Goal: Task Accomplishment & Management: Manage account settings

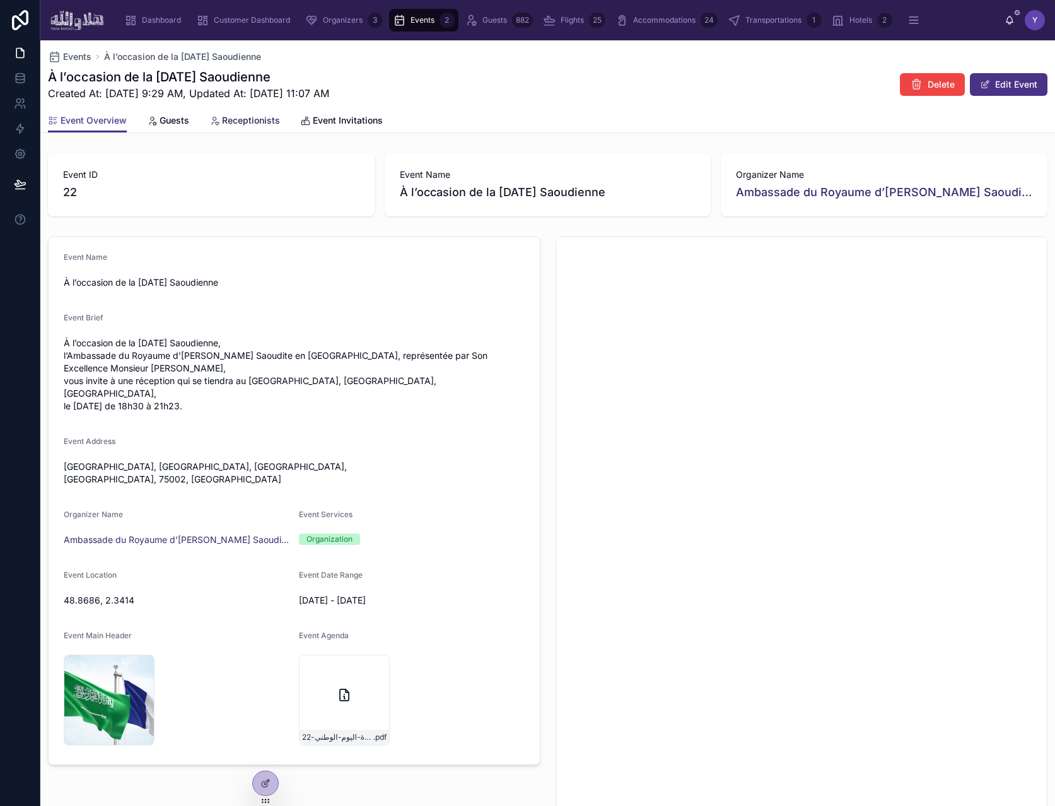
click at [245, 122] on span "Receptionists" at bounding box center [251, 120] width 58 height 13
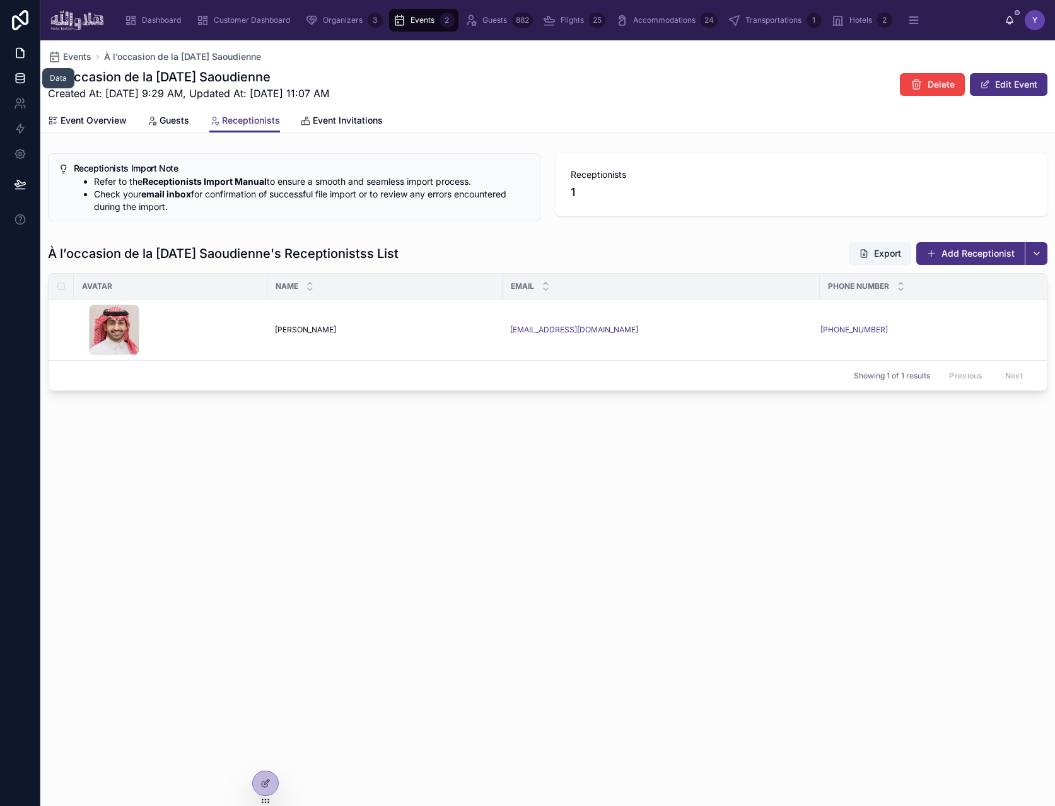
click at [21, 75] on icon at bounding box center [20, 78] width 13 height 13
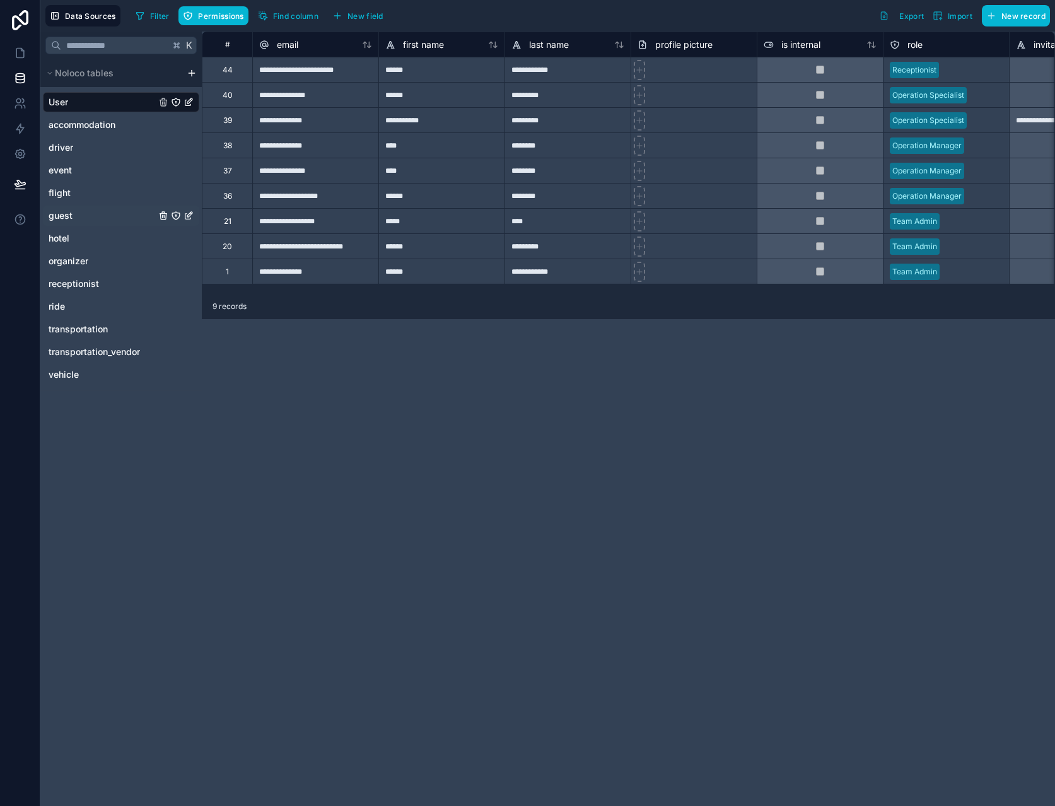
click at [75, 210] on link "guest" at bounding box center [102, 215] width 107 height 13
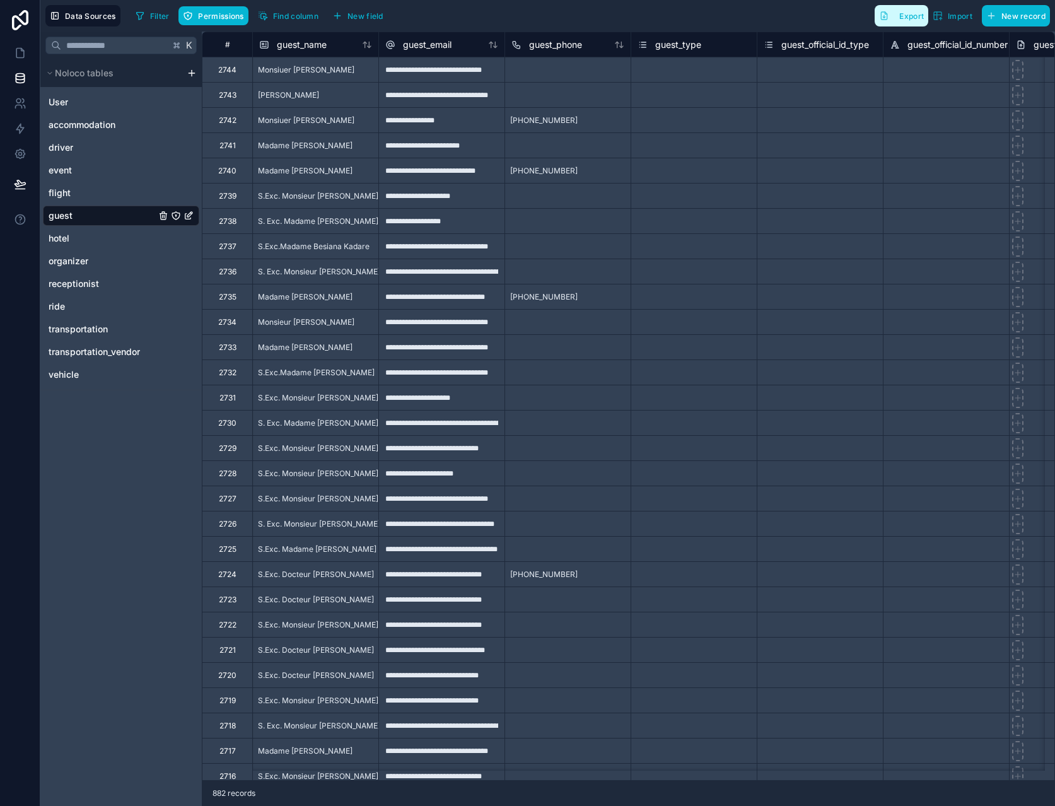
click at [897, 22] on button "Export" at bounding box center [902, 15] width 54 height 21
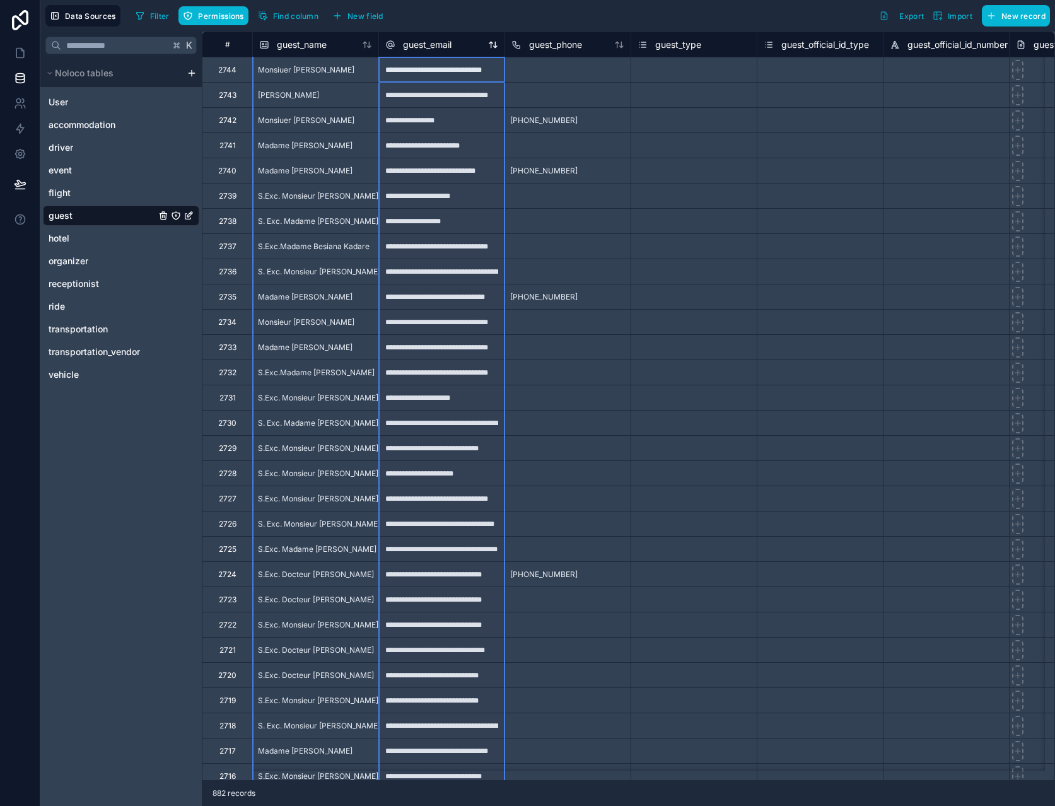
click at [442, 45] on span "guest_email" at bounding box center [427, 44] width 49 height 13
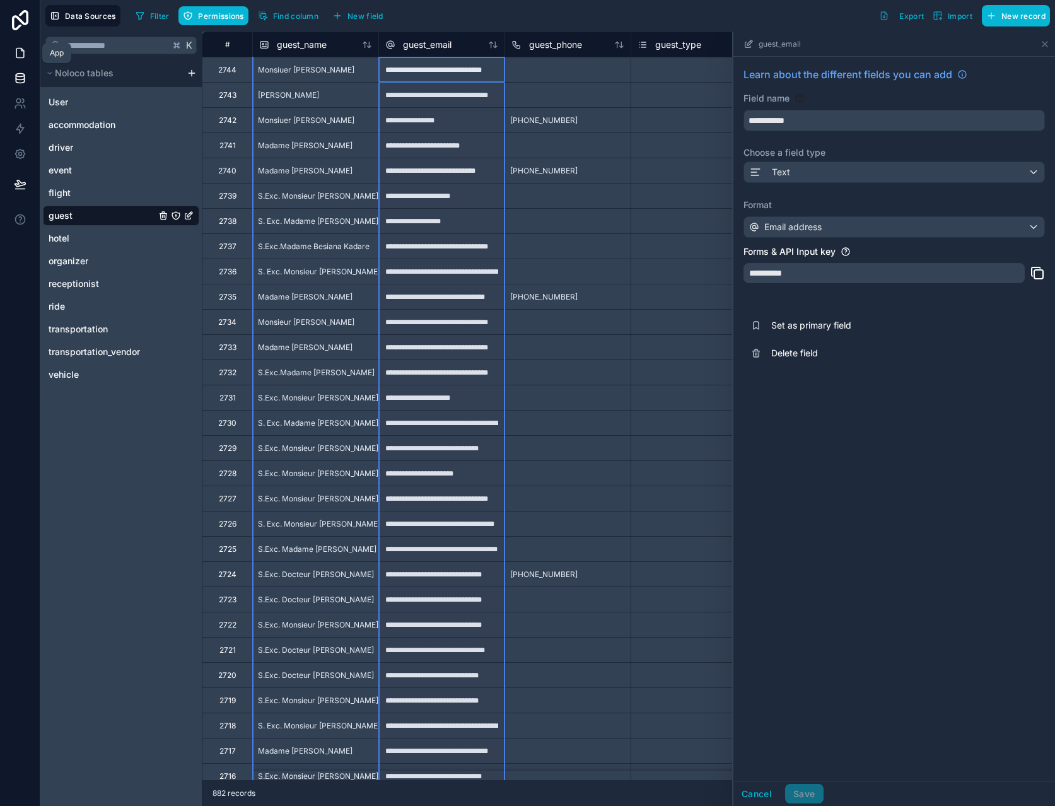
click at [20, 61] on link at bounding box center [20, 52] width 40 height 25
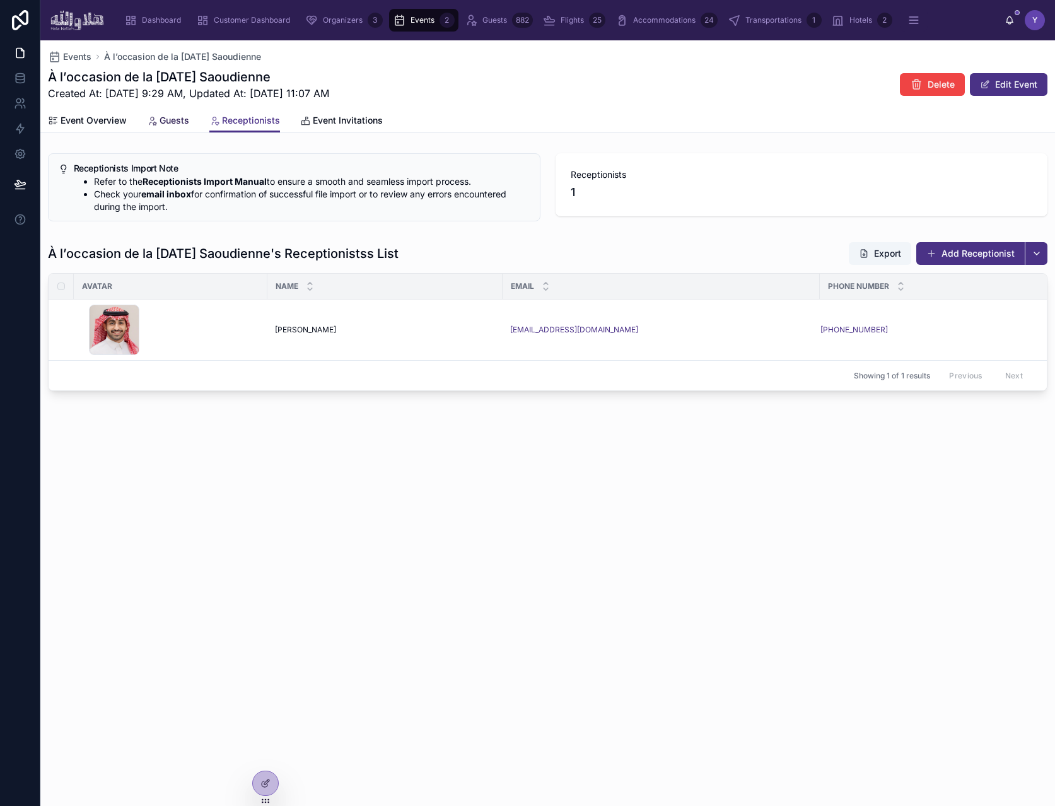
click at [154, 118] on icon at bounding box center [152, 121] width 10 height 10
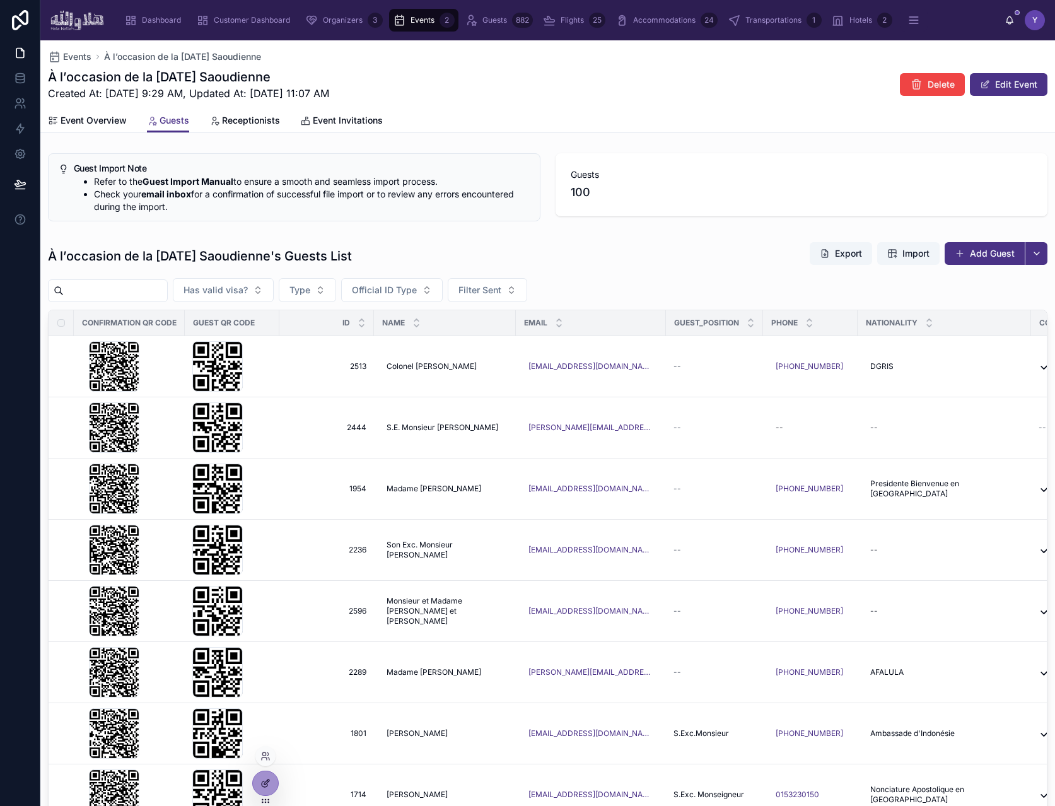
click at [261, 782] on icon at bounding box center [266, 783] width 10 height 10
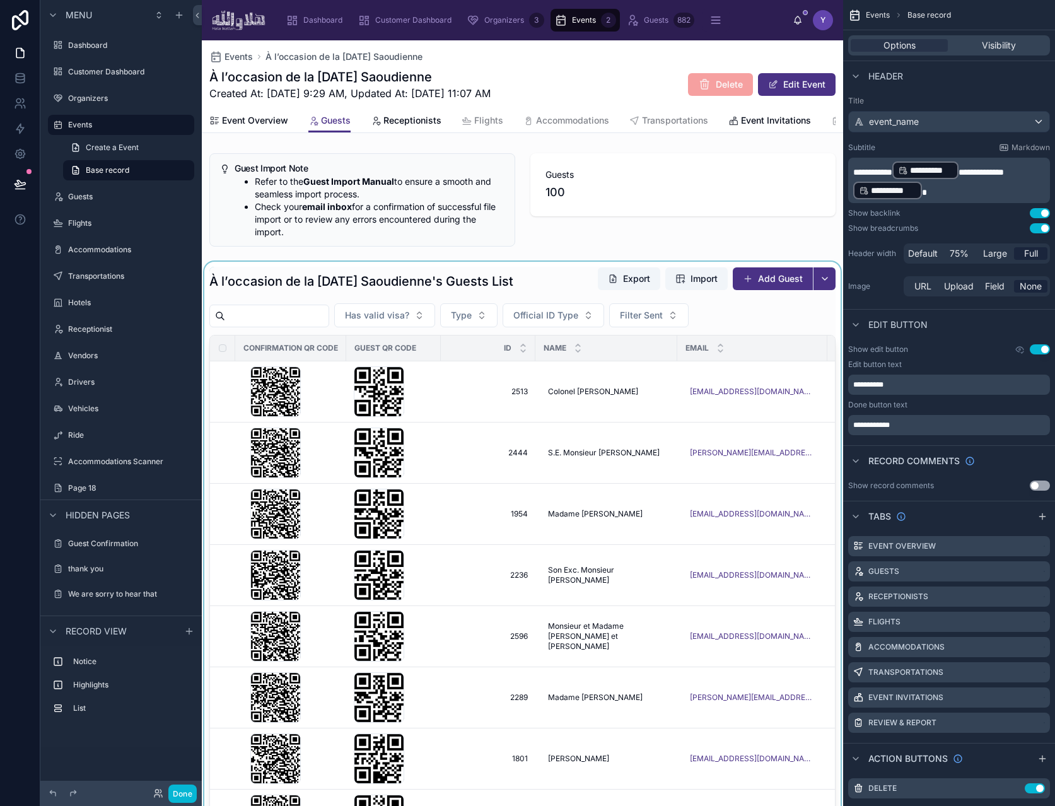
click at [717, 314] on div at bounding box center [522, 604] width 641 height 684
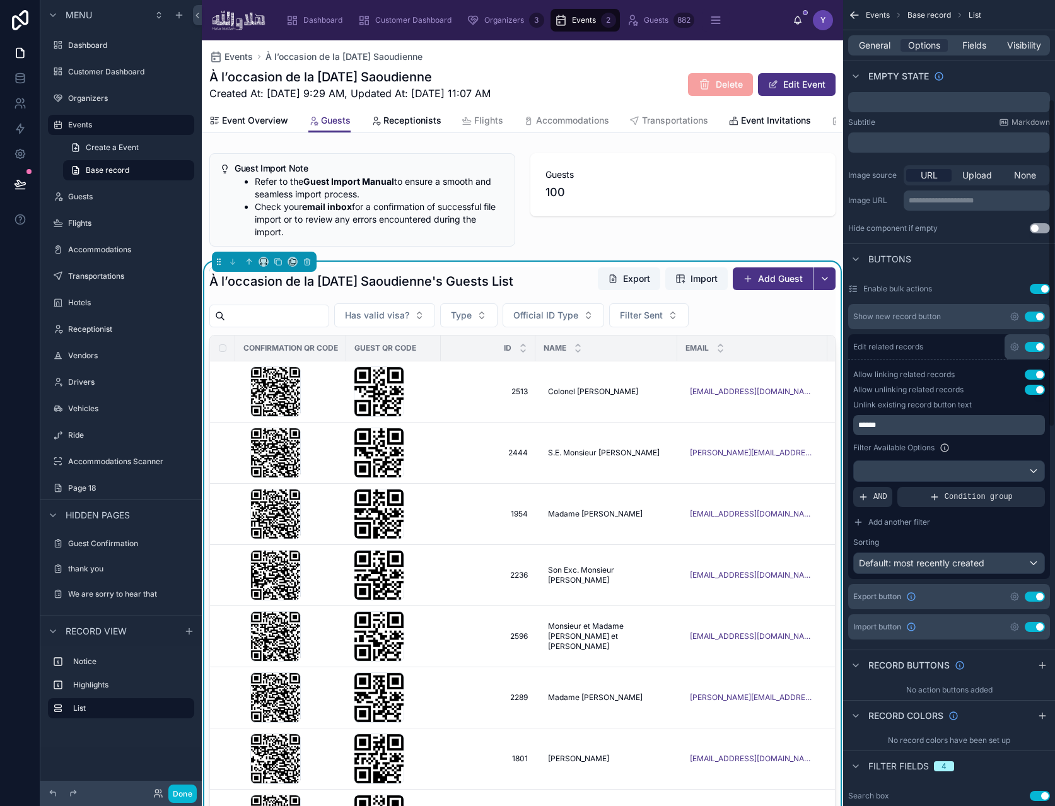
scroll to position [213, 0]
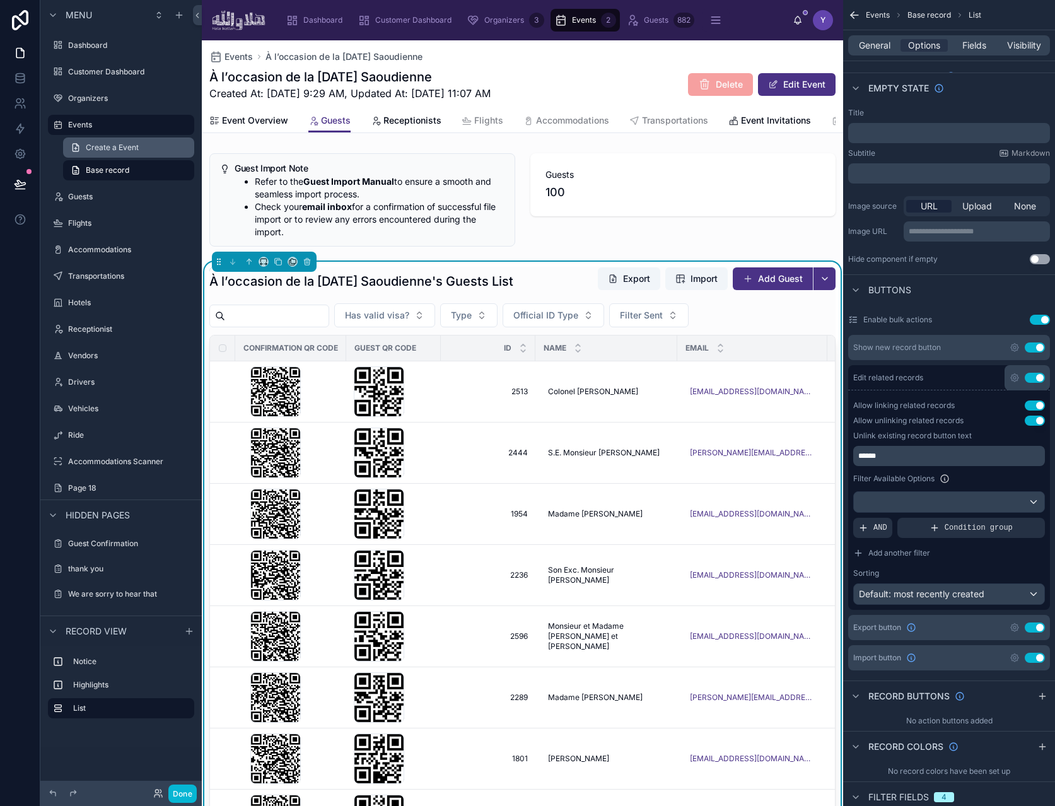
click at [113, 148] on span "Create a Event" at bounding box center [112, 148] width 53 height 10
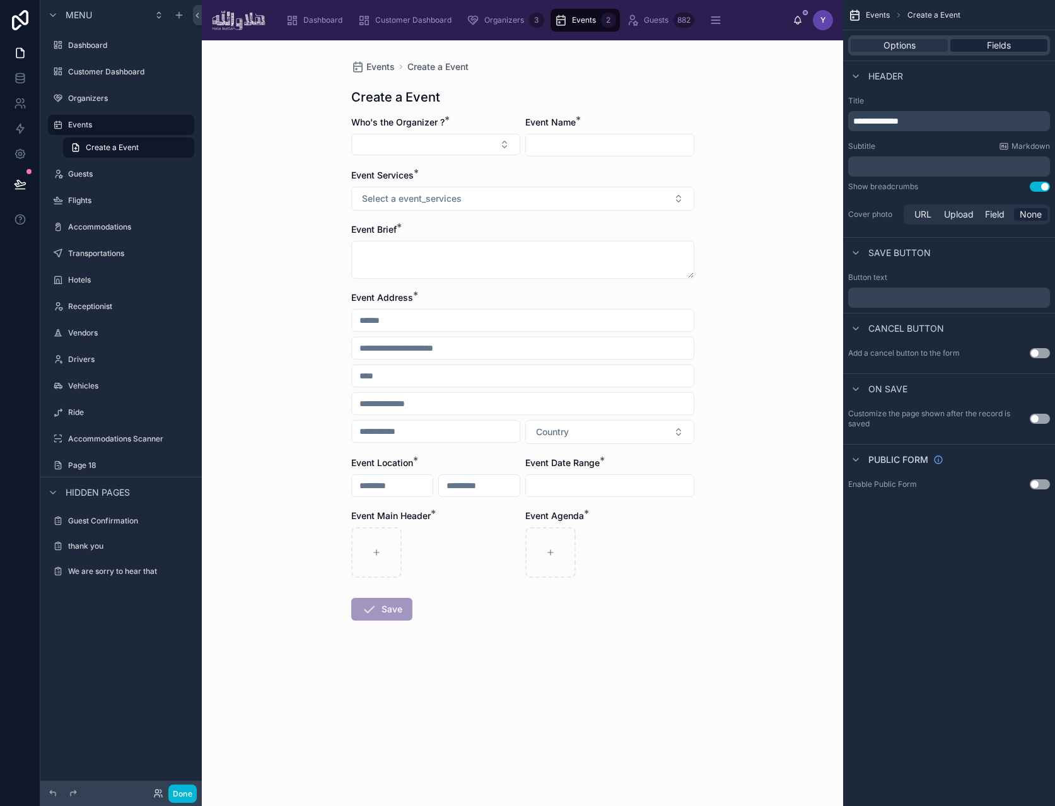
click at [983, 49] on div "Fields" at bounding box center [999, 45] width 97 height 13
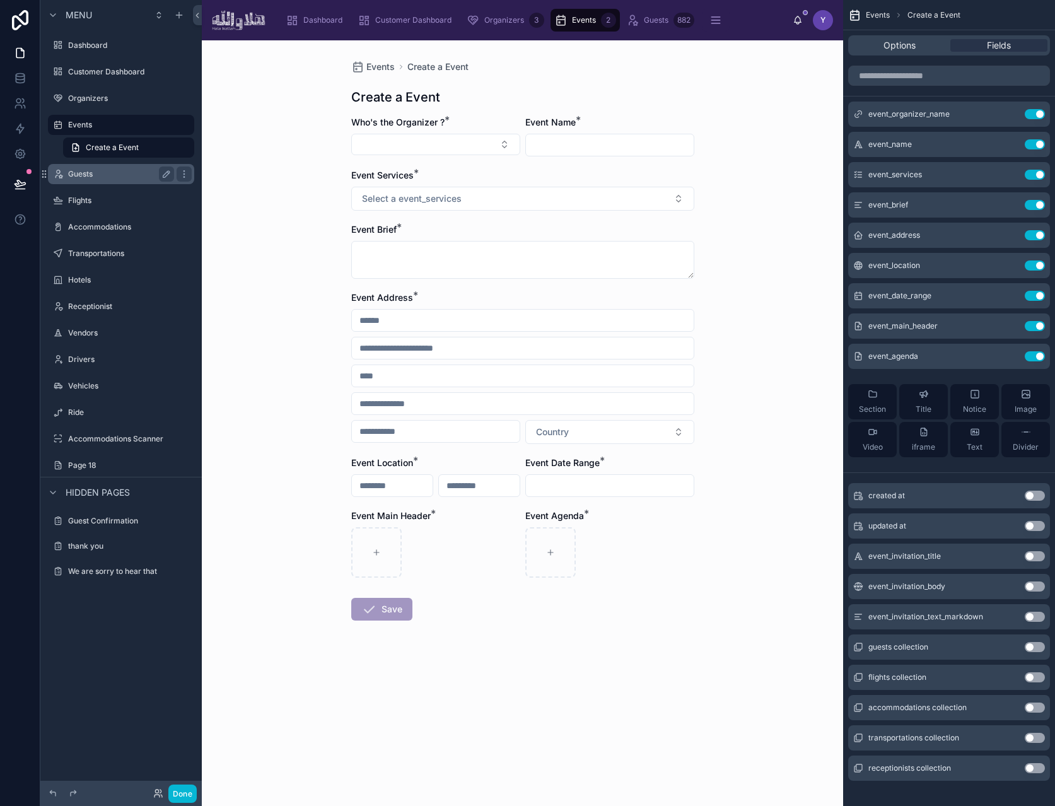
click at [102, 169] on label "Guests" at bounding box center [118, 174] width 101 height 10
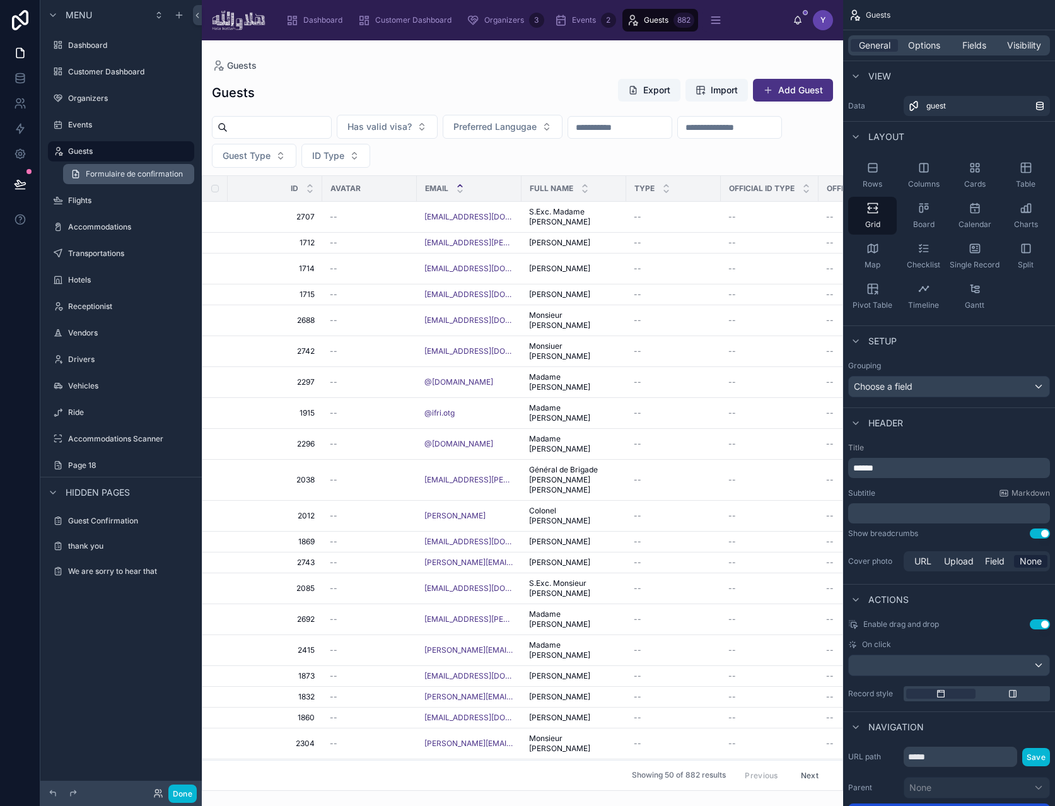
click at [149, 173] on span "Formulaire de confirmation" at bounding box center [134, 174] width 97 height 10
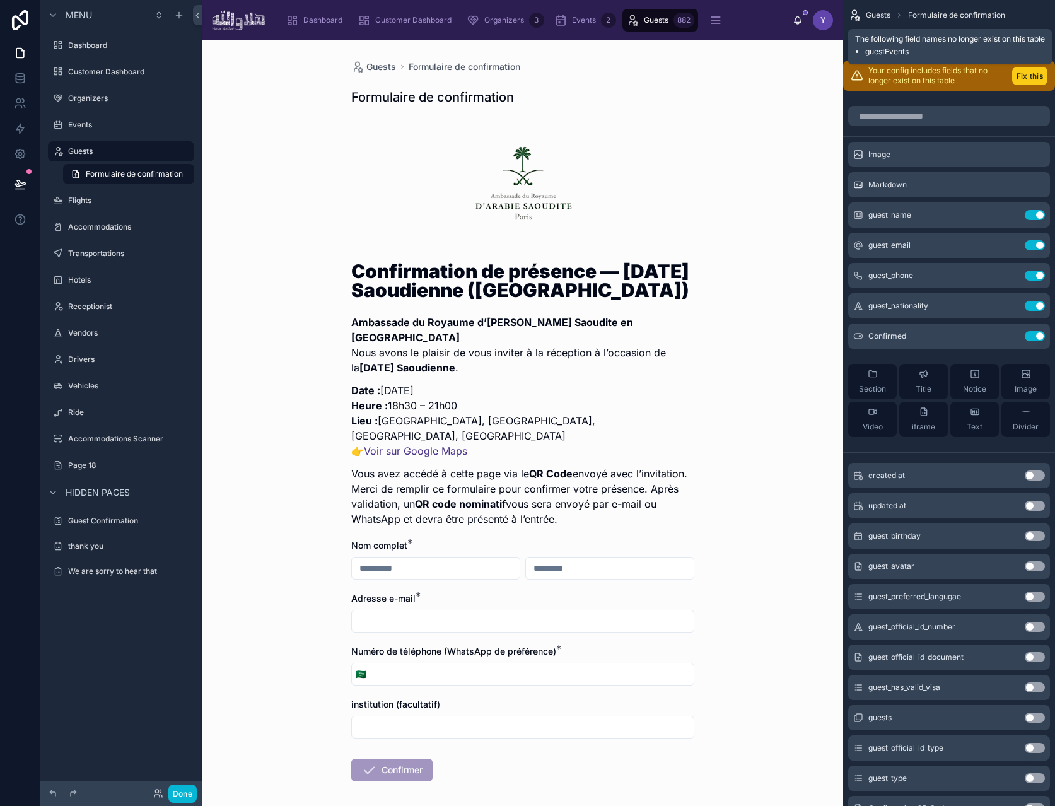
click at [1027, 76] on button "Fix this" at bounding box center [1029, 76] width 35 height 18
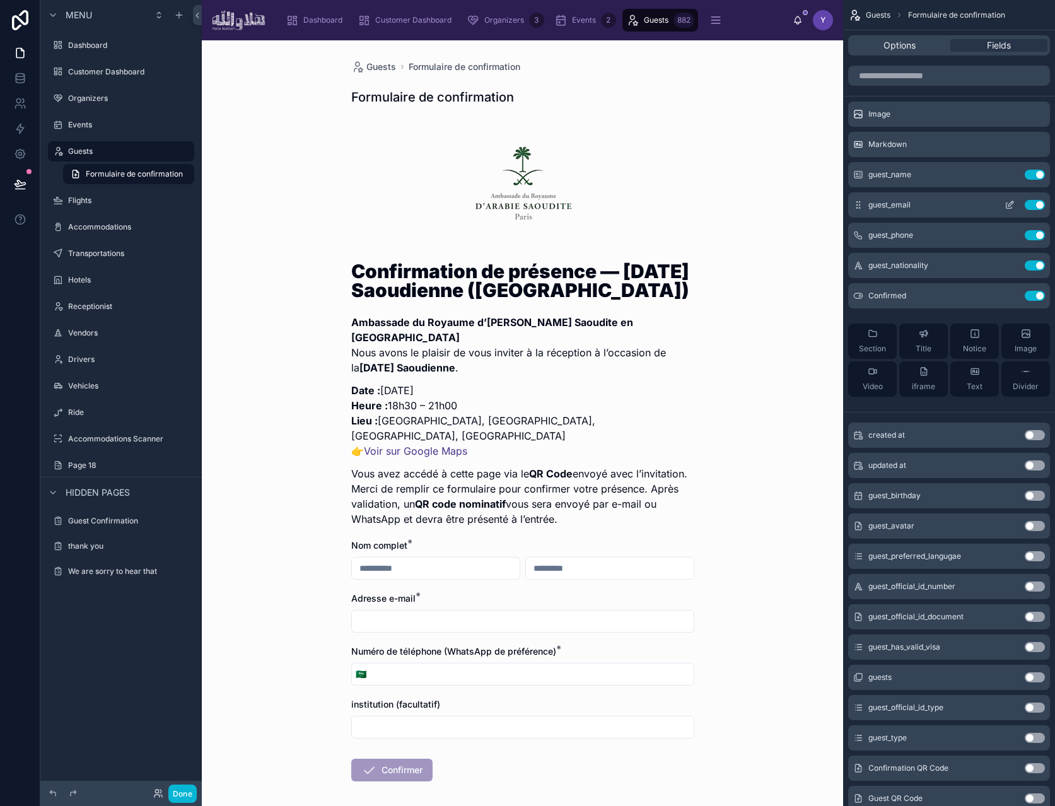
click at [1014, 209] on icon "scrollable content" at bounding box center [1010, 205] width 10 height 10
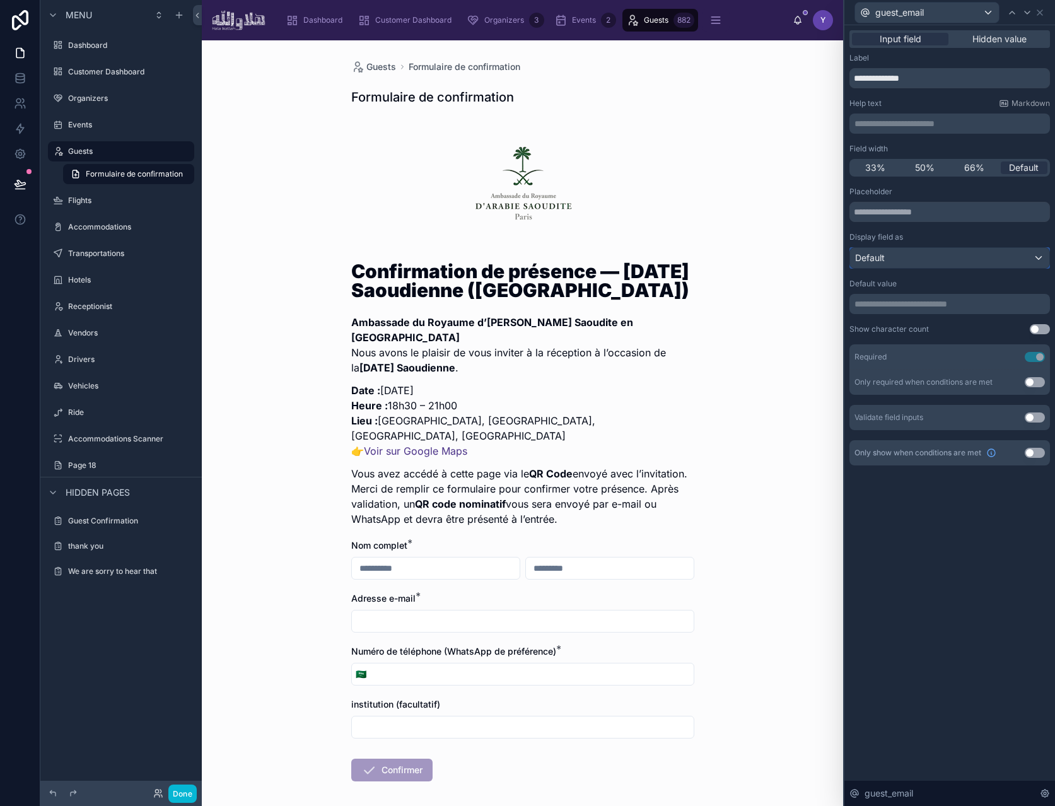
click at [973, 249] on div "Default" at bounding box center [949, 258] width 199 height 20
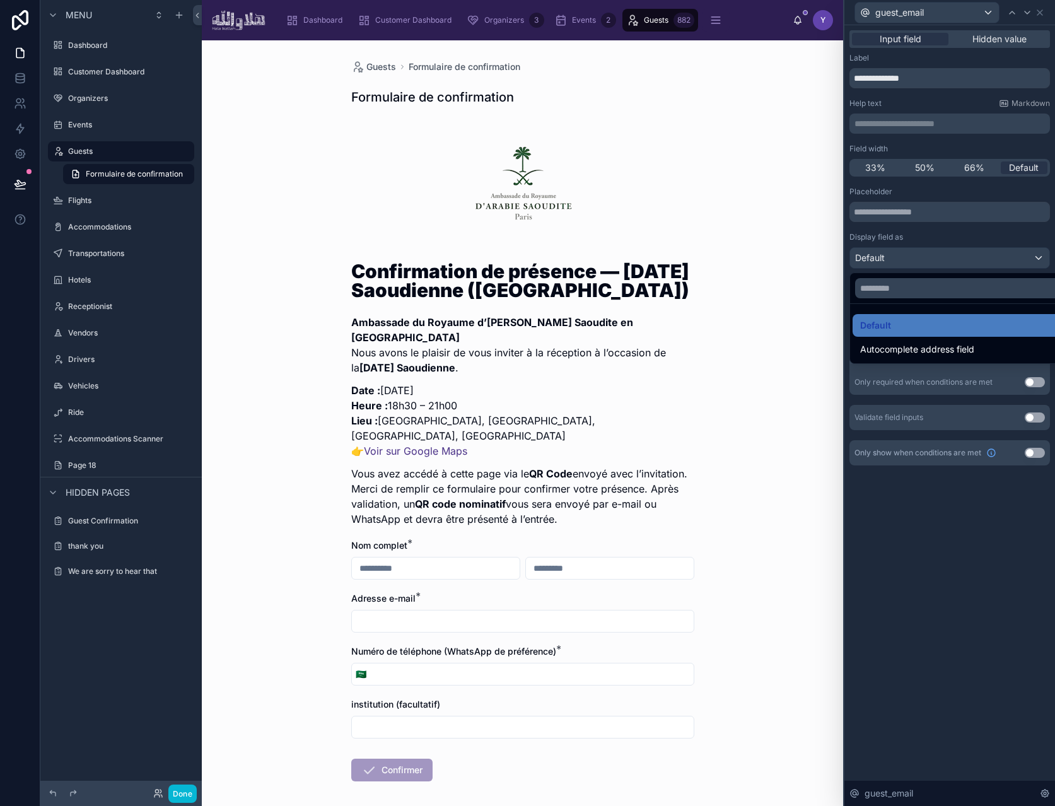
click at [976, 231] on div at bounding box center [950, 403] width 211 height 806
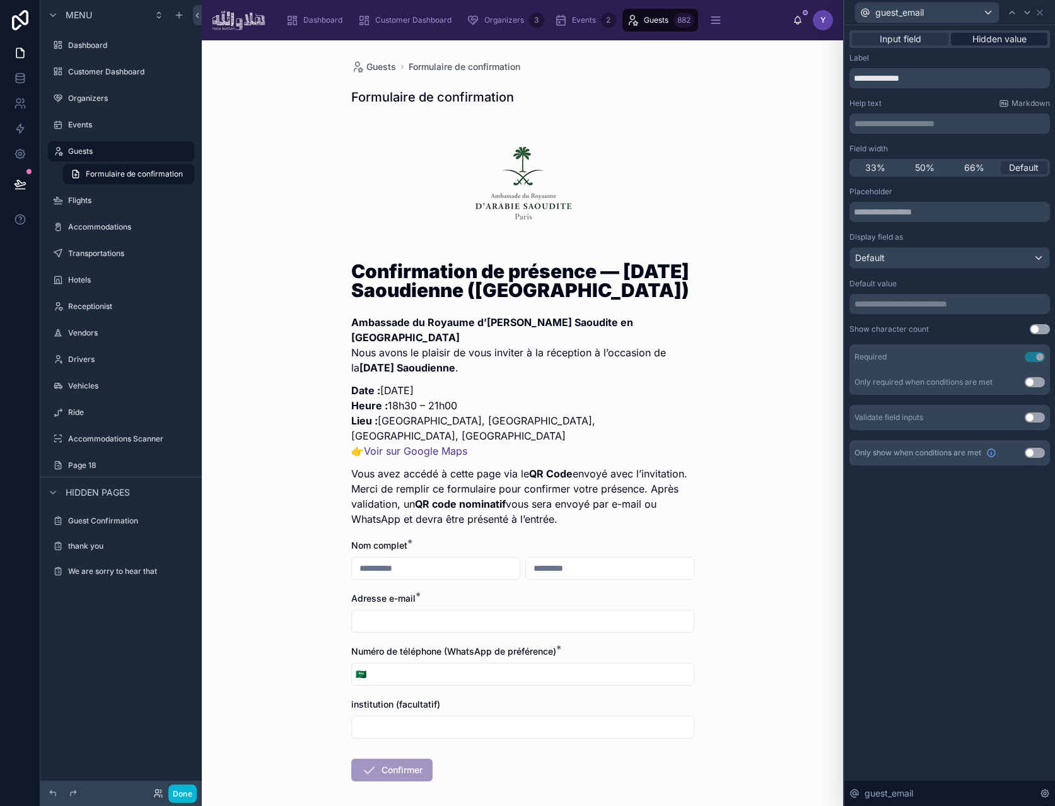
click at [991, 44] on span "Hidden value" at bounding box center [1000, 39] width 54 height 13
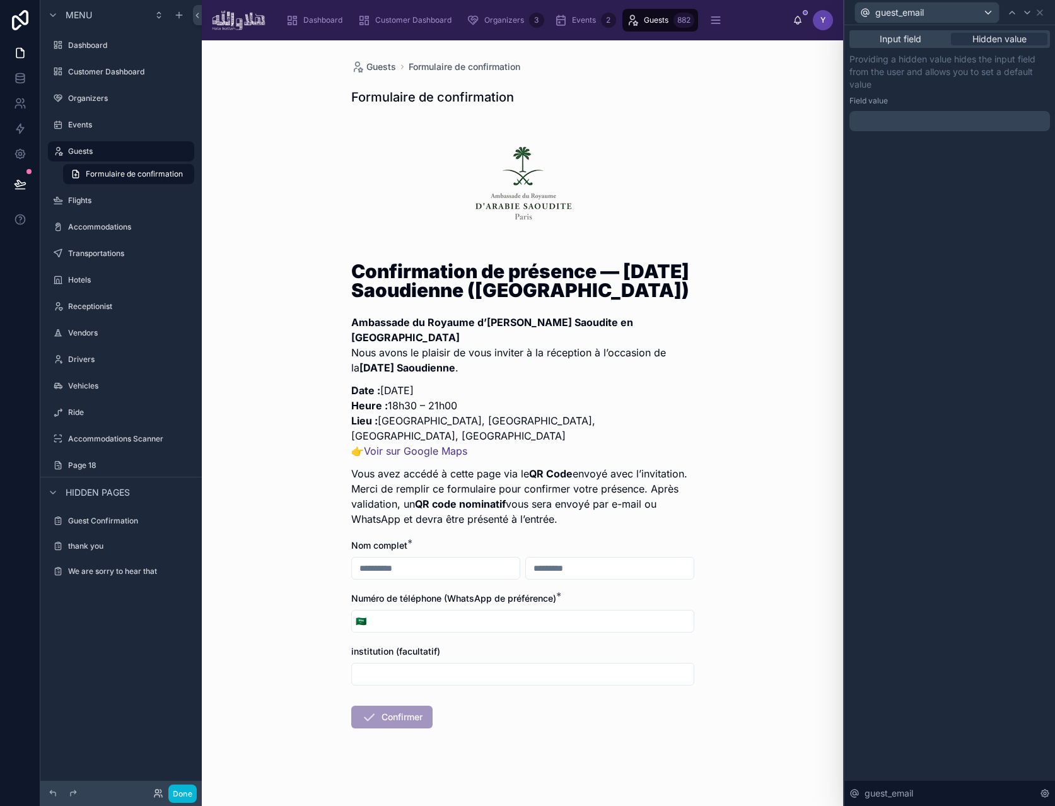
click at [936, 50] on div "Input field Hidden value Providing a hidden value hides the input field from th…" at bounding box center [950, 80] width 201 height 101
click at [924, 45] on div "Input field Hidden value" at bounding box center [950, 39] width 201 height 18
click at [908, 40] on span "Input field" at bounding box center [901, 39] width 42 height 13
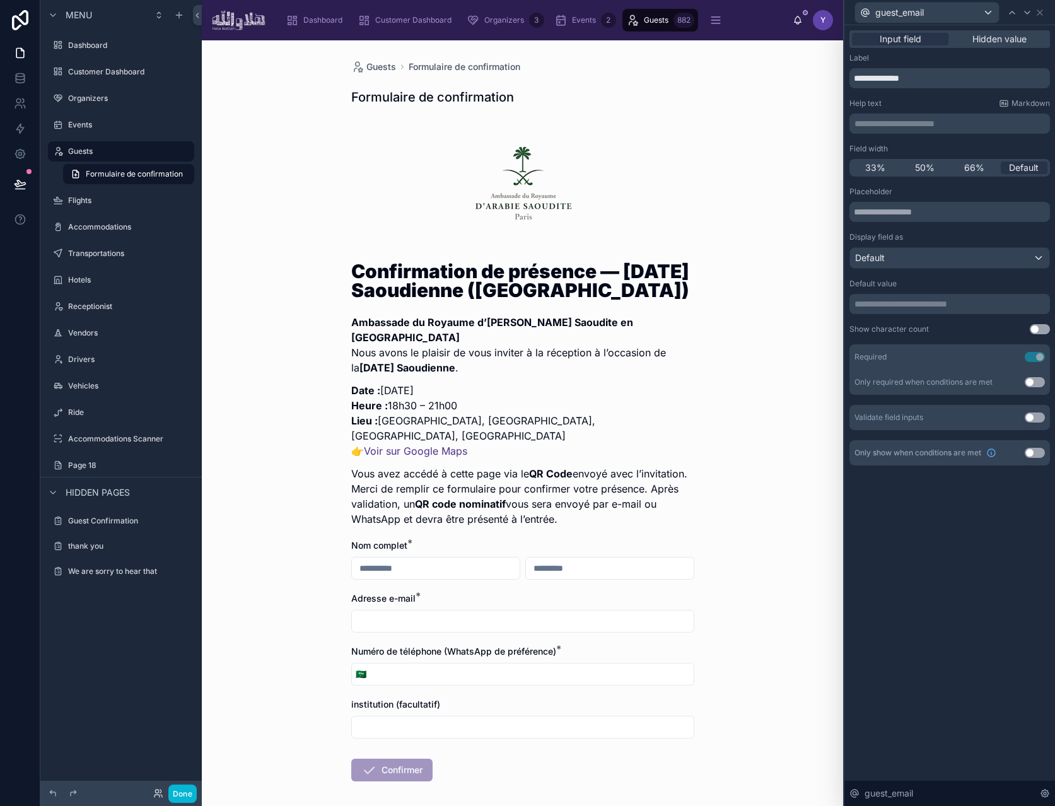
click at [1037, 419] on button "Use setting" at bounding box center [1035, 418] width 20 height 10
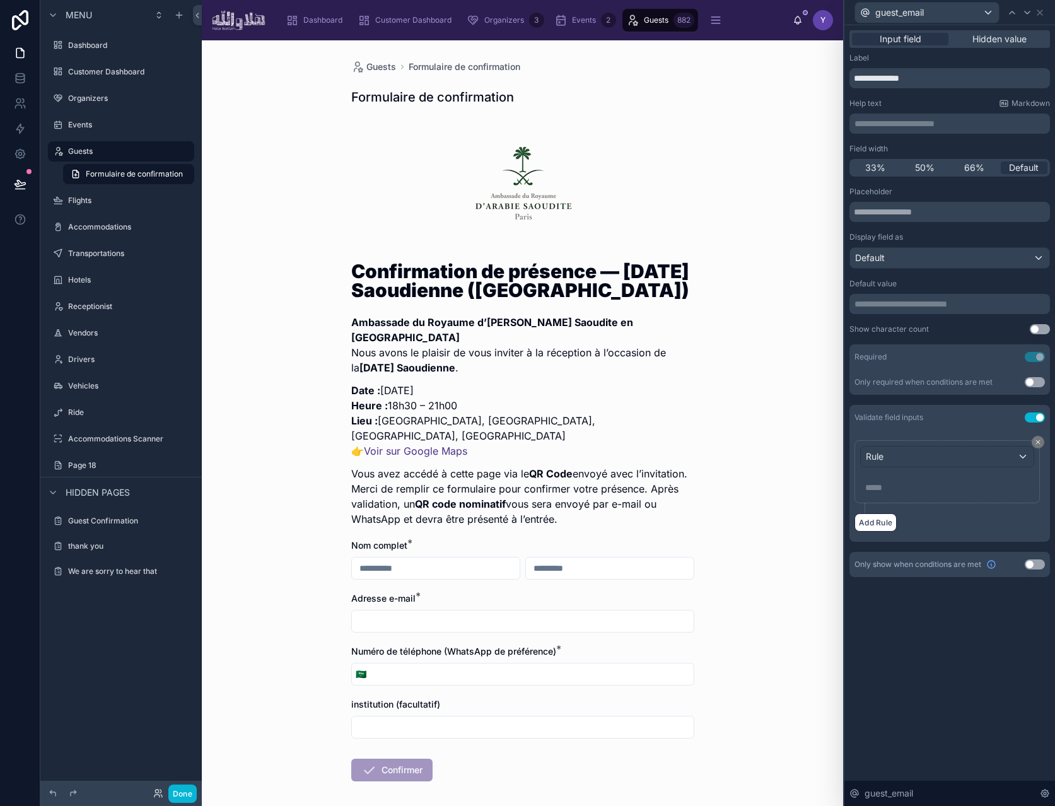
click at [1037, 419] on button "Use setting" at bounding box center [1035, 418] width 20 height 10
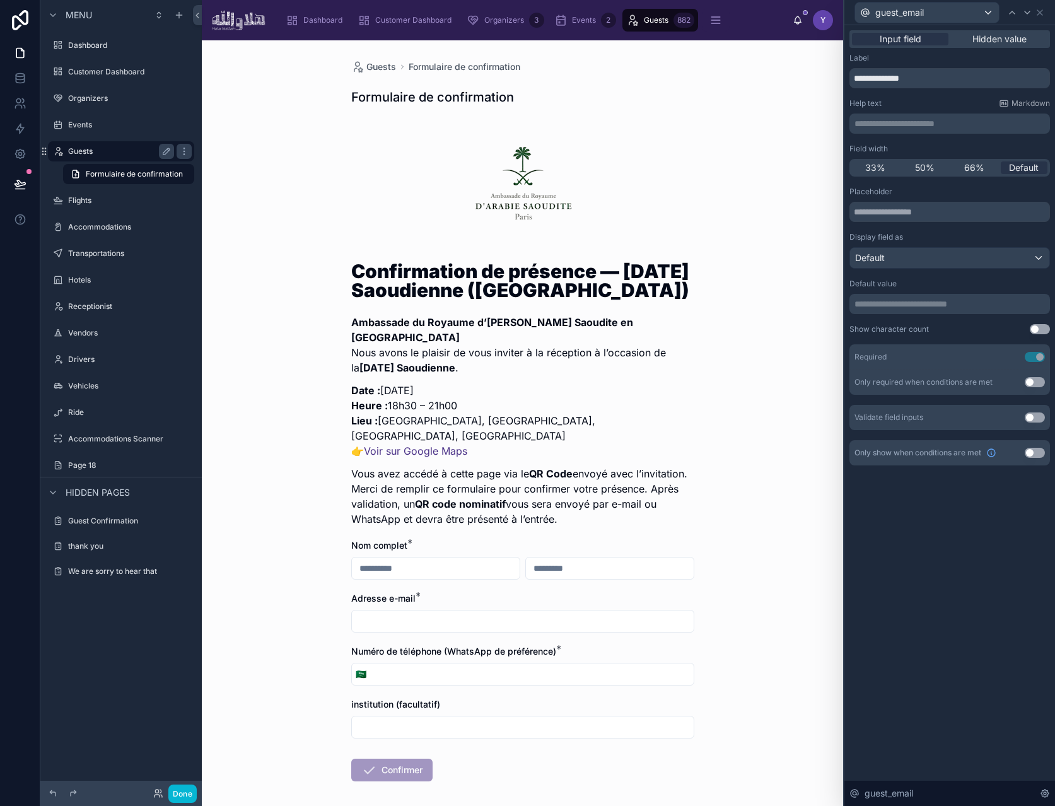
click at [107, 149] on label "Guests" at bounding box center [118, 151] width 101 height 10
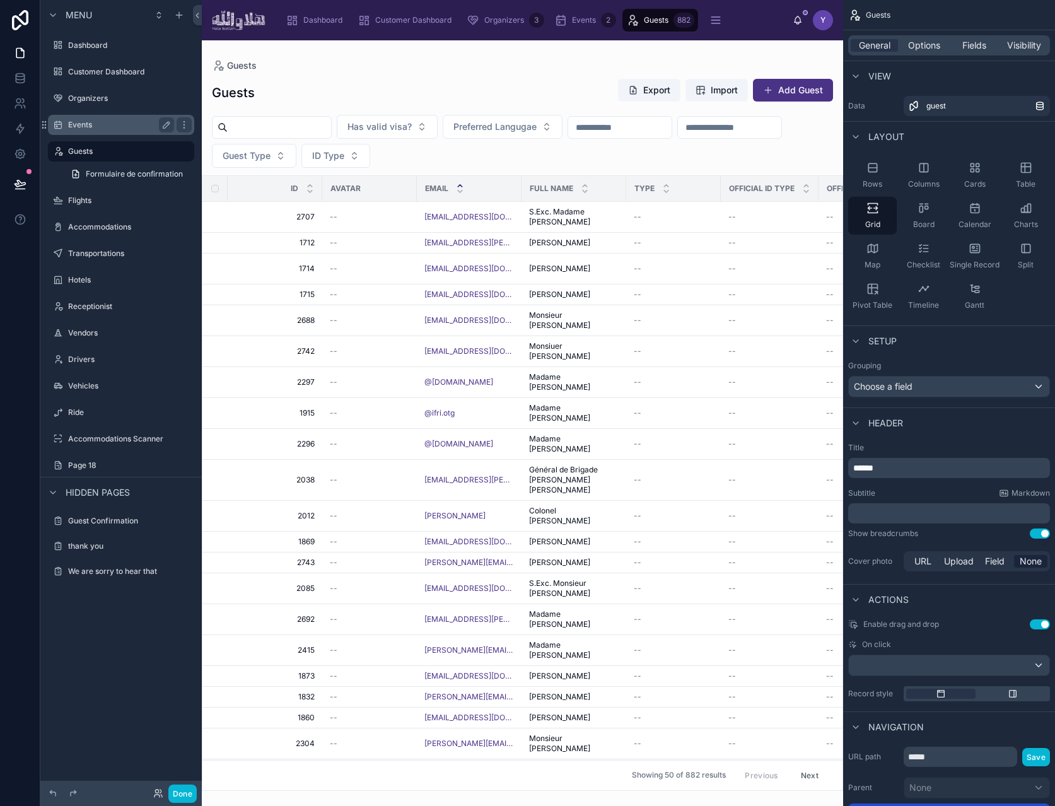
click at [88, 116] on div "Events" at bounding box center [120, 125] width 141 height 20
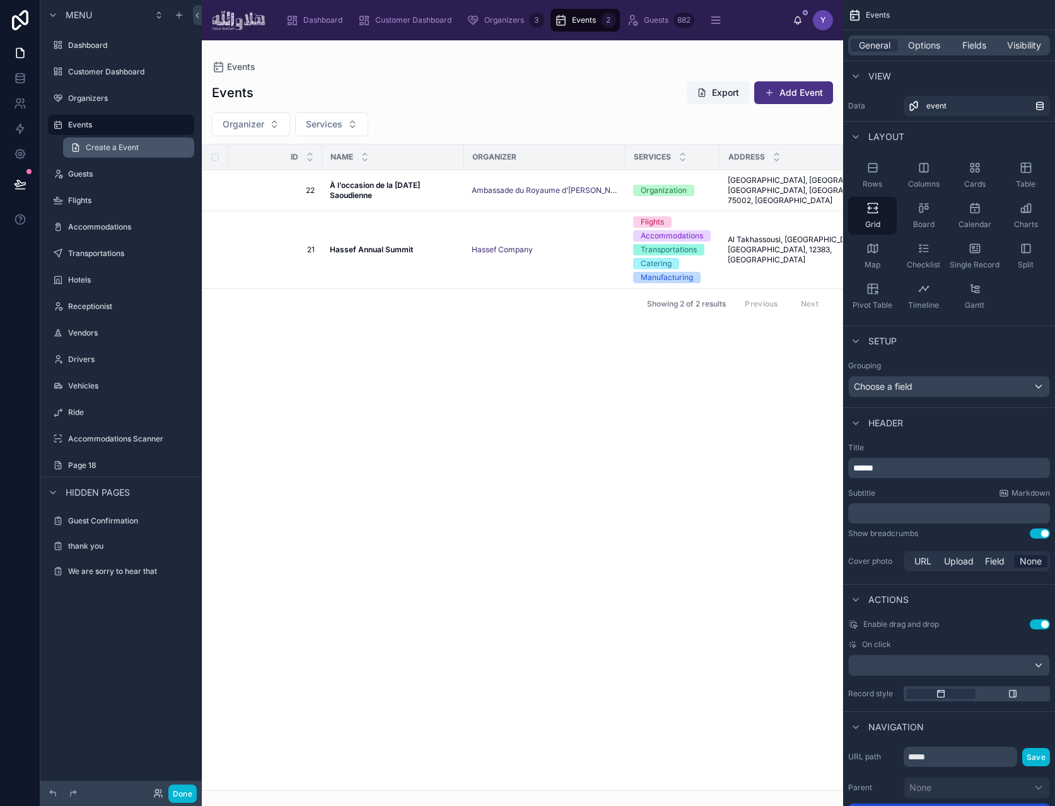
click at [105, 143] on span "Create a Event" at bounding box center [112, 148] width 53 height 10
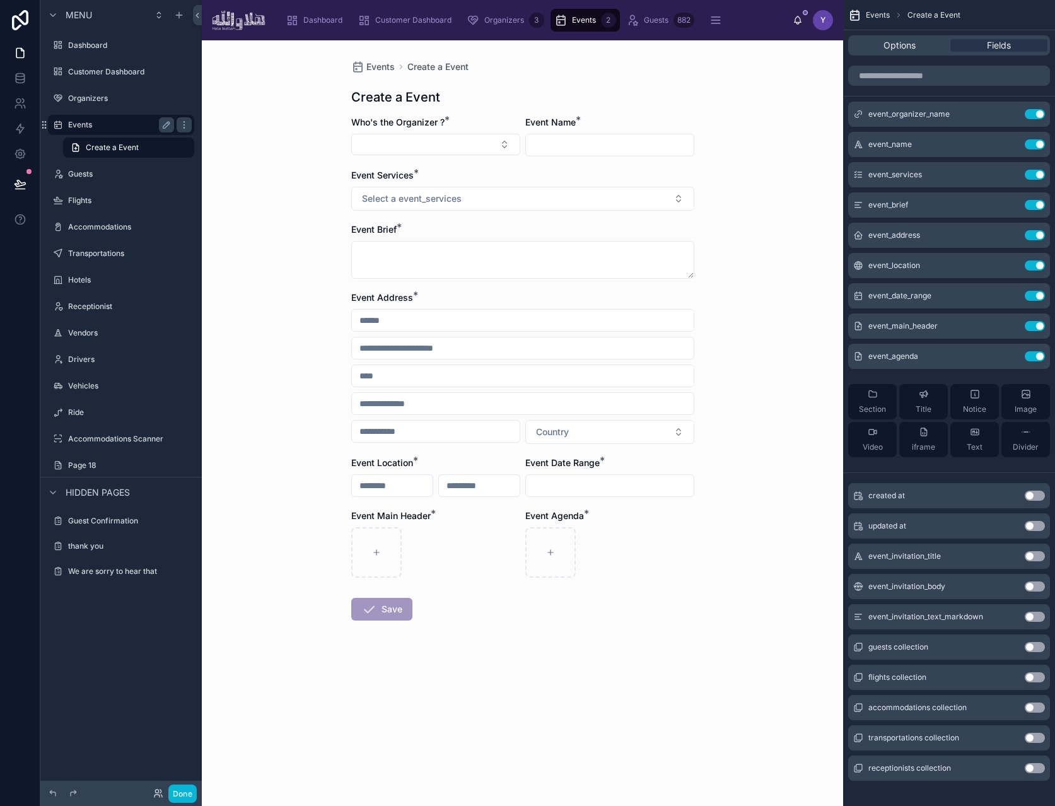
click at [101, 125] on label "Events" at bounding box center [118, 125] width 101 height 10
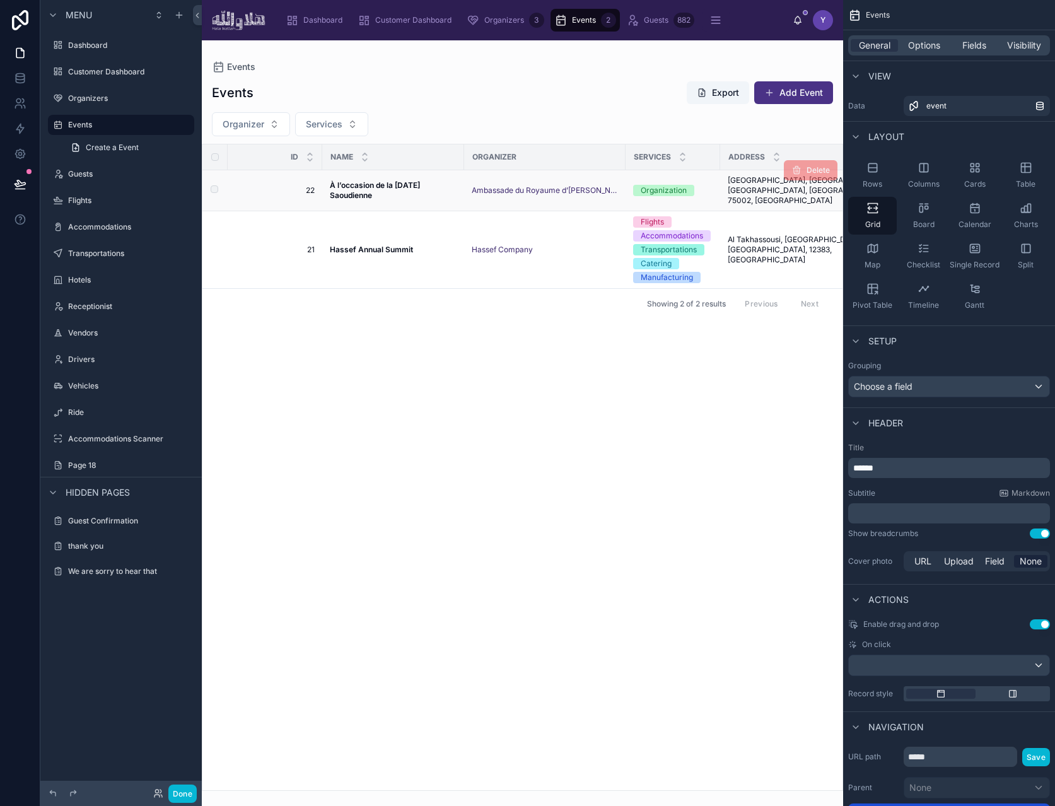
click at [378, 185] on span "À l’occasion de la [DATE] Saoudienne" at bounding box center [393, 190] width 127 height 20
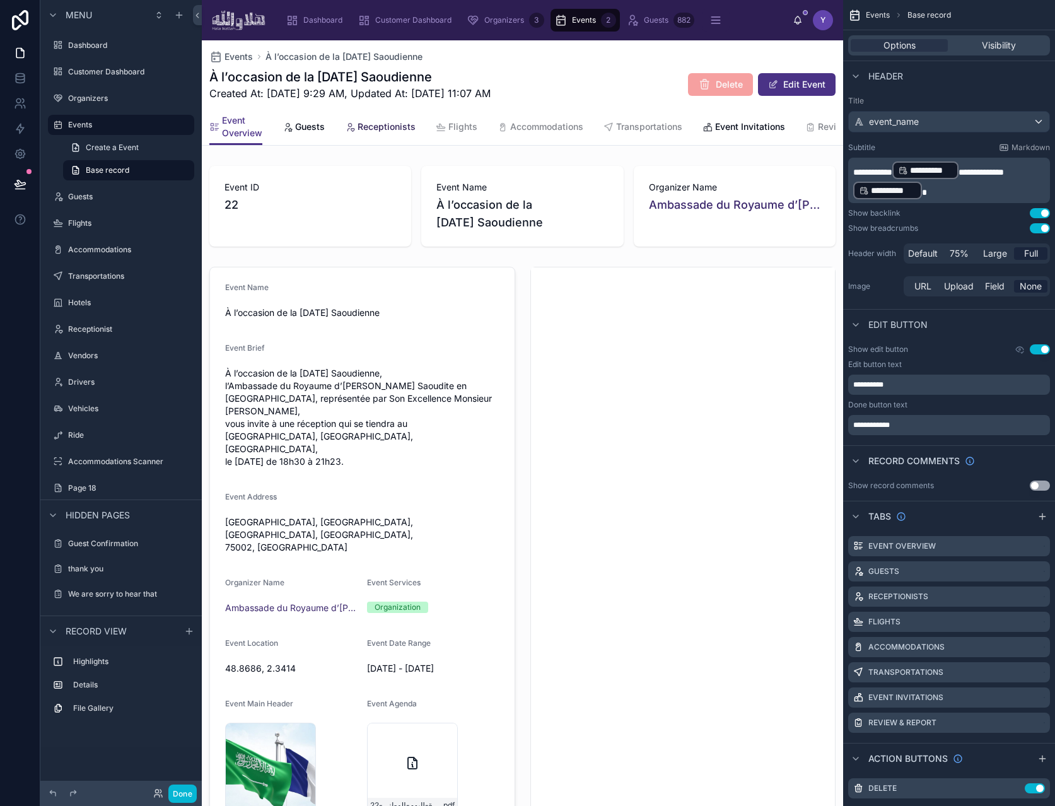
click at [380, 129] on span "Receptionists" at bounding box center [387, 126] width 58 height 13
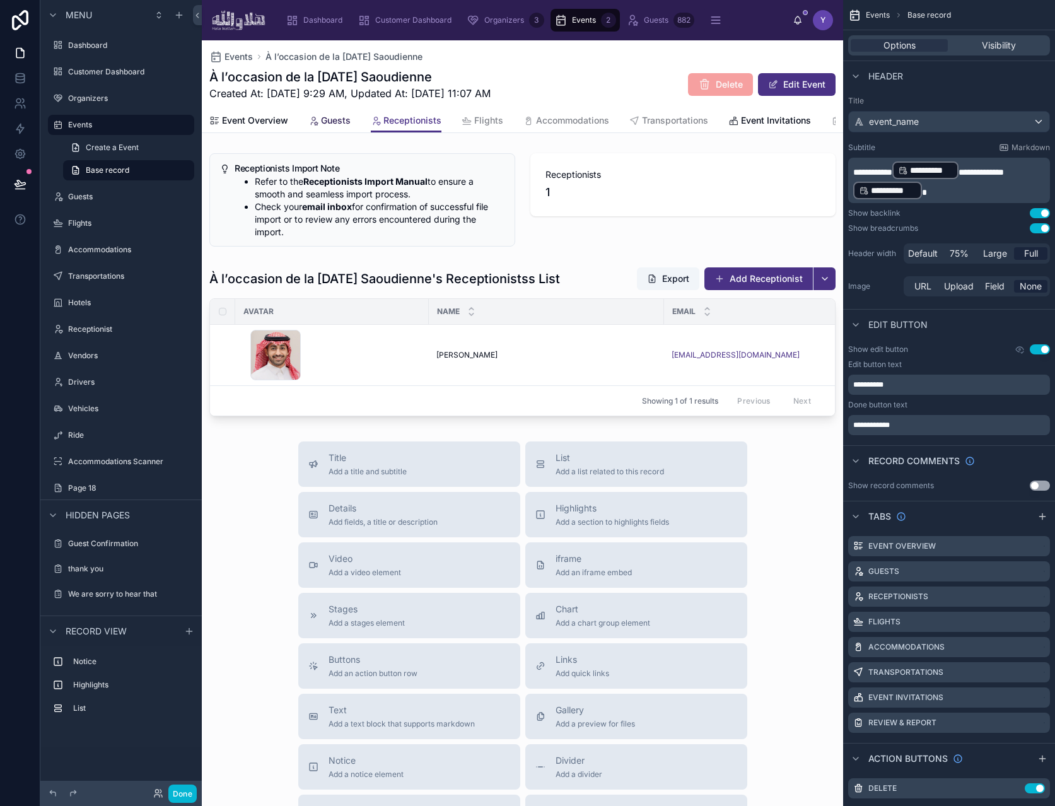
click at [344, 120] on span "Guests" at bounding box center [336, 120] width 30 height 13
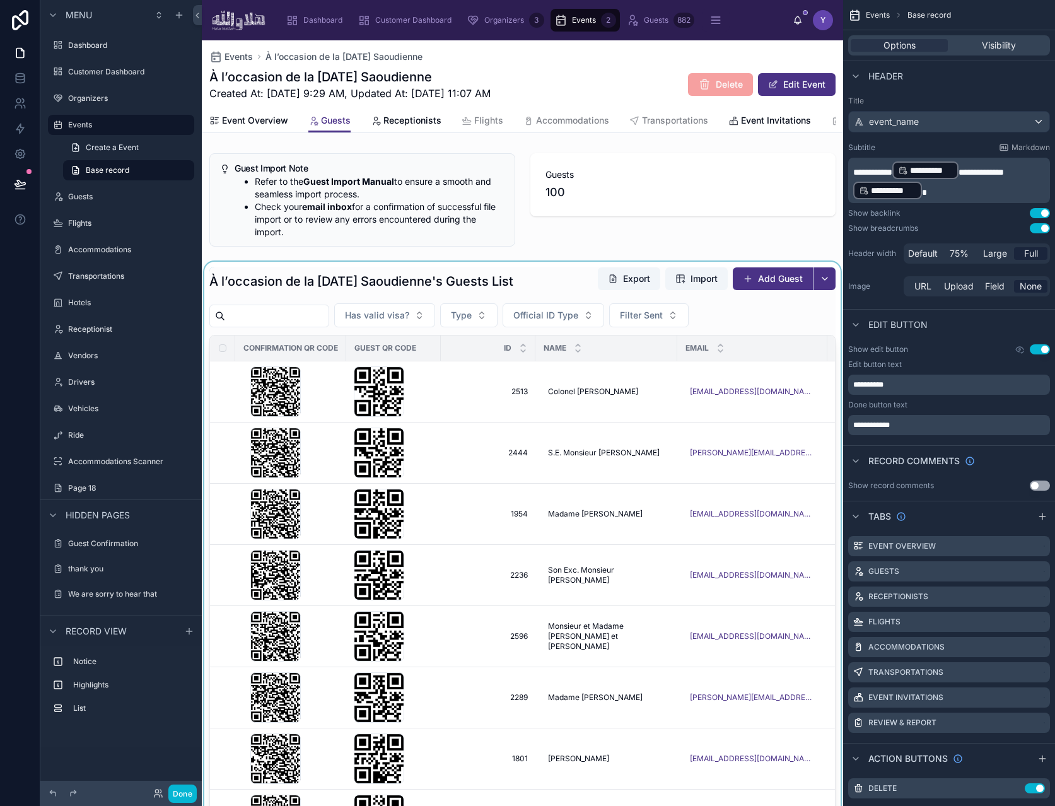
click at [545, 292] on div at bounding box center [522, 604] width 641 height 684
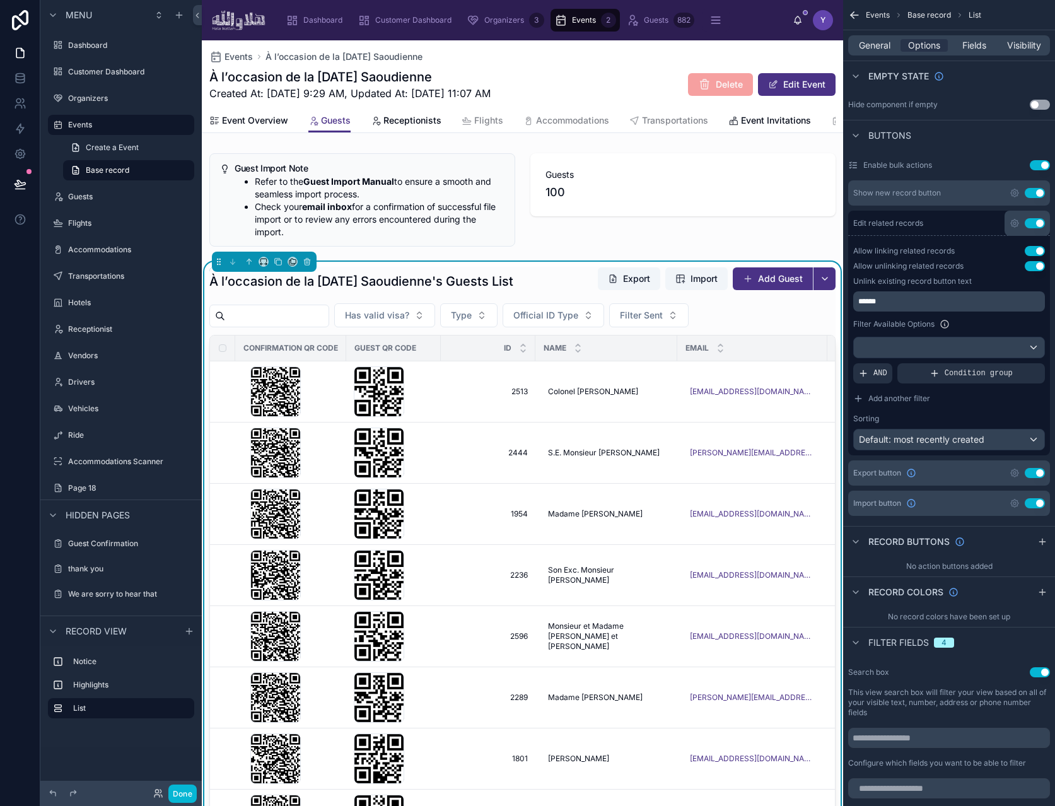
scroll to position [419, 0]
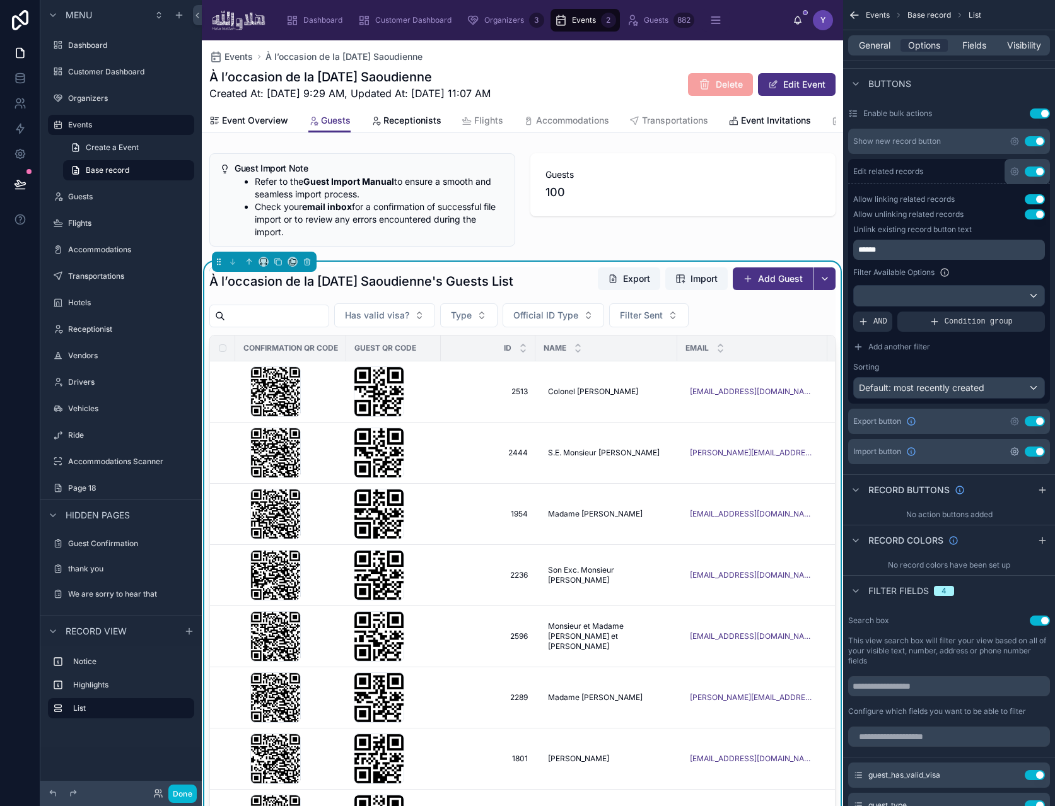
click at [1014, 452] on icon "scrollable content" at bounding box center [1015, 451] width 3 height 3
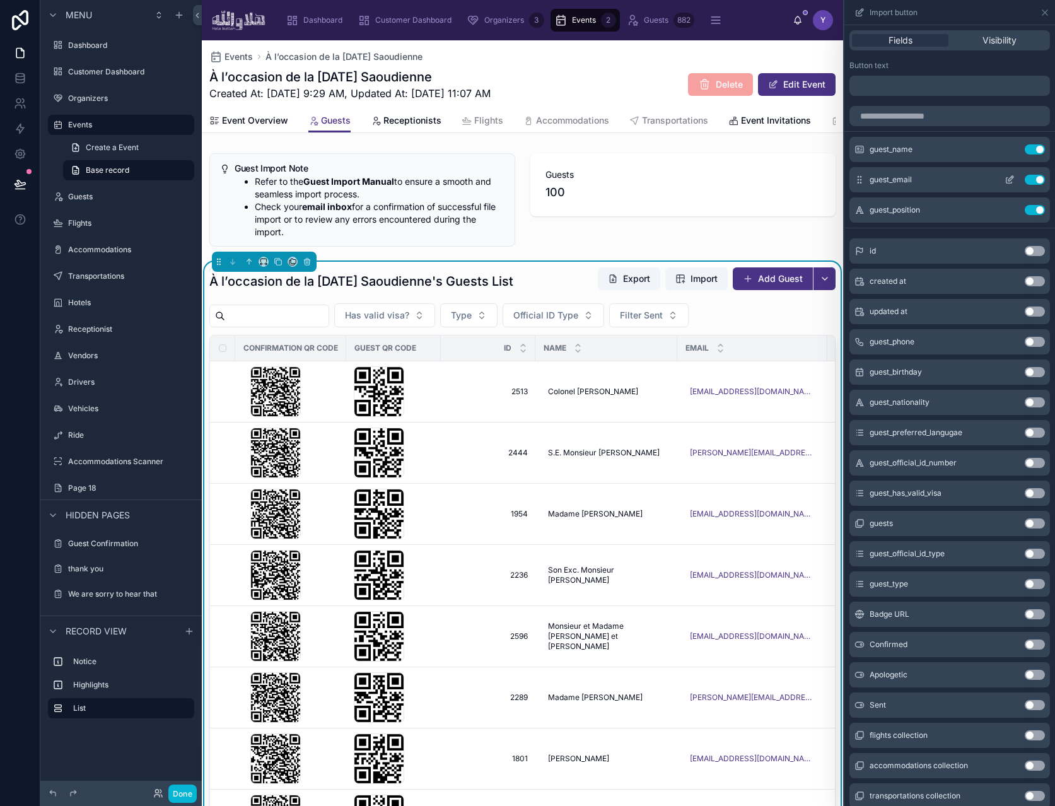
click at [1005, 180] on icon at bounding box center [1010, 180] width 10 height 10
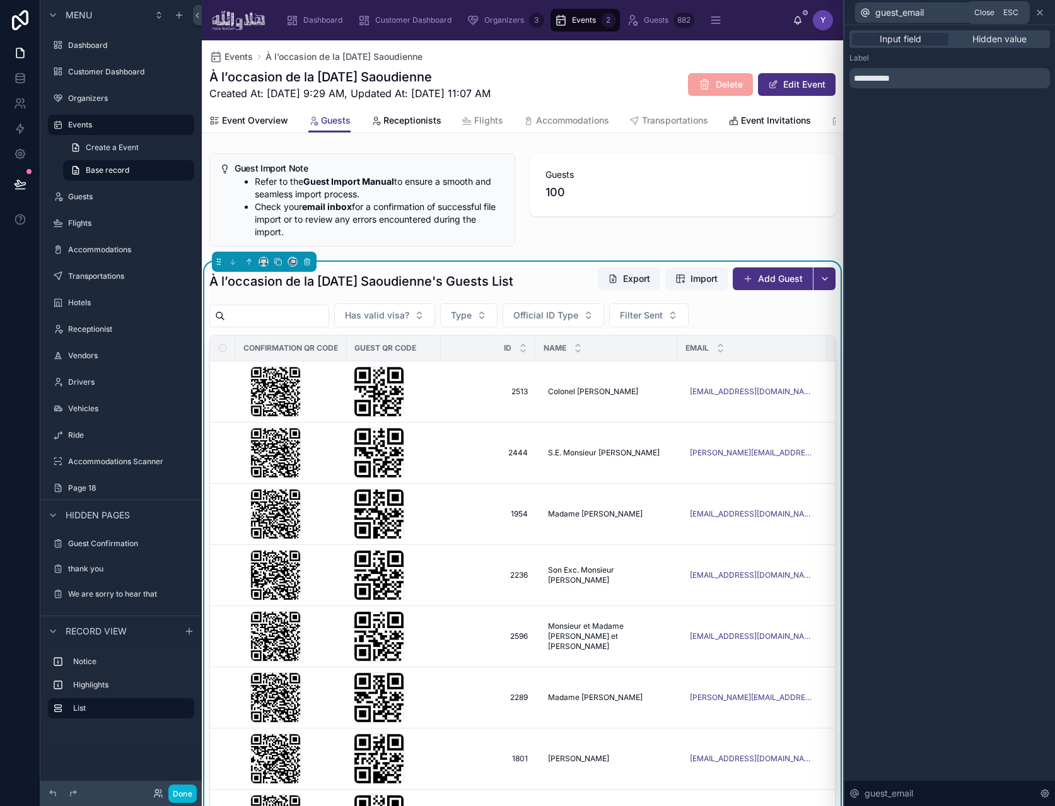
click at [1038, 14] on icon at bounding box center [1040, 12] width 5 height 5
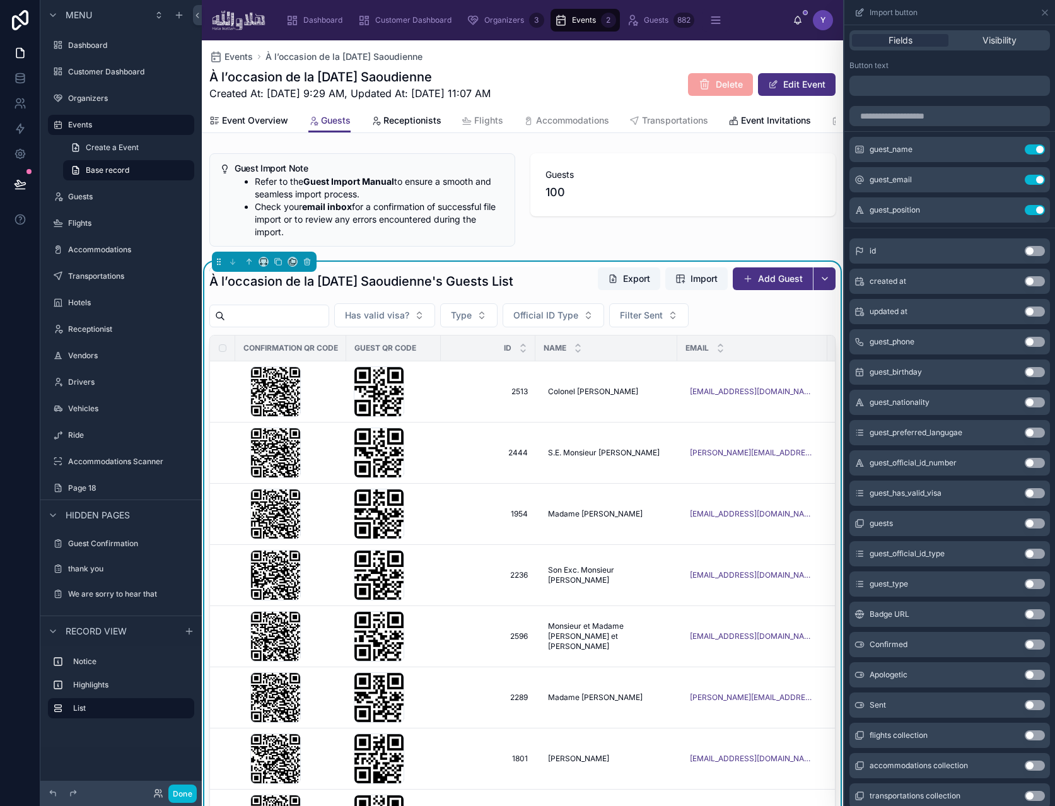
click at [1002, 47] on div "Fields Visibility" at bounding box center [950, 40] width 201 height 20
click at [1010, 30] on div "Fields Visibility" at bounding box center [950, 40] width 201 height 20
click at [1010, 35] on div "Visibility" at bounding box center [999, 40] width 97 height 13
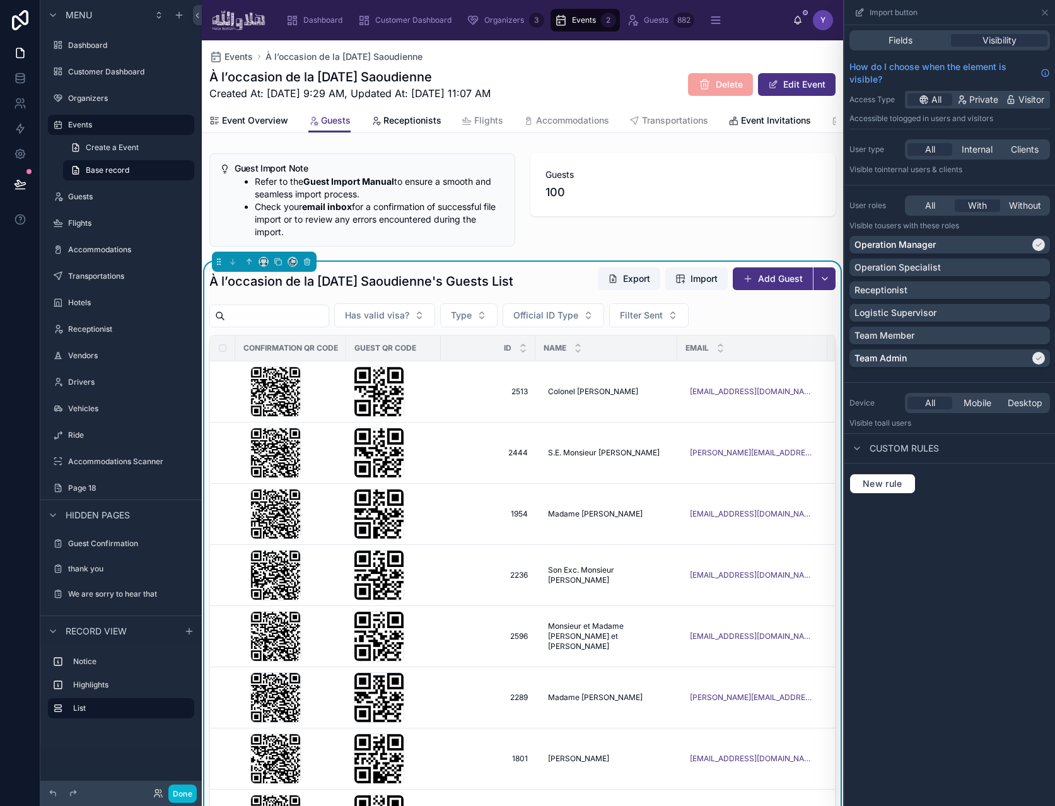
click at [918, 454] on div "Custom rules" at bounding box center [895, 448] width 90 height 15
click at [925, 445] on span "Custom rules" at bounding box center [904, 448] width 69 height 13
click at [915, 39] on div "Fields" at bounding box center [900, 40] width 97 height 13
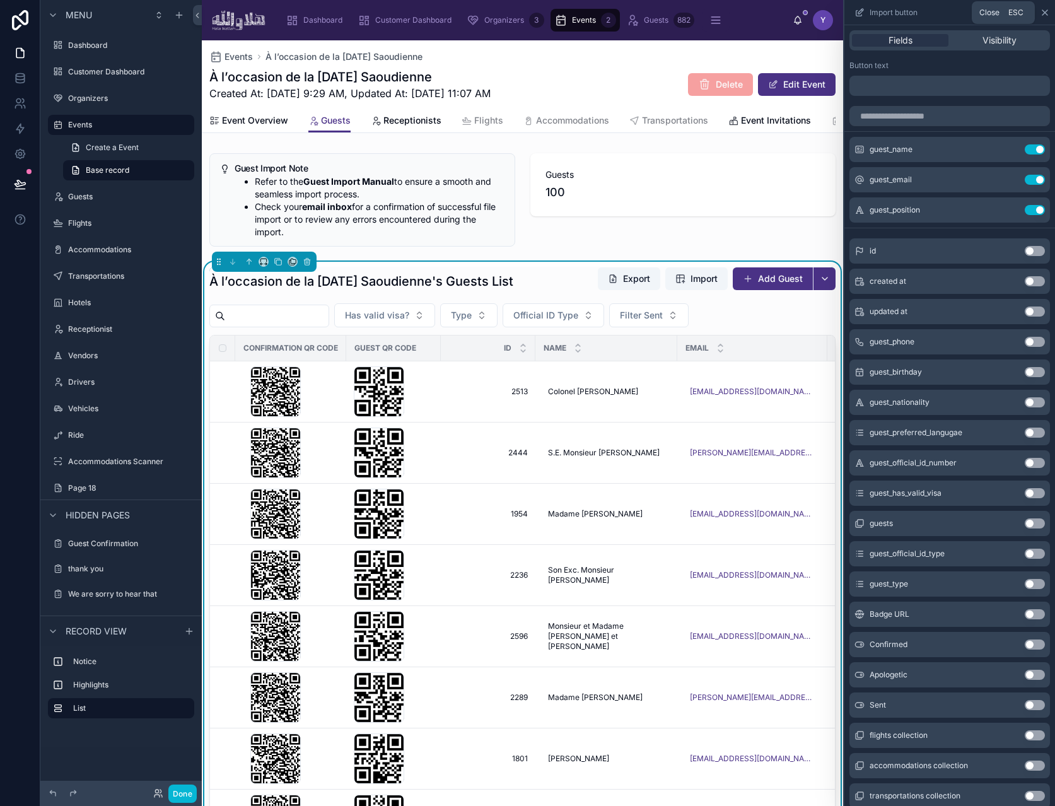
click at [1041, 8] on icon at bounding box center [1045, 13] width 10 height 10
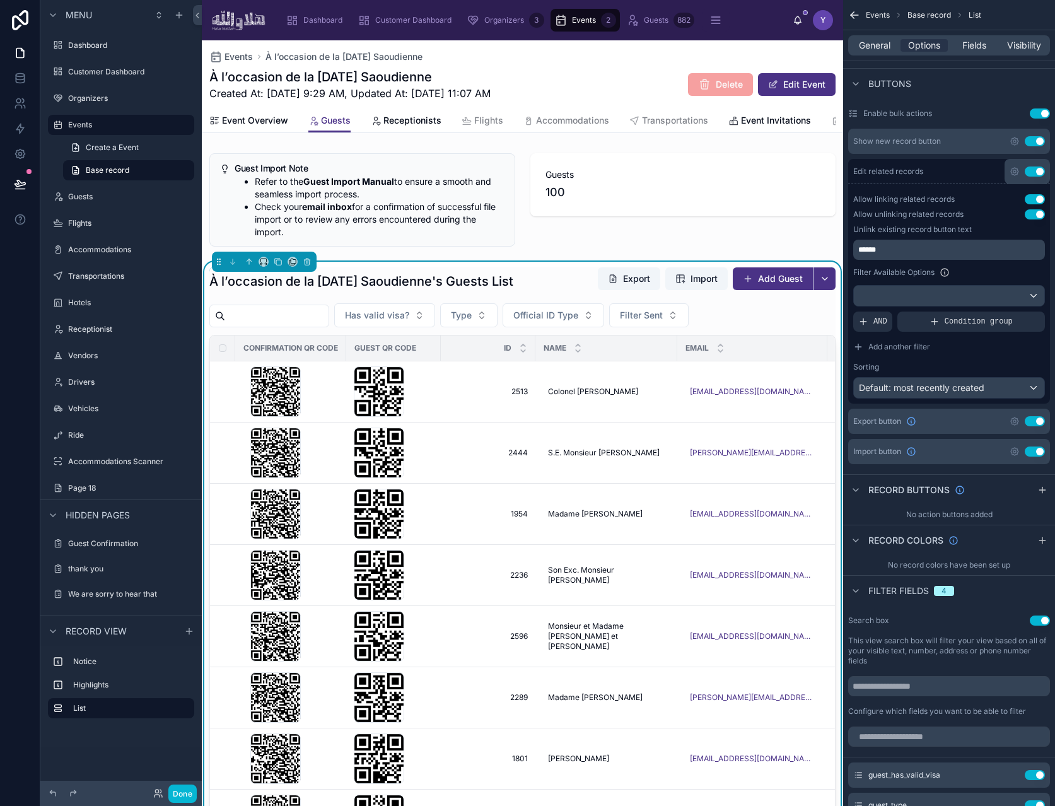
click at [978, 90] on div "Buttons" at bounding box center [949, 83] width 212 height 30
click at [979, 176] on div "Edit related records Use setting" at bounding box center [949, 171] width 202 height 25
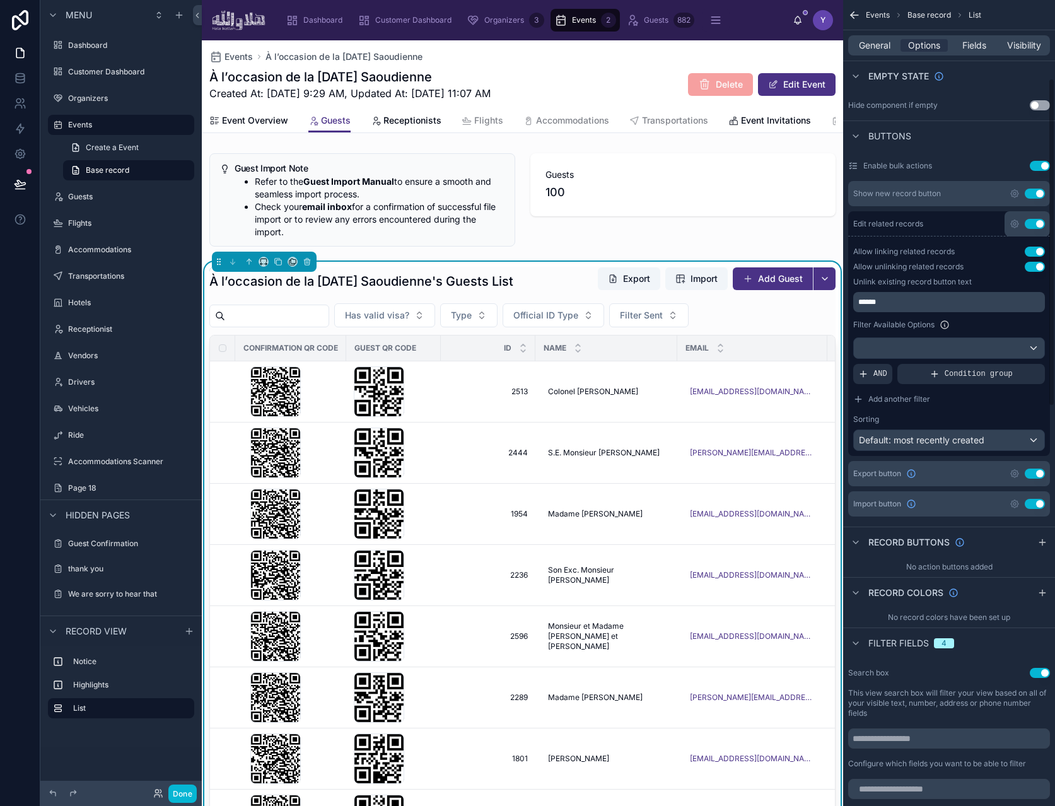
scroll to position [110, 0]
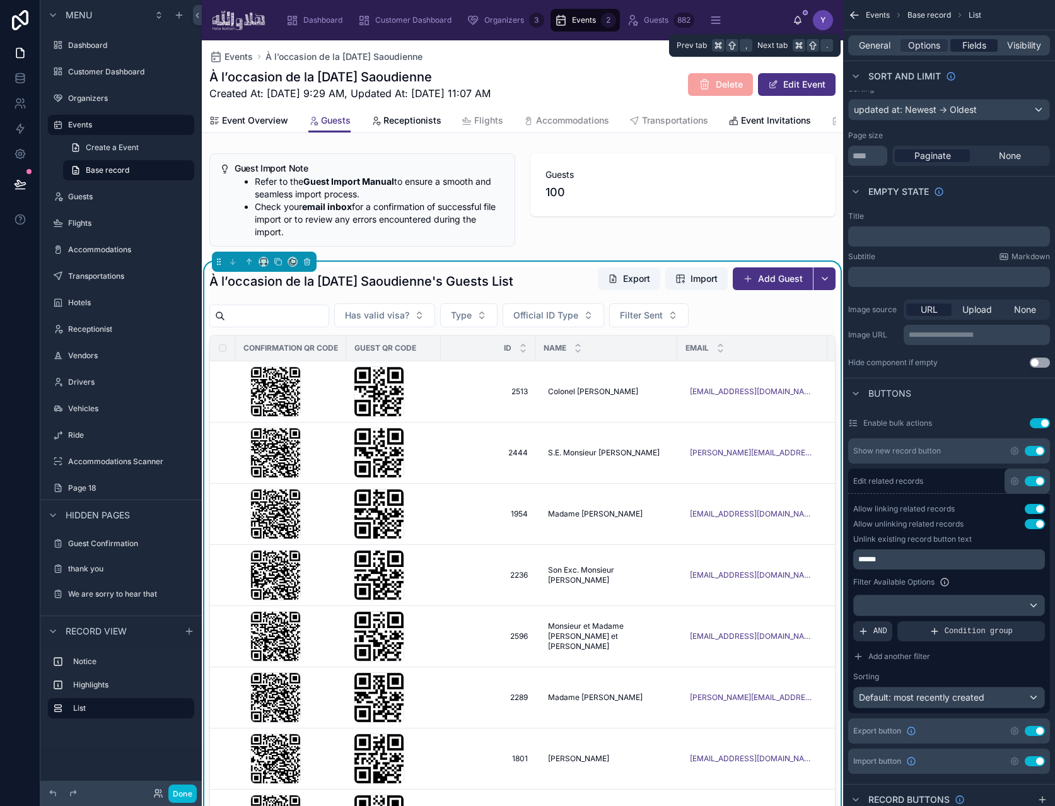
click at [980, 41] on span "Fields" at bounding box center [975, 45] width 24 height 13
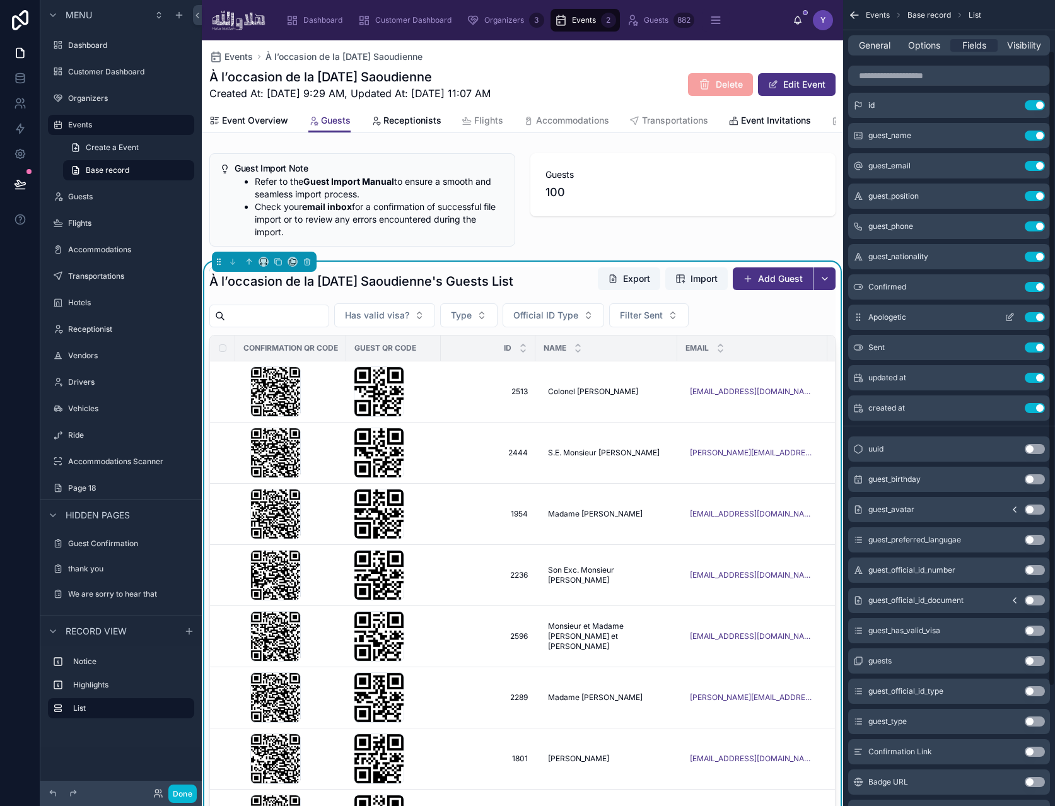
scroll to position [64, 0]
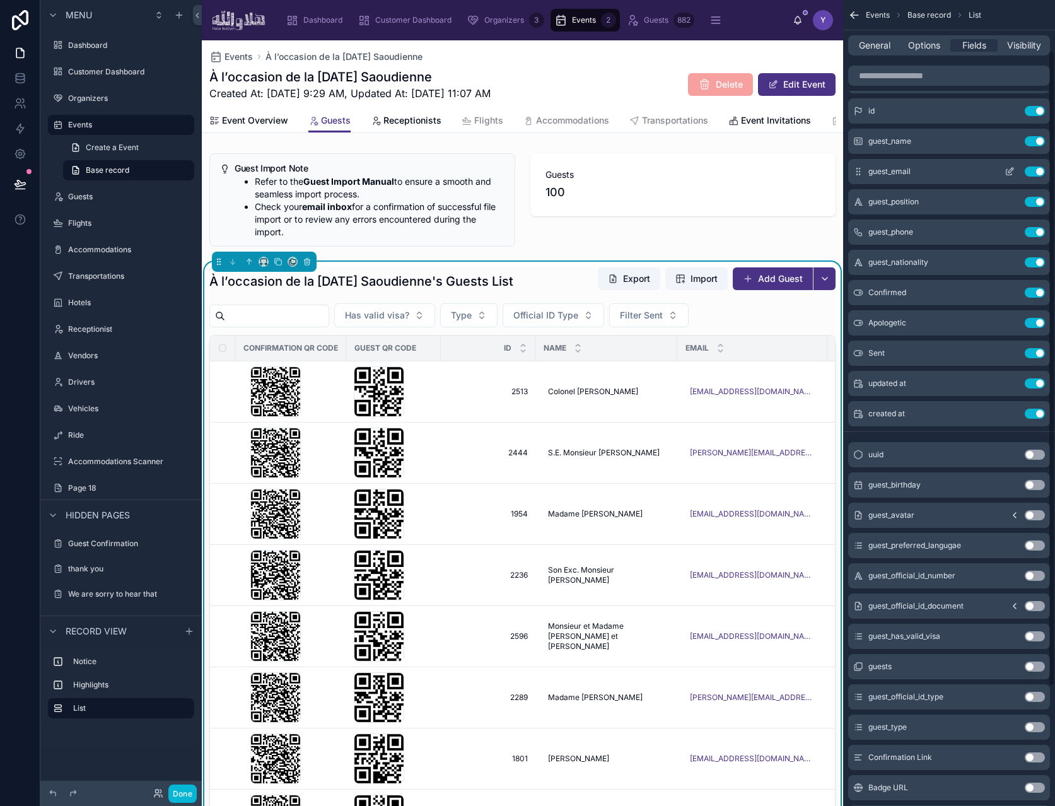
click at [1012, 171] on icon "scrollable content" at bounding box center [1010, 172] width 10 height 10
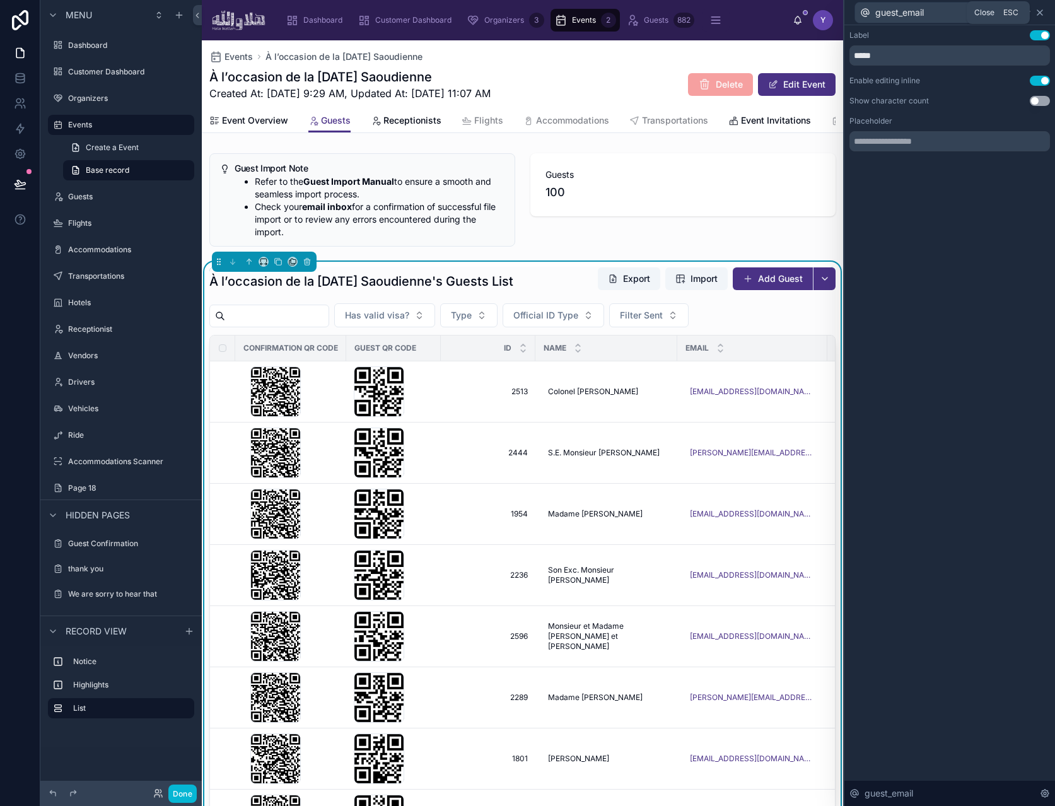
click at [1044, 11] on icon at bounding box center [1040, 13] width 10 height 10
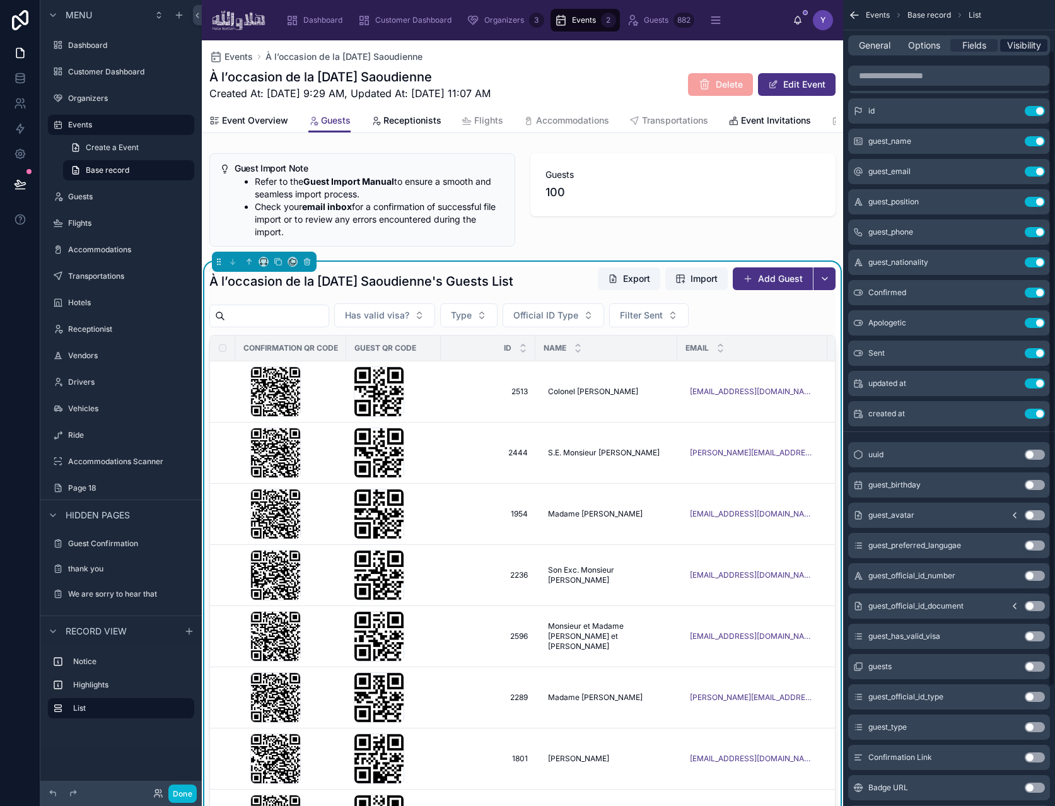
click at [1019, 40] on span "Visibility" at bounding box center [1024, 45] width 34 height 13
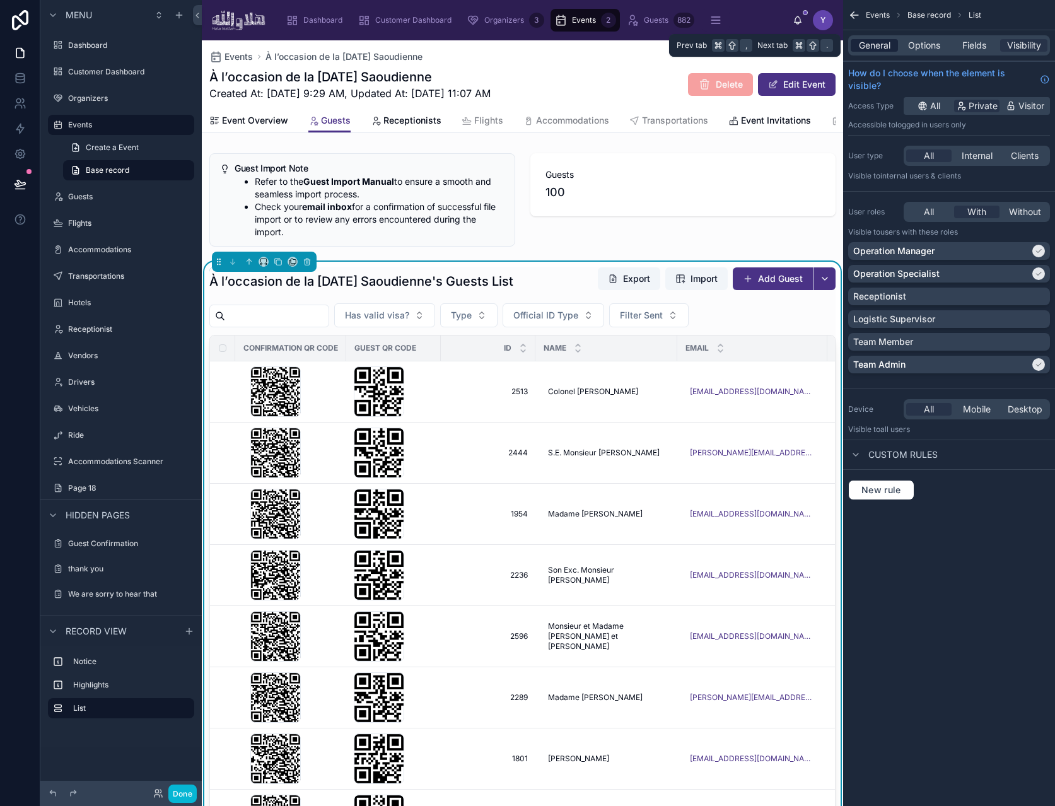
click at [881, 48] on span "General" at bounding box center [875, 45] width 32 height 13
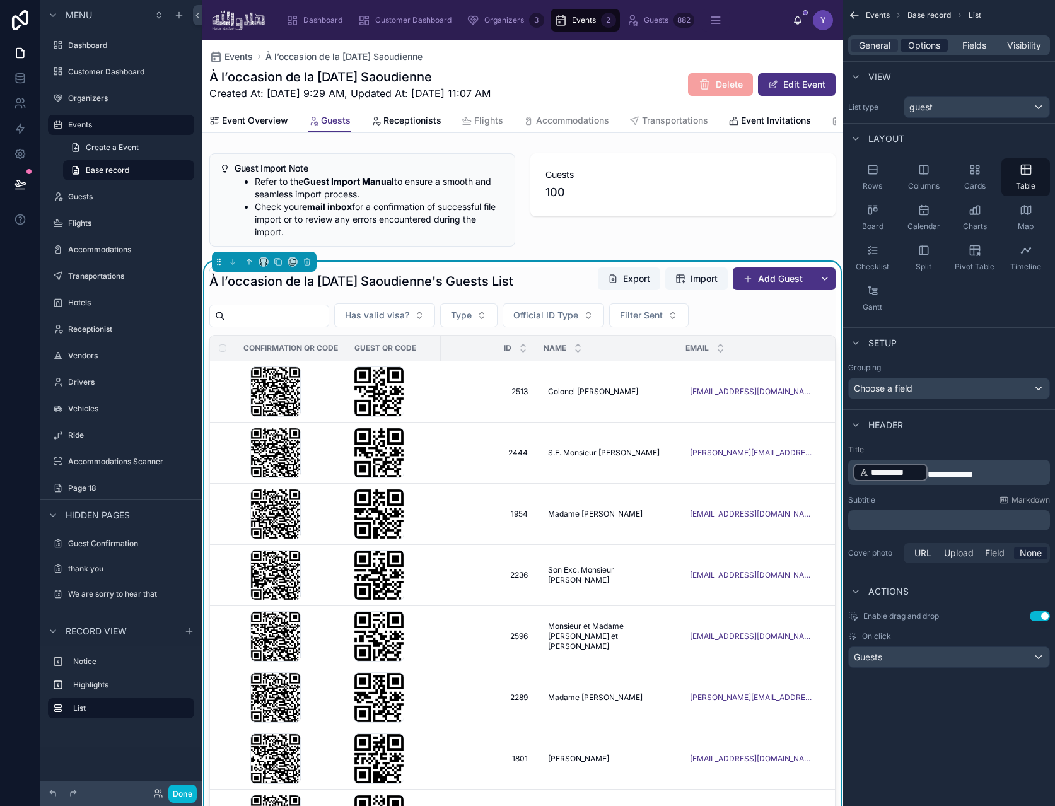
click at [924, 49] on span "Options" at bounding box center [924, 45] width 32 height 13
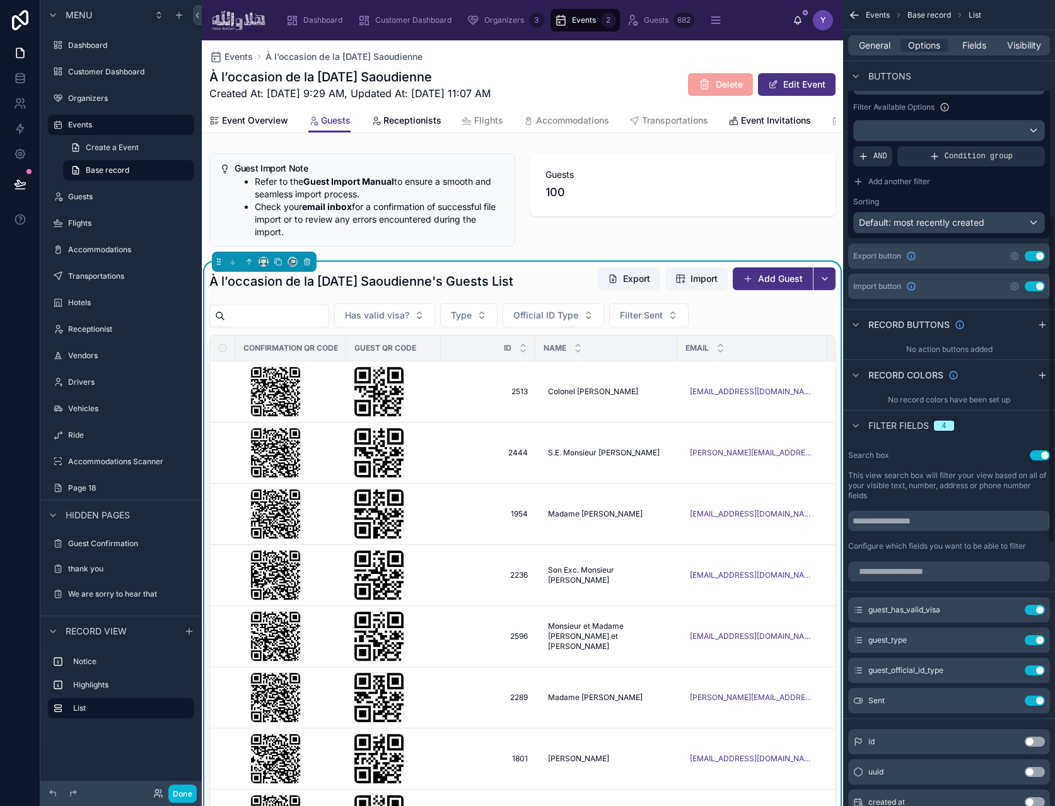
scroll to position [529, 0]
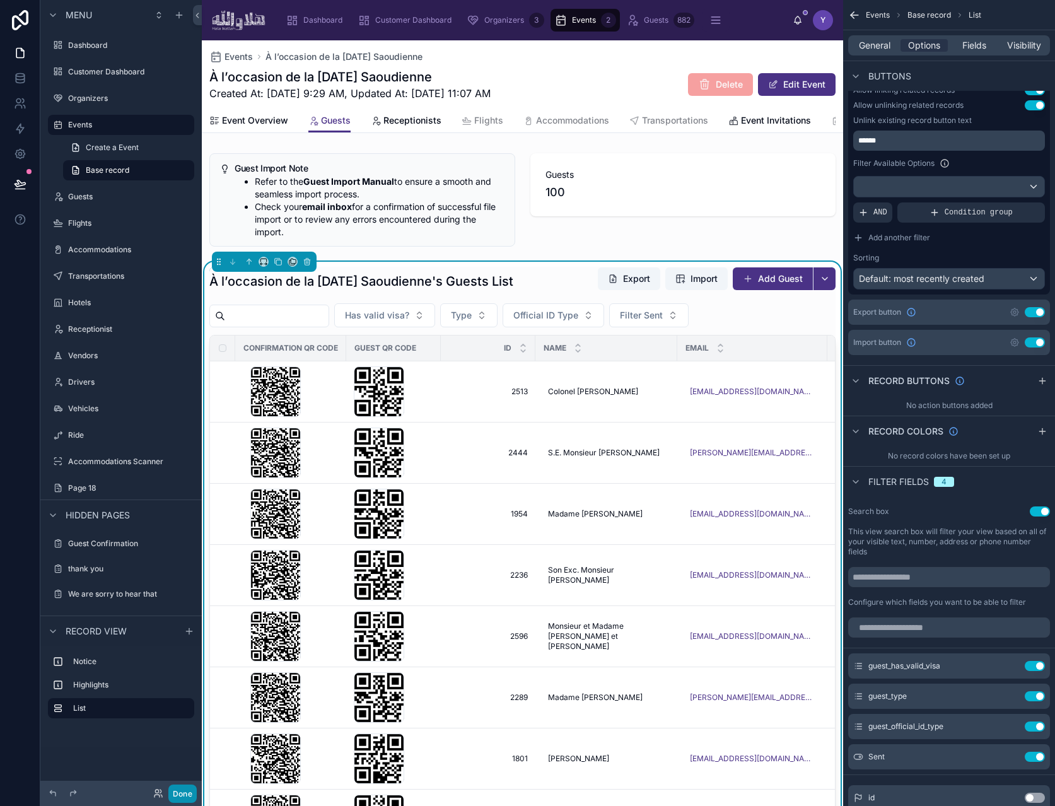
click at [181, 793] on button "Done" at bounding box center [182, 794] width 28 height 18
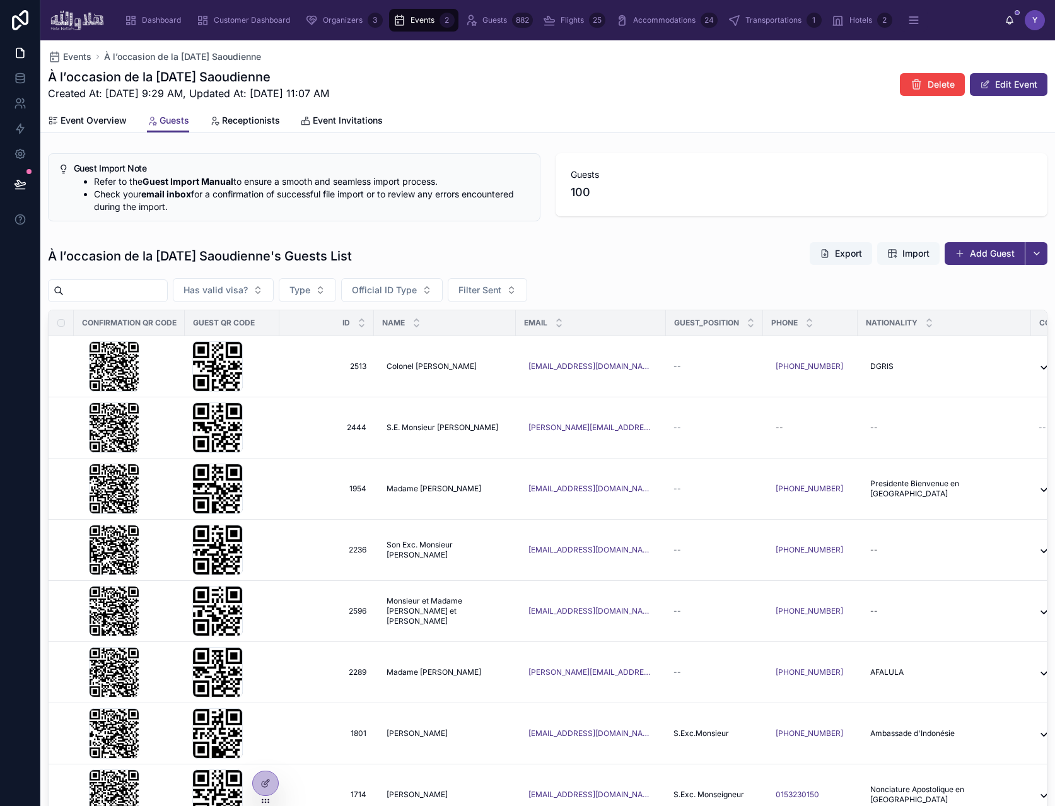
click at [887, 256] on span "Import" at bounding box center [908, 253] width 42 height 13
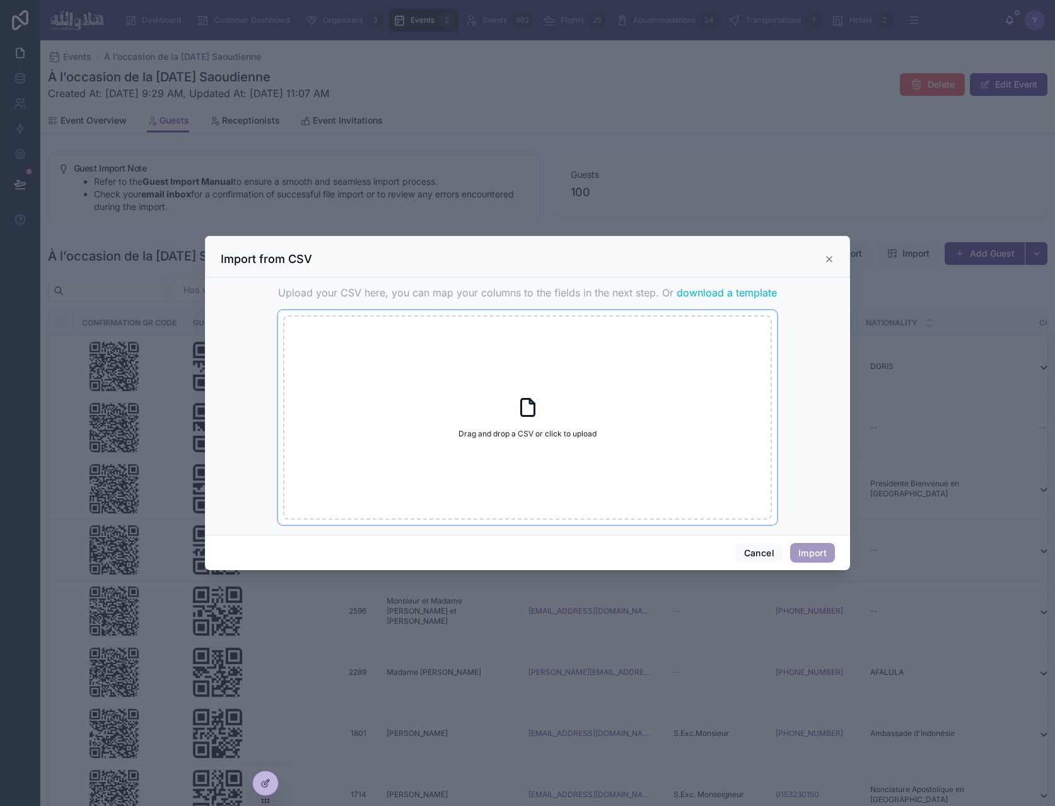
click at [568, 425] on div "Drag and drop a CSV or click to upload Drag and drop a CSV or click to upload" at bounding box center [527, 417] width 489 height 204
type input "**********"
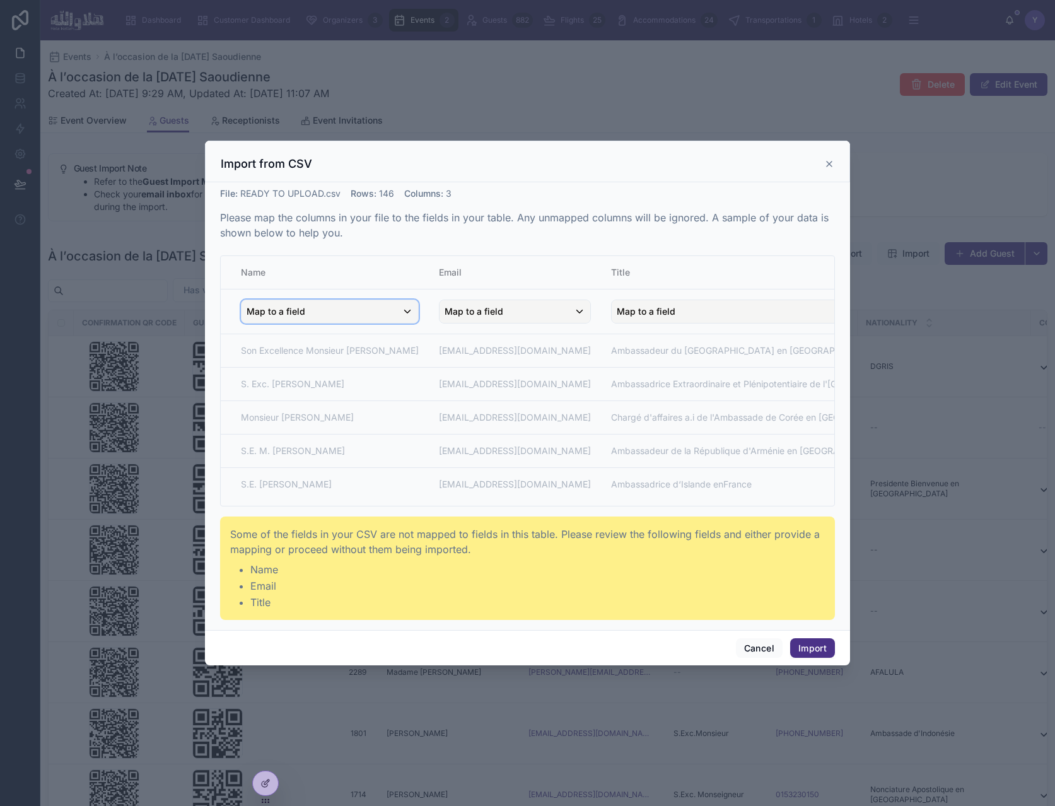
click at [365, 310] on div "Map to a field" at bounding box center [330, 311] width 177 height 23
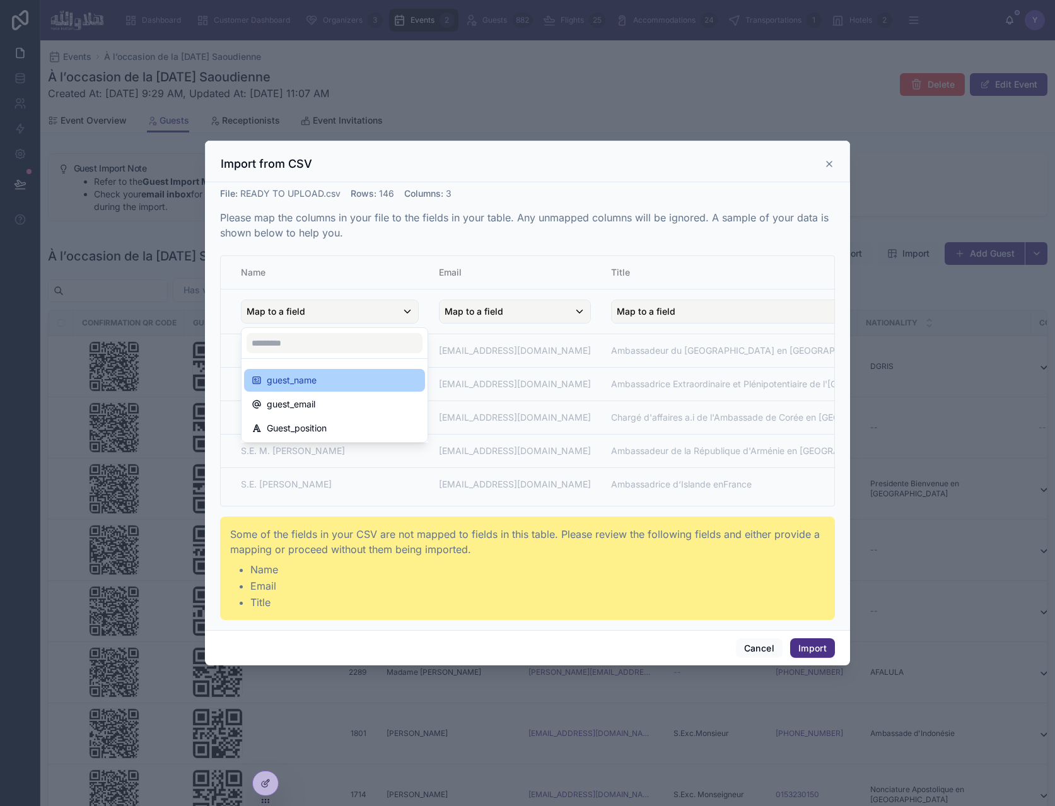
click at [334, 381] on div "guest_name" at bounding box center [335, 380] width 166 height 15
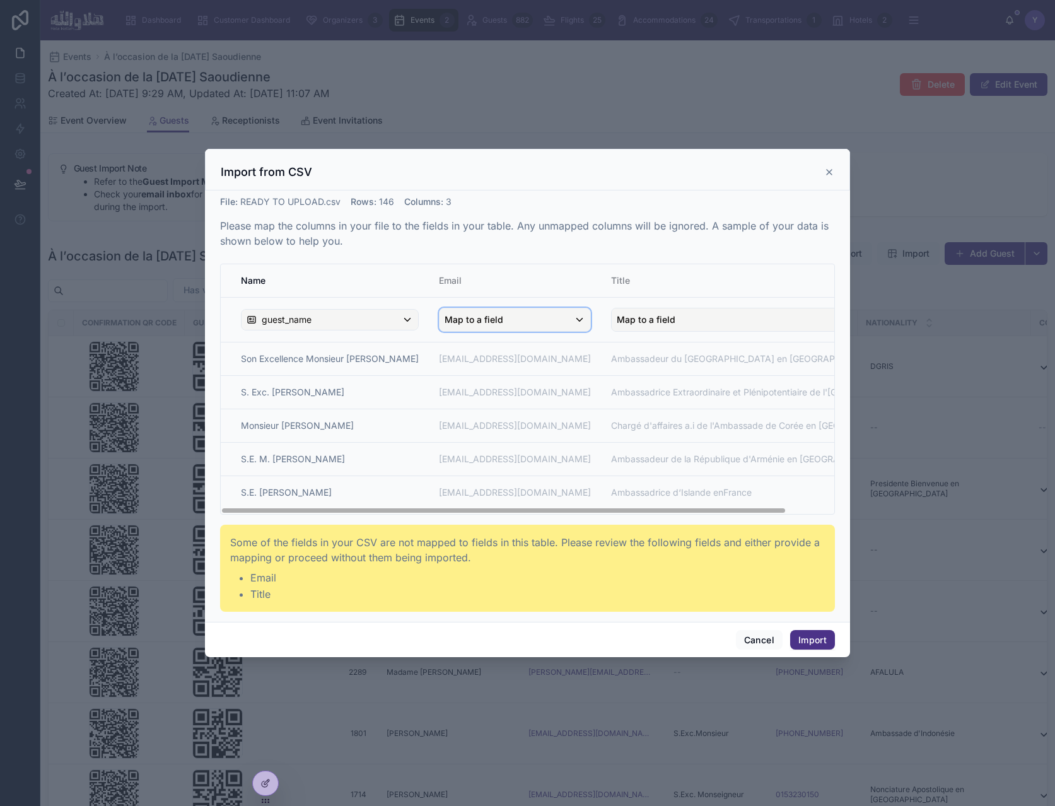
click at [465, 322] on span "Map to a field" at bounding box center [474, 319] width 59 height 23
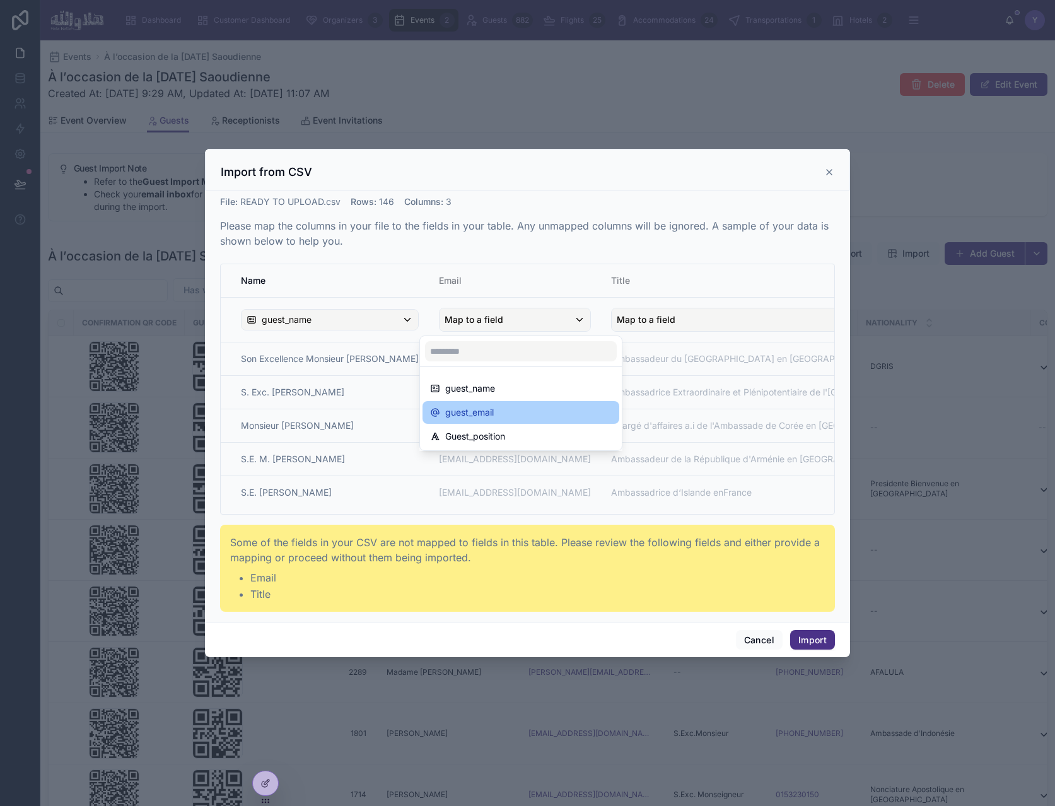
click at [466, 420] on div "guest_email" at bounding box center [521, 412] width 197 height 23
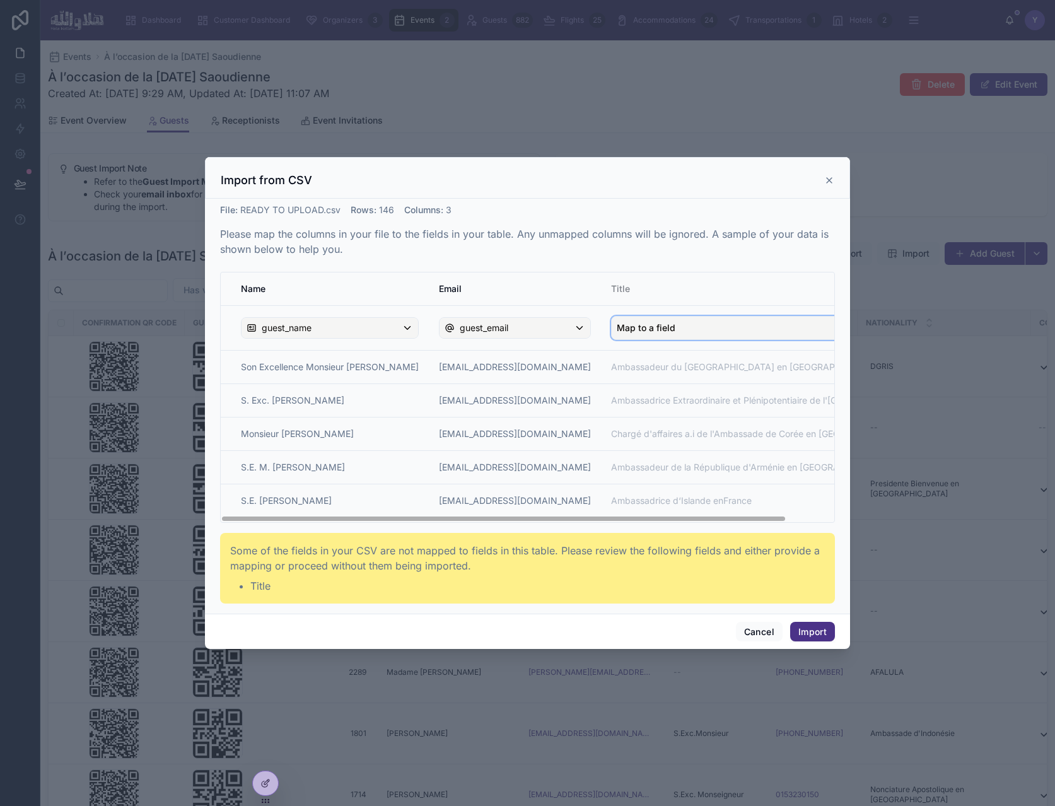
click at [671, 332] on span "Map to a field" at bounding box center [646, 328] width 59 height 23
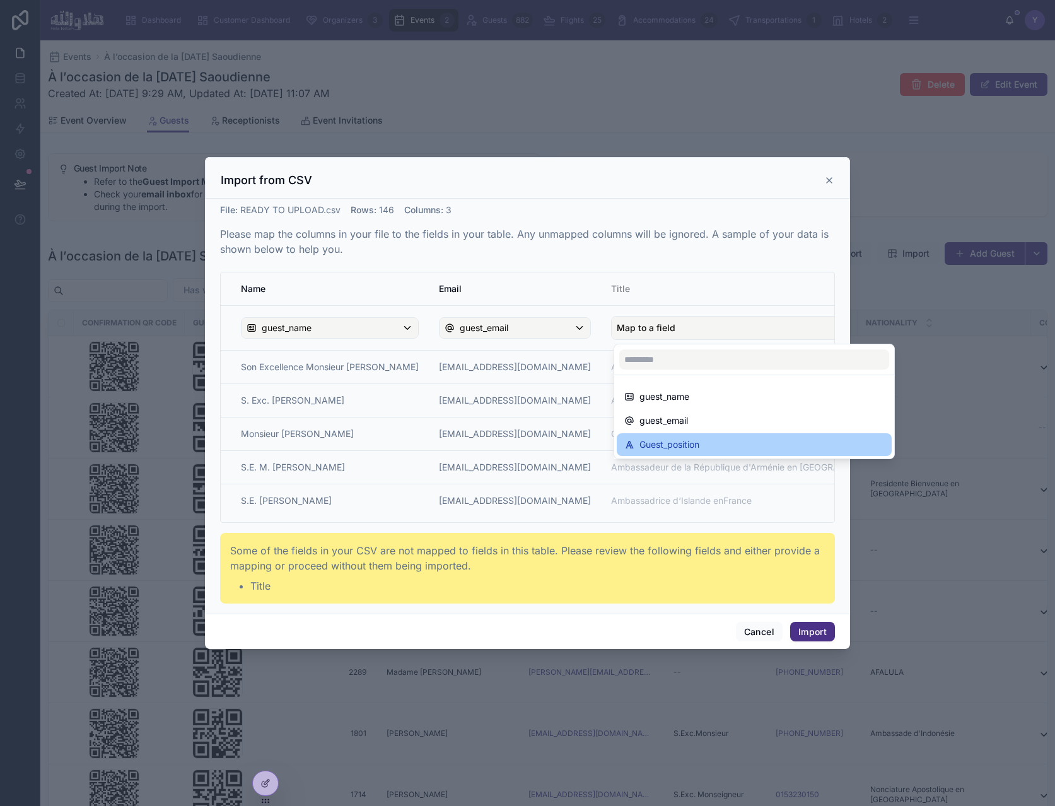
click at [676, 446] on span "Guest_position" at bounding box center [670, 444] width 60 height 15
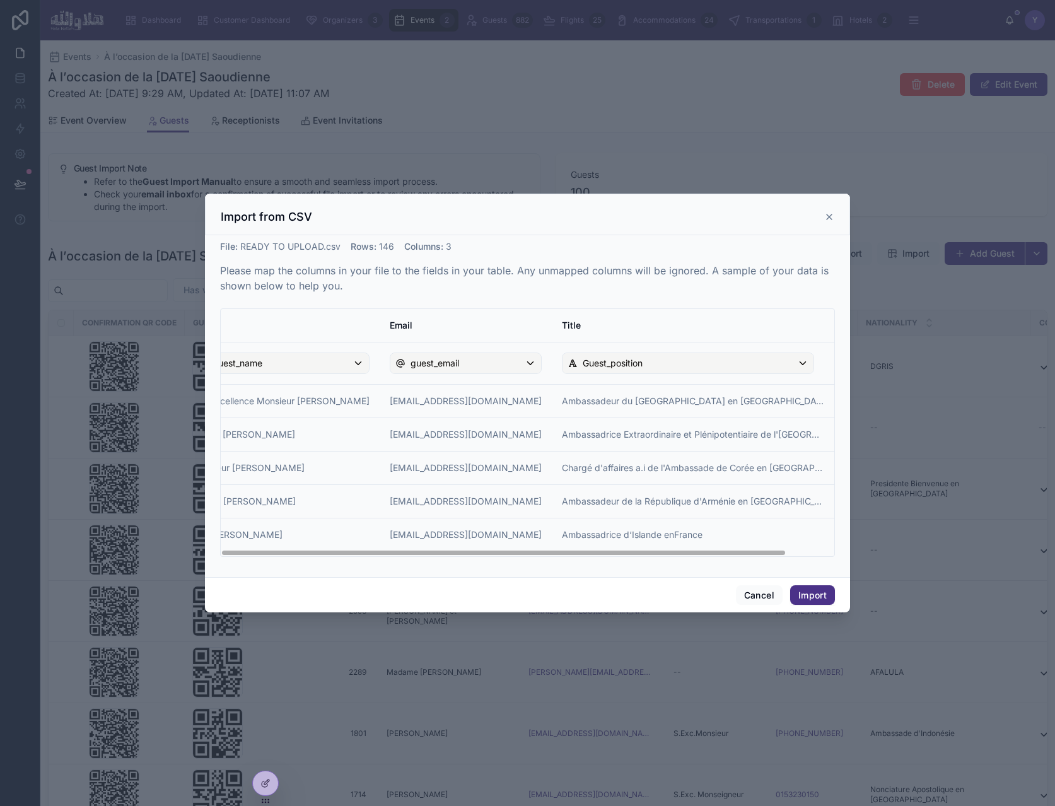
scroll to position [0, 0]
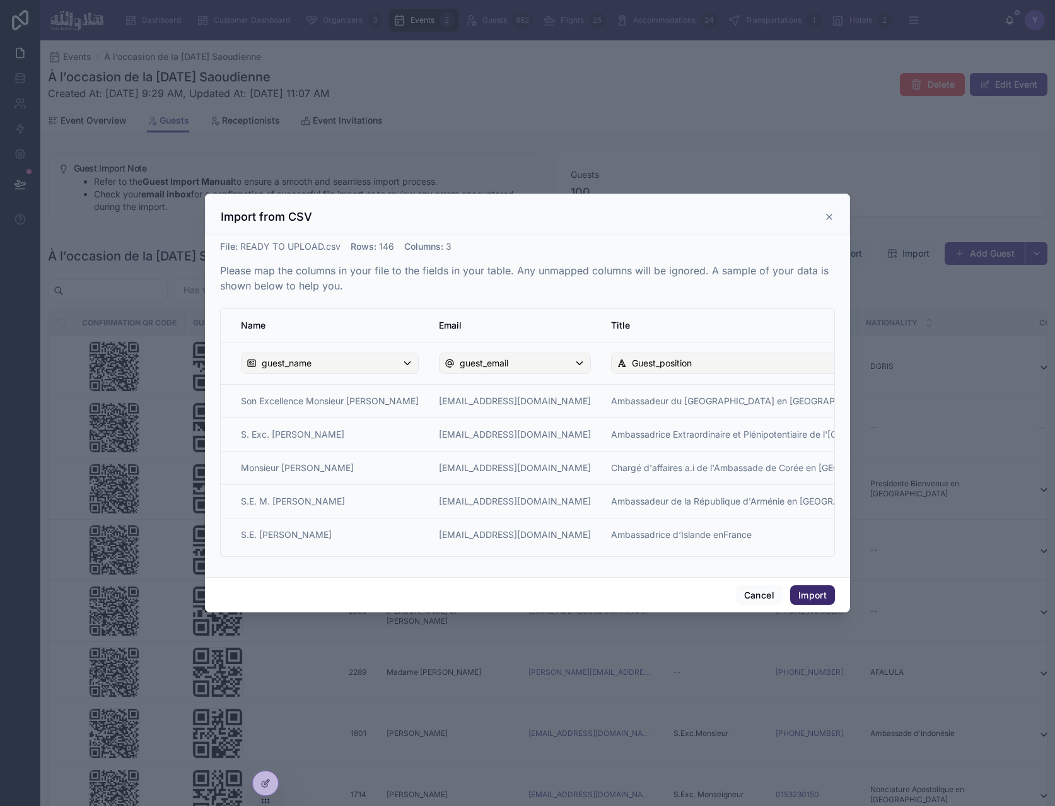
click at [814, 590] on button "Import" at bounding box center [812, 595] width 45 height 20
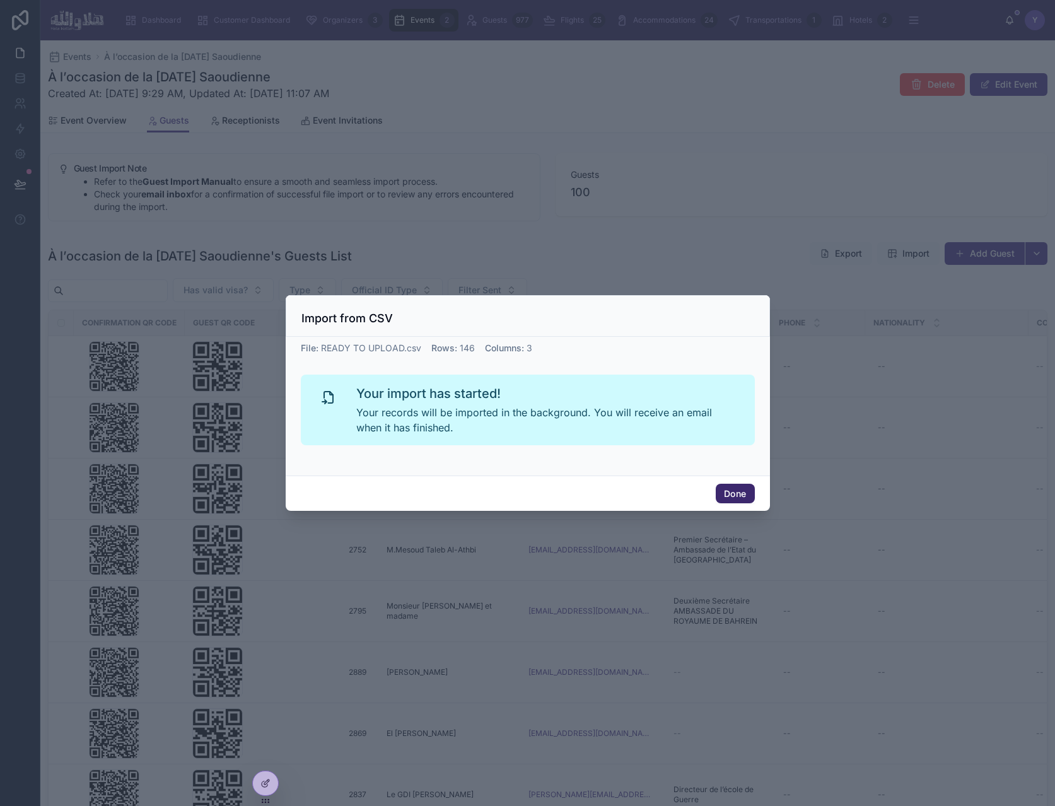
click at [744, 493] on button "Done" at bounding box center [735, 494] width 38 height 20
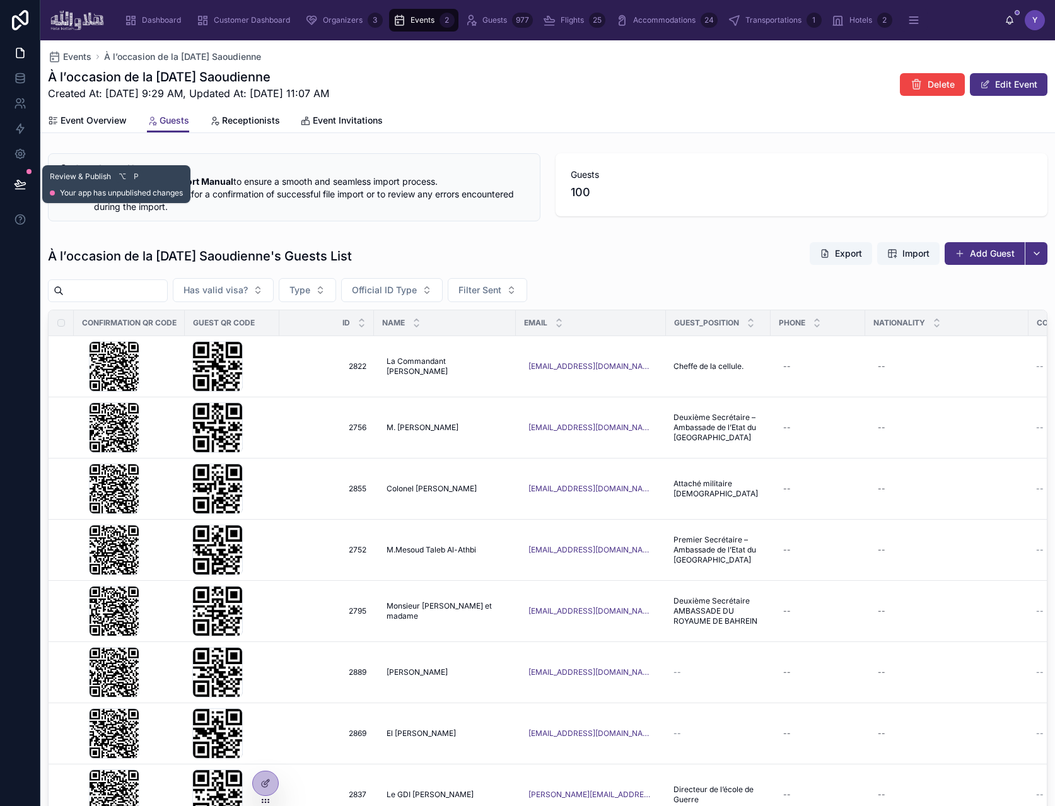
click at [25, 190] on button at bounding box center [20, 184] width 28 height 35
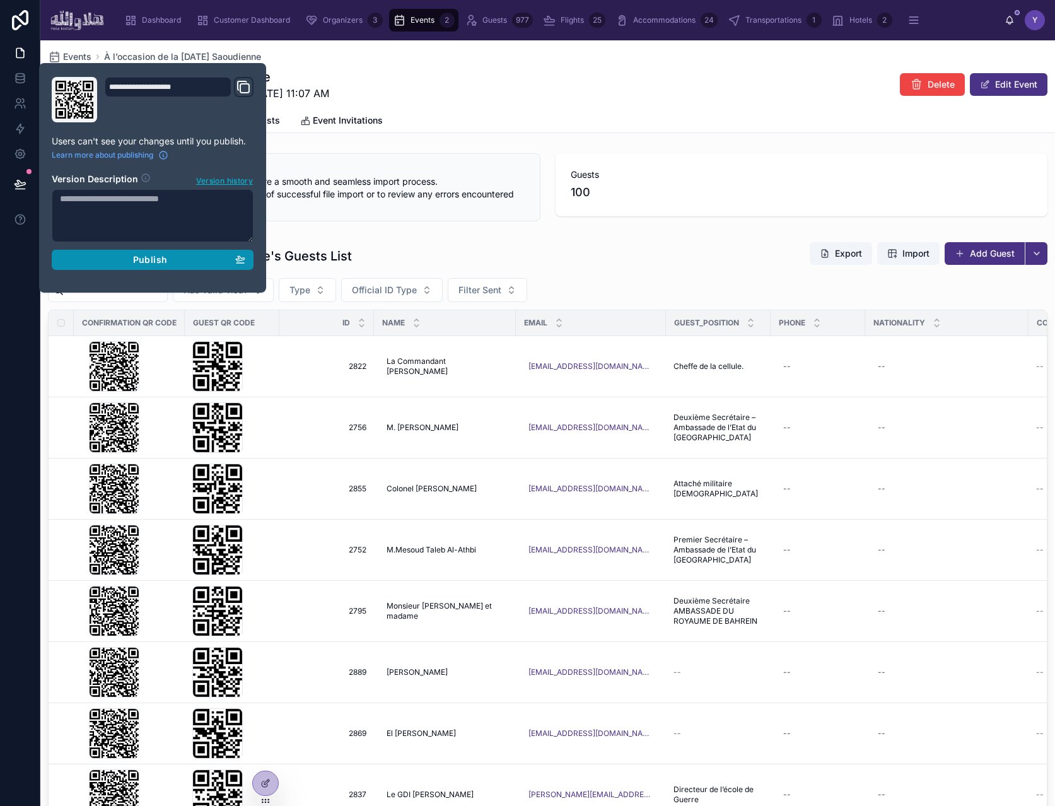
click at [144, 266] on button "Publish" at bounding box center [153, 260] width 202 height 20
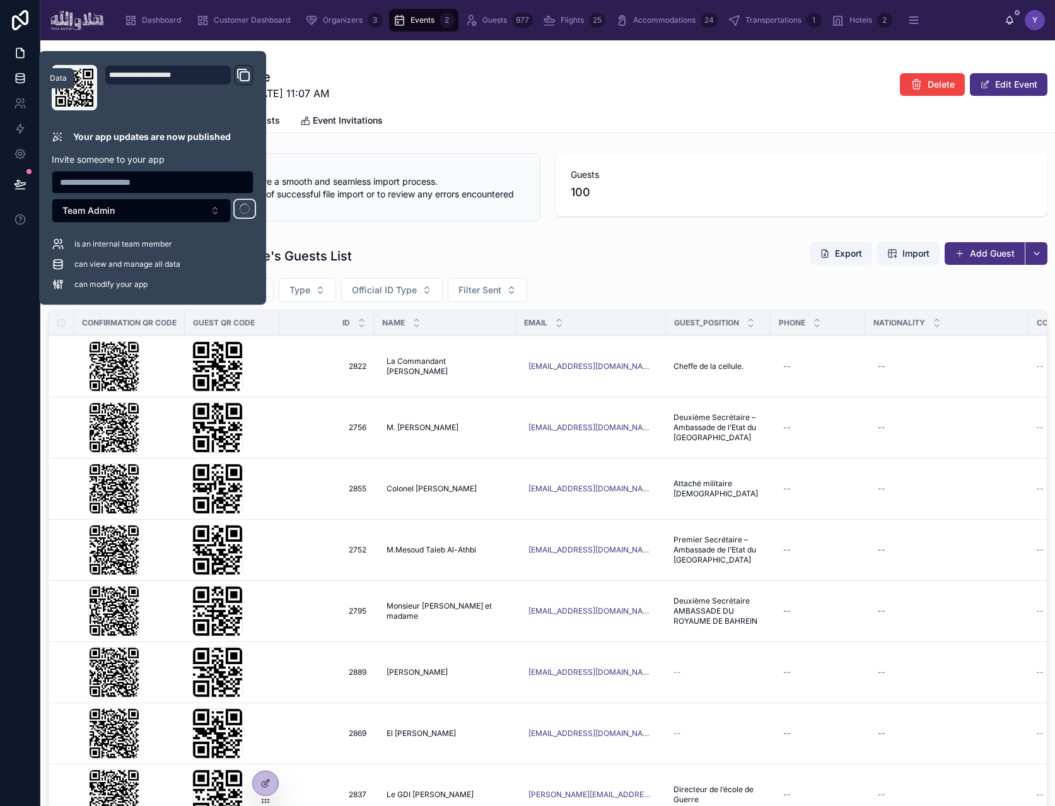
click at [17, 74] on icon at bounding box center [20, 78] width 13 height 13
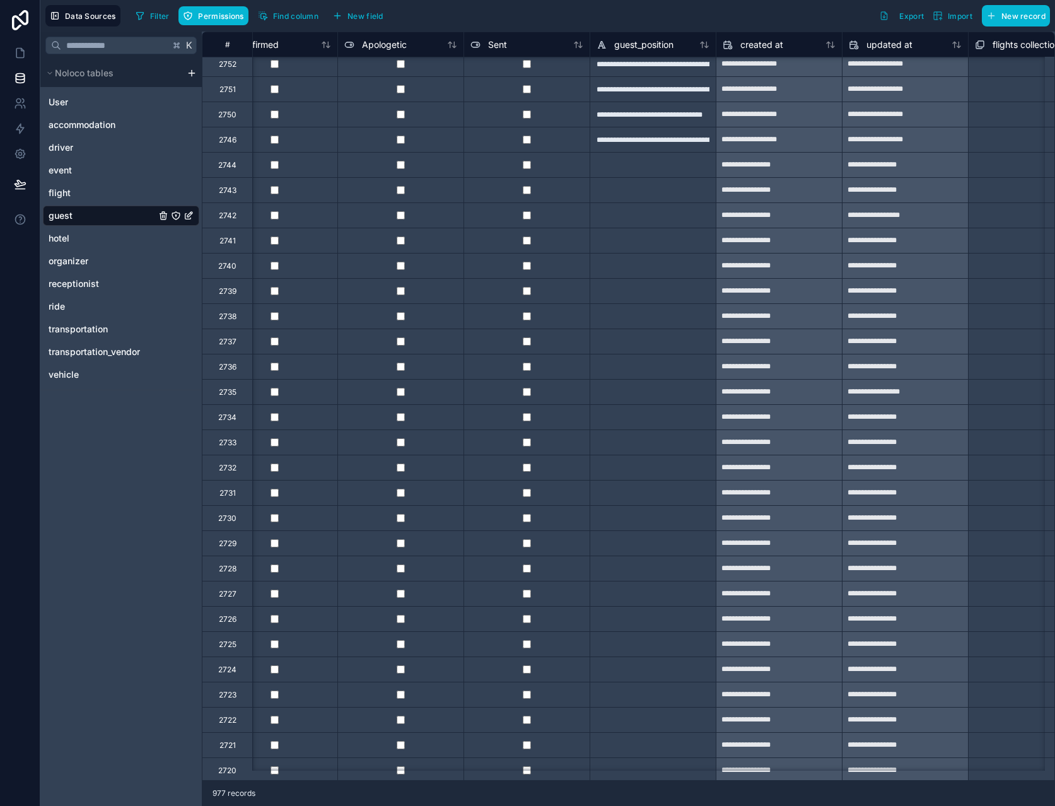
scroll to position [2296, 2186]
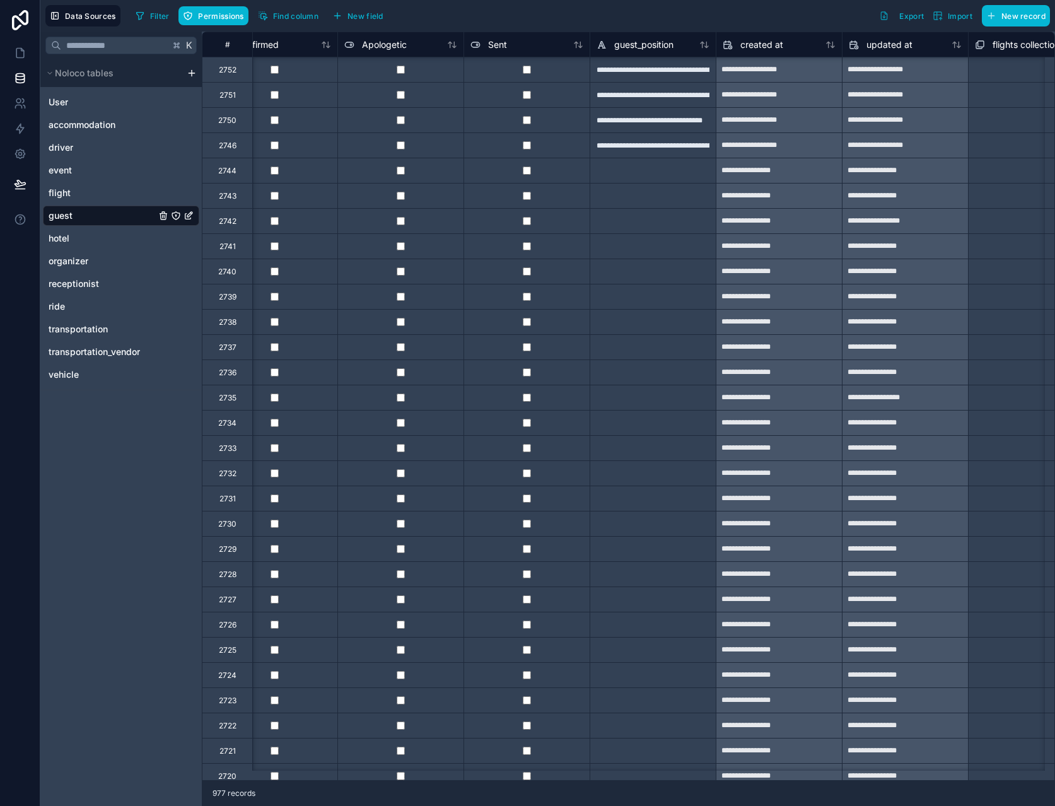
click at [525, 302] on div at bounding box center [527, 296] width 126 height 25
click at [562, 465] on div at bounding box center [527, 472] width 126 height 25
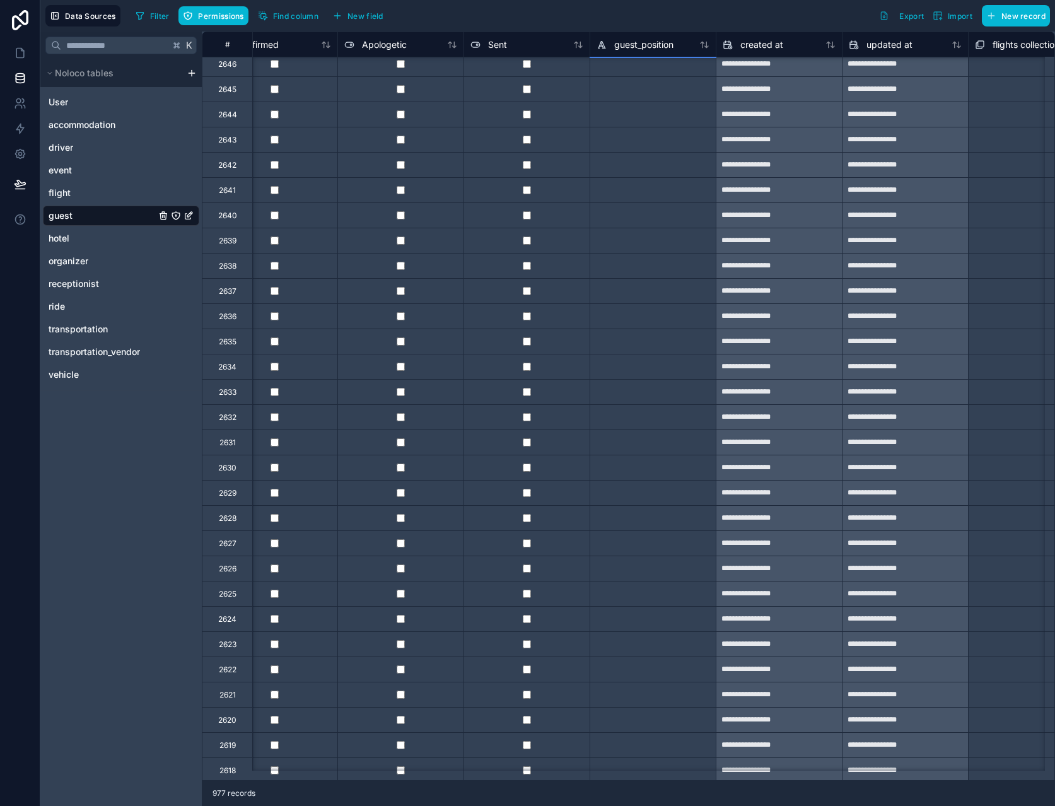
scroll to position [5760, 2186]
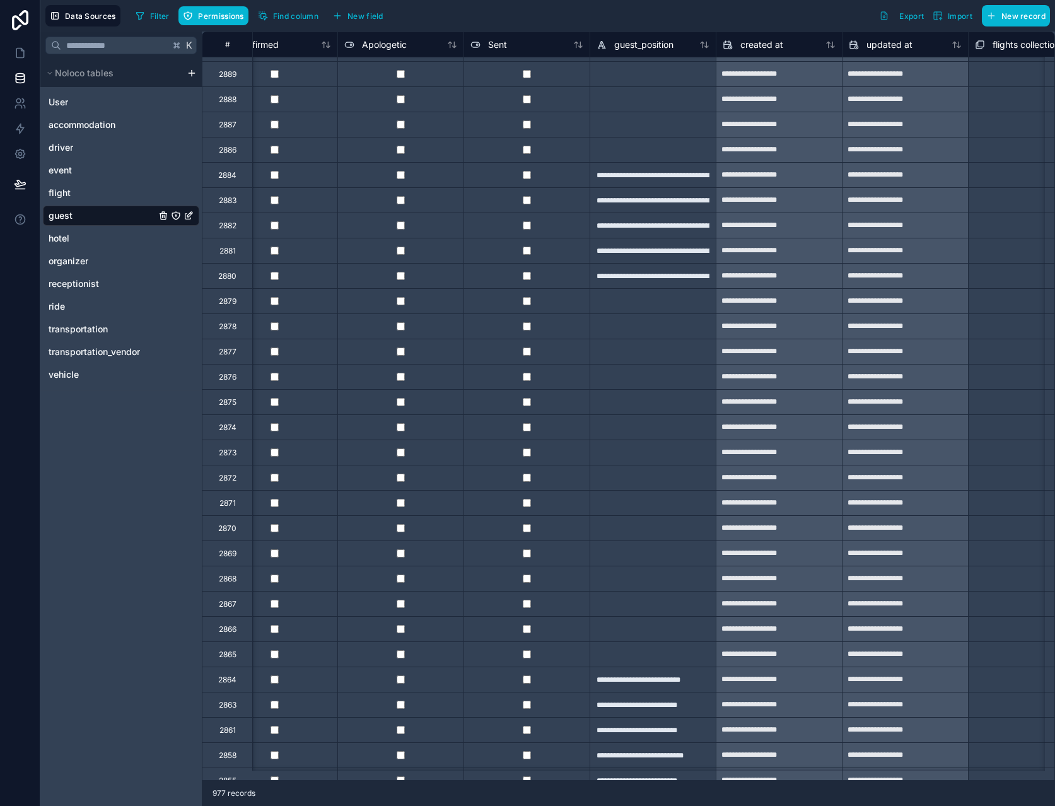
scroll to position [0, 2186]
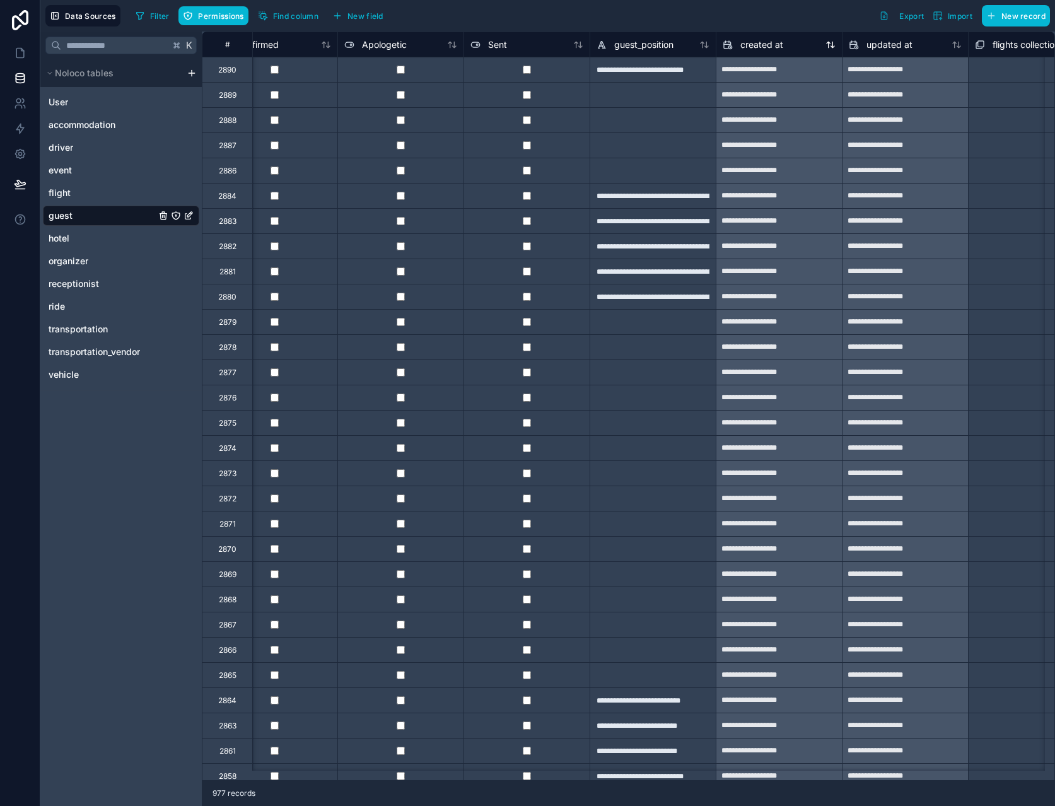
click at [831, 44] on icon at bounding box center [831, 45] width 10 height 10
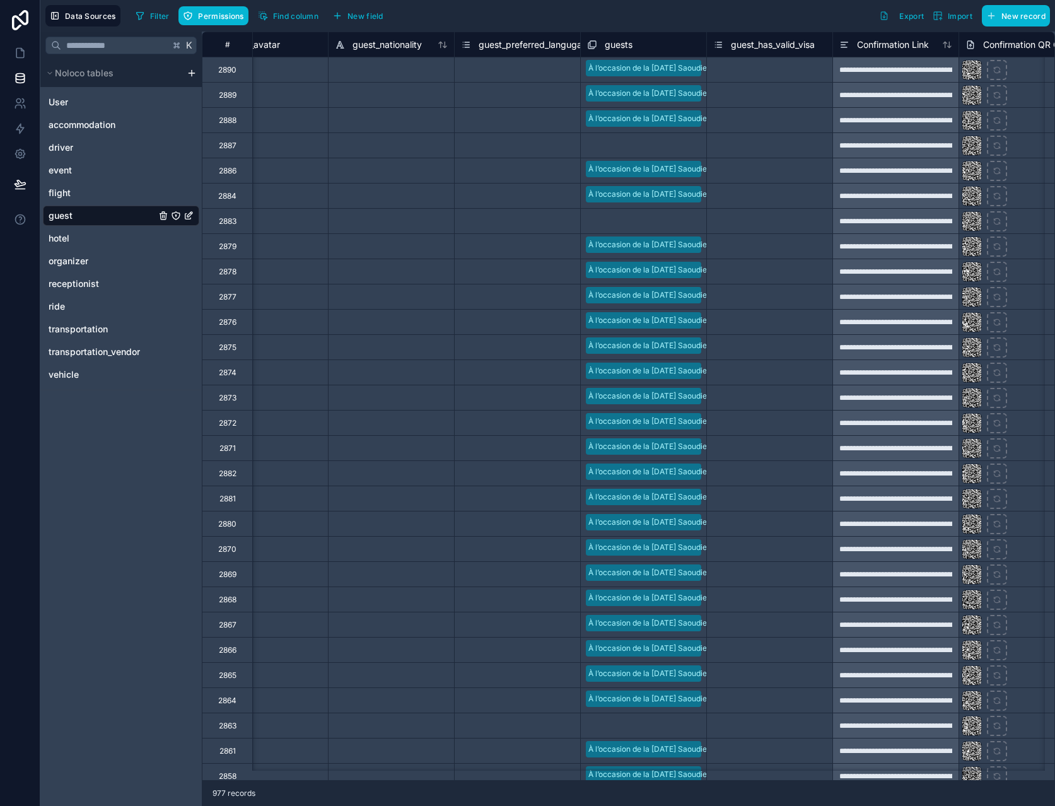
scroll to position [0, 938]
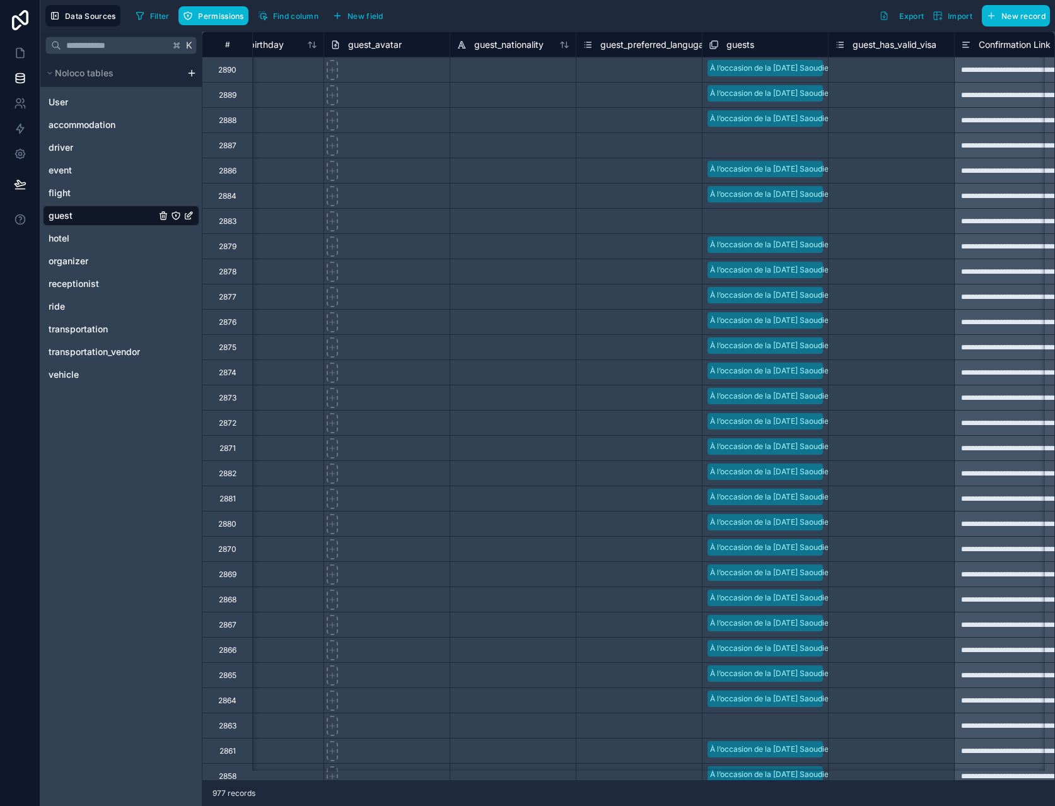
click at [750, 147] on div "Select a guests" at bounding box center [736, 146] width 54 height 10
click at [750, 143] on div "Select a guests" at bounding box center [730, 138] width 54 height 10
click at [750, 805] on div "À l’occasion de la [DATE] Saoudienne" at bounding box center [527, 813] width 1055 height 15
click at [756, 218] on div "Select a guests" at bounding box center [736, 222] width 54 height 10
click at [756, 218] on div "Select a guests" at bounding box center [766, 214] width 126 height 10
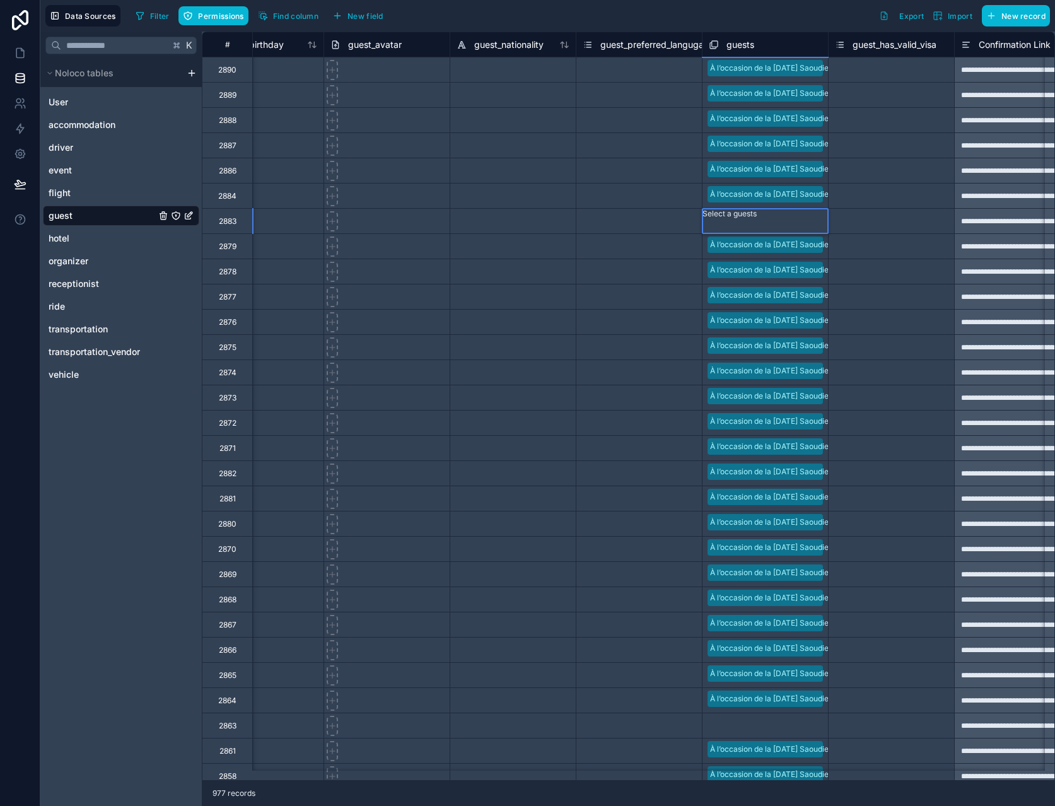
click at [756, 805] on div "À l’occasion de la [DATE] Saoudienne" at bounding box center [527, 813] width 1055 height 15
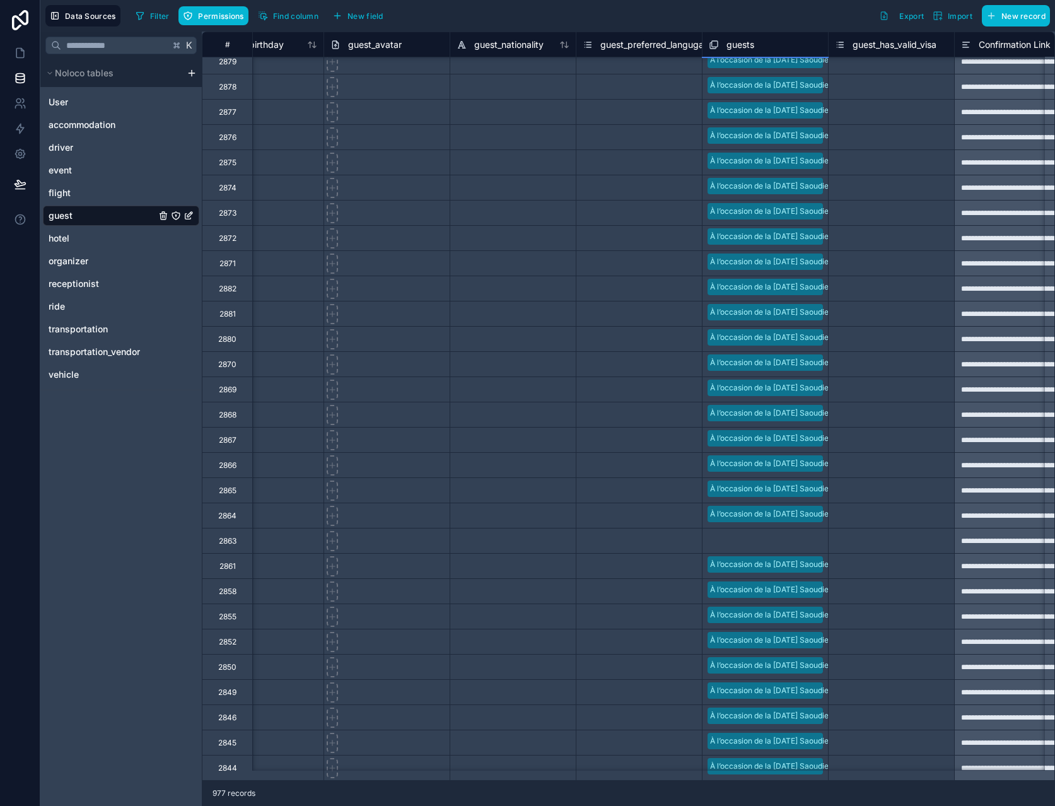
scroll to position [298, 938]
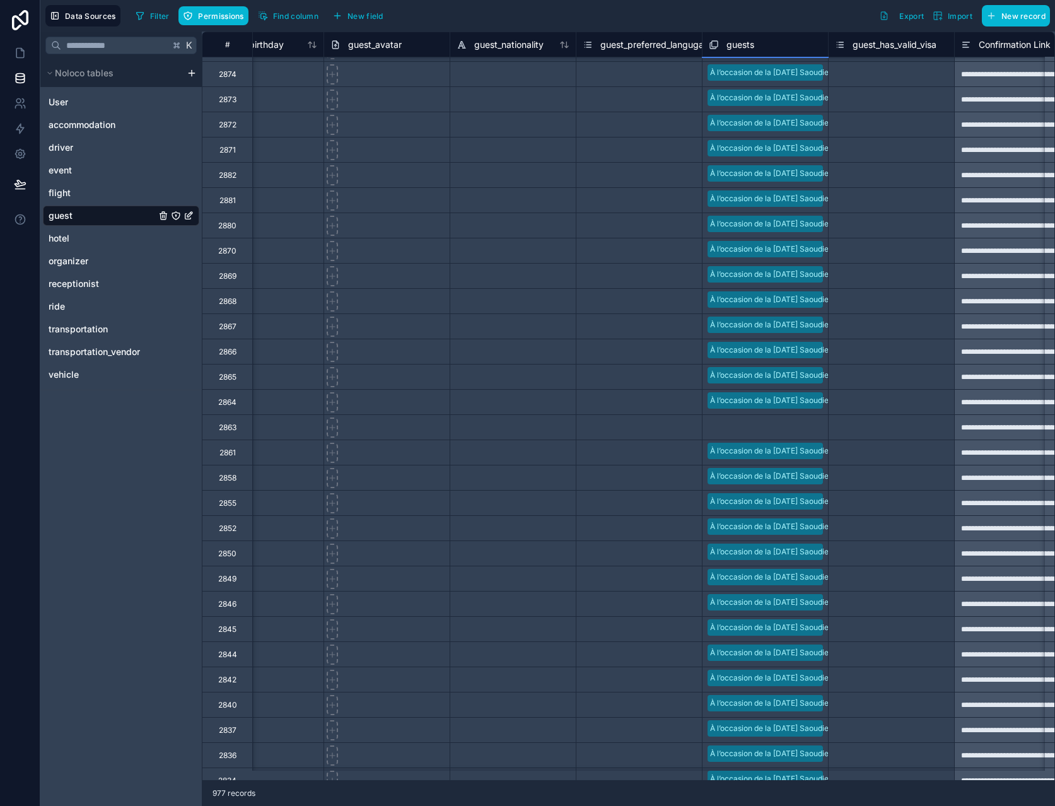
click at [780, 435] on div "Select a guests" at bounding box center [766, 427] width 126 height 19
click at [706, 428] on div at bounding box center [705, 432] width 2 height 13
click at [782, 805] on div "À l’occasion de la [DATE] Saoudienne" at bounding box center [527, 813] width 1055 height 15
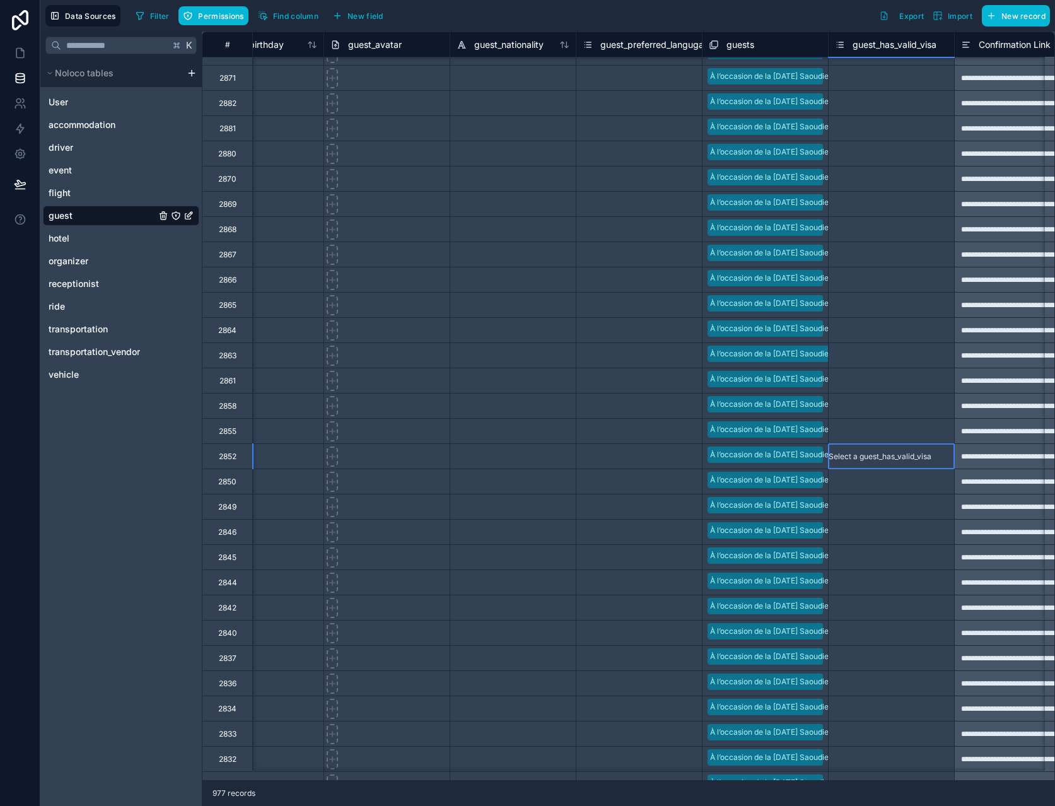
click at [869, 460] on div "Select a guest_has_valid_visa" at bounding box center [880, 457] width 103 height 10
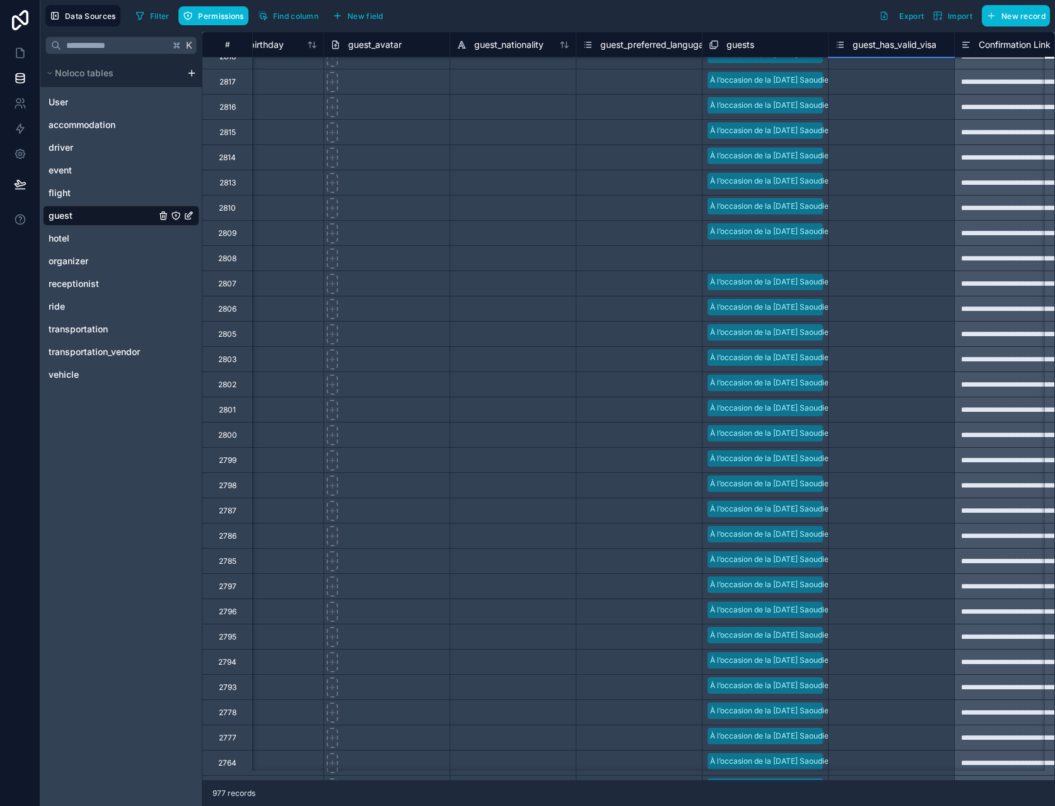
scroll to position [1316, 938]
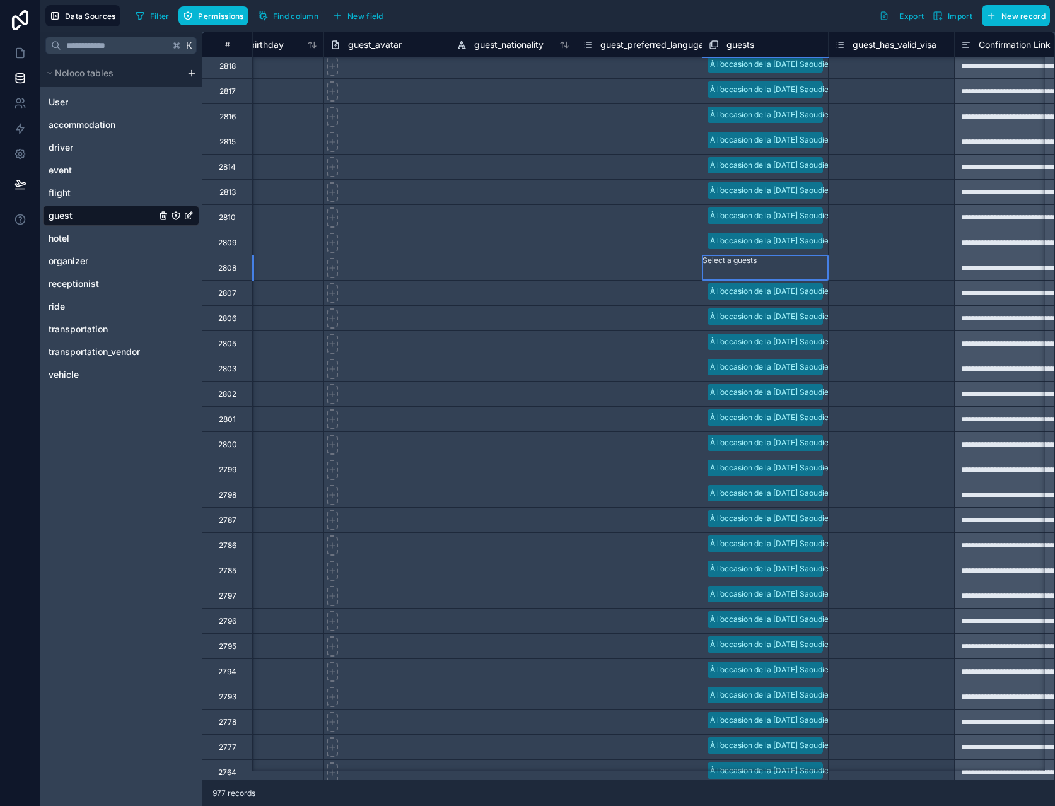
click at [706, 274] on div at bounding box center [705, 273] width 2 height 13
click at [777, 805] on div "À l’occasion de la [DATE] Saoudienne" at bounding box center [527, 813] width 1055 height 15
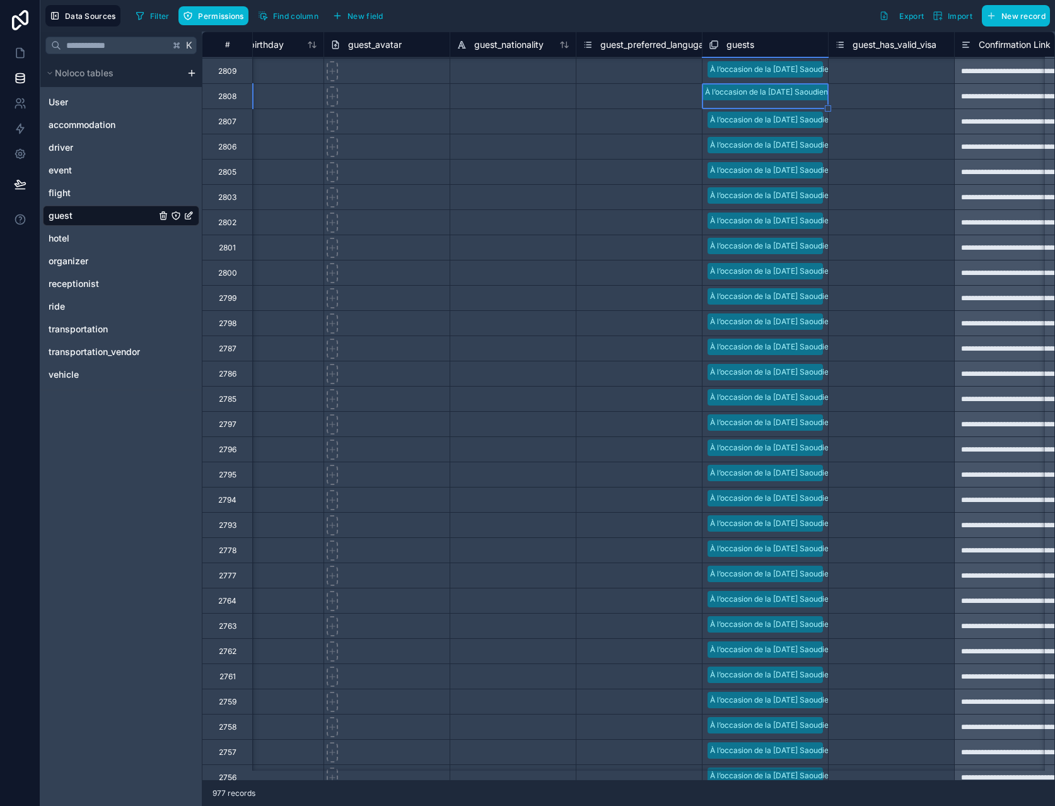
click at [853, 348] on div "Select a guest_has_valid_visa" at bounding box center [886, 349] width 103 height 10
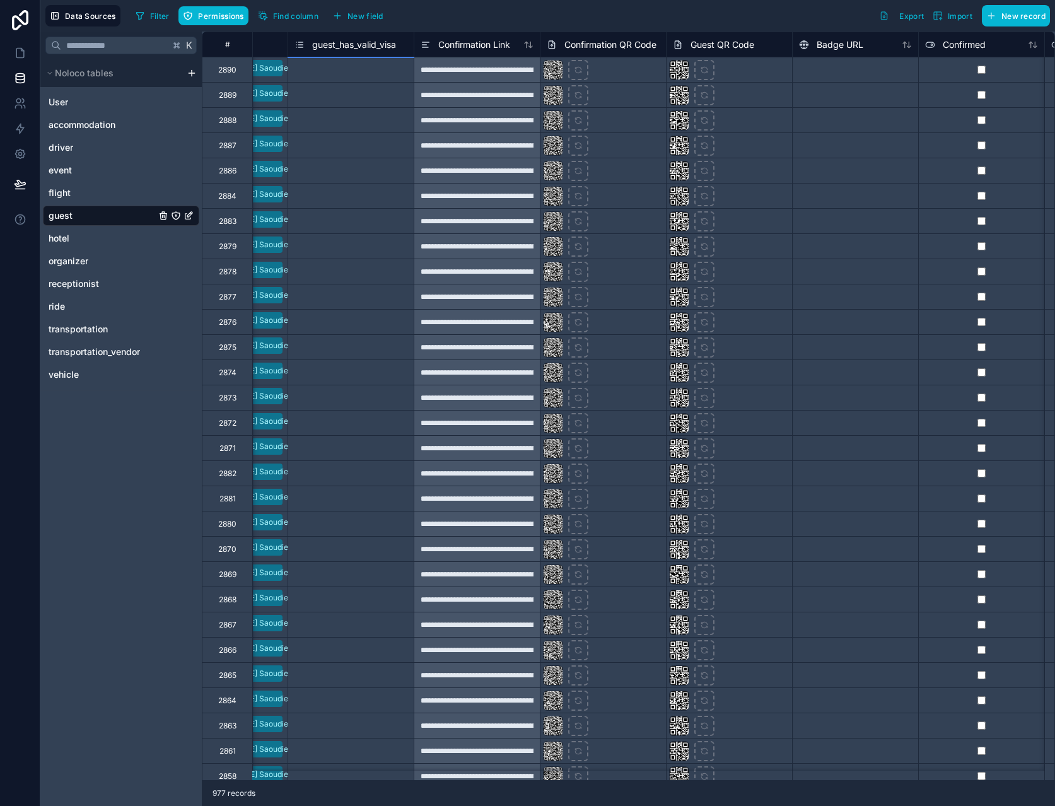
scroll to position [0, 1124]
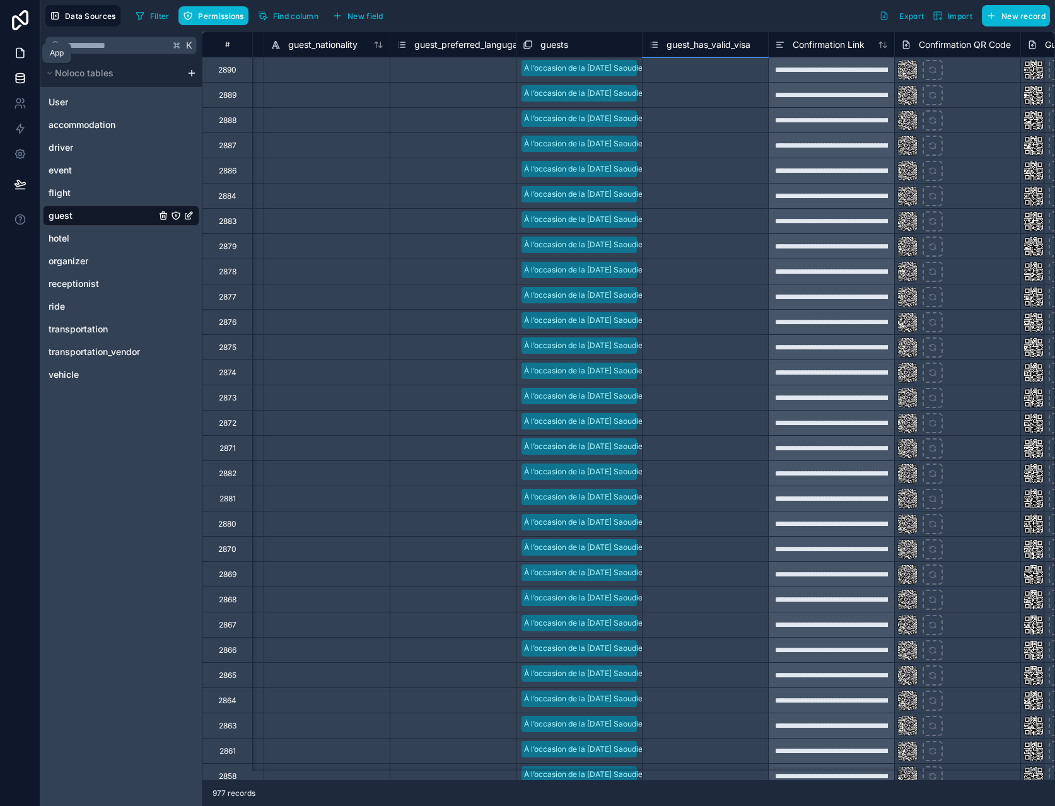
click at [23, 48] on icon at bounding box center [20, 53] width 13 height 13
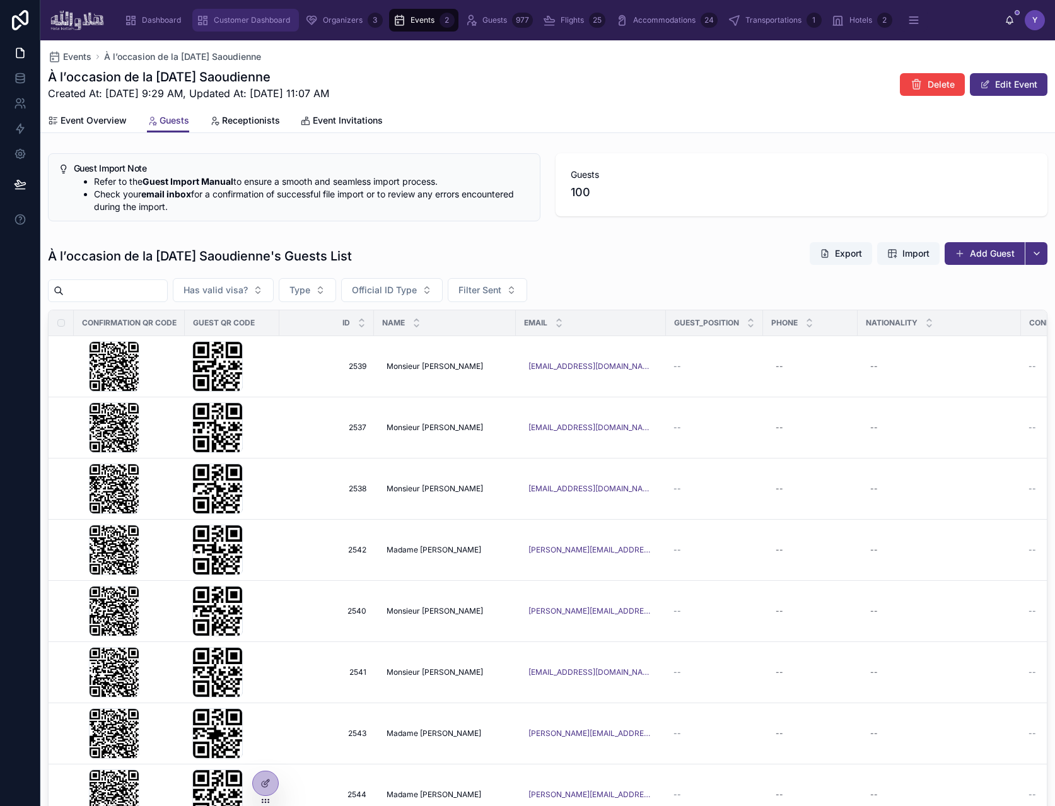
click at [247, 16] on span "Customer Dashboard" at bounding box center [252, 20] width 76 height 10
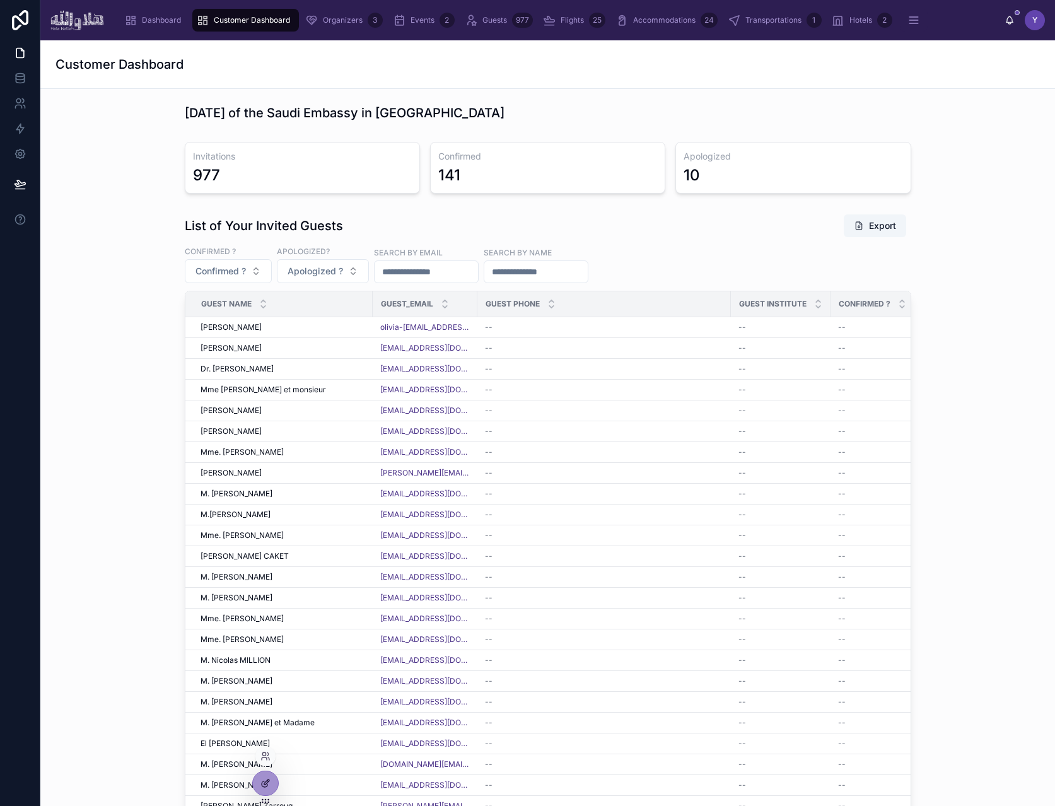
click at [264, 786] on icon at bounding box center [266, 783] width 10 height 10
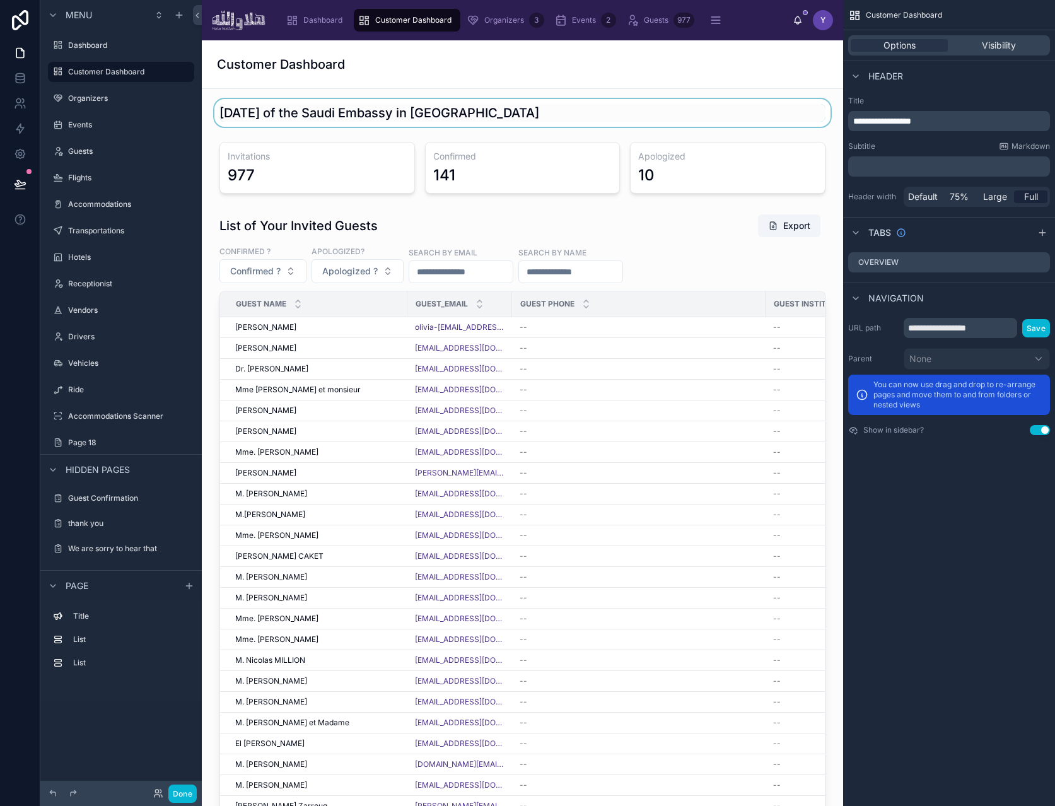
click at [720, 112] on div at bounding box center [522, 113] width 621 height 28
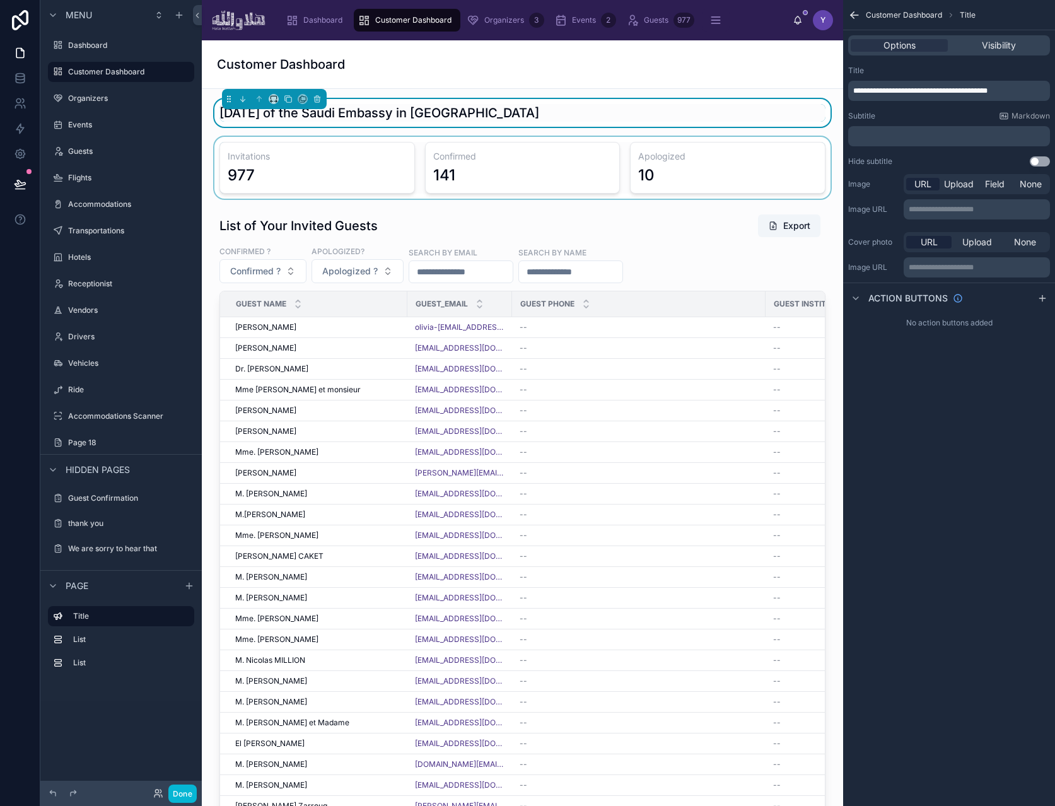
click at [734, 190] on div at bounding box center [522, 168] width 621 height 62
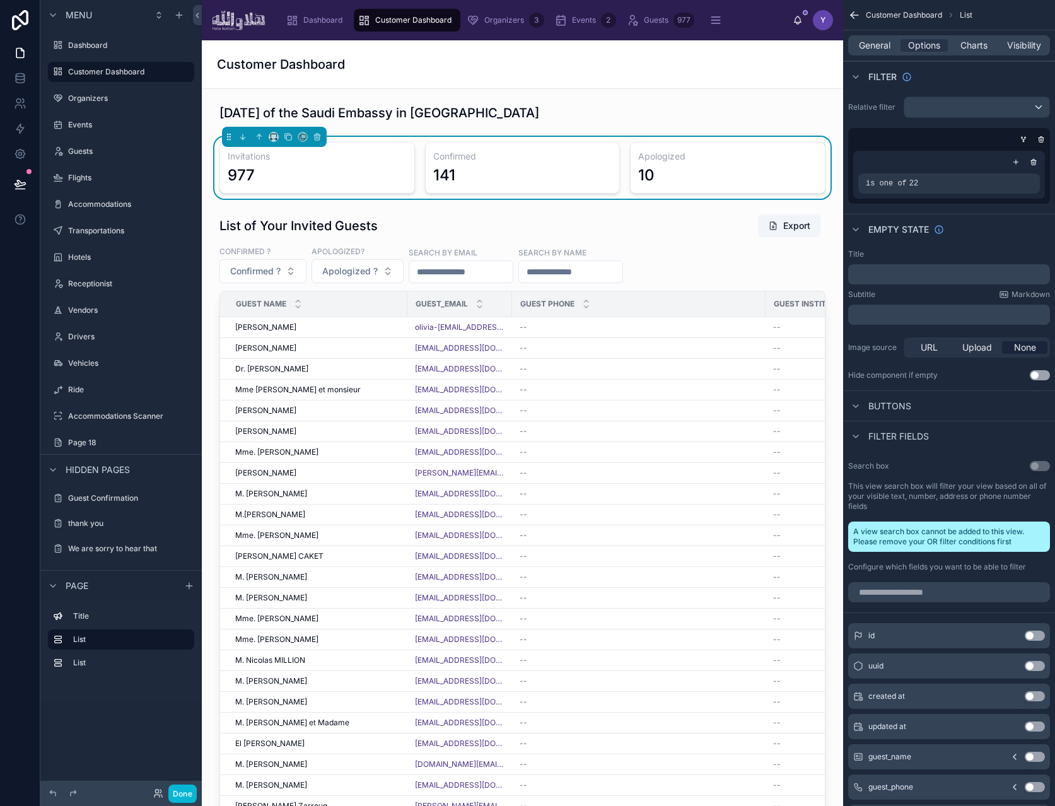
click at [968, 54] on div "General Options Charts Visibility" at bounding box center [949, 45] width 202 height 20
click at [971, 45] on span "Charts" at bounding box center [974, 45] width 27 height 13
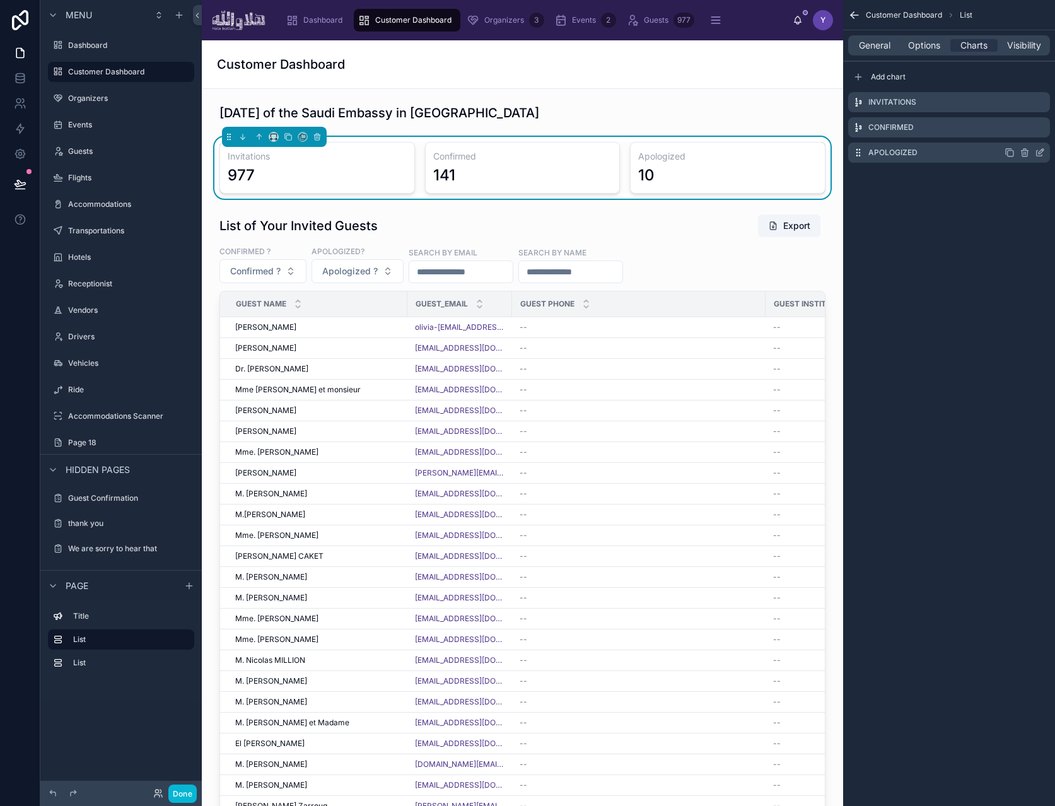
click at [1011, 155] on icon "scrollable content" at bounding box center [1010, 153] width 10 height 10
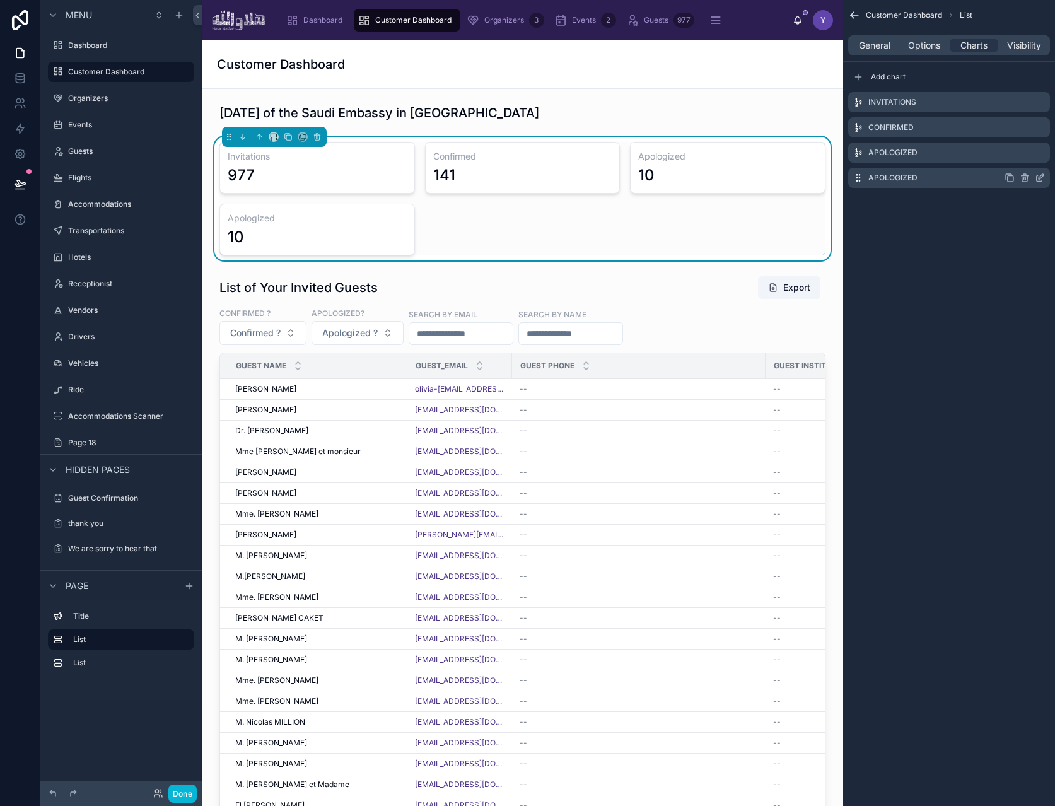
click at [1038, 182] on icon "scrollable content" at bounding box center [1040, 178] width 10 height 10
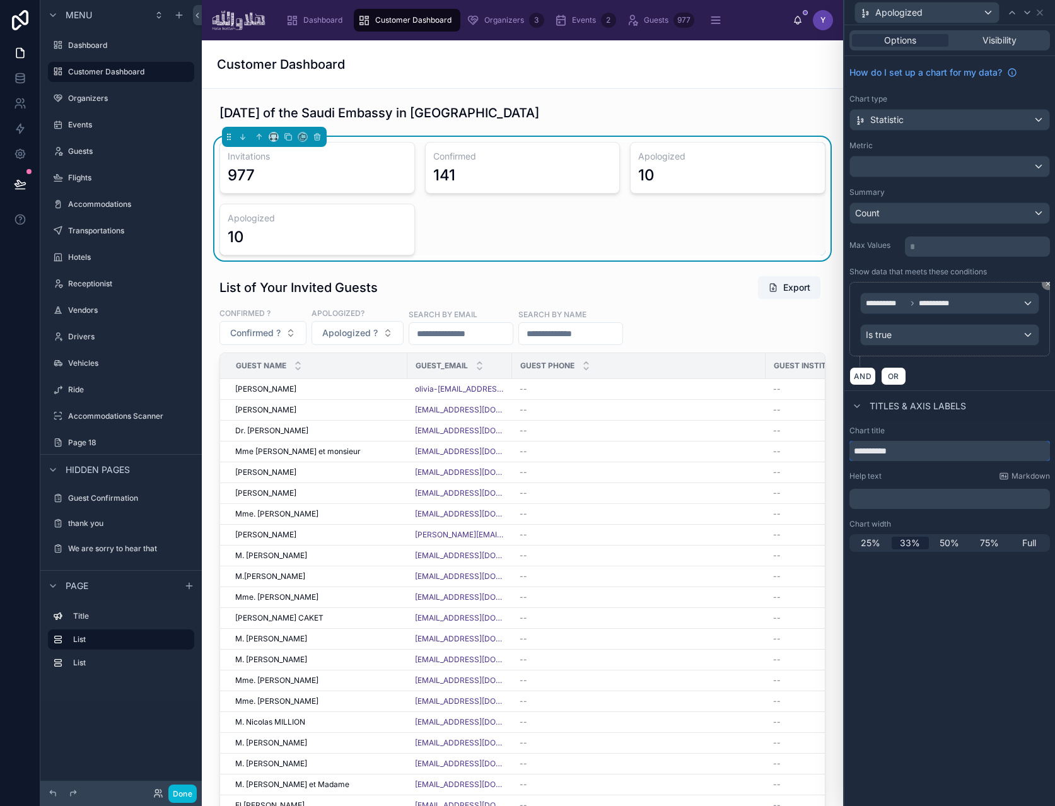
click at [911, 452] on input "**********" at bounding box center [950, 451] width 201 height 20
type input "****"
click at [937, 307] on span "**********" at bounding box center [938, 303] width 38 height 10
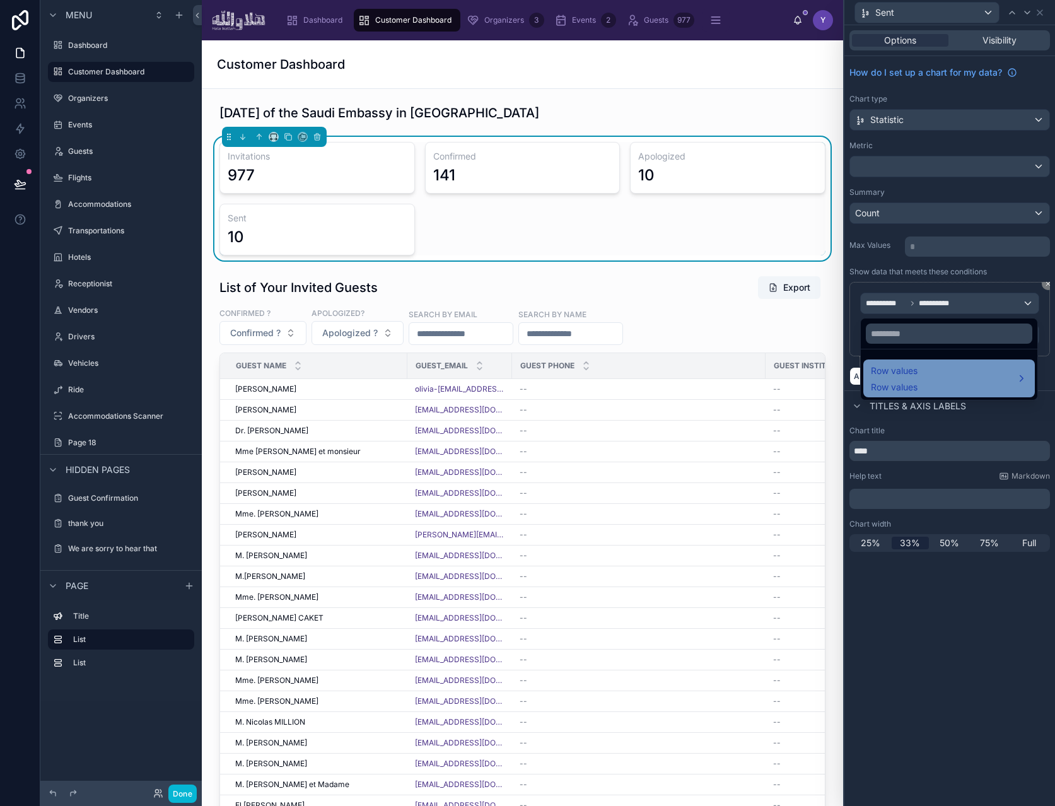
click at [934, 380] on div "Row values Row values" at bounding box center [949, 378] width 156 height 30
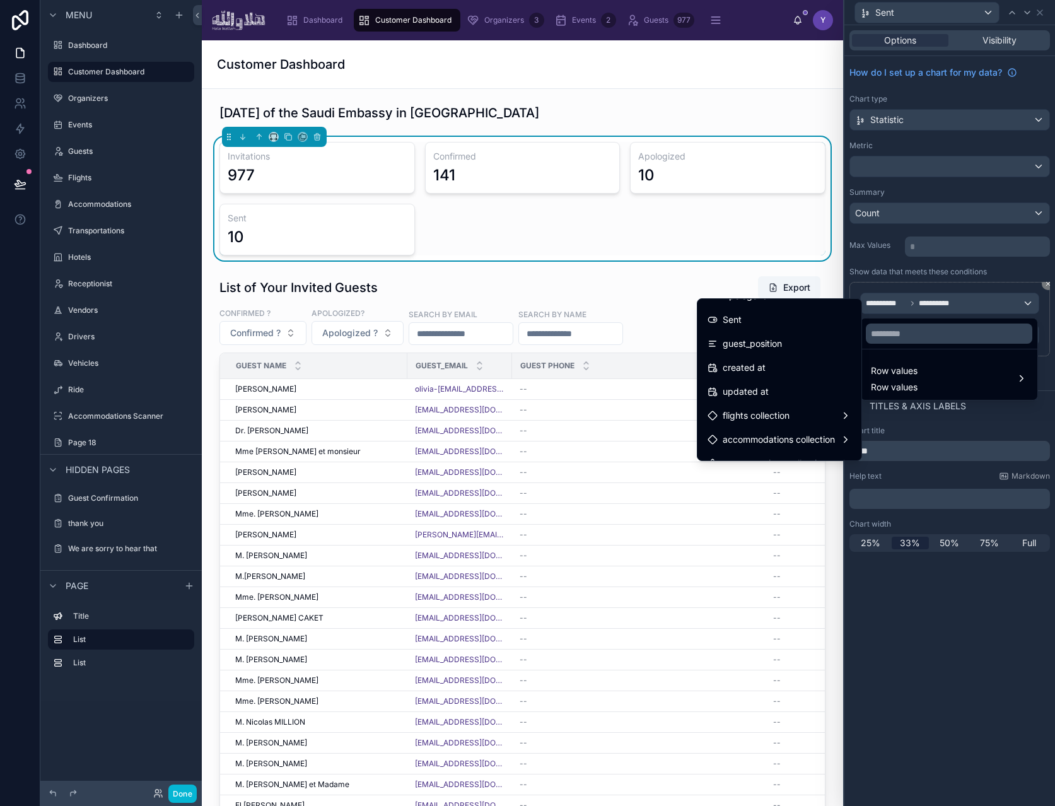
scroll to position [483, 0]
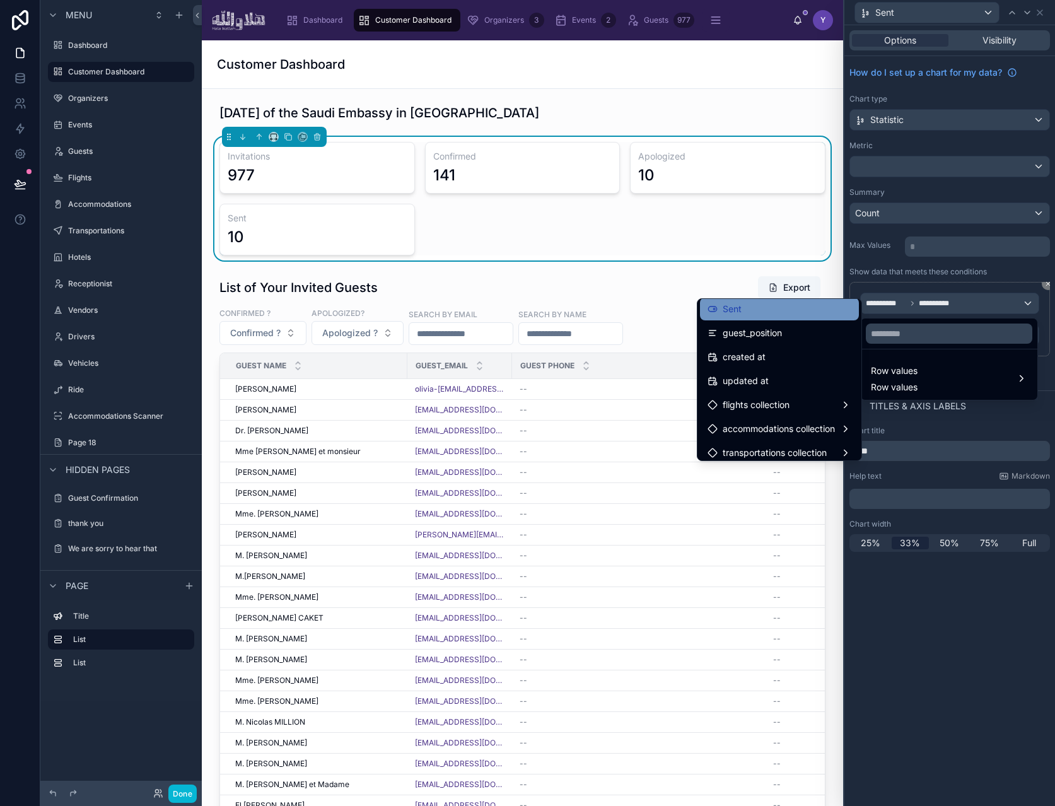
click at [740, 315] on div "Sent" at bounding box center [780, 309] width 144 height 15
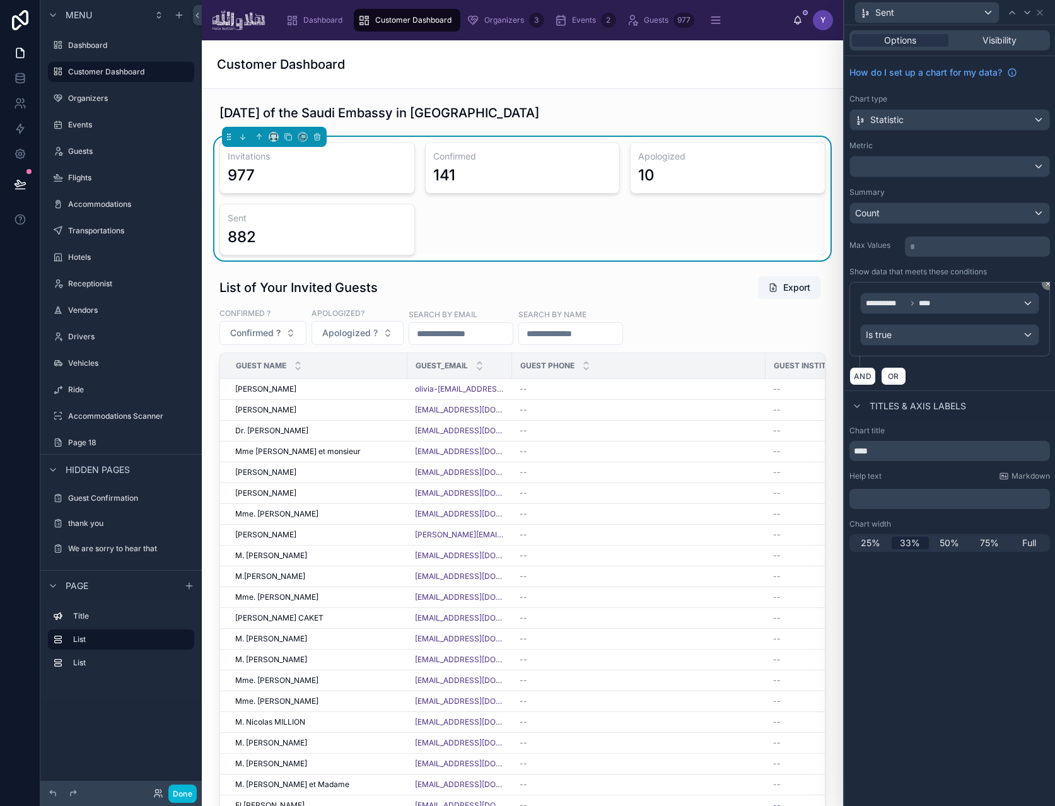
click at [969, 367] on div "AND OR" at bounding box center [950, 375] width 201 height 19
click at [181, 788] on button "Done" at bounding box center [182, 794] width 28 height 18
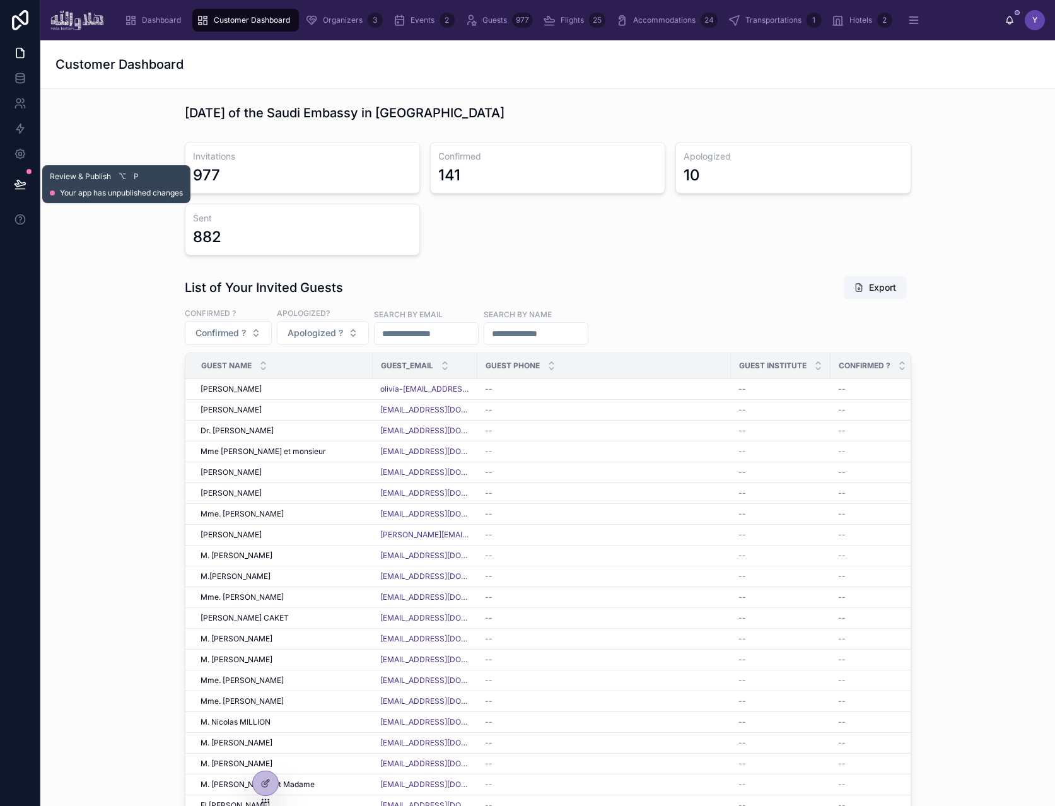
click at [26, 182] on icon at bounding box center [20, 184] width 13 height 13
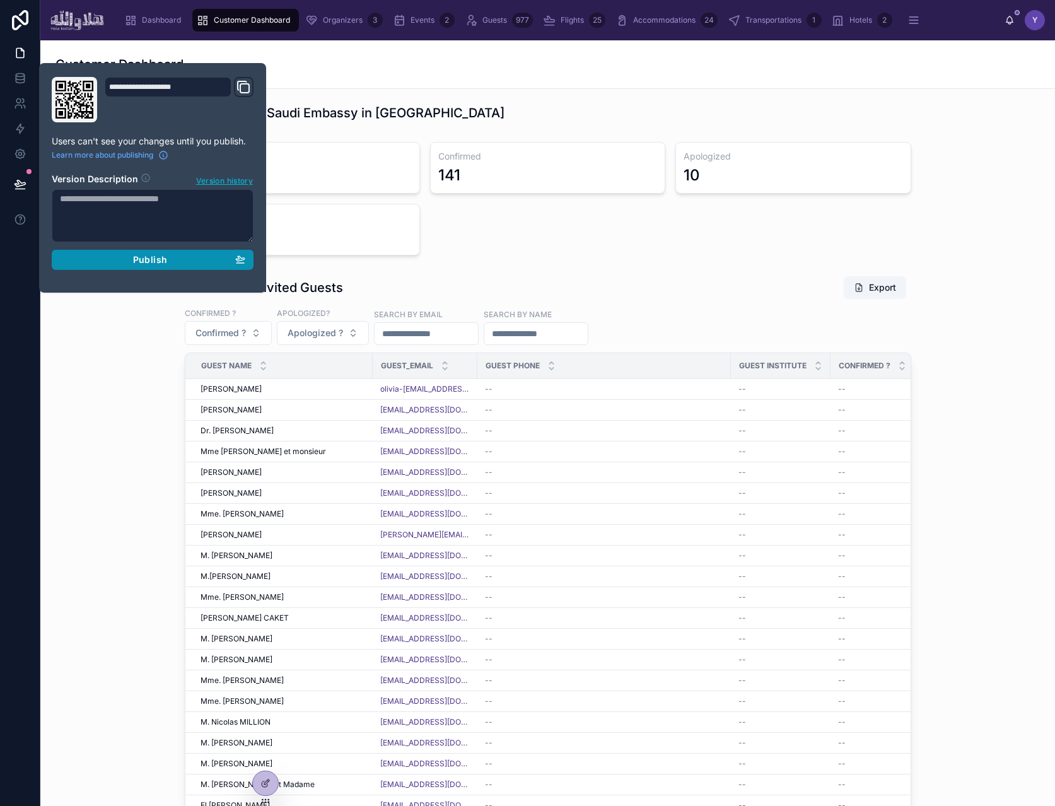
click at [160, 259] on span "Publish" at bounding box center [150, 259] width 34 height 11
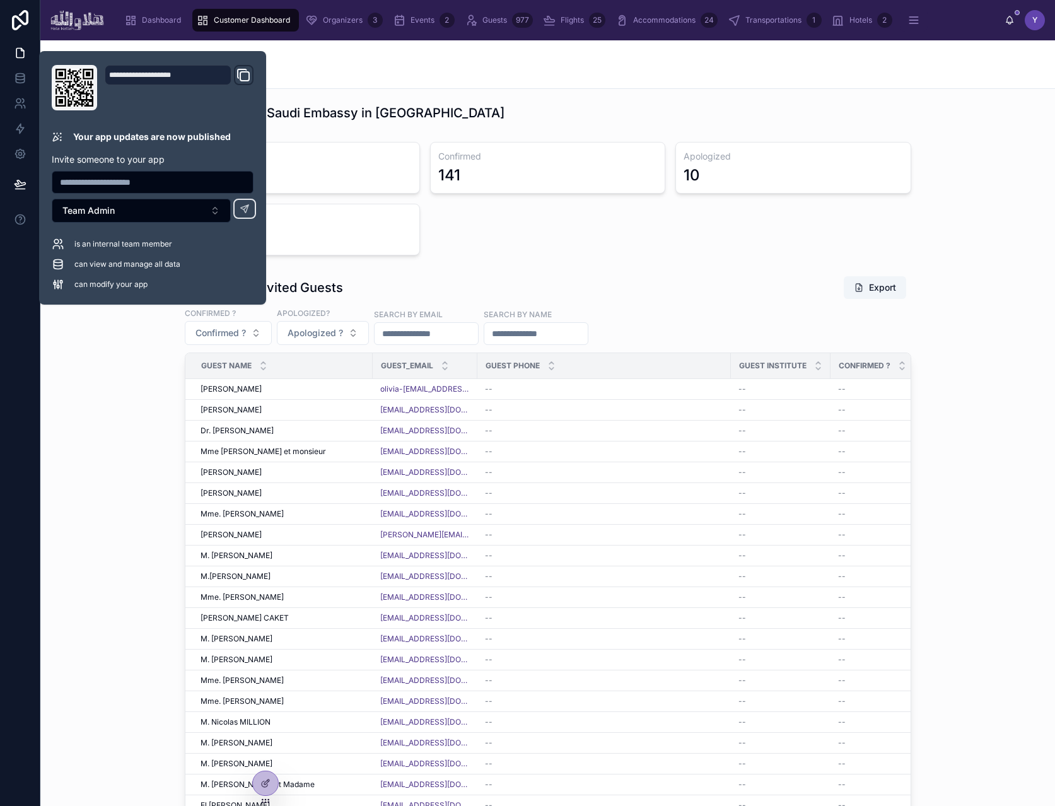
click at [117, 447] on div "List of Your Invited Guests Export Confirmed ? Confirmed ? Apologized? Apologiz…" at bounding box center [547, 617] width 995 height 693
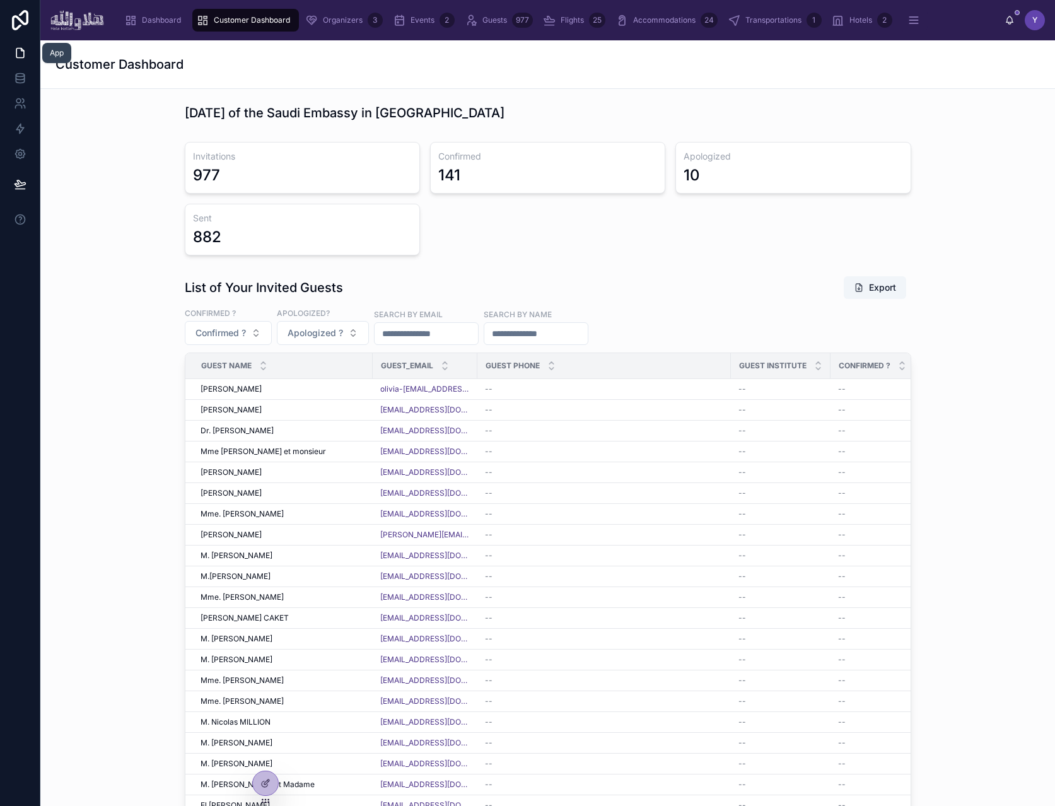
click at [21, 56] on icon at bounding box center [20, 53] width 13 height 13
click at [153, 23] on span "Dashboard" at bounding box center [161, 20] width 39 height 10
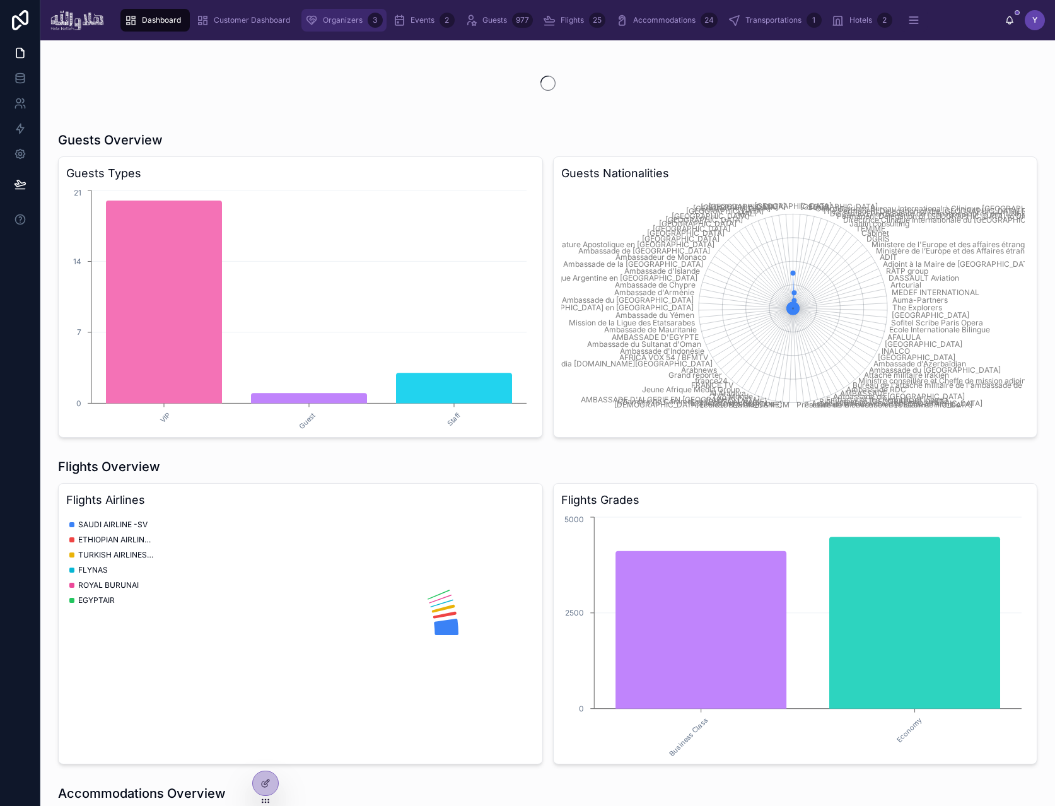
click at [332, 27] on div "Organizers 3" at bounding box center [344, 20] width 78 height 20
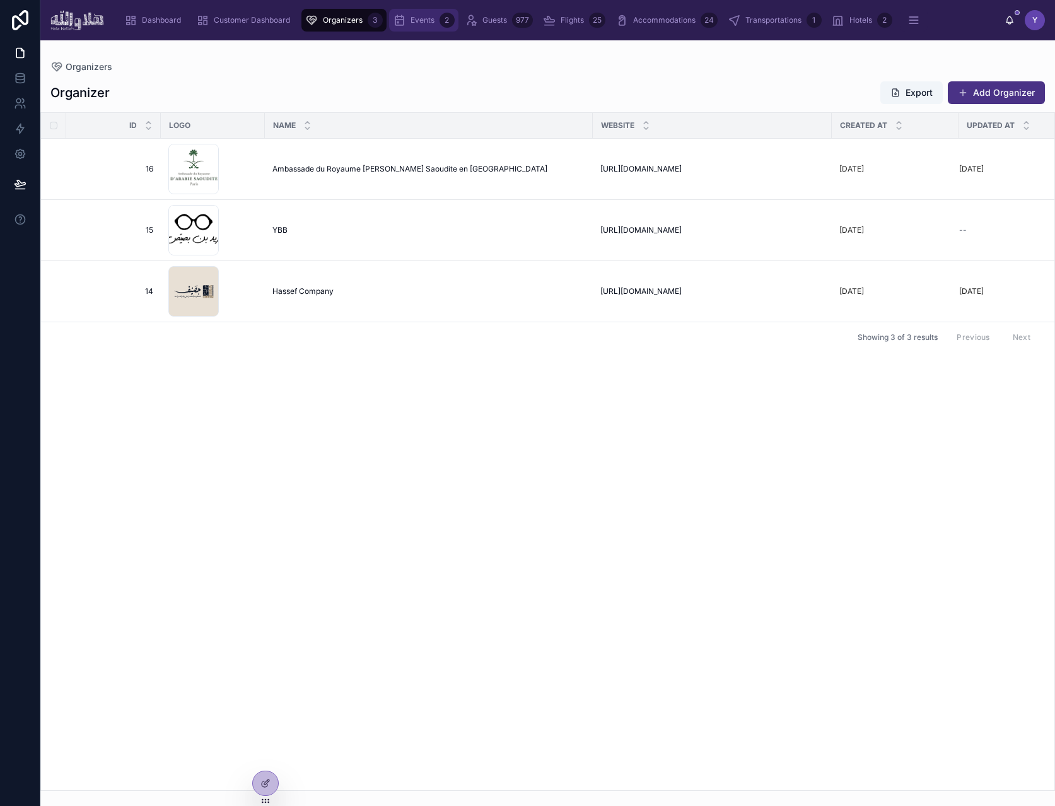
click at [405, 27] on div "Events 2" at bounding box center [424, 20] width 62 height 20
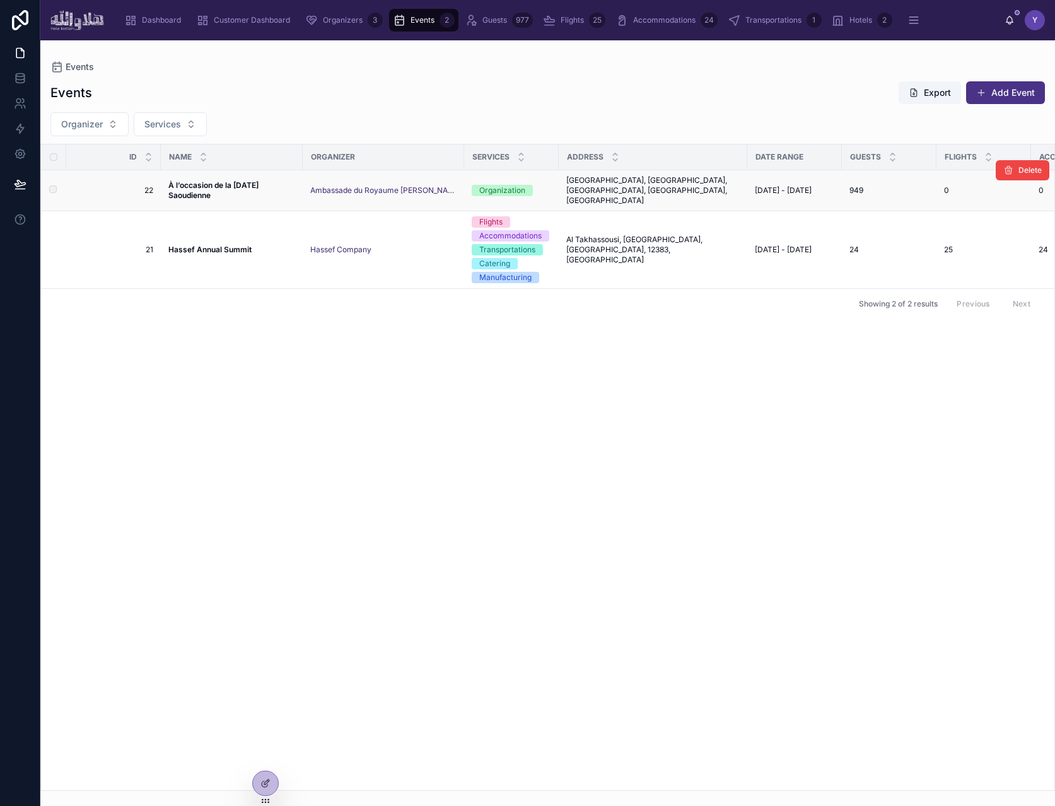
click at [255, 180] on strong "À l’occasion de la [DATE] Saoudienne" at bounding box center [214, 190] width 92 height 20
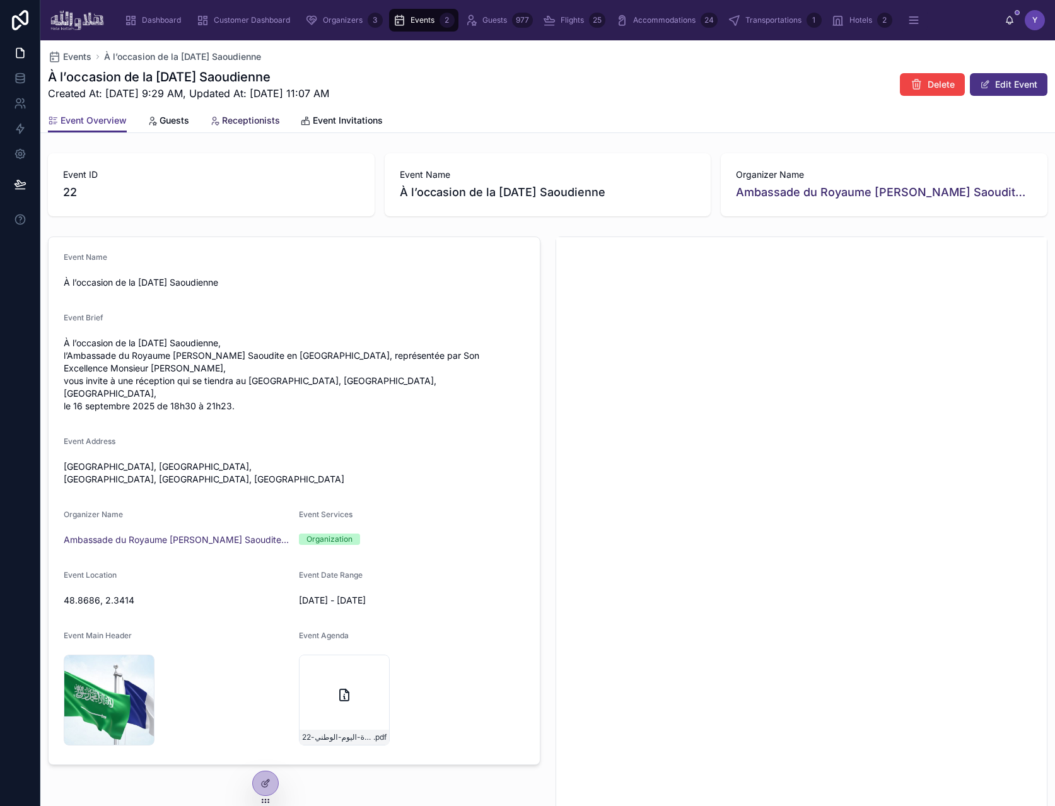
click at [237, 119] on span "Receptionists" at bounding box center [251, 120] width 58 height 13
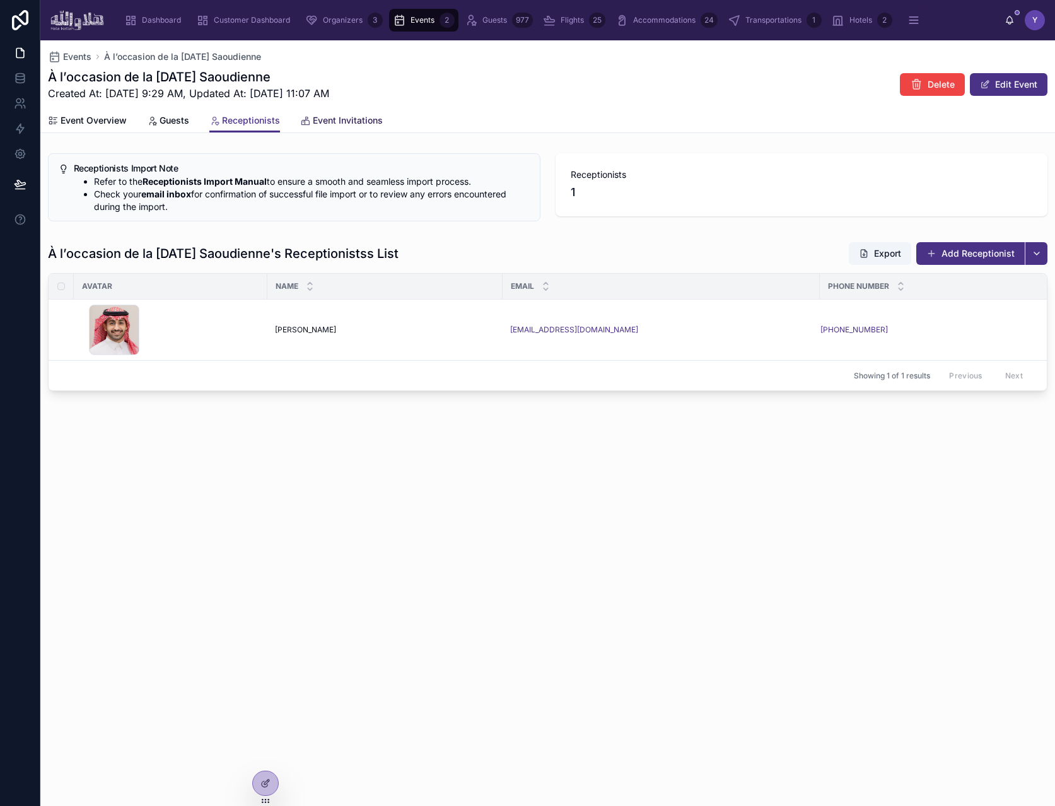
click at [346, 119] on span "Event Invitations" at bounding box center [348, 120] width 70 height 13
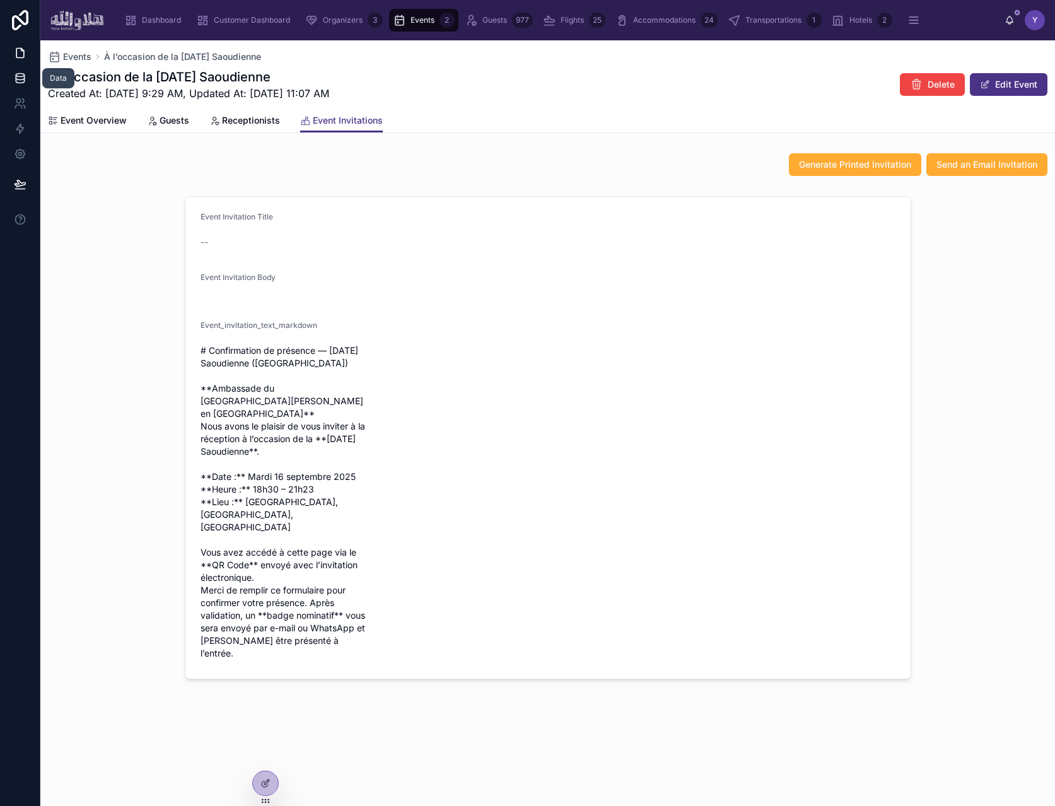
click at [16, 78] on icon at bounding box center [20, 80] width 8 height 5
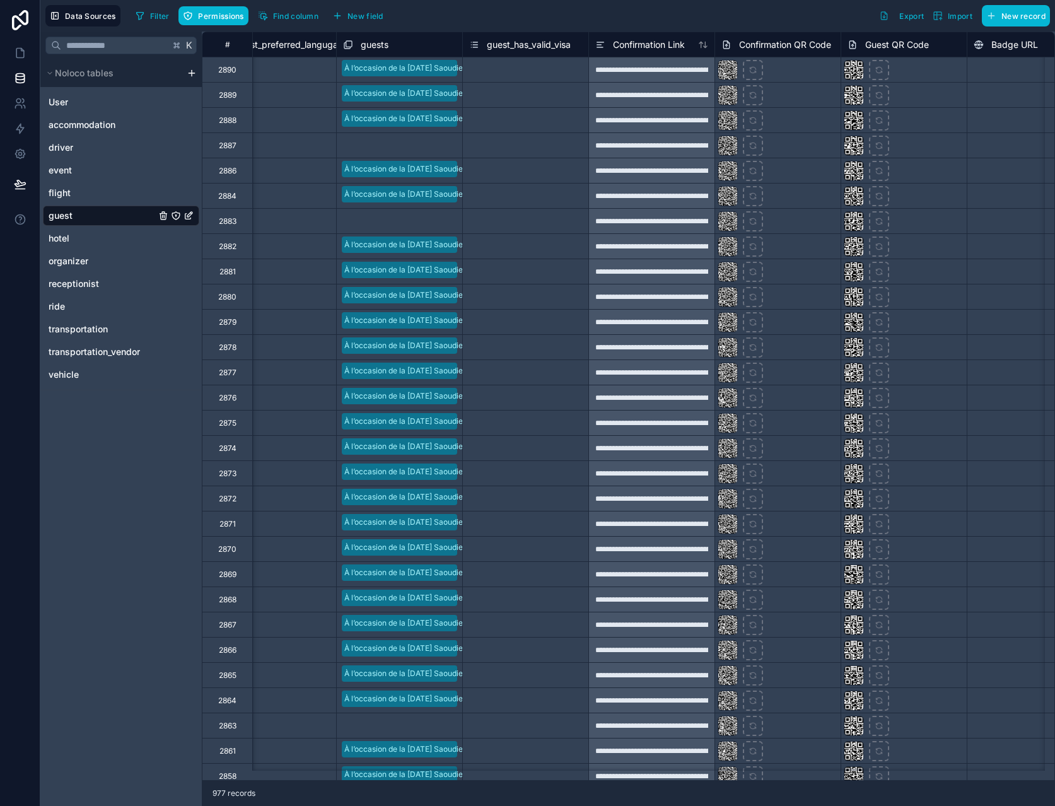
scroll to position [0, 1135]
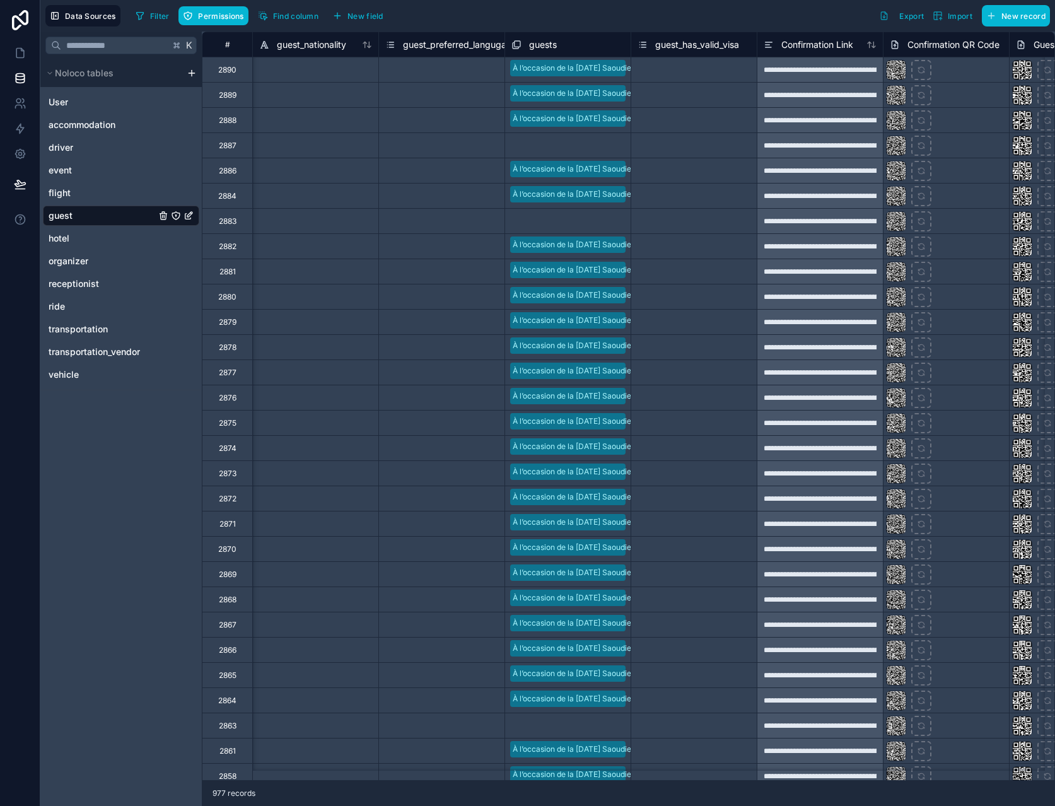
click at [590, 149] on div at bounding box center [598, 146] width 54 height 13
click at [508, 149] on div at bounding box center [508, 150] width 2 height 13
click at [587, 805] on div "À l’occasion de la [DATE] Saoudienne" at bounding box center [527, 813] width 1055 height 15
click at [589, 209] on div "Select a guests" at bounding box center [568, 221] width 126 height 25
click at [508, 220] on div at bounding box center [508, 226] width 2 height 13
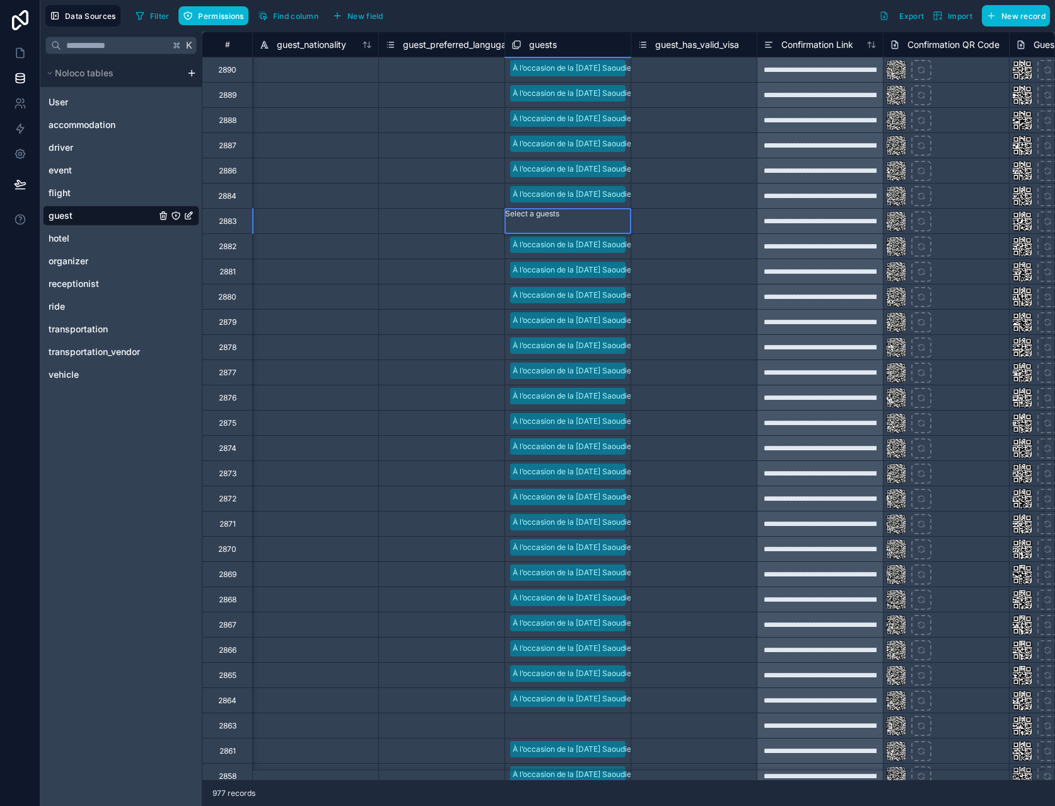
click at [596, 805] on div "À l’occasion de la [DATE] Saoudienne" at bounding box center [527, 813] width 1055 height 15
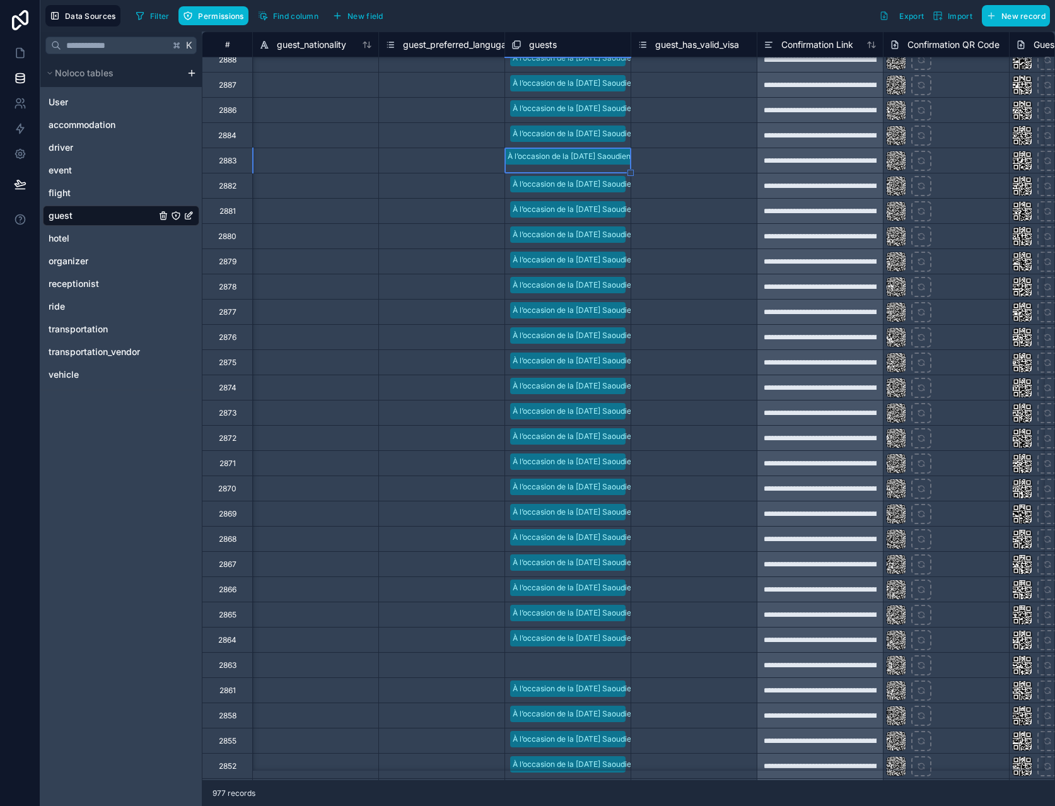
click at [676, 382] on div "Select a guest_has_valid_visa" at bounding box center [694, 388] width 126 height 13
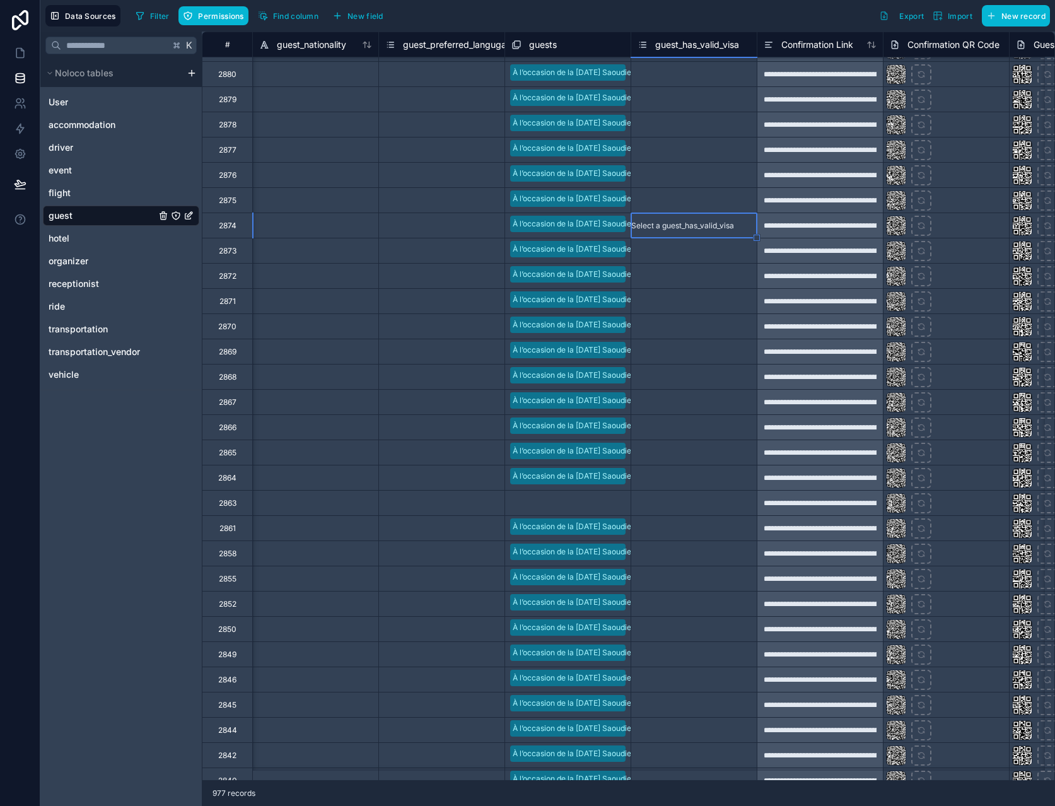
scroll to position [307, 1135]
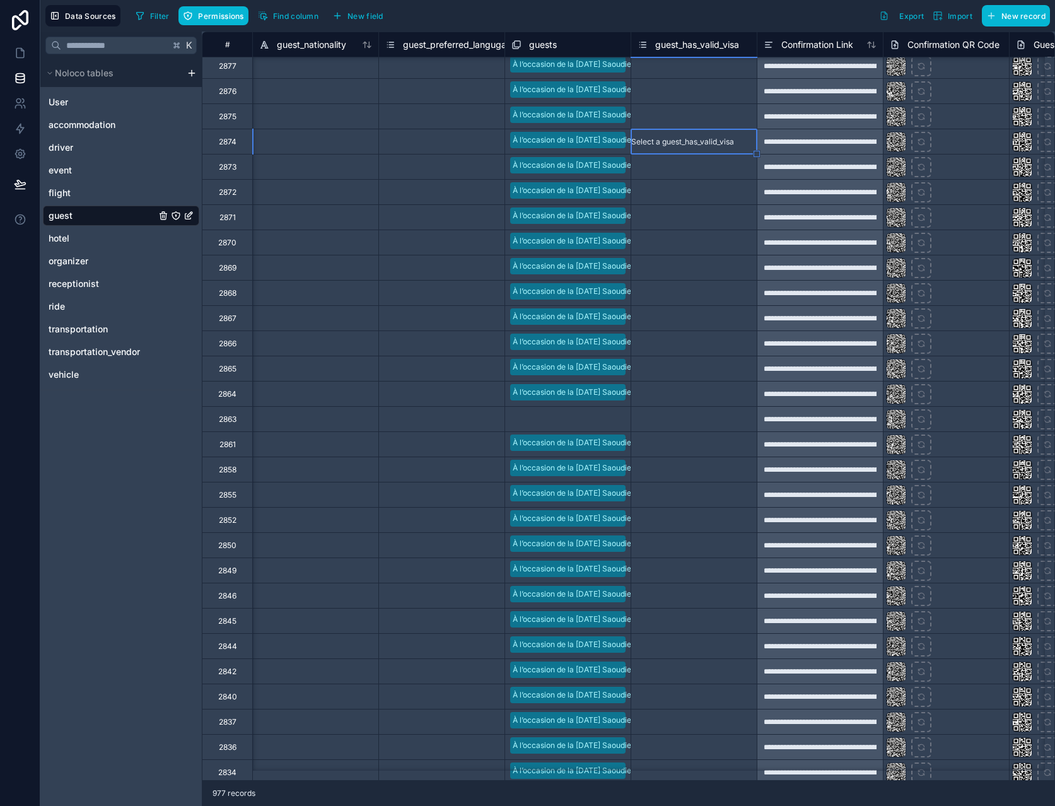
click at [603, 425] on div at bounding box center [598, 420] width 54 height 13
click at [508, 425] on div at bounding box center [508, 424] width 2 height 13
click at [602, 805] on div "À l’occasion de la [DATE] Saoudienne" at bounding box center [527, 813] width 1055 height 15
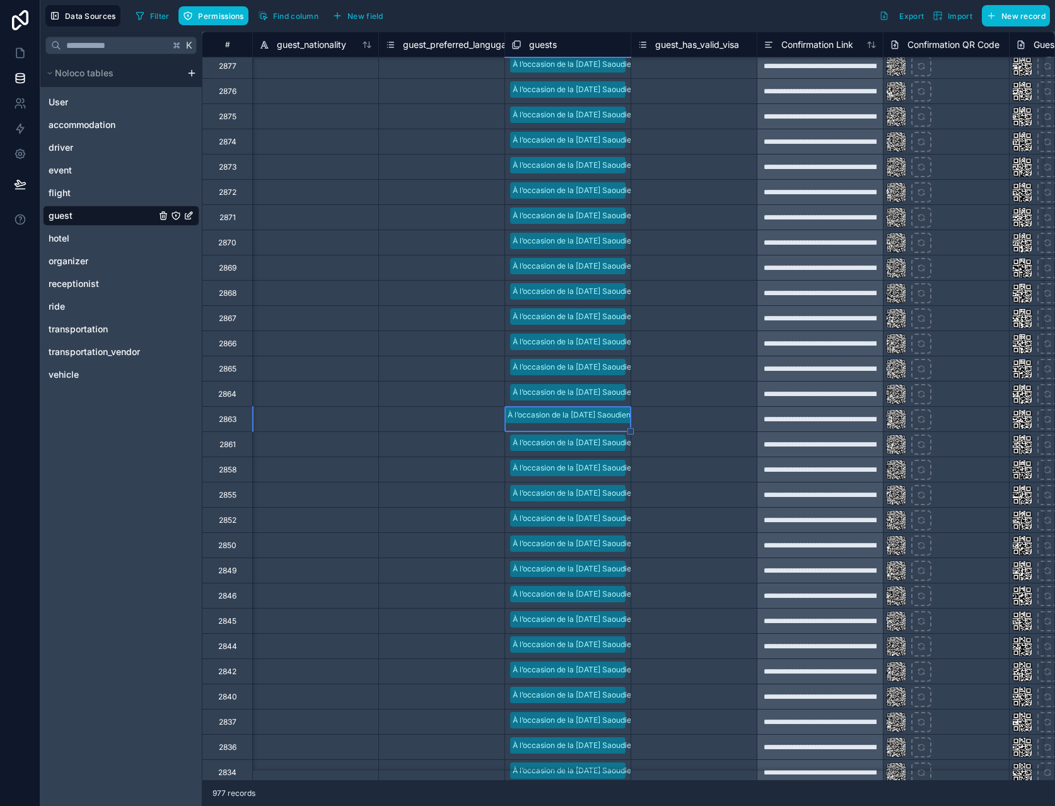
click at [700, 462] on div "Select a guest_has_valid_visa" at bounding box center [694, 469] width 126 height 25
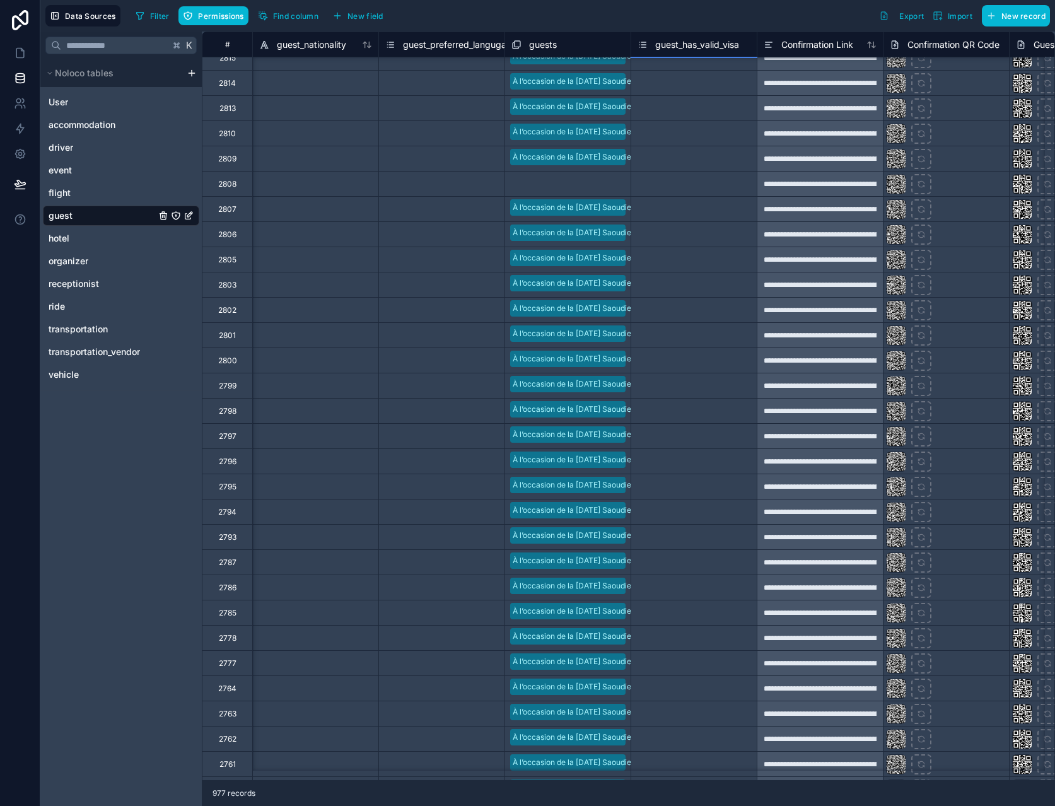
scroll to position [1411, 1135]
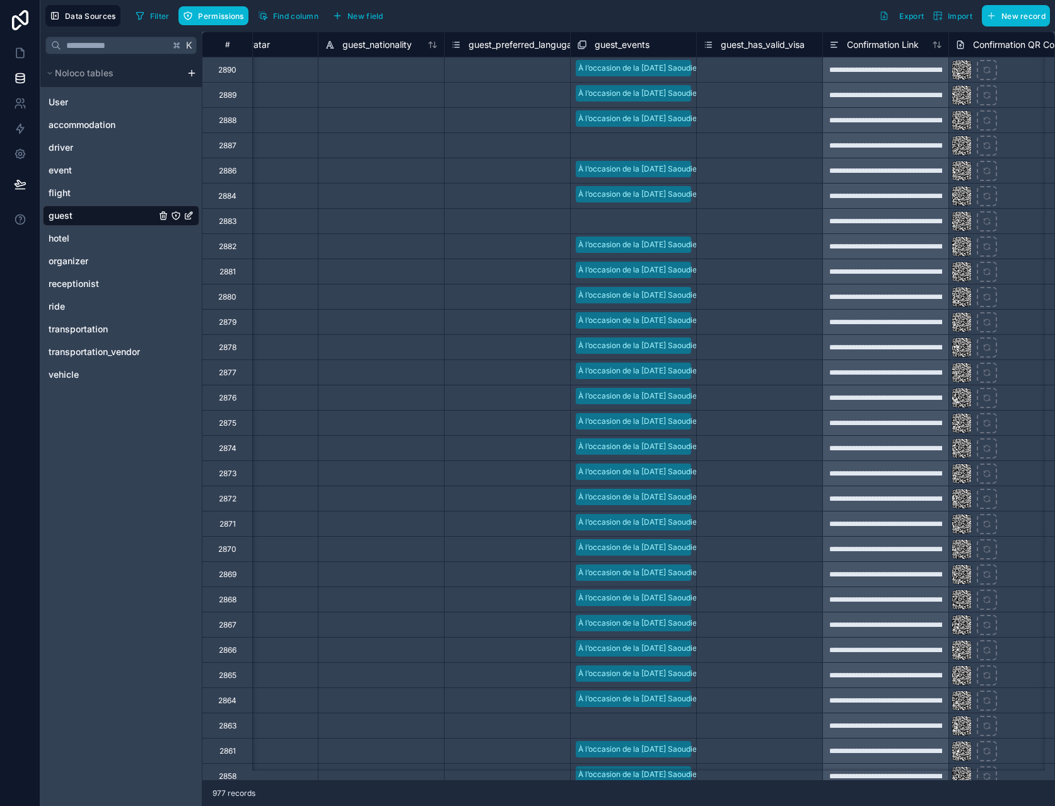
scroll to position [0, 1146]
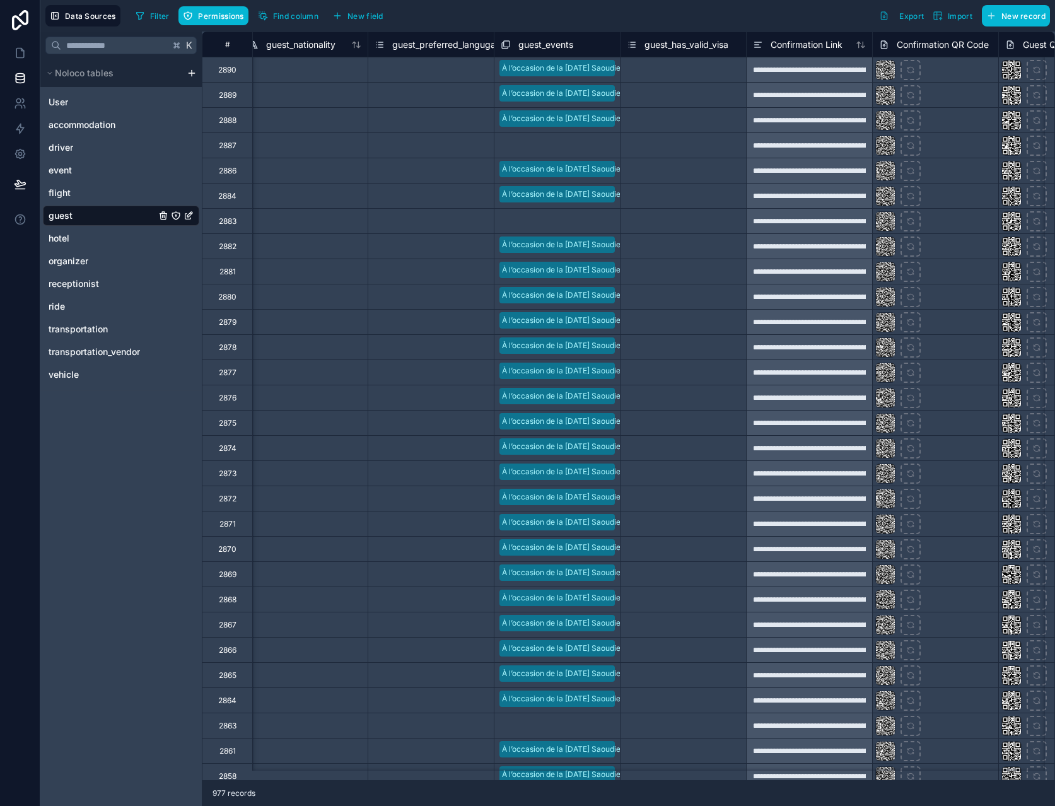
click at [680, 233] on div "Select a guest_has_valid_visa" at bounding box center [683, 245] width 126 height 25
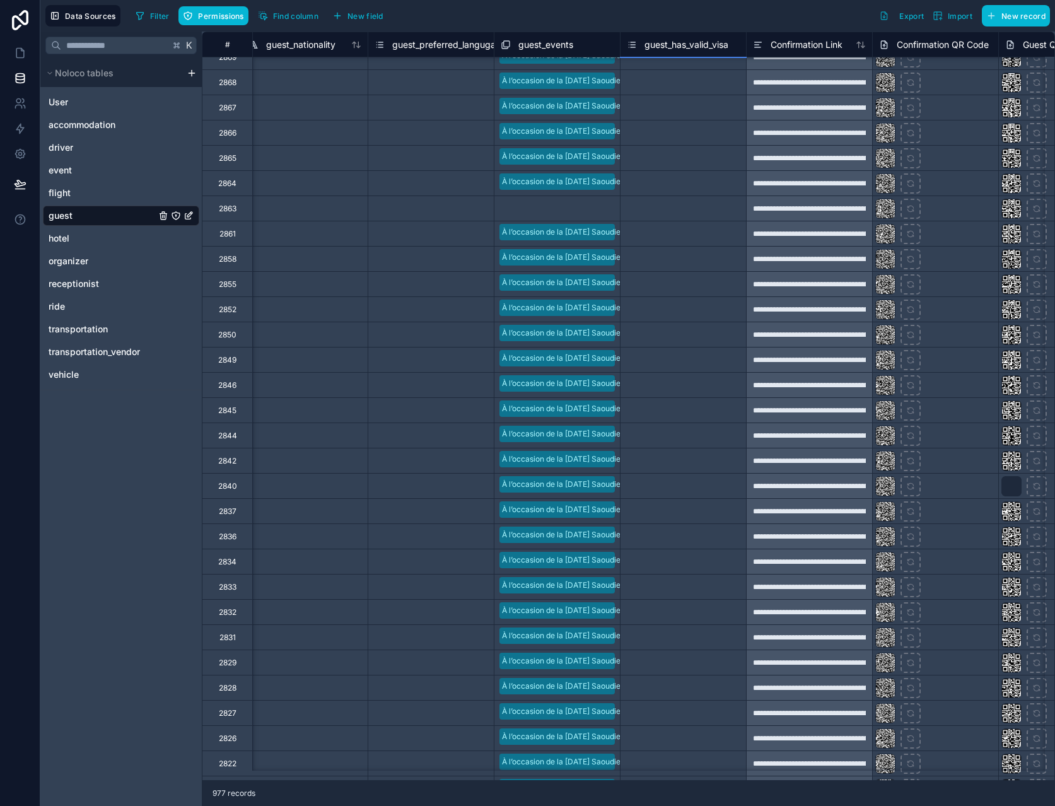
scroll to position [553, 1146]
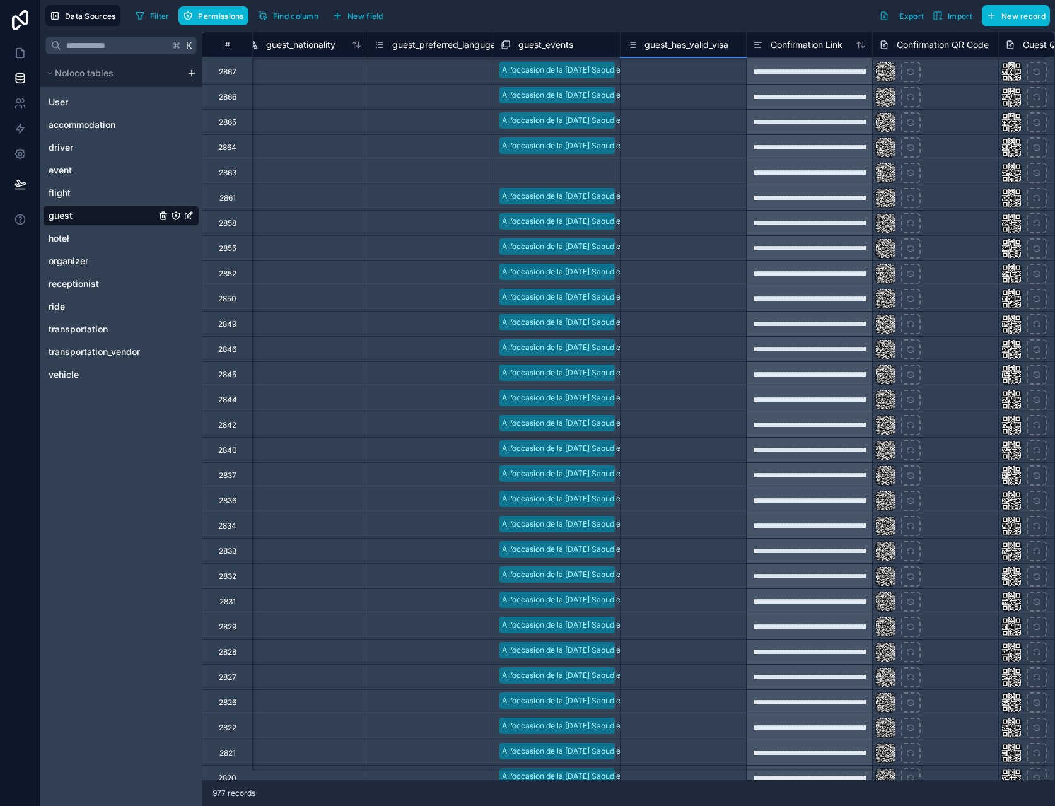
click at [592, 175] on div at bounding box center [598, 173] width 30 height 13
click at [592, 175] on div at bounding box center [599, 173] width 28 height 13
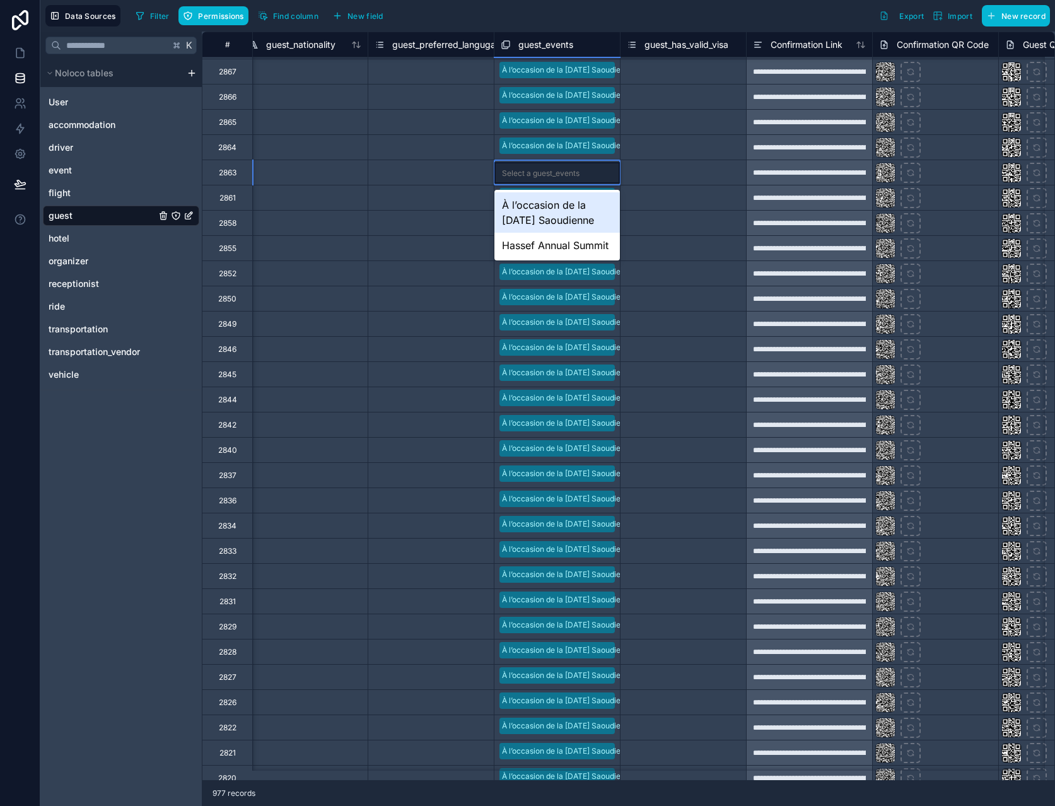
click at [572, 214] on div "À l’occasion de la [DATE] Saoudienne" at bounding box center [558, 212] width 126 height 40
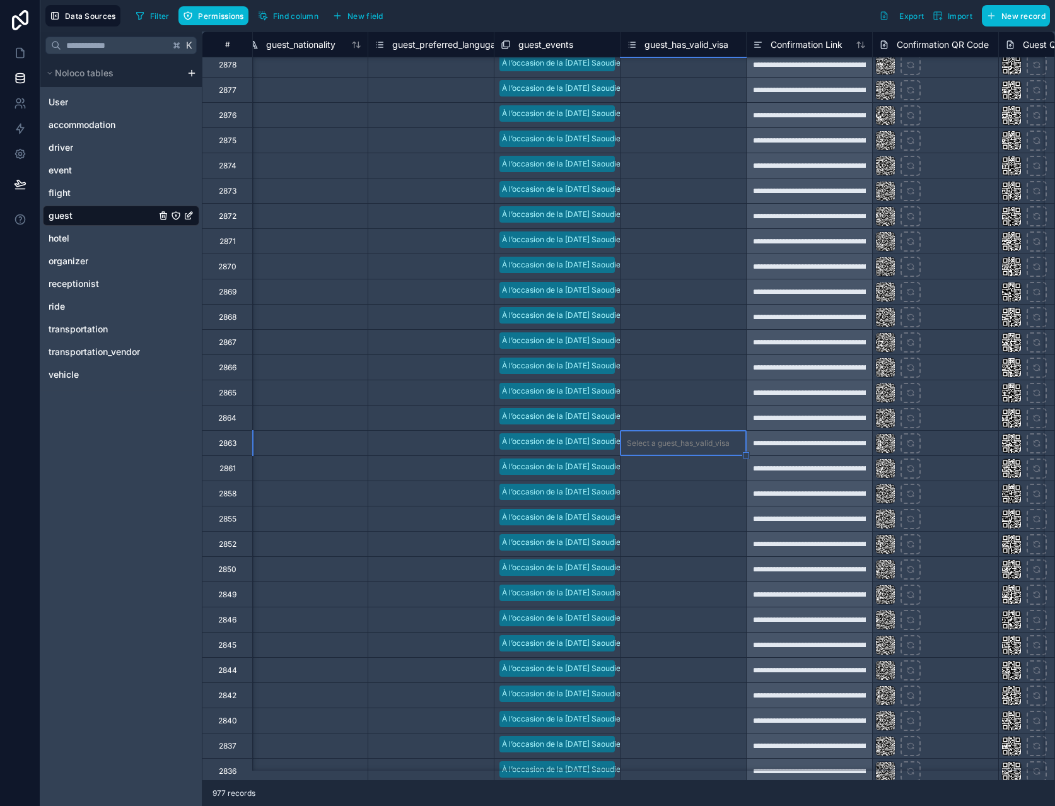
scroll to position [56, 1146]
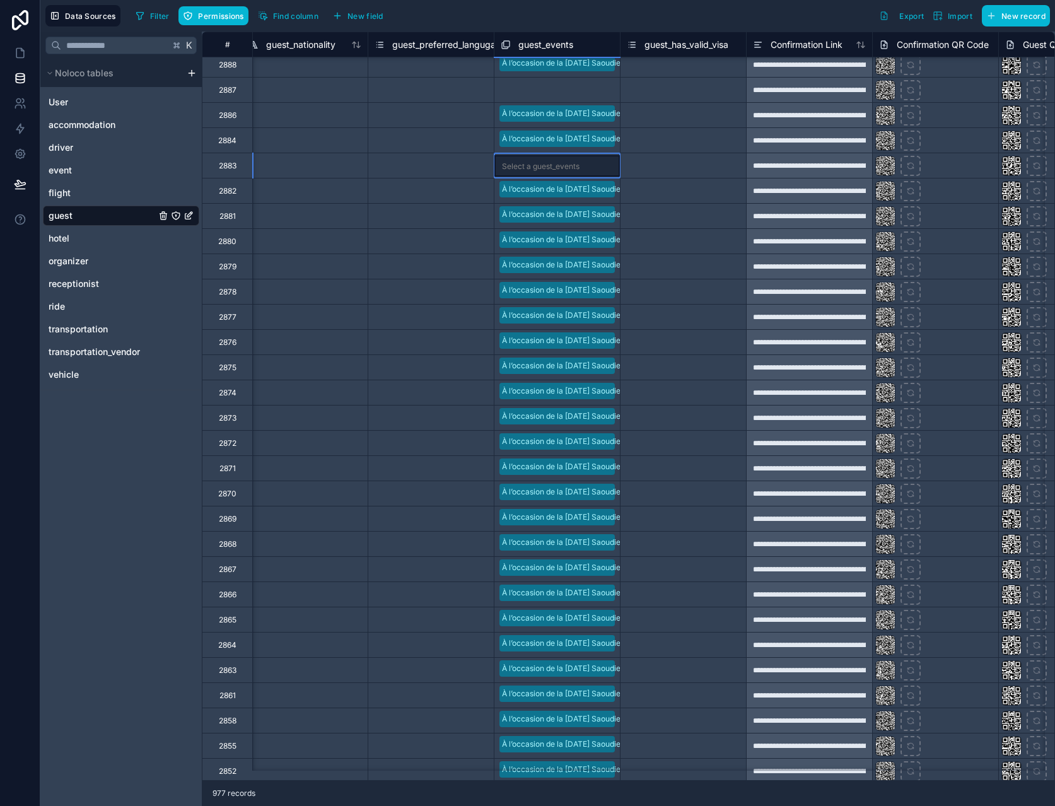
click at [583, 166] on div "Select a guest_events" at bounding box center [558, 165] width 126 height 21
click at [579, 199] on div "À l’occasion de la [DATE] Saoudienne" at bounding box center [558, 205] width 126 height 40
click at [677, 109] on div "Select a guest_has_valid_visa" at bounding box center [684, 115] width 126 height 13
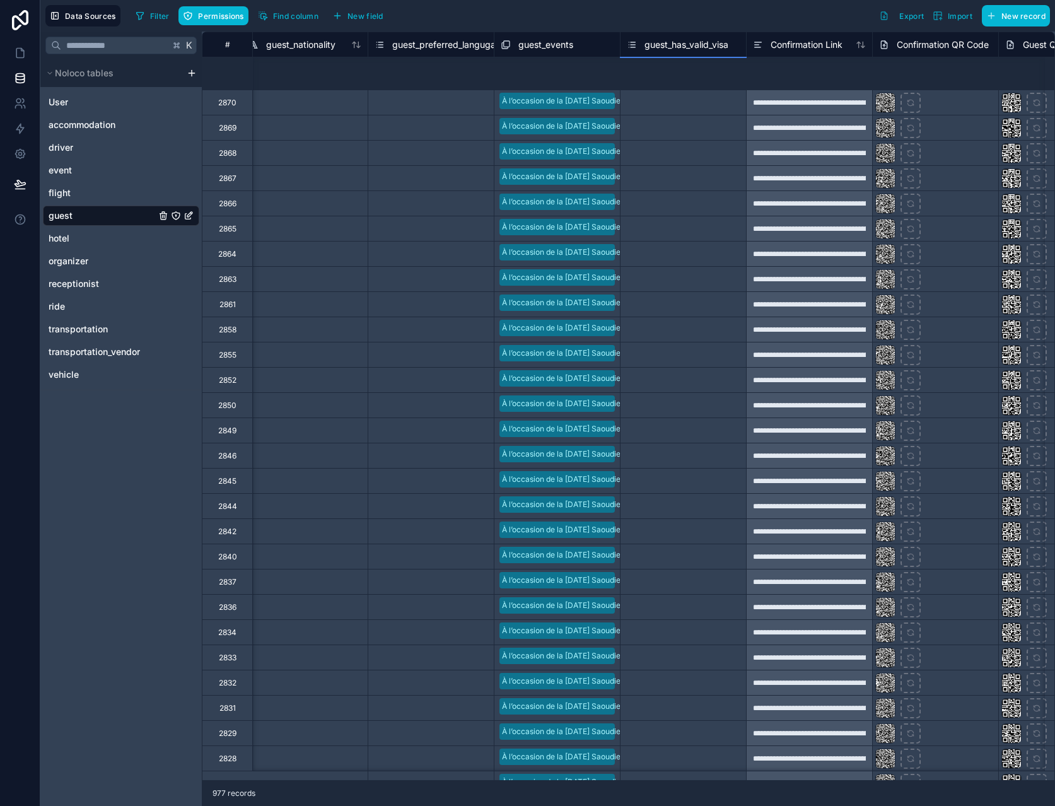
scroll to position [0, 1146]
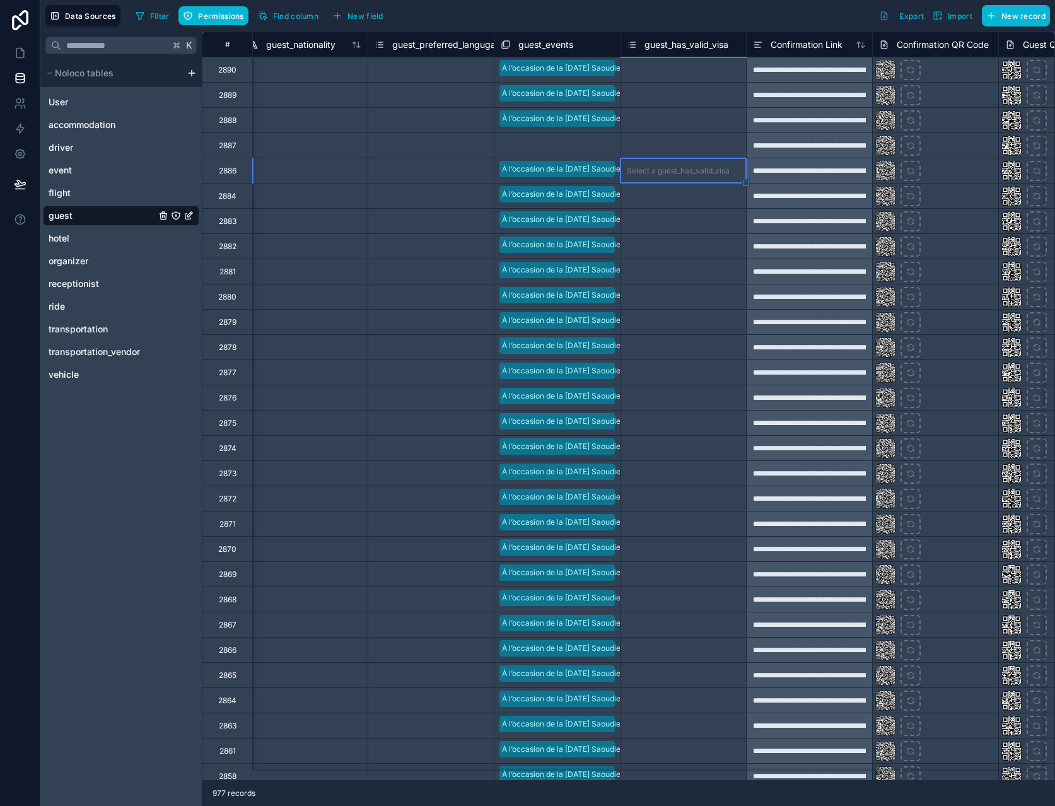
click at [590, 149] on div at bounding box center [598, 146] width 30 height 13
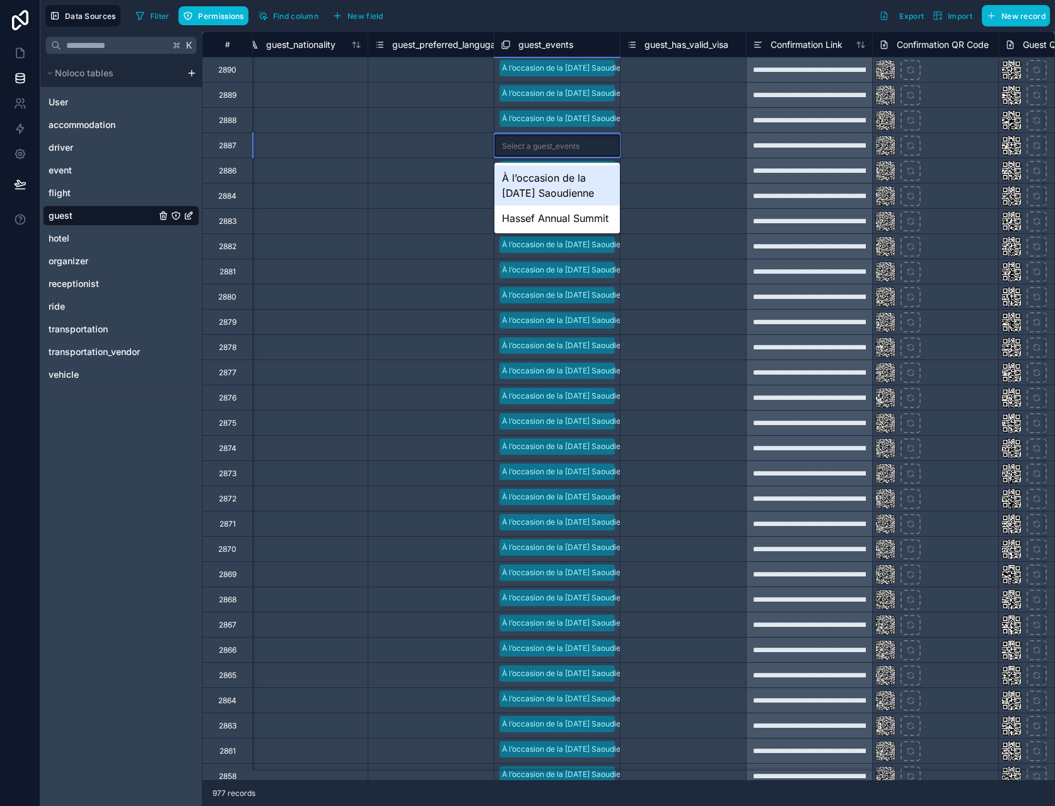
click at [586, 150] on input "text" at bounding box center [586, 146] width 2 height 10
click at [577, 168] on div "À l’occasion de la [DATE] Saoudienne" at bounding box center [558, 185] width 126 height 40
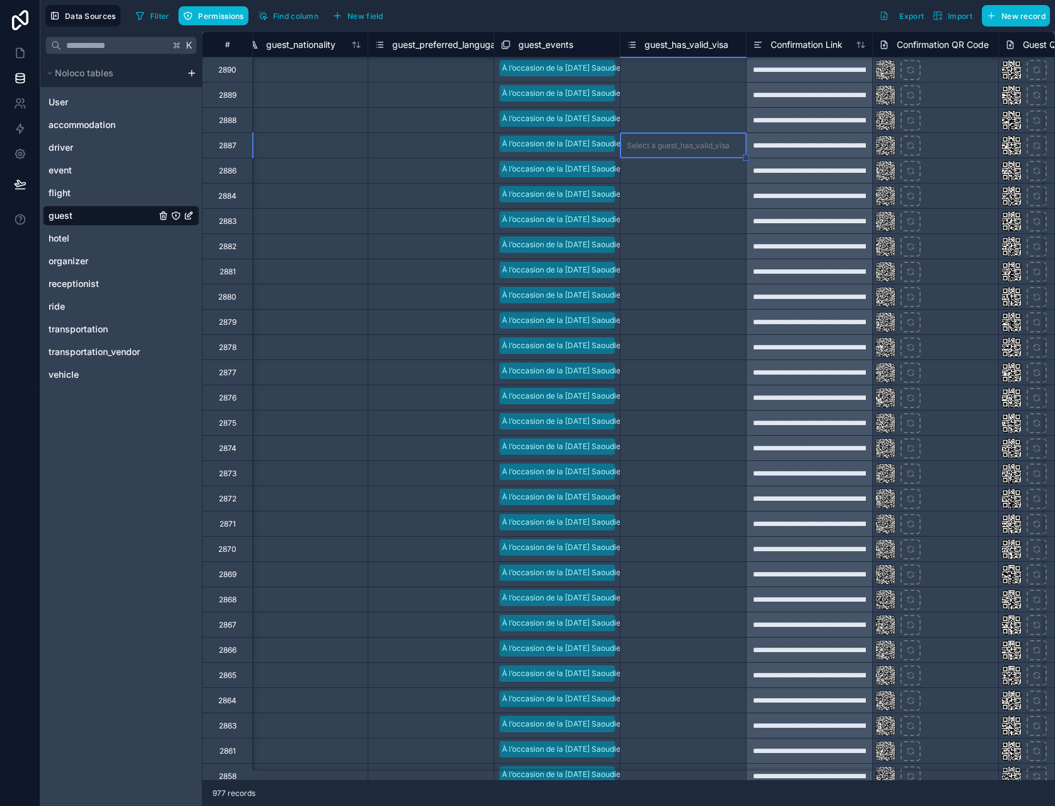
click at [712, 261] on div "Select a guest_has_valid_visa" at bounding box center [684, 271] width 126 height 25
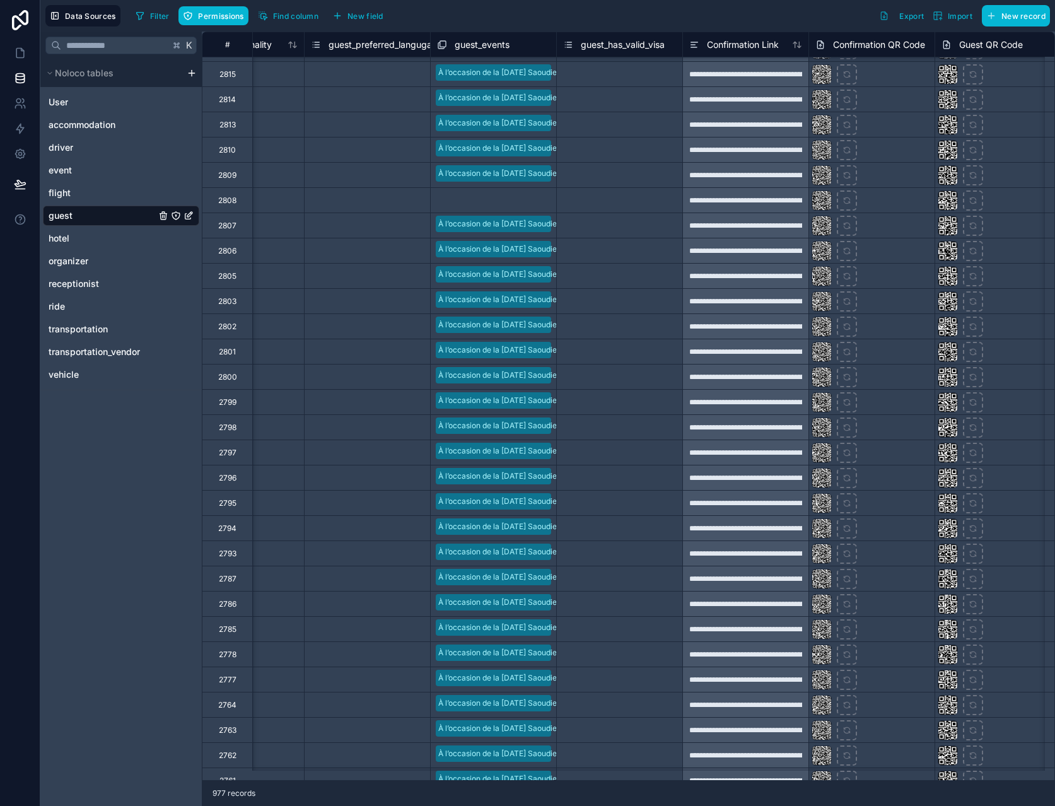
scroll to position [1364, 1210]
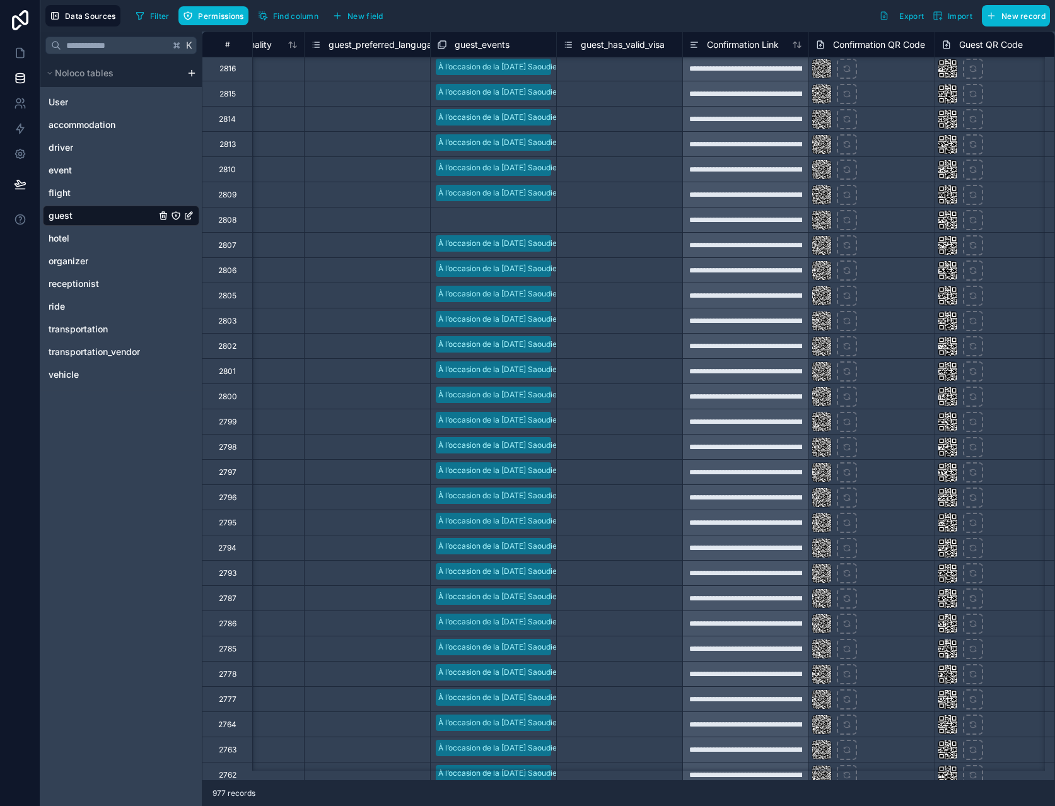
click at [491, 226] on div "Select a guest_events" at bounding box center [494, 220] width 126 height 19
click at [491, 226] on div "Select a guest_events" at bounding box center [494, 219] width 126 height 21
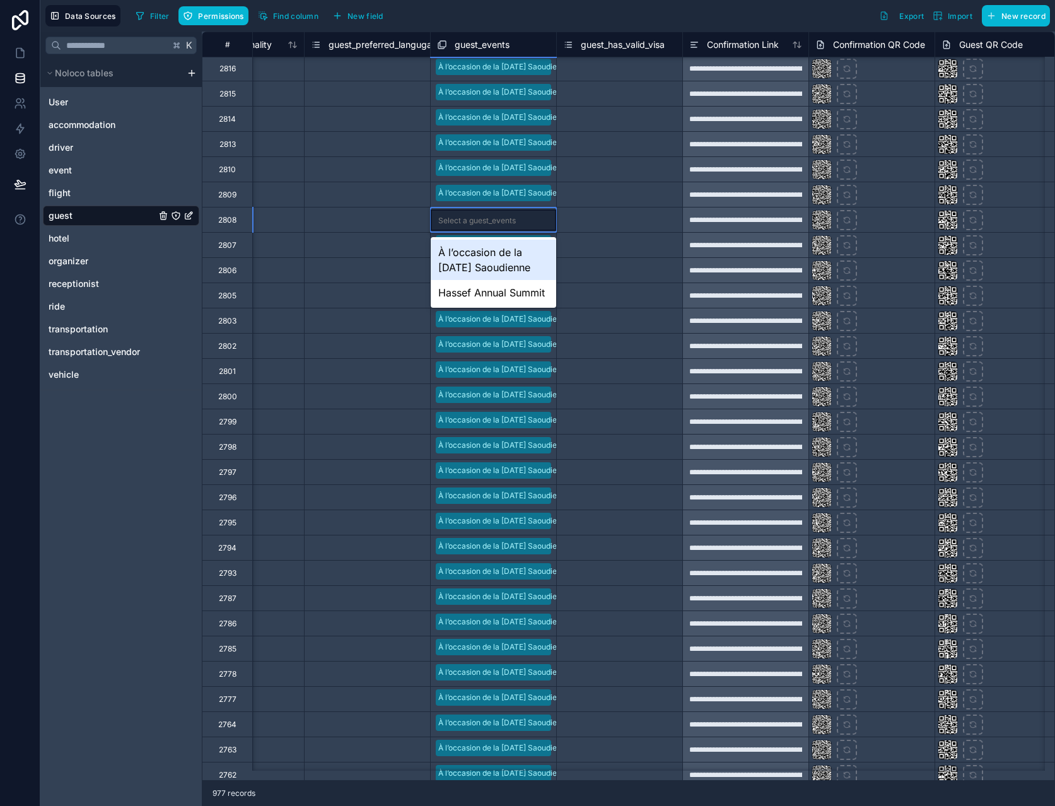
click at [498, 253] on div "À l’occasion de la [DATE] Saoudienne" at bounding box center [494, 260] width 126 height 40
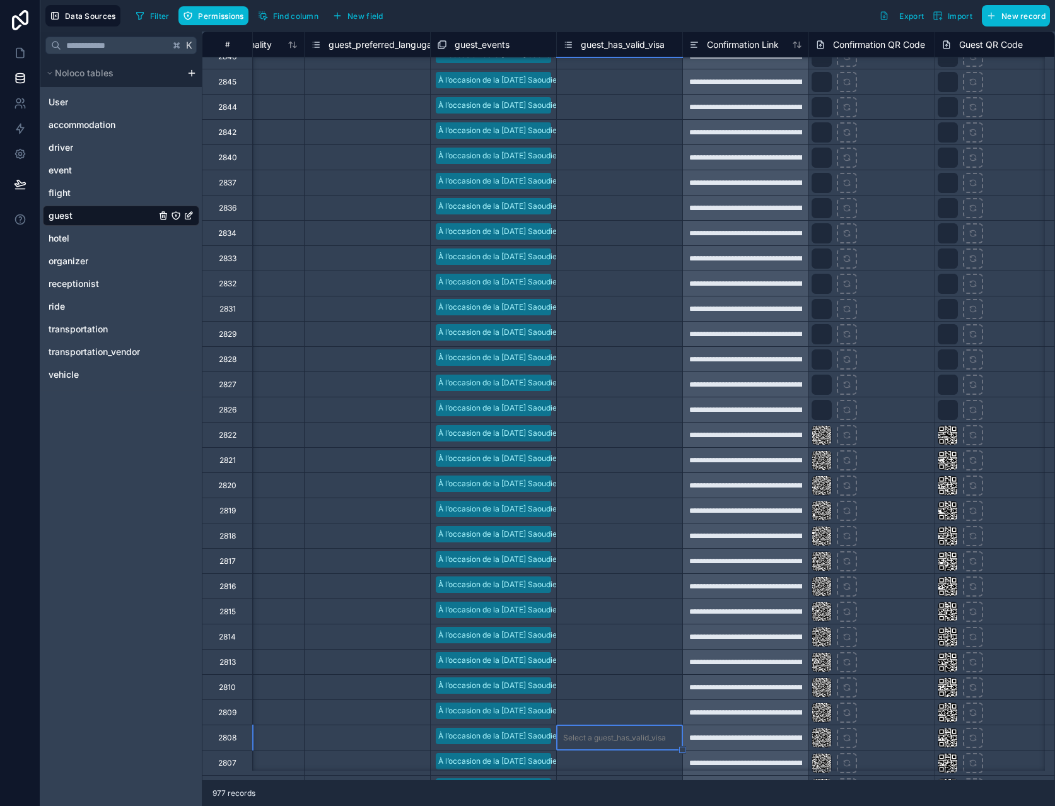
scroll to position [0, 1210]
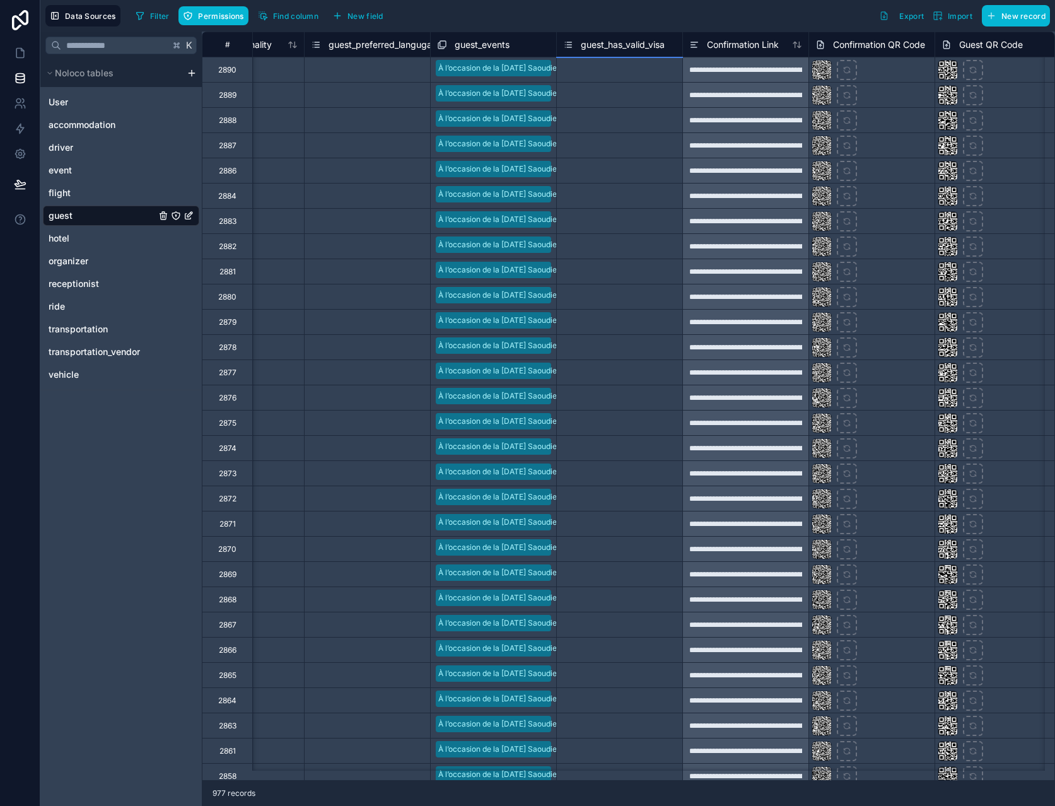
click at [137, 503] on div "K Noloco tables User accommodation driver event flight guest hotel organizer re…" at bounding box center [120, 419] width 161 height 775
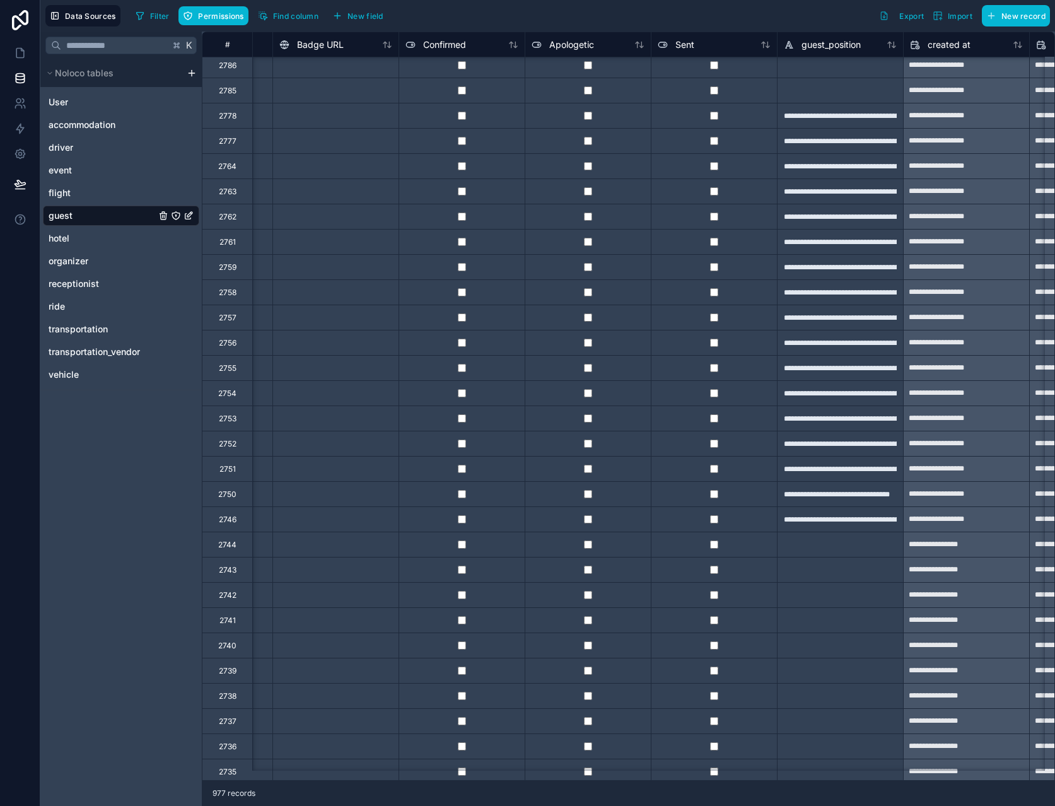
scroll to position [1922, 2013]
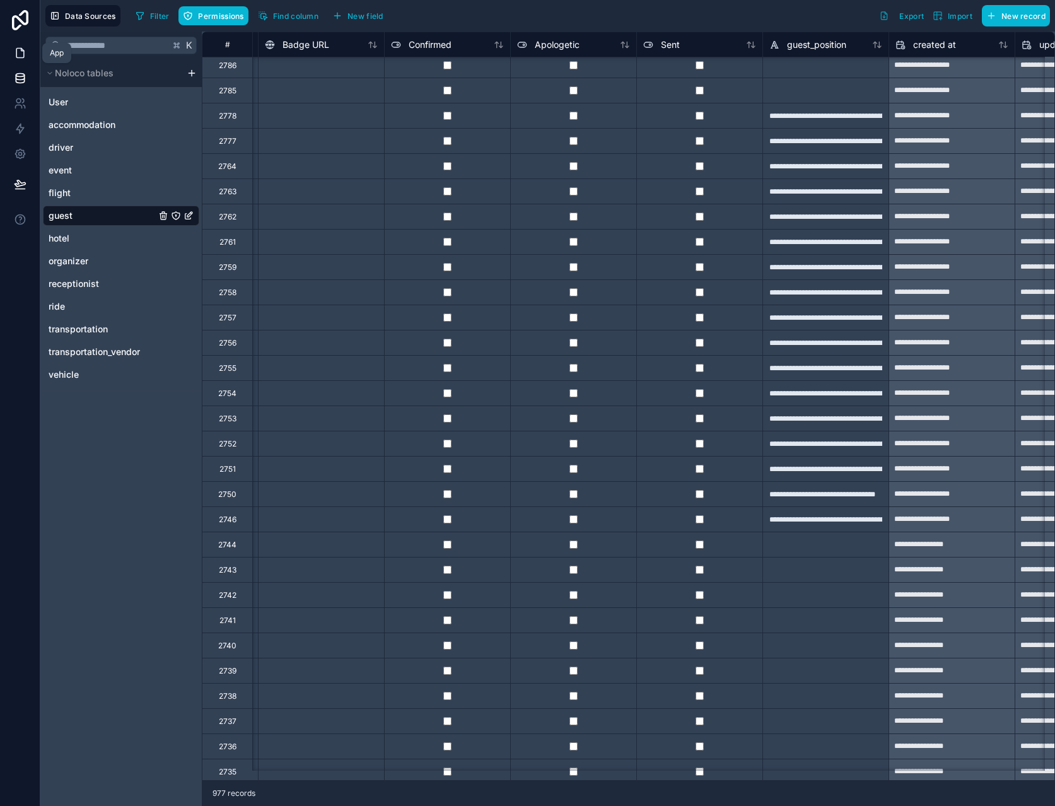
click at [14, 61] on link at bounding box center [20, 52] width 40 height 25
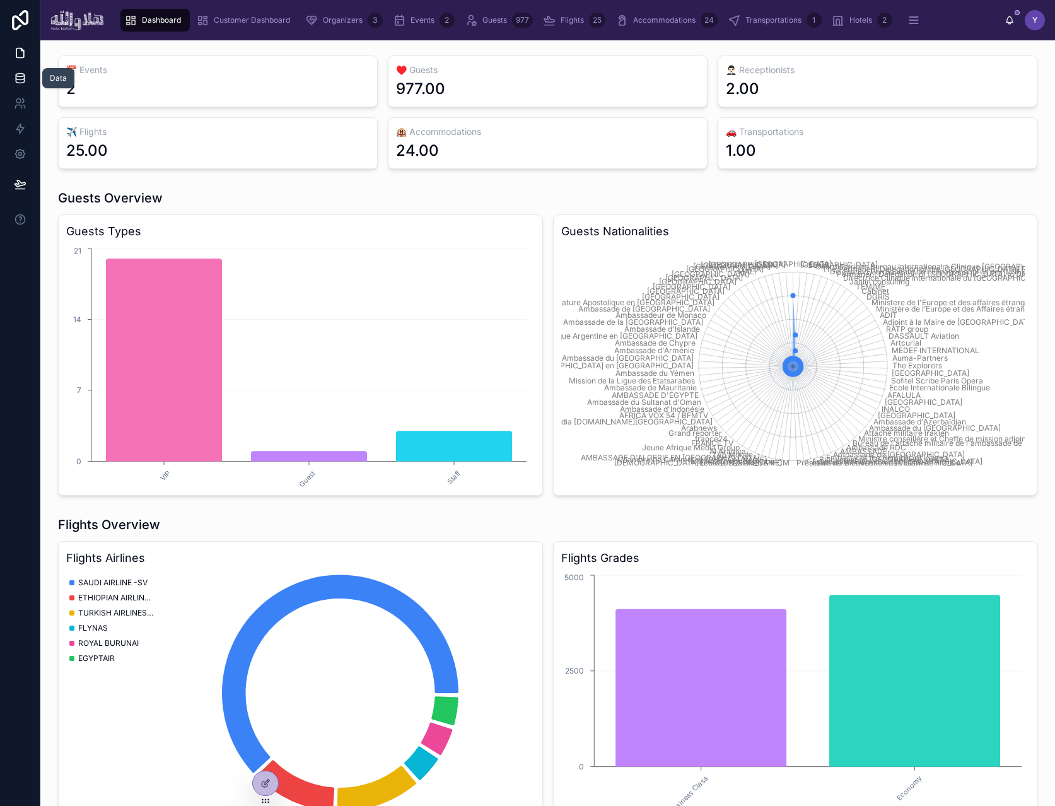
click at [23, 78] on icon at bounding box center [20, 80] width 8 height 5
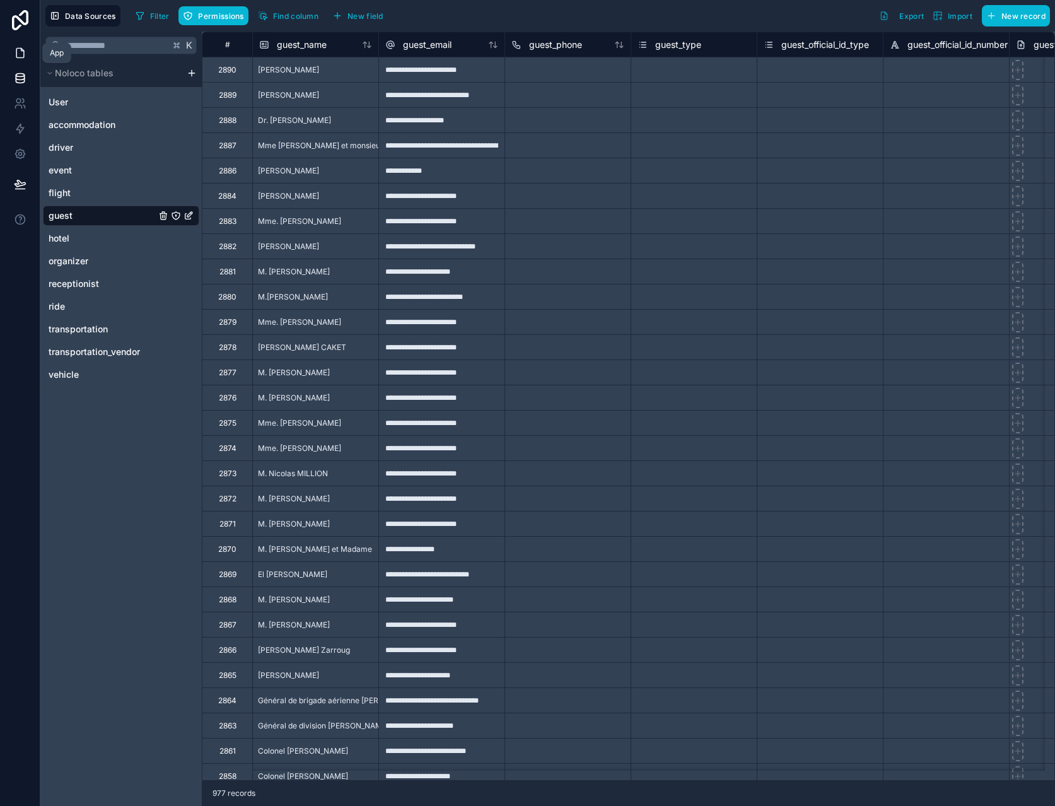
click at [22, 54] on icon at bounding box center [20, 53] width 13 height 13
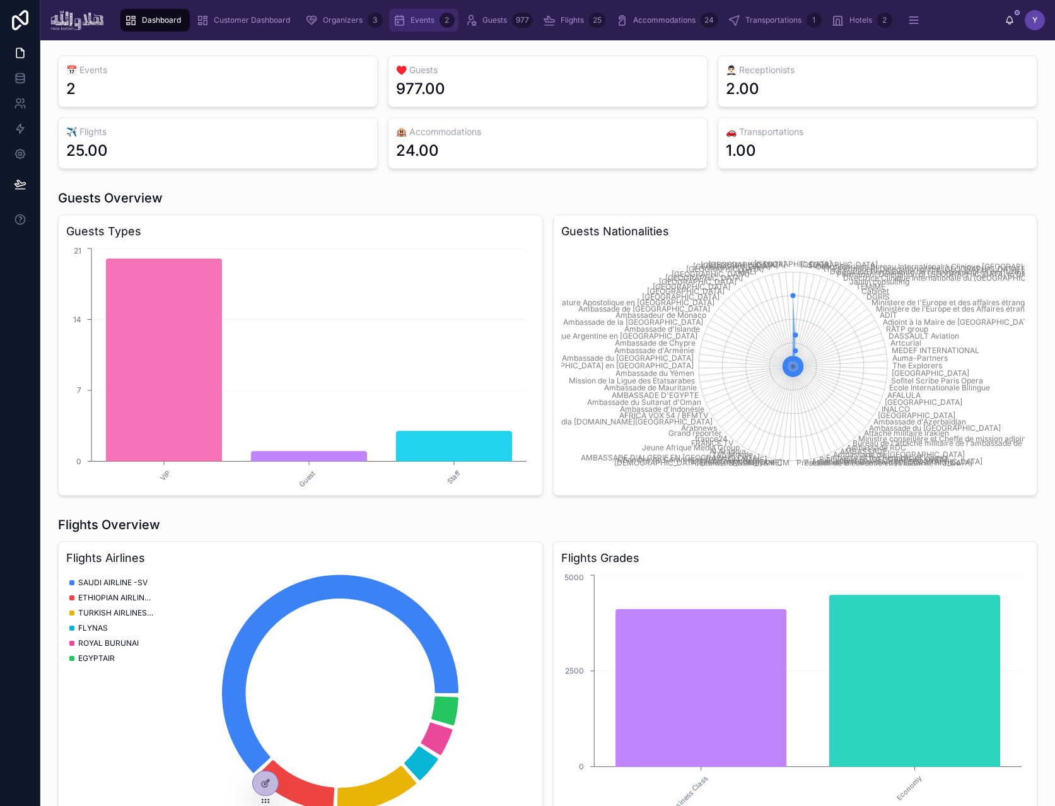
click at [421, 23] on span "Events" at bounding box center [423, 20] width 24 height 10
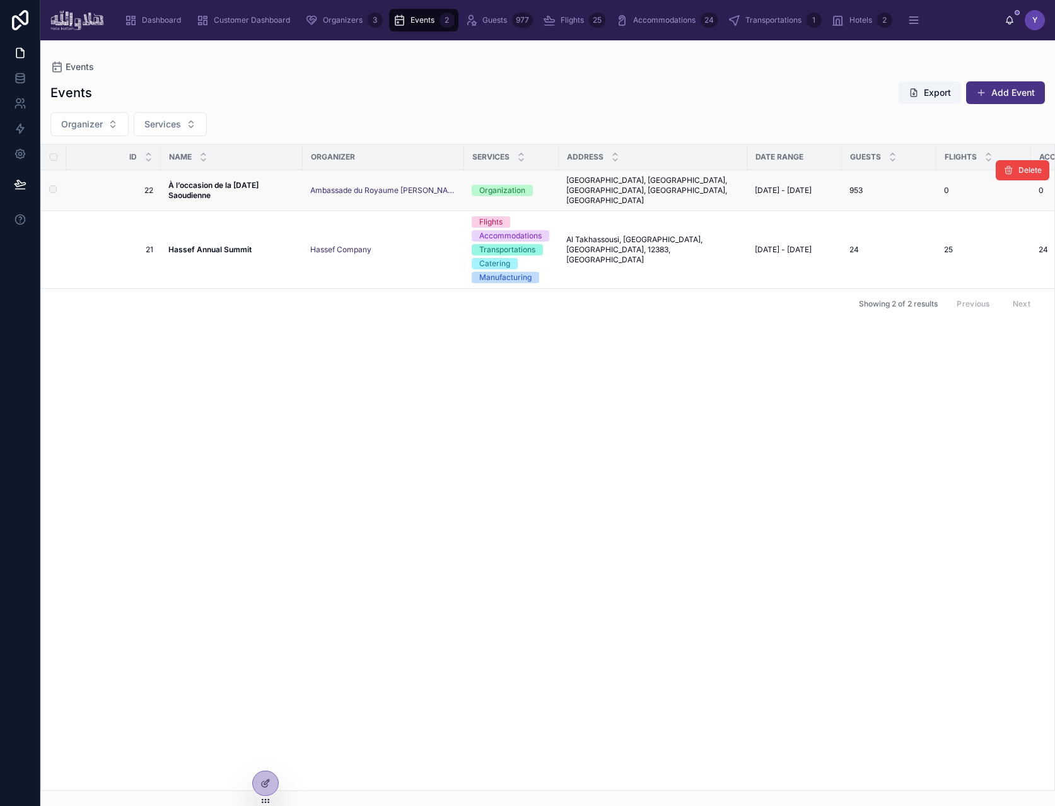
click at [192, 180] on strong "À l’occasion de la [DATE] Saoudienne" at bounding box center [214, 190] width 92 height 20
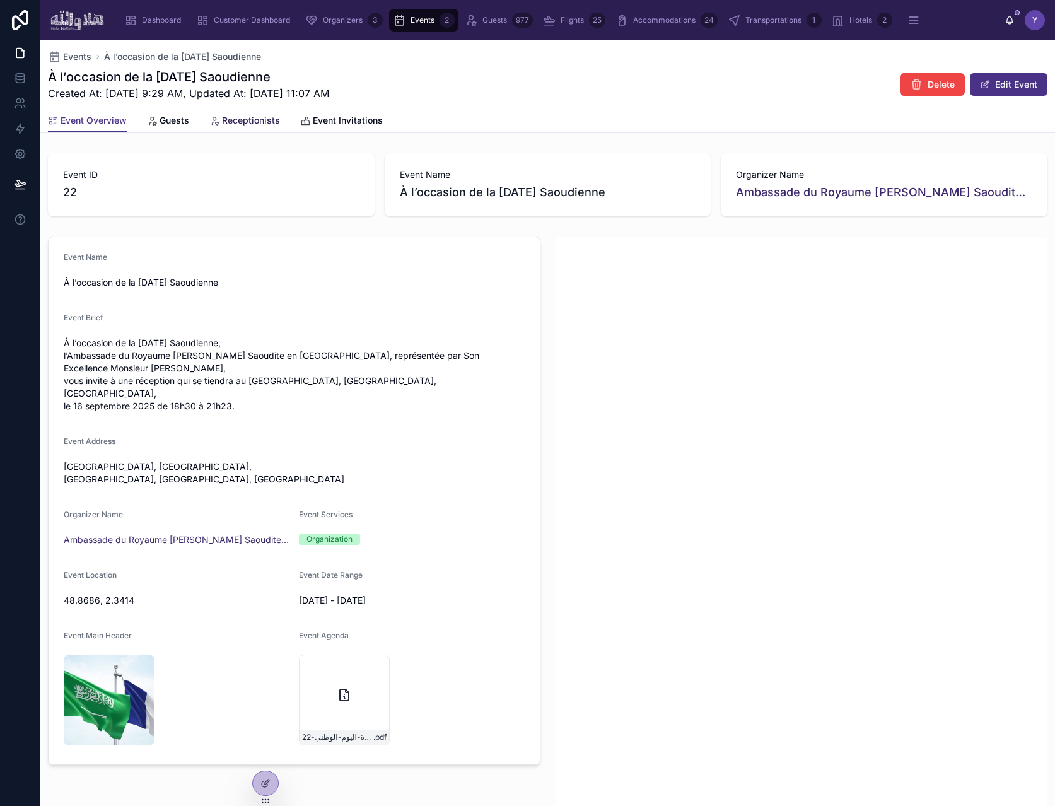
click at [237, 122] on span "Receptionists" at bounding box center [251, 120] width 58 height 13
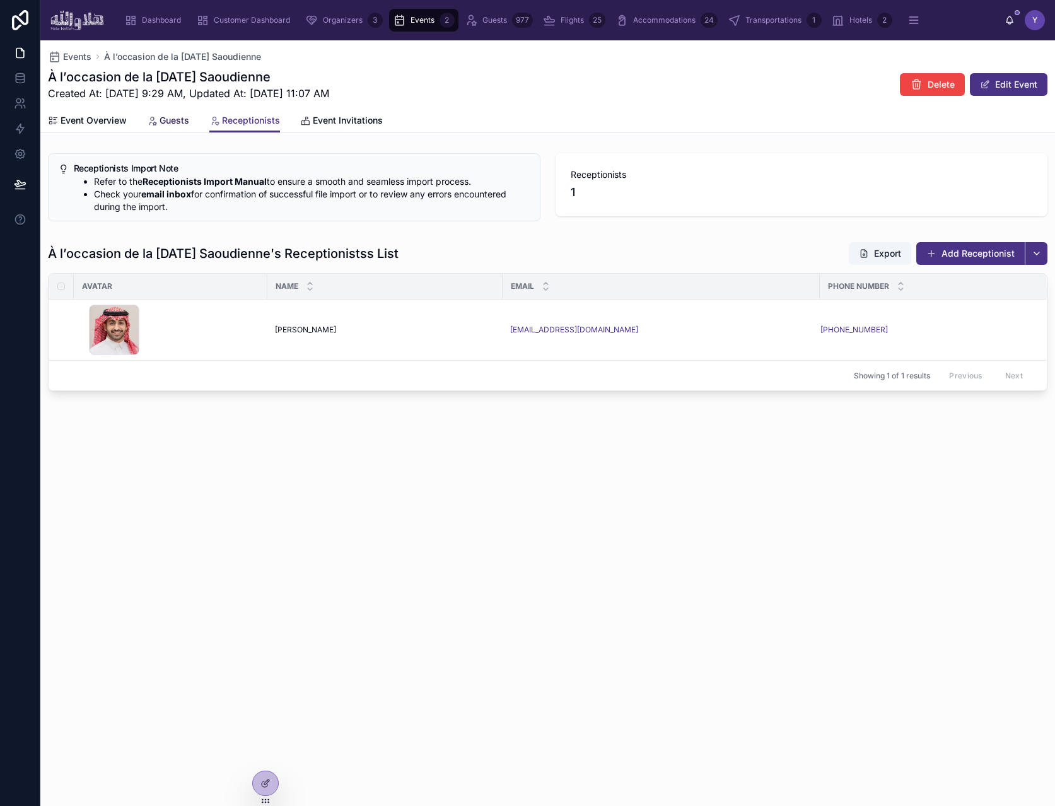
click at [170, 120] on span "Guests" at bounding box center [175, 120] width 30 height 13
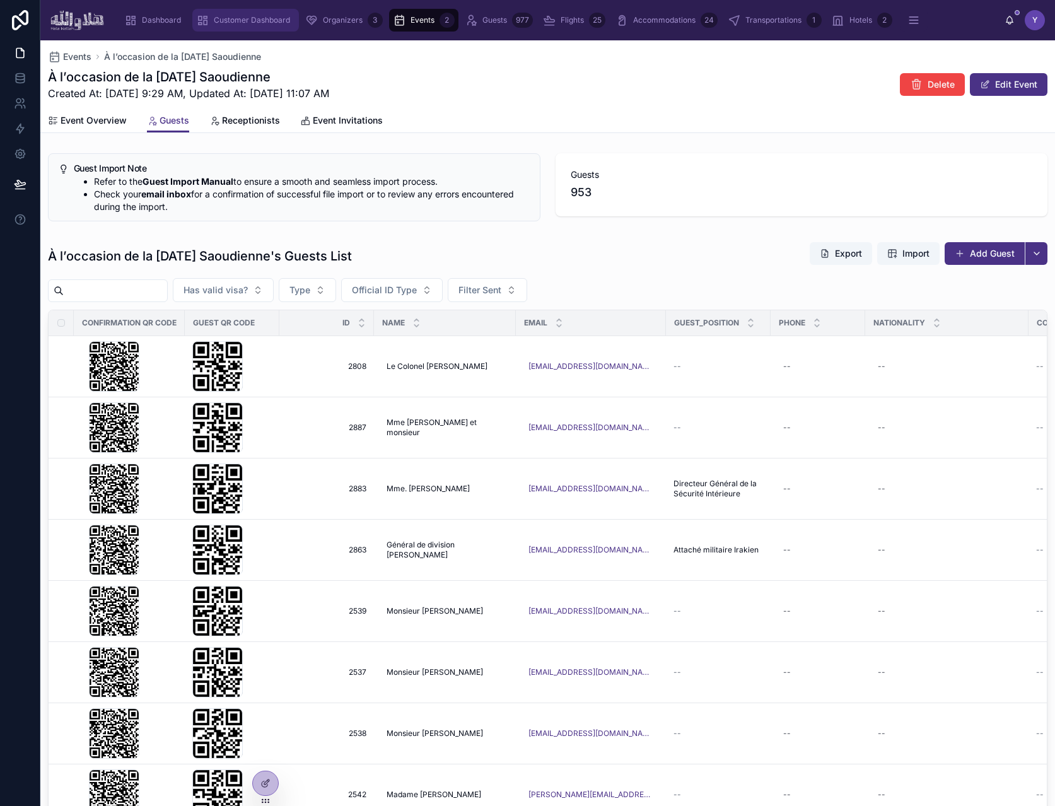
click at [266, 26] on div "Customer Dashboard" at bounding box center [245, 20] width 99 height 20
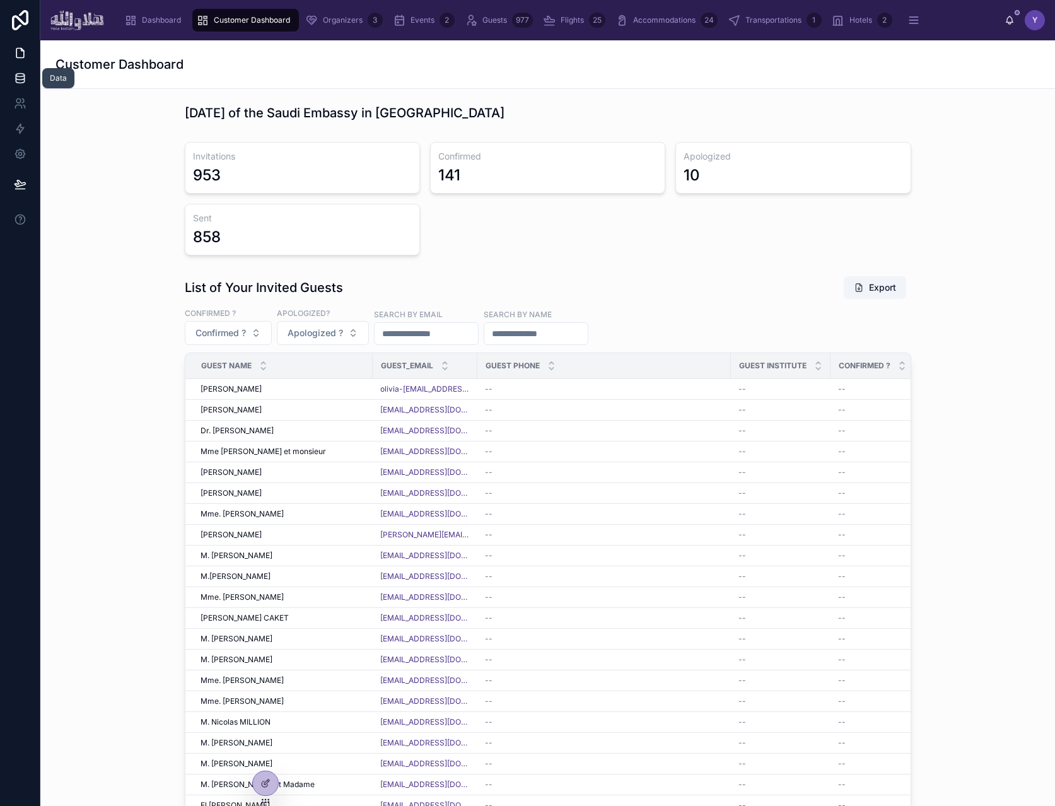
click at [30, 74] on link at bounding box center [20, 78] width 40 height 25
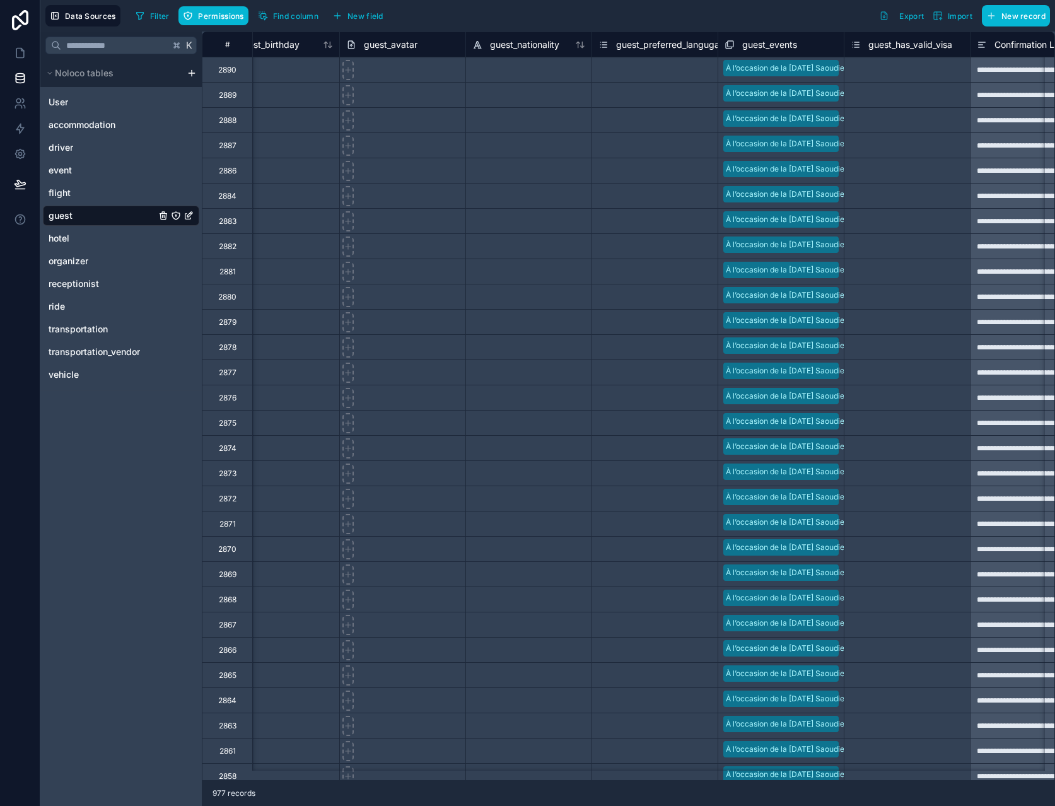
scroll to position [0, 887]
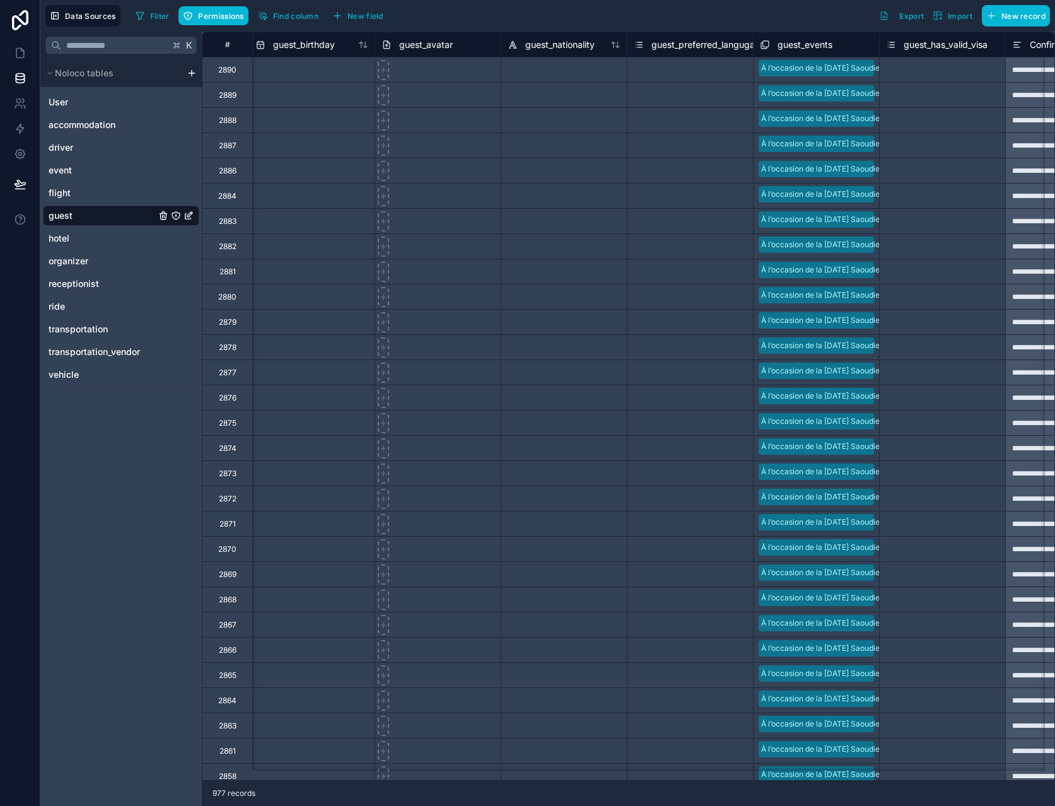
click at [809, 44] on span "guest_events" at bounding box center [805, 44] width 55 height 13
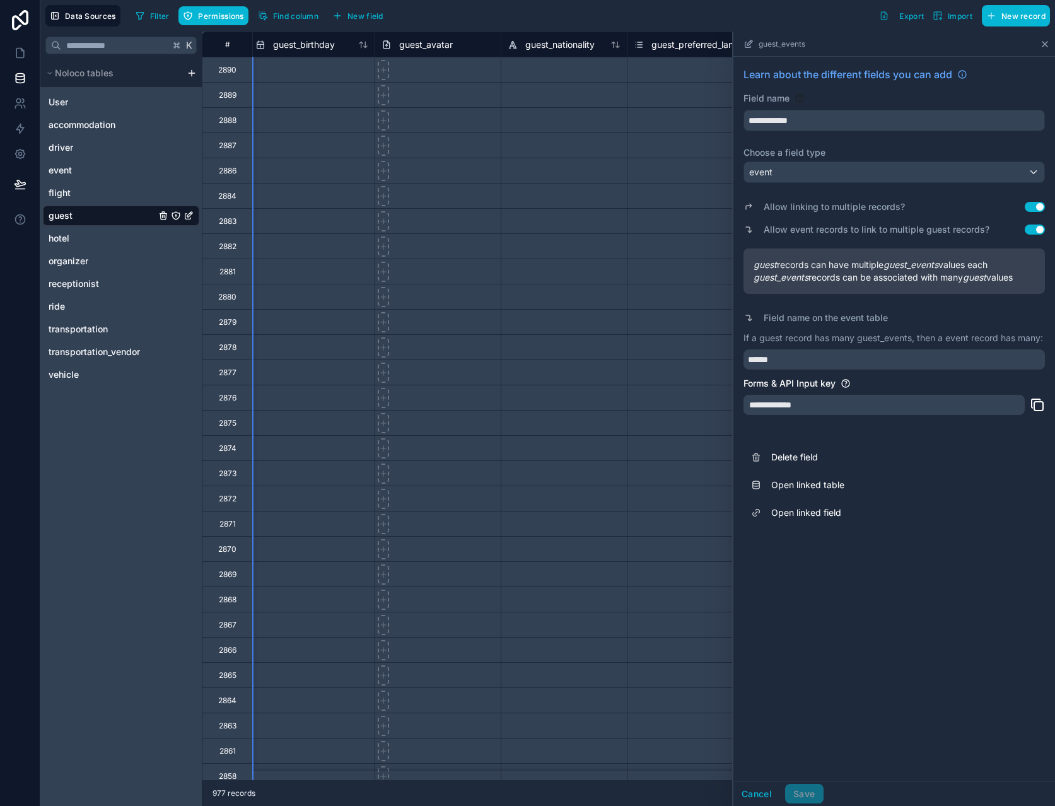
click at [1046, 42] on icon at bounding box center [1045, 44] width 5 height 5
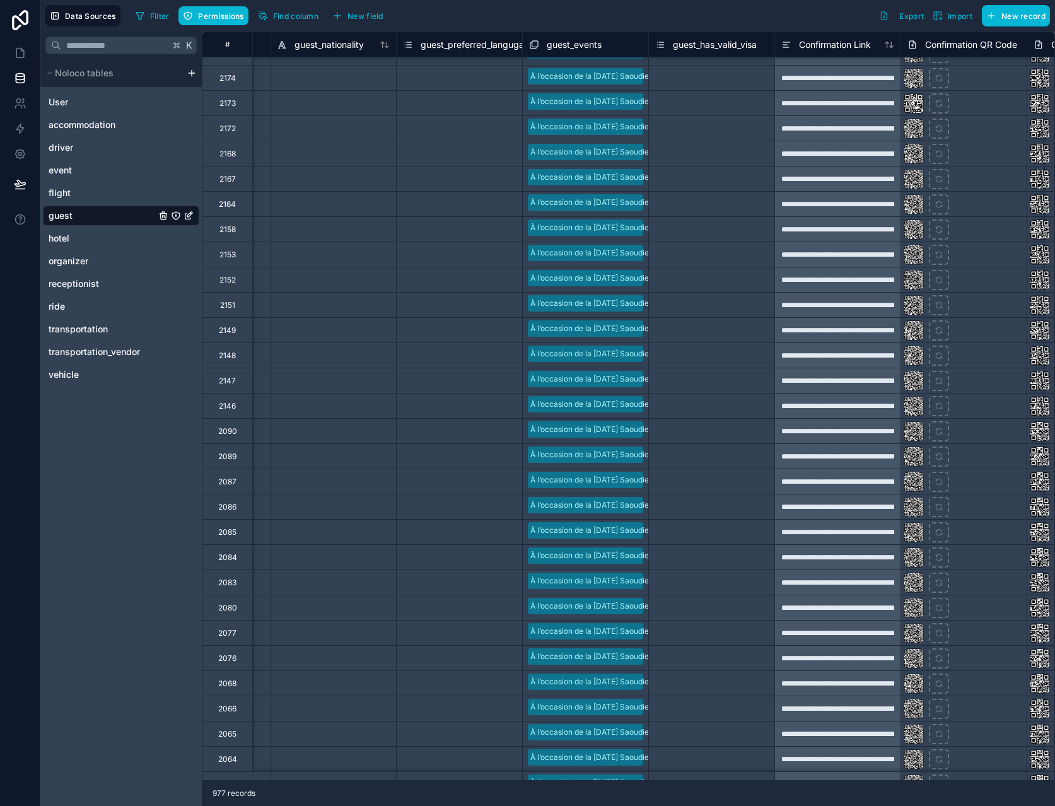
scroll to position [16976, 1118]
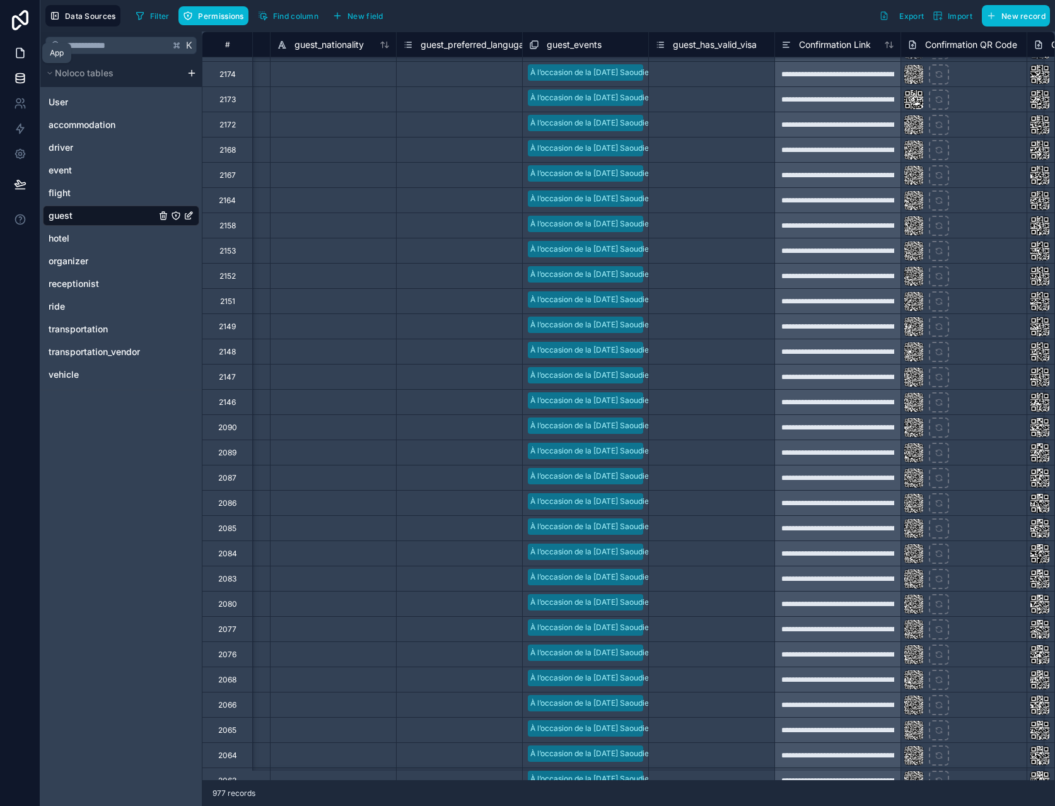
click at [21, 54] on icon at bounding box center [20, 53] width 13 height 13
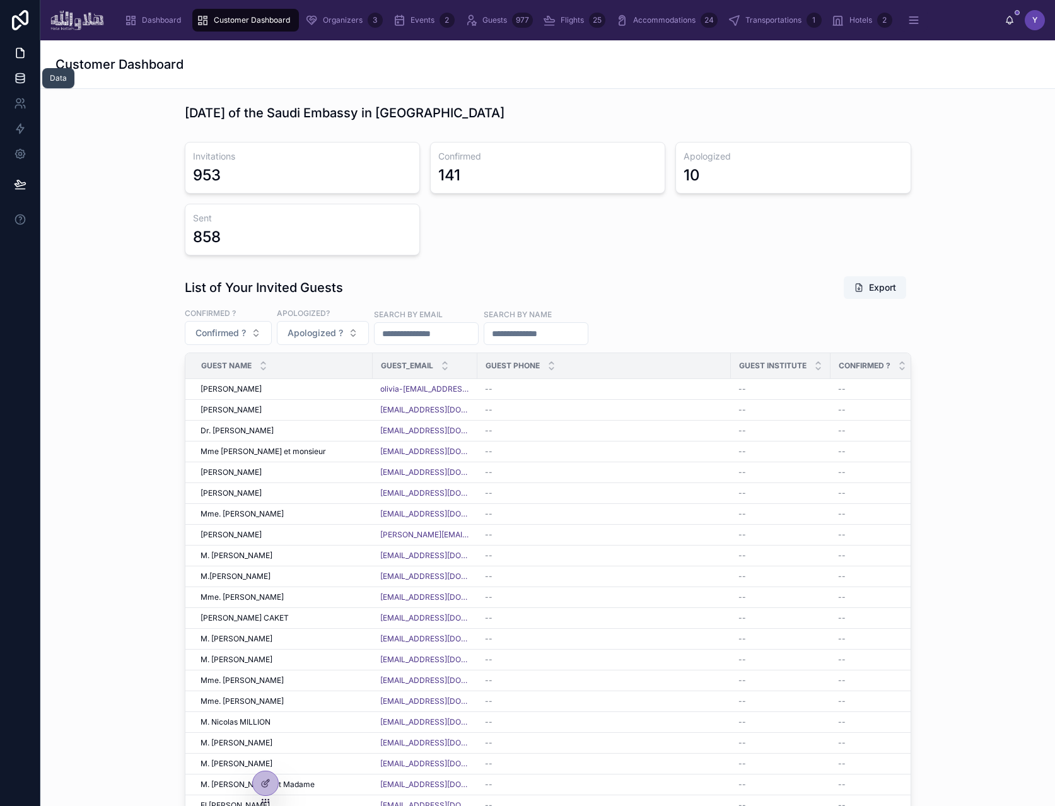
click at [21, 81] on icon at bounding box center [20, 78] width 13 height 13
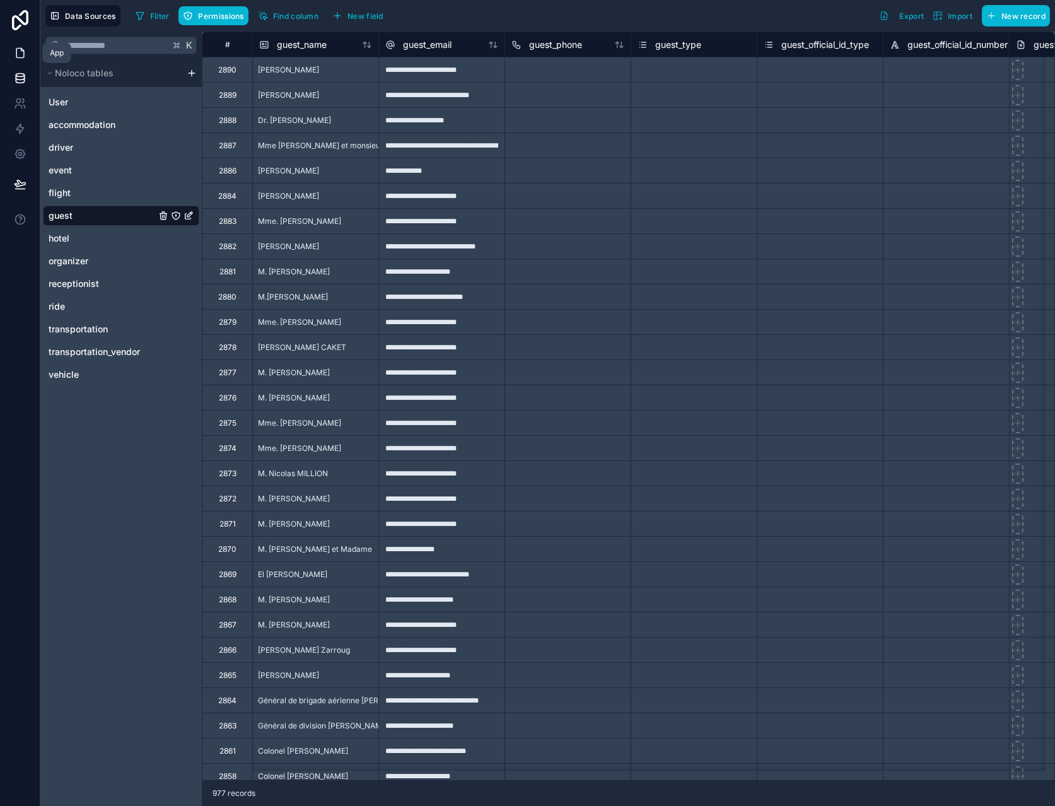
click at [18, 45] on link at bounding box center [20, 52] width 40 height 25
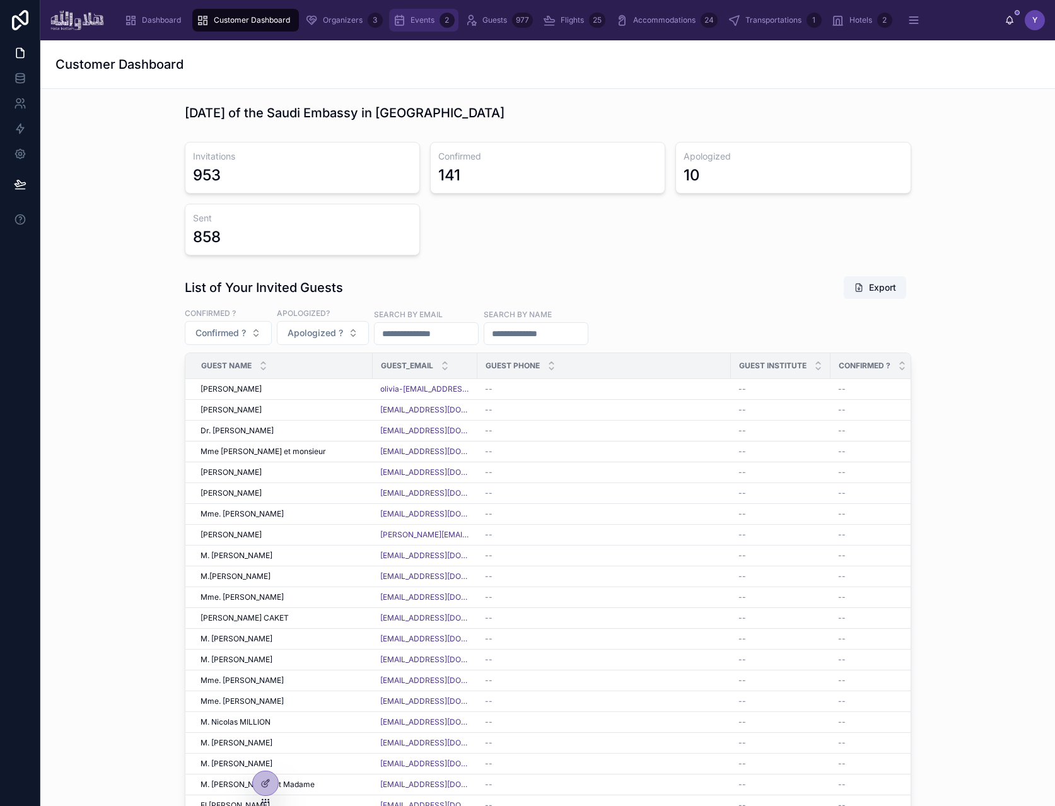
click at [427, 21] on span "Events" at bounding box center [423, 20] width 24 height 10
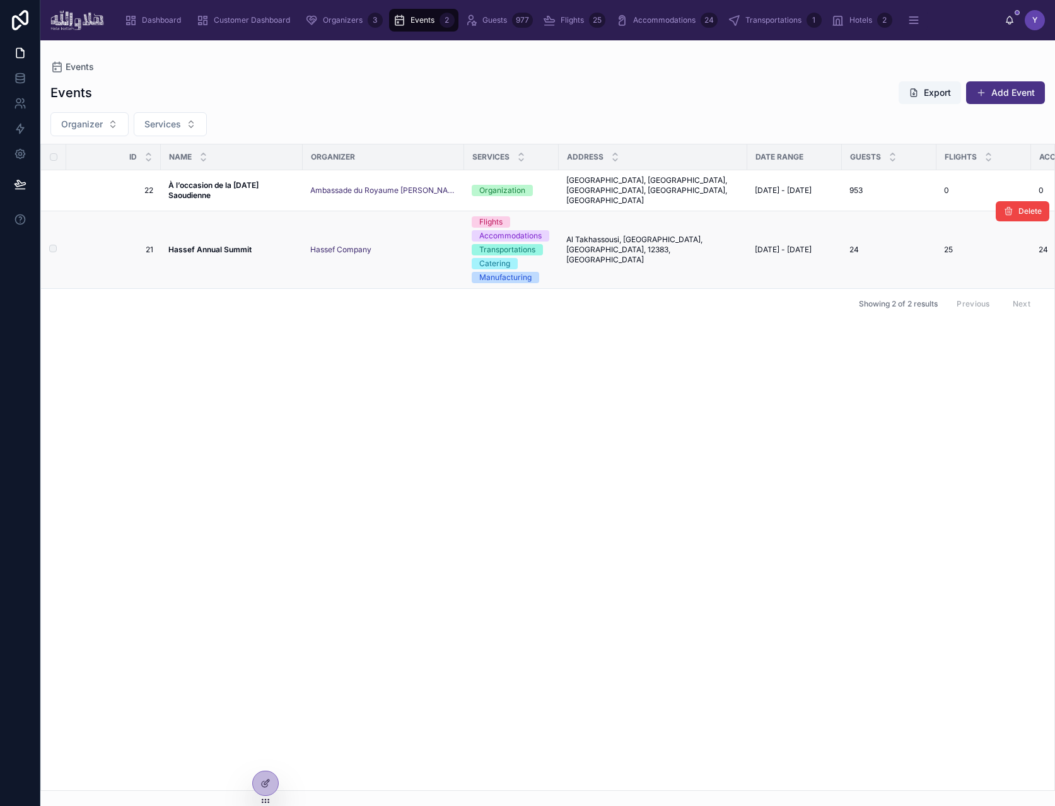
click at [205, 247] on td "Hassef Annual Summit Hassef Annual Summit" at bounding box center [232, 250] width 142 height 78
click at [212, 245] on strong "Hassef Annual Summit" at bounding box center [209, 249] width 83 height 9
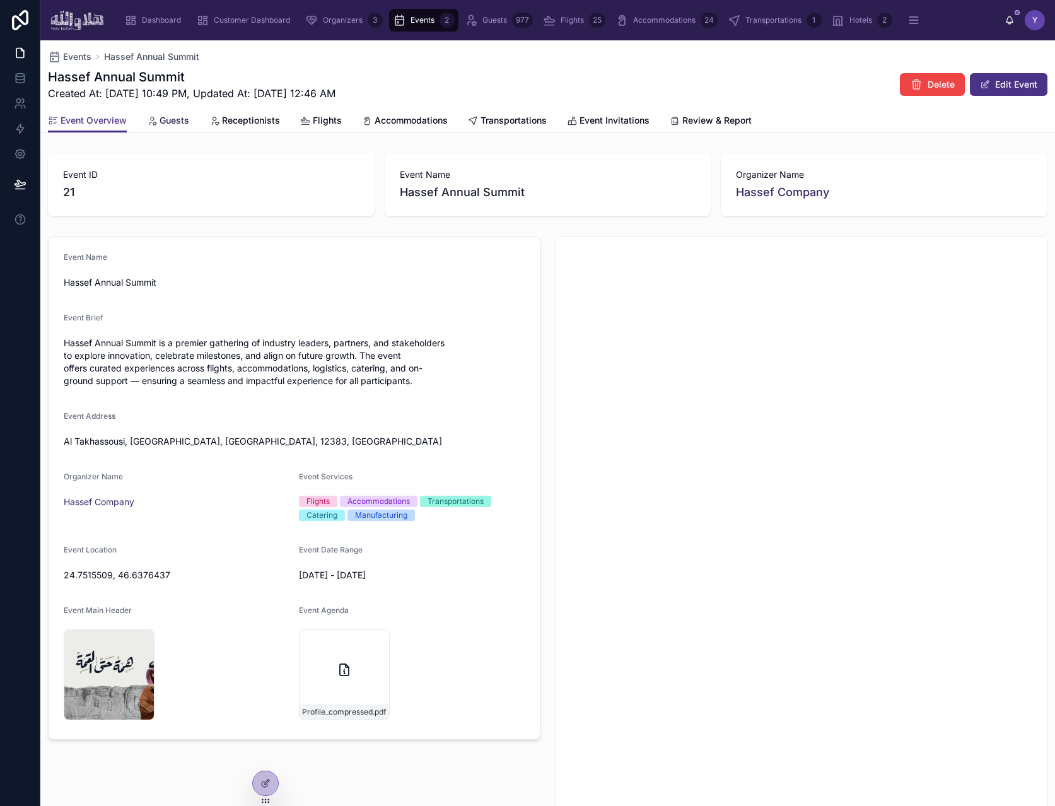
click at [167, 126] on span "Guests" at bounding box center [175, 120] width 30 height 13
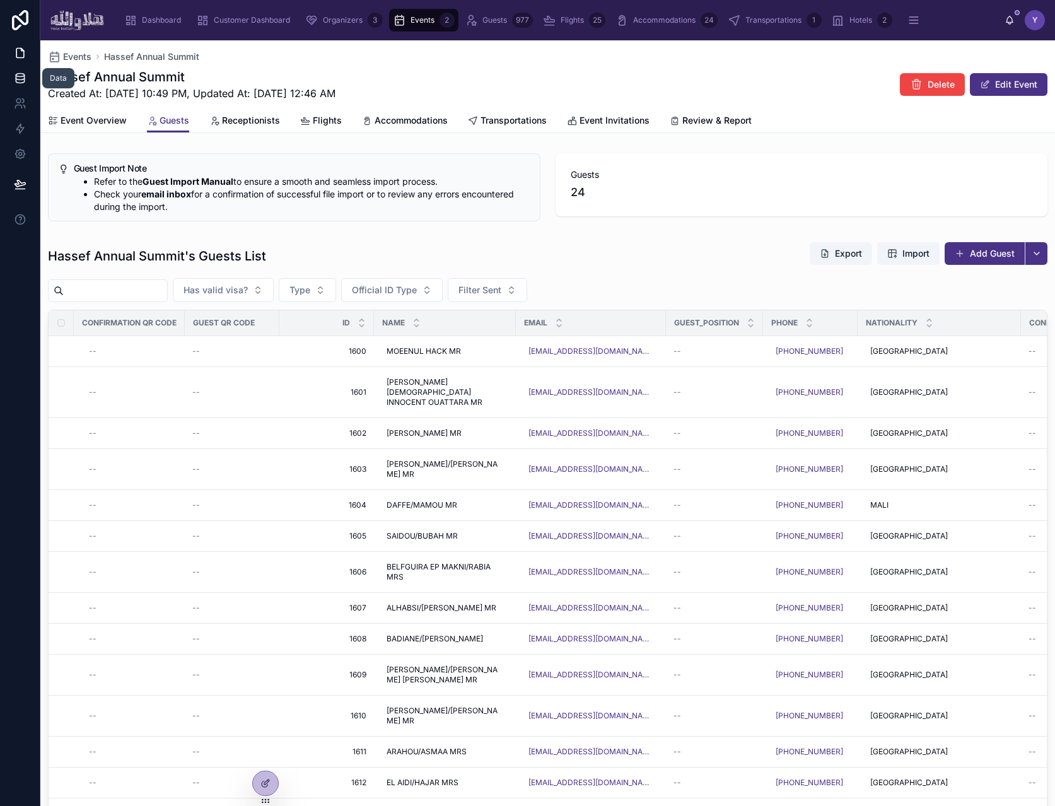
click at [21, 74] on icon at bounding box center [20, 78] width 13 height 13
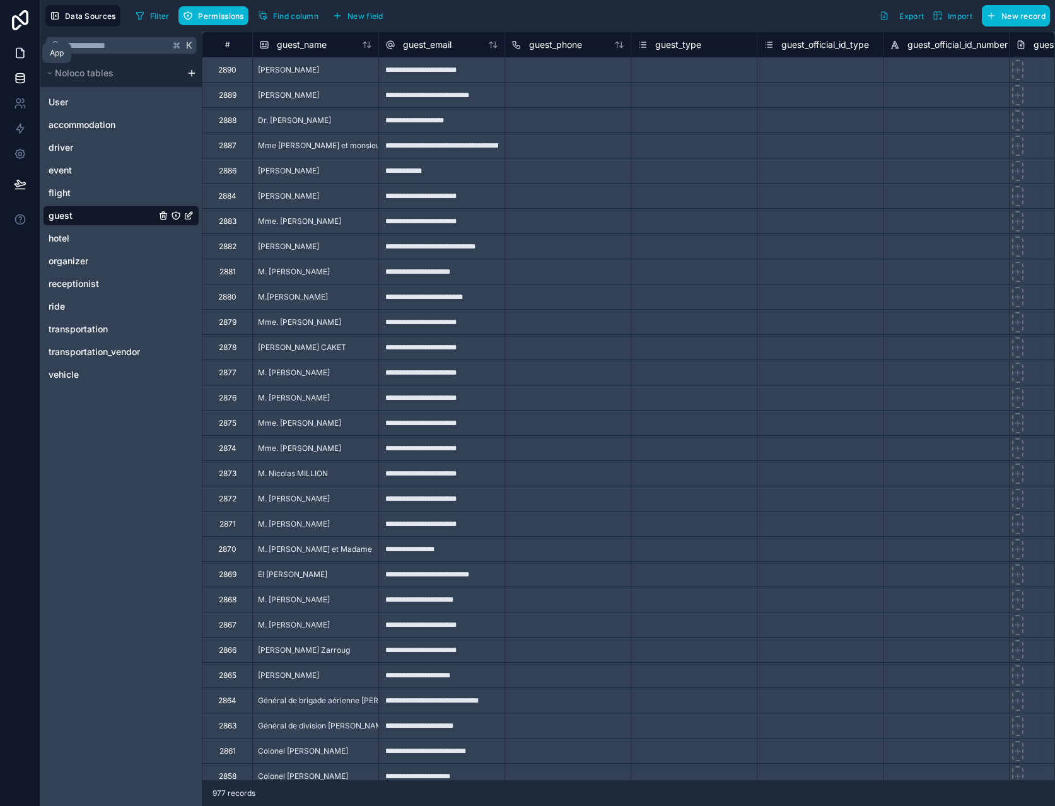
click at [21, 54] on icon at bounding box center [20, 53] width 13 height 13
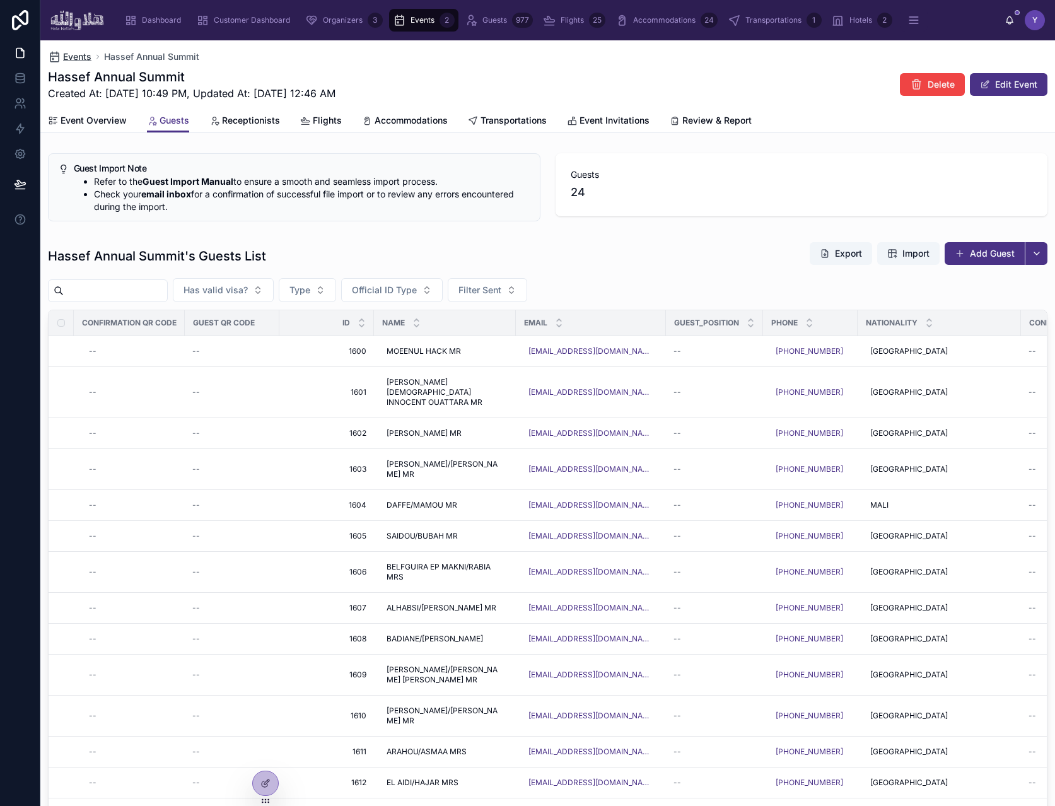
click at [79, 59] on span "Events" at bounding box center [77, 56] width 28 height 13
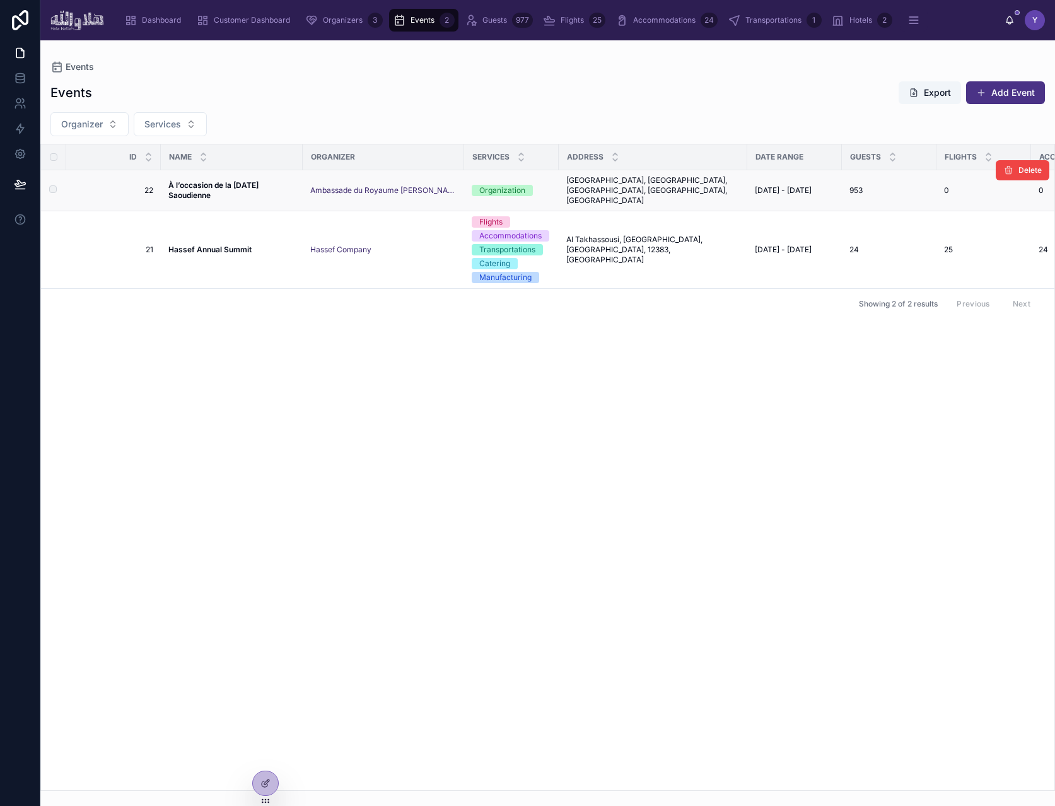
click at [228, 184] on strong "À l’occasion de la [DATE] Saoudienne" at bounding box center [214, 190] width 92 height 20
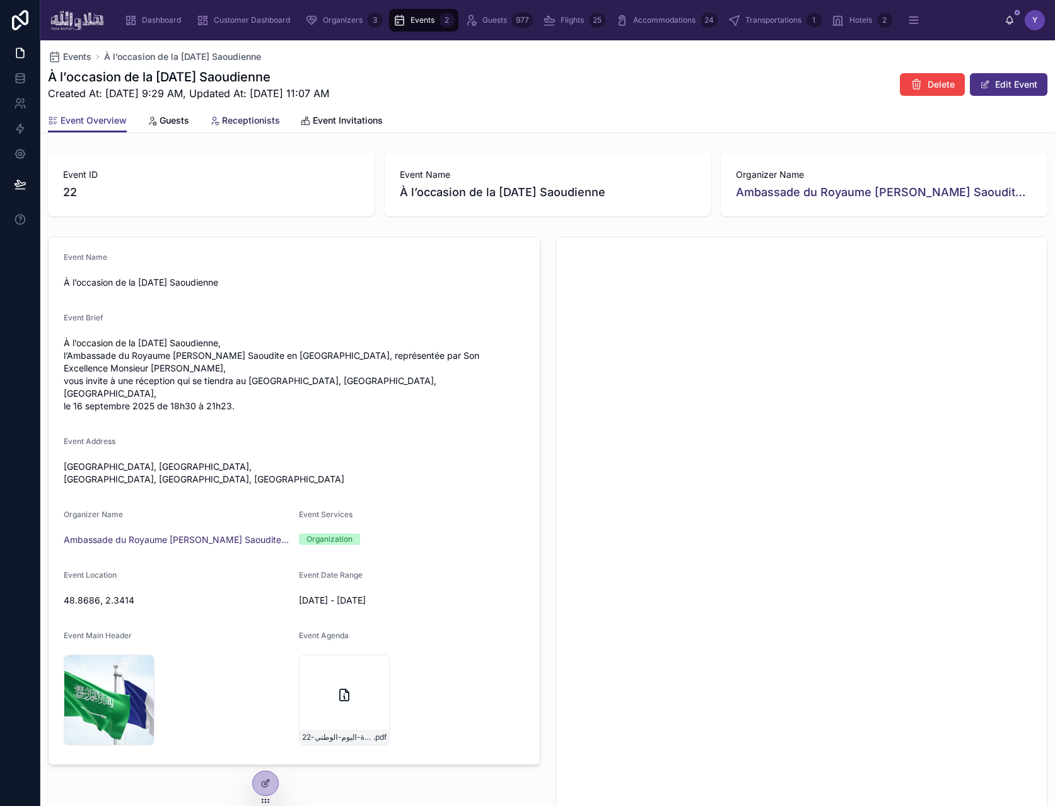
click at [230, 119] on span "Receptionists" at bounding box center [251, 120] width 58 height 13
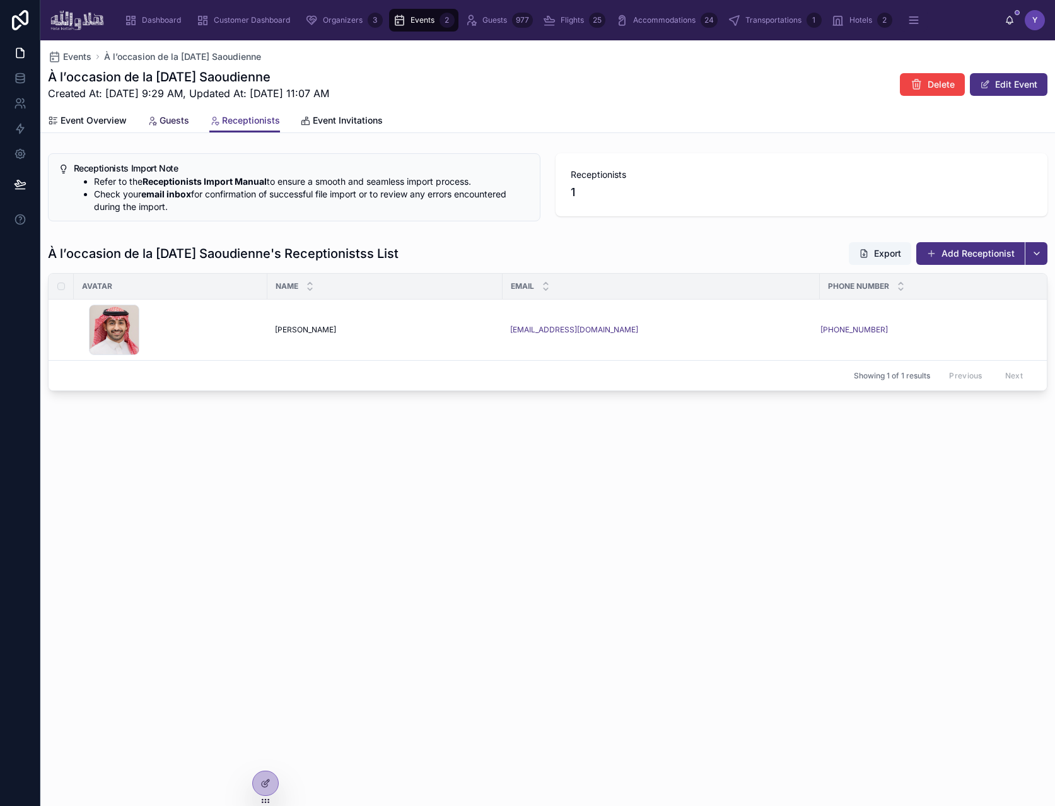
click at [166, 119] on span "Guests" at bounding box center [175, 120] width 30 height 13
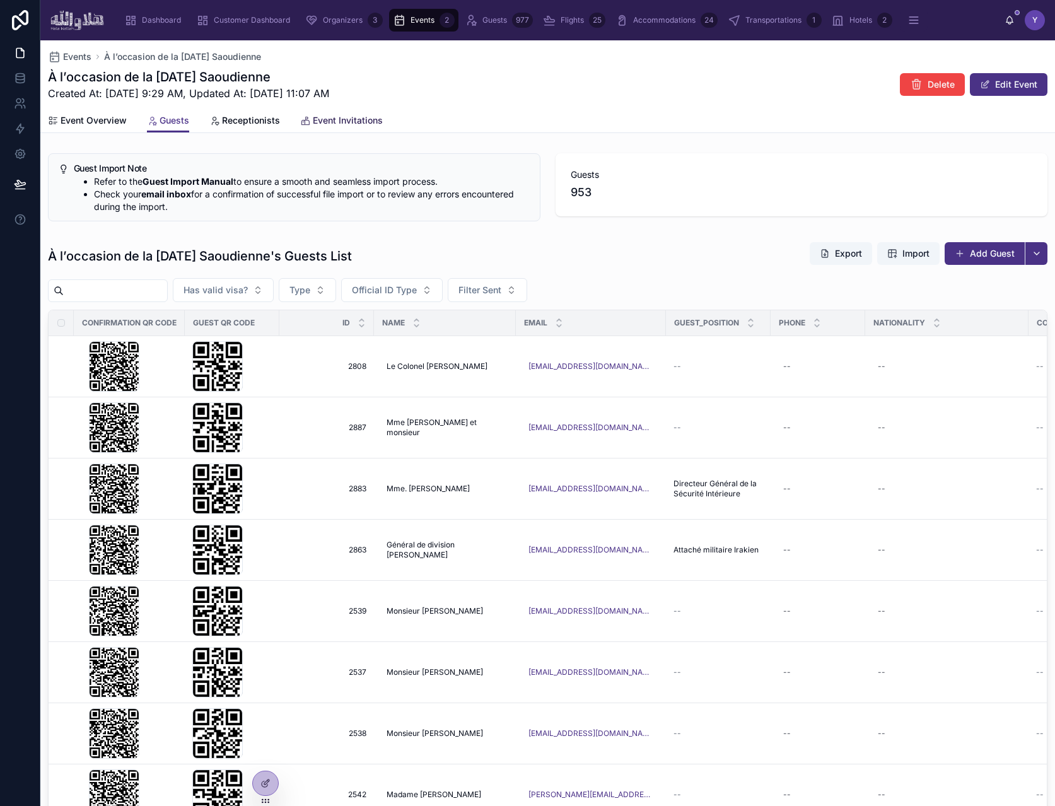
click at [354, 126] on span "Event Invitations" at bounding box center [348, 120] width 70 height 13
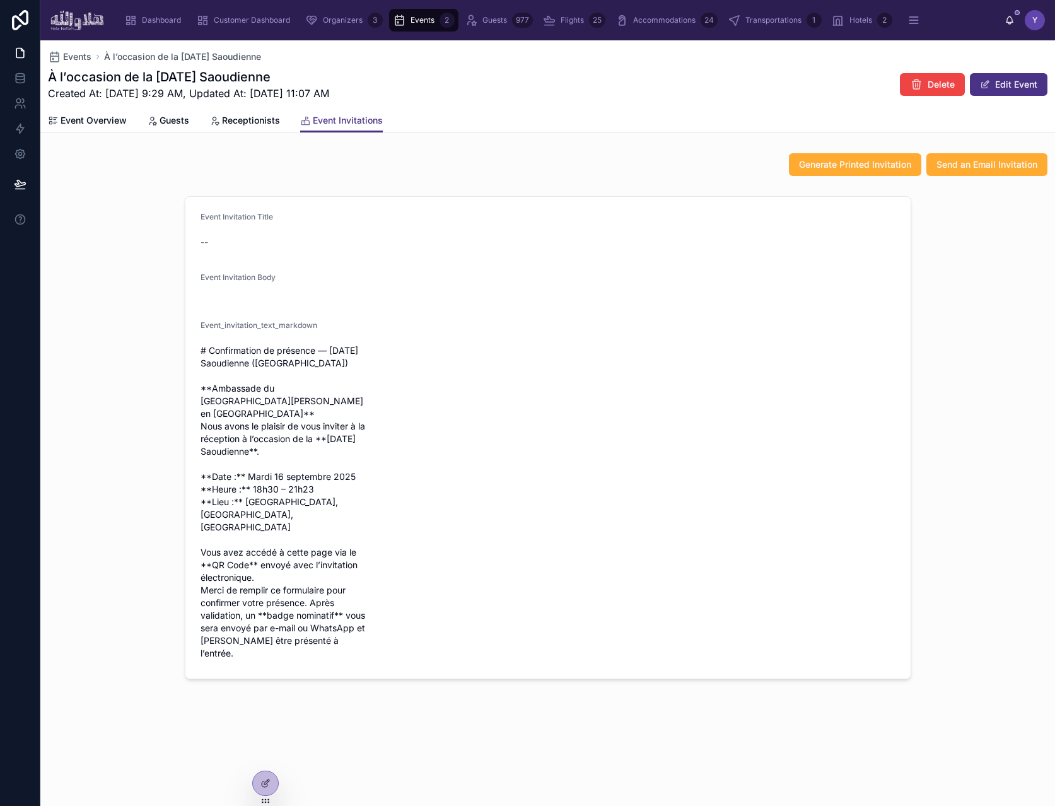
click at [988, 211] on div "Event Invitation Title -- Event Invitation Body Event_invitation_text_markdown …" at bounding box center [547, 437] width 1015 height 493
click at [935, 122] on div "Event Overview Guests Receptionists Event Invitations" at bounding box center [548, 120] width 1000 height 24
click at [954, 168] on span "Send an Email Invitation" at bounding box center [987, 164] width 101 height 13
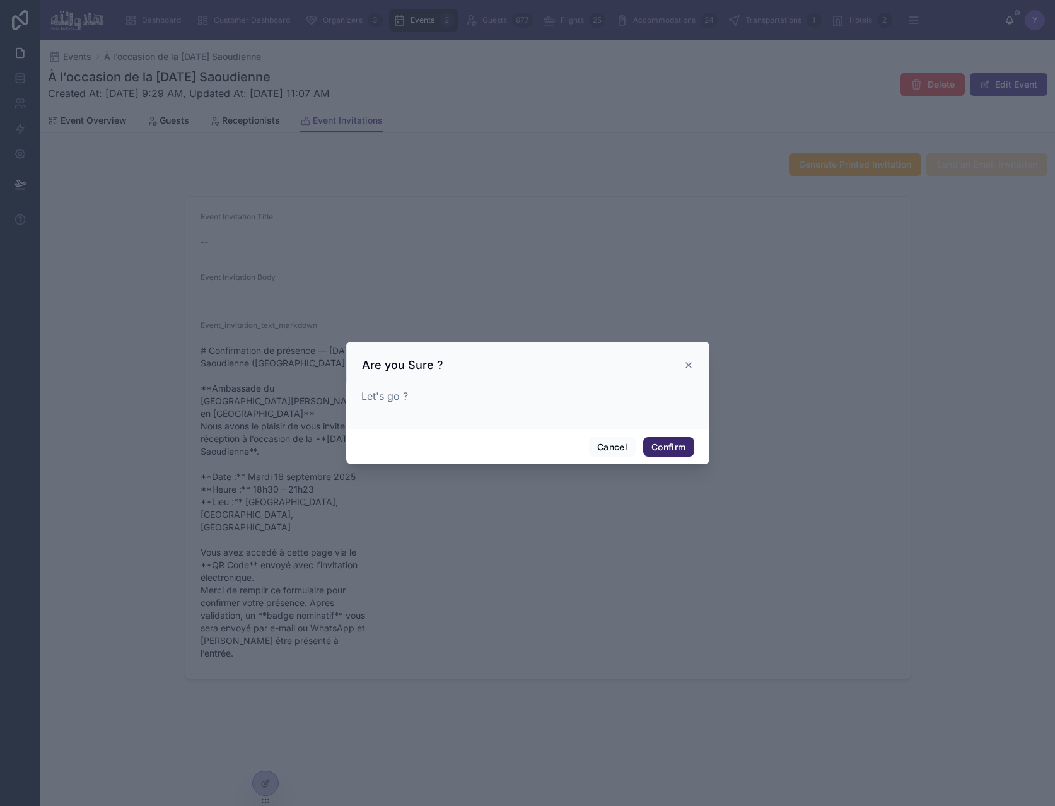
click at [675, 454] on button "Confirm" at bounding box center [668, 447] width 50 height 20
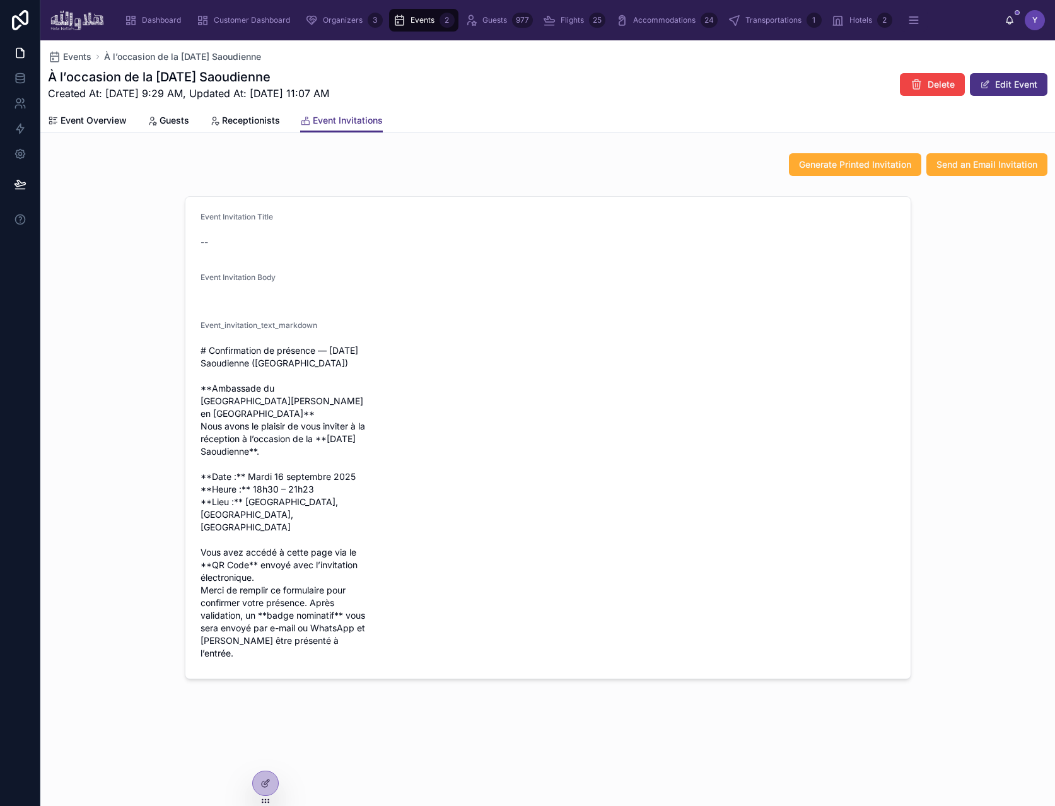
click at [593, 126] on div "Event Overview Guests Receptionists Event Invitations" at bounding box center [548, 120] width 1000 height 24
click at [605, 110] on div "Event Overview Guests Receptionists Event Invitations" at bounding box center [548, 120] width 1000 height 24
click at [21, 79] on icon at bounding box center [20, 77] width 8 height 5
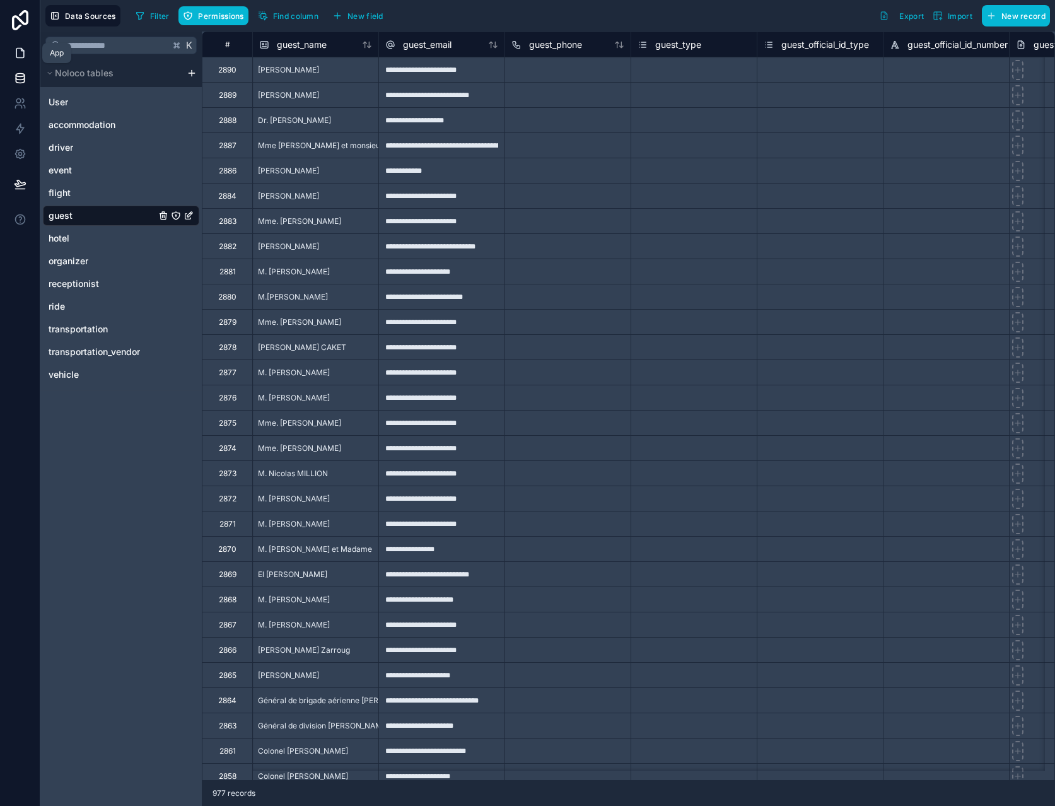
click at [8, 50] on link at bounding box center [20, 52] width 40 height 25
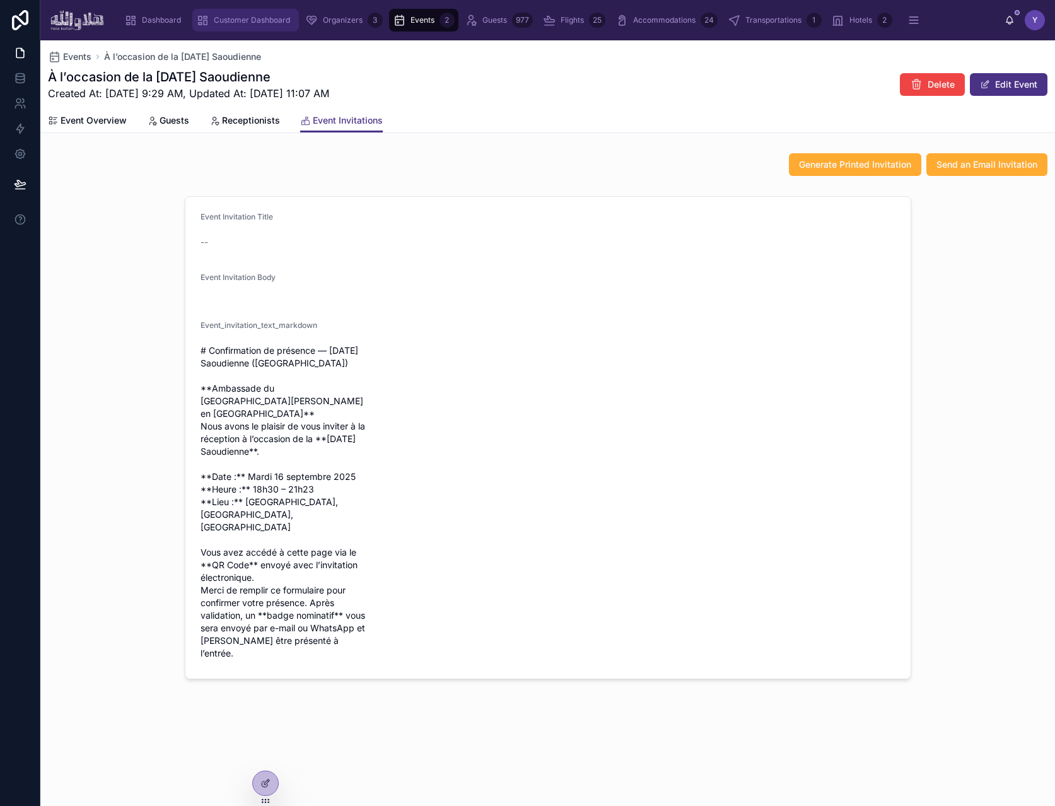
click at [255, 25] on div "Customer Dashboard" at bounding box center [245, 20] width 99 height 20
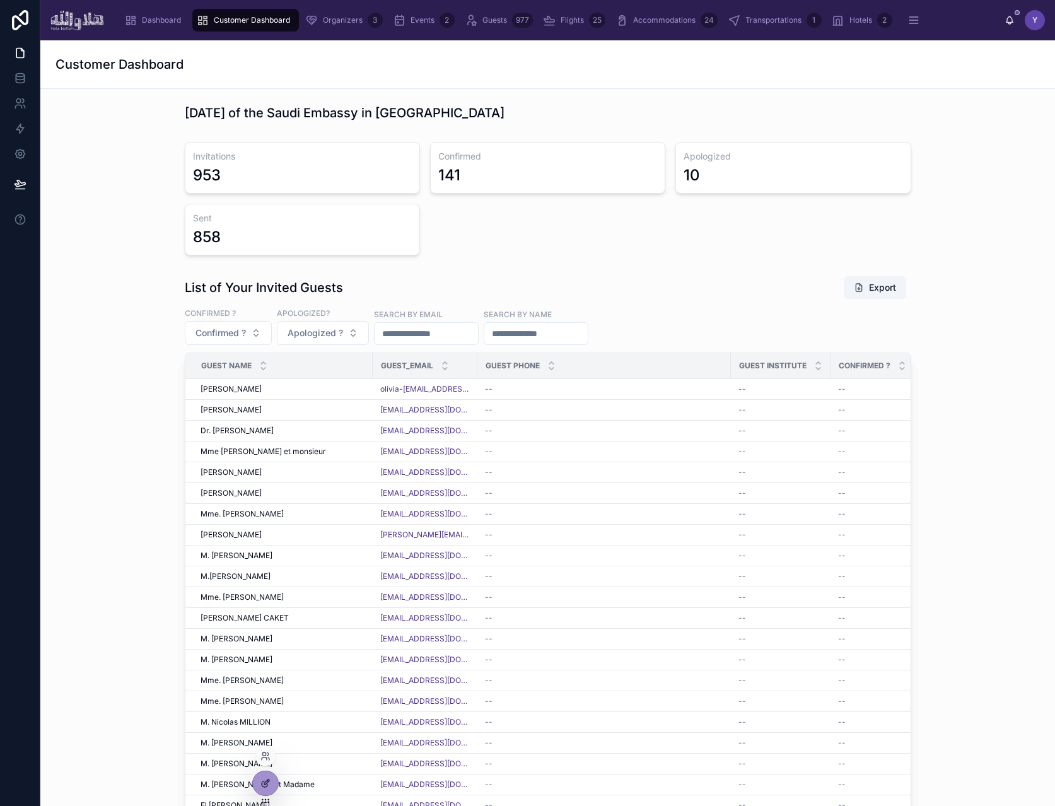
click at [264, 784] on icon at bounding box center [266, 782] width 5 height 5
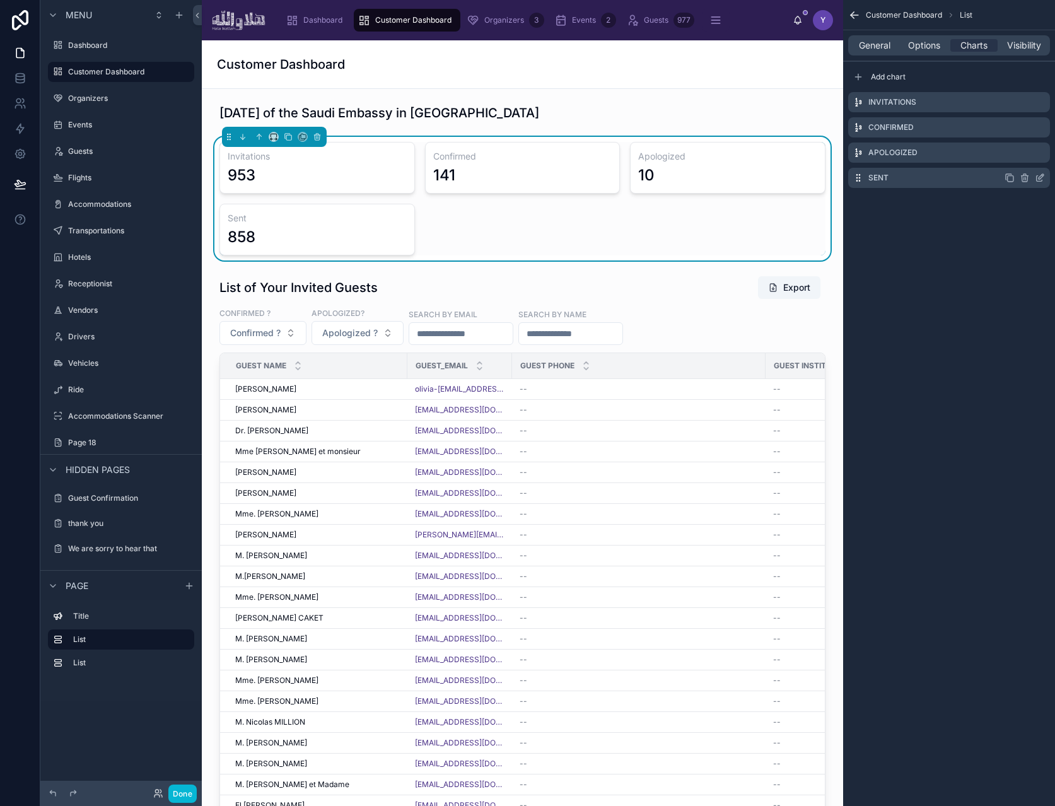
click at [1022, 178] on icon "scrollable content" at bounding box center [1025, 179] width 6 height 6
click at [1019, 156] on icon at bounding box center [1020, 158] width 10 height 10
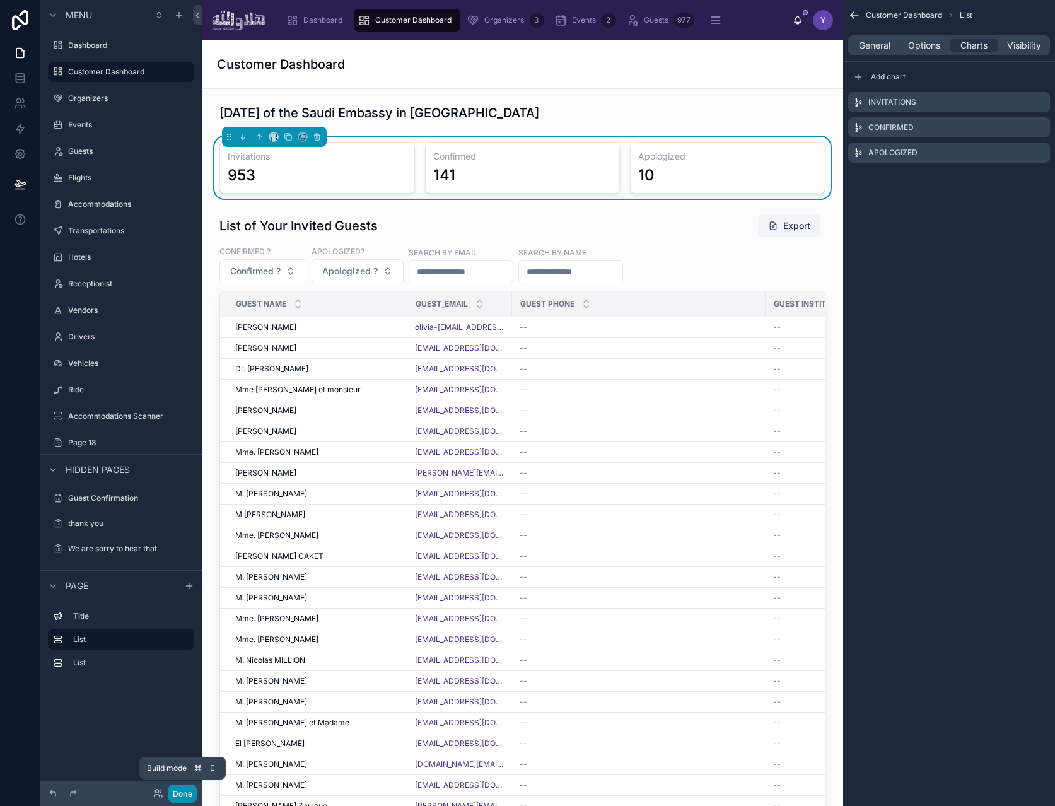
click at [186, 790] on button "Done" at bounding box center [182, 794] width 28 height 18
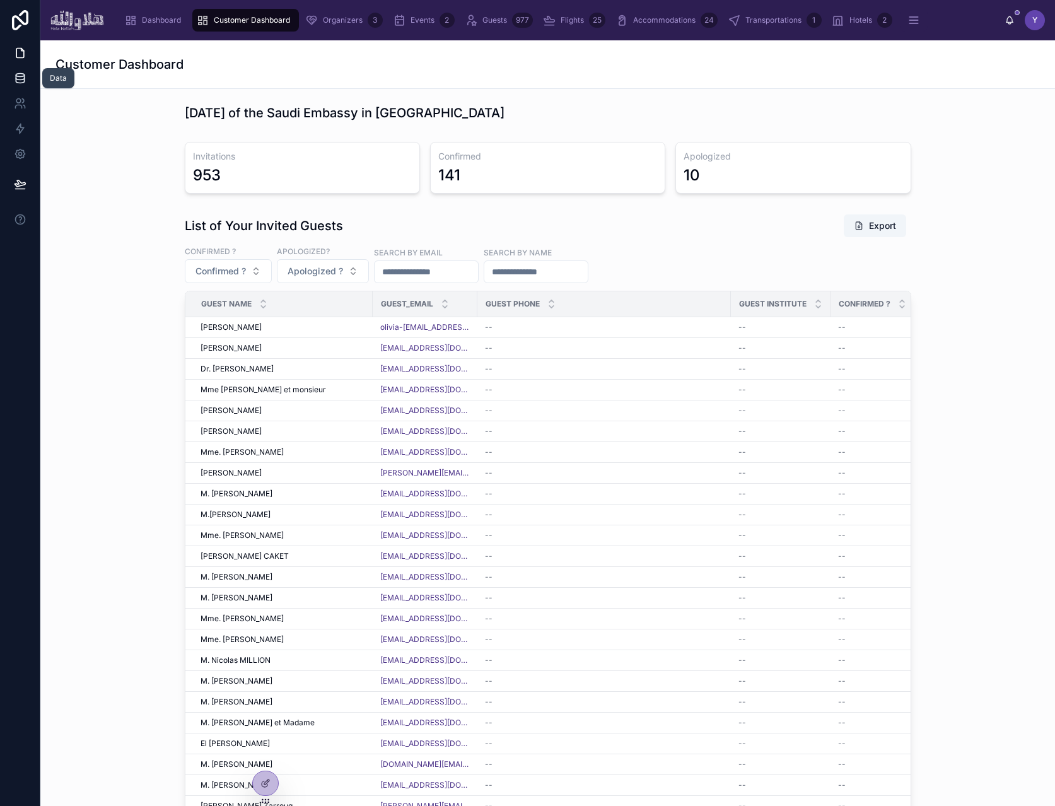
click at [30, 70] on link at bounding box center [20, 78] width 40 height 25
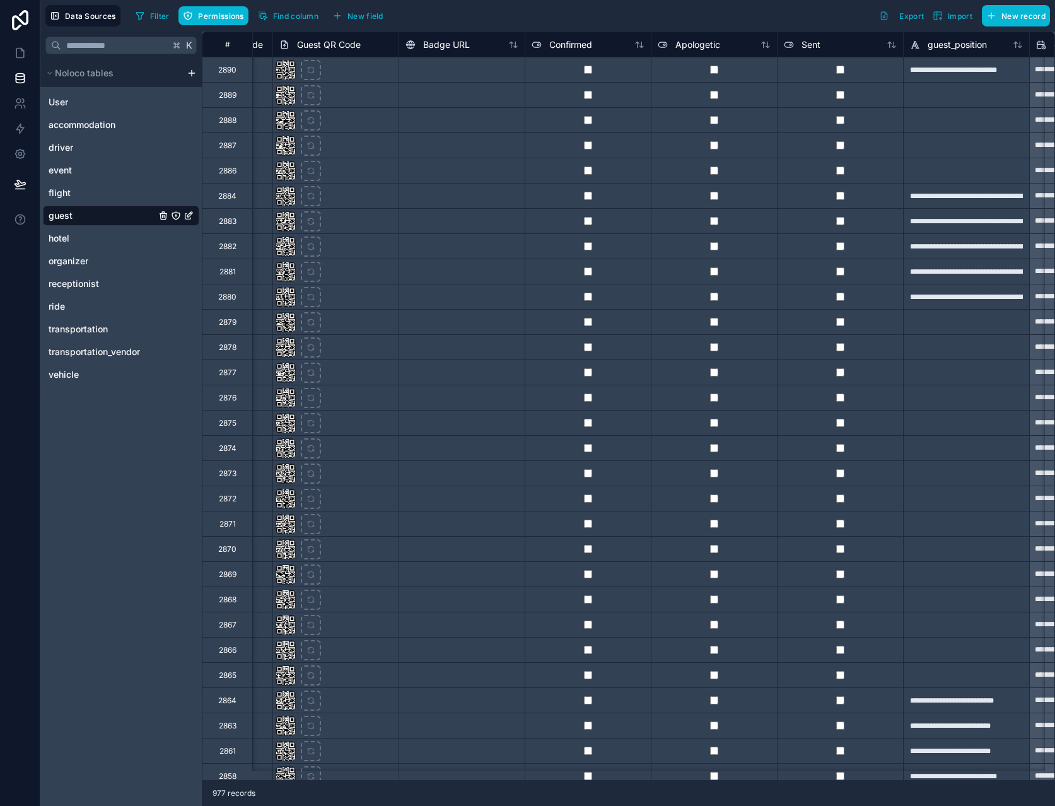
scroll to position [0, 2111]
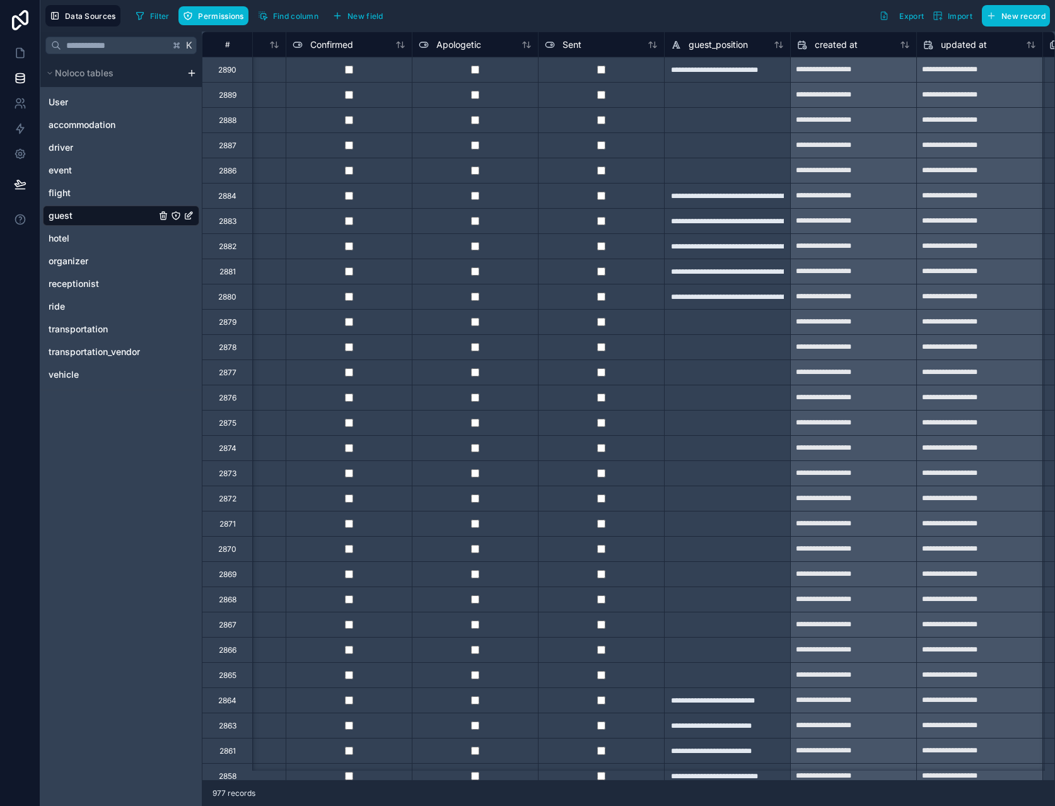
click at [631, 77] on div at bounding box center [601, 69] width 126 height 25
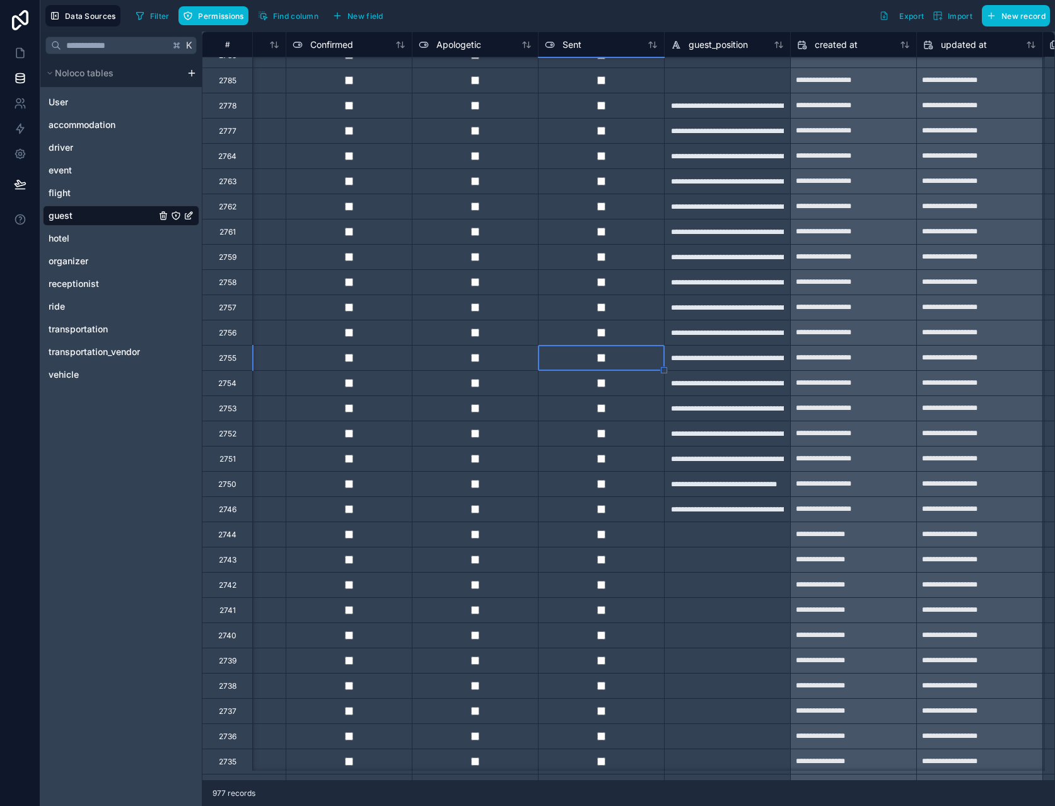
scroll to position [1930, 2111]
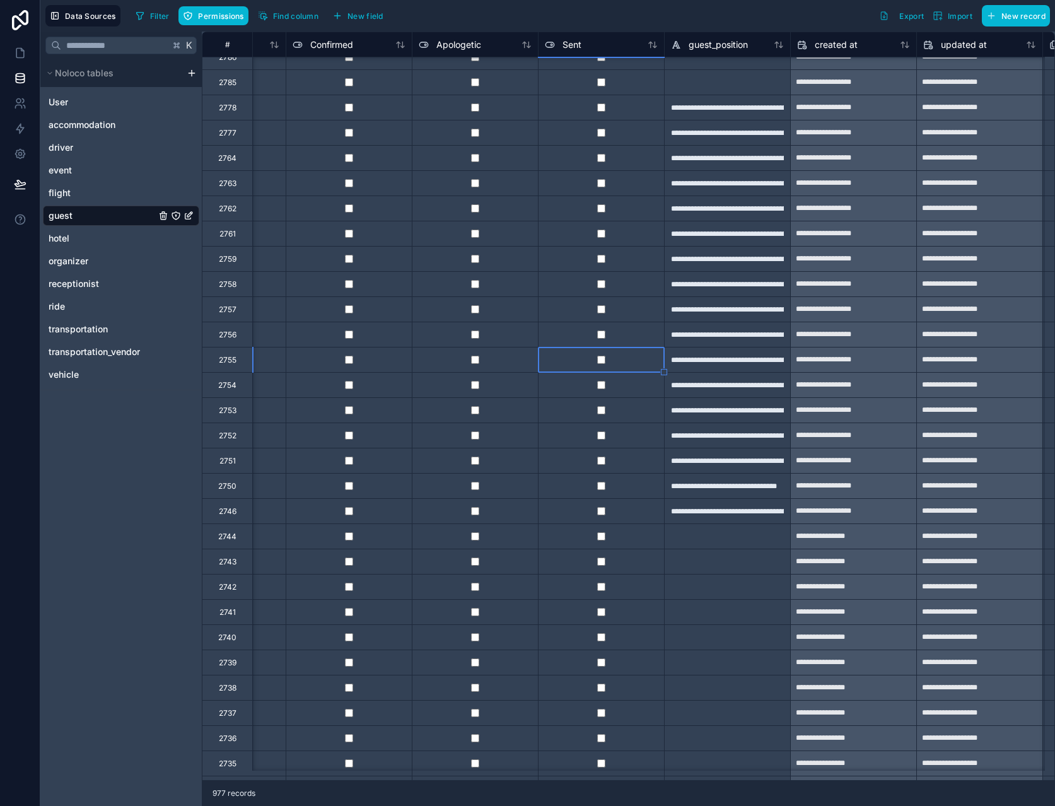
click at [626, 510] on div at bounding box center [601, 510] width 126 height 25
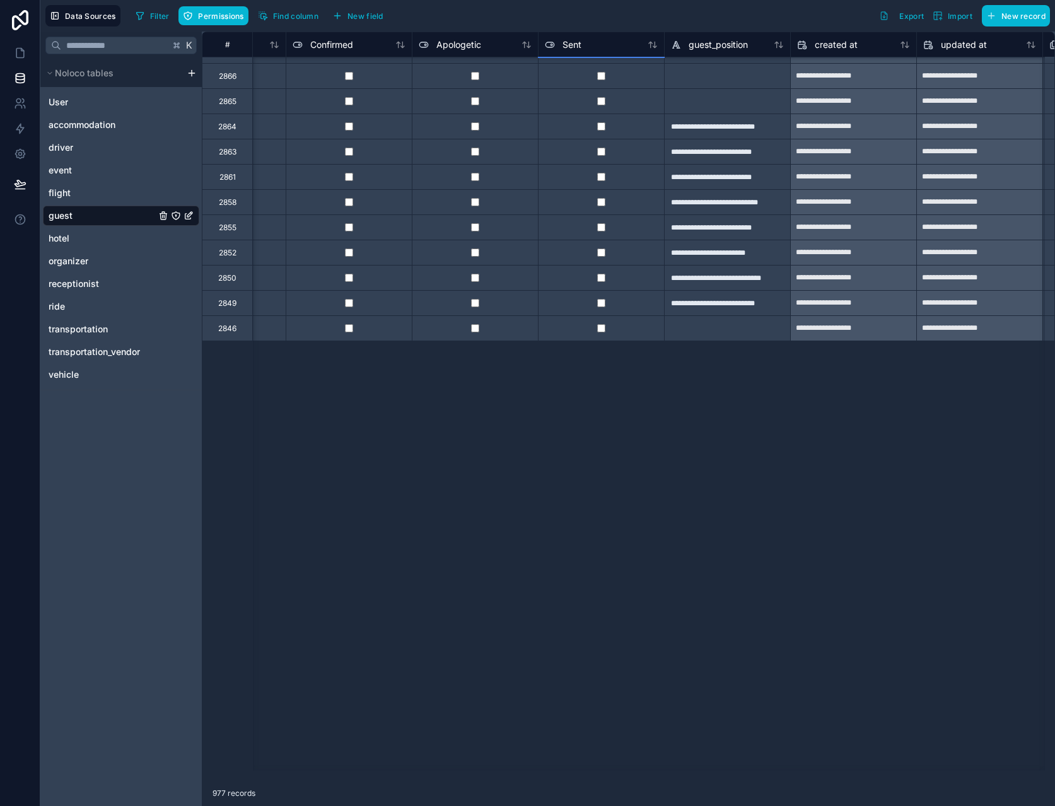
scroll to position [0, 2111]
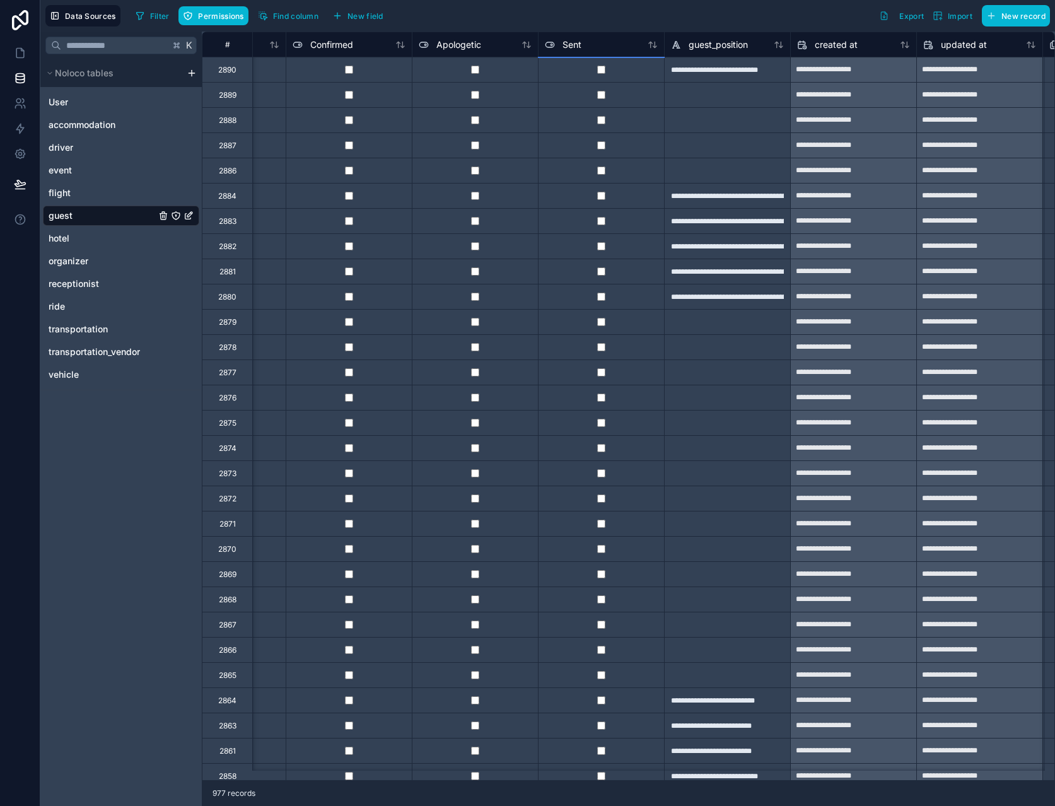
click at [719, 110] on div at bounding box center [727, 119] width 126 height 25
click at [20, 50] on icon at bounding box center [20, 53] width 13 height 13
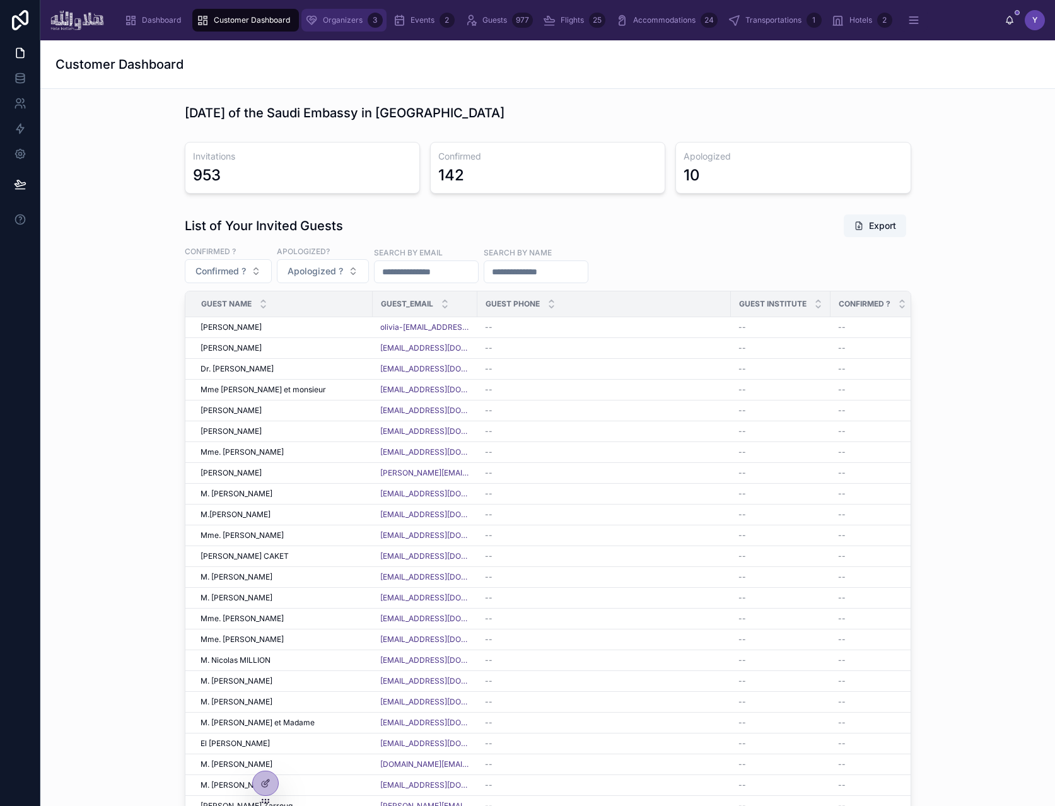
click at [327, 23] on span "Organizers" at bounding box center [343, 20] width 40 height 10
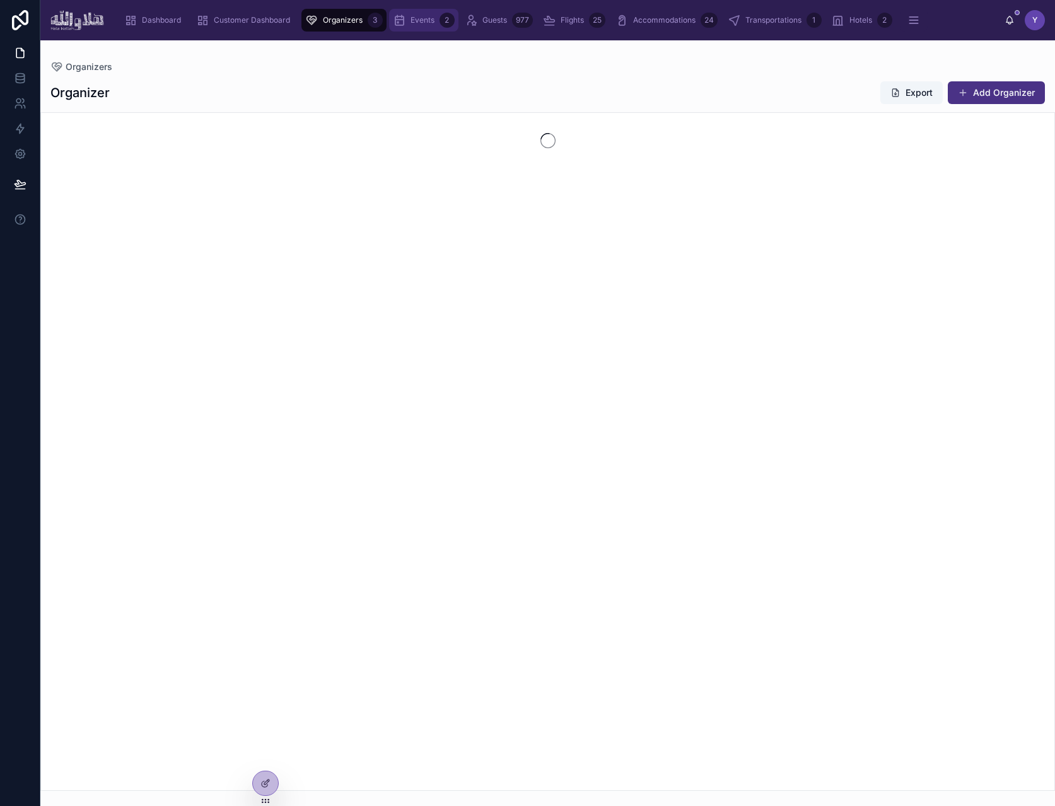
click at [424, 23] on span "Events" at bounding box center [423, 20] width 24 height 10
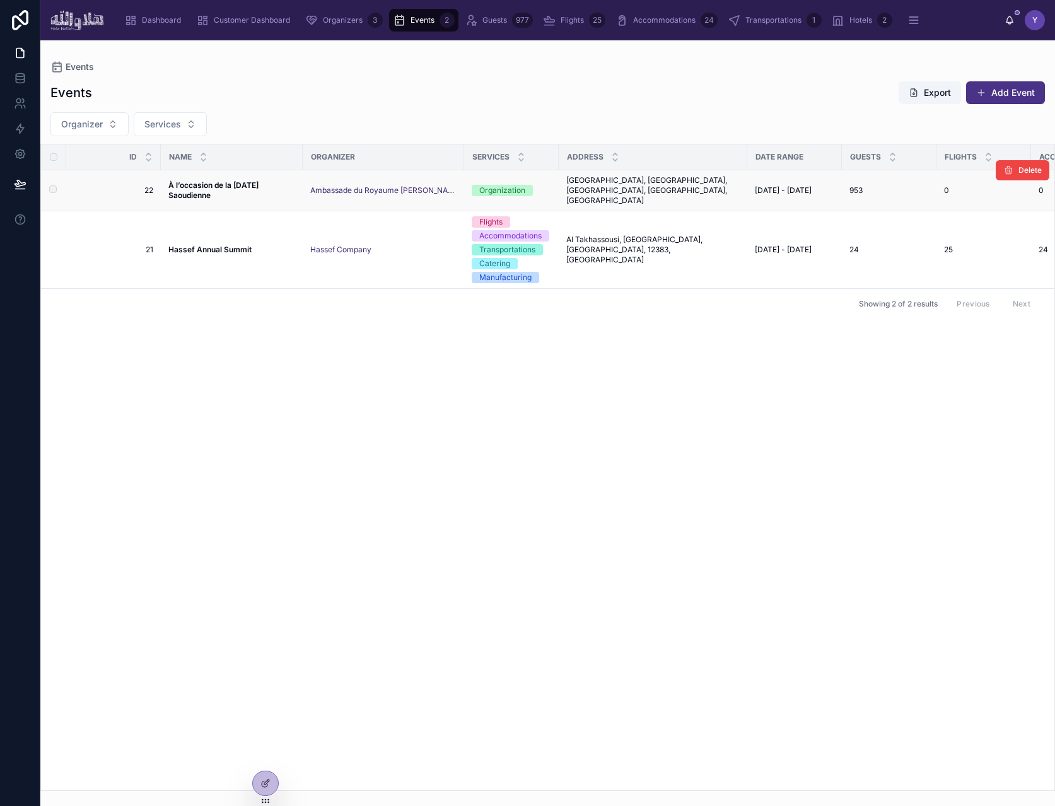
click at [208, 185] on strong "À l’occasion de la [DATE] Saoudienne" at bounding box center [214, 190] width 92 height 20
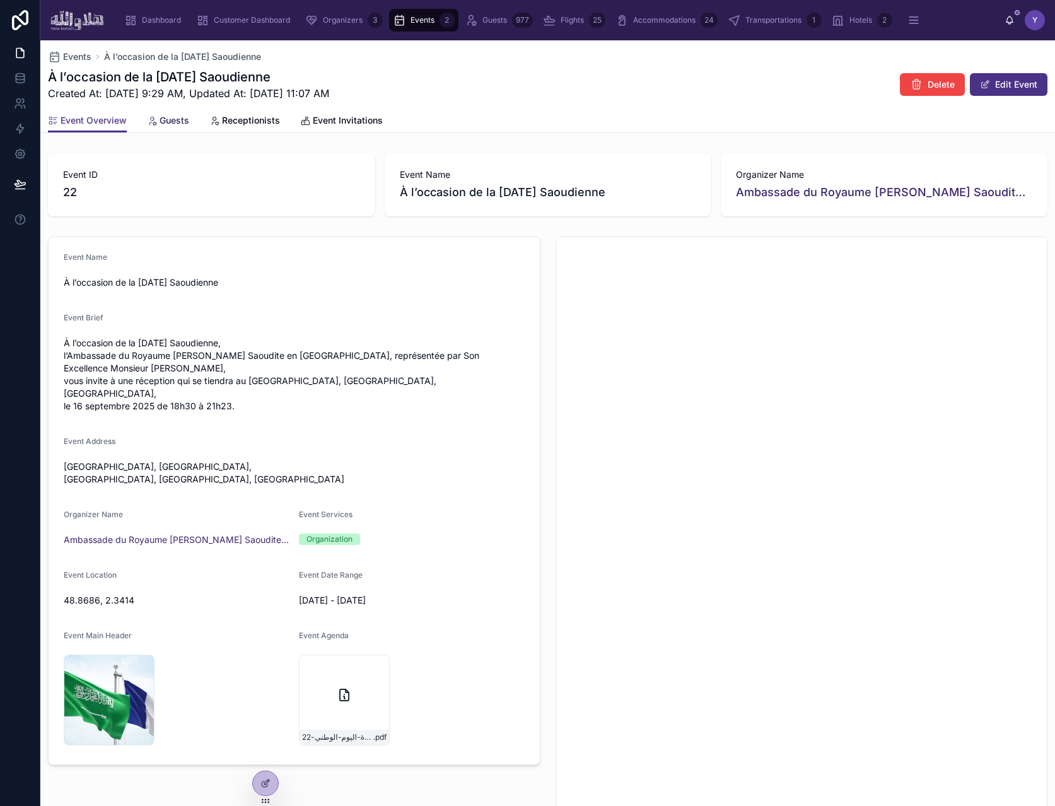
click at [164, 120] on span "Guests" at bounding box center [175, 120] width 30 height 13
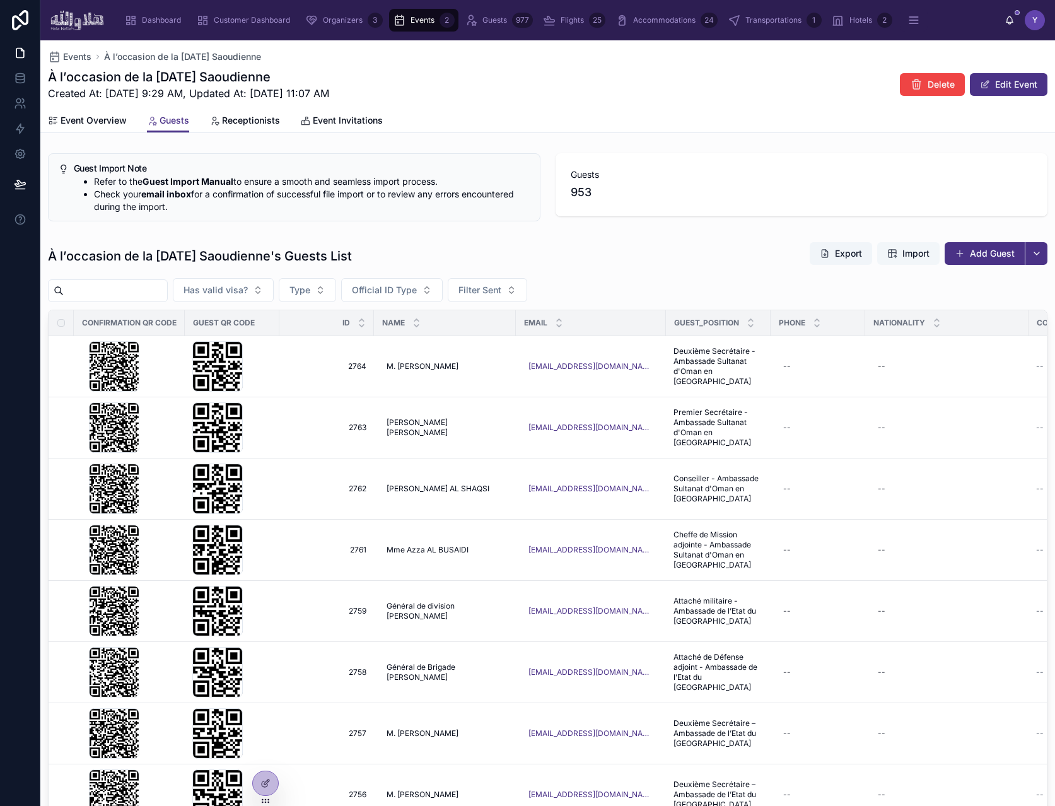
click at [903, 250] on span "Import" at bounding box center [916, 253] width 27 height 13
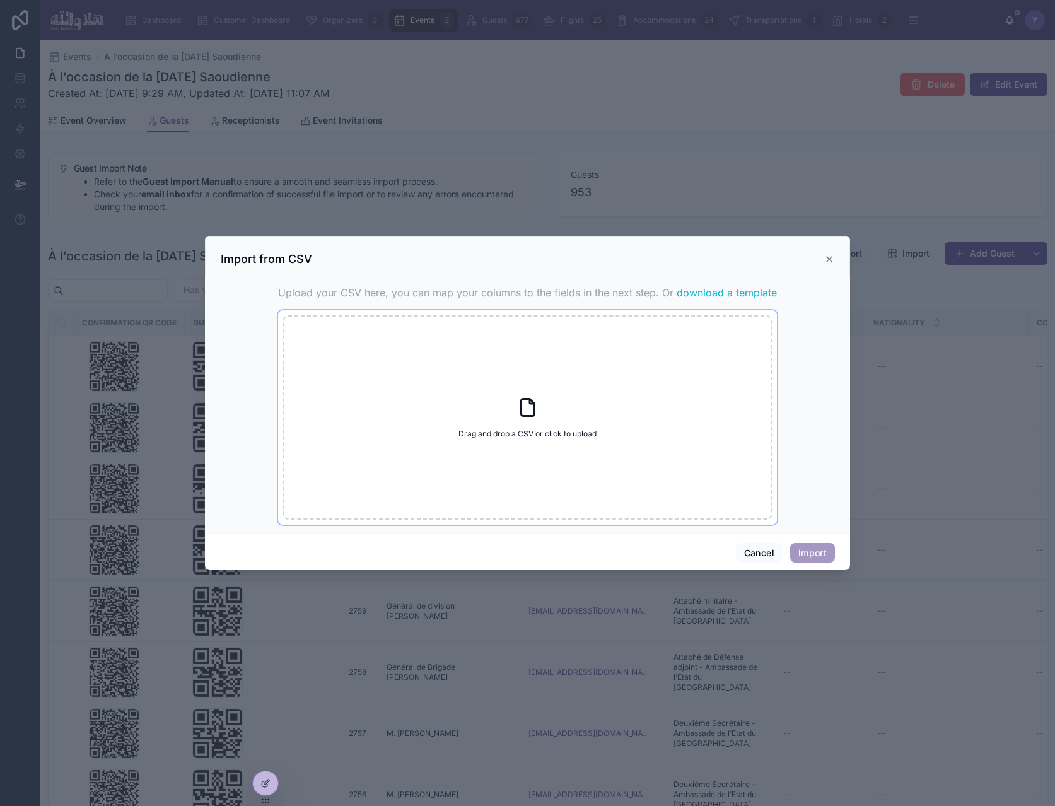
click at [561, 395] on div "Drag and drop a CSV or click to upload Drag and drop a CSV or click to upload" at bounding box center [527, 417] width 489 height 204
type input "**********"
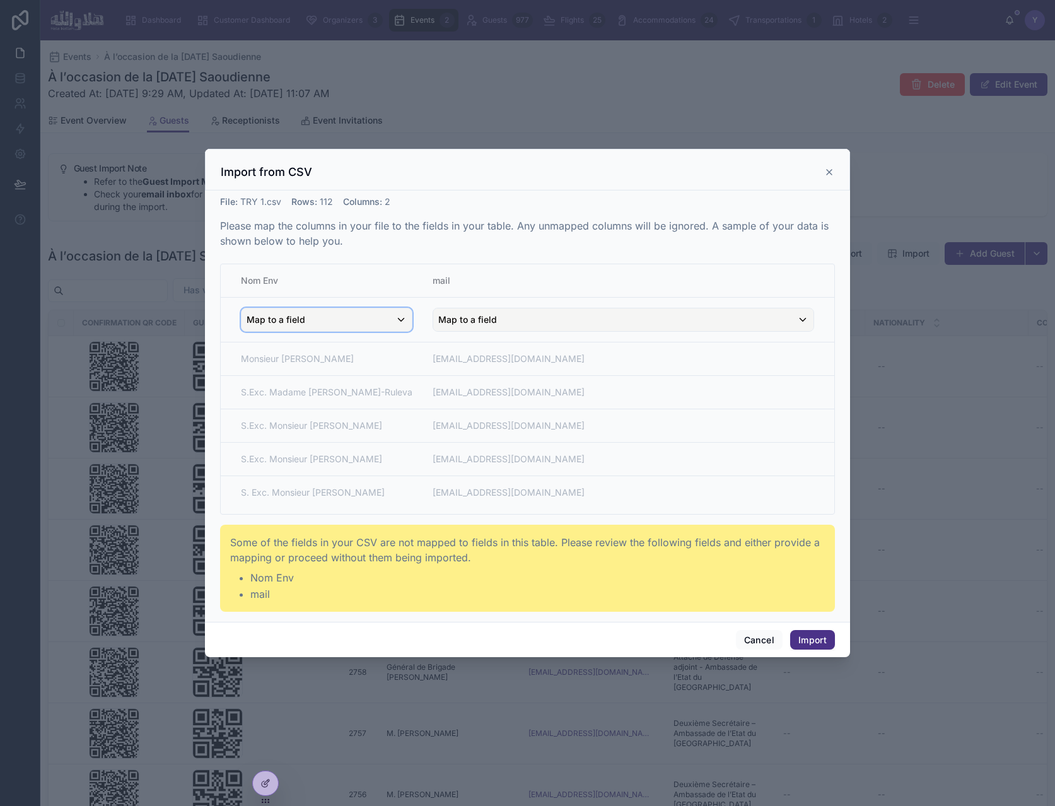
click at [336, 325] on div "Map to a field" at bounding box center [327, 319] width 170 height 23
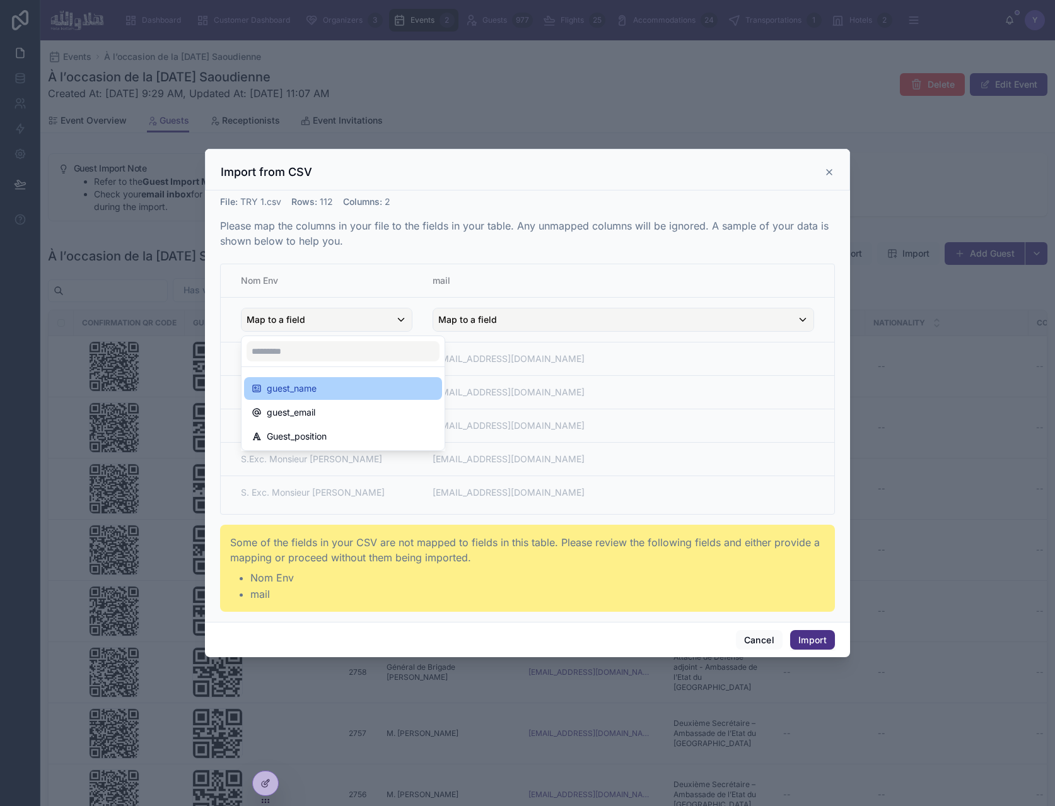
click at [322, 382] on div "guest_name" at bounding box center [343, 388] width 183 height 15
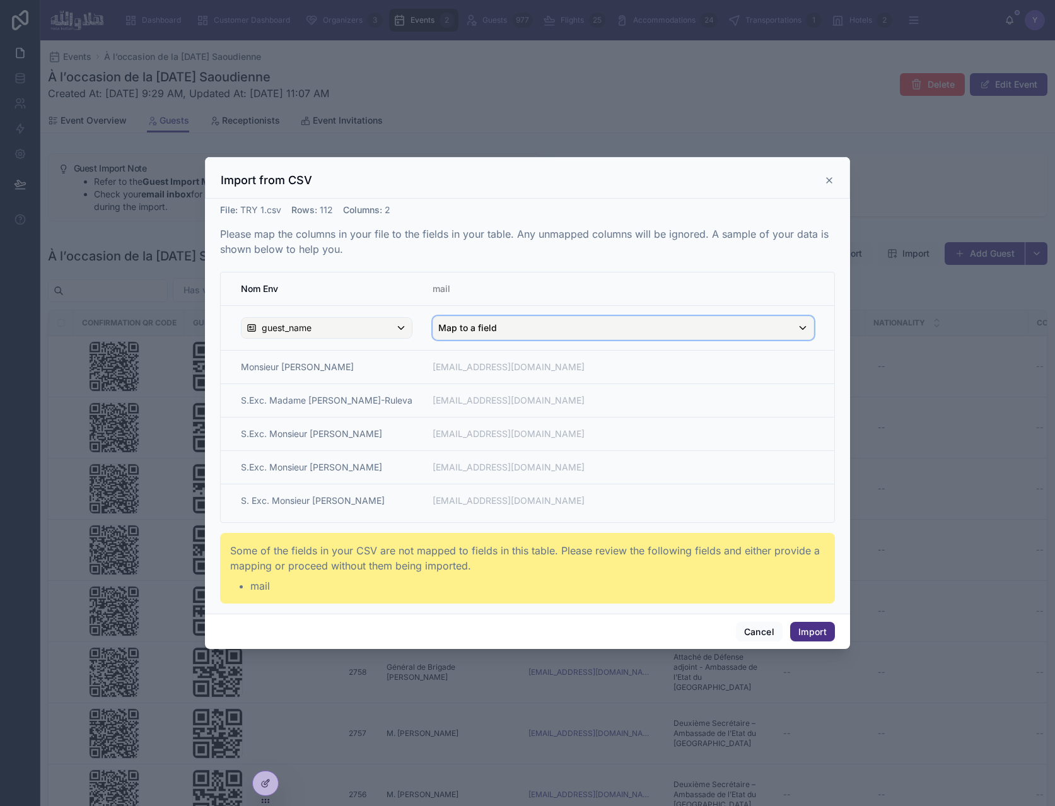
click at [483, 328] on span "Map to a field" at bounding box center [467, 328] width 59 height 23
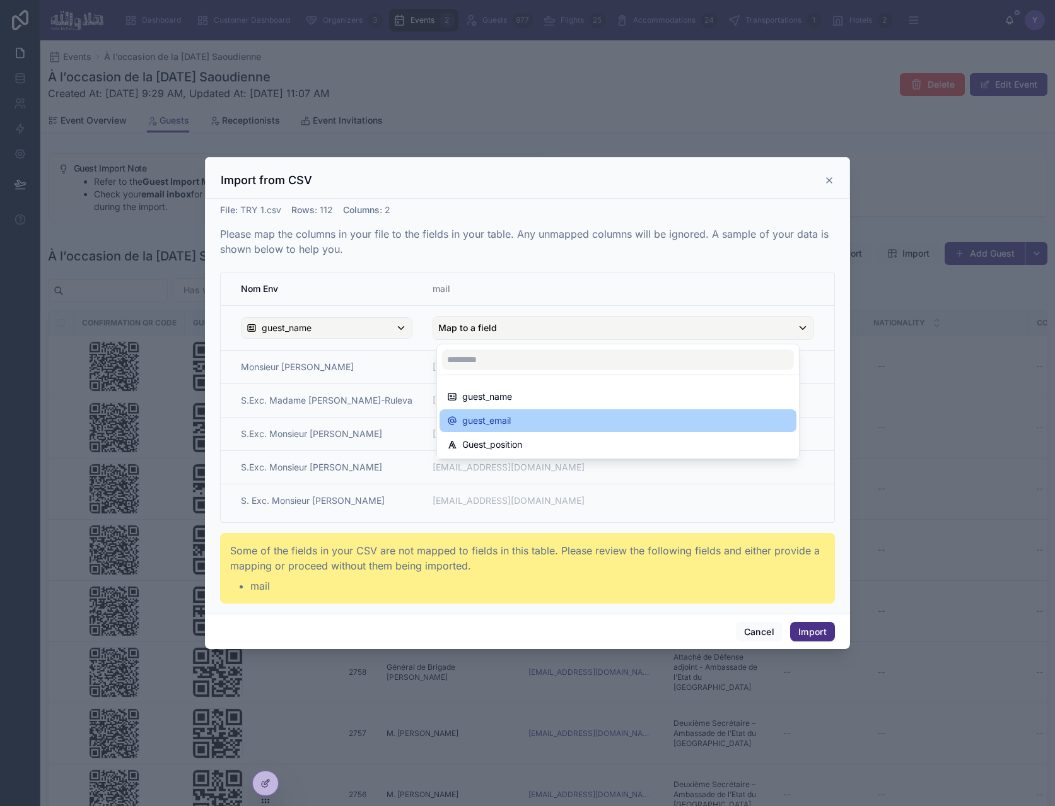
click at [510, 420] on span "guest_email" at bounding box center [486, 420] width 49 height 15
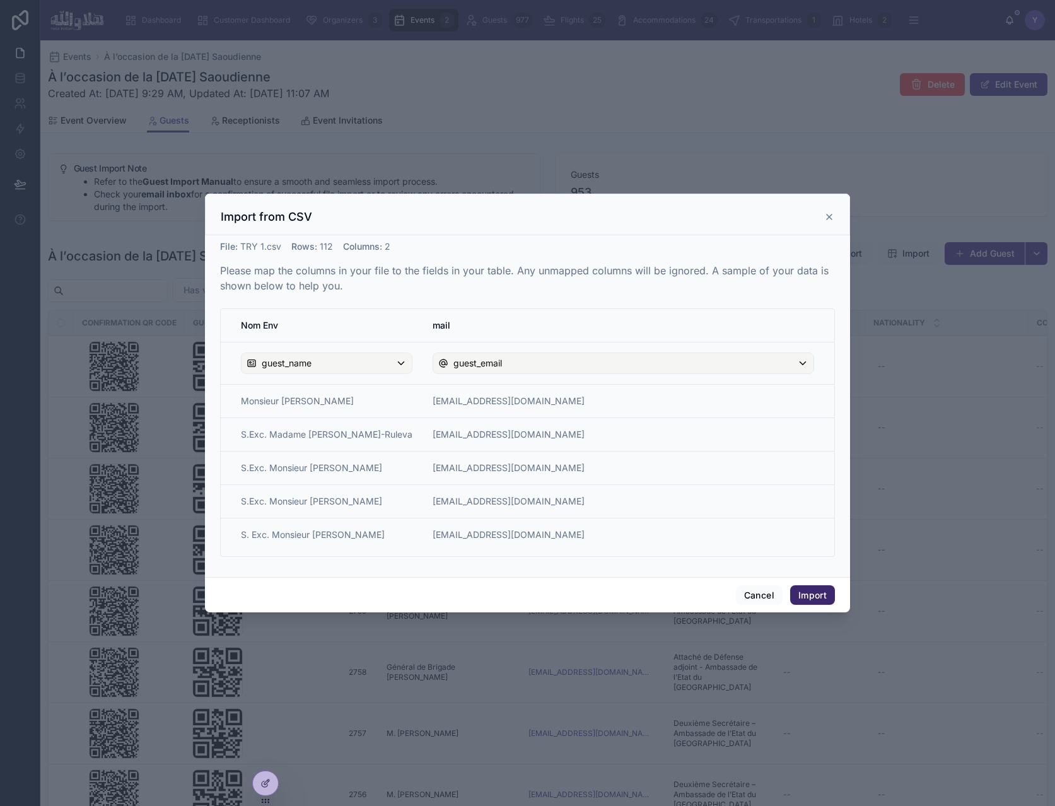
click at [823, 599] on button "Import" at bounding box center [812, 595] width 45 height 20
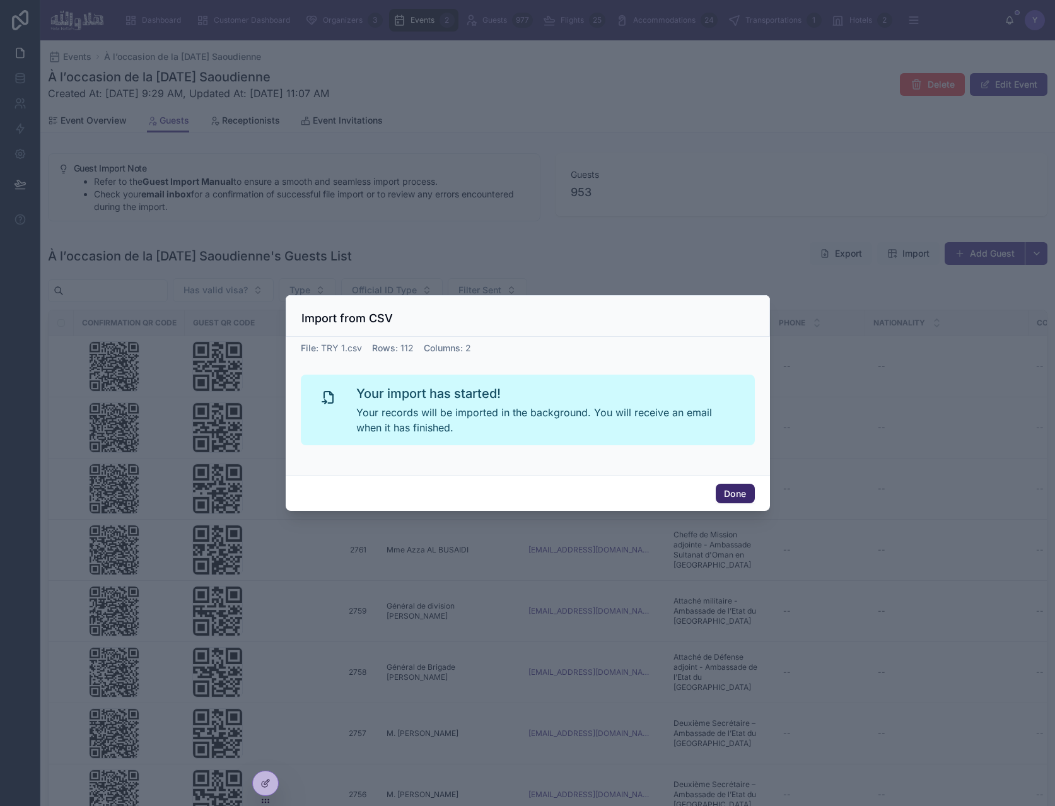
click at [740, 496] on button "Done" at bounding box center [735, 494] width 38 height 20
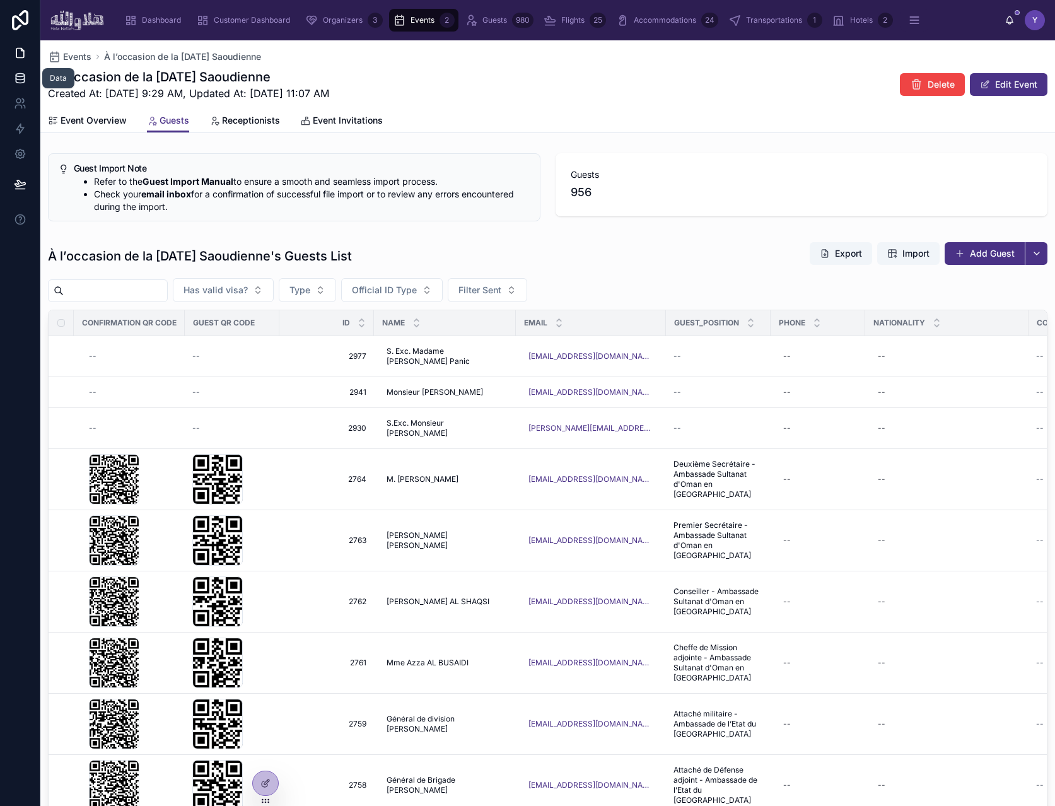
click at [14, 81] on icon at bounding box center [20, 78] width 13 height 13
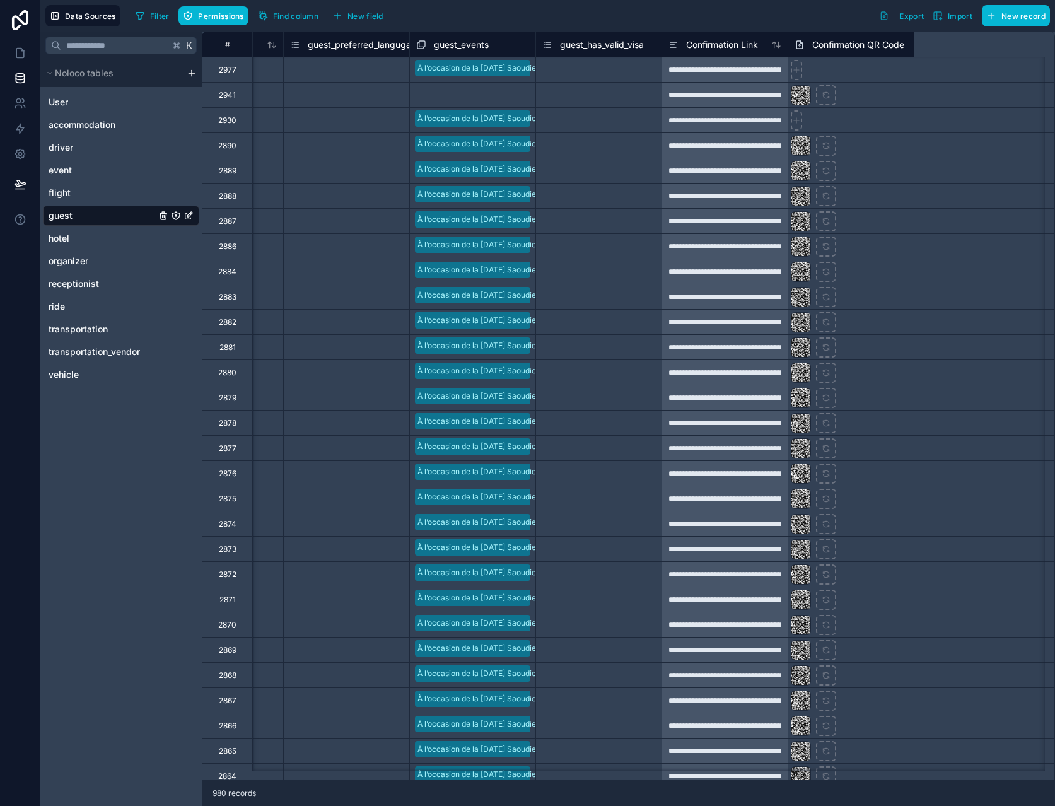
scroll to position [0, 502]
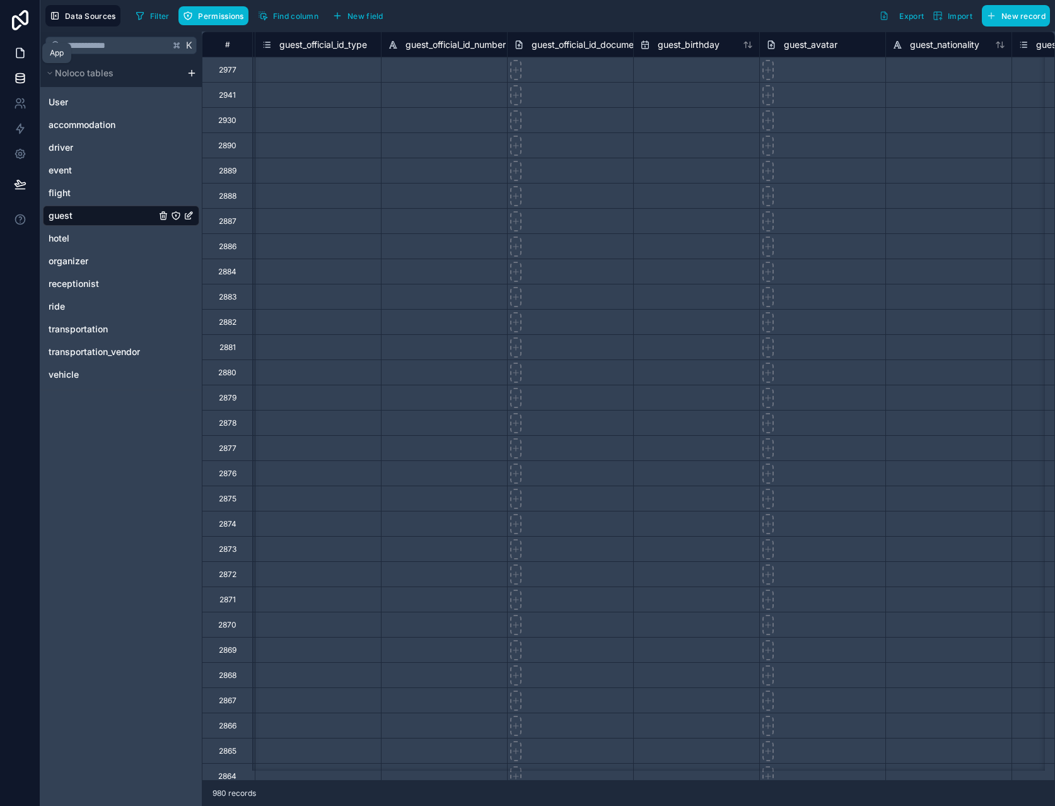
click at [8, 49] on link at bounding box center [20, 52] width 40 height 25
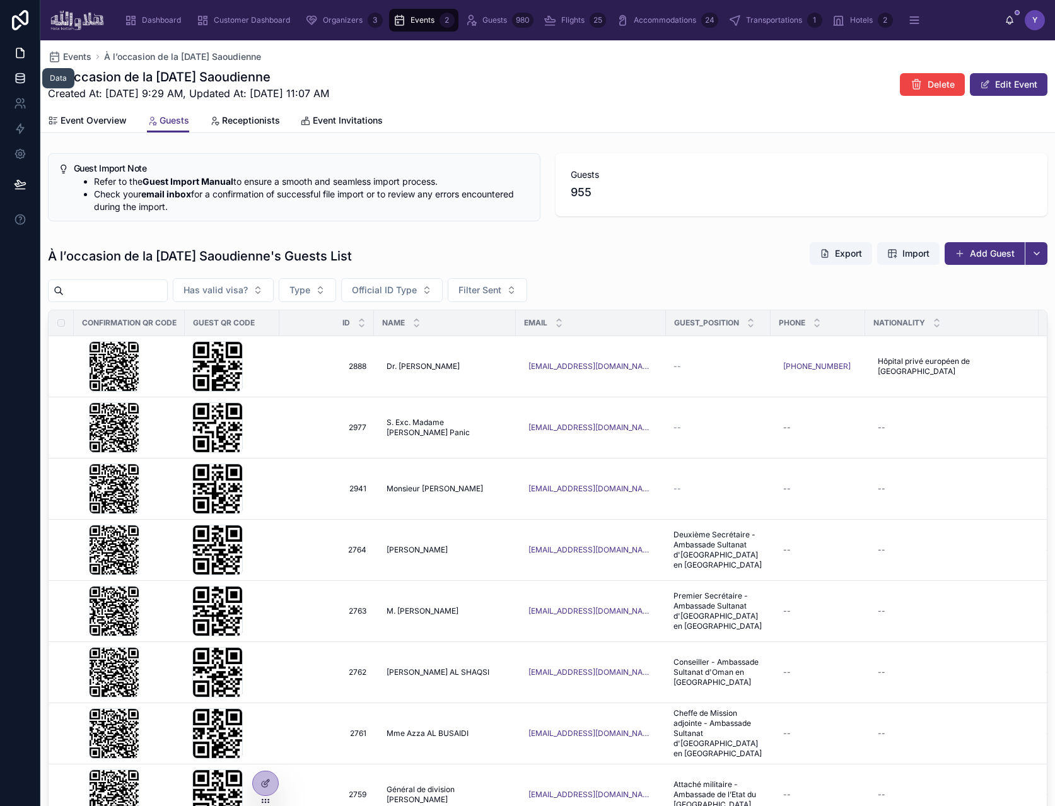
click at [21, 75] on icon at bounding box center [20, 78] width 13 height 13
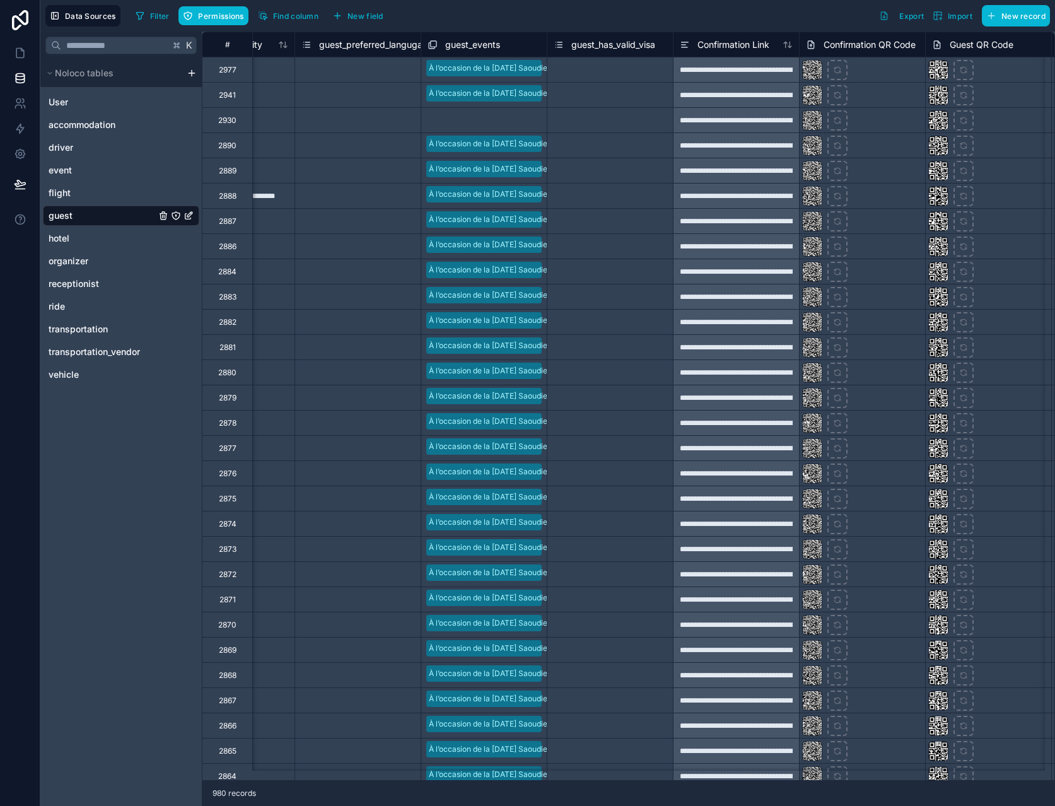
scroll to position [0, 1149]
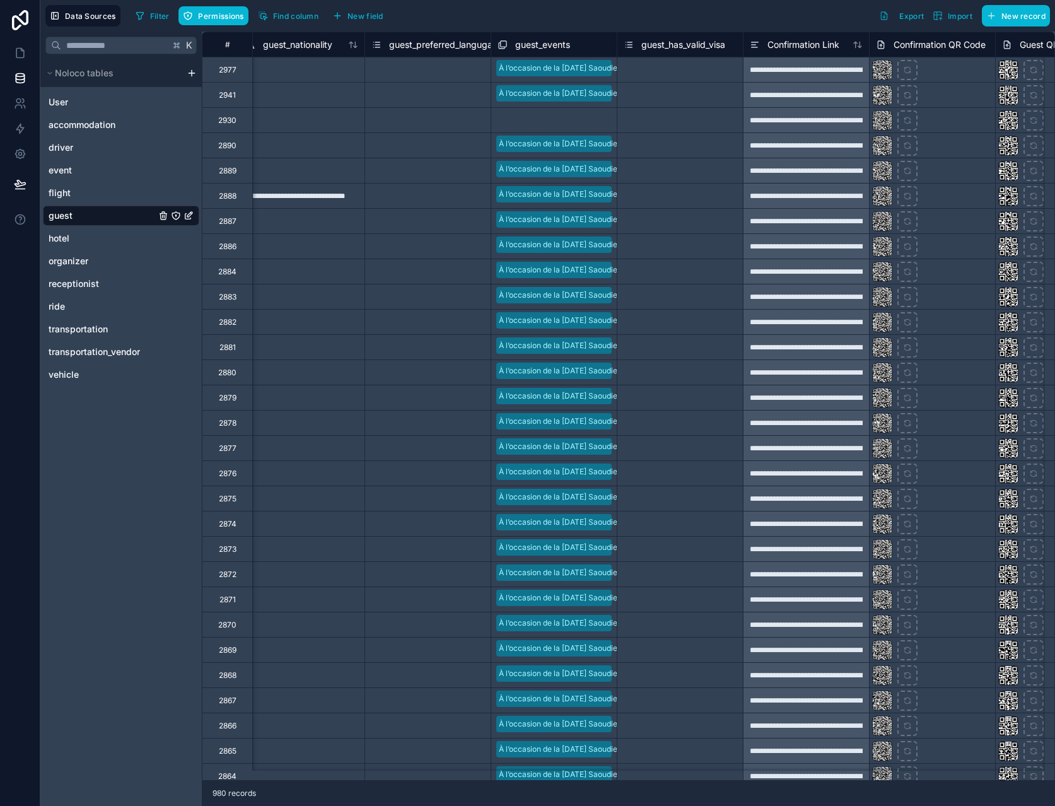
click at [540, 112] on div "Select a guest_events" at bounding box center [554, 120] width 126 height 19
click at [561, 119] on div "Select a guest_events" at bounding box center [538, 121] width 78 height 10
click at [416, 128] on div "Select a guest_preferred_langugae" at bounding box center [428, 120] width 113 height 20
click at [553, 122] on div "Select a guest_events" at bounding box center [538, 121] width 78 height 10
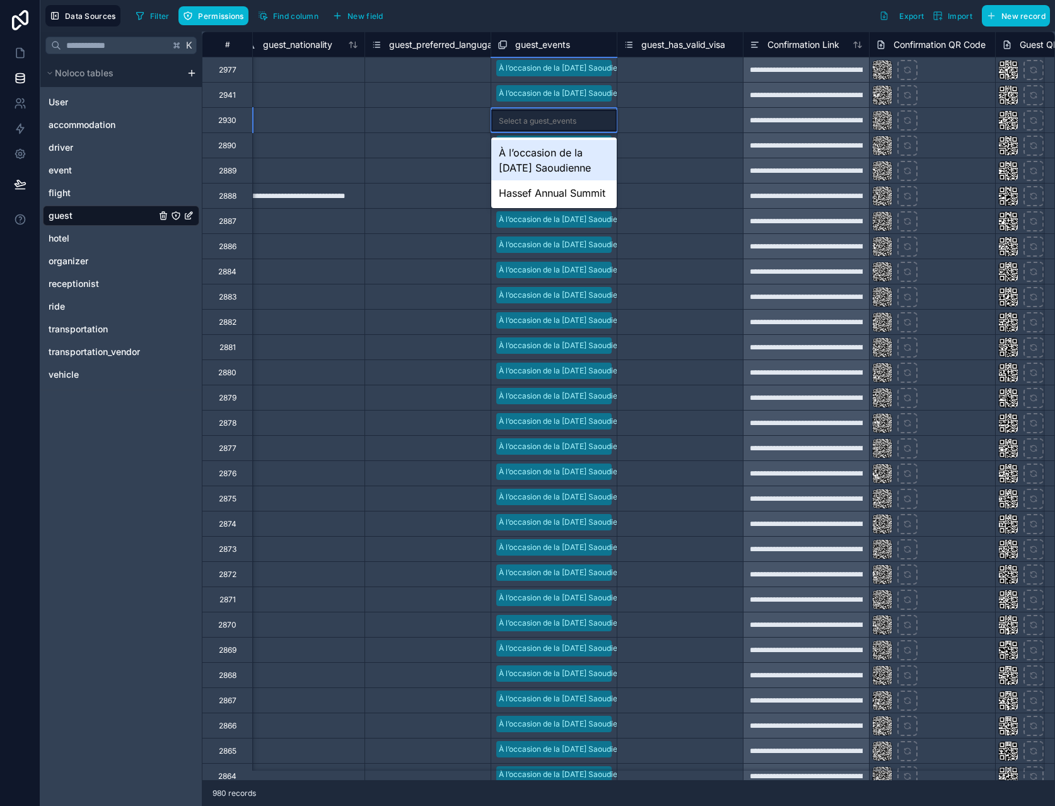
click at [553, 122] on div "Select a guest_events" at bounding box center [538, 121] width 78 height 10
click at [559, 152] on div "À l’occasion de la [DATE] Saoudienne" at bounding box center [554, 160] width 126 height 40
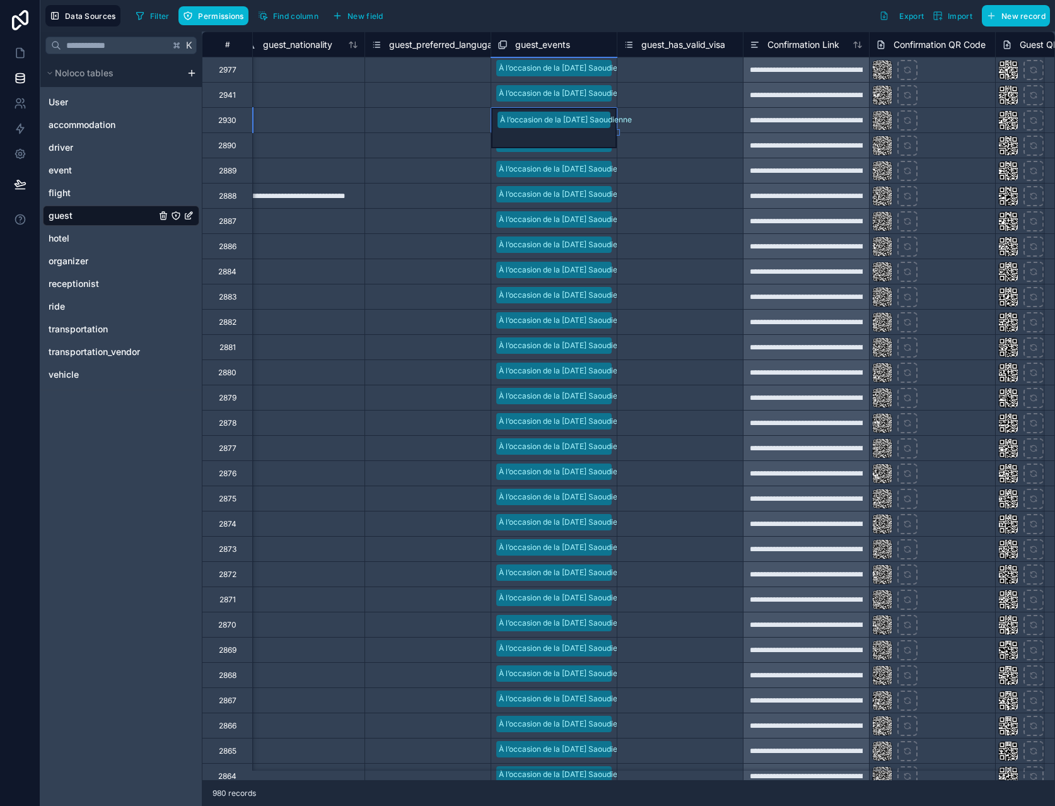
click at [686, 118] on div "Select a guest_has_valid_visa" at bounding box center [675, 120] width 103 height 10
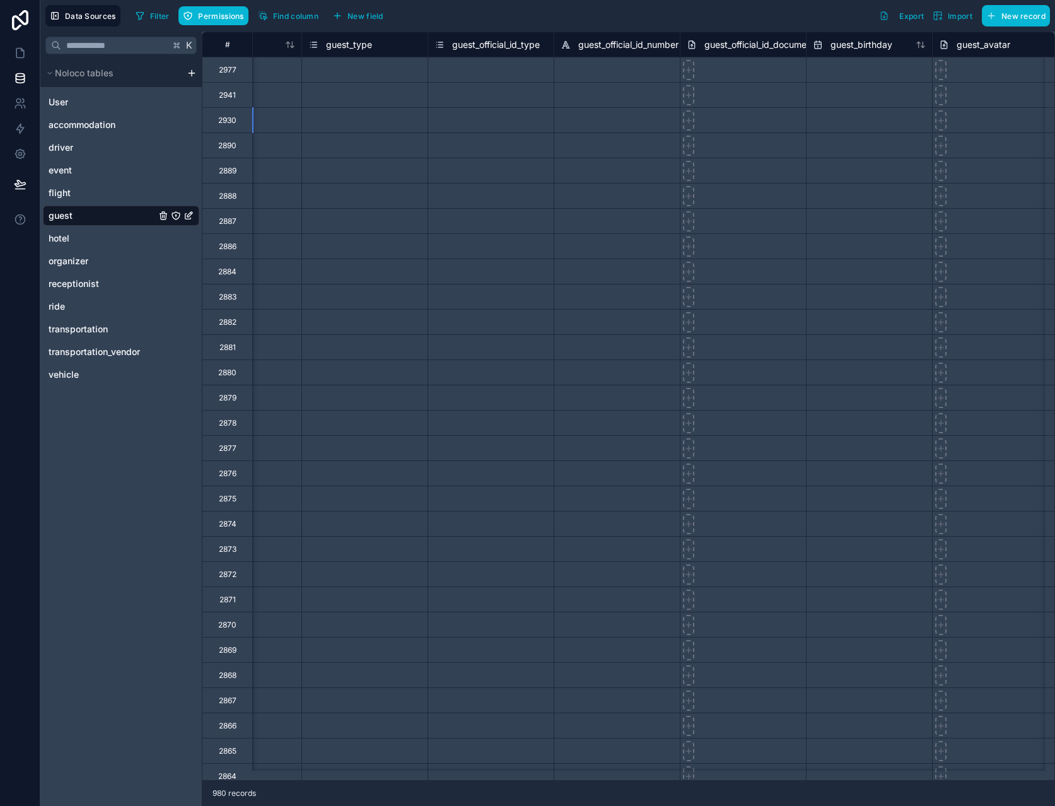
scroll to position [0, 0]
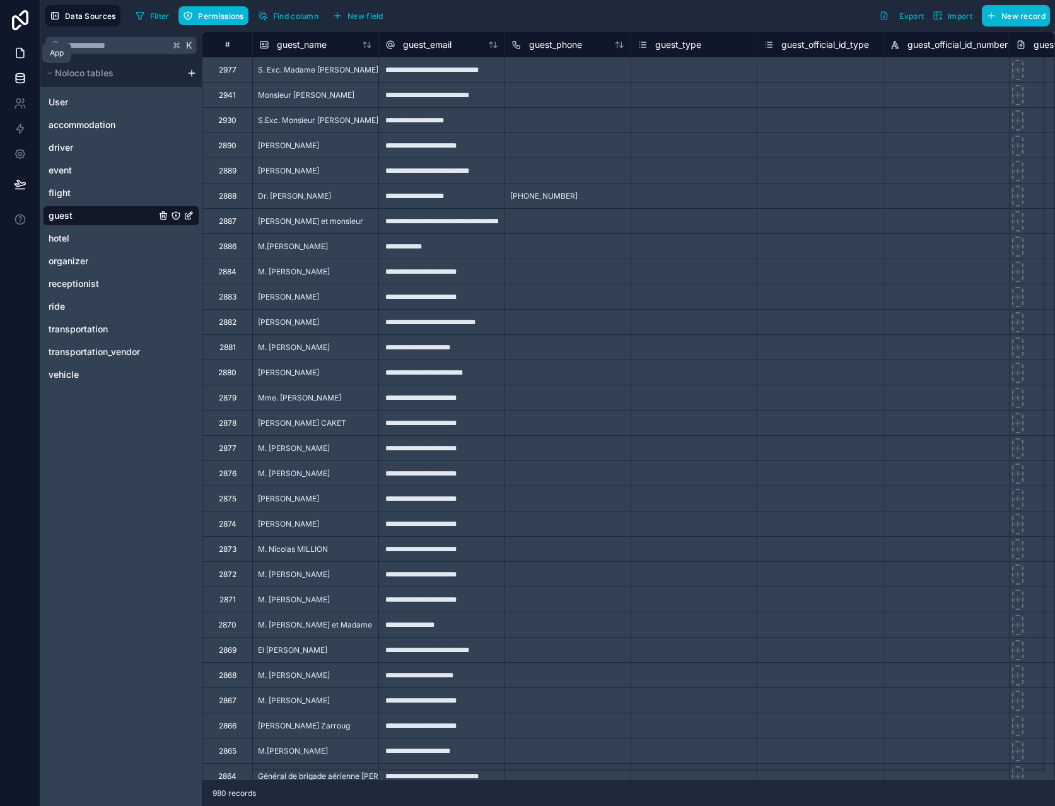
click at [18, 50] on icon at bounding box center [20, 53] width 13 height 13
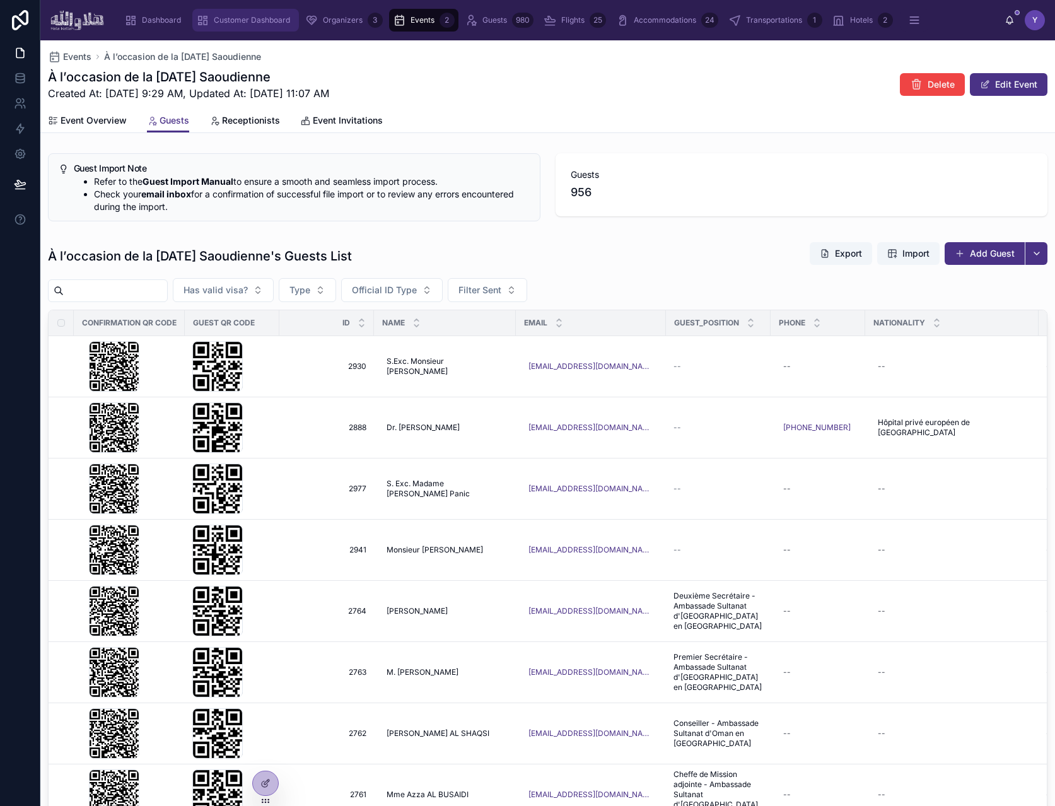
click at [256, 16] on span "Customer Dashboard" at bounding box center [252, 20] width 76 height 10
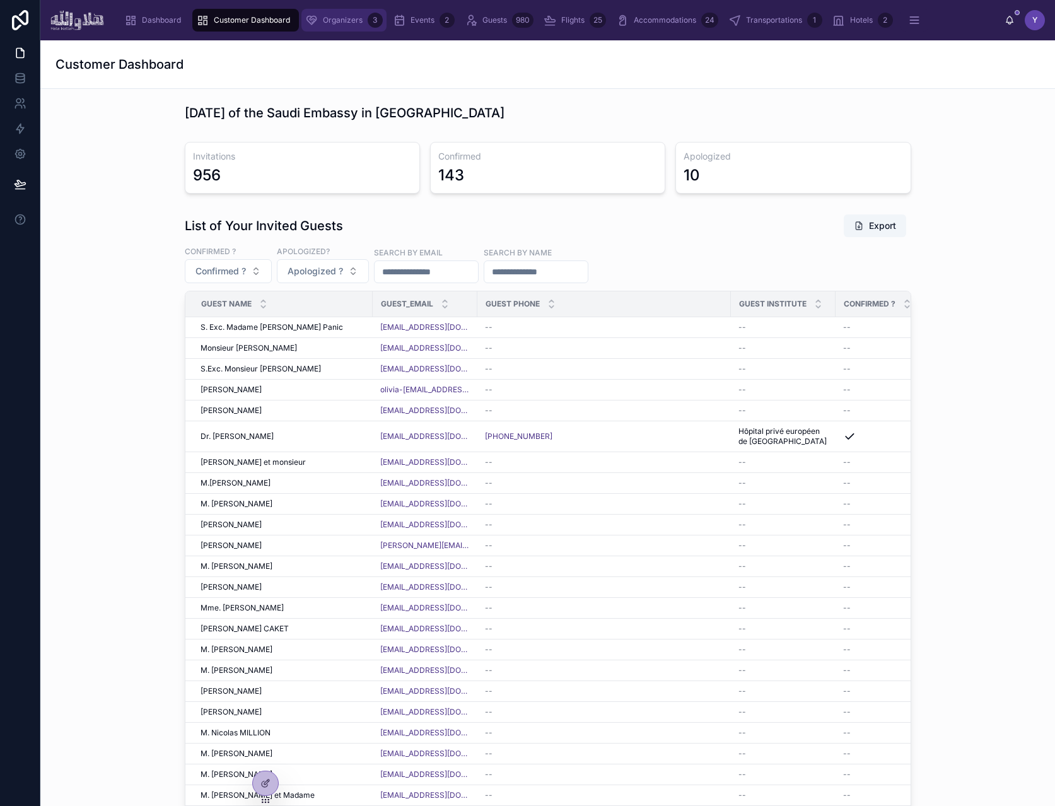
click at [361, 15] on span "Organizers" at bounding box center [343, 20] width 40 height 10
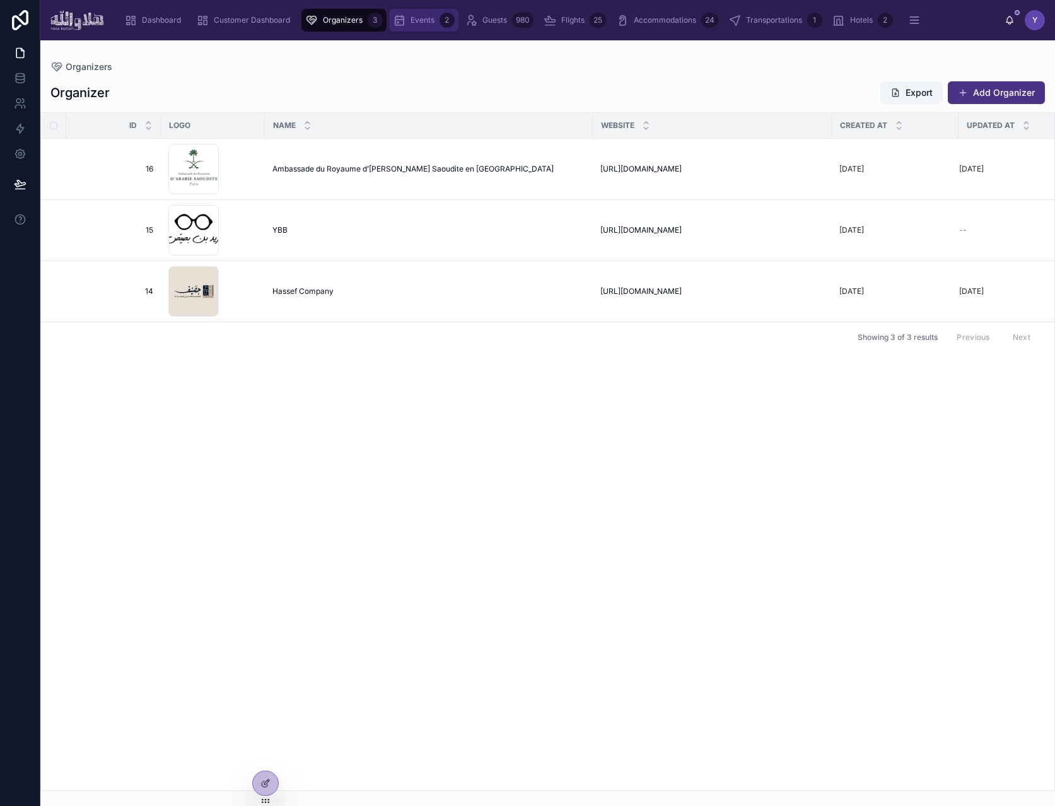
click at [404, 20] on div "Events 2" at bounding box center [424, 20] width 62 height 20
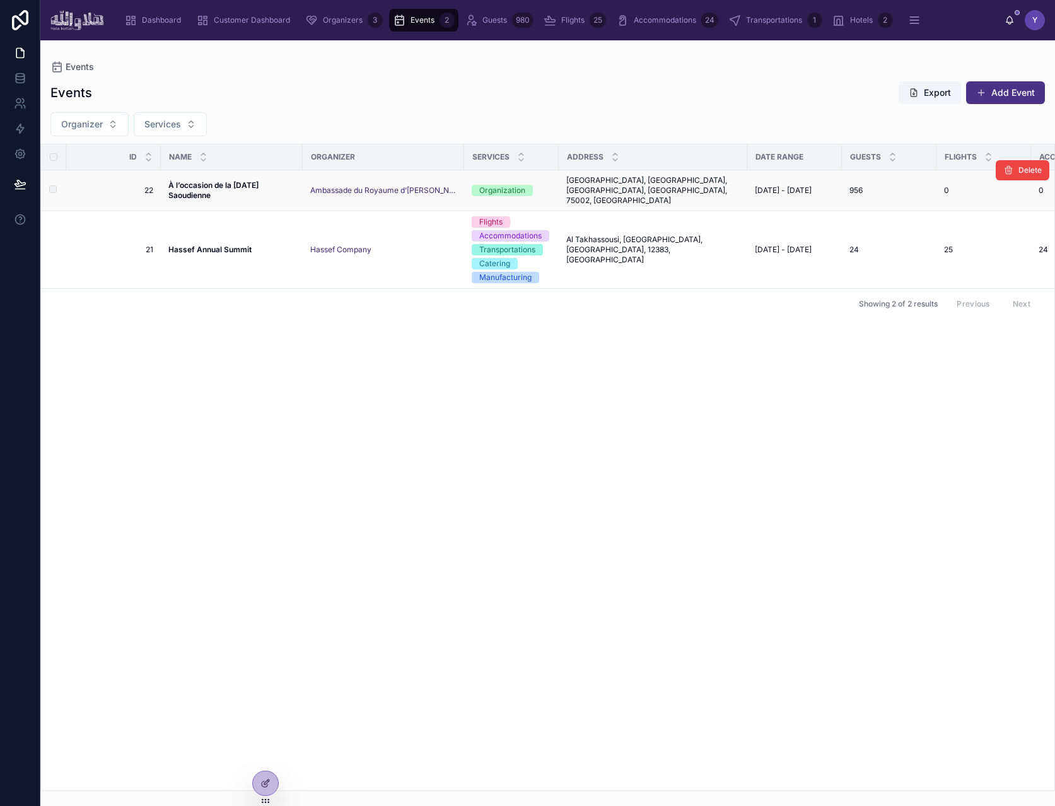
click at [216, 185] on span "À l’occasion de la [DATE] Saoudienne" at bounding box center [231, 190] width 127 height 20
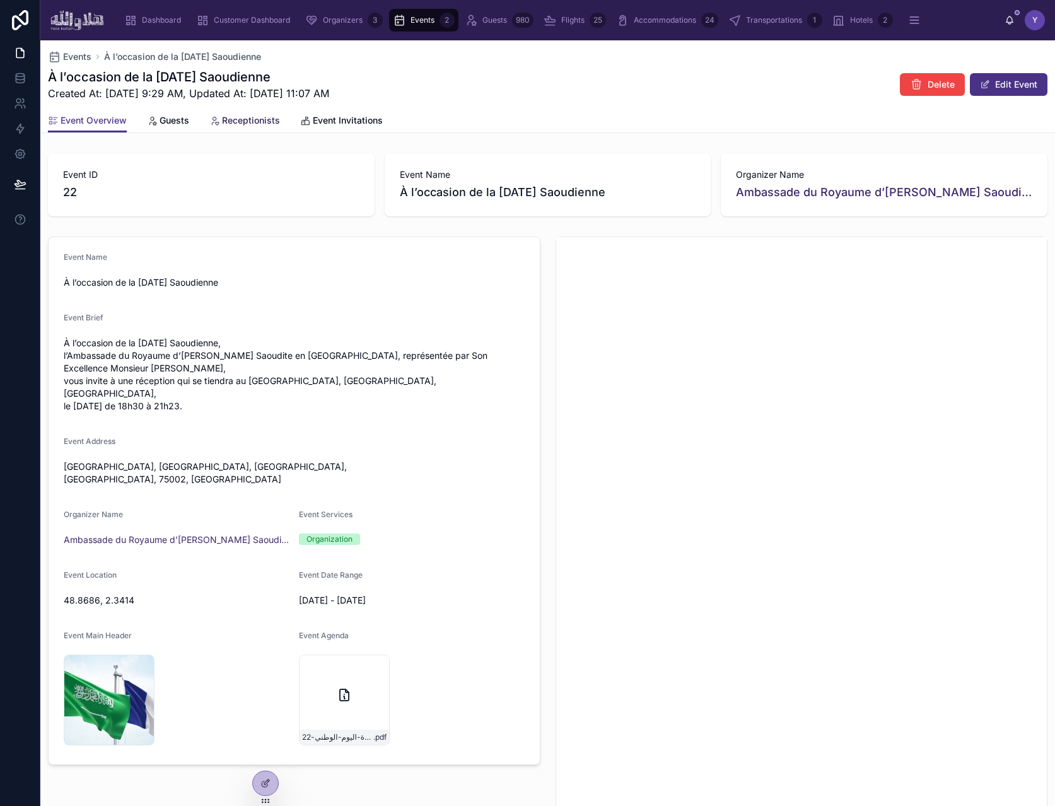
click at [246, 121] on span "Receptionists" at bounding box center [251, 120] width 58 height 13
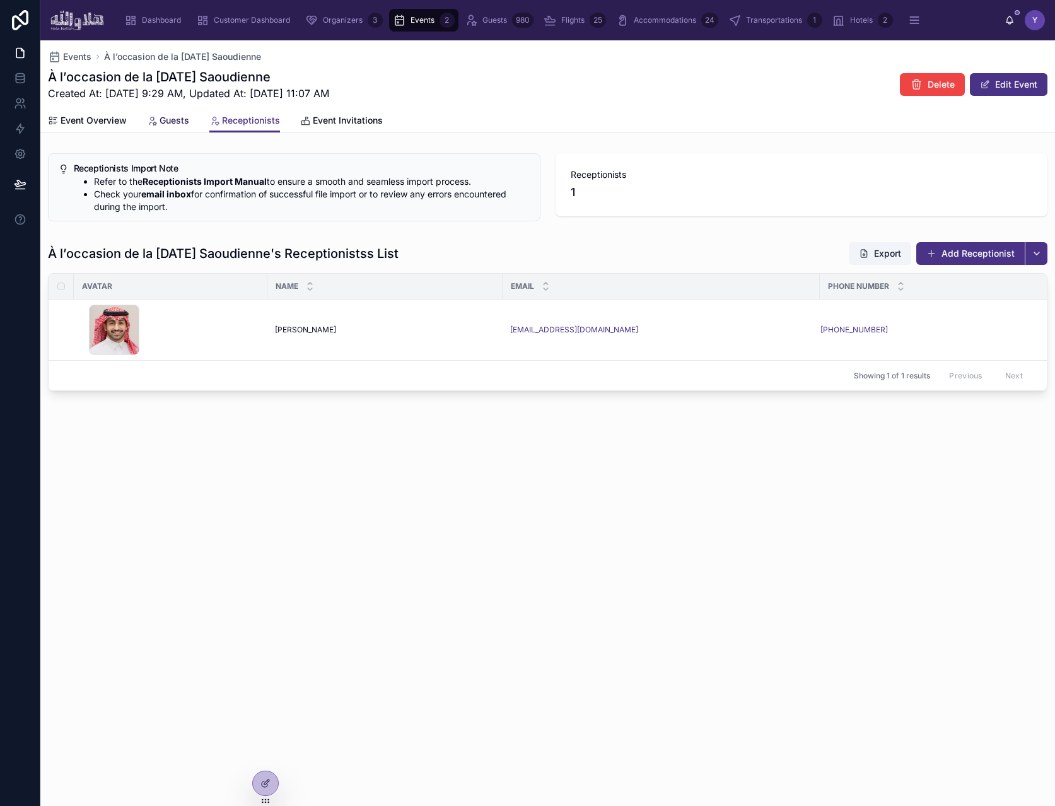
click at [177, 123] on span "Guests" at bounding box center [175, 120] width 30 height 13
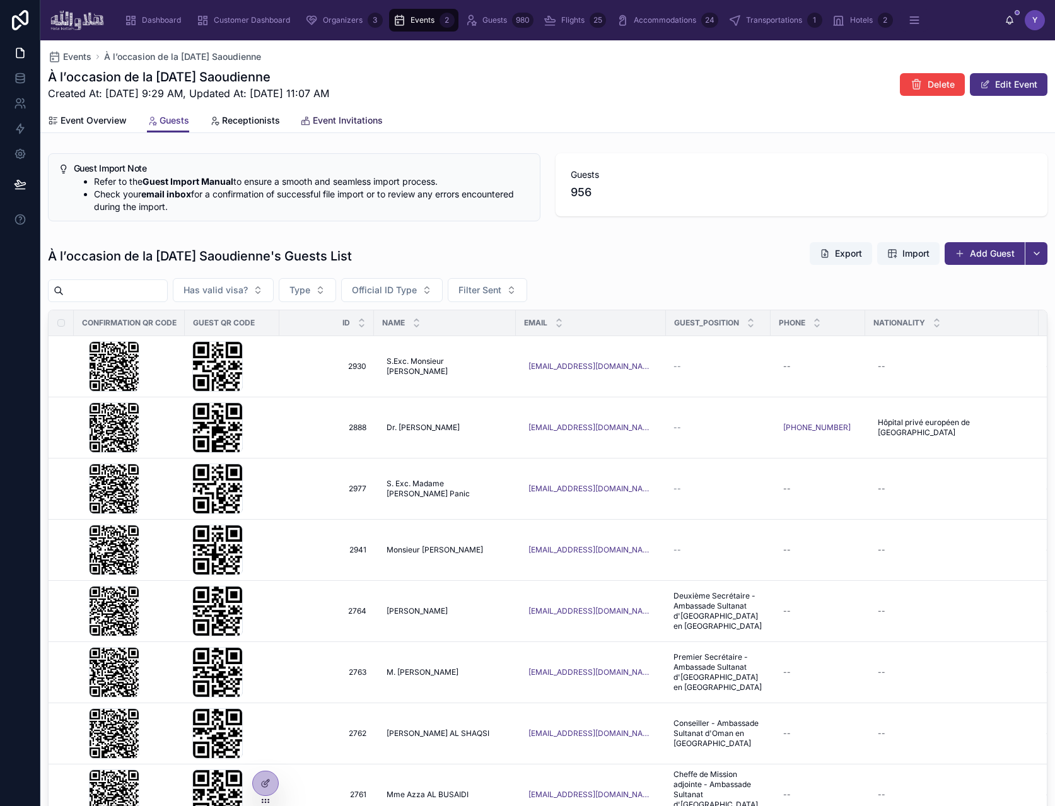
click at [374, 122] on span "Event Invitations" at bounding box center [348, 120] width 70 height 13
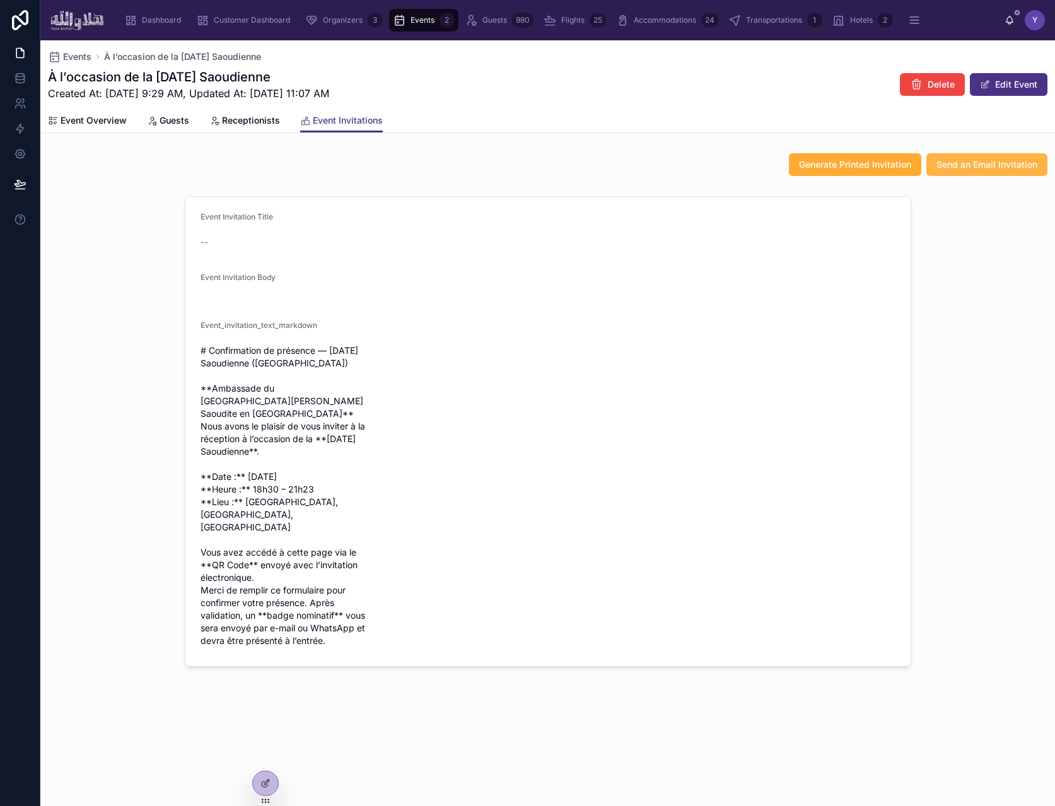
click at [990, 163] on span "Send an Email Invitation" at bounding box center [987, 164] width 101 height 13
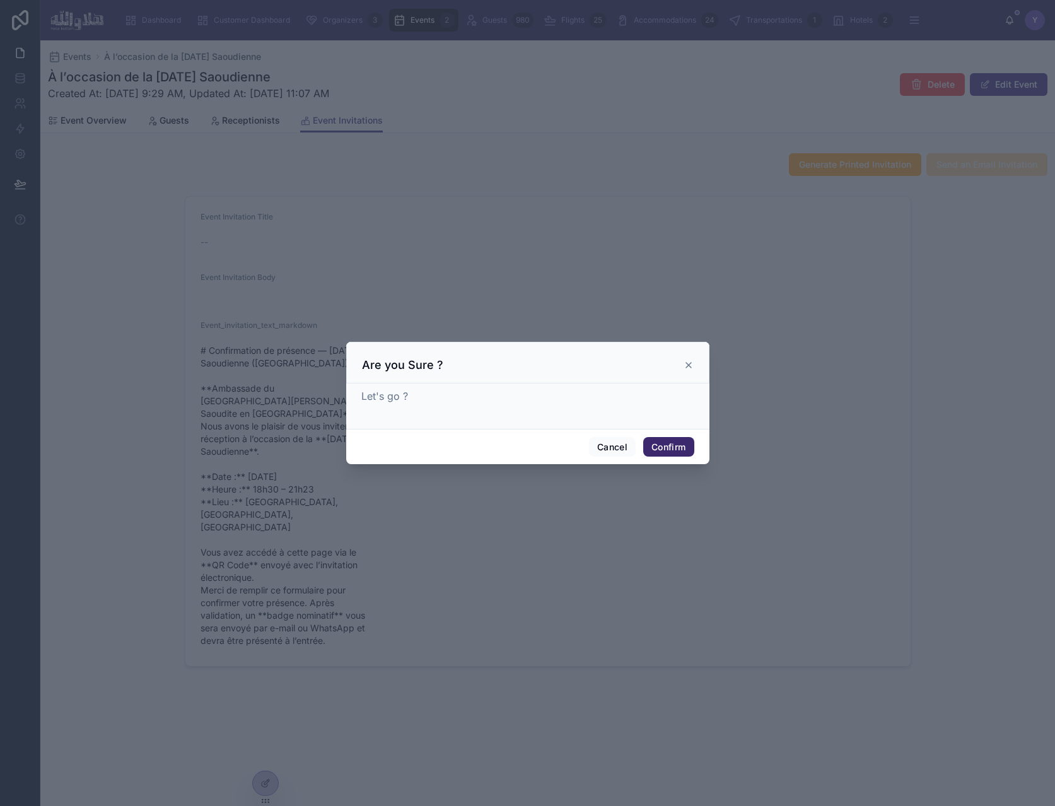
click at [664, 438] on button "Confirm" at bounding box center [668, 447] width 50 height 20
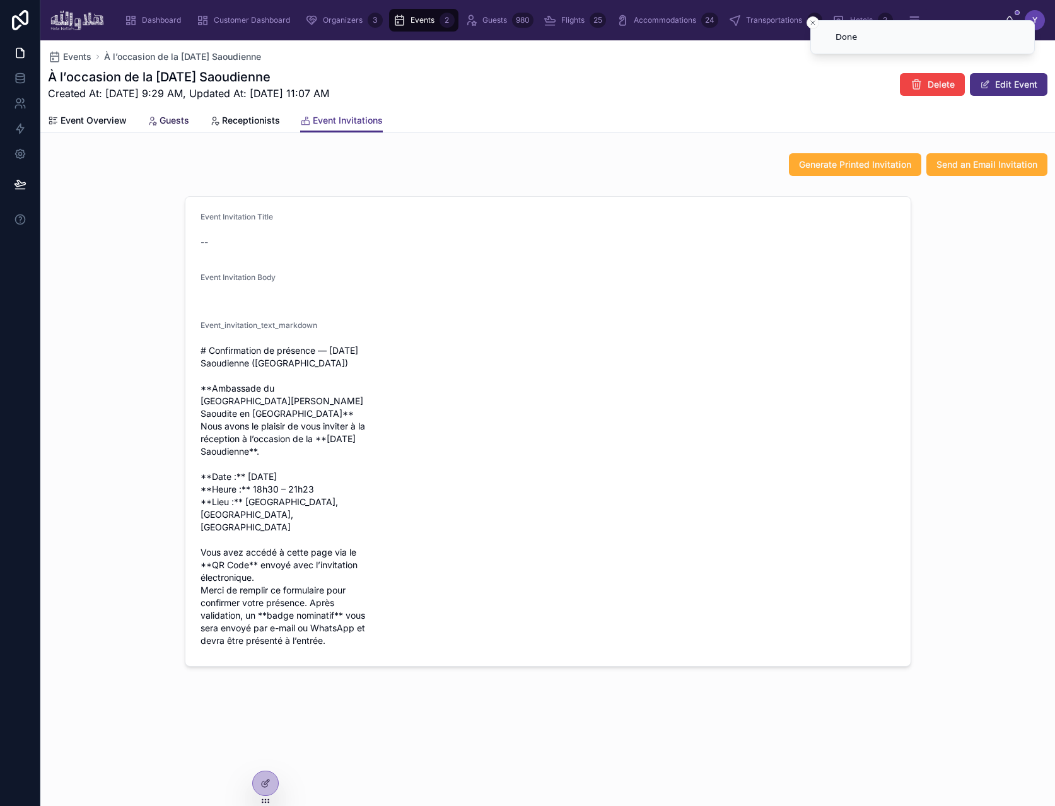
drag, startPoint x: 168, startPoint y: 124, endPoint x: 591, endPoint y: 143, distance: 423.1
click at [168, 124] on span "Guests" at bounding box center [175, 120] width 30 height 13
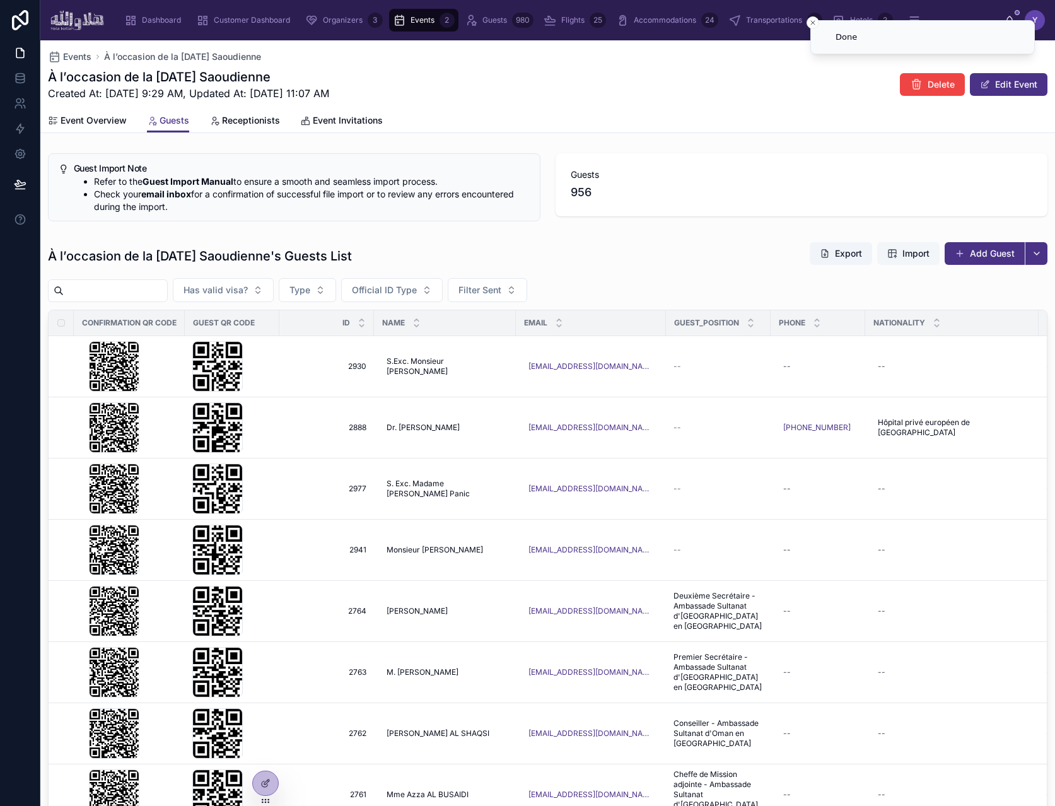
click at [892, 256] on span "Import" at bounding box center [908, 253] width 42 height 13
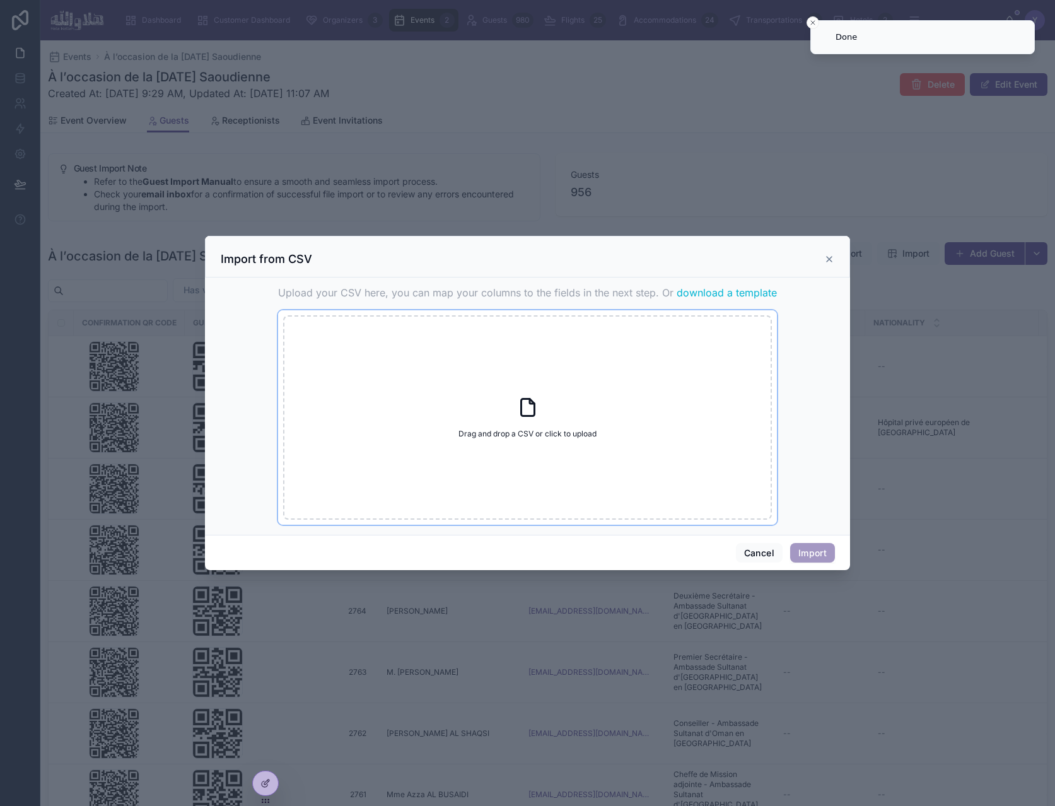
click at [565, 410] on div "Drag and drop a CSV or click to upload Drag and drop a CSV or click to upload" at bounding box center [527, 417] width 489 height 204
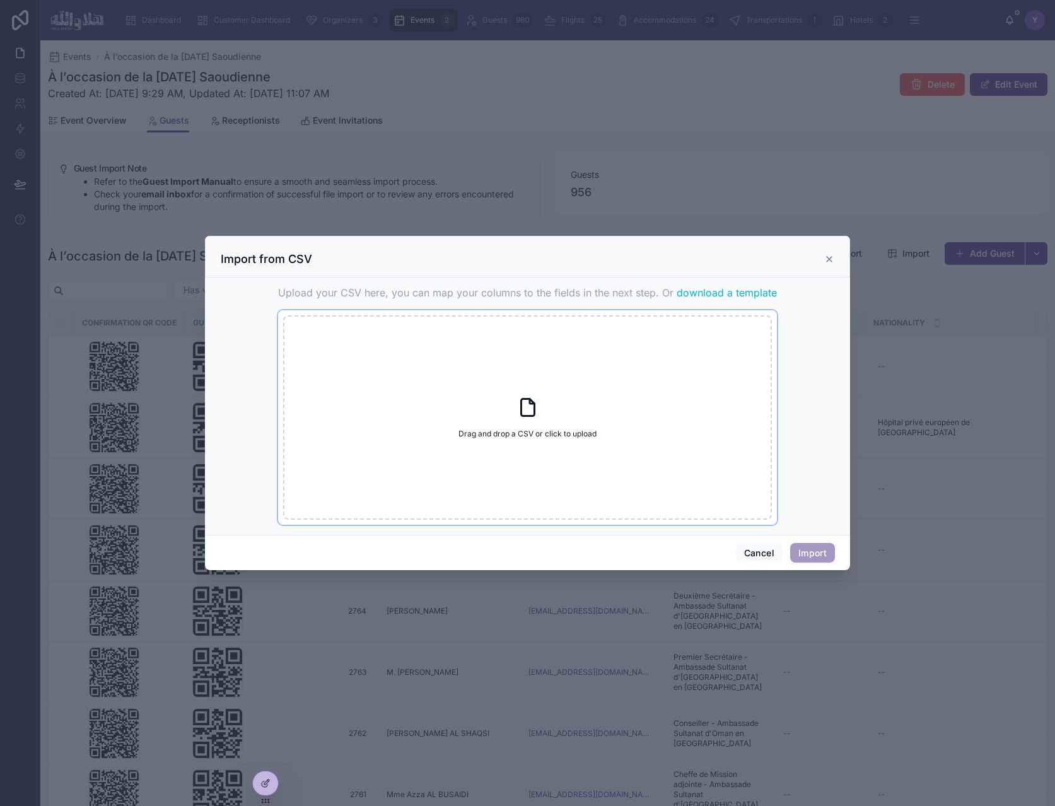
type input "**********"
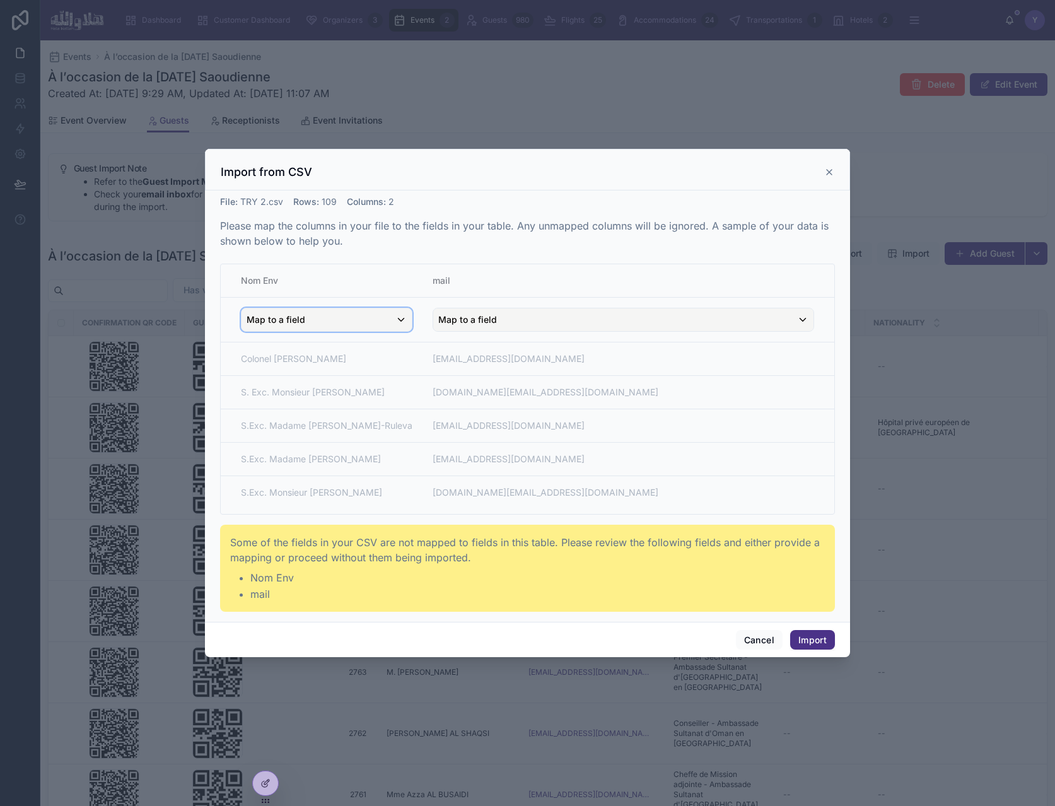
click at [334, 325] on div "Map to a field" at bounding box center [327, 319] width 170 height 23
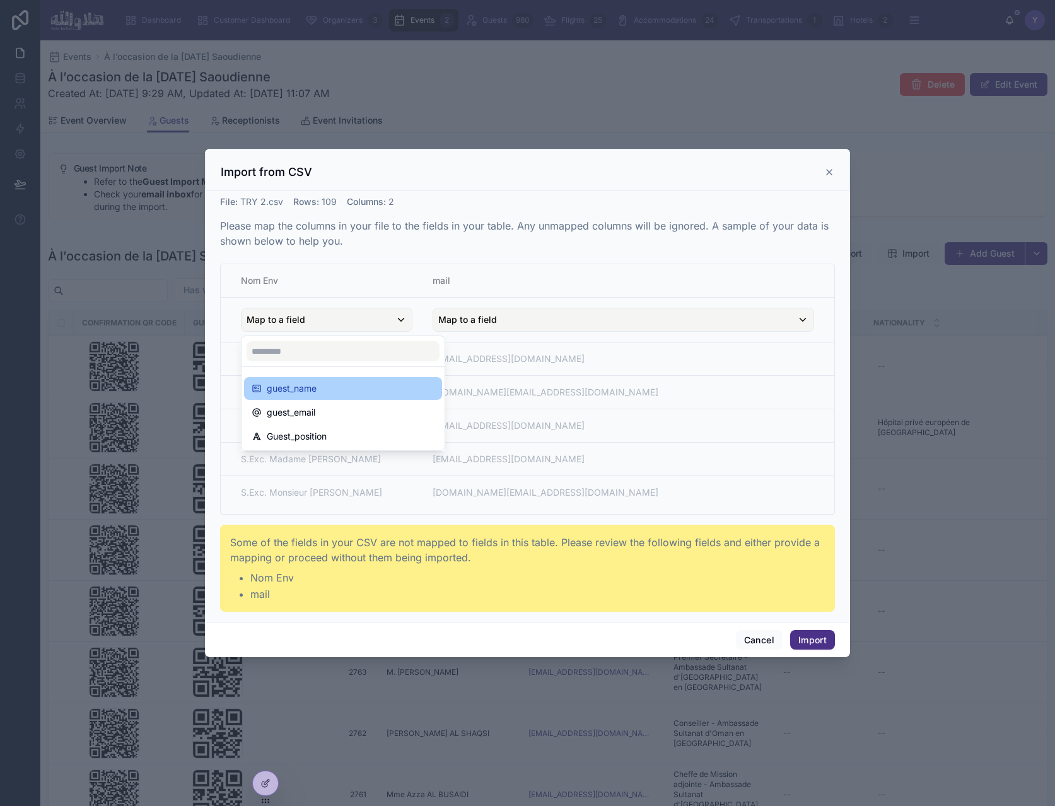
click at [323, 382] on div "guest_name" at bounding box center [343, 388] width 183 height 15
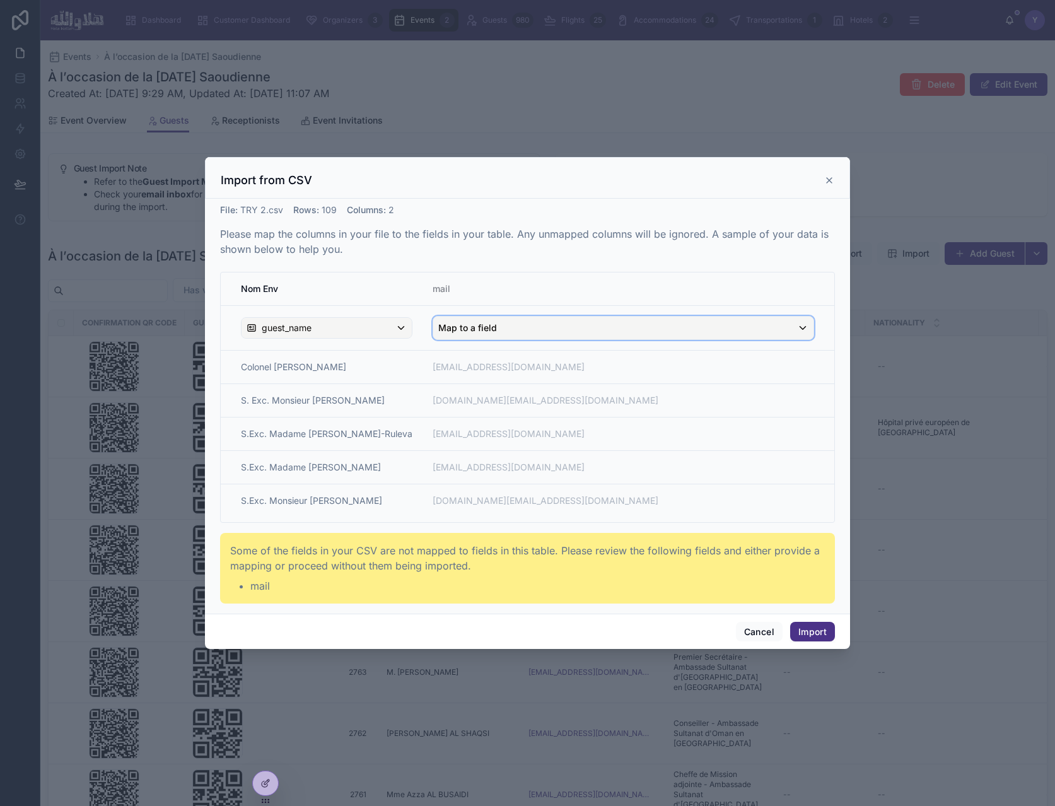
click at [510, 331] on div "Map to a field" at bounding box center [623, 328] width 380 height 23
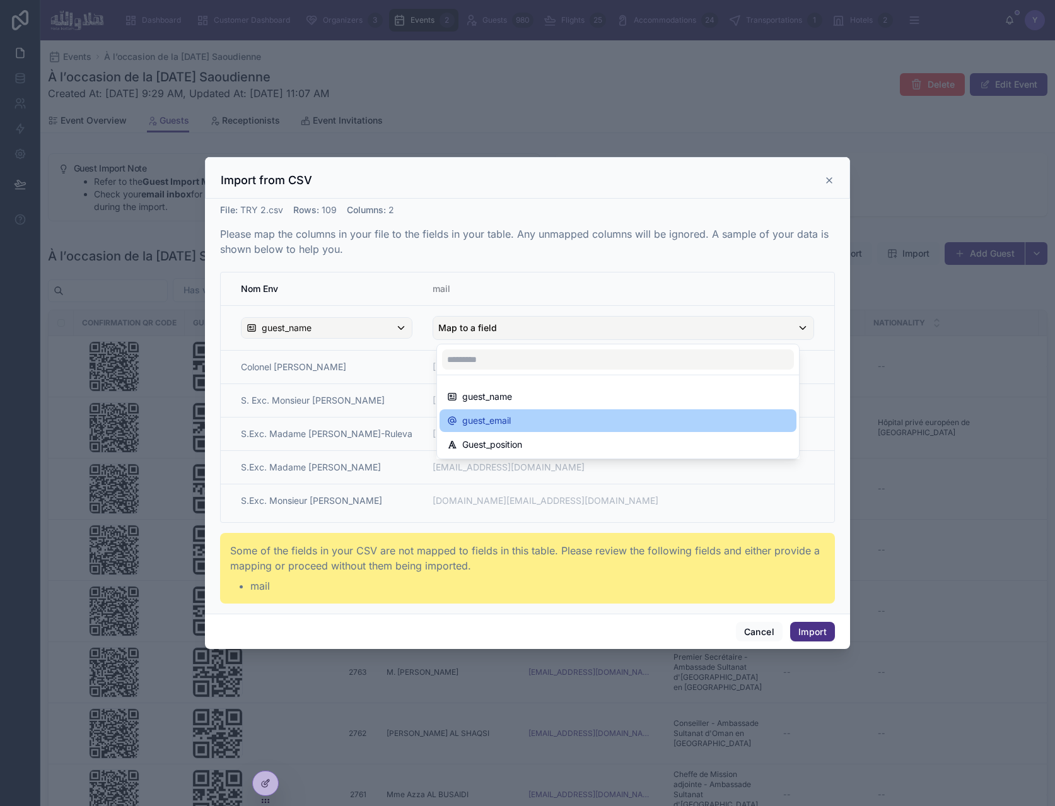
click at [502, 429] on div "guest_email" at bounding box center [618, 420] width 357 height 23
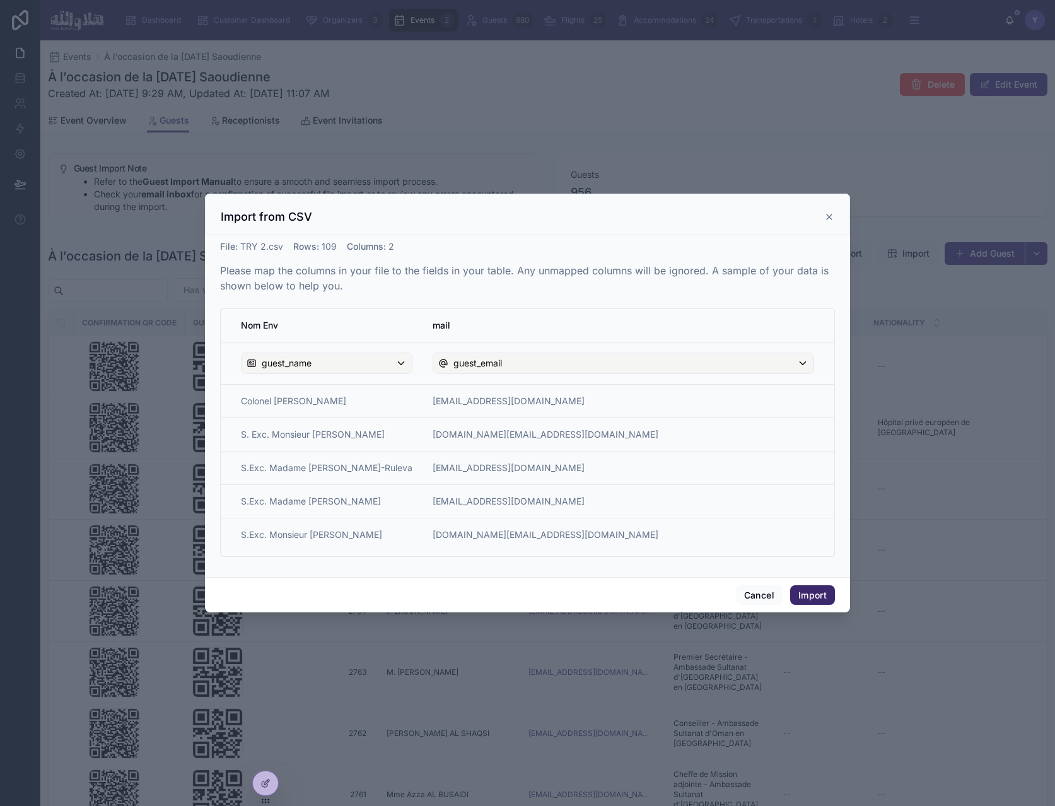
click at [826, 592] on button "Import" at bounding box center [812, 595] width 45 height 20
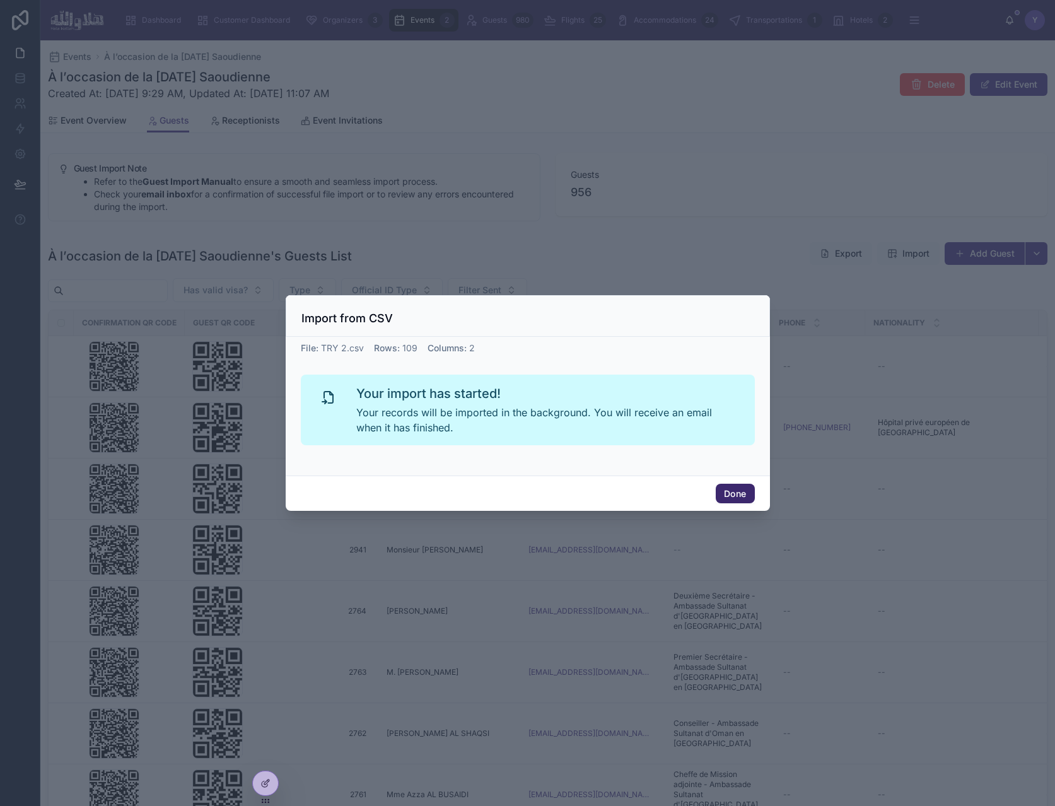
click at [750, 495] on button "Done" at bounding box center [735, 494] width 38 height 20
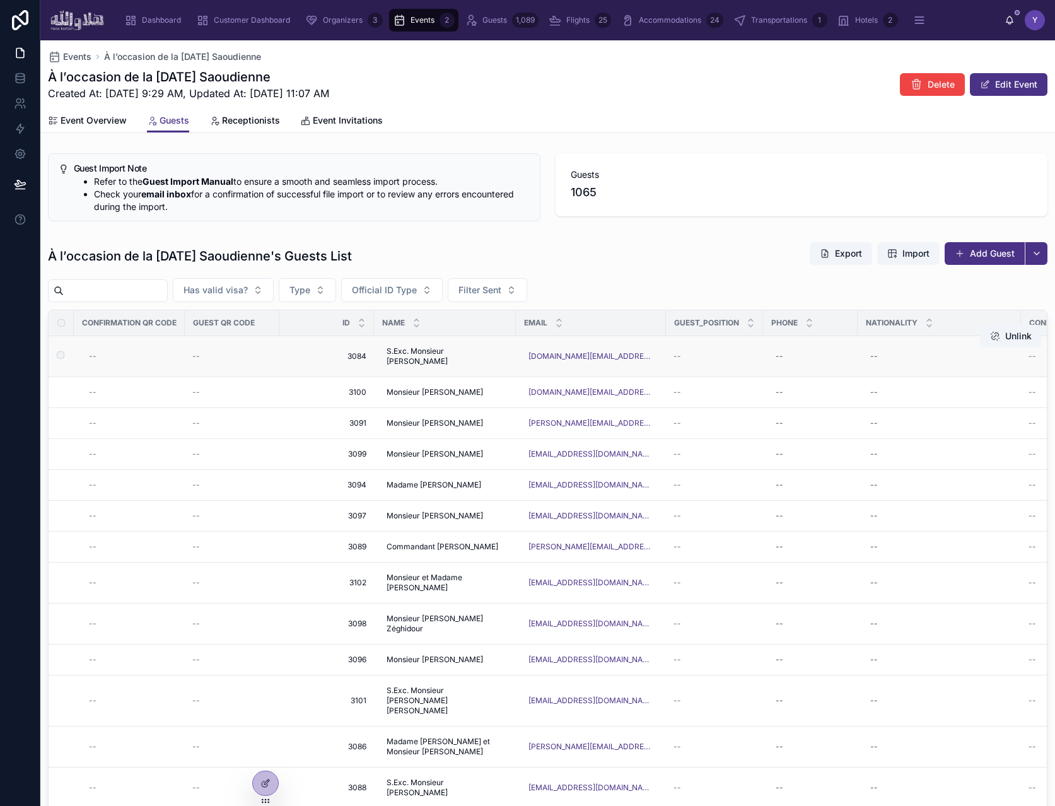
click at [331, 351] on span "3084" at bounding box center [326, 356] width 79 height 10
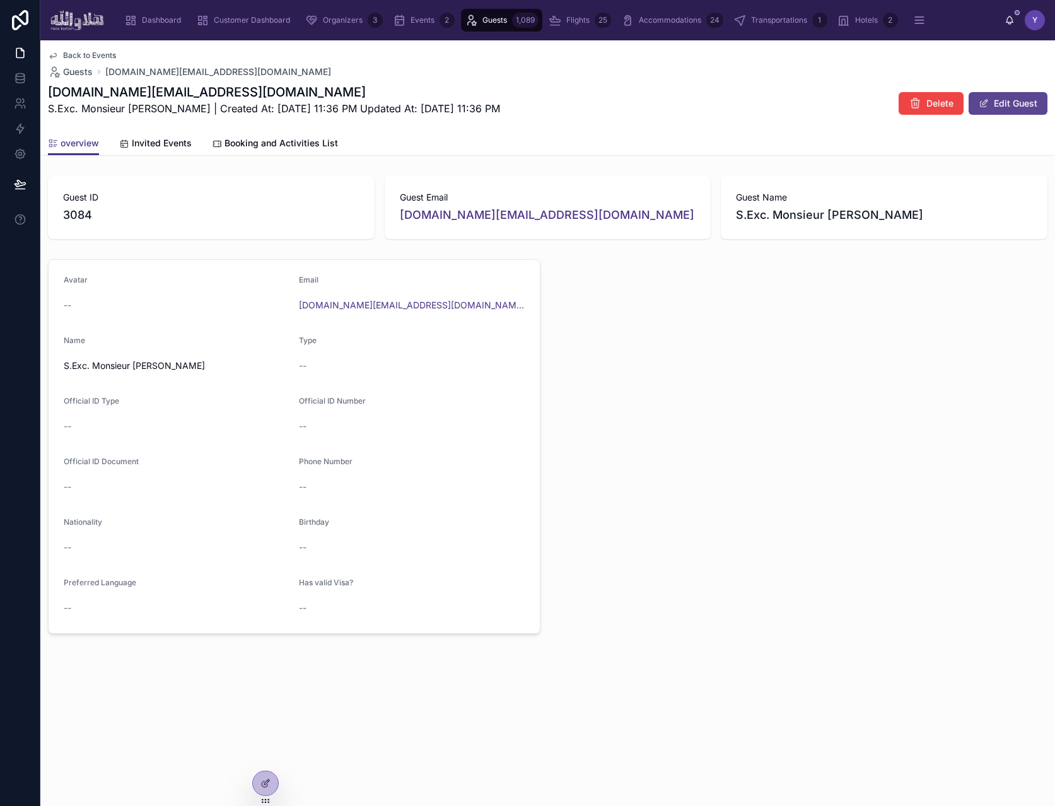
click at [1007, 100] on button "Edit Guest" at bounding box center [1008, 103] width 79 height 23
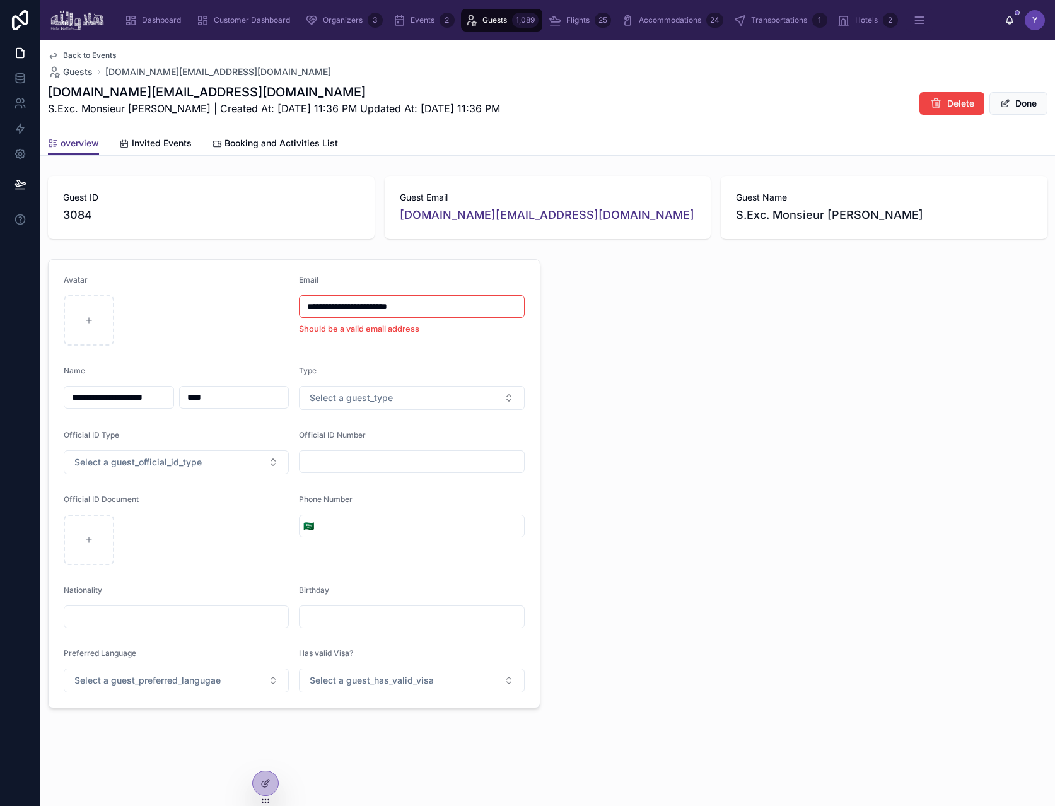
click at [468, 311] on input "**********" at bounding box center [412, 307] width 224 height 18
type input "**********"
click at [655, 346] on div at bounding box center [802, 483] width 508 height 459
click at [1014, 106] on button "Done" at bounding box center [1019, 103] width 58 height 23
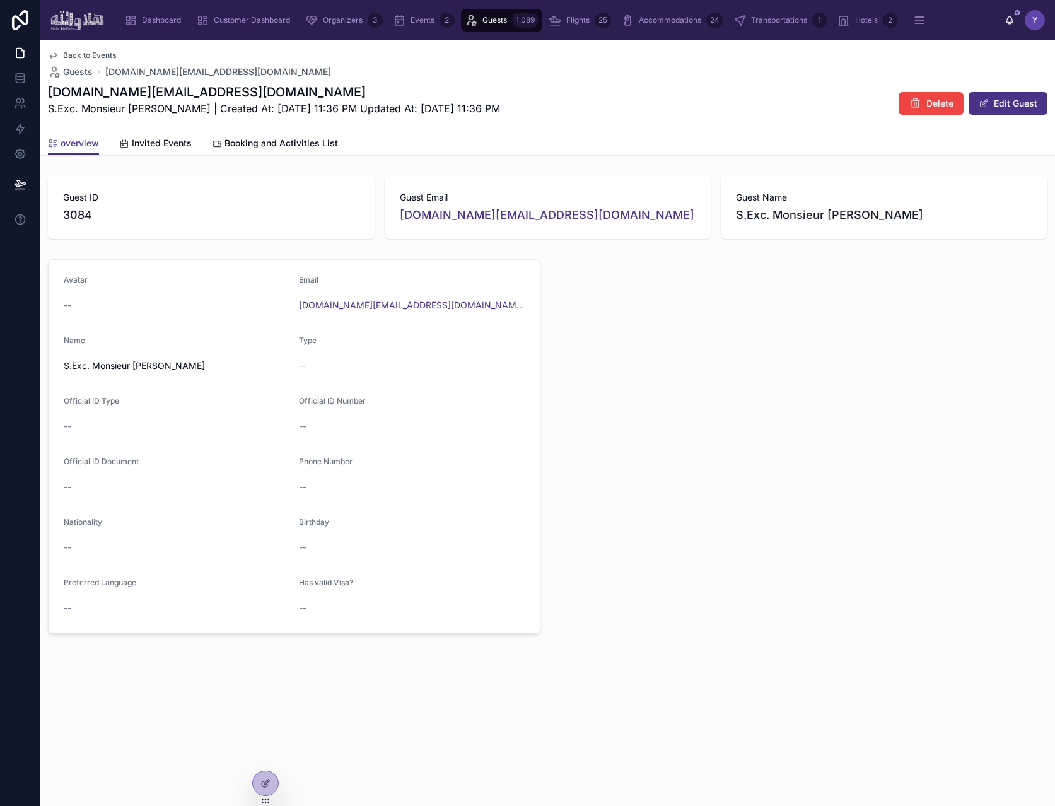
click at [97, 50] on span "Back to Events" at bounding box center [89, 55] width 53 height 10
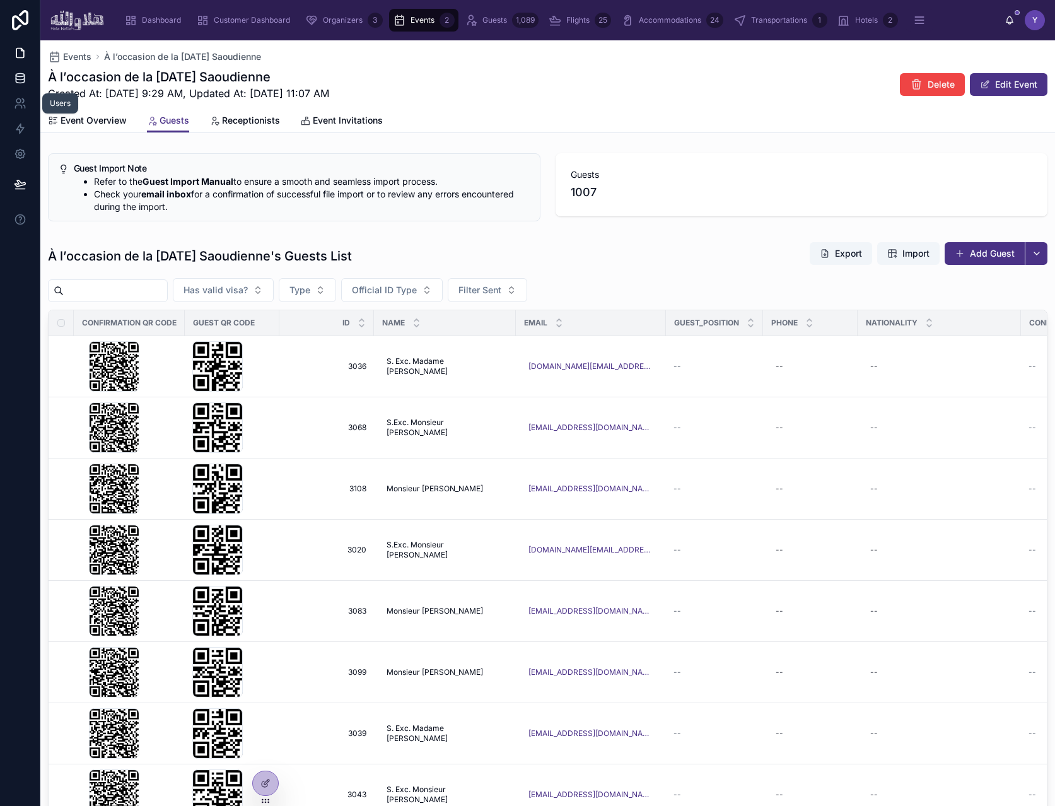
click at [21, 81] on icon at bounding box center [20, 78] width 13 height 13
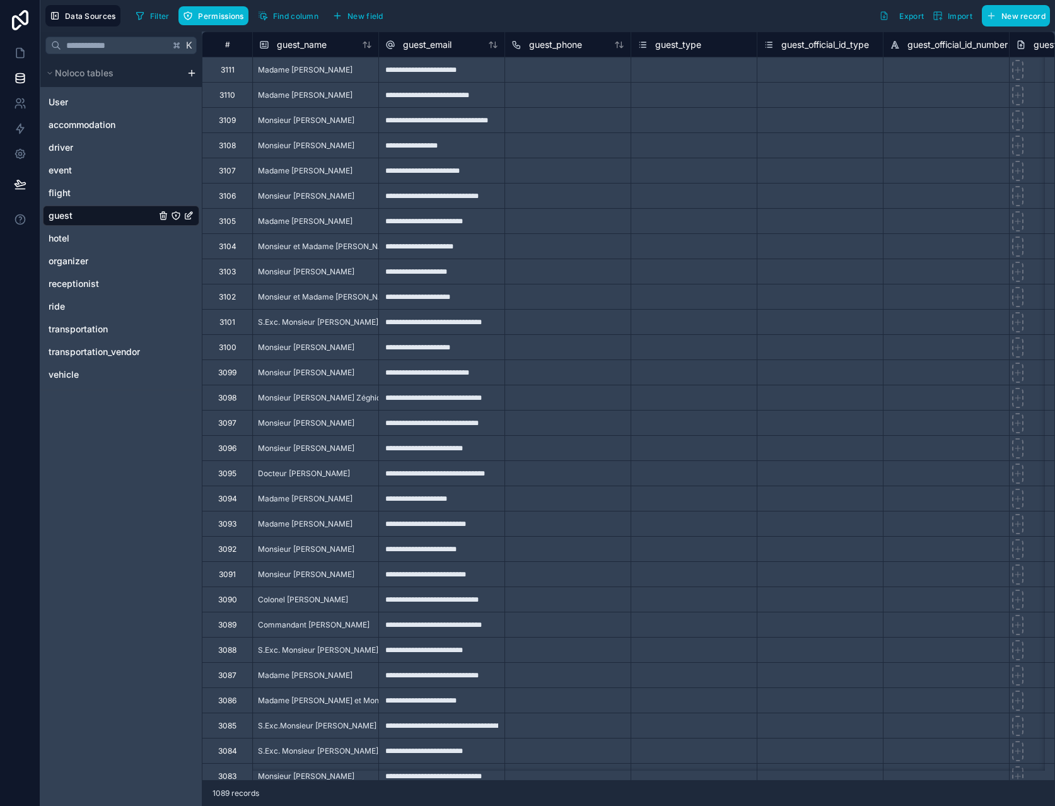
click at [488, 71] on div "**********" at bounding box center [441, 69] width 126 height 25
click at [512, 28] on div "Data Sources Filter Permissions Find column New field Export Import New record" at bounding box center [547, 16] width 1015 height 32
click at [488, 69] on div "**********" at bounding box center [441, 69] width 126 height 25
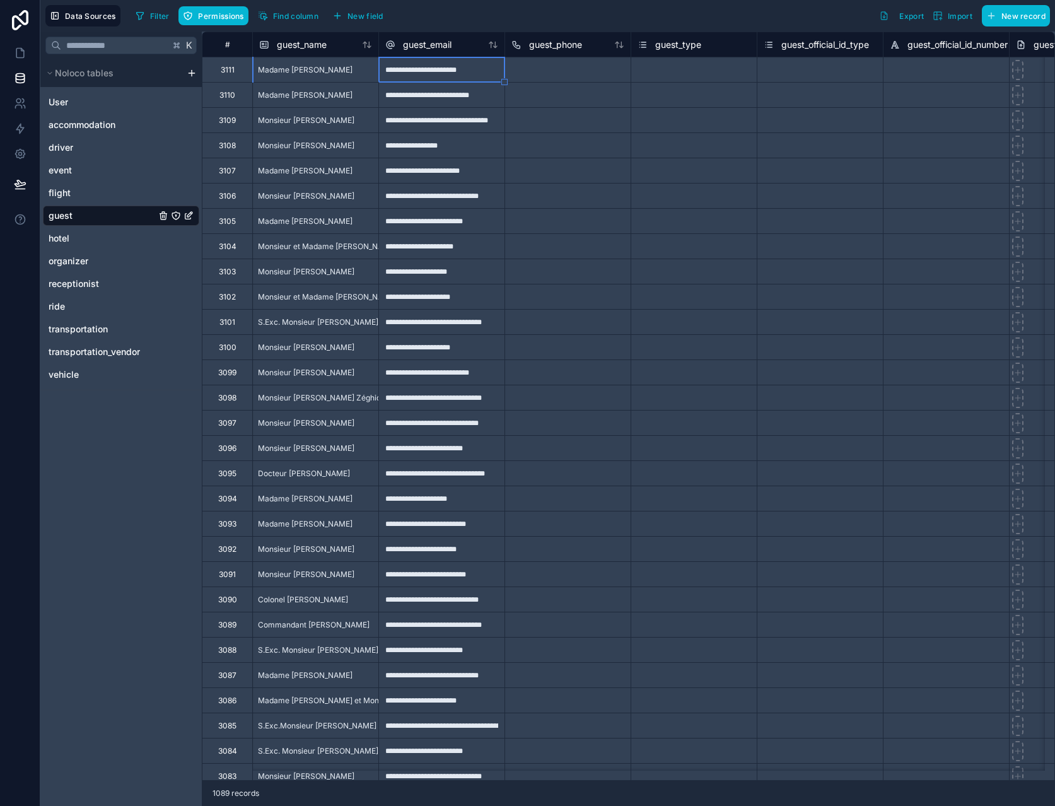
click at [488, 69] on div "**********" at bounding box center [441, 69] width 126 height 25
click at [483, 74] on div "**********" at bounding box center [441, 69] width 126 height 25
type input "**********"
click at [491, 74] on div "**********" at bounding box center [441, 69] width 126 height 25
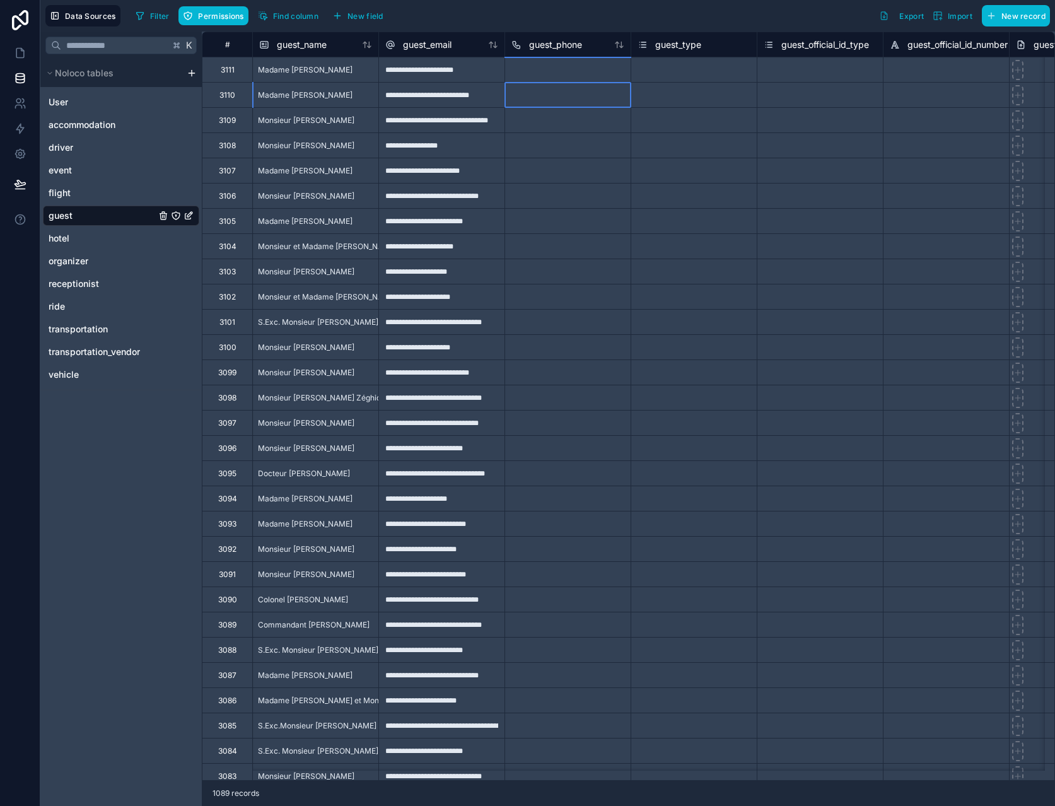
click at [557, 89] on div at bounding box center [568, 94] width 126 height 25
click at [498, 95] on div "**********" at bounding box center [441, 94] width 126 height 25
type input "**********"
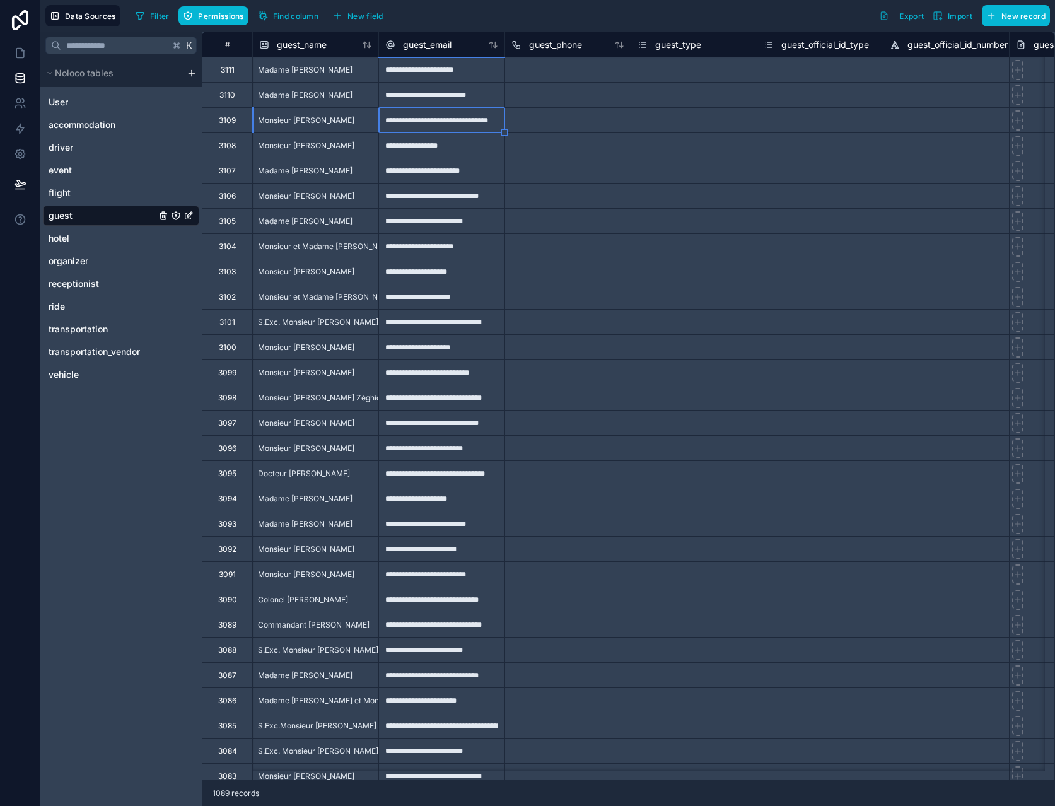
click at [473, 120] on div "**********" at bounding box center [441, 119] width 126 height 25
click at [473, 120] on input "**********" at bounding box center [442, 120] width 126 height 25
type input "**********"
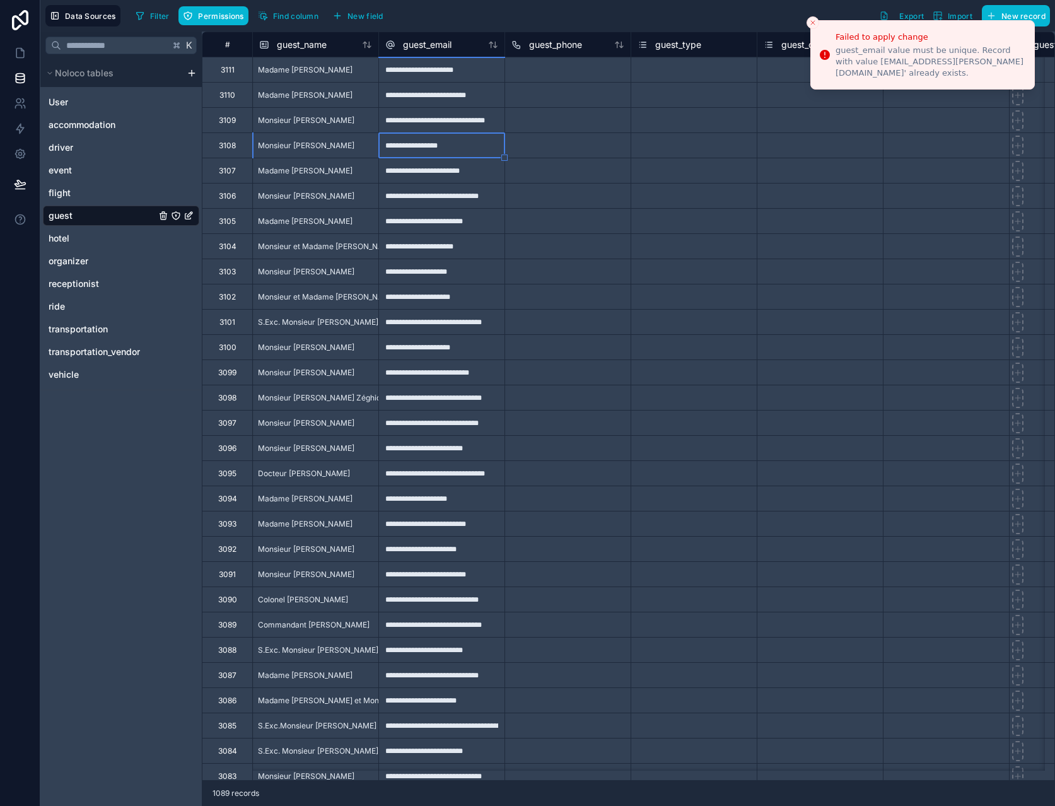
click at [483, 152] on div "**********" at bounding box center [441, 144] width 126 height 25
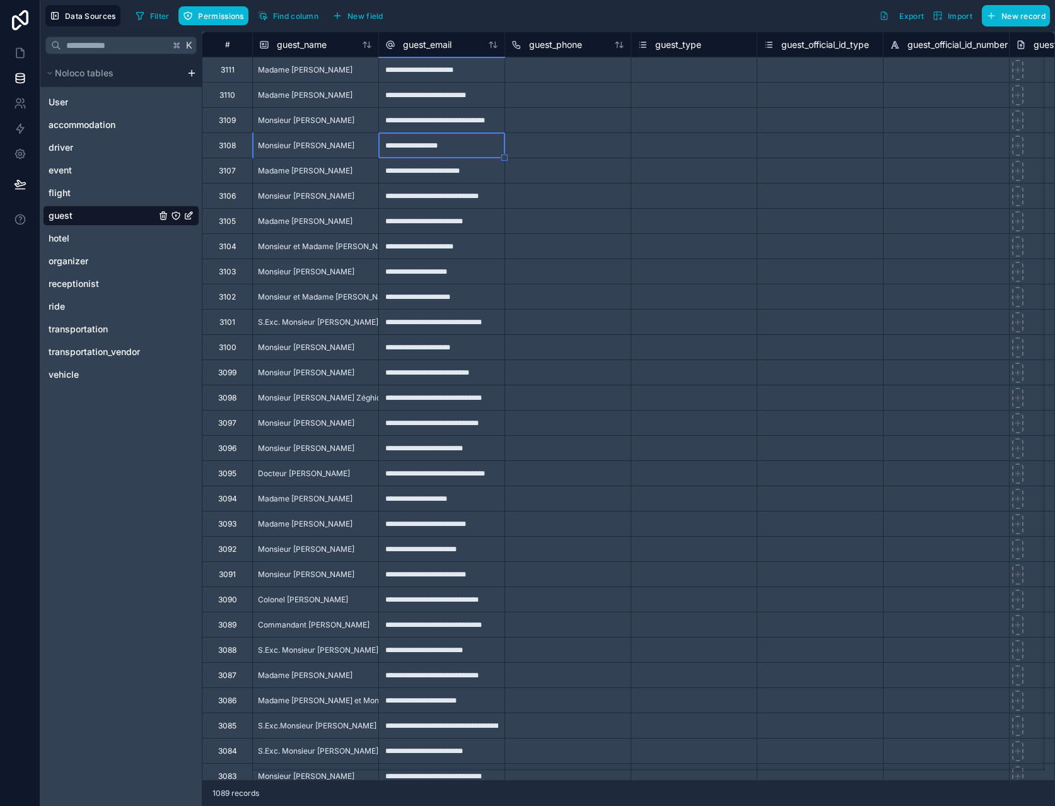
click at [488, 115] on div "**********" at bounding box center [441, 119] width 126 height 25
click at [479, 147] on div "**********" at bounding box center [441, 144] width 126 height 25
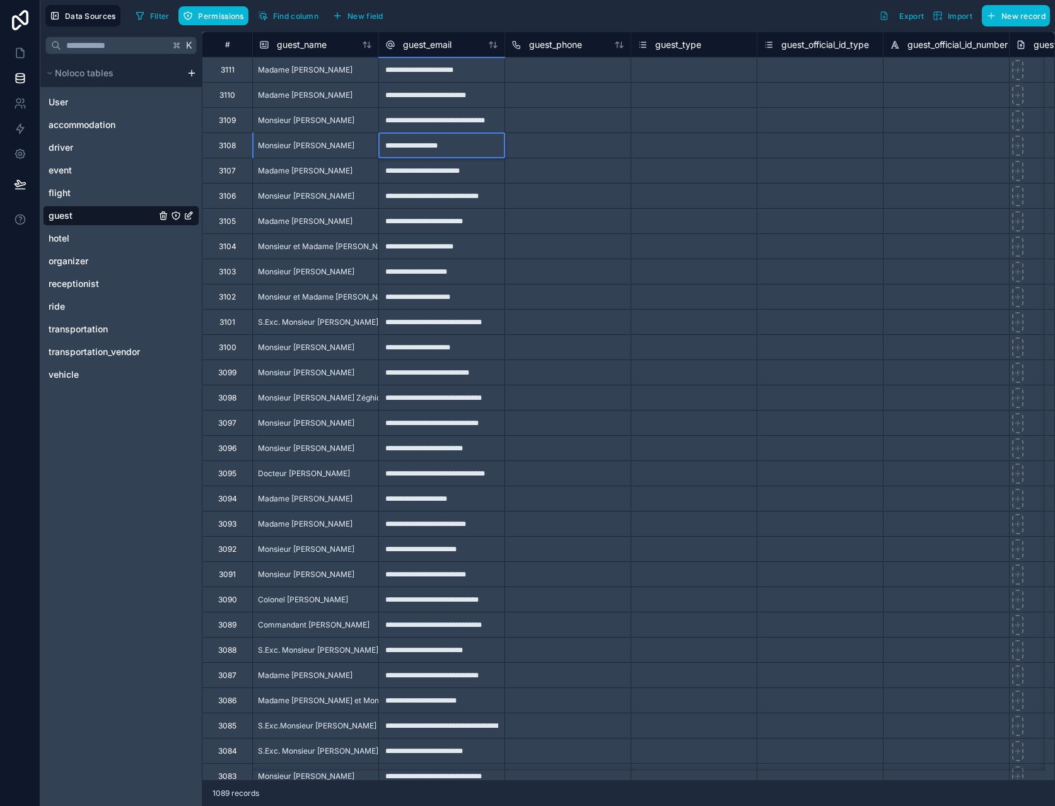
type input "**********"
click at [488, 175] on div "**********" at bounding box center [441, 170] width 126 height 25
click at [488, 175] on input "**********" at bounding box center [442, 170] width 126 height 25
type input "**********"
click at [487, 195] on div "**********" at bounding box center [441, 195] width 126 height 25
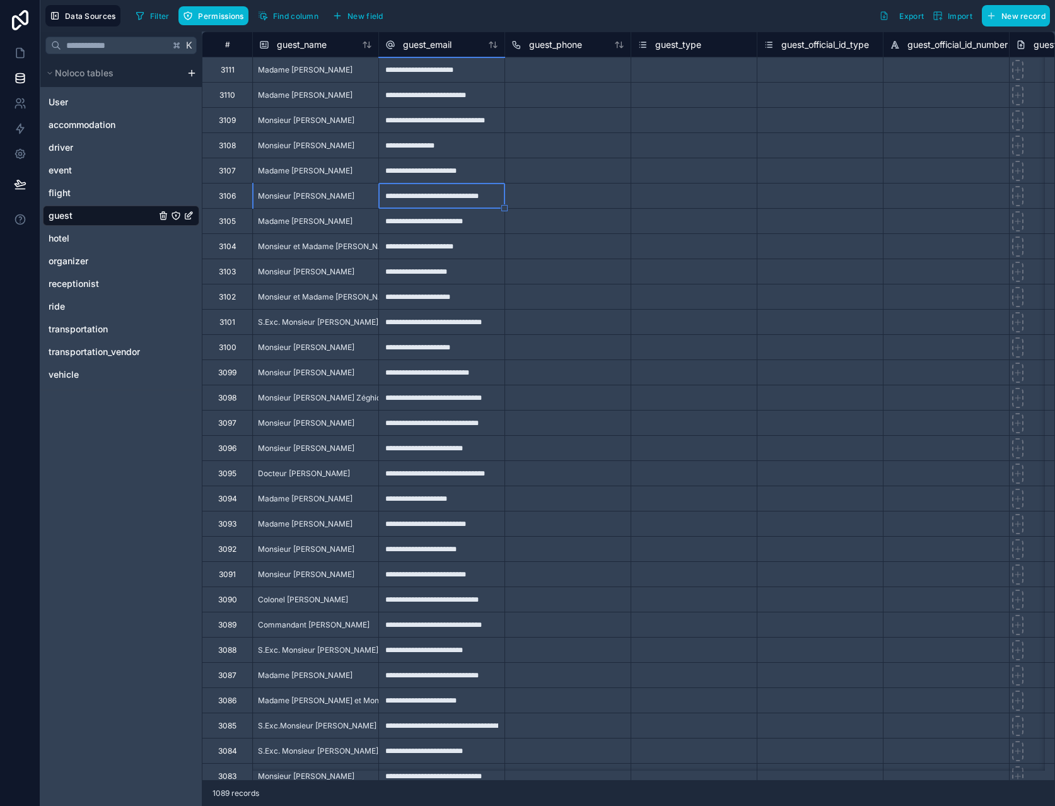
click at [487, 195] on div "**********" at bounding box center [441, 195] width 126 height 25
type input "**********"
click at [491, 224] on div "**********" at bounding box center [441, 220] width 126 height 25
click at [491, 224] on input "**********" at bounding box center [442, 221] width 126 height 25
type input "**********"
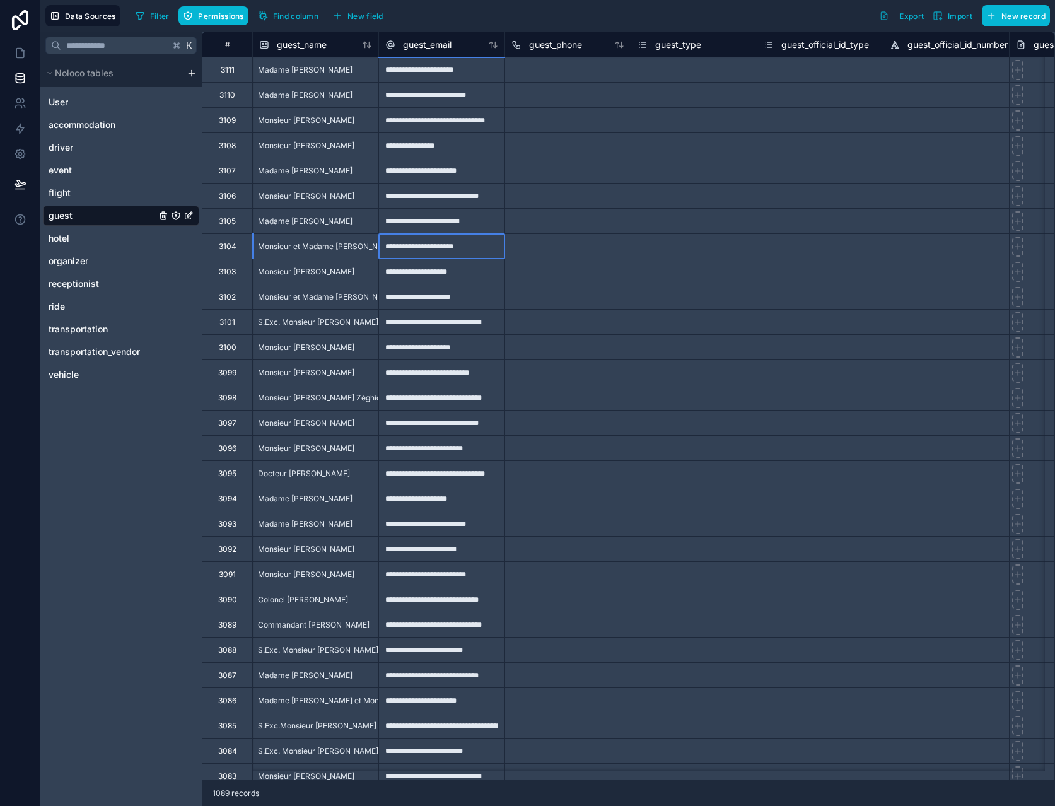
click at [480, 243] on div "**********" at bounding box center [441, 245] width 126 height 25
type input "**********"
click at [489, 69] on div "**********" at bounding box center [441, 69] width 126 height 25
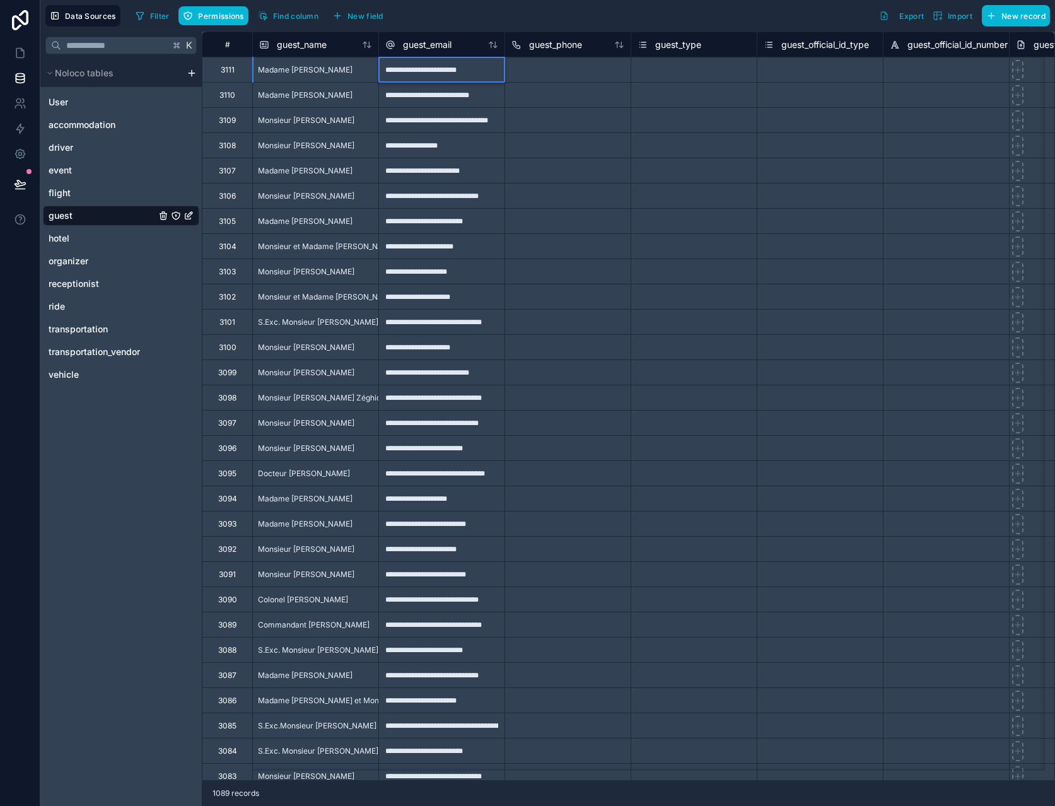
type input "**********"
click at [620, 197] on div at bounding box center [568, 195] width 126 height 25
click at [488, 67] on div "**********" at bounding box center [441, 69] width 126 height 25
click at [569, 81] on div at bounding box center [568, 69] width 126 height 25
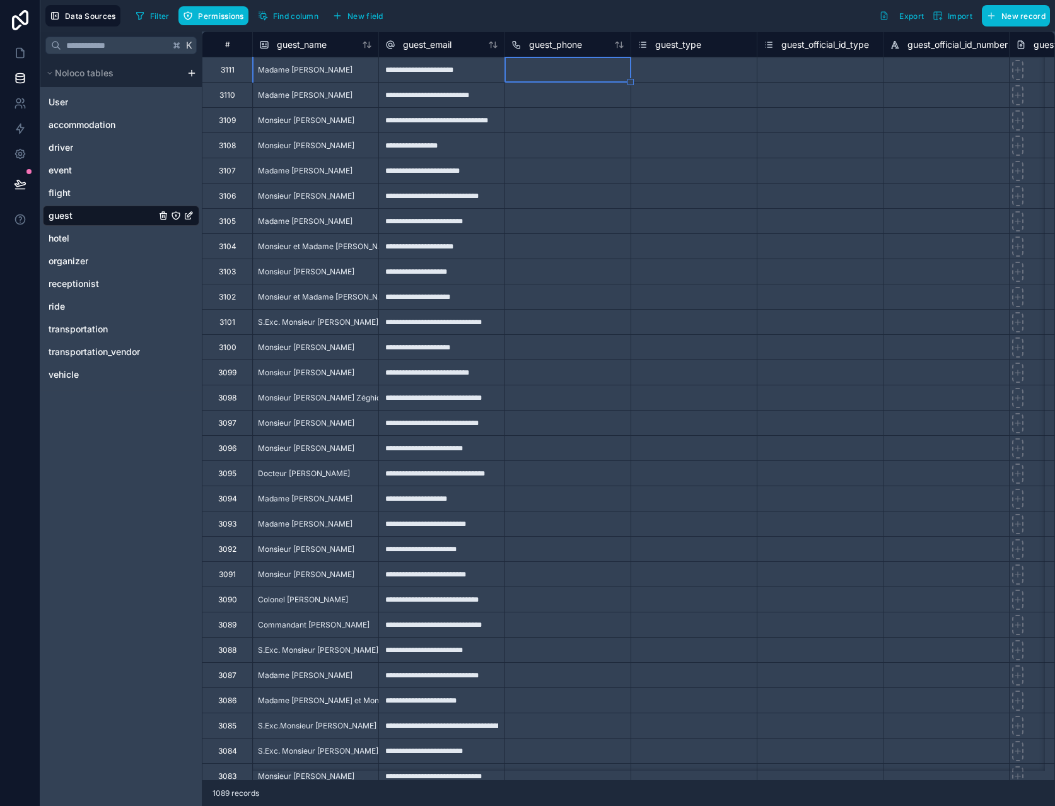
click at [95, 500] on div "K Noloco tables User accommodation driver event flight guest hotel organizer re…" at bounding box center [120, 419] width 161 height 775
click at [489, 65] on div "**********" at bounding box center [441, 69] width 126 height 25
click at [489, 67] on div "**********" at bounding box center [441, 69] width 126 height 25
click at [489, 69] on div "**********" at bounding box center [441, 69] width 126 height 25
click at [488, 70] on div "**********" at bounding box center [441, 69] width 126 height 25
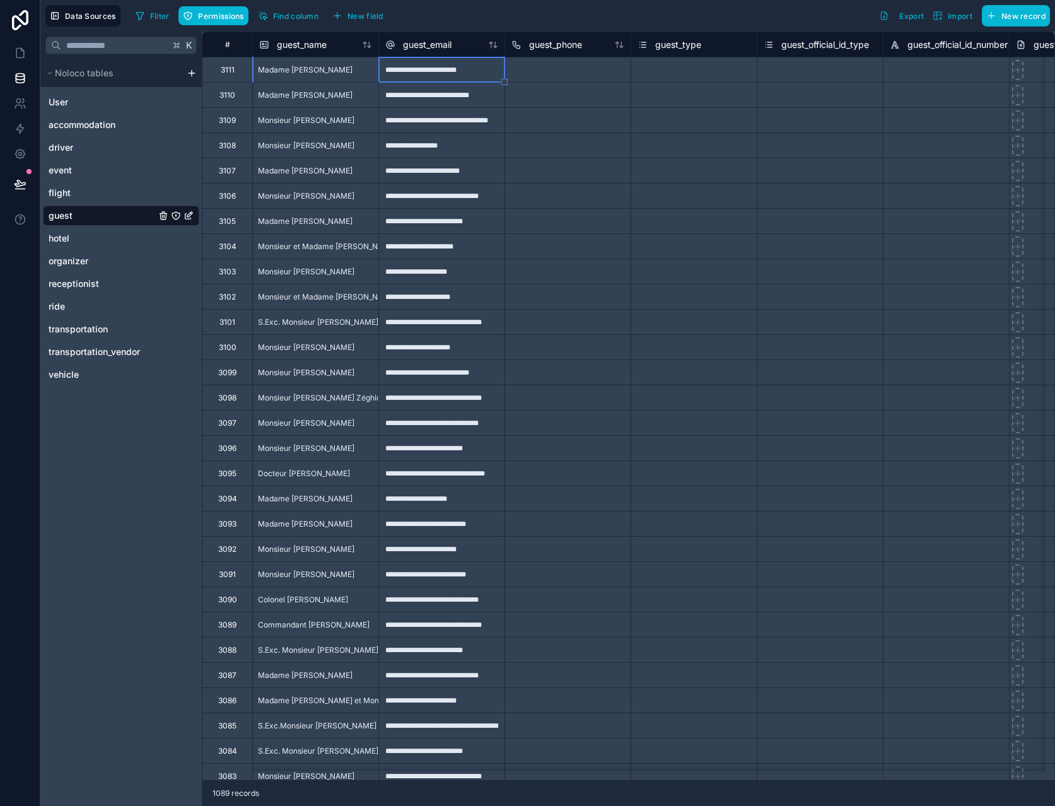
click at [488, 75] on div "**********" at bounding box center [441, 69] width 126 height 25
click at [488, 75] on input "**********" at bounding box center [442, 69] width 126 height 25
type input "**********"
click at [496, 73] on div "**********" at bounding box center [441, 69] width 126 height 25
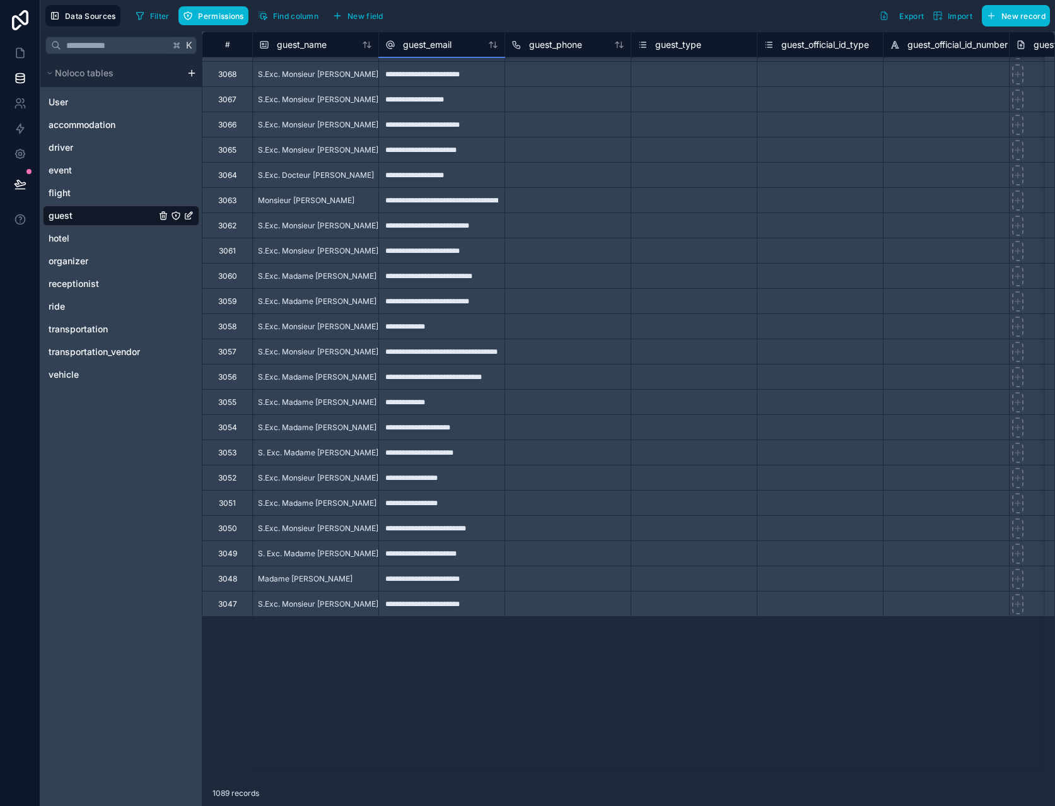
scroll to position [1143, 0]
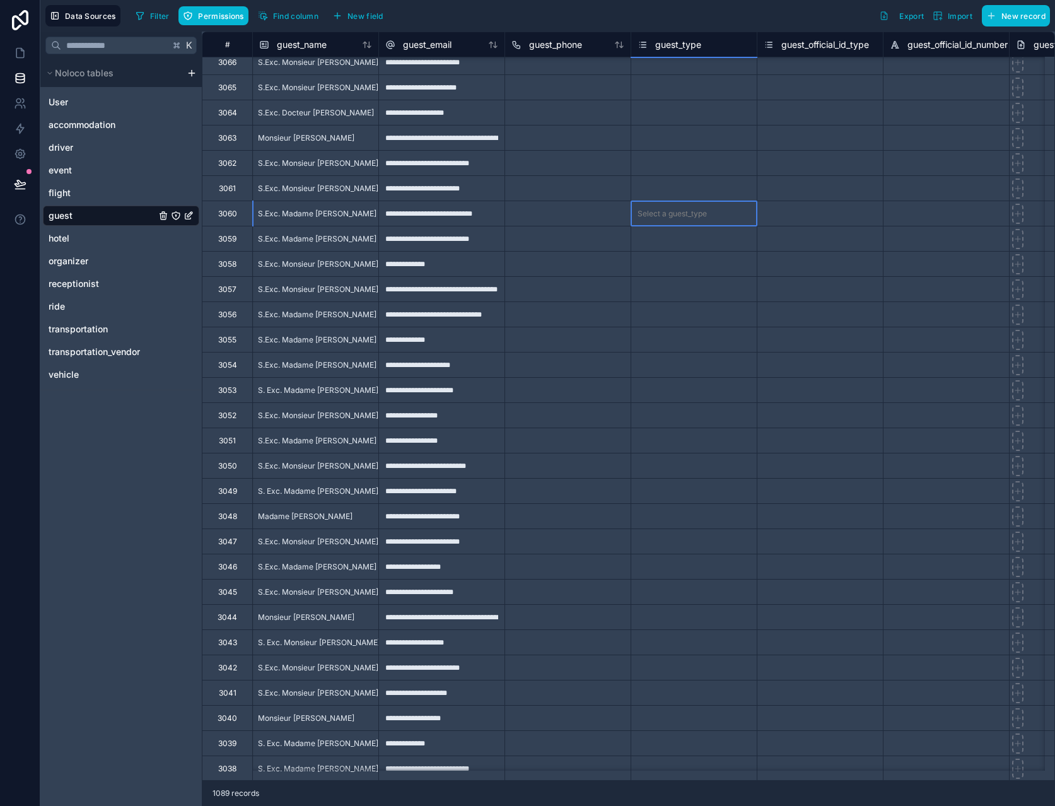
click at [671, 225] on div "Select a guest_type" at bounding box center [694, 213] width 126 height 25
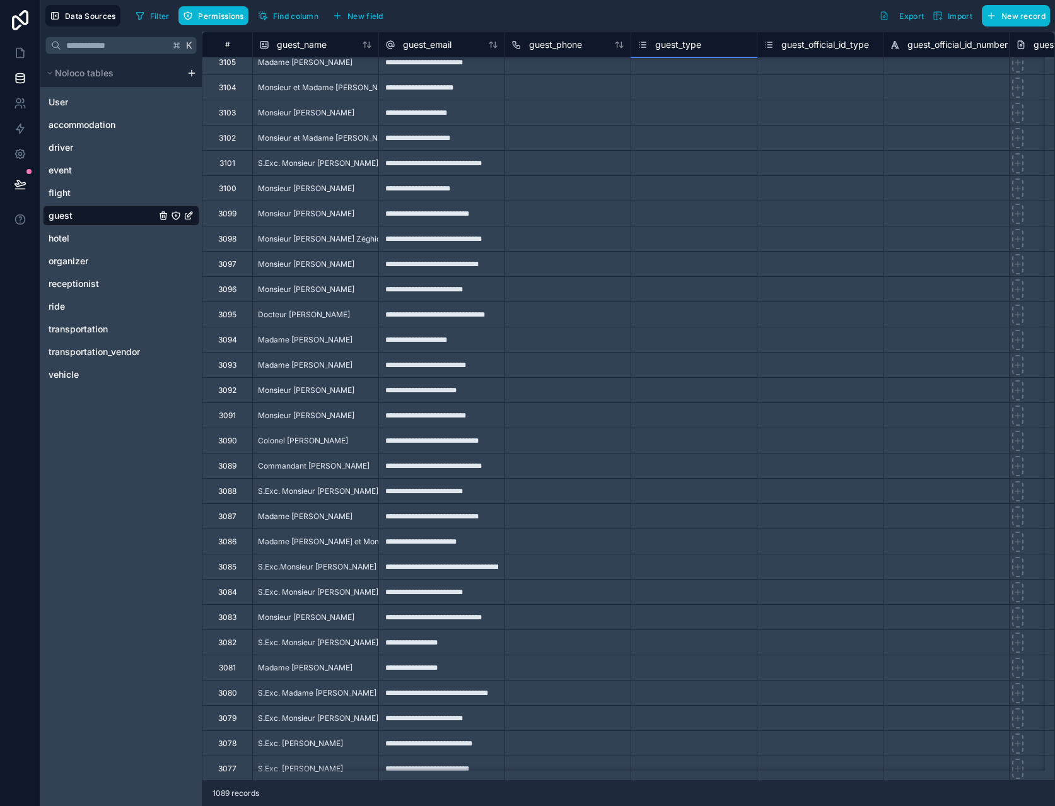
scroll to position [0, 0]
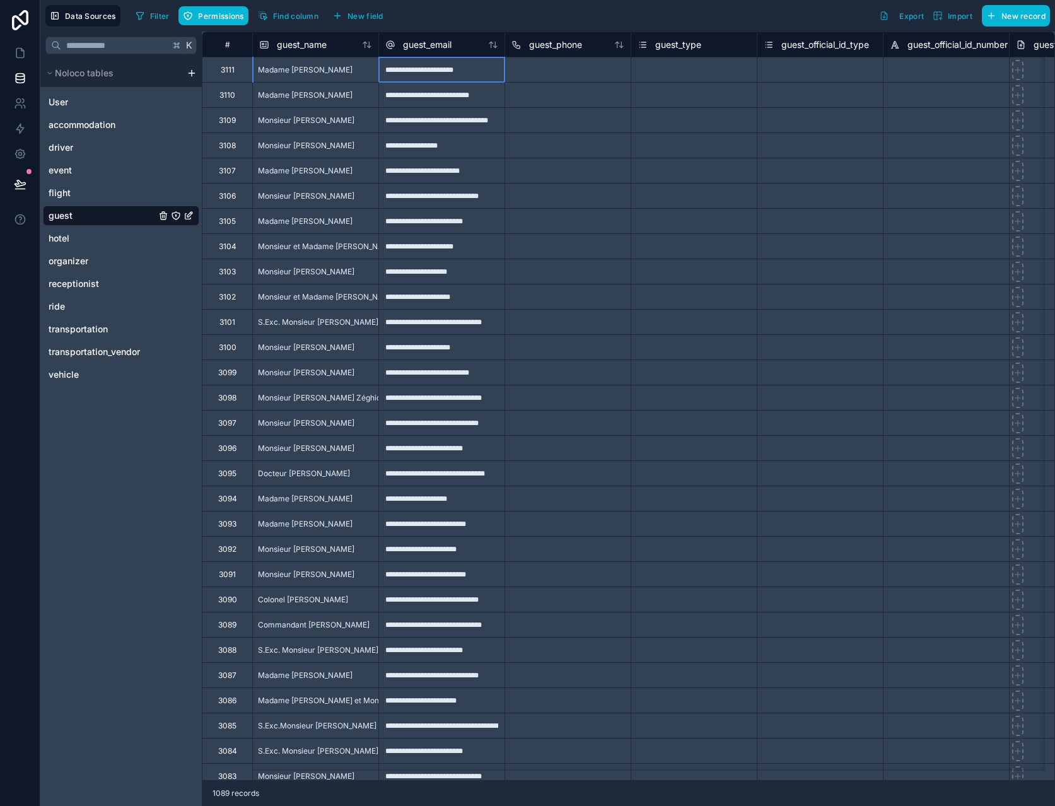
click at [489, 72] on div "**********" at bounding box center [441, 69] width 126 height 25
click at [491, 68] on input "**********" at bounding box center [442, 69] width 126 height 25
click at [488, 72] on div "**********" at bounding box center [441, 69] width 126 height 25
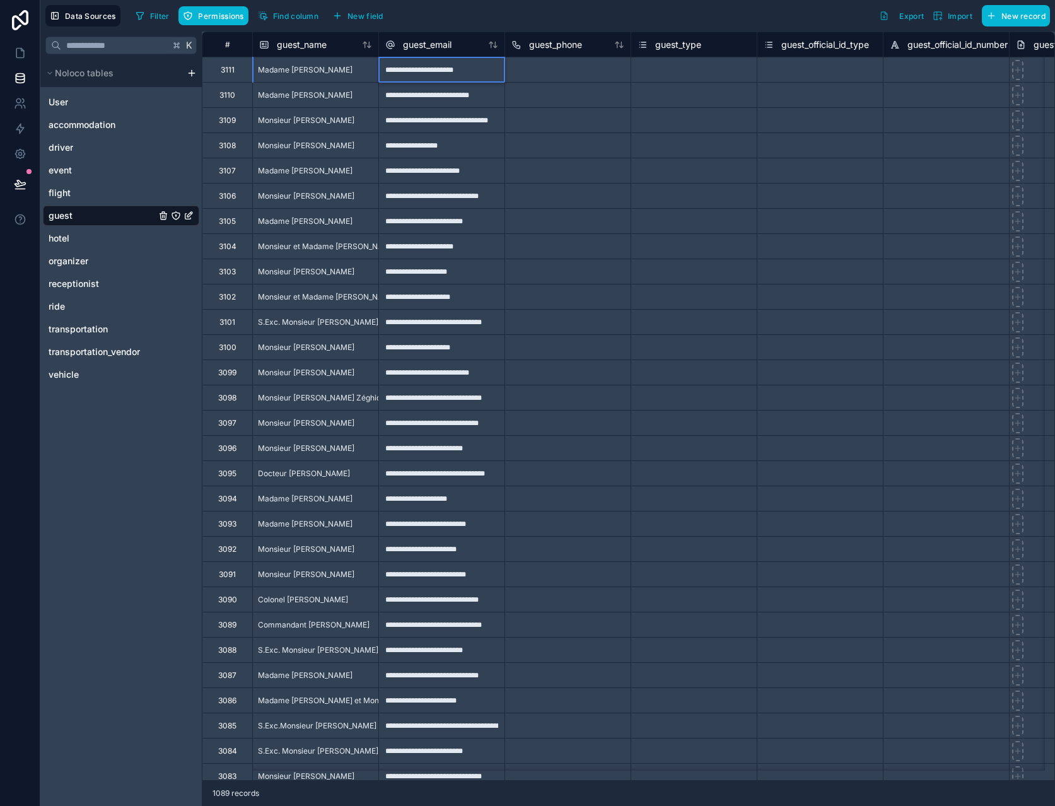
click at [543, 72] on div at bounding box center [568, 69] width 126 height 25
click at [13, 52] on link at bounding box center [20, 52] width 40 height 25
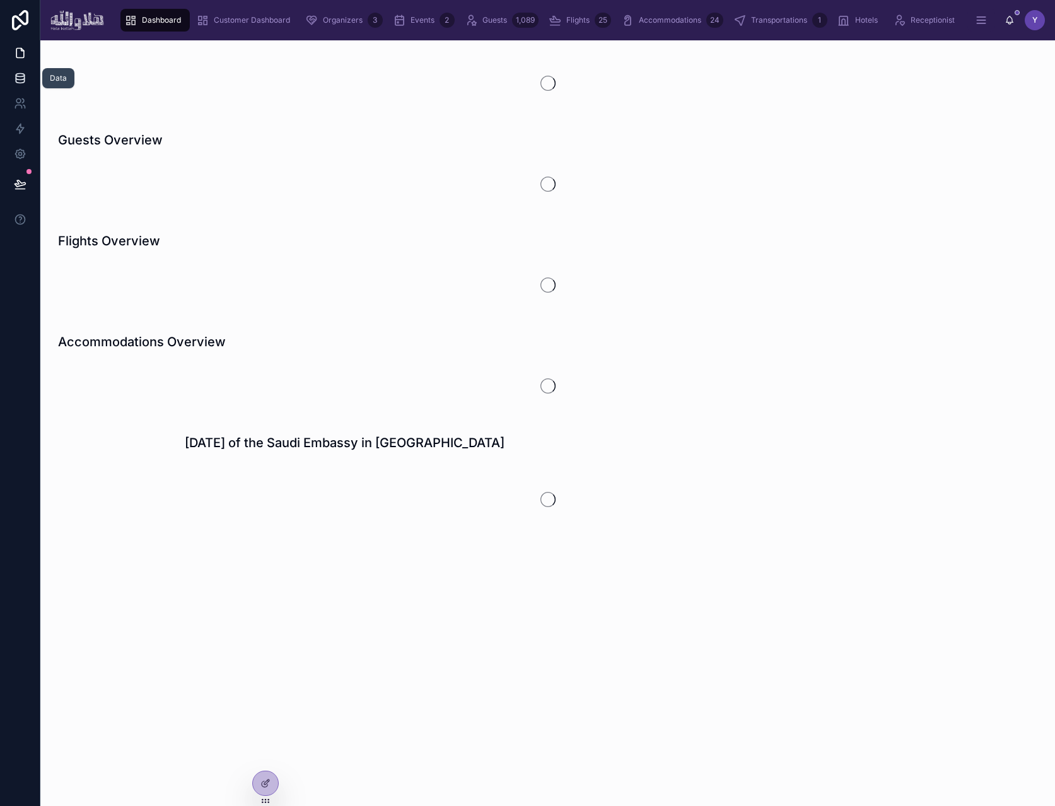
click at [14, 77] on icon at bounding box center [20, 78] width 13 height 13
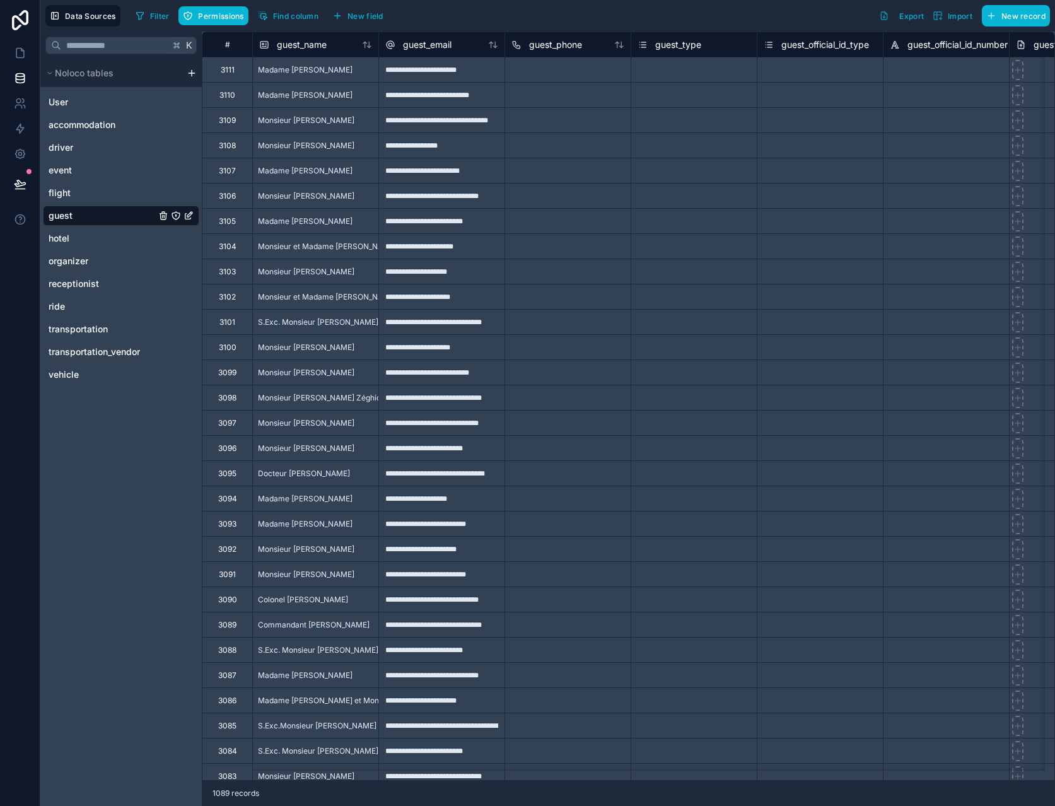
click at [488, 78] on div "**********" at bounding box center [441, 69] width 126 height 25
click at [539, 74] on div at bounding box center [568, 69] width 126 height 25
click at [582, 143] on div at bounding box center [568, 144] width 126 height 25
click at [457, 71] on div "**********" at bounding box center [441, 69] width 126 height 25
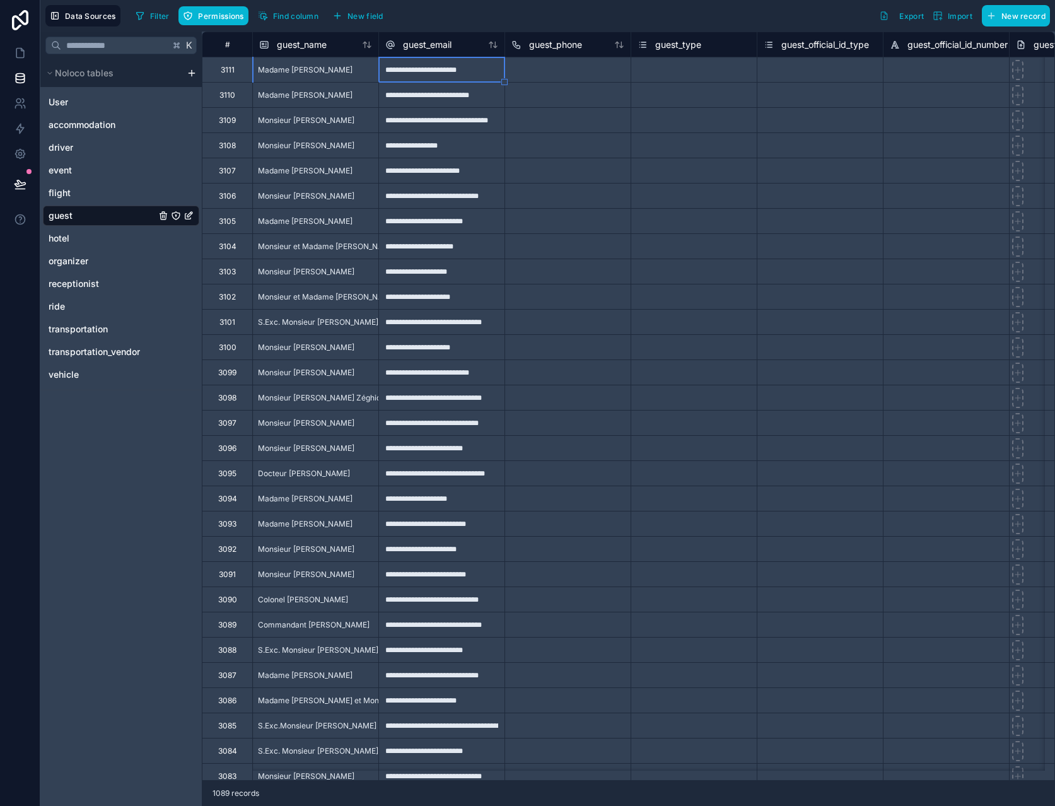
click at [579, 85] on div at bounding box center [568, 94] width 126 height 25
click at [24, 182] on icon at bounding box center [20, 183] width 11 height 6
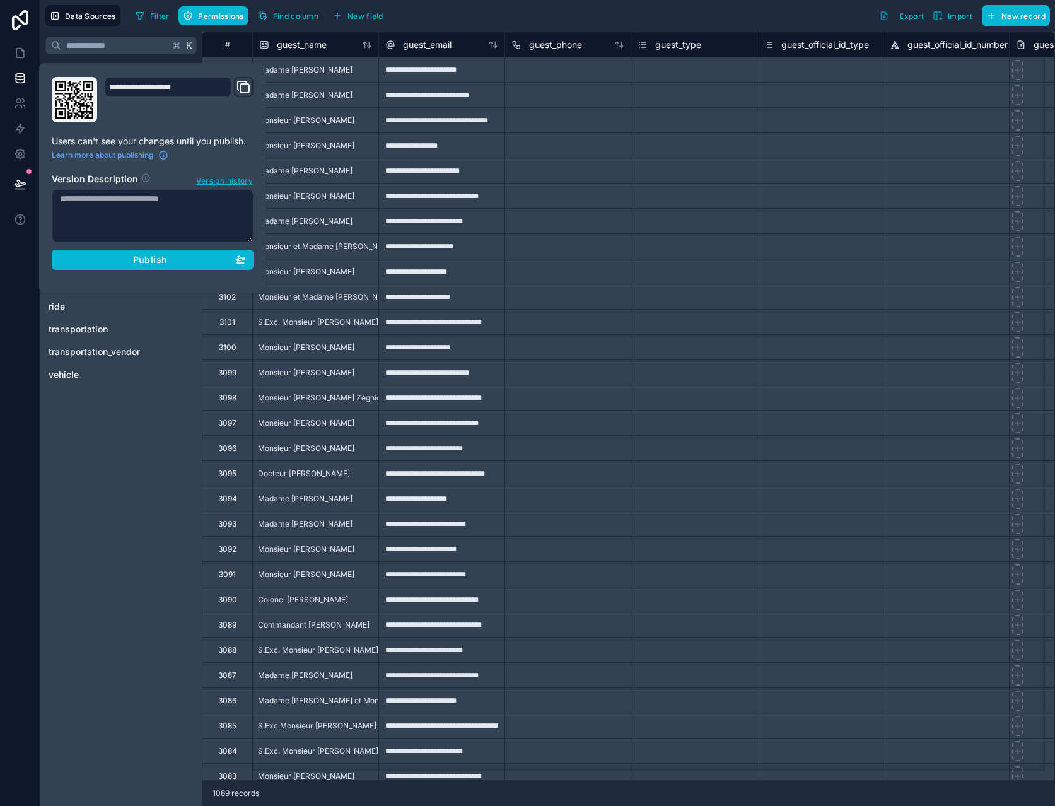
click at [604, 196] on div at bounding box center [568, 195] width 126 height 25
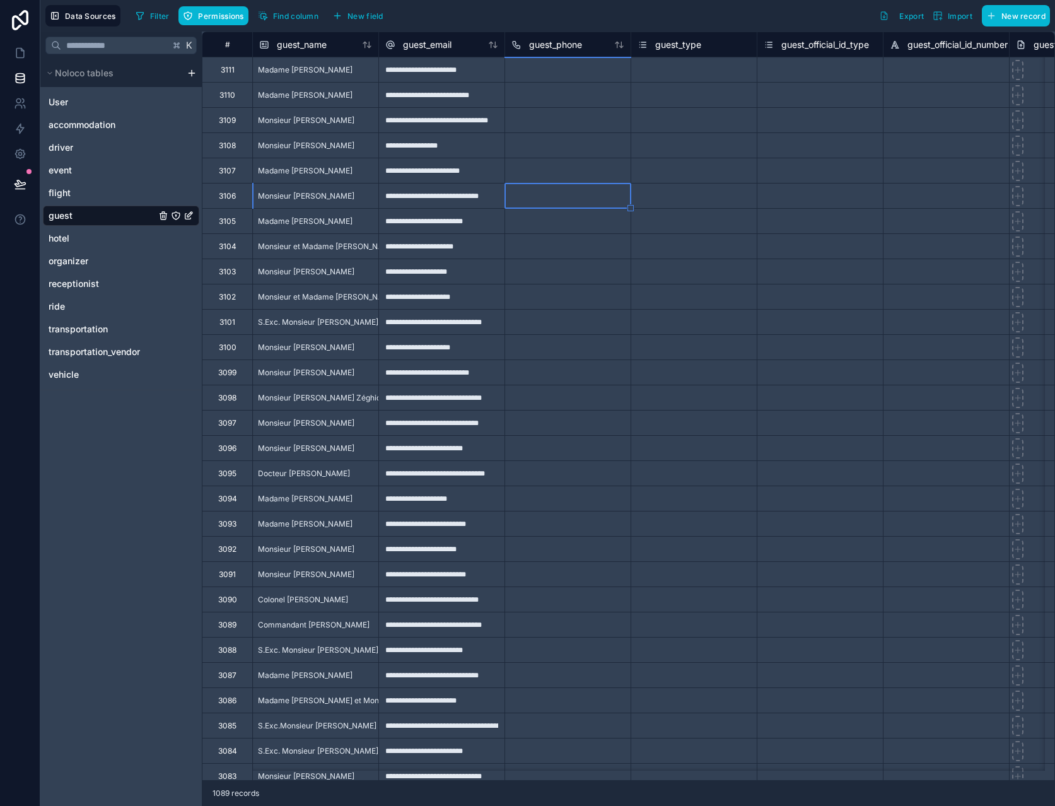
click at [482, 76] on div "**********" at bounding box center [441, 69] width 126 height 25
click at [495, 73] on div "**********" at bounding box center [441, 69] width 126 height 25
click at [495, 73] on input "**********" at bounding box center [442, 69] width 126 height 25
click at [568, 245] on div at bounding box center [568, 245] width 126 height 25
click at [767, 180] on div "Select a guest_official_id_type" at bounding box center [821, 170] width 126 height 25
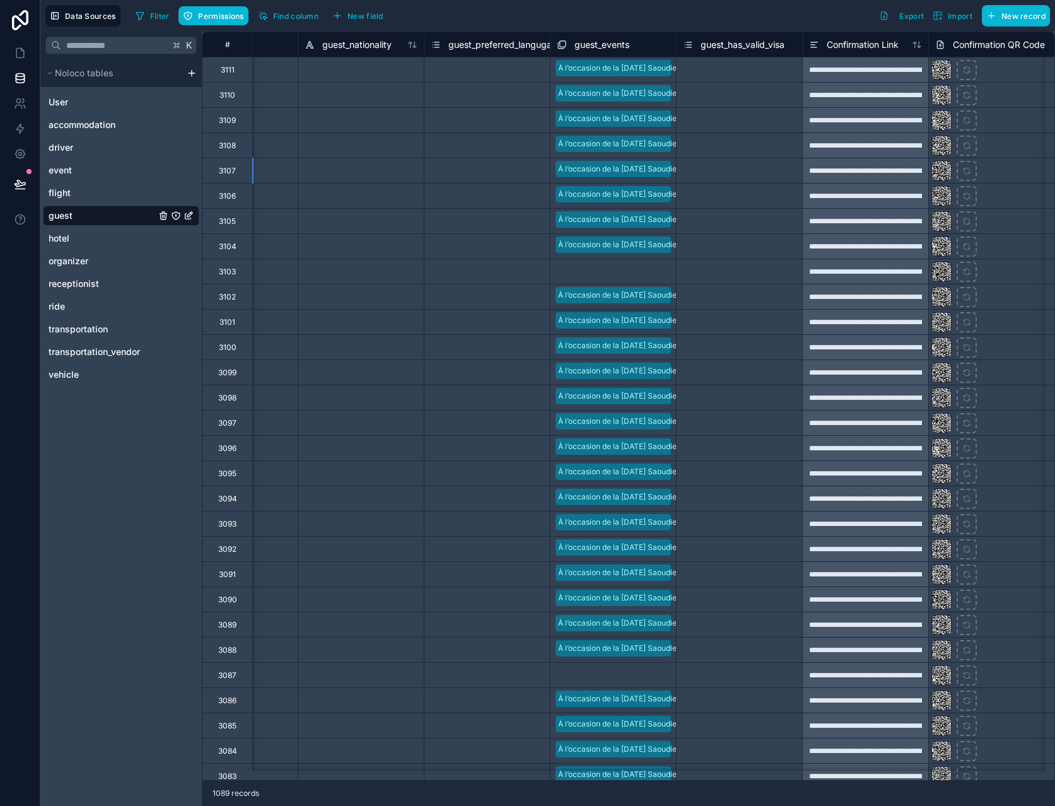
scroll to position [0, 1301]
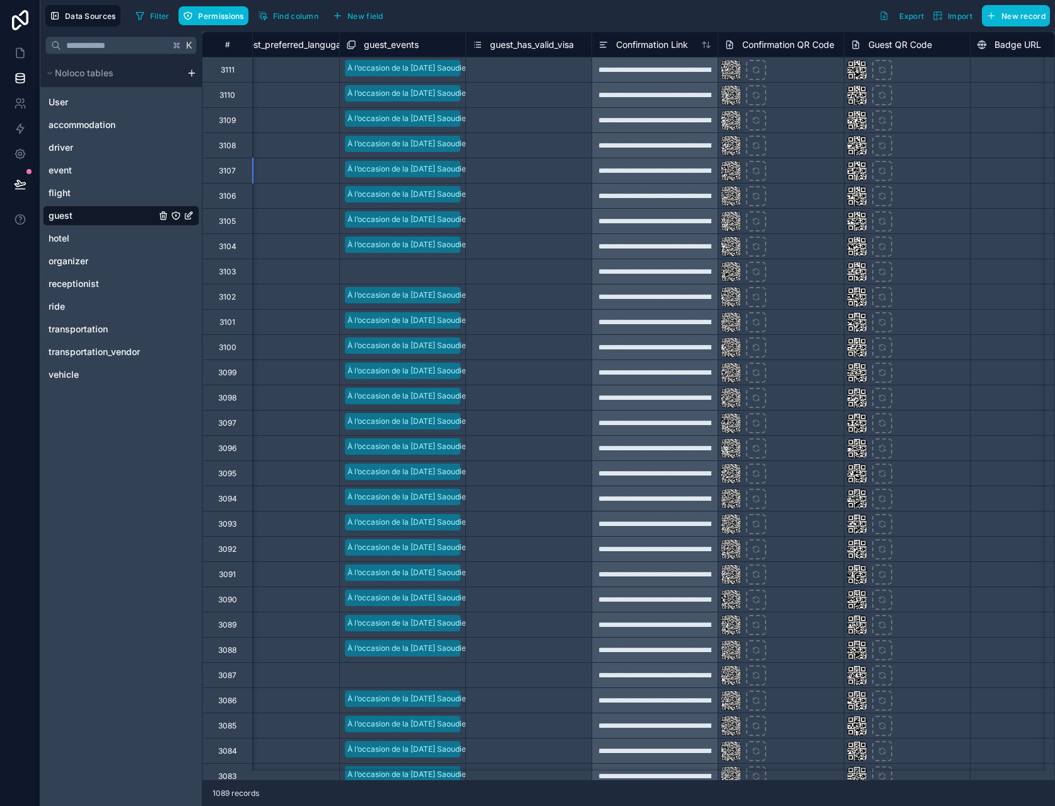
click at [433, 269] on div at bounding box center [444, 272] width 30 height 13
click at [433, 269] on div at bounding box center [444, 272] width 28 height 13
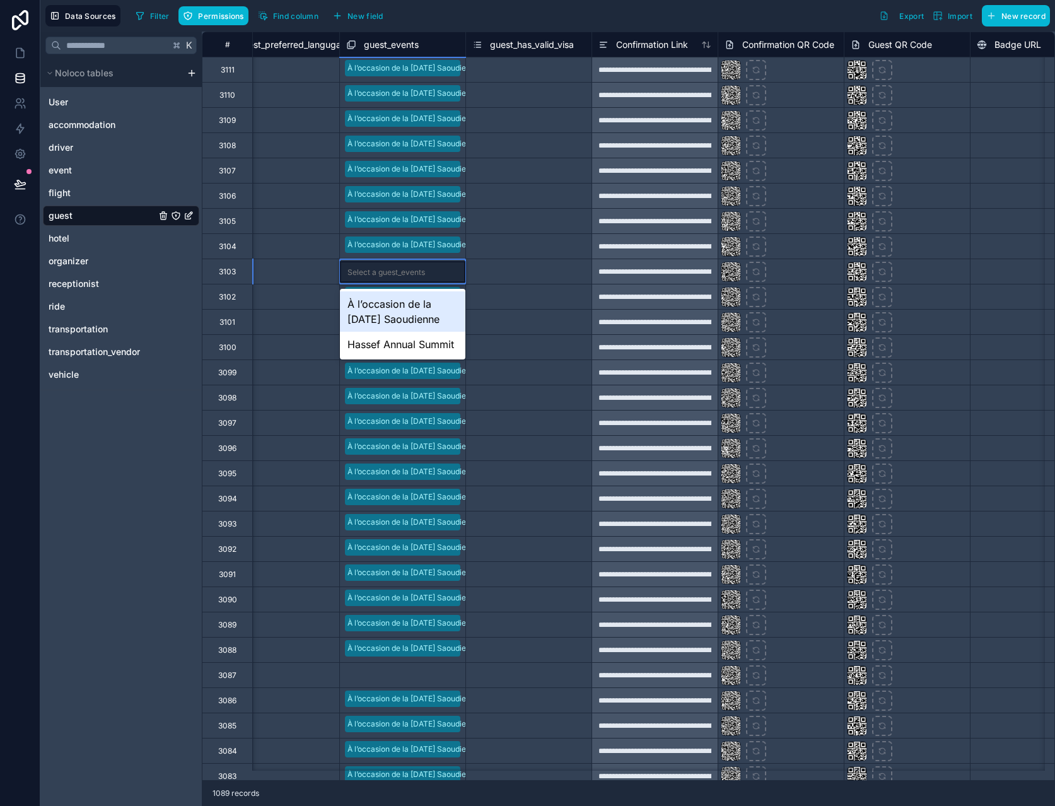
click at [438, 313] on div "À l’occasion de la [DATE] Saoudienne" at bounding box center [403, 311] width 126 height 40
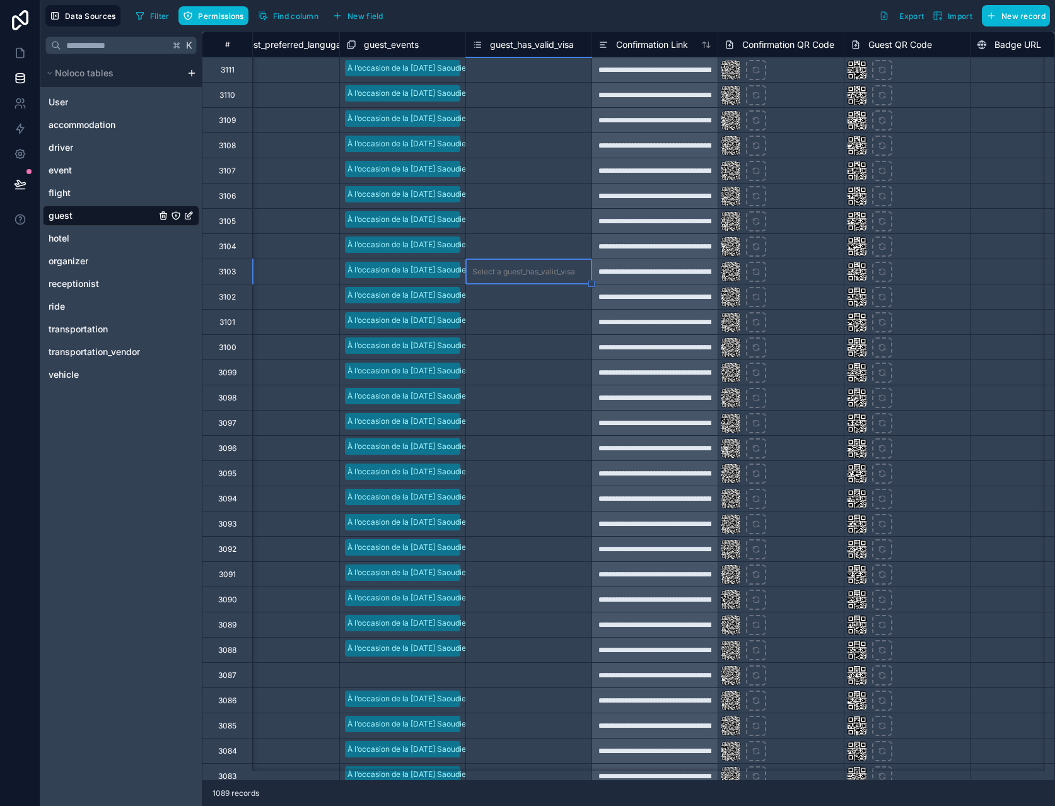
click at [533, 406] on div "Select a guest_has_valid_visa" at bounding box center [529, 397] width 126 height 25
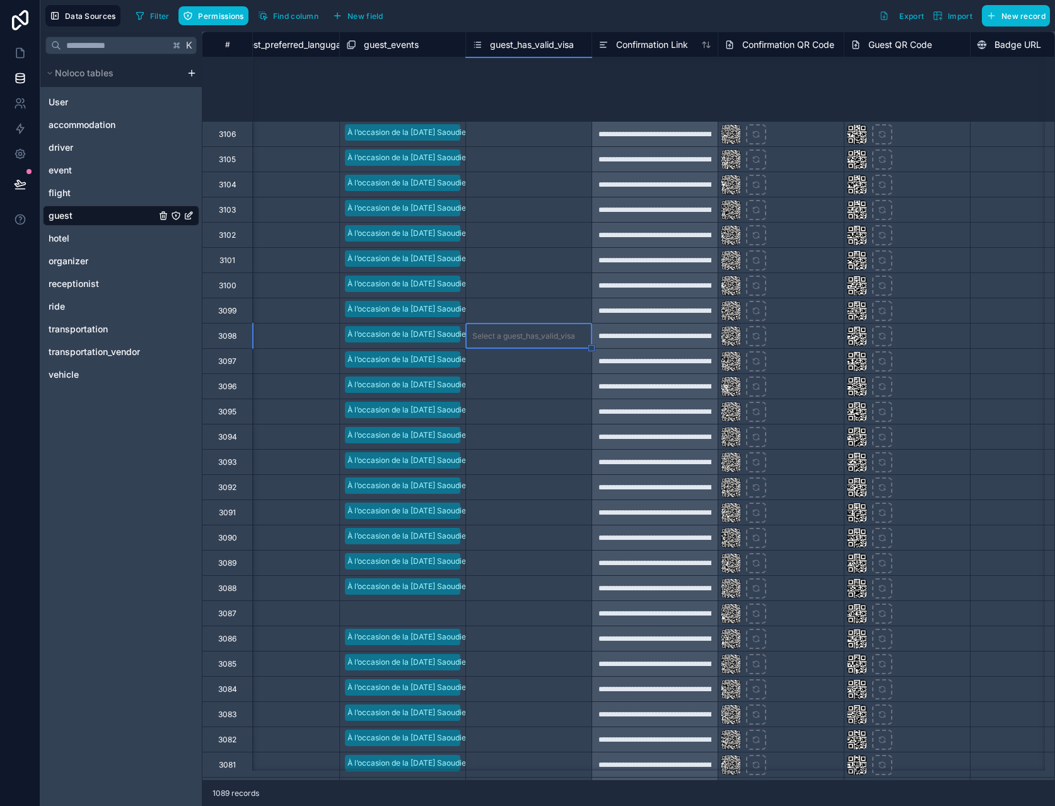
scroll to position [312, 1301]
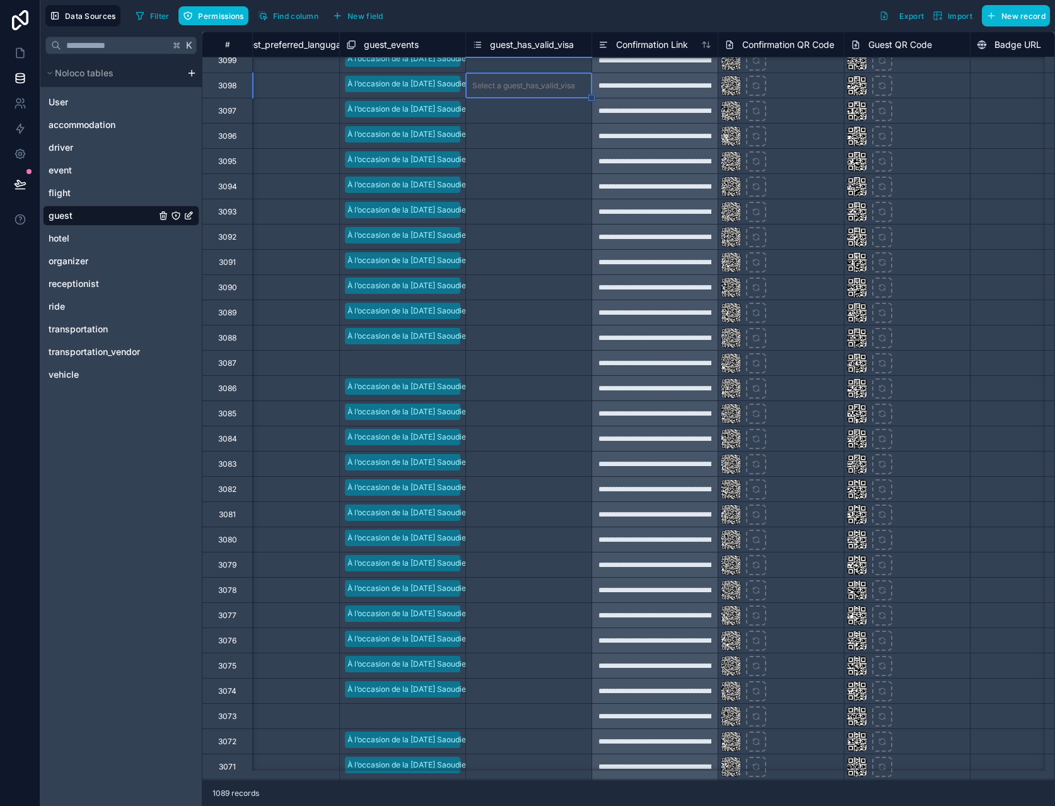
click at [433, 363] on div at bounding box center [444, 364] width 30 height 13
click at [433, 363] on div at bounding box center [444, 364] width 28 height 13
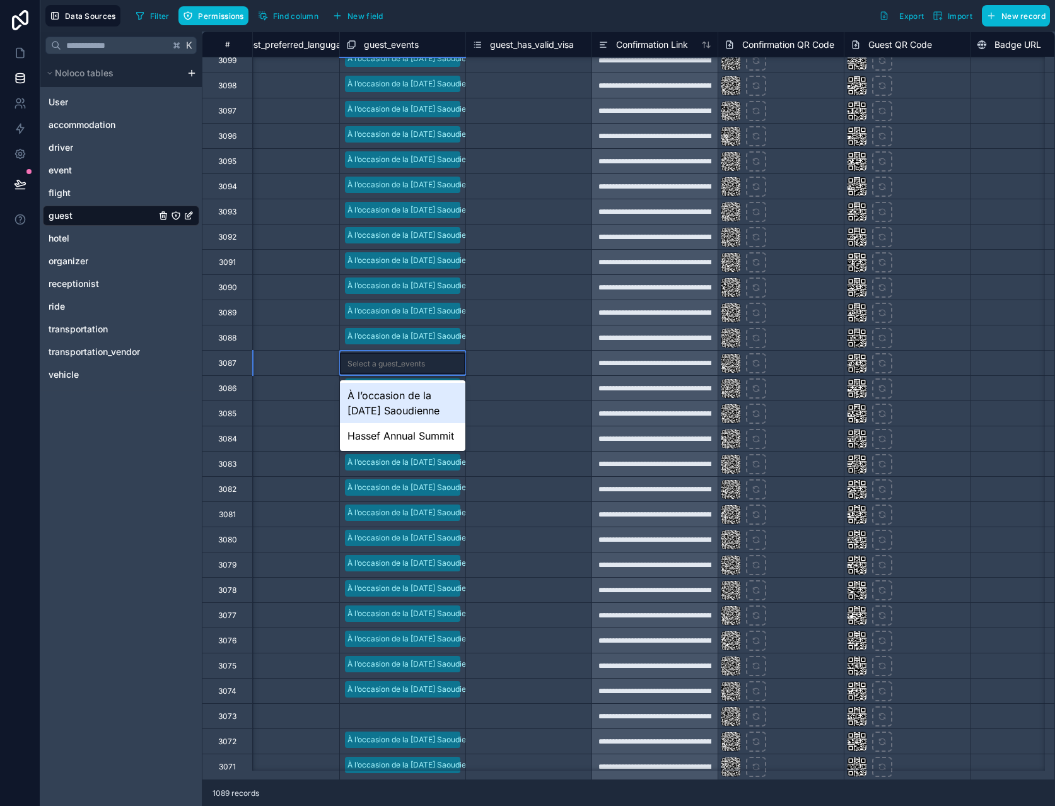
click at [433, 397] on div "À l’occasion de la [DATE] Saoudienne" at bounding box center [403, 403] width 126 height 40
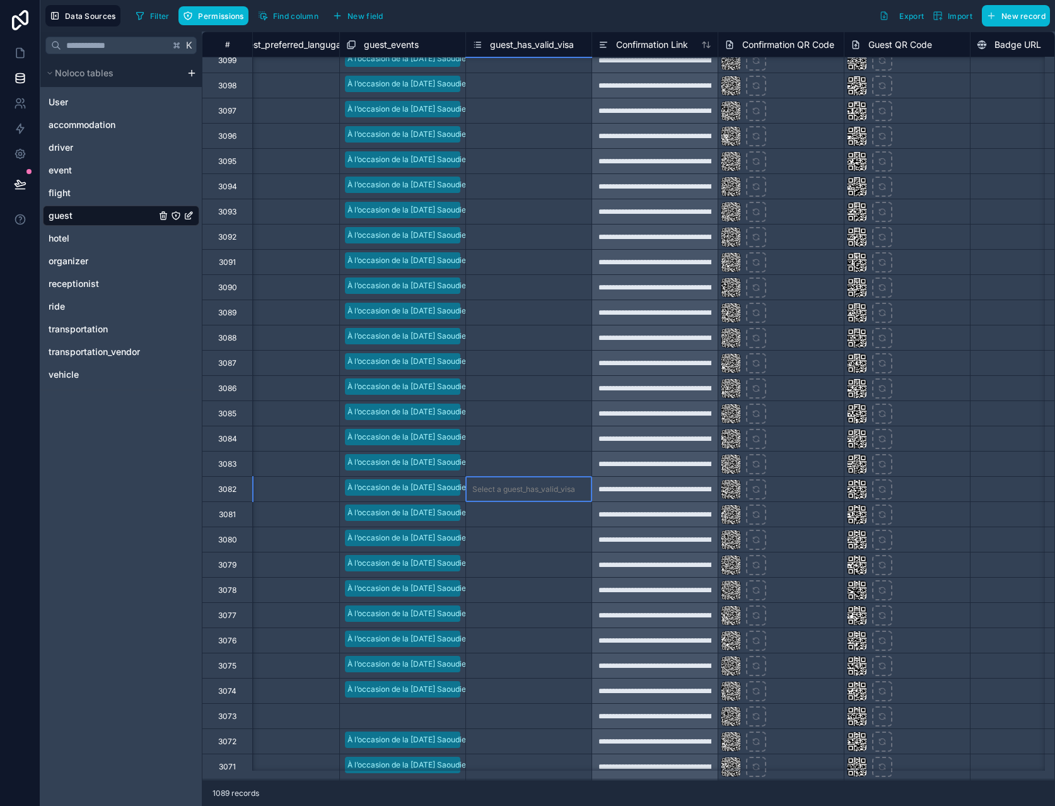
click at [529, 493] on div "Select a guest_has_valid_visa" at bounding box center [523, 489] width 103 height 10
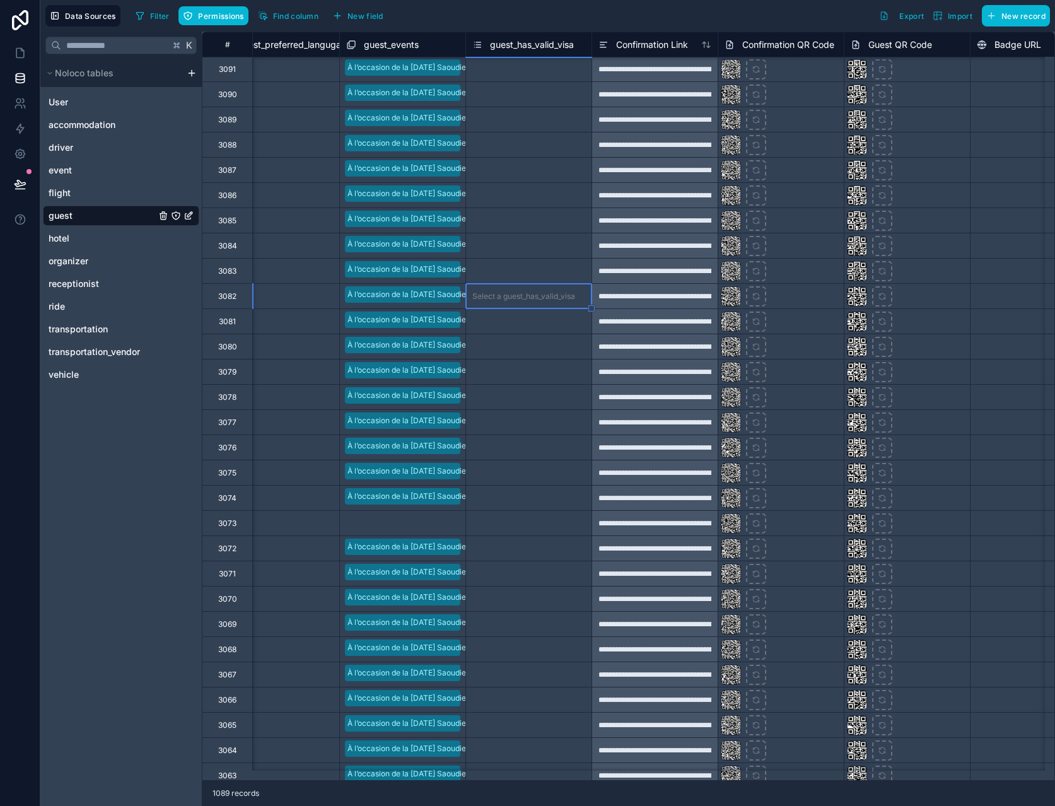
click at [438, 520] on div at bounding box center [444, 524] width 30 height 13
click at [438, 520] on div at bounding box center [444, 524] width 28 height 13
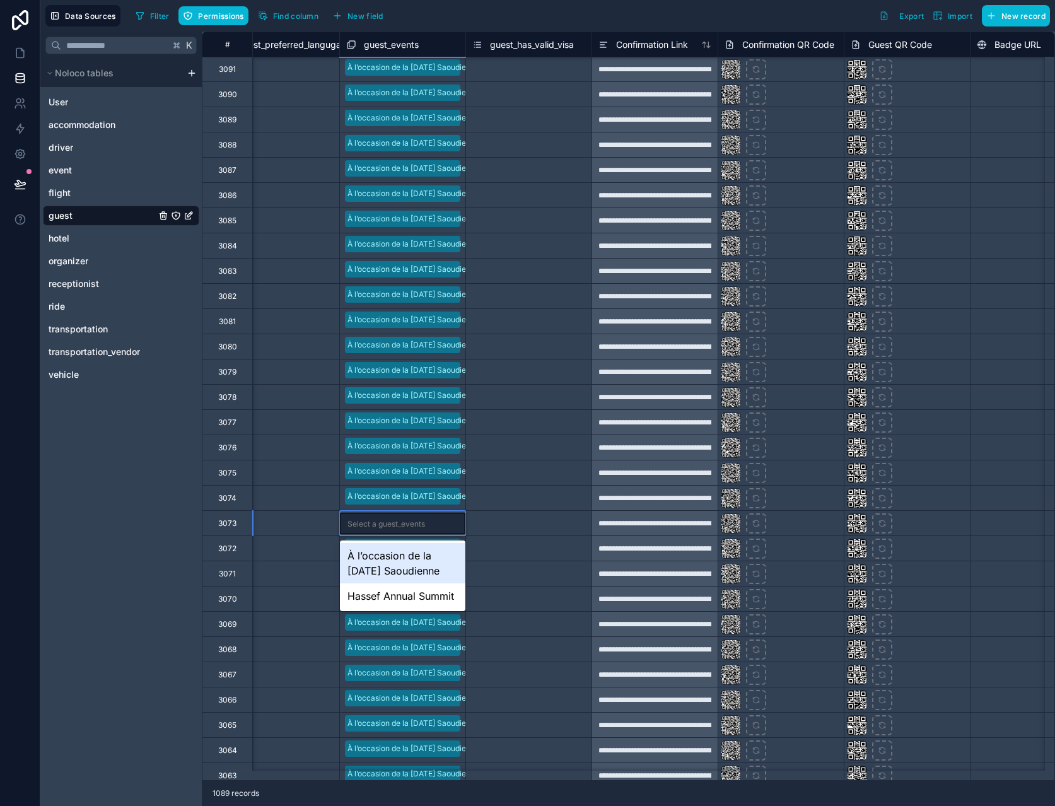
click at [431, 554] on div "À l’occasion de la [DATE] Saoudienne" at bounding box center [403, 563] width 126 height 40
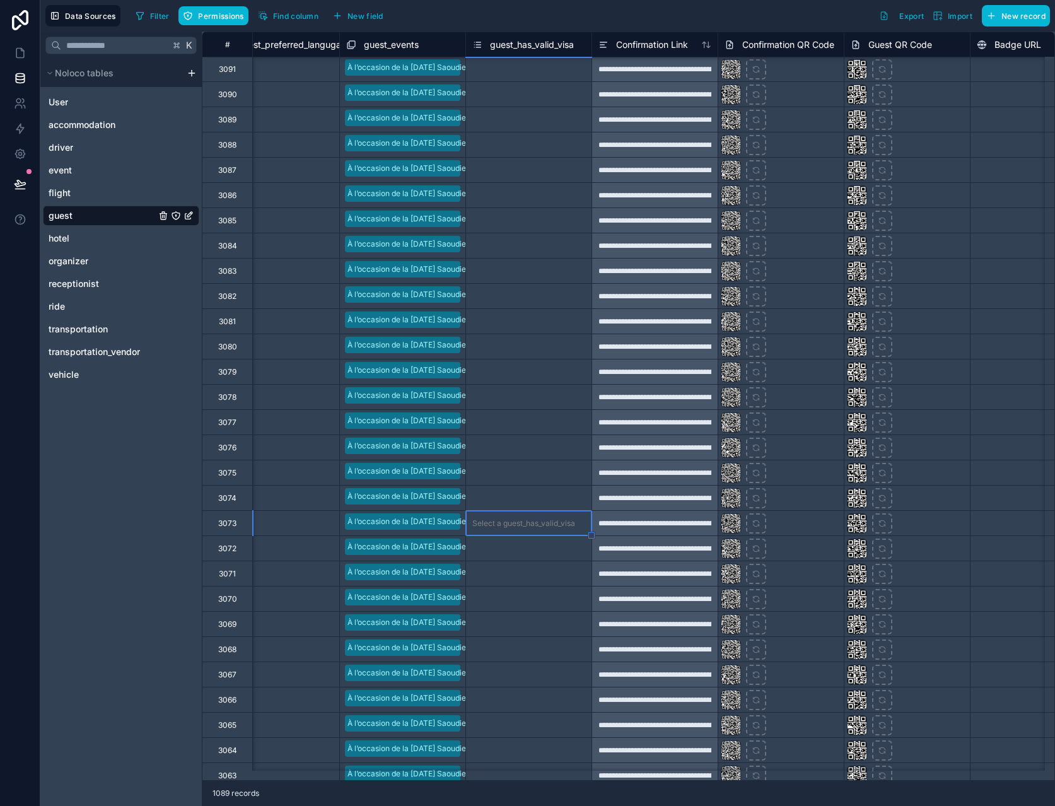
click at [544, 589] on div "Select a guest_has_valid_visa" at bounding box center [529, 599] width 126 height 25
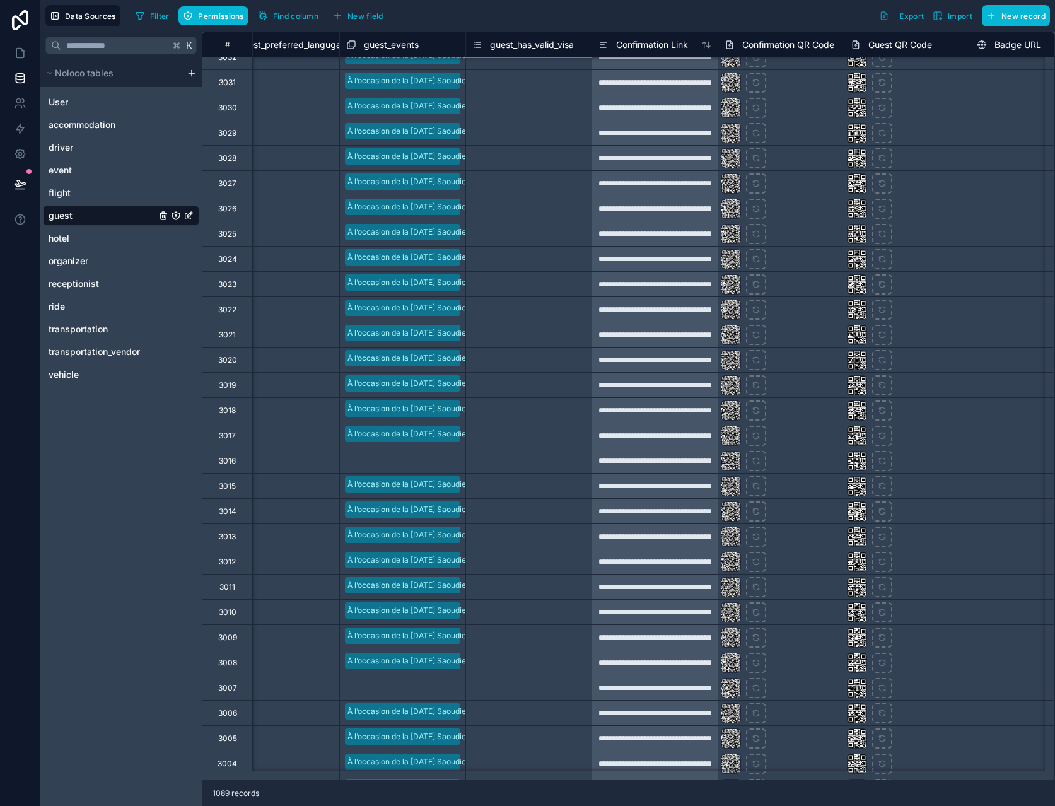
scroll to position [2012, 1301]
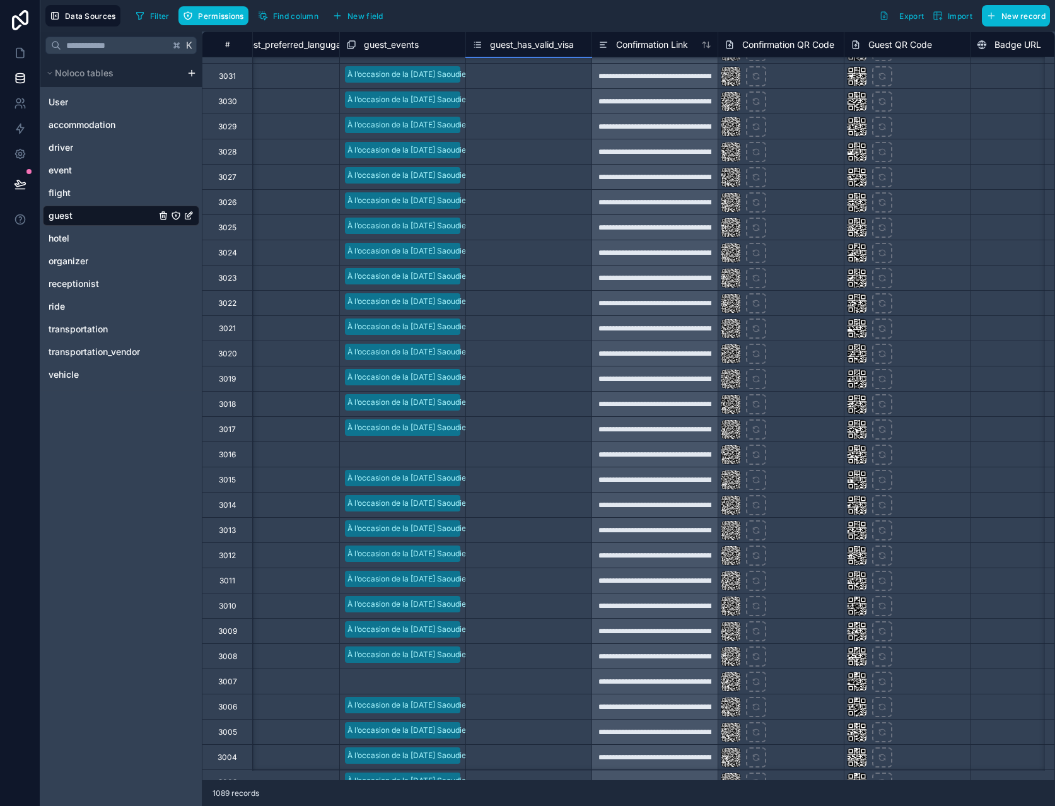
click at [428, 456] on div "Select a guest_events" at bounding box center [403, 454] width 126 height 19
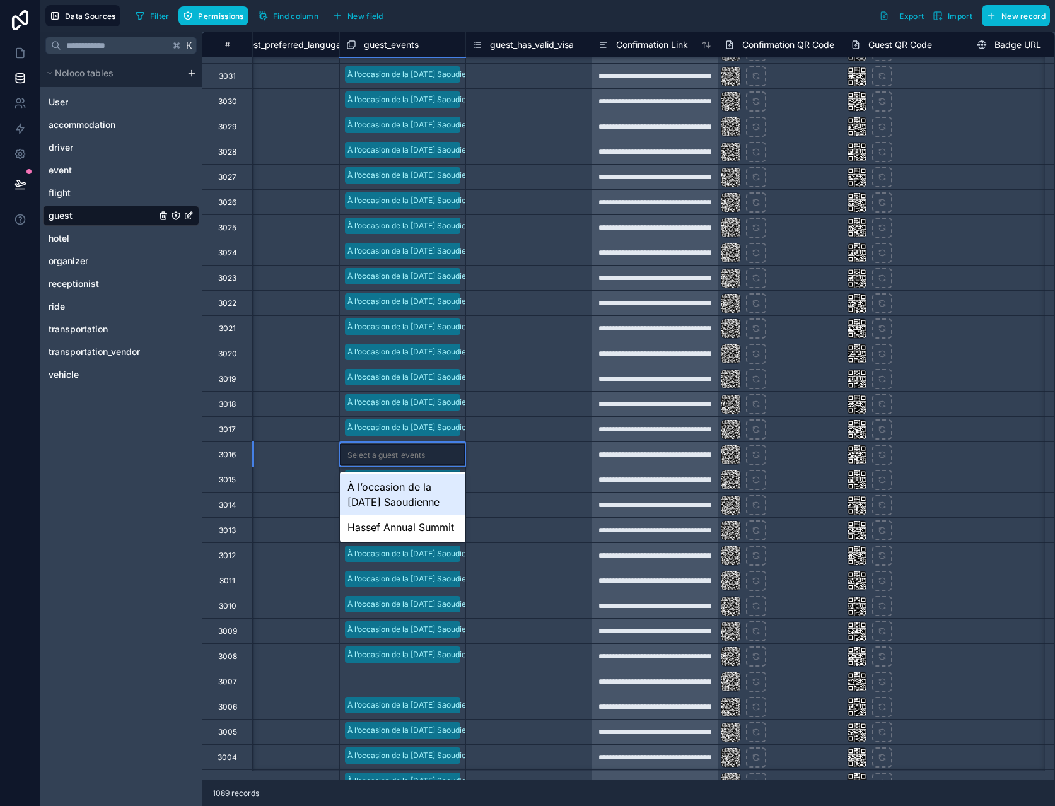
click at [428, 456] on div "Select a guest_events" at bounding box center [403, 454] width 126 height 21
click at [436, 489] on div "À l’occasion de la [DATE] Saoudienne" at bounding box center [403, 494] width 126 height 40
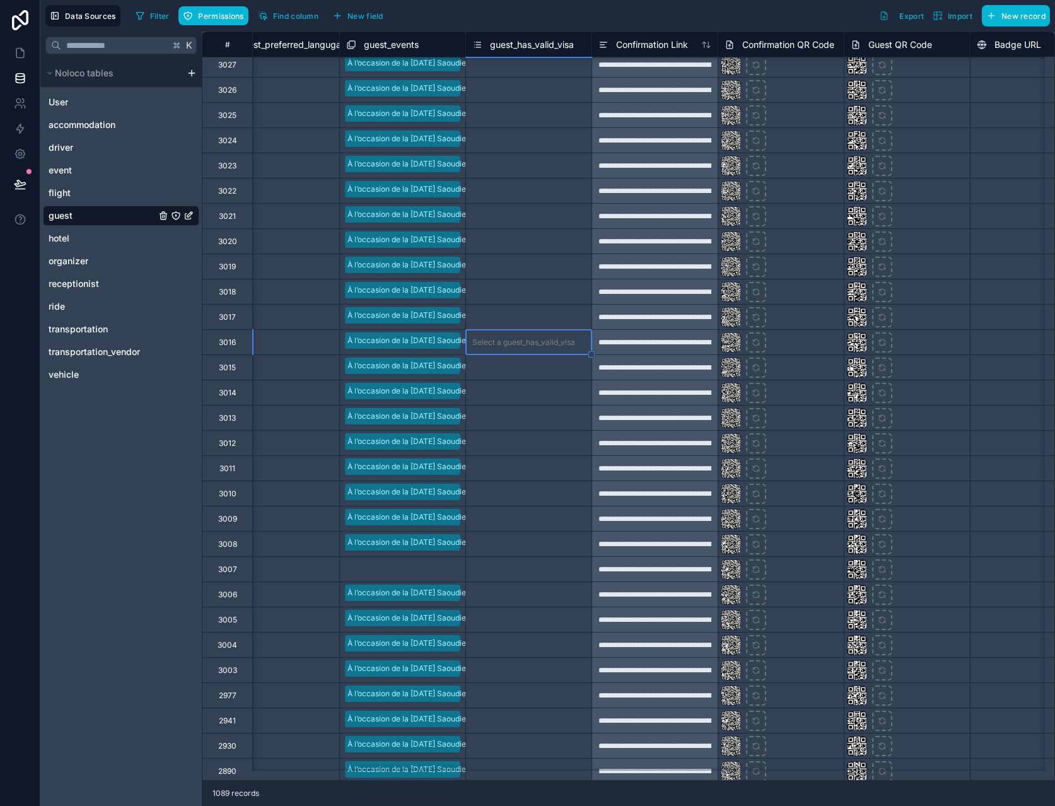
scroll to position [2247, 1301]
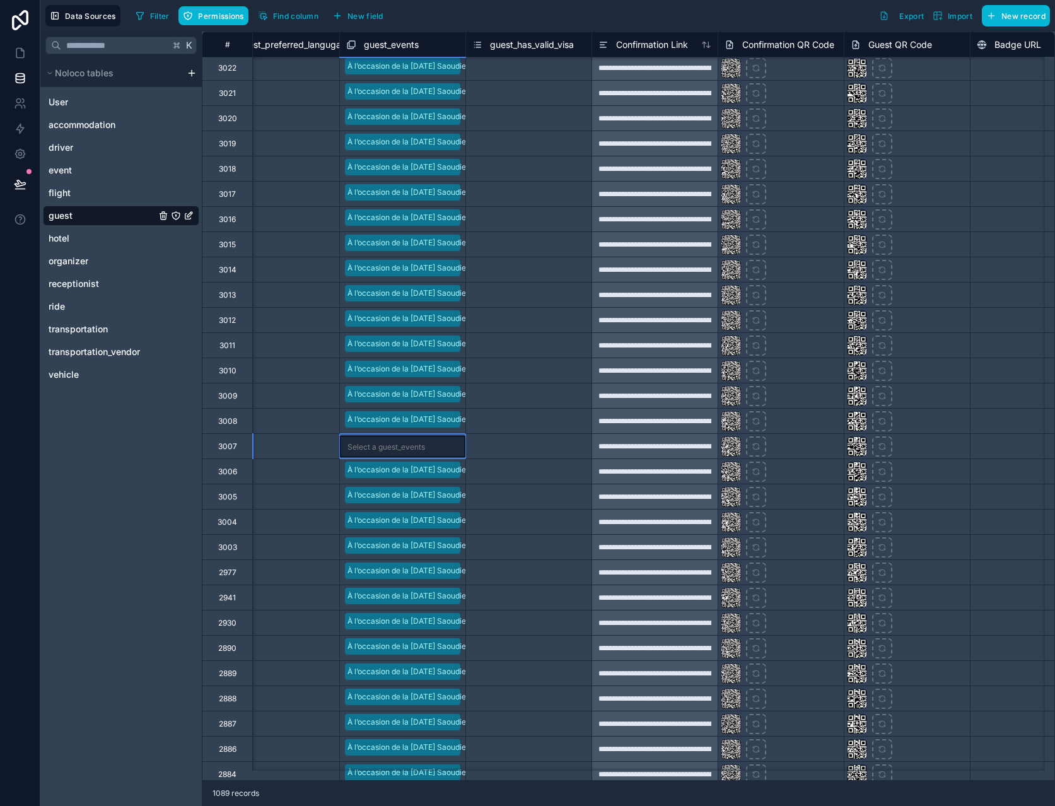
click at [409, 443] on div "Select a guest_events" at bounding box center [387, 447] width 78 height 10
click at [418, 496] on div "À l’occasion de la [DATE] Saoudienne" at bounding box center [403, 486] width 126 height 40
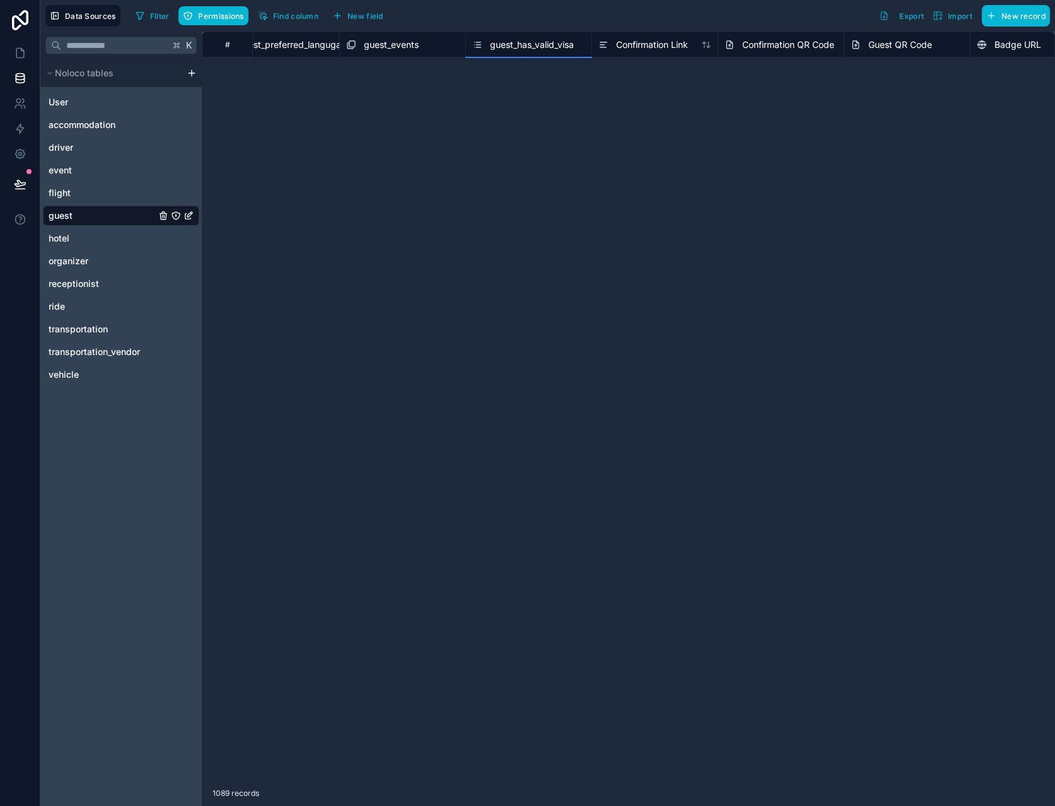
scroll to position [2640, 1301]
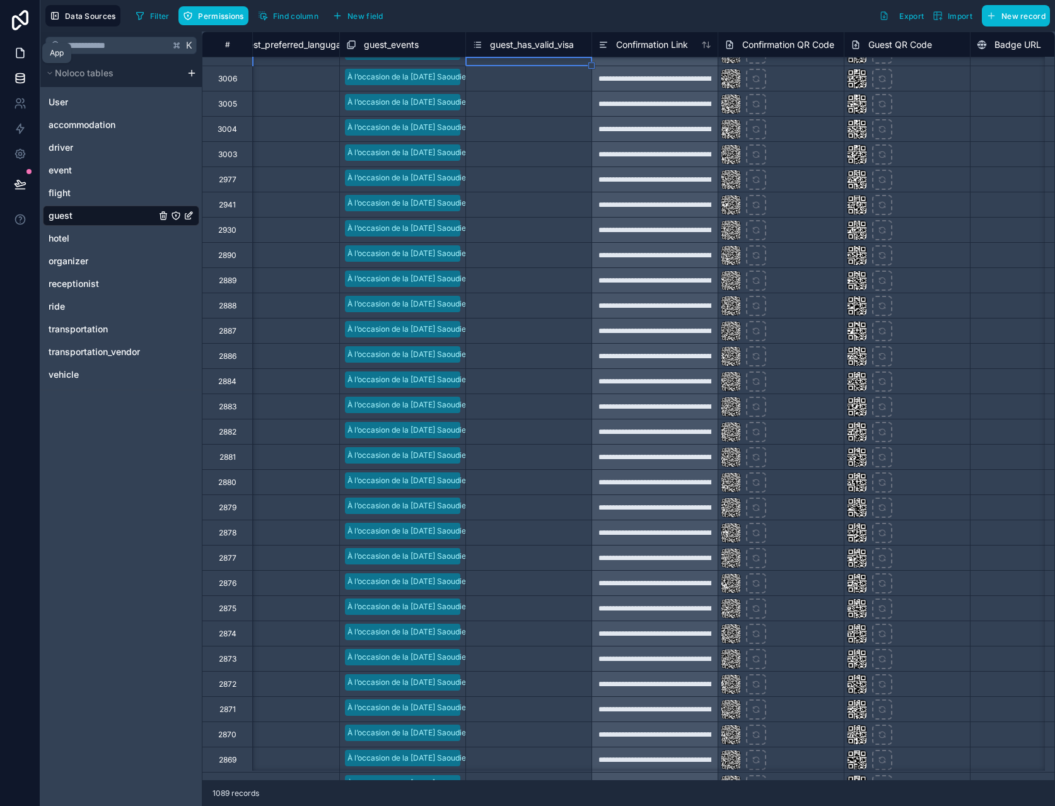
click at [14, 47] on icon at bounding box center [20, 53] width 13 height 13
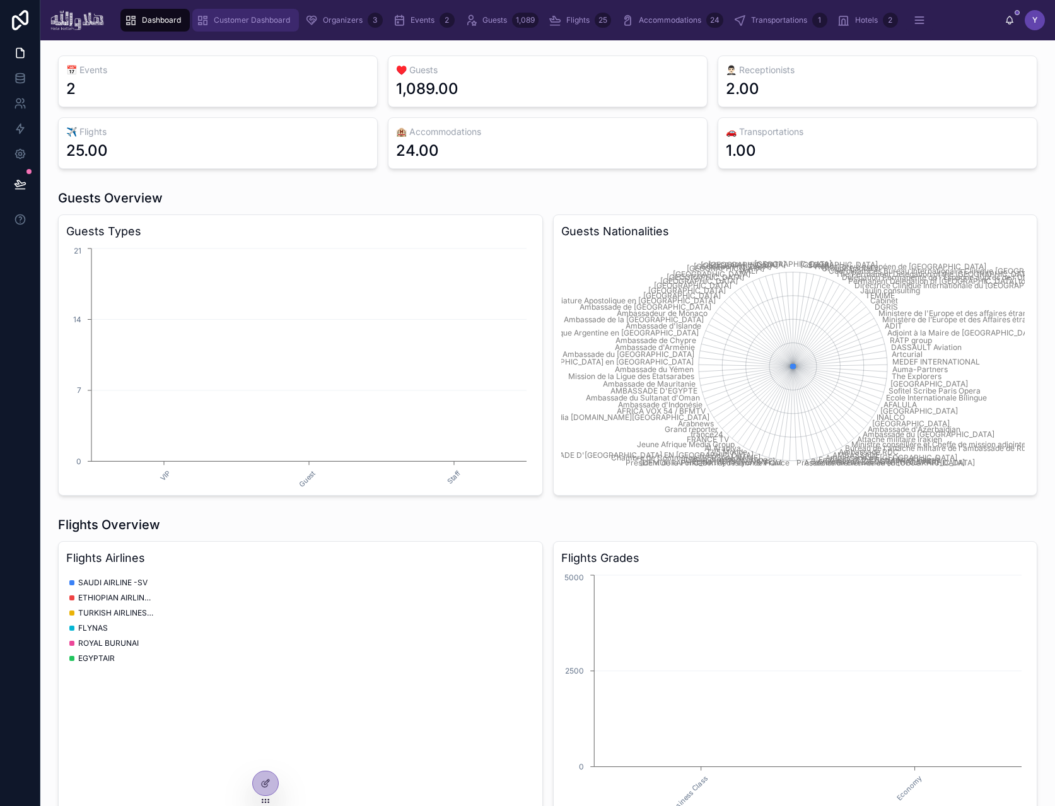
click at [240, 15] on span "Customer Dashboard" at bounding box center [252, 20] width 76 height 10
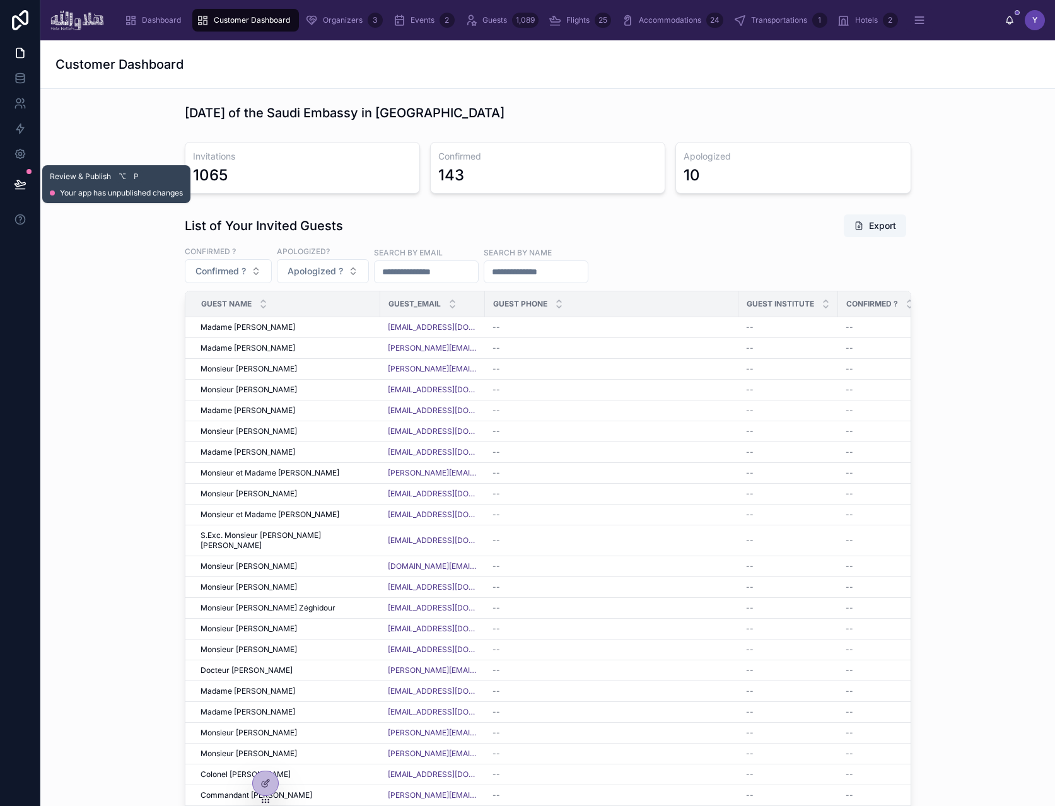
click at [31, 178] on button at bounding box center [20, 184] width 28 height 35
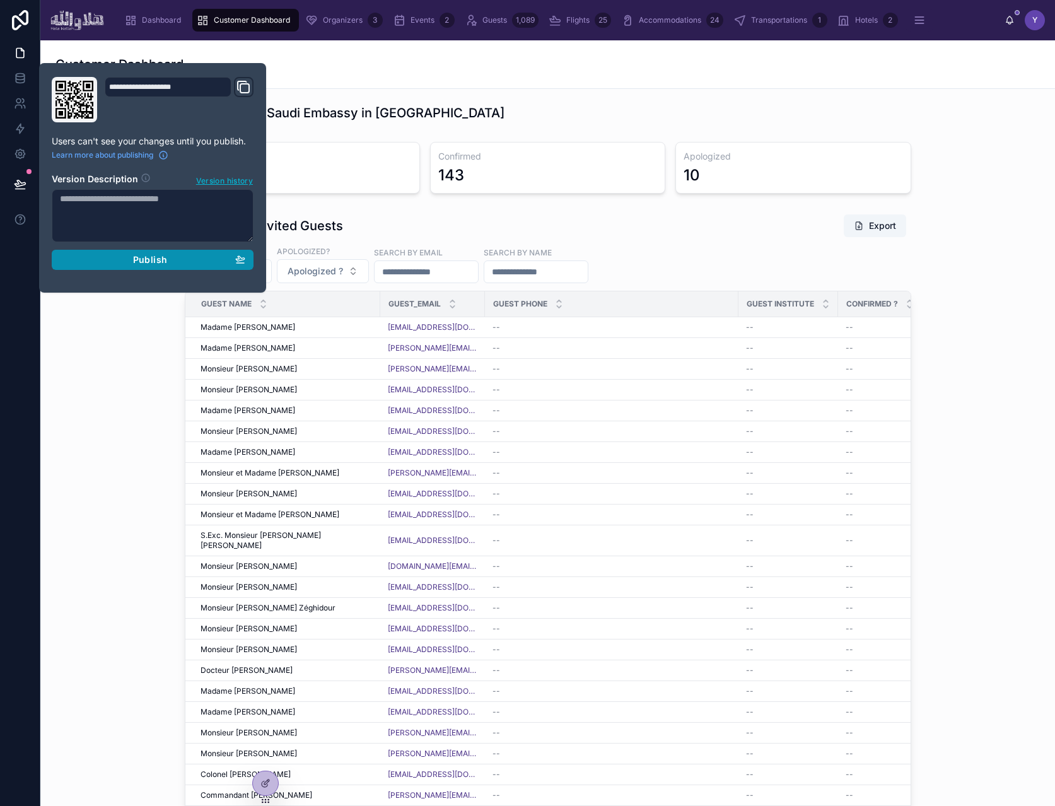
click at [107, 255] on div "Publish" at bounding box center [152, 259] width 185 height 11
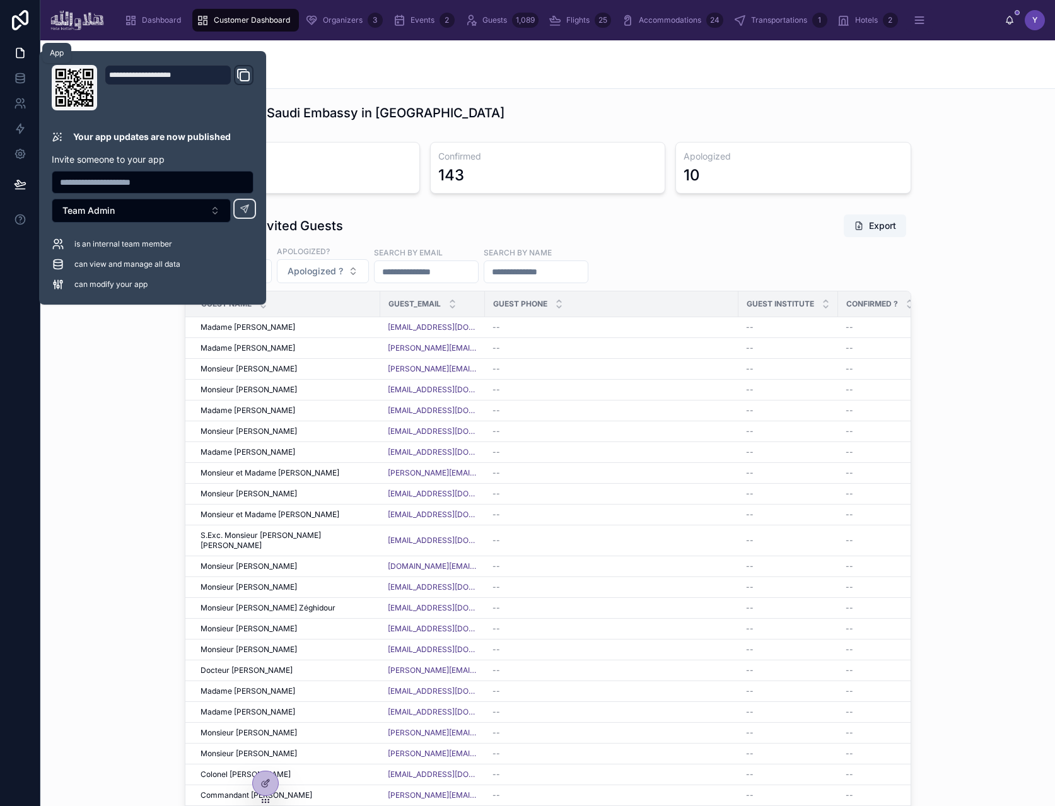
click at [18, 59] on link at bounding box center [20, 52] width 40 height 25
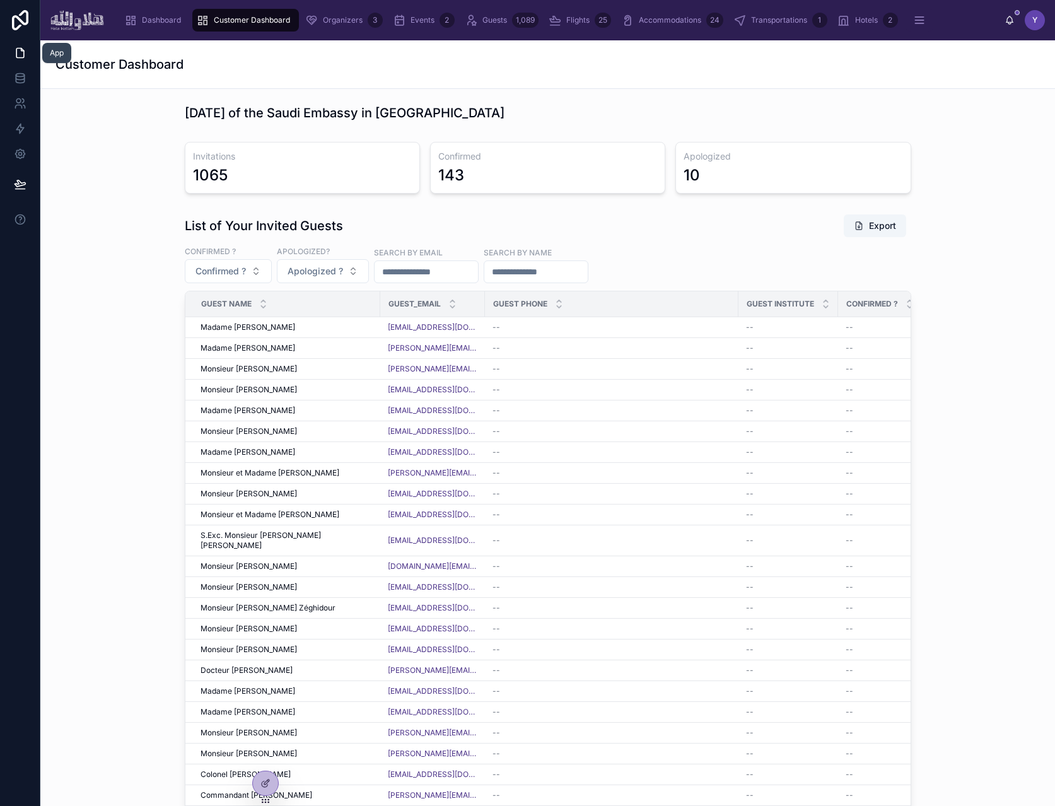
click at [24, 56] on icon at bounding box center [20, 53] width 13 height 13
click at [417, 15] on span "Events" at bounding box center [423, 20] width 24 height 10
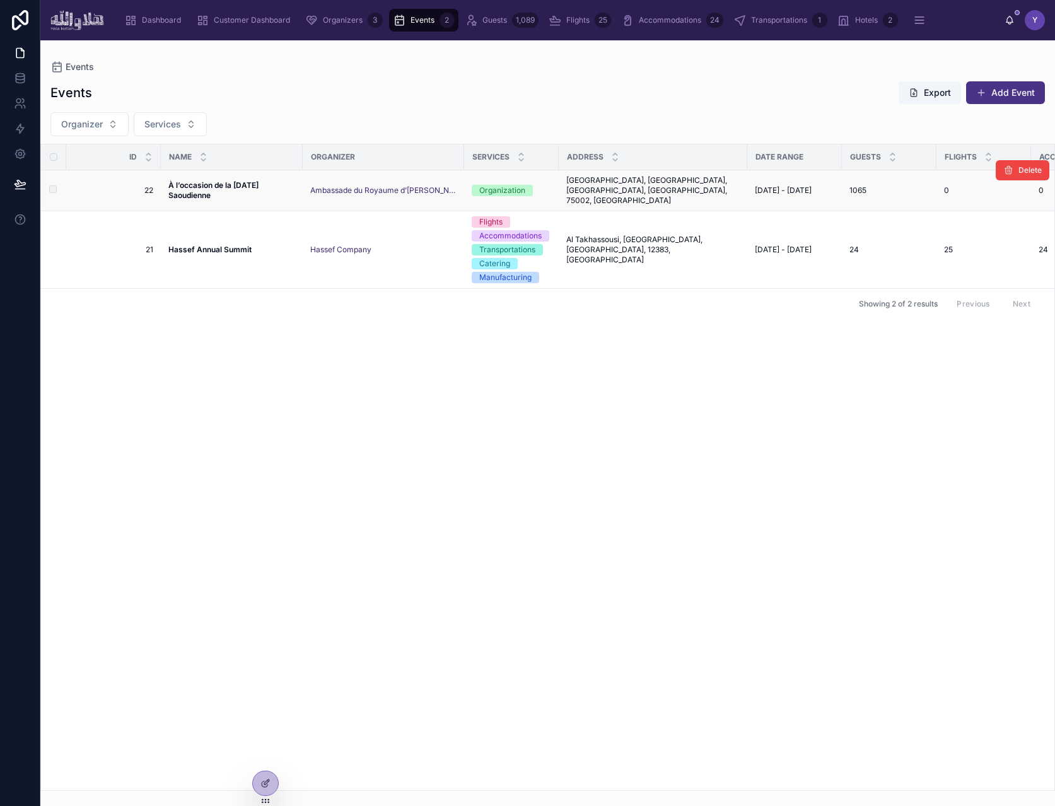
click at [235, 190] on span "À l’occasion de la [DATE] Saoudienne" at bounding box center [231, 190] width 127 height 20
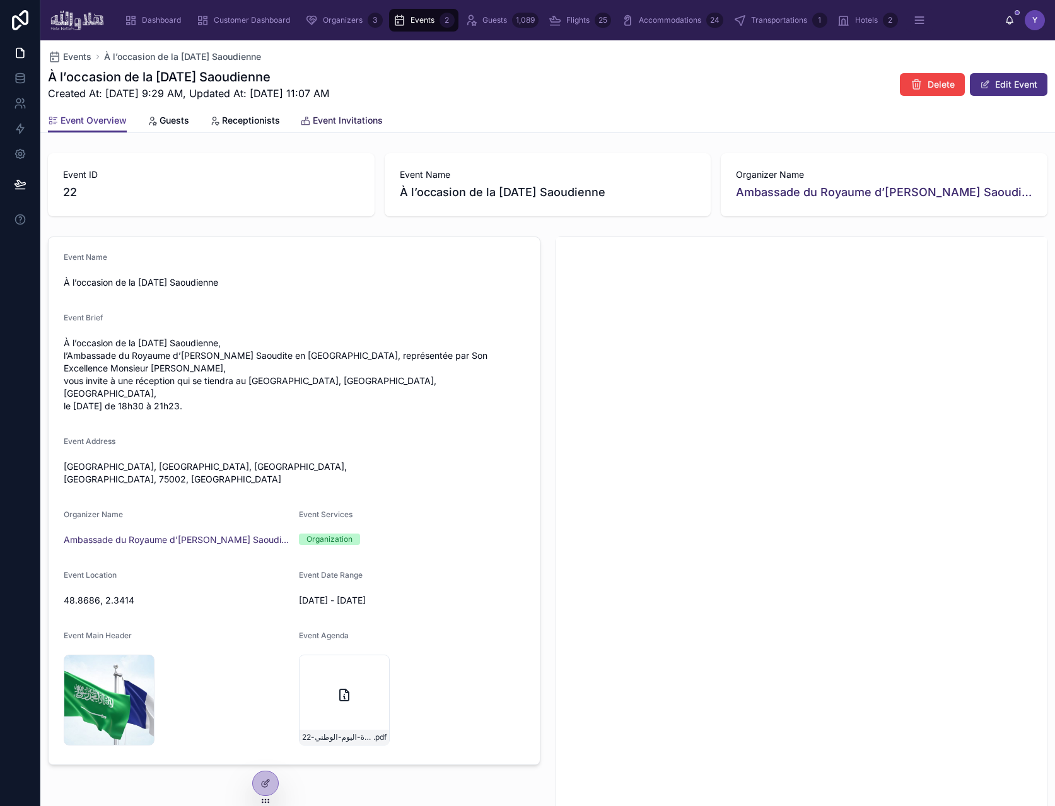
click at [336, 116] on span "Event Invitations" at bounding box center [348, 120] width 70 height 13
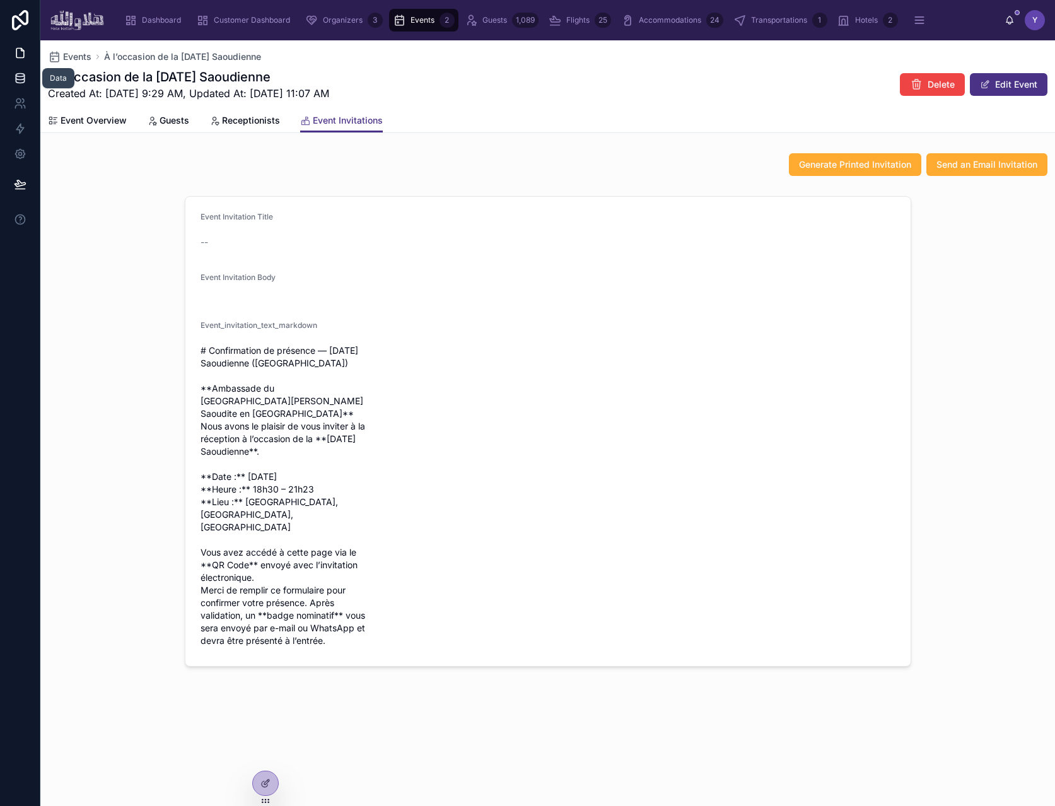
click at [14, 83] on icon at bounding box center [20, 78] width 13 height 13
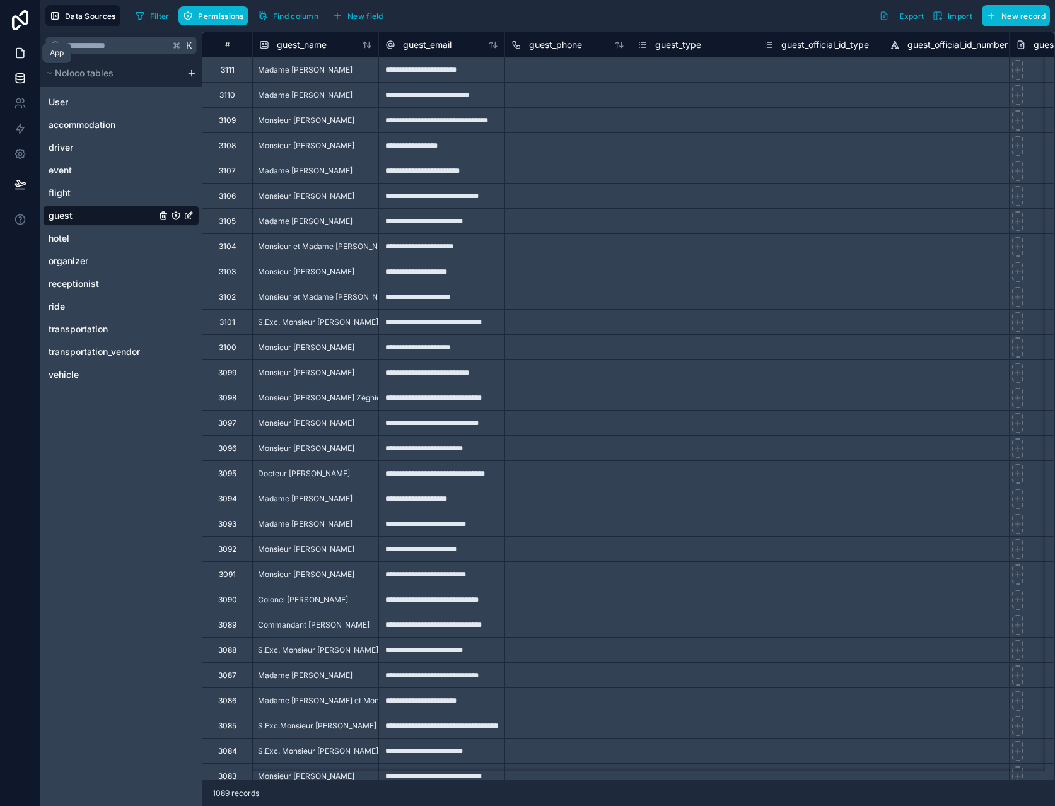
click at [11, 56] on link at bounding box center [20, 52] width 40 height 25
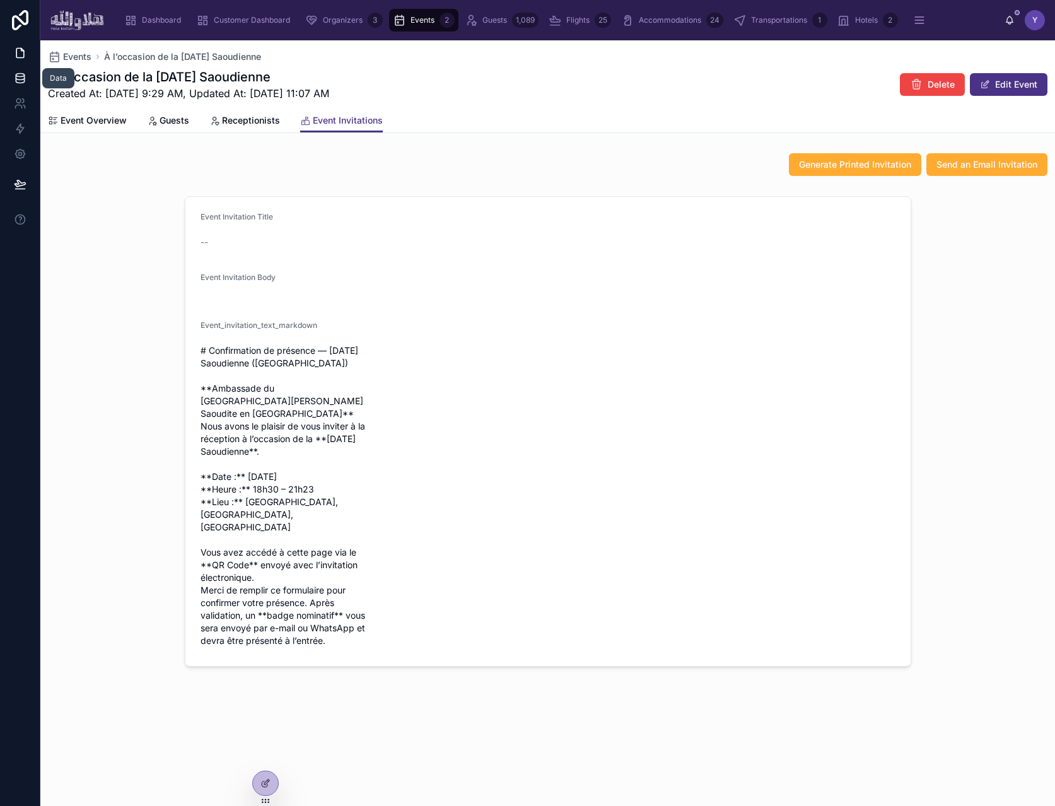
click at [23, 79] on icon at bounding box center [20, 80] width 8 height 5
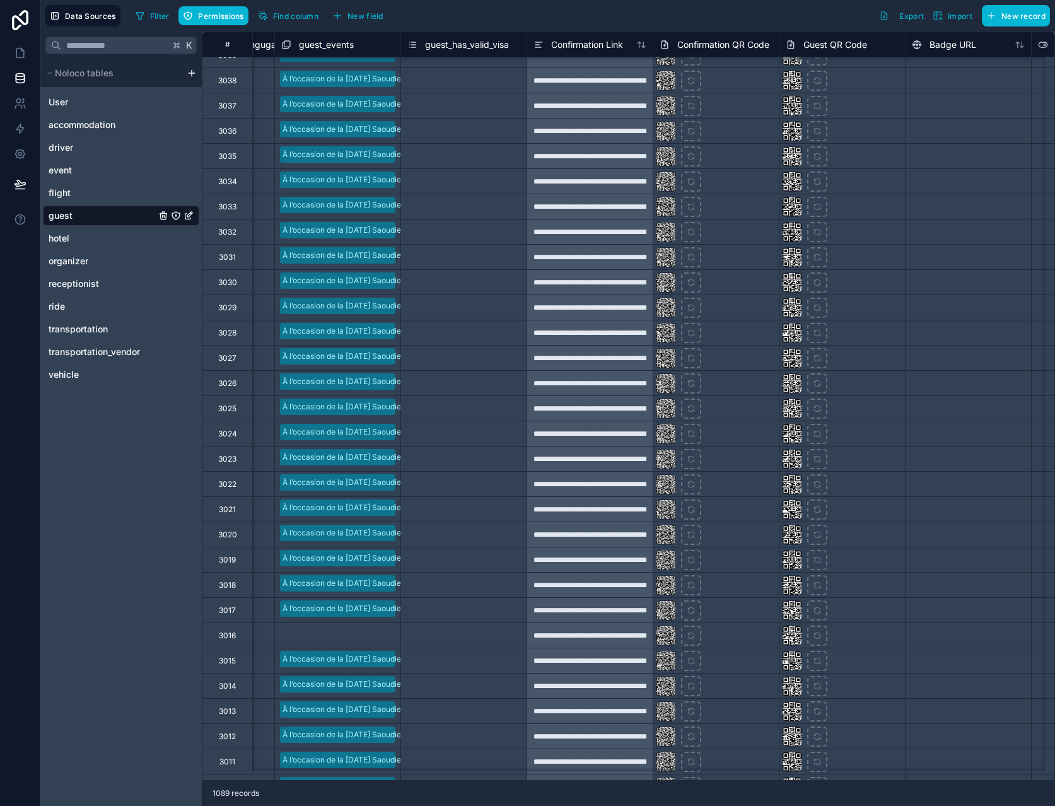
scroll to position [2133, 1366]
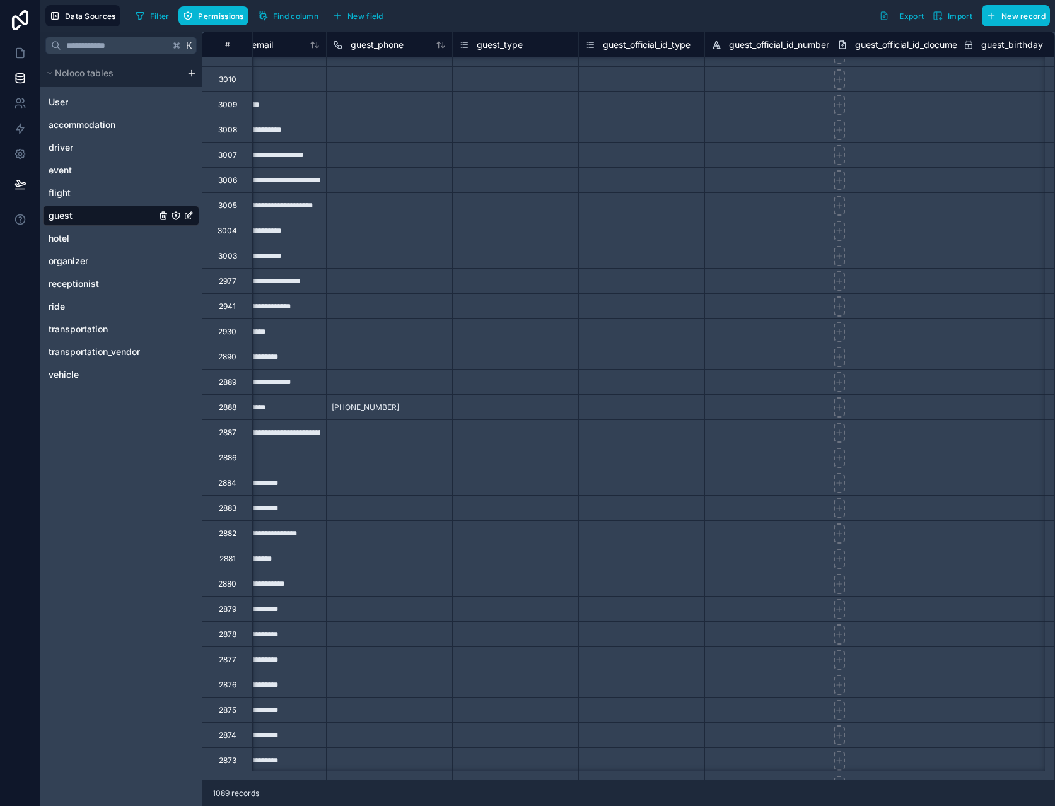
scroll to position [2539, 0]
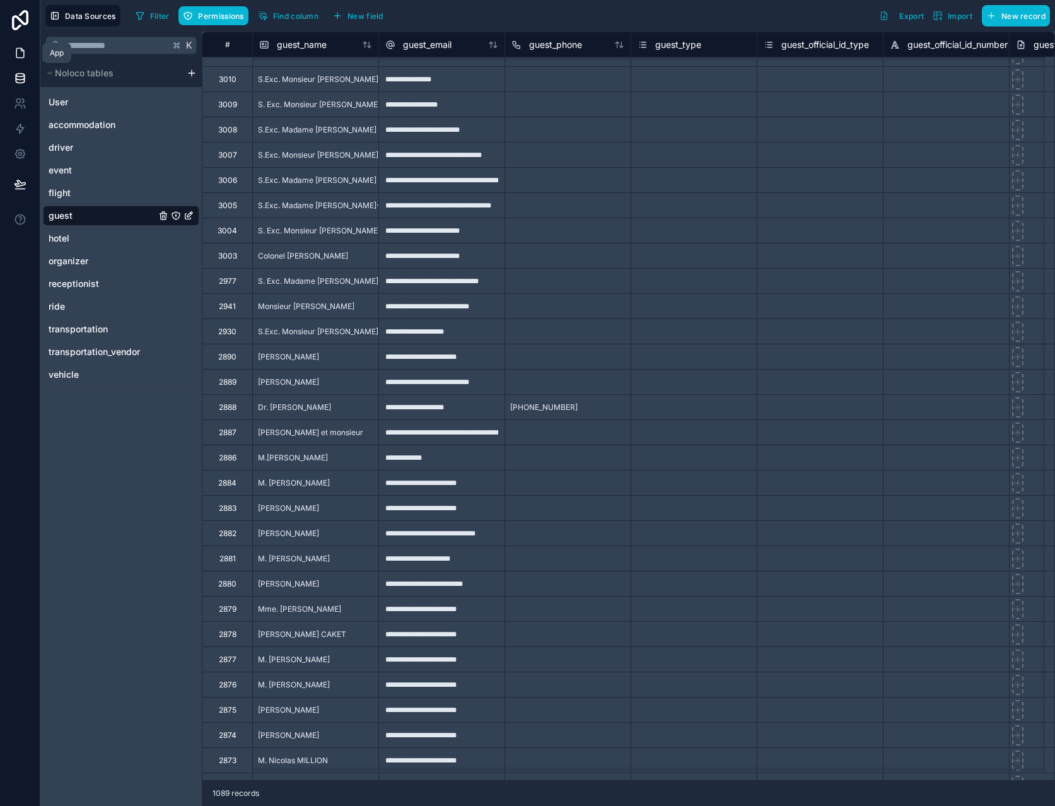
click at [23, 50] on icon at bounding box center [20, 53] width 8 height 9
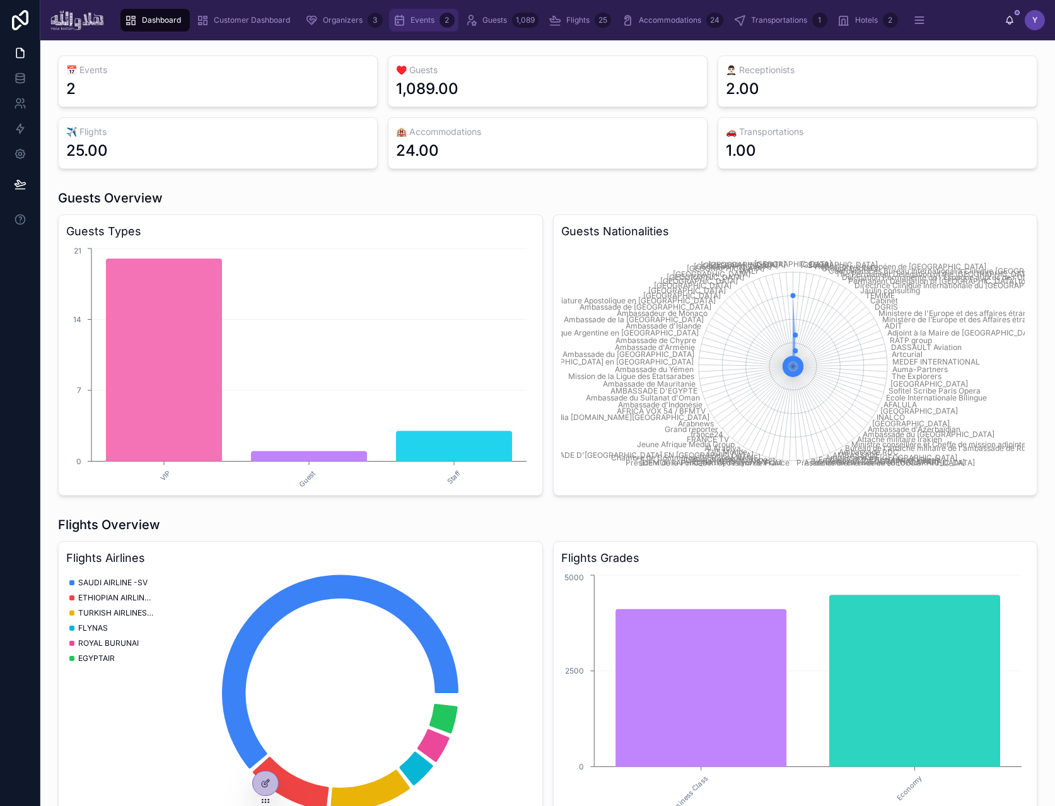
click at [417, 16] on span "Events" at bounding box center [423, 20] width 24 height 10
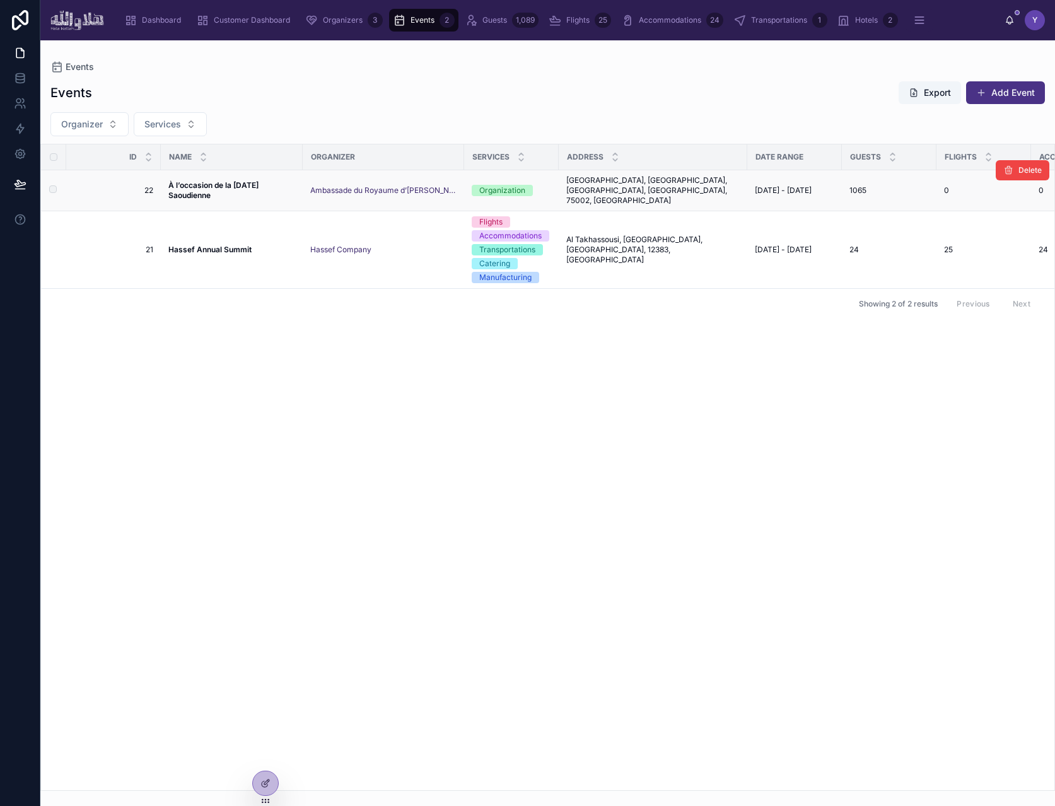
click at [215, 184] on strong "À l’occasion de la [DATE] Saoudienne" at bounding box center [214, 190] width 92 height 20
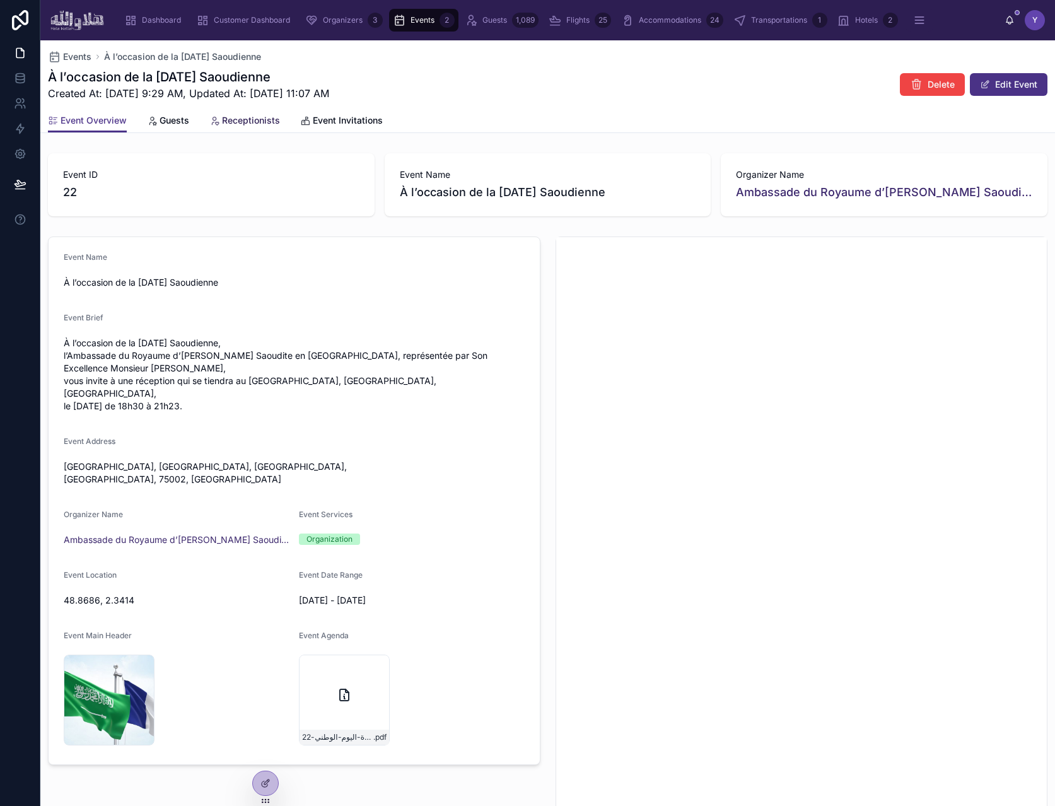
click at [255, 117] on span "Receptionists" at bounding box center [251, 120] width 58 height 13
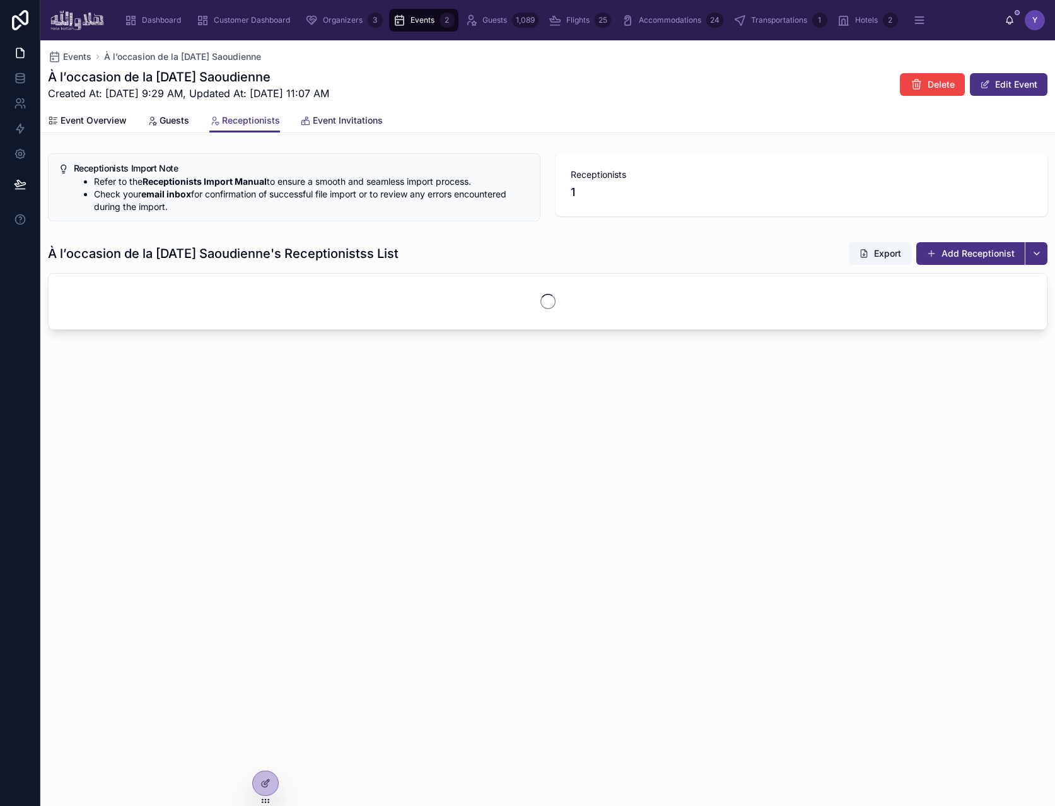
click at [324, 121] on span "Event Invitations" at bounding box center [348, 120] width 70 height 13
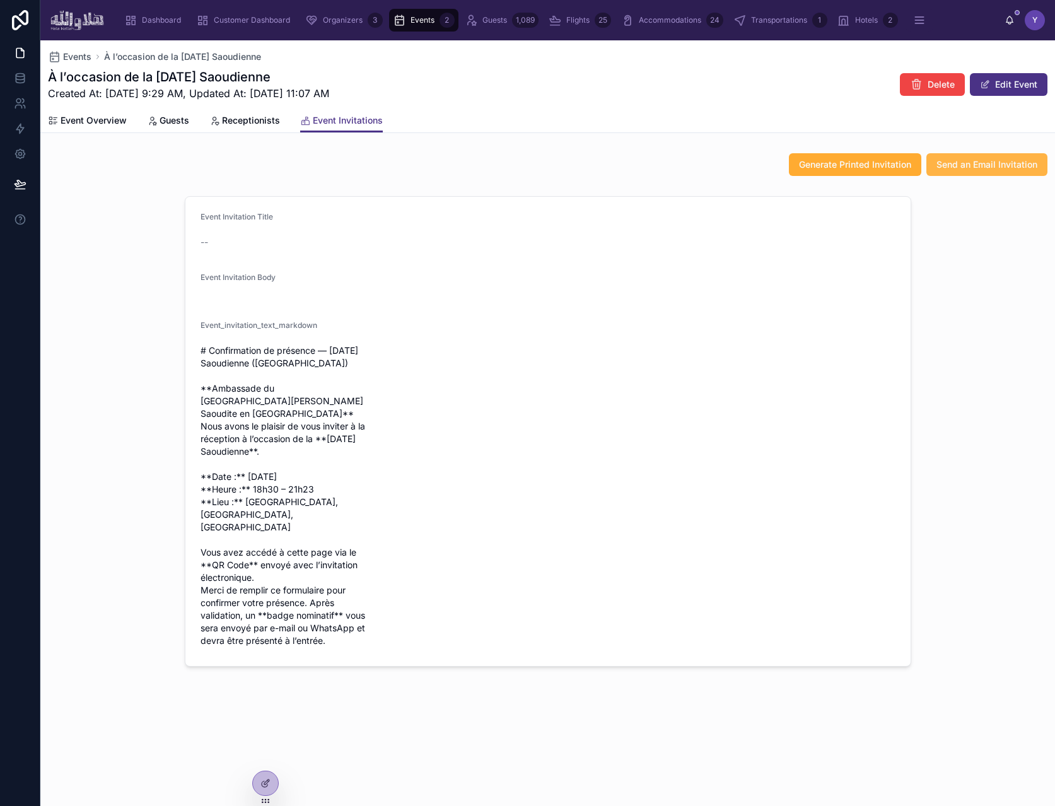
click at [988, 169] on span "Send an Email Invitation" at bounding box center [987, 164] width 101 height 13
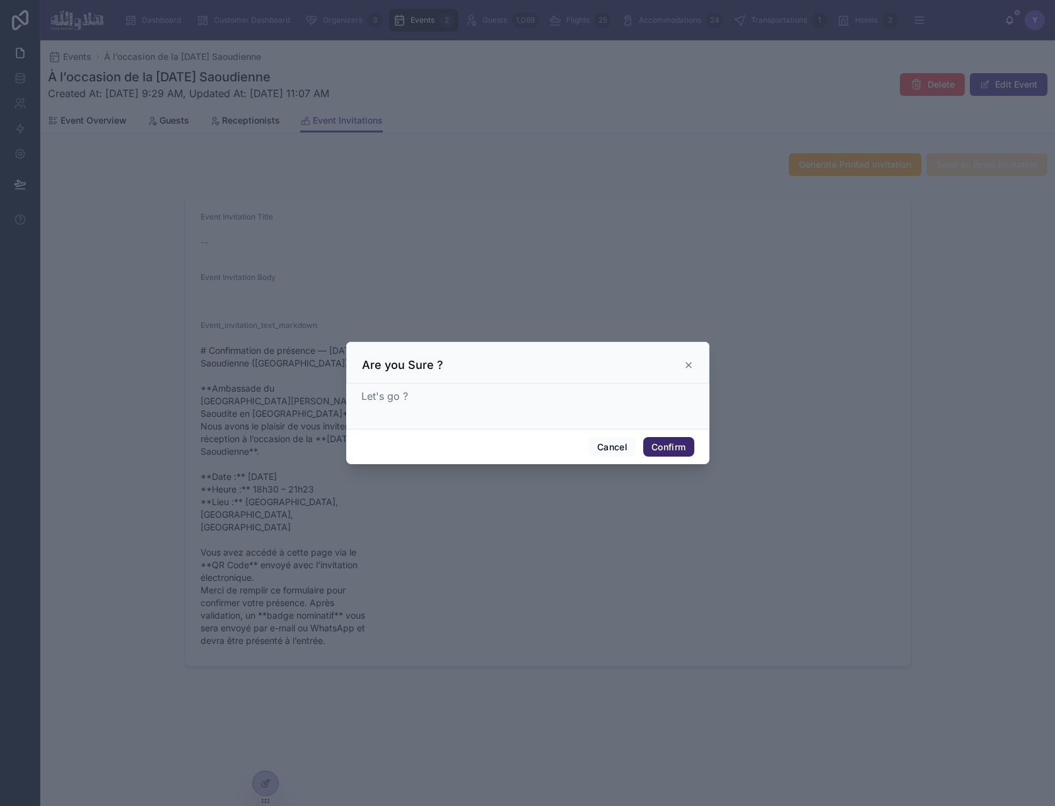
click at [679, 446] on button "Confirm" at bounding box center [668, 447] width 50 height 20
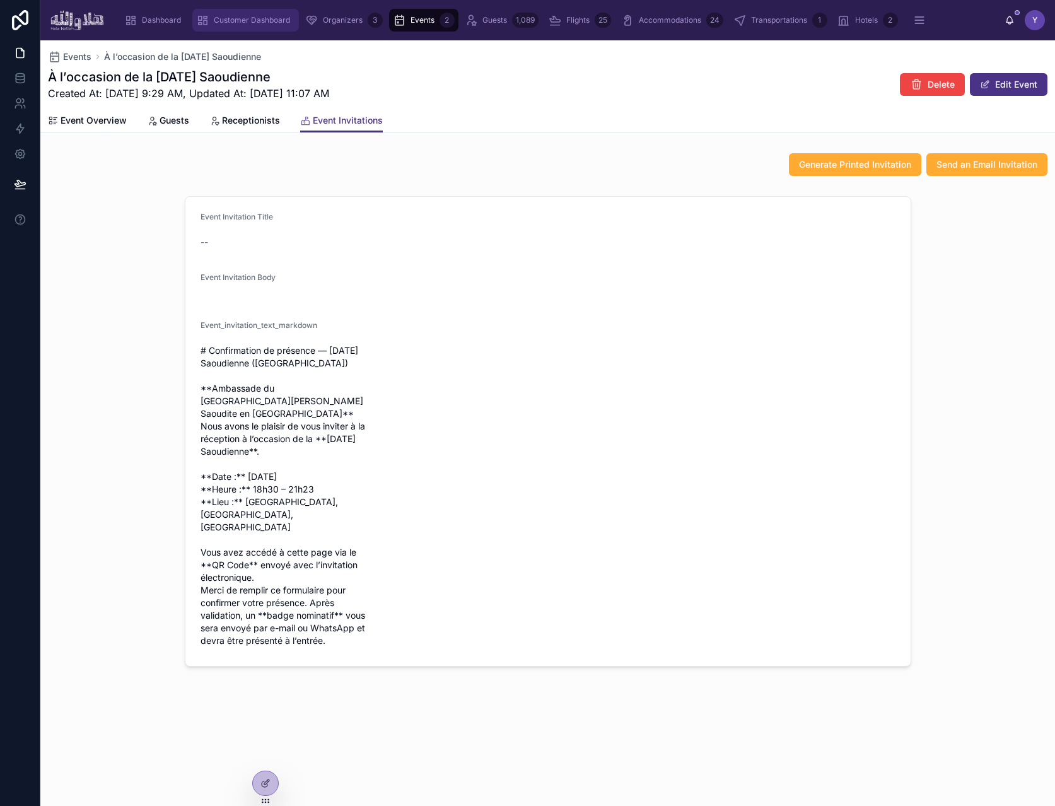
click at [237, 18] on span "Customer Dashboard" at bounding box center [252, 20] width 76 height 10
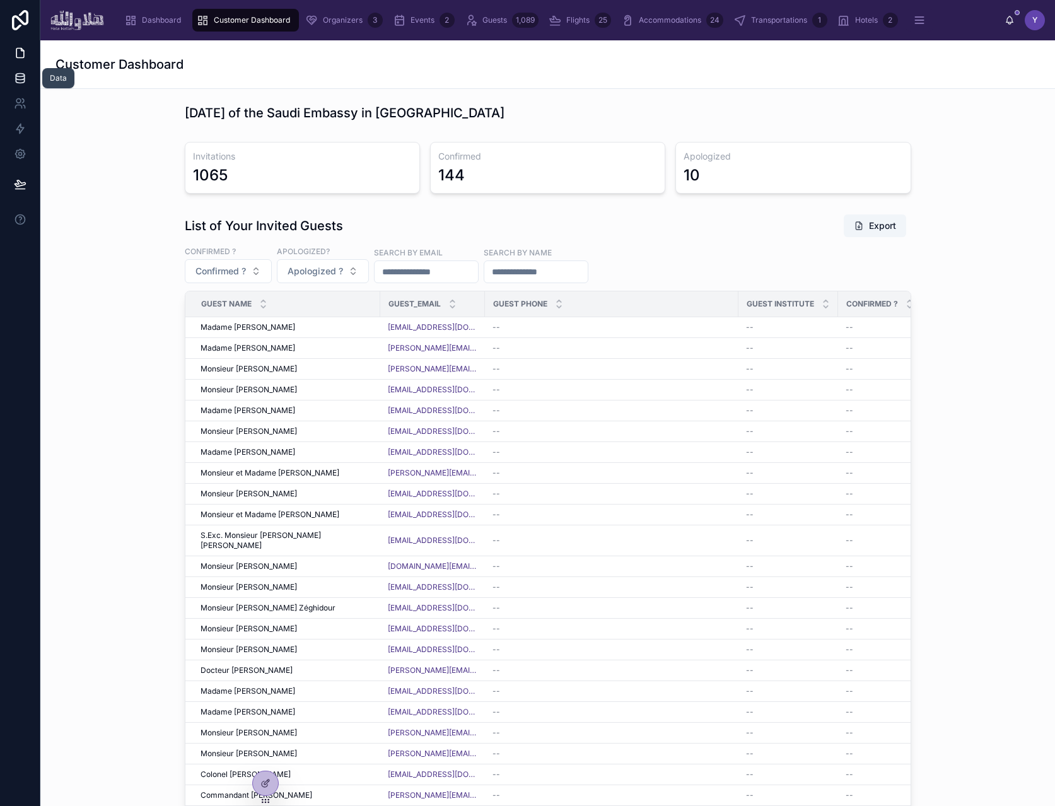
click at [16, 76] on icon at bounding box center [20, 77] width 8 height 5
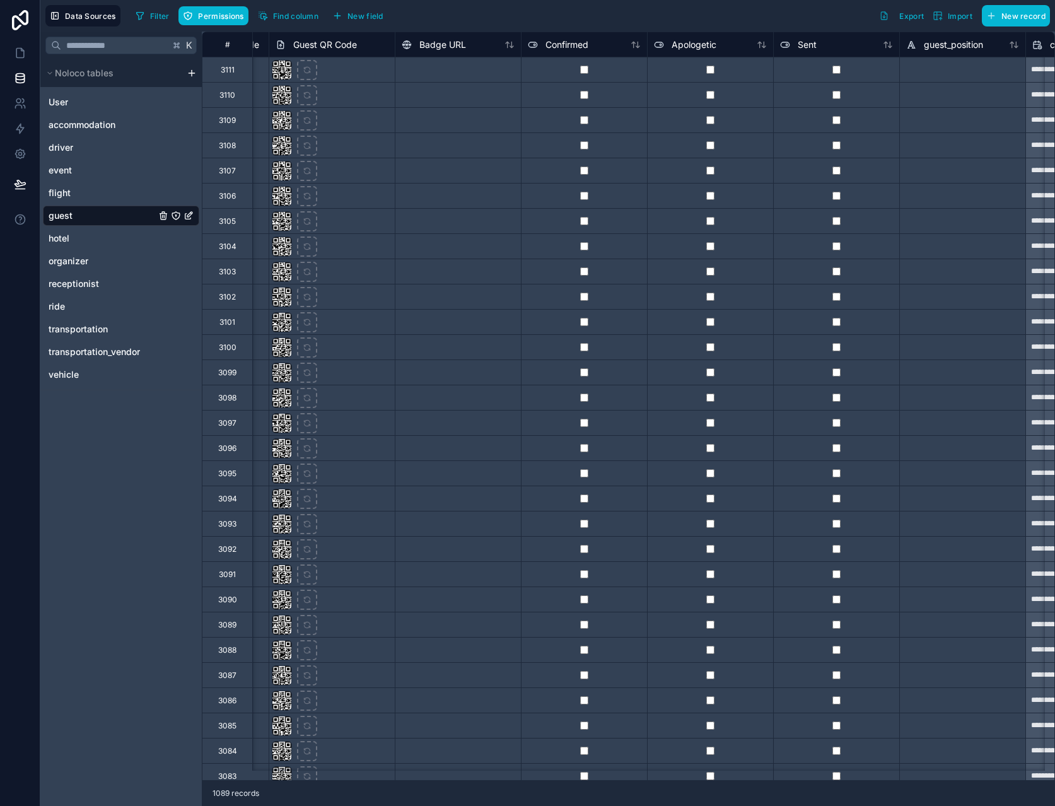
scroll to position [0, 2110]
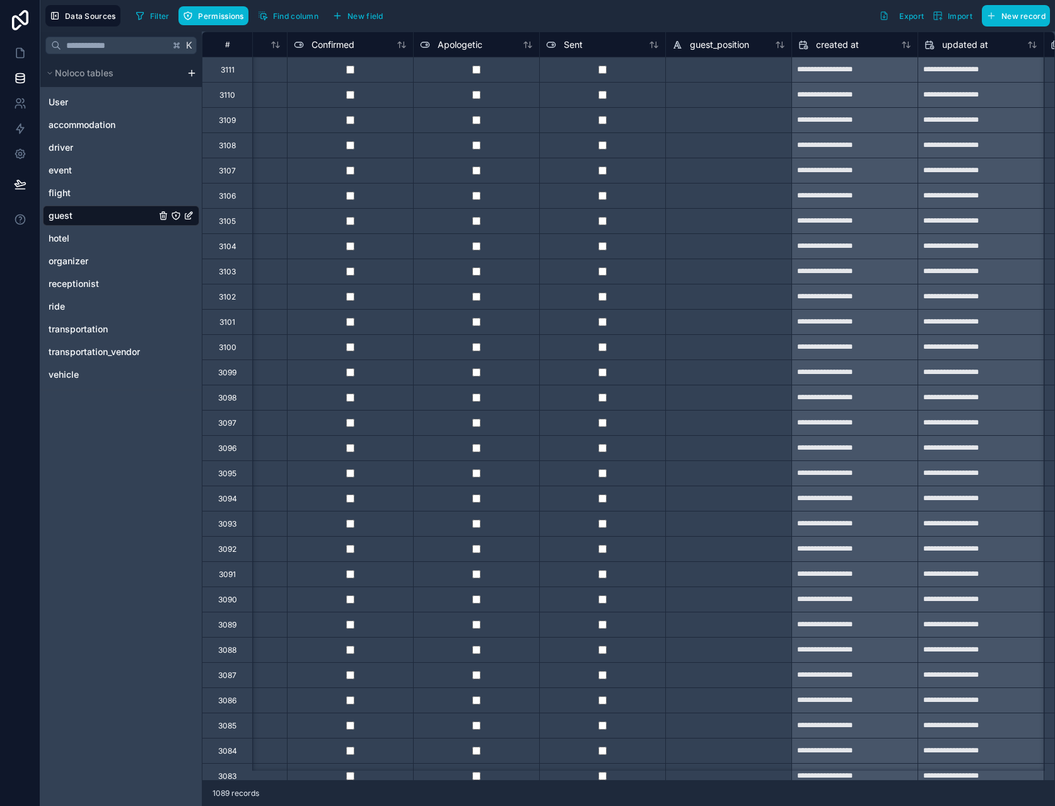
click at [619, 69] on div at bounding box center [602, 69] width 126 height 25
click at [645, 103] on div at bounding box center [602, 94] width 126 height 25
click at [645, 124] on div at bounding box center [602, 119] width 126 height 25
click at [639, 100] on div at bounding box center [602, 94] width 126 height 25
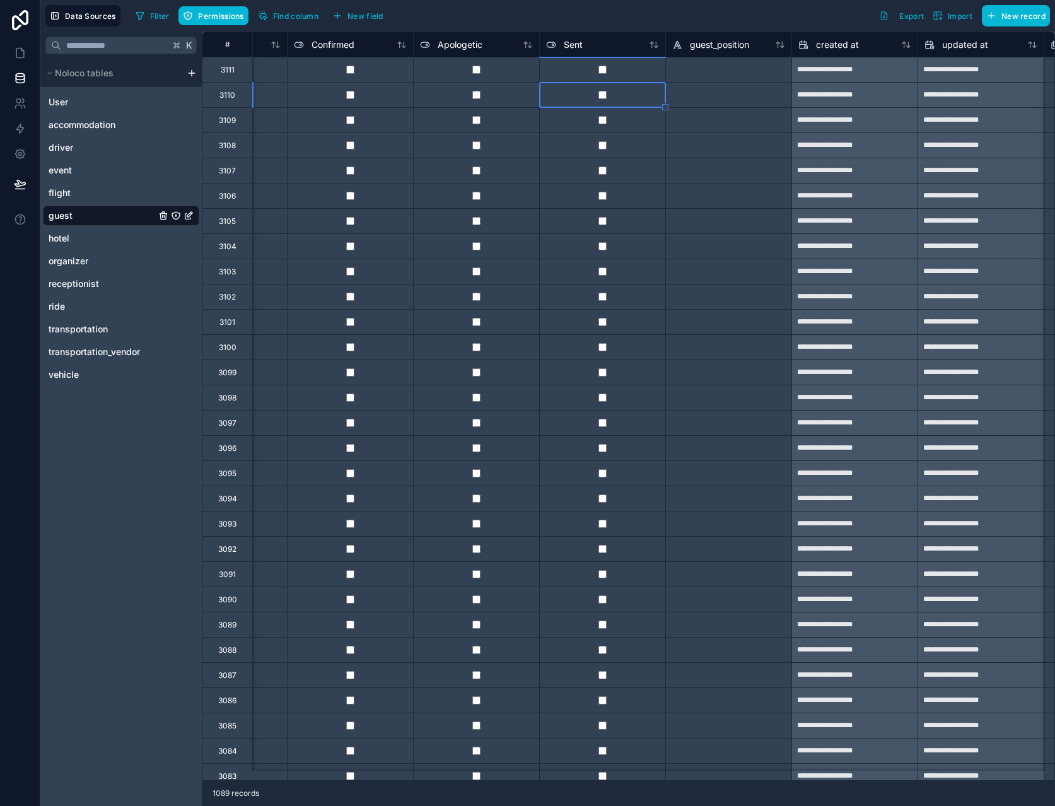
click at [664, 132] on div at bounding box center [602, 144] width 126 height 25
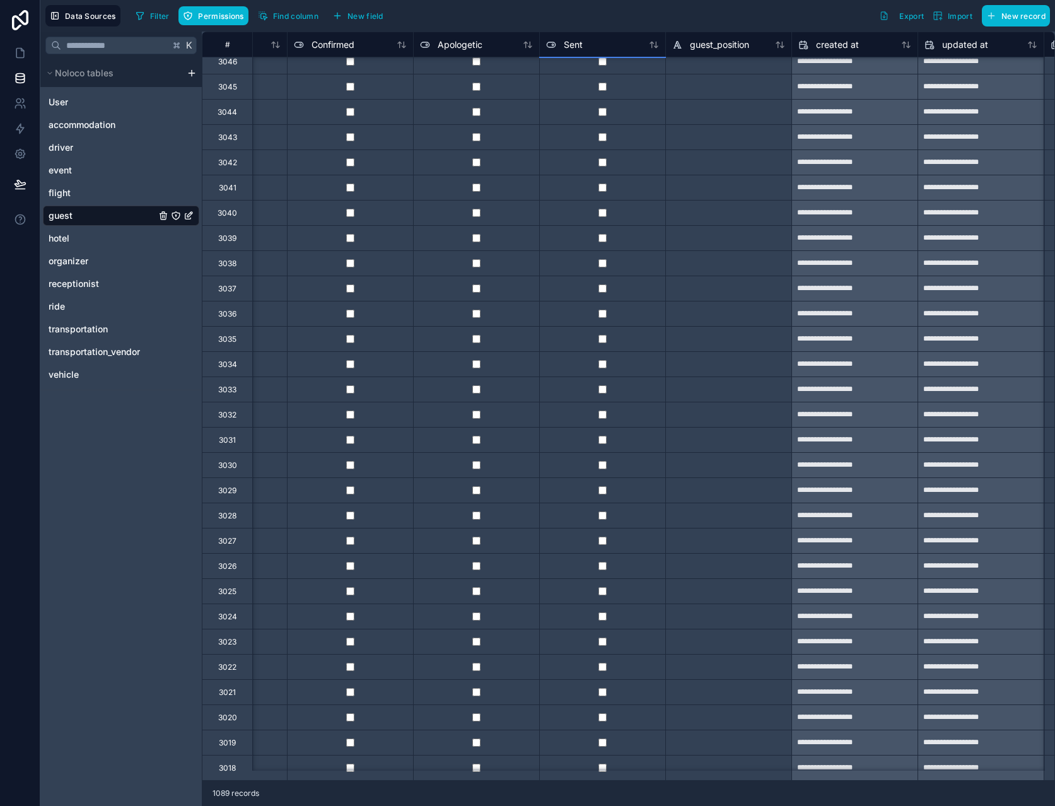
scroll to position [1653, 2110]
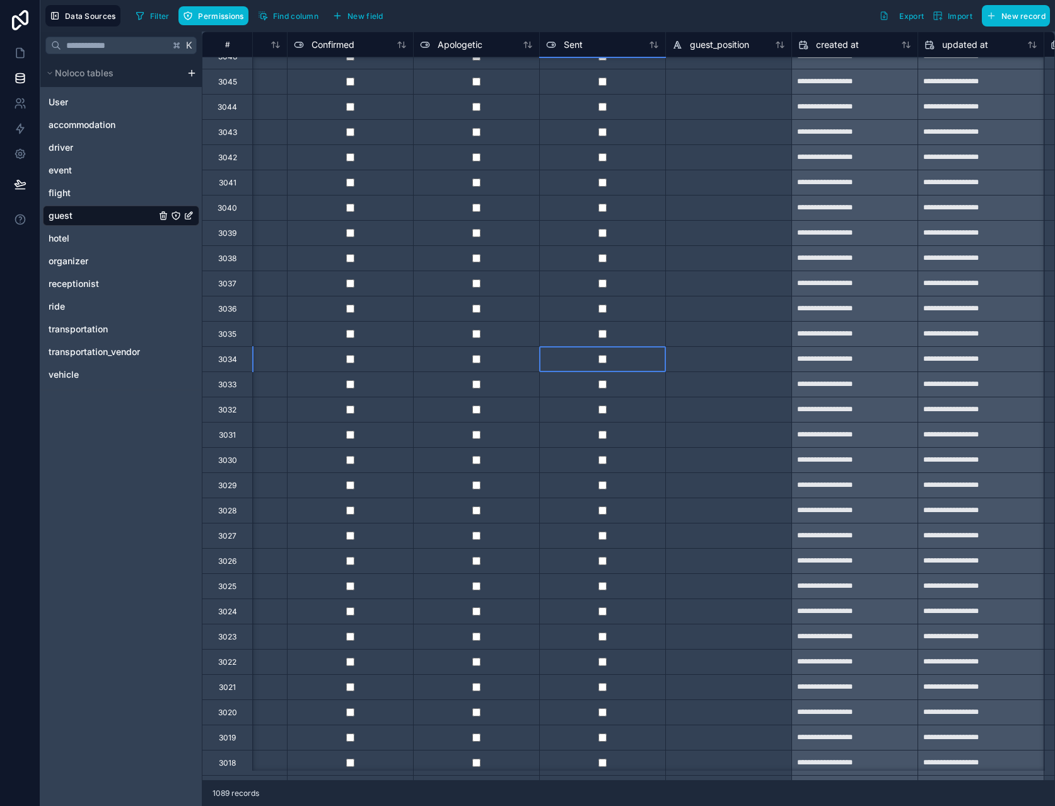
click at [635, 361] on div at bounding box center [602, 358] width 126 height 25
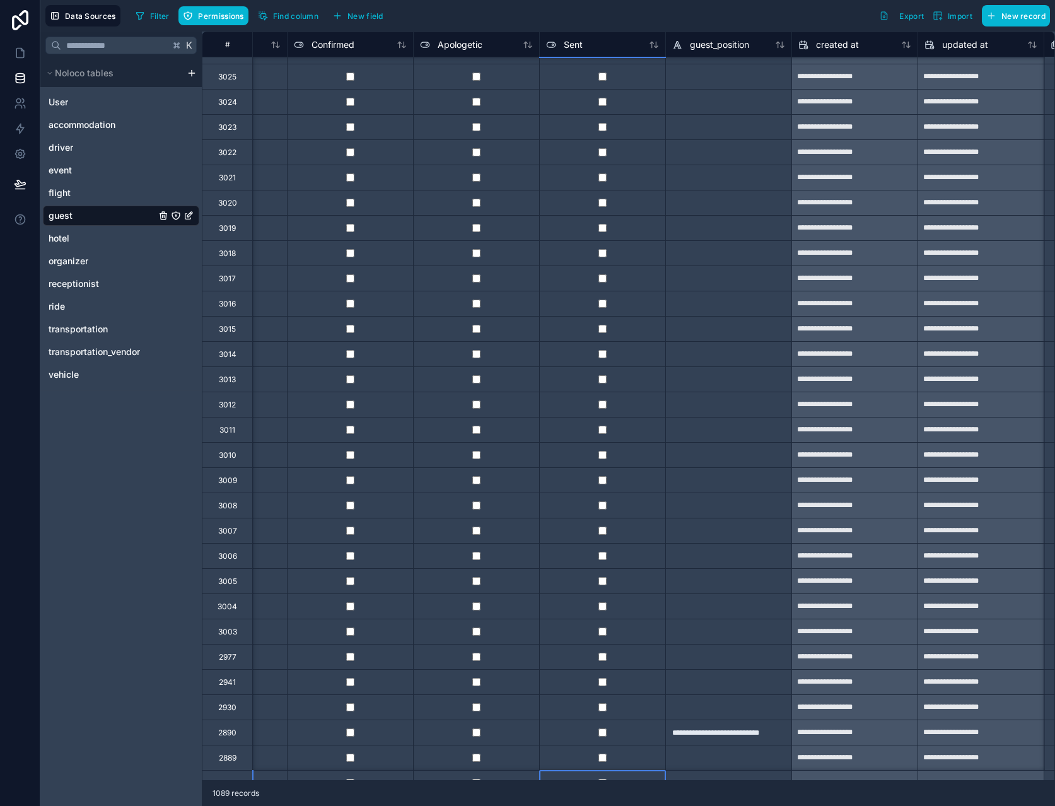
scroll to position [2188, 2110]
click at [733, 382] on div at bounding box center [728, 378] width 126 height 25
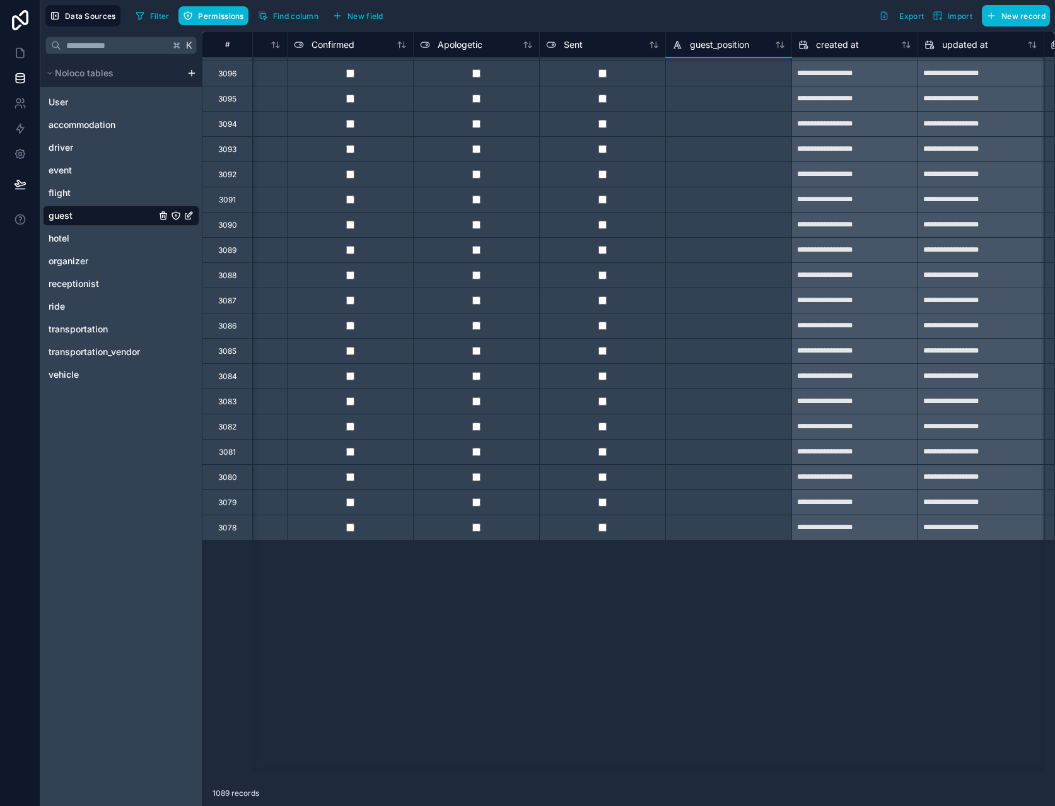
scroll to position [0, 2110]
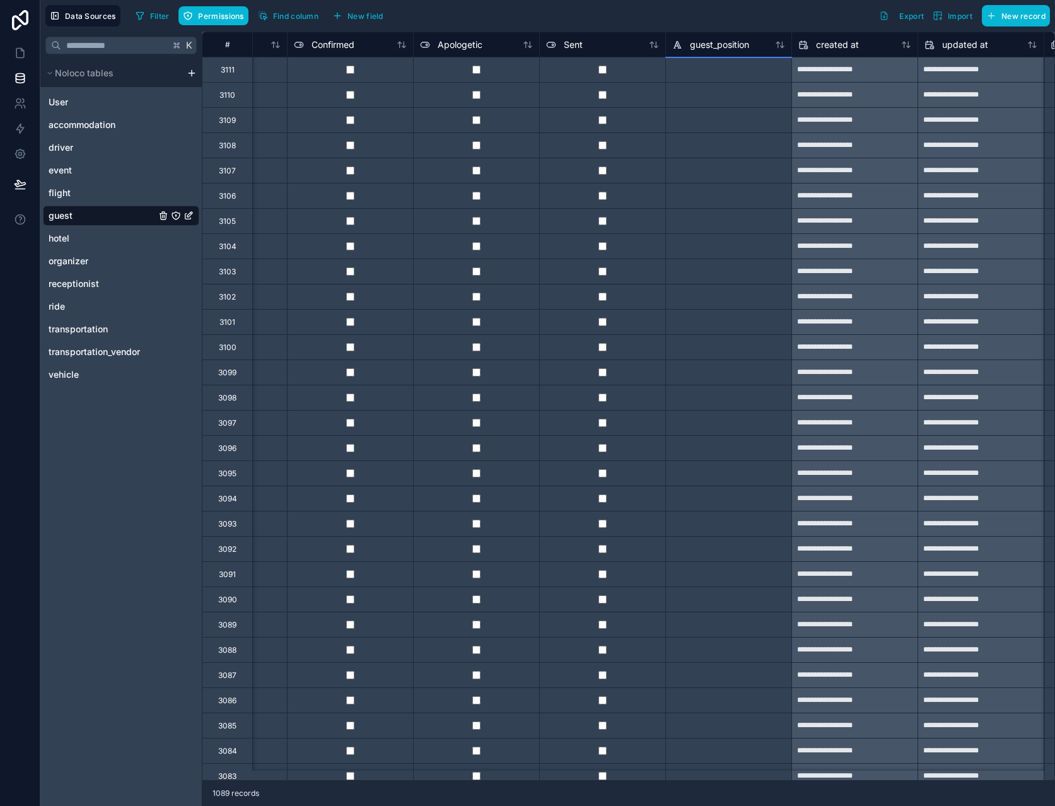
click at [756, 223] on div at bounding box center [728, 220] width 126 height 25
click at [751, 163] on div at bounding box center [728, 170] width 126 height 25
click at [746, 124] on div at bounding box center [728, 119] width 126 height 25
click at [755, 235] on div at bounding box center [728, 245] width 126 height 25
click at [17, 41] on link at bounding box center [20, 52] width 40 height 25
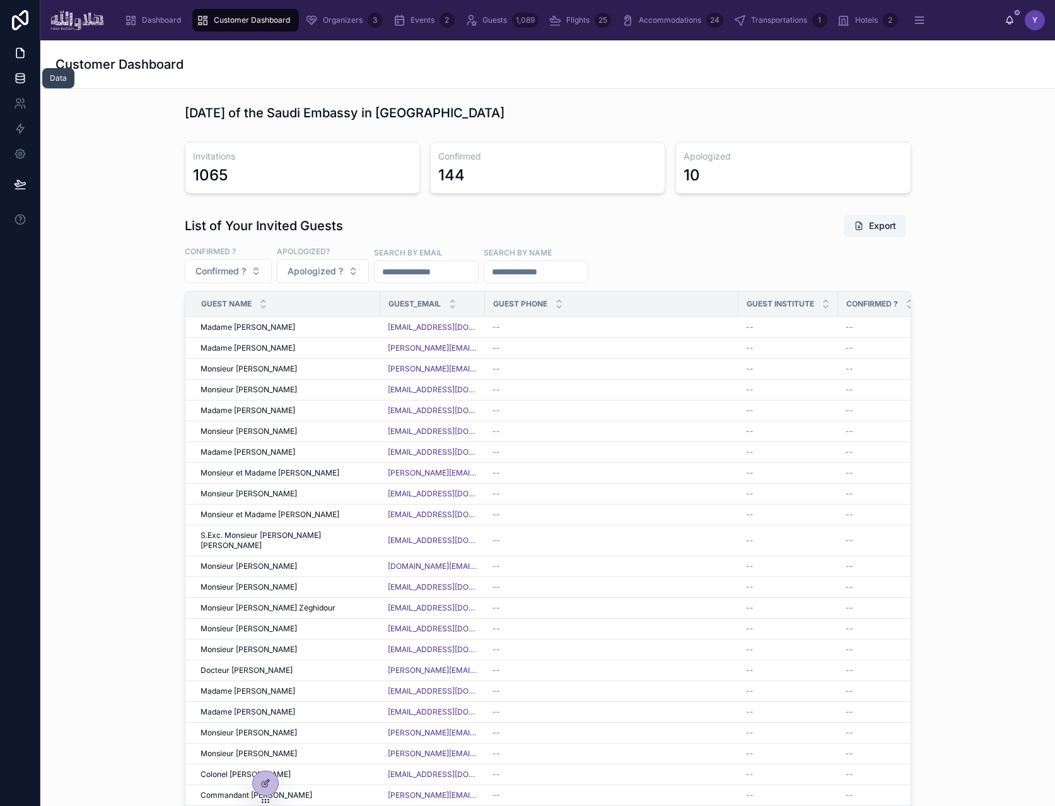
click at [17, 73] on icon at bounding box center [20, 78] width 13 height 13
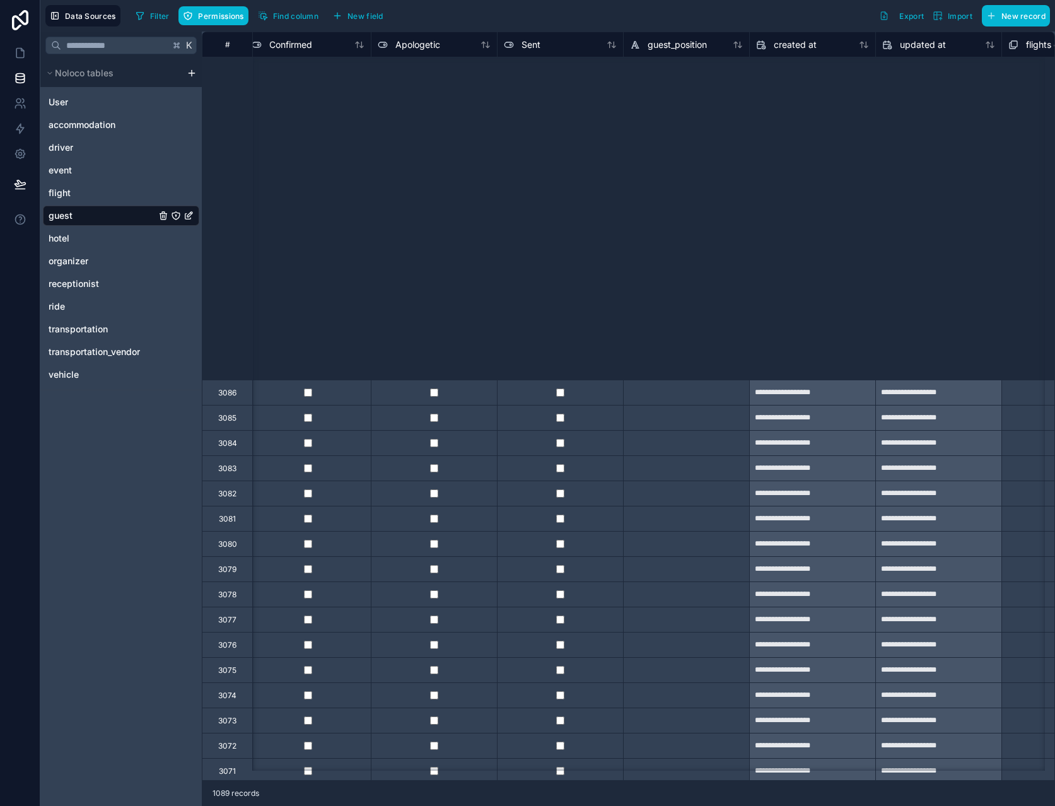
scroll to position [0, 2152]
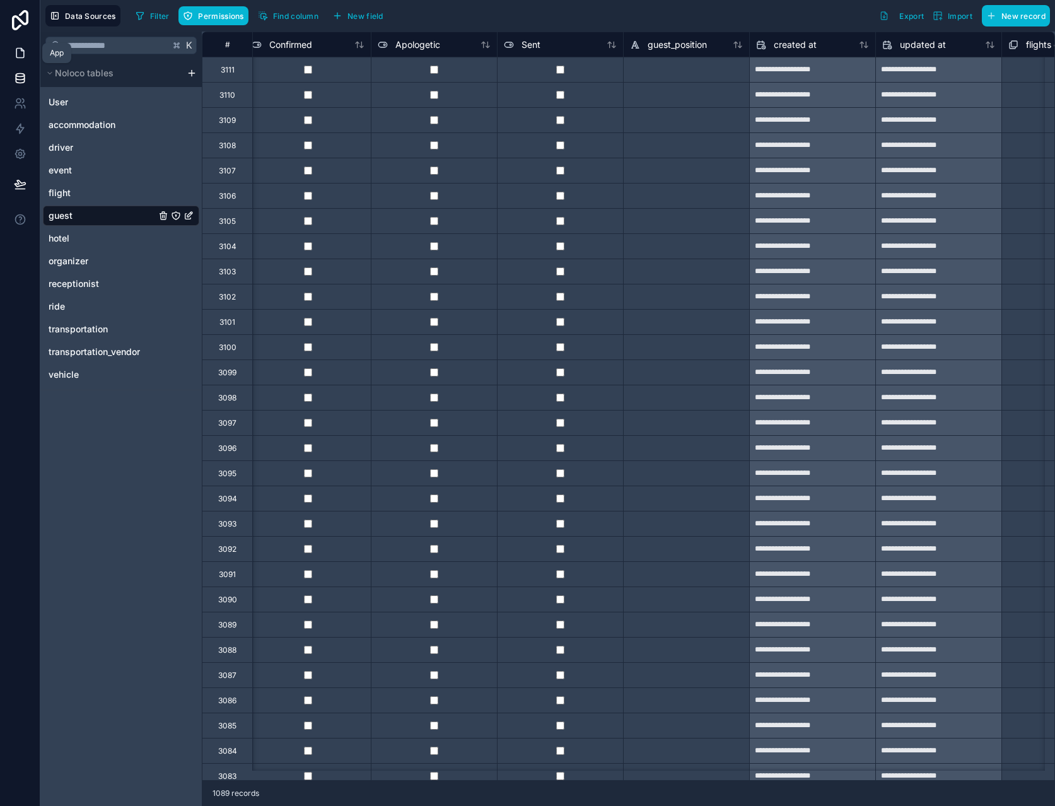
click at [25, 56] on icon at bounding box center [20, 53] width 13 height 13
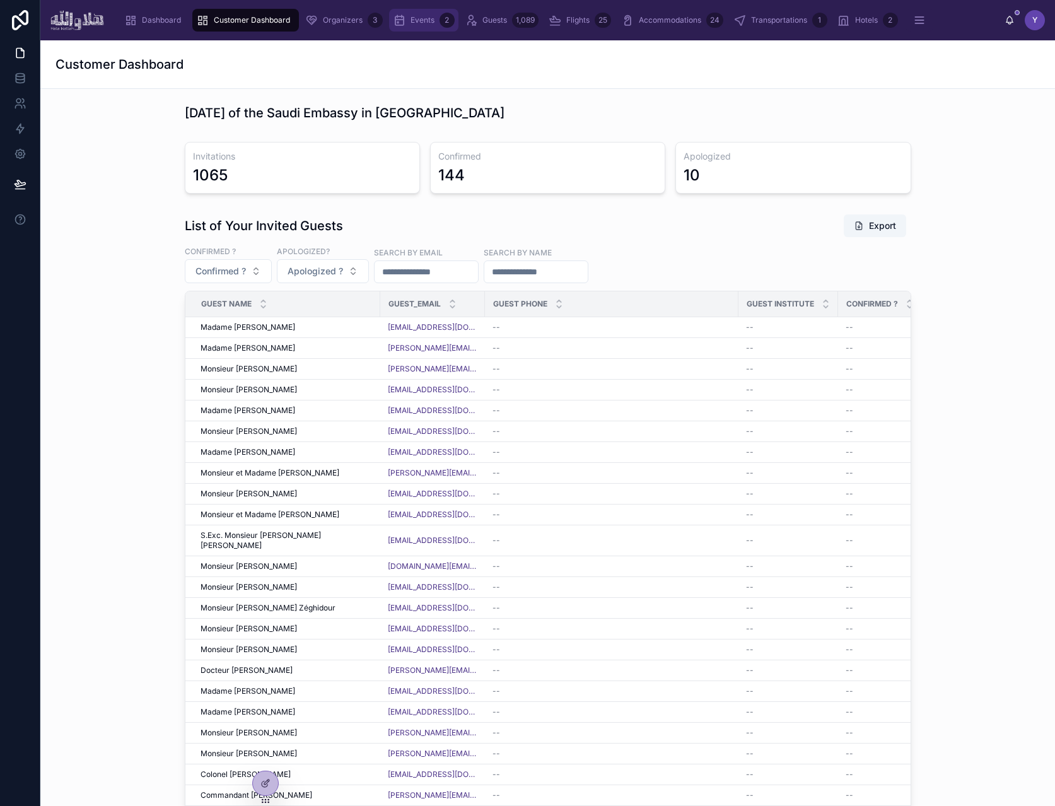
click at [428, 19] on span "Events" at bounding box center [423, 20] width 24 height 10
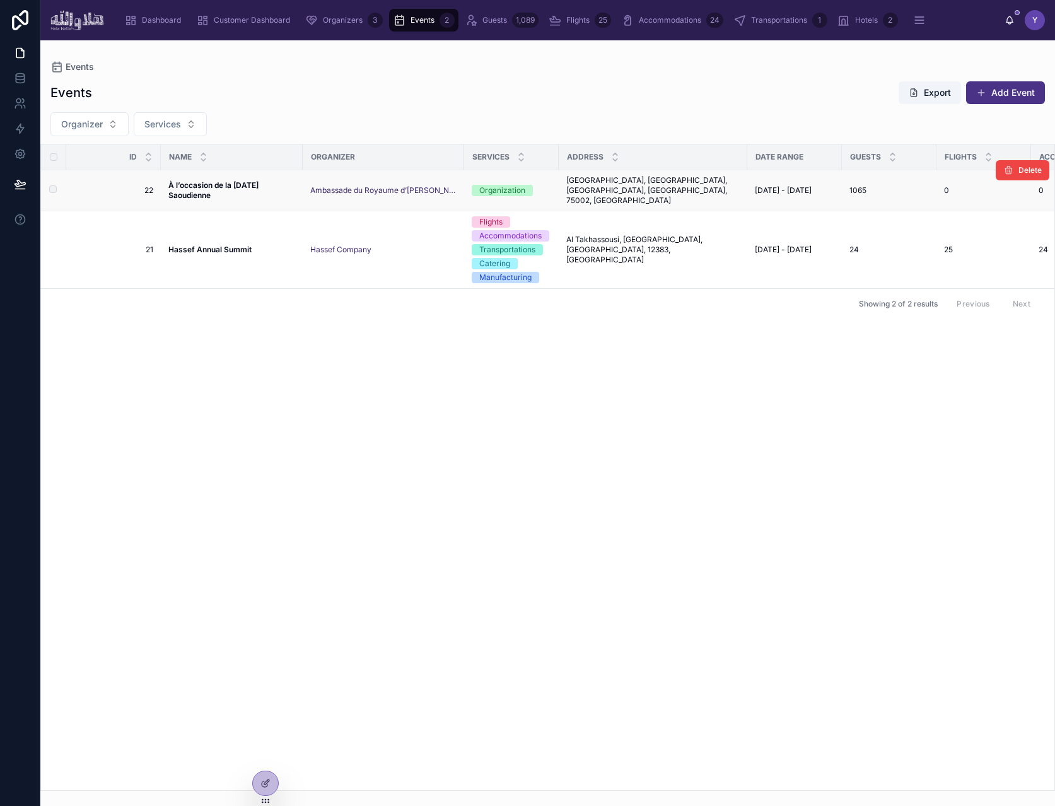
click at [266, 186] on span "À l’occasion de la [DATE] Saoudienne" at bounding box center [231, 190] width 127 height 20
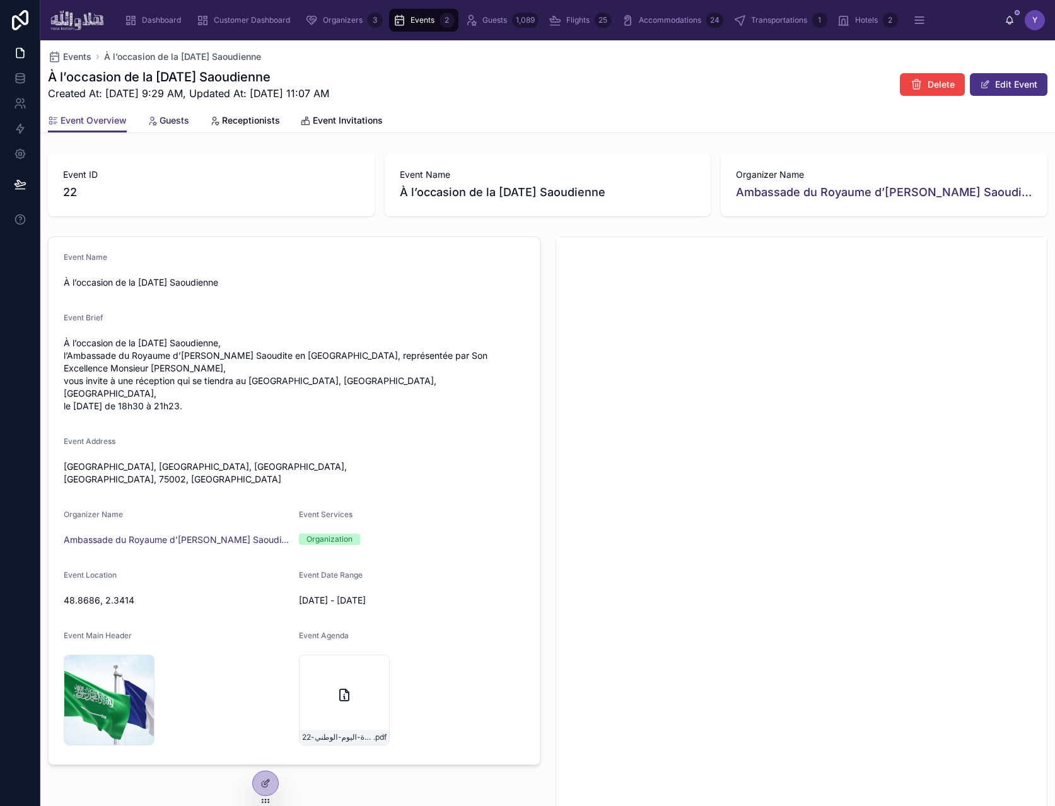
click at [175, 126] on link "Guests" at bounding box center [168, 121] width 42 height 25
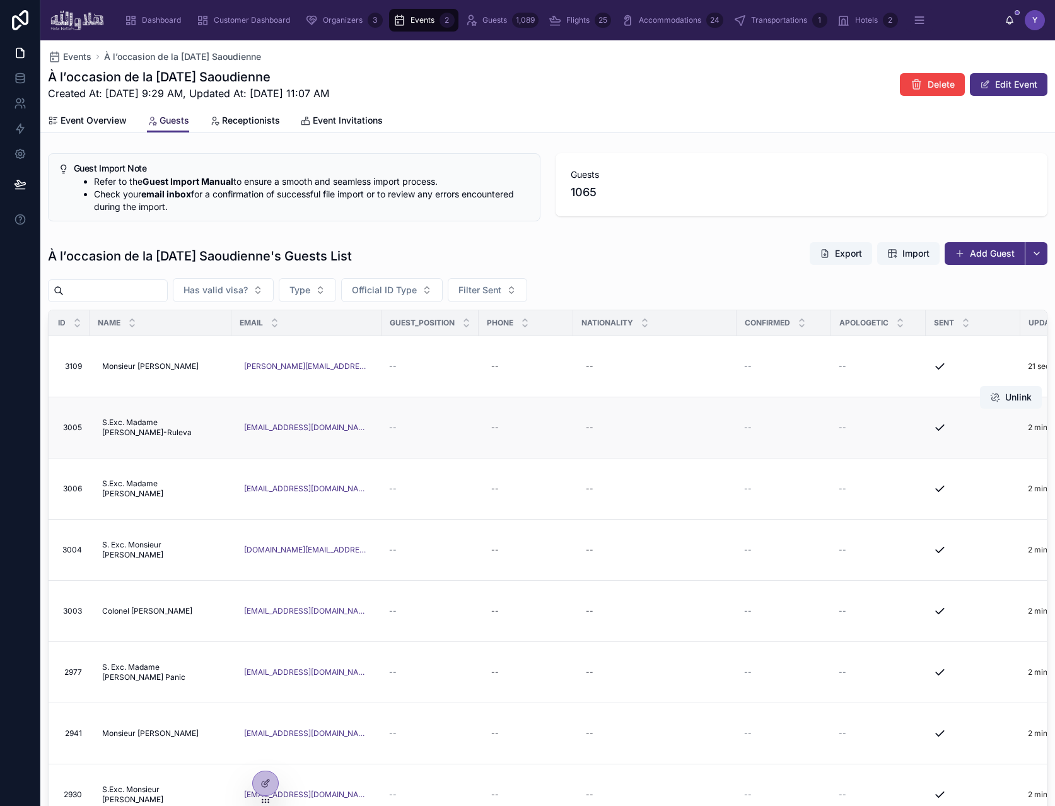
scroll to position [0, 469]
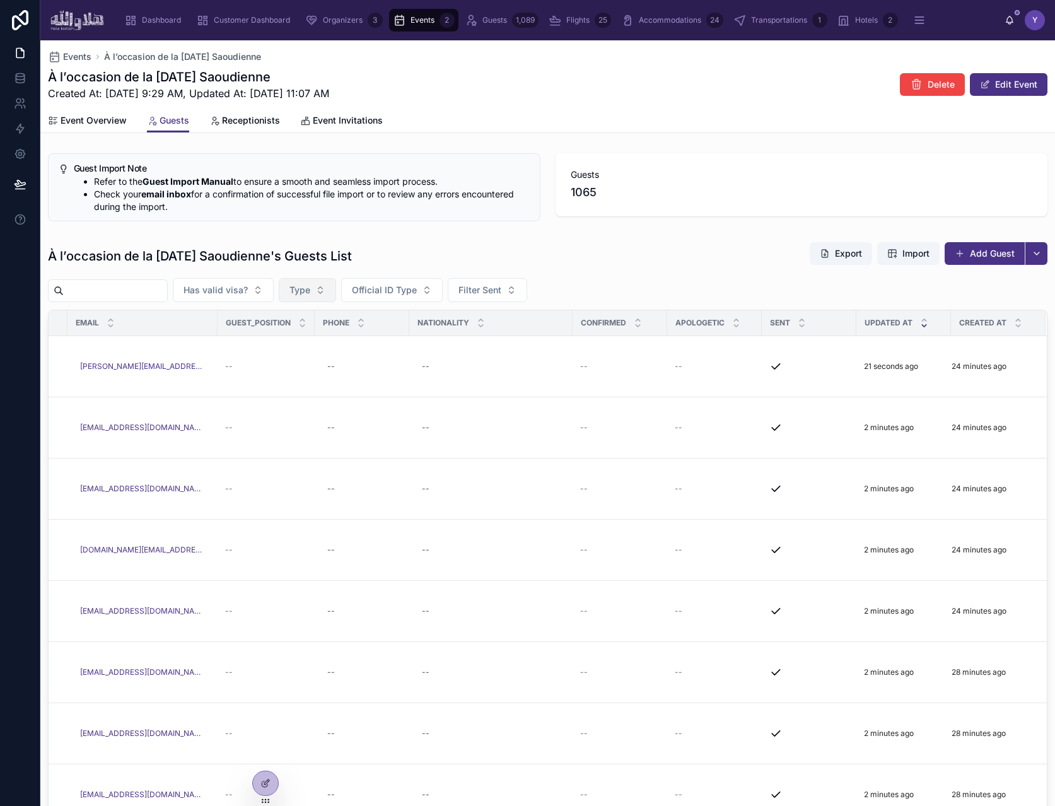
click at [322, 281] on button "Type" at bounding box center [307, 290] width 57 height 24
click at [310, 284] on span "Type" at bounding box center [300, 290] width 21 height 13
click at [248, 286] on span "Has valid visa?" at bounding box center [216, 290] width 64 height 13
click at [482, 305] on div "À l’occasion de la Fête Nationale Saoudienne's Guests List Export Import Add Gu…" at bounding box center [548, 579] width 1000 height 674
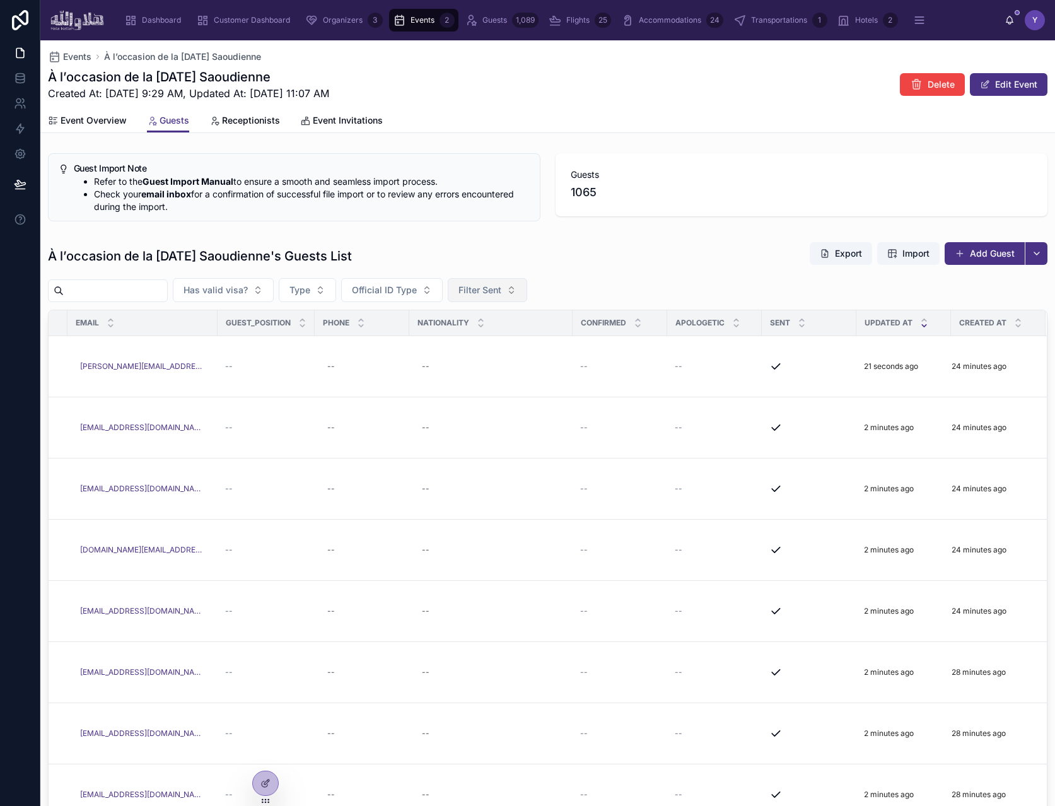
click at [497, 291] on span "Filter Sent" at bounding box center [480, 290] width 43 height 13
click at [476, 358] on div "No" at bounding box center [501, 361] width 151 height 20
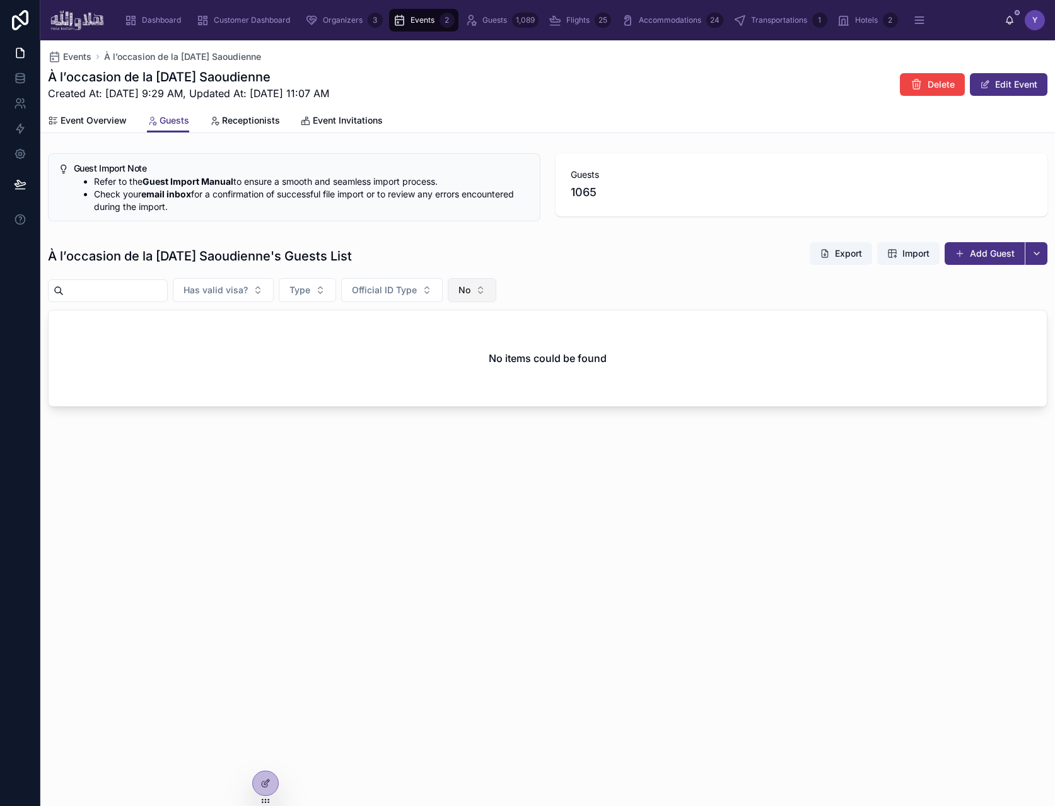
click at [493, 300] on button "No" at bounding box center [472, 290] width 49 height 24
click at [477, 376] on div "Yes" at bounding box center [486, 382] width 151 height 20
click at [694, 262] on div "À l’occasion de la Fête Nationale Saoudienne's Guests List Export Import Add Gu…" at bounding box center [548, 256] width 1000 height 29
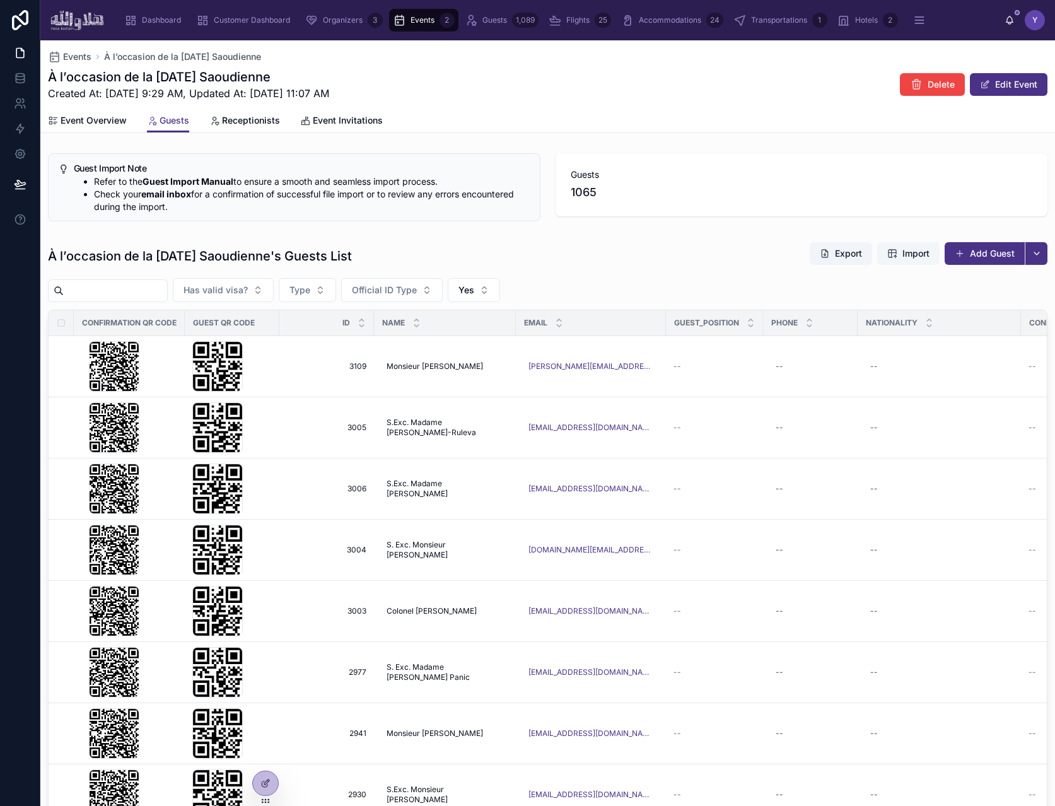
click at [903, 259] on span "Import" at bounding box center [916, 253] width 27 height 13
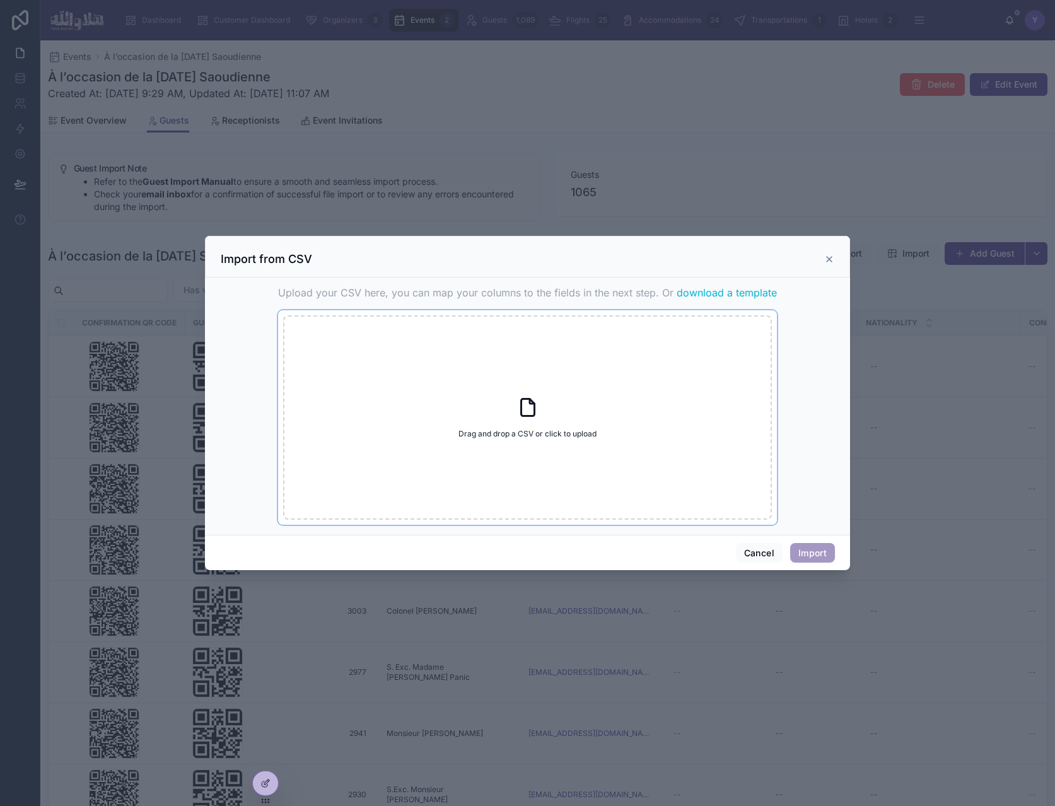
click at [525, 440] on div "Drag and drop a CSV or click to upload Drag and drop a CSV or click to upload" at bounding box center [527, 417] width 489 height 204
type input "**********"
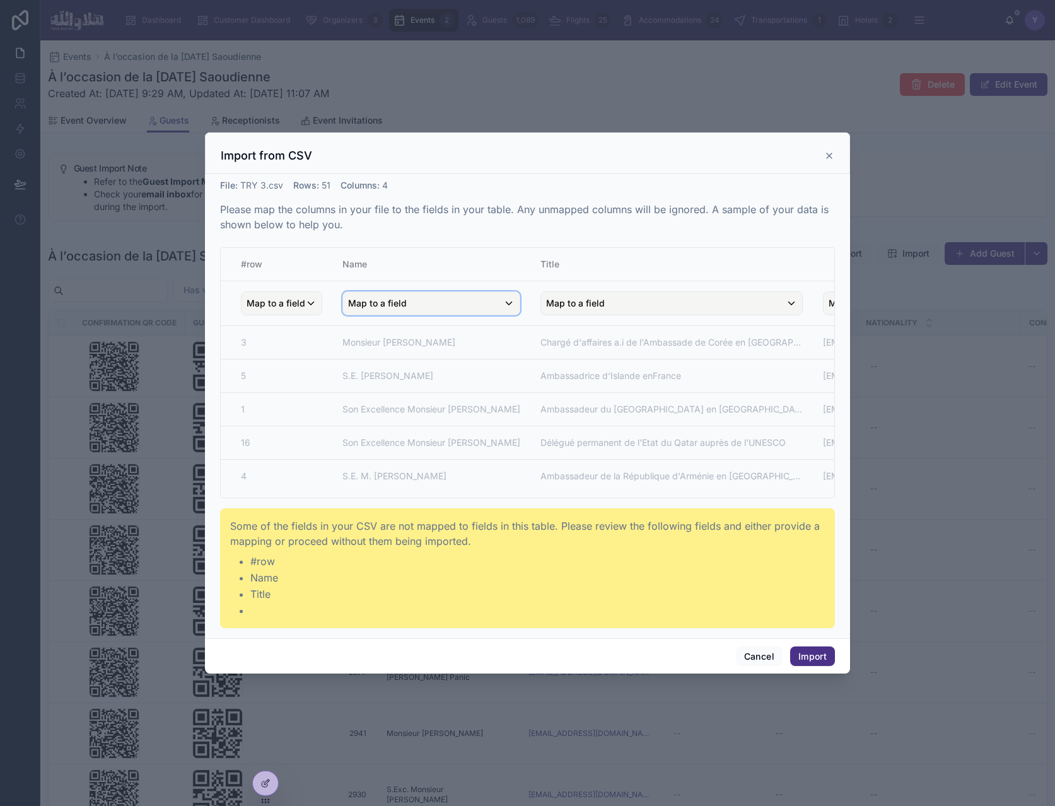
click at [445, 305] on div "Map to a field" at bounding box center [431, 303] width 177 height 23
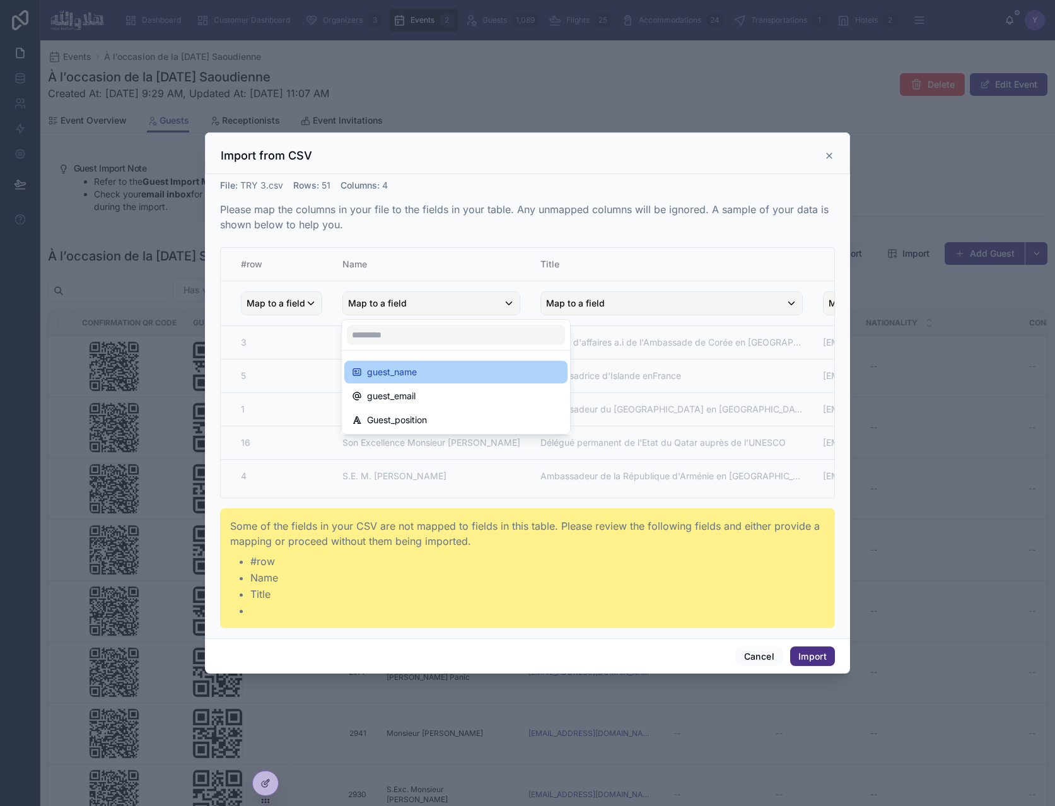
click at [446, 377] on div "guest_name" at bounding box center [456, 372] width 208 height 15
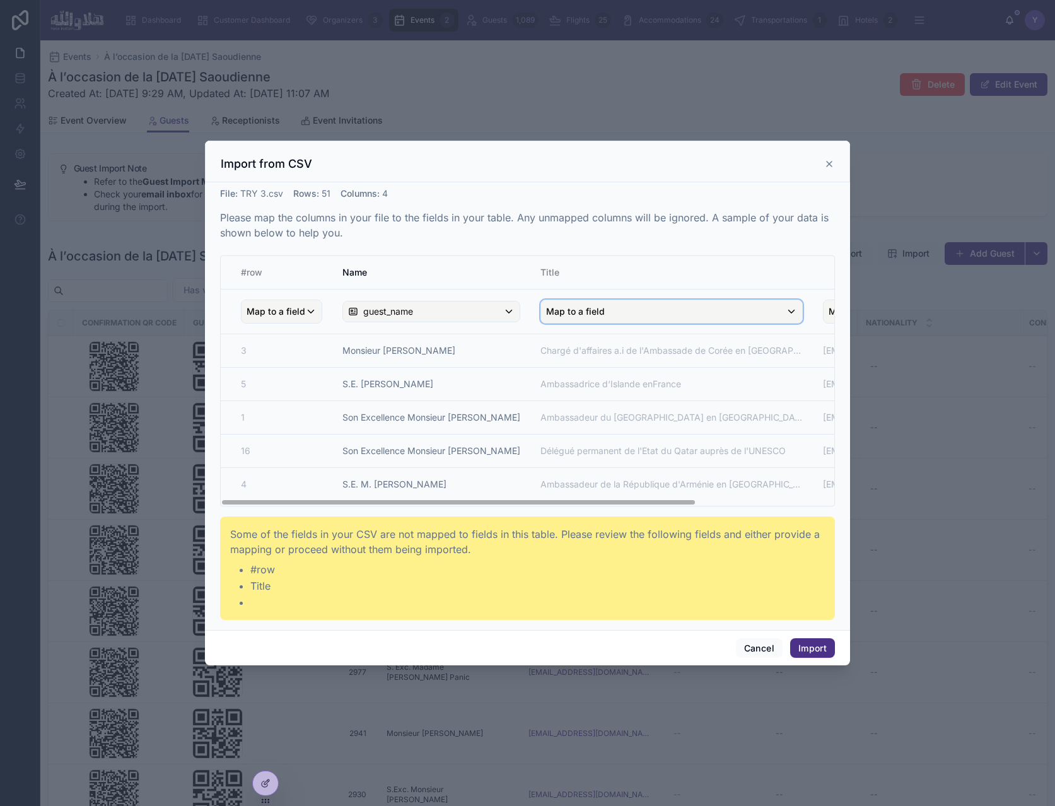
click at [625, 300] on div "Map to a field" at bounding box center [671, 311] width 261 height 23
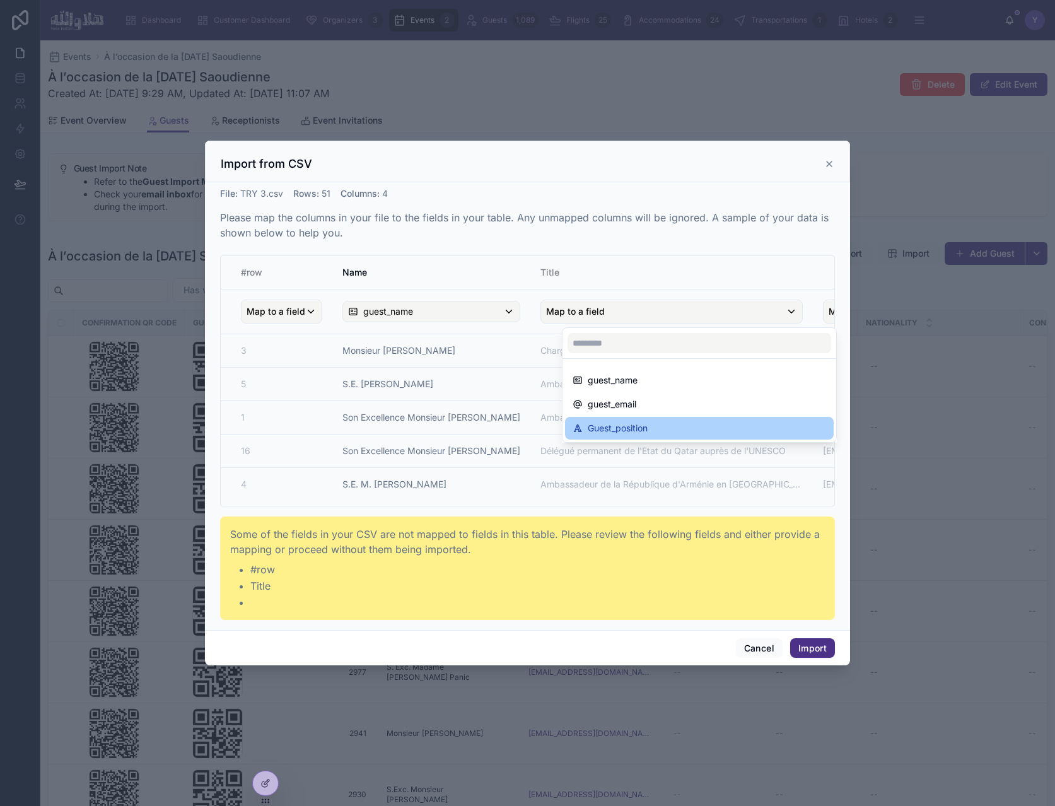
click at [633, 429] on span "Guest_position" at bounding box center [618, 428] width 60 height 15
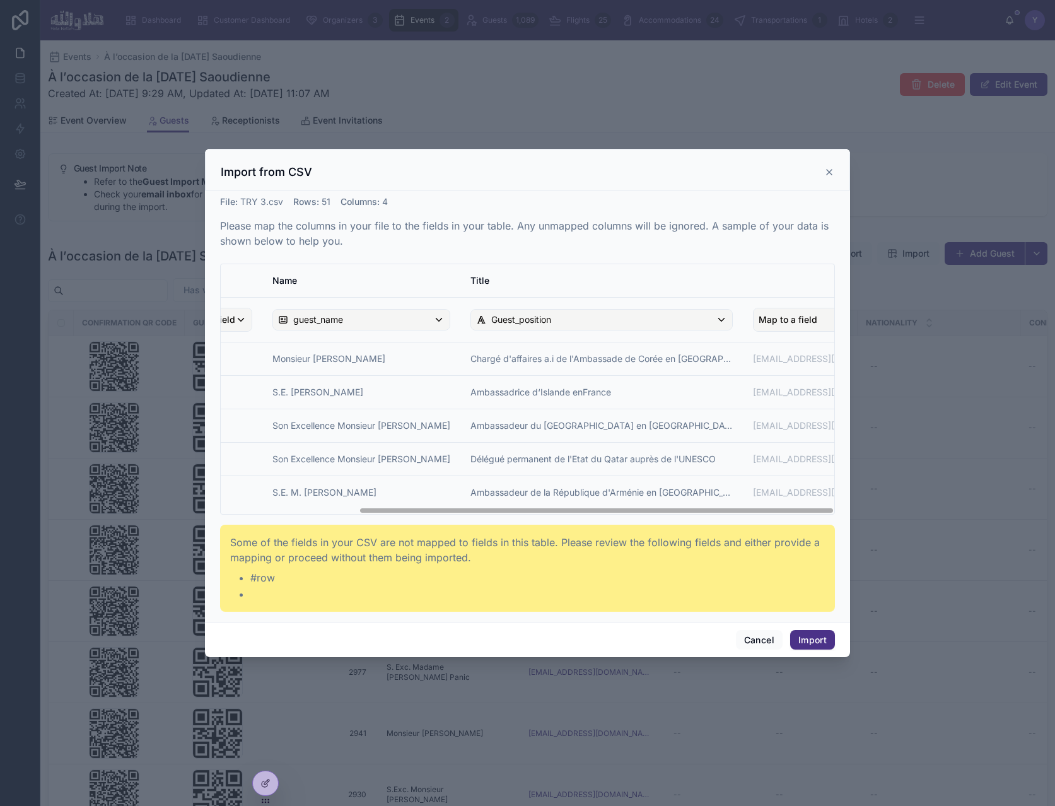
scroll to position [0, 178]
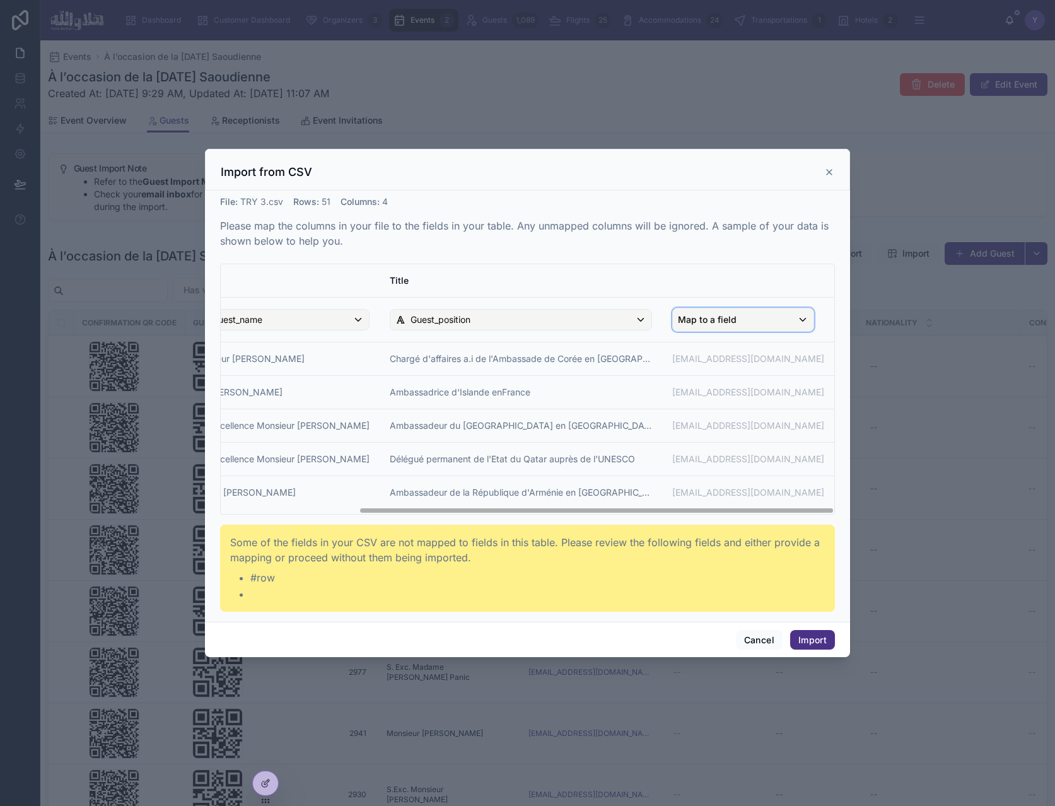
click at [705, 323] on span "Map to a field" at bounding box center [707, 319] width 59 height 23
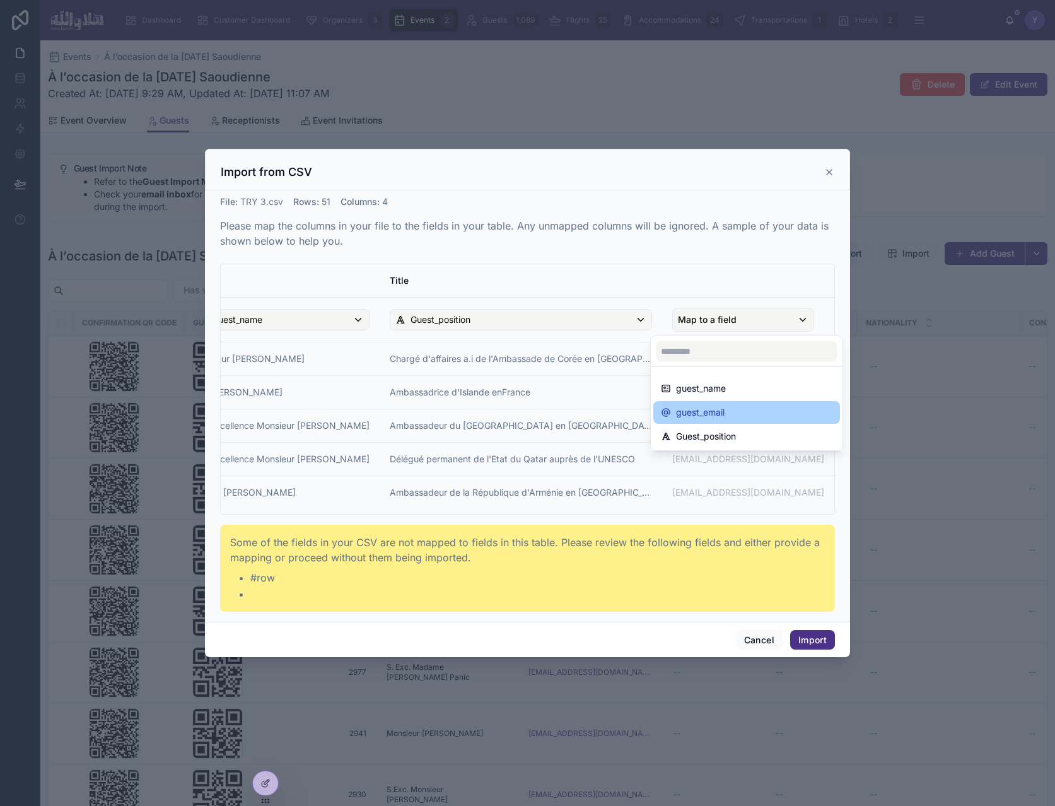
click at [710, 417] on span "guest_email" at bounding box center [700, 412] width 49 height 15
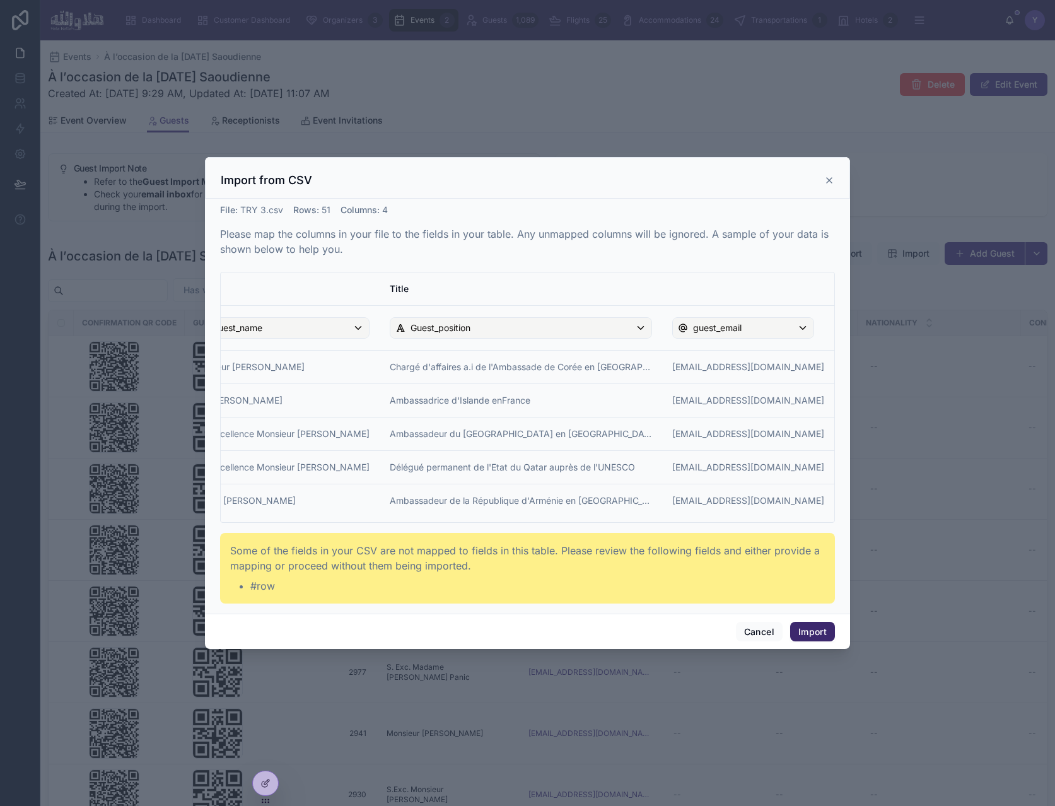
click at [810, 634] on button "Import" at bounding box center [812, 632] width 45 height 20
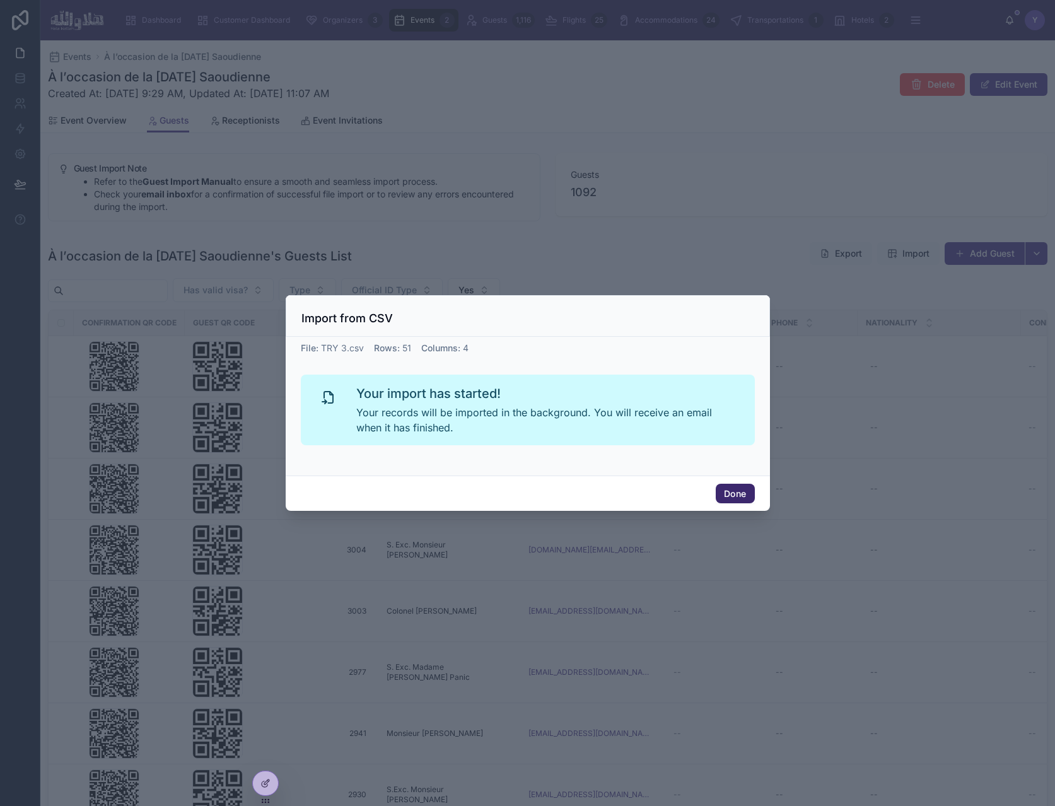
click at [739, 493] on button "Done" at bounding box center [735, 494] width 38 height 20
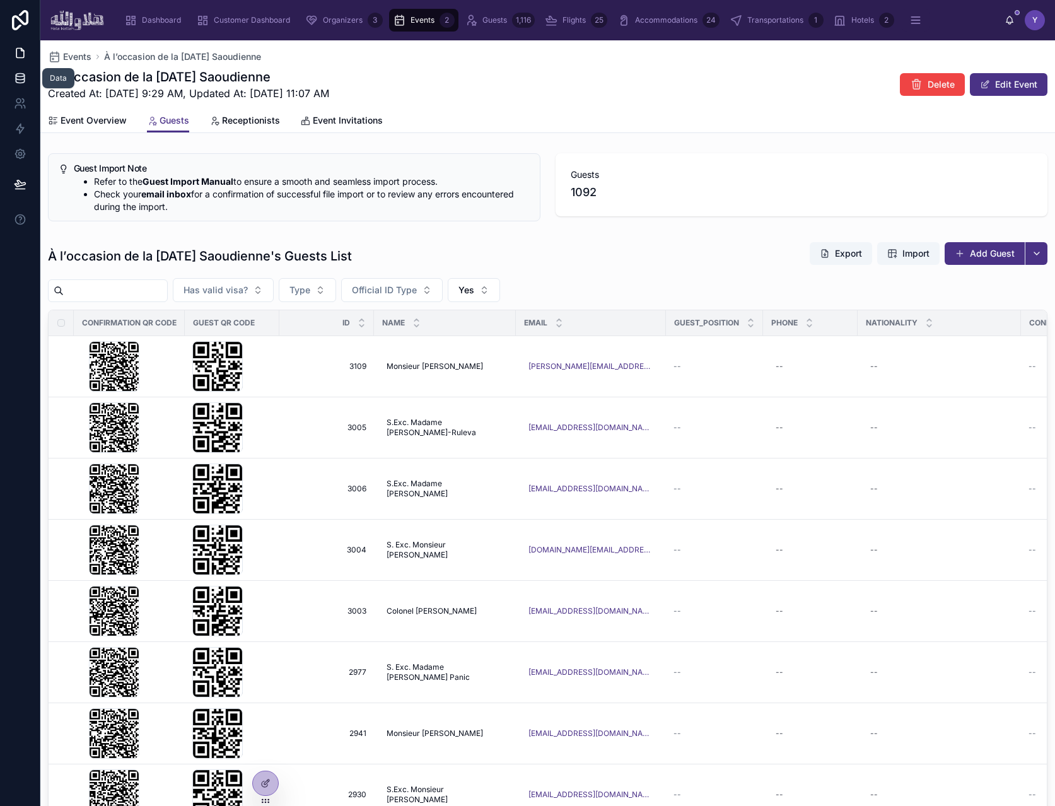
click at [24, 78] on icon at bounding box center [20, 80] width 8 height 5
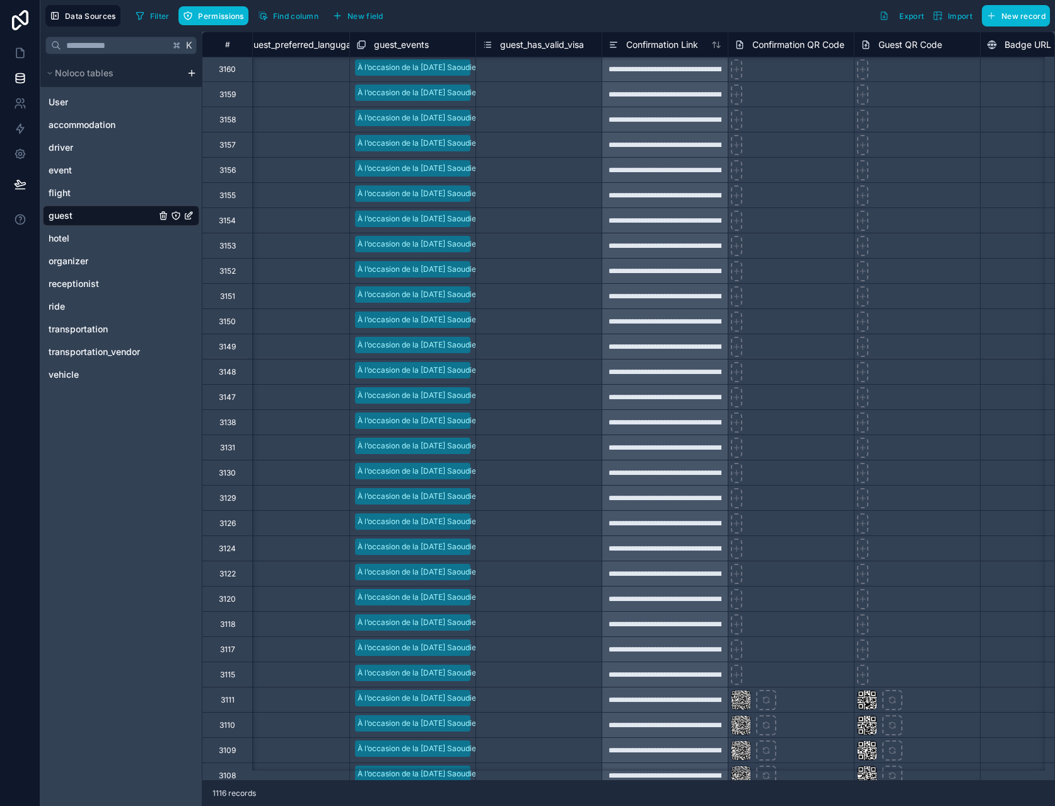
scroll to position [0, 1261]
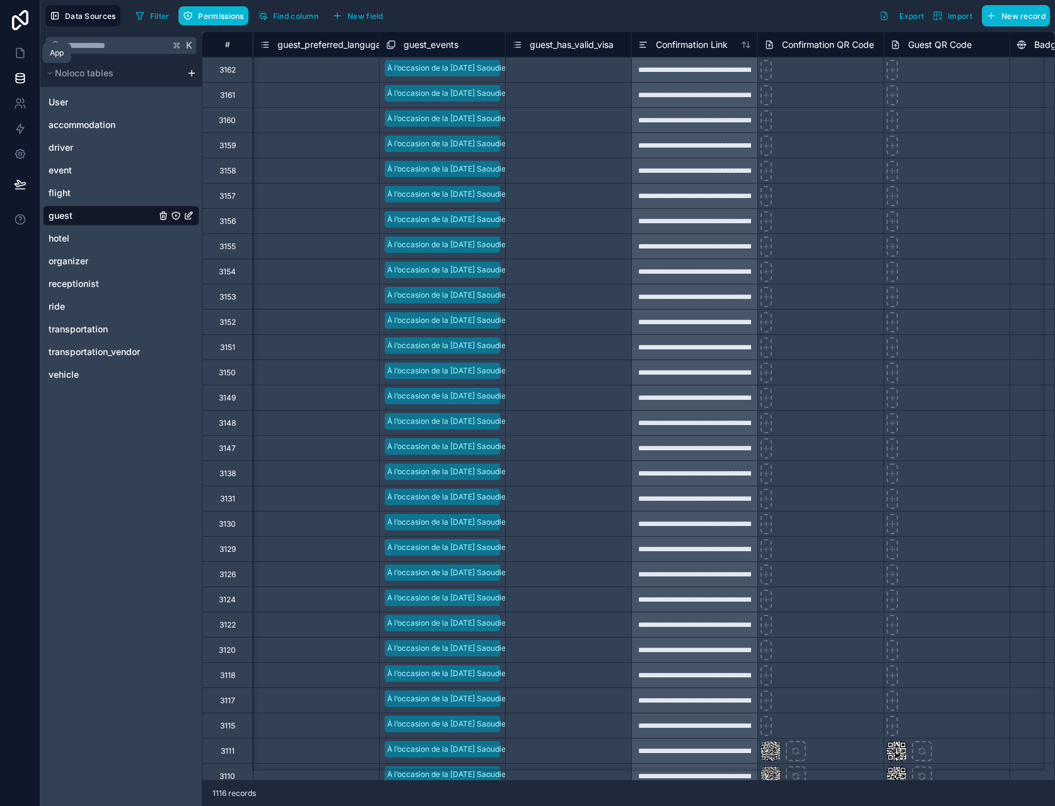
click at [21, 54] on icon at bounding box center [20, 53] width 13 height 13
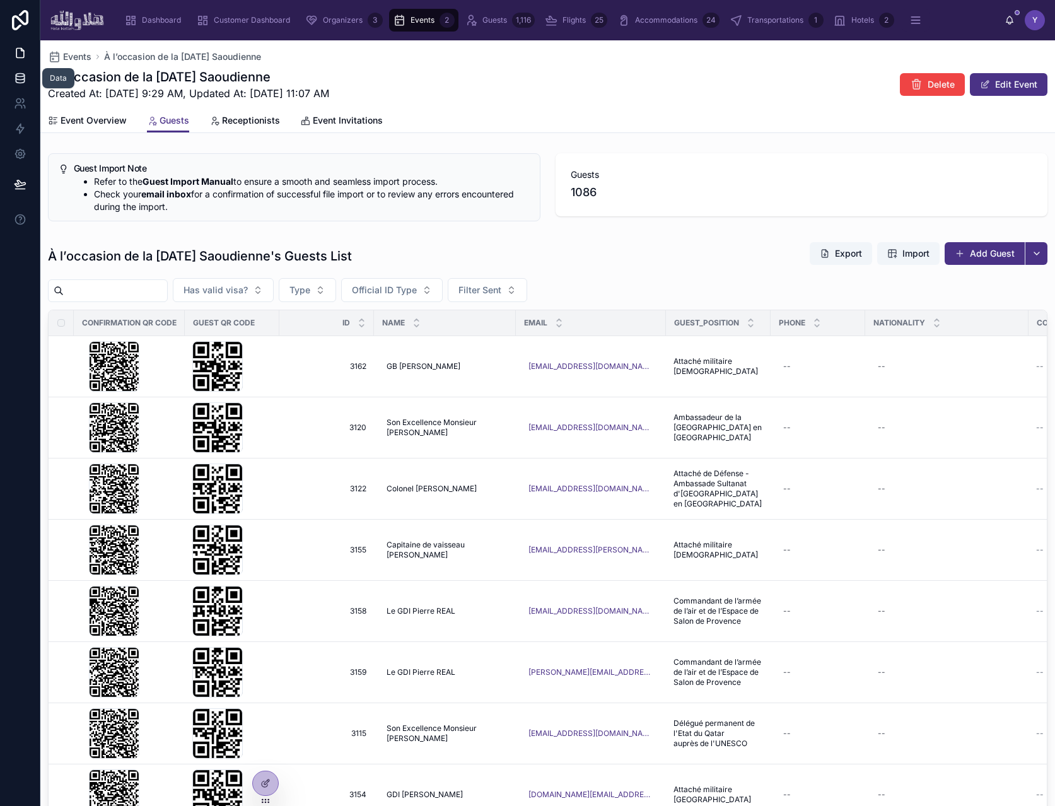
click at [25, 81] on icon at bounding box center [20, 78] width 13 height 13
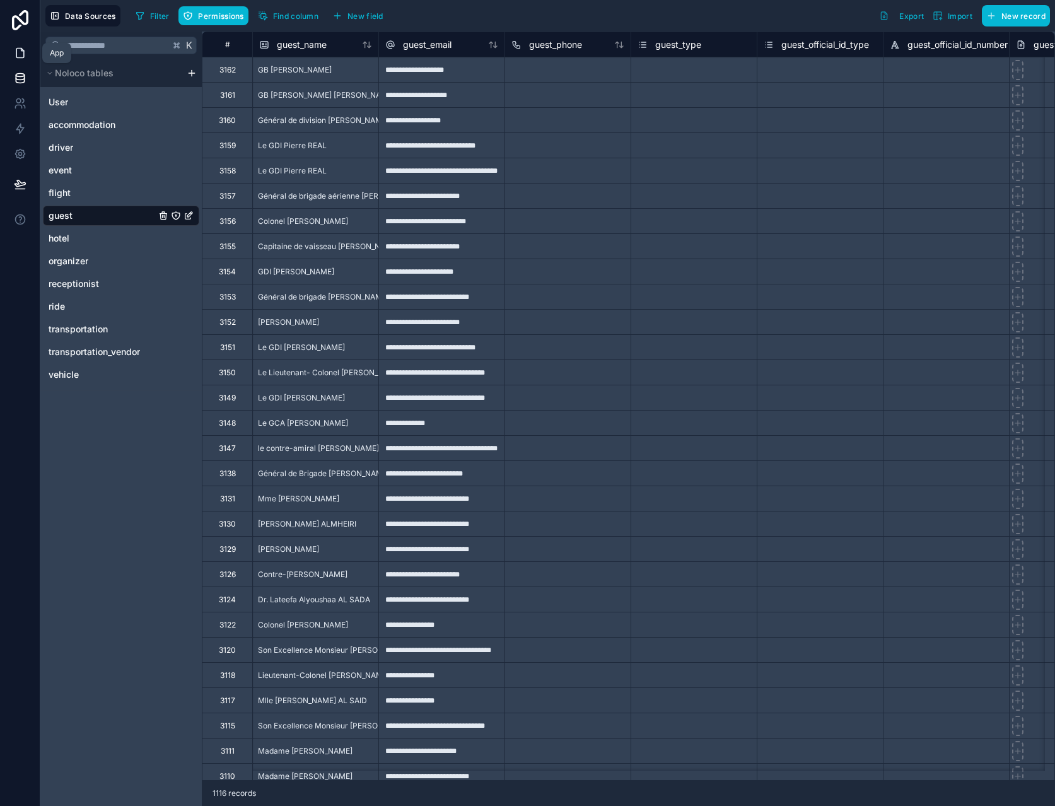
click at [21, 54] on icon at bounding box center [20, 53] width 13 height 13
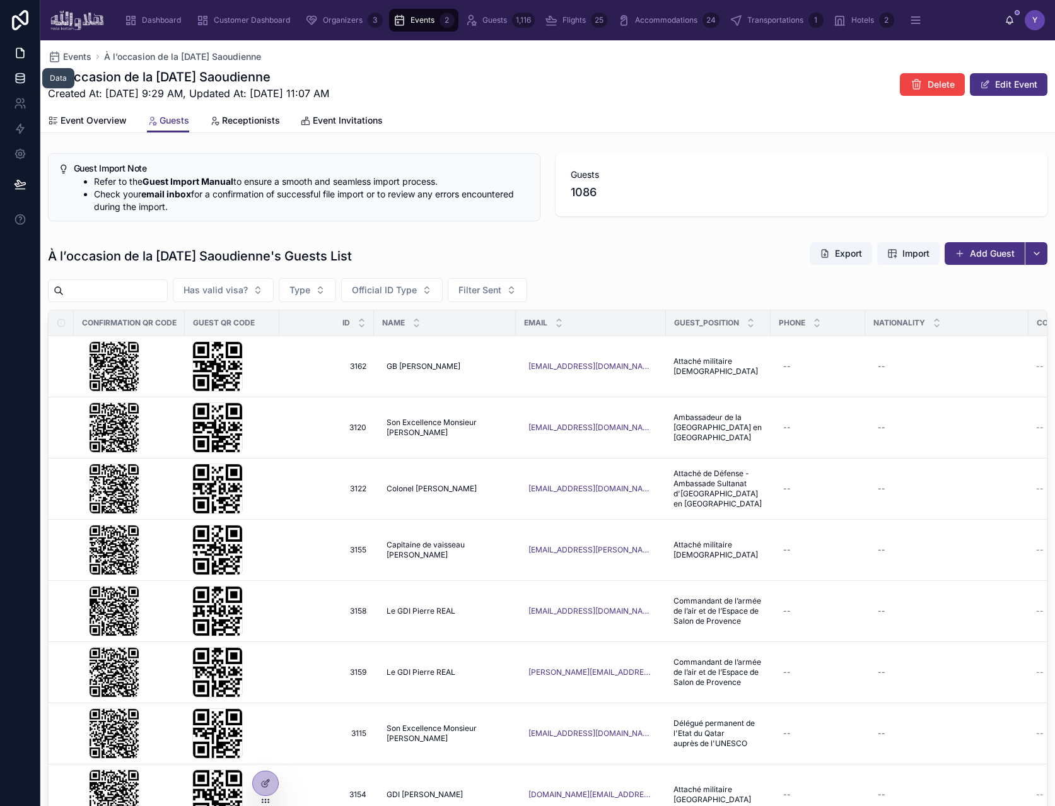
click at [20, 79] on icon at bounding box center [20, 77] width 8 height 5
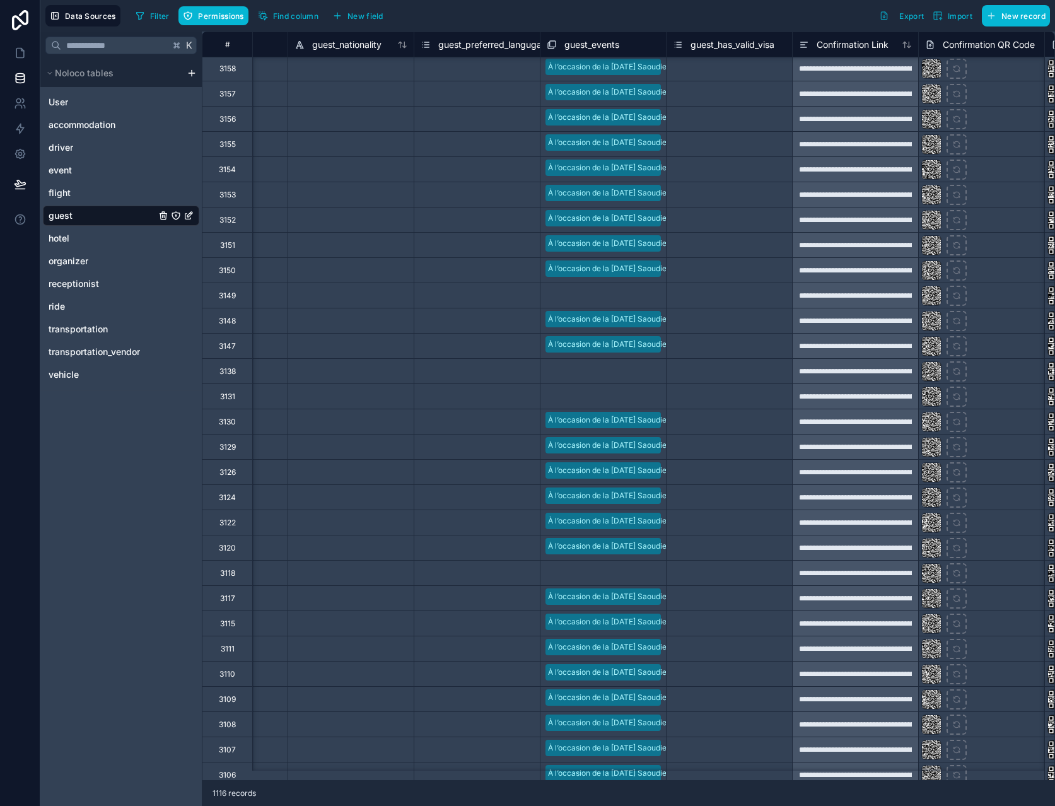
scroll to position [0, 1100]
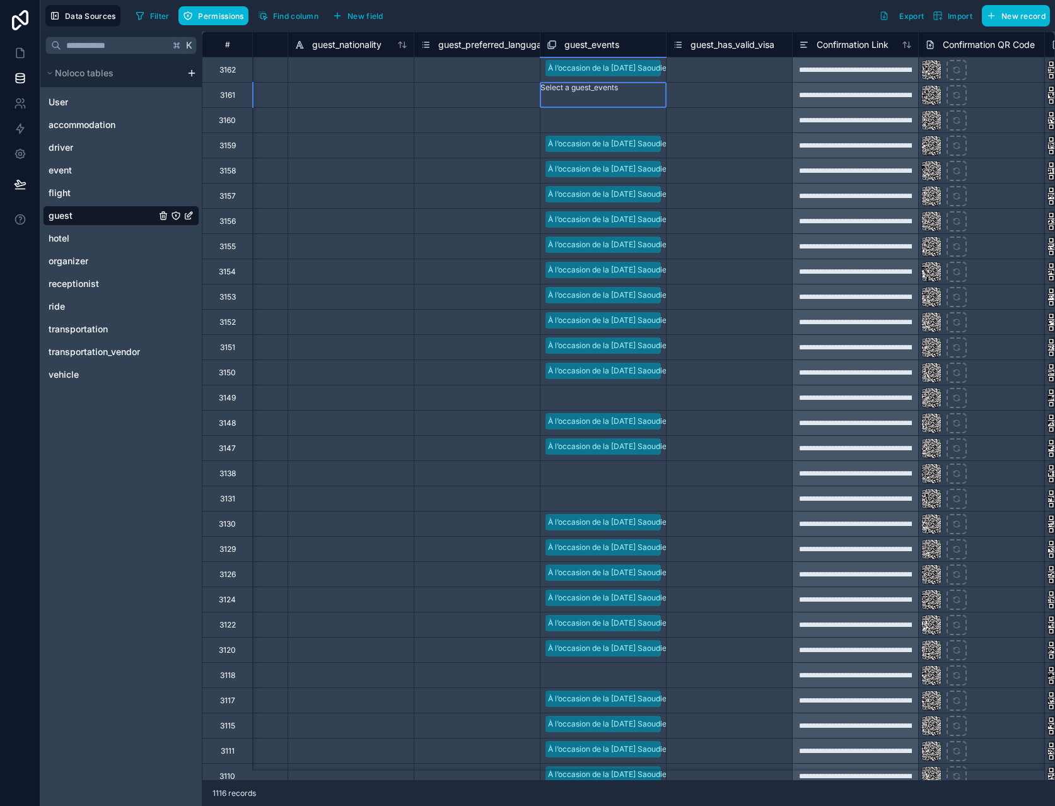
click at [618, 90] on div "Select a guest_events" at bounding box center [580, 95] width 78 height 25
click at [628, 90] on div "Select a guest_events" at bounding box center [604, 95] width 126 height 25
click at [626, 805] on div "À l’occasion de la [DATE] Saoudienne" at bounding box center [527, 813] width 1055 height 15
click at [15, 49] on icon at bounding box center [20, 53] width 13 height 13
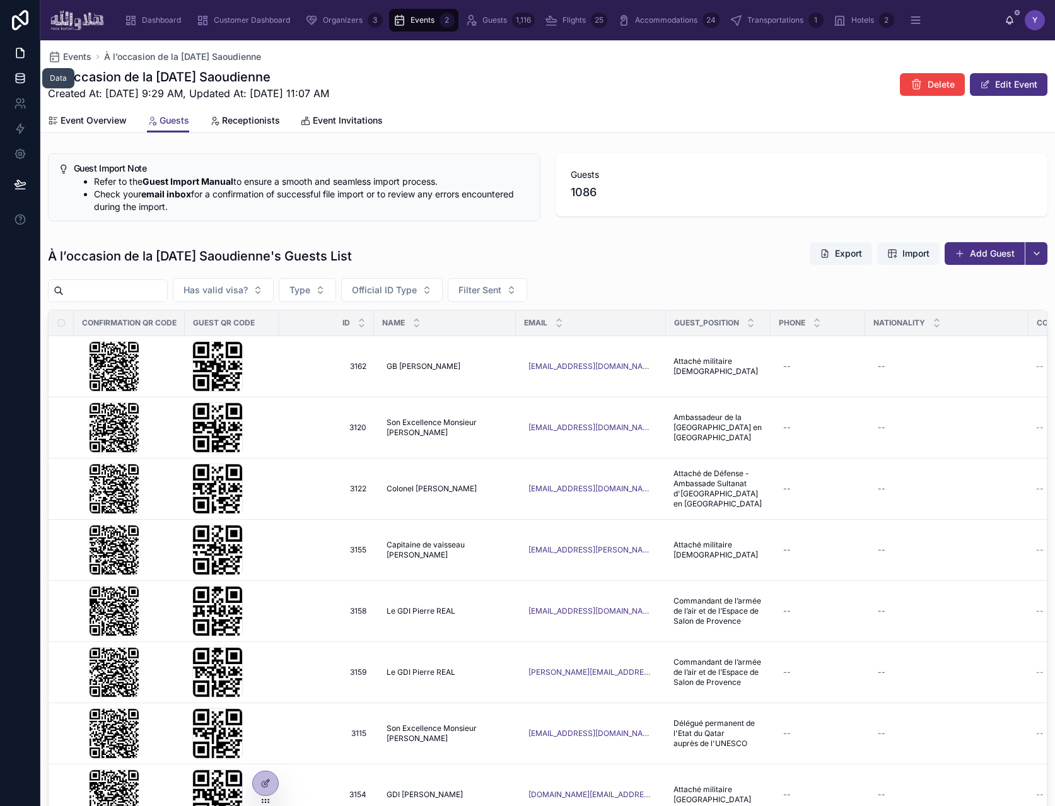
click at [19, 76] on icon at bounding box center [20, 78] width 13 height 13
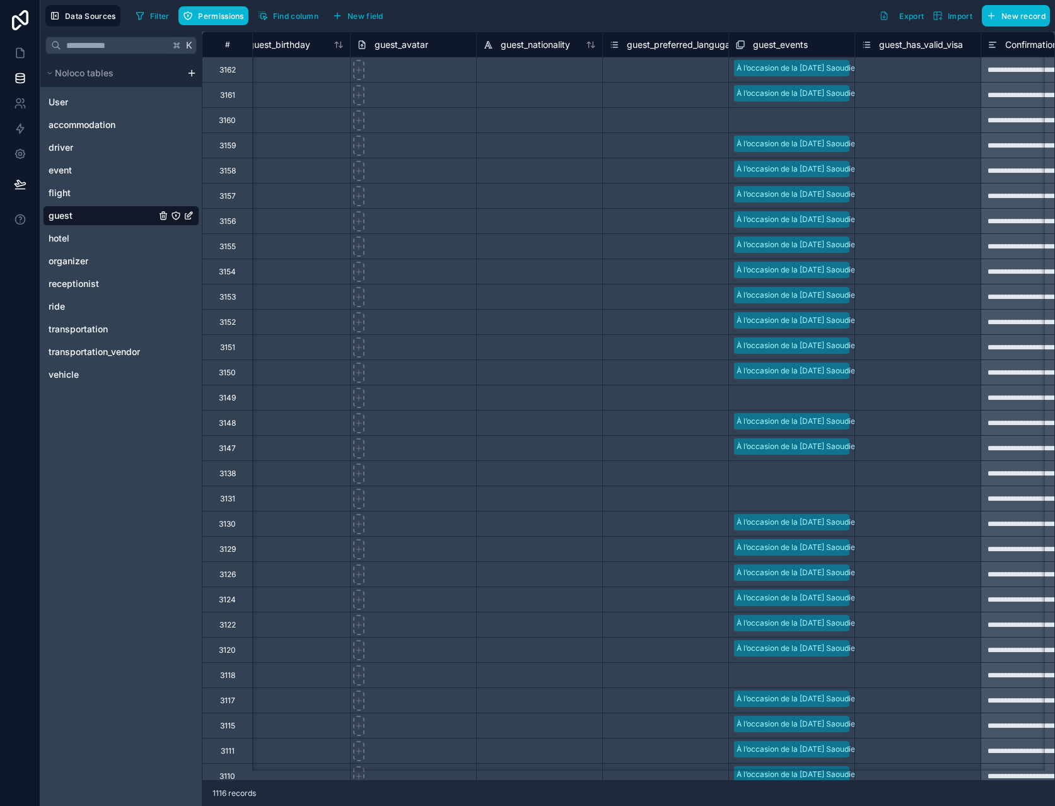
scroll to position [0, 1224]
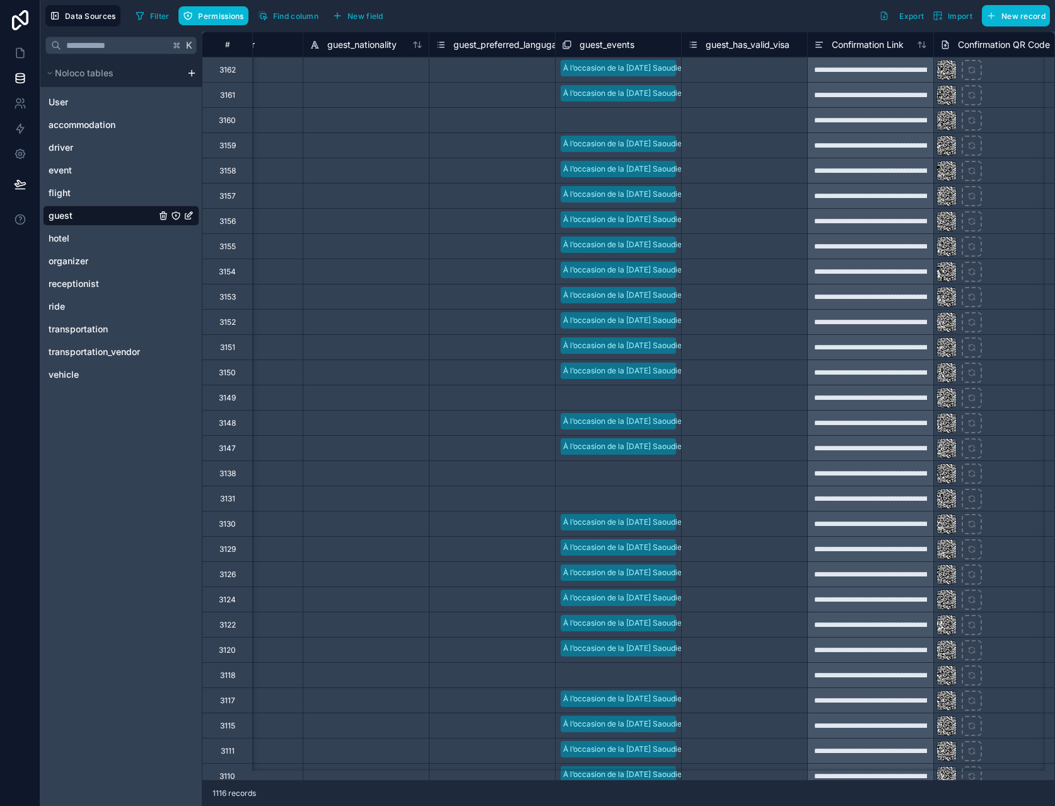
scroll to position [0, 1124]
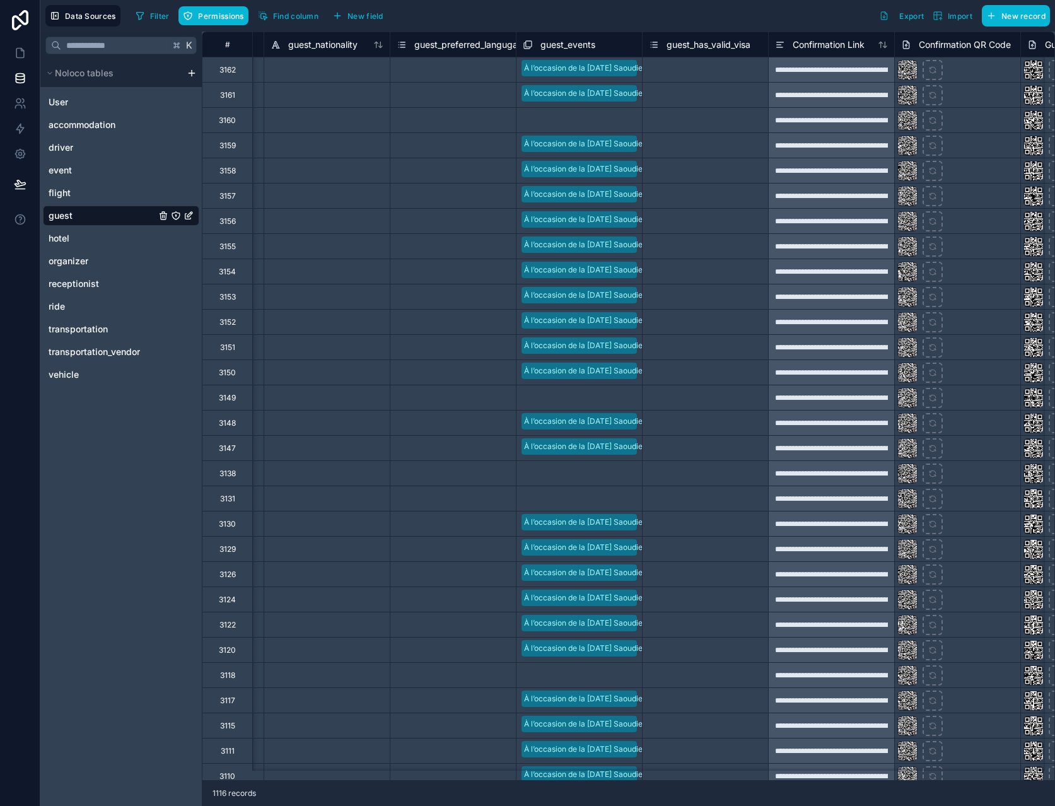
click at [625, 501] on div at bounding box center [621, 499] width 30 height 13
click at [625, 501] on div at bounding box center [621, 499] width 28 height 13
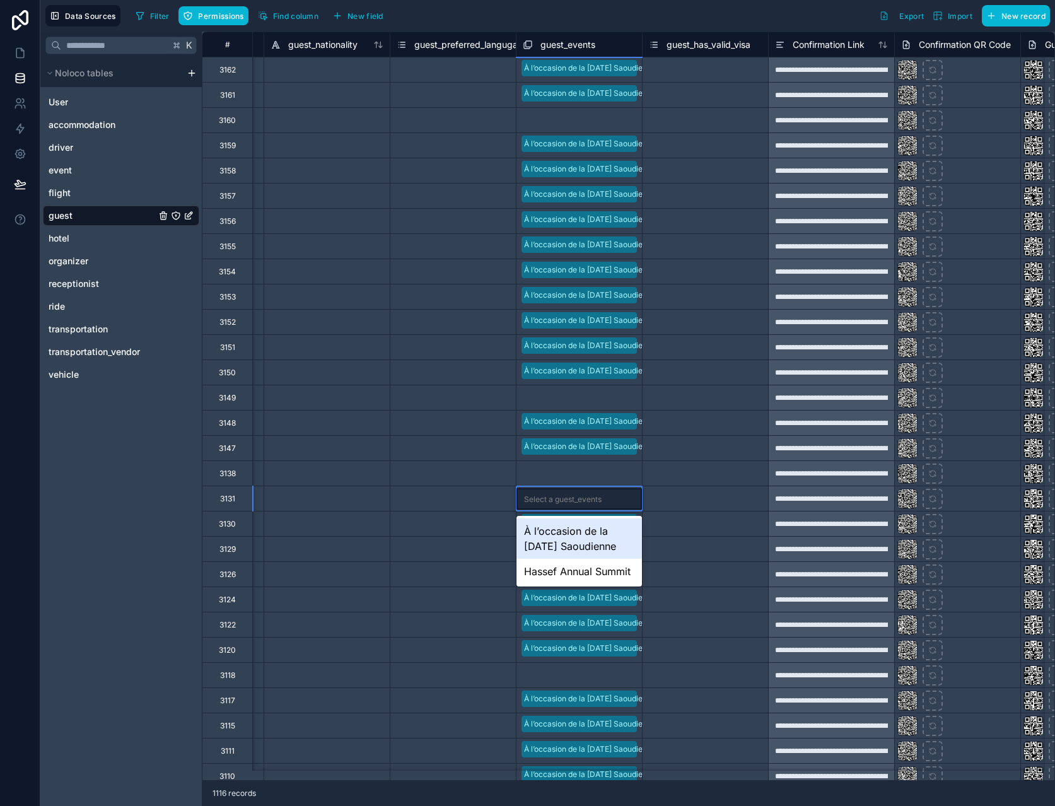
click at [613, 530] on div "À l’occasion de la [DATE] Saoudienne" at bounding box center [580, 538] width 126 height 40
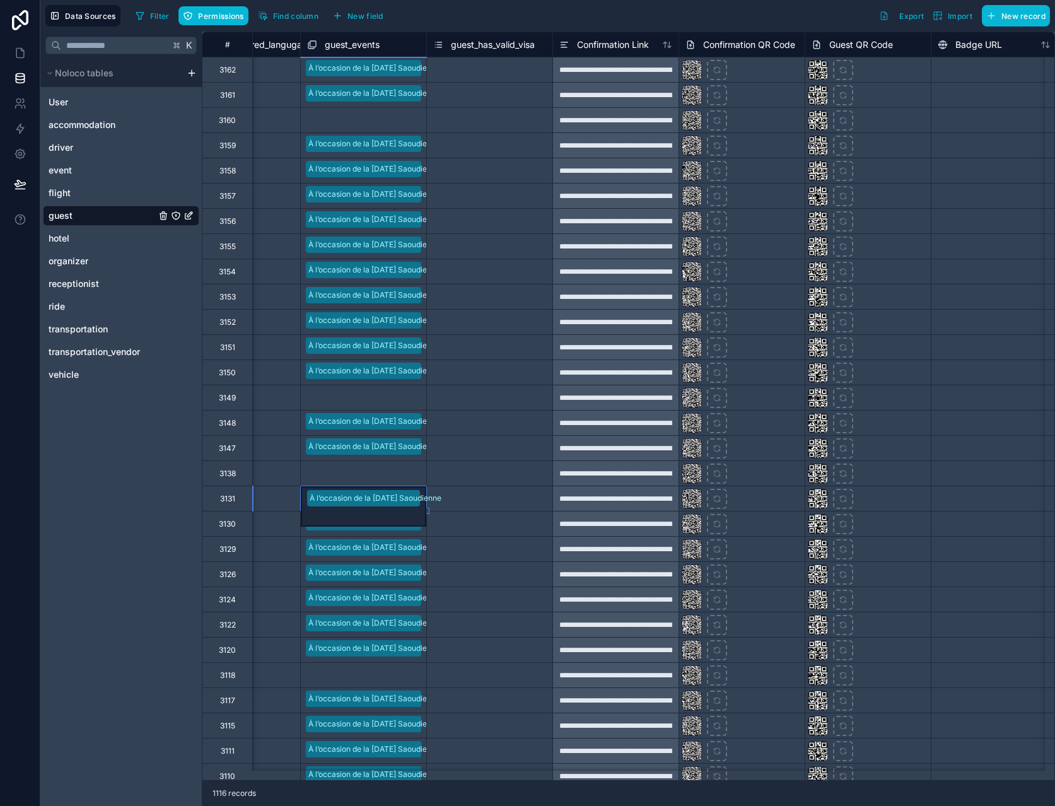
scroll to position [0, 1180]
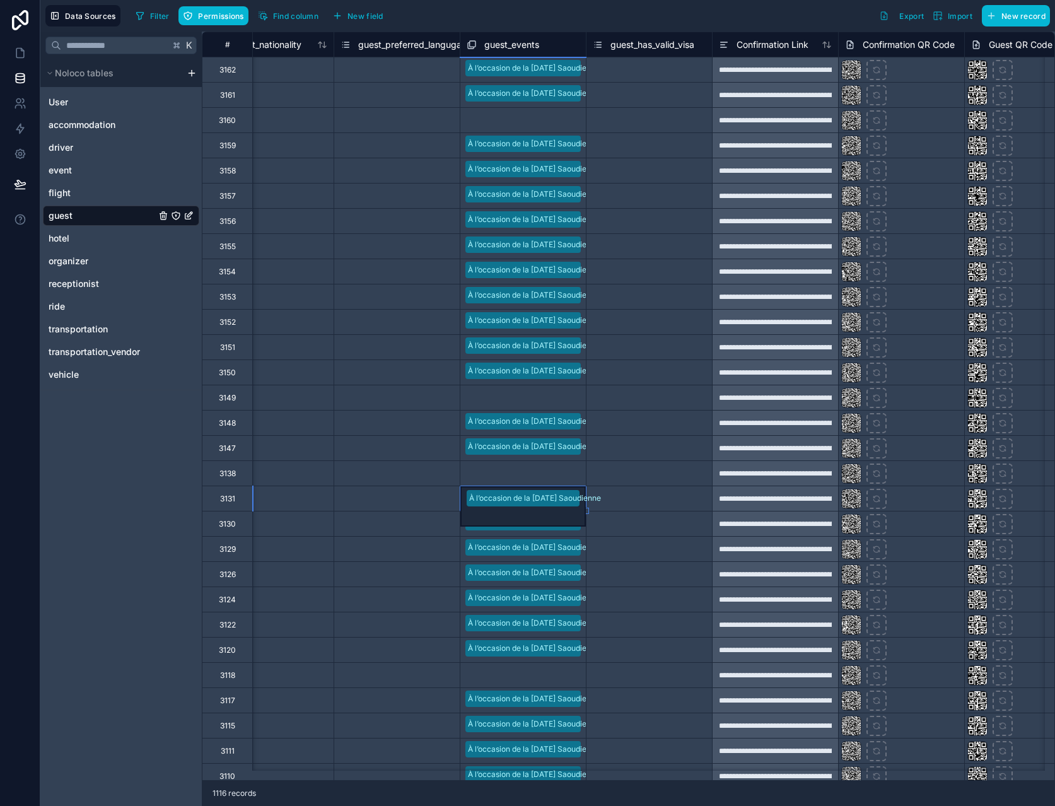
click at [556, 668] on div "Select a guest_events" at bounding box center [523, 675] width 126 height 19
click at [556, 668] on div "Select a guest_events" at bounding box center [523, 675] width 126 height 21
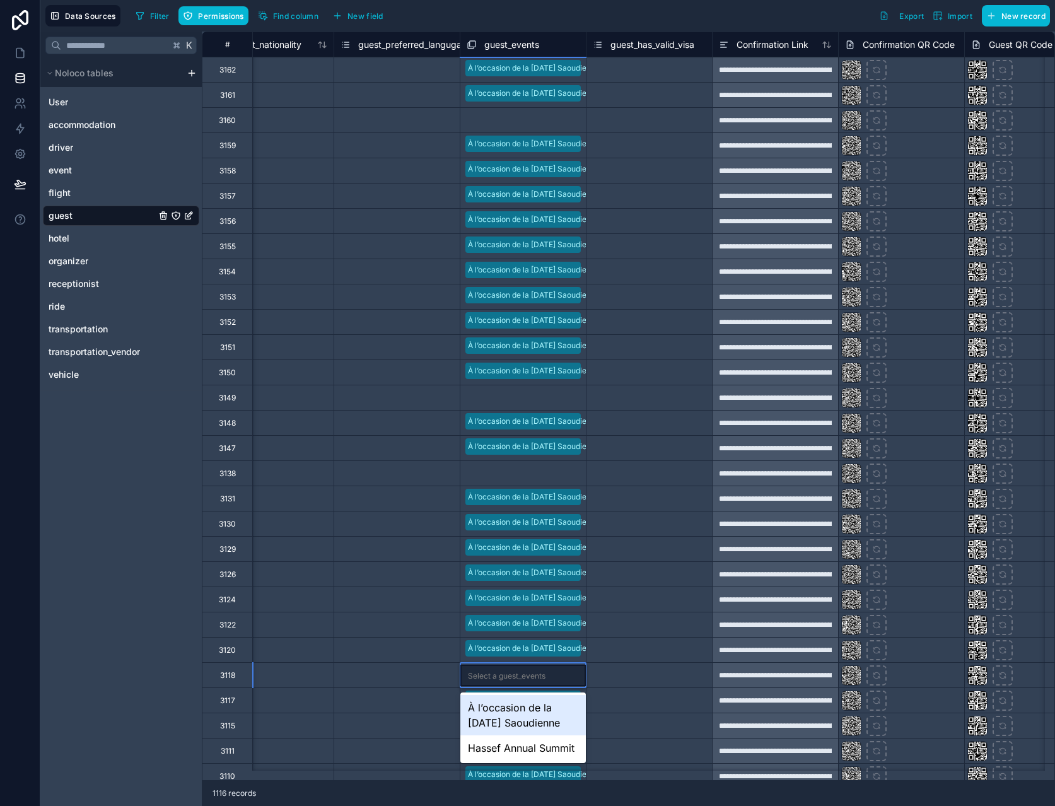
click at [556, 705] on div "À l’occasion de la [DATE] Saoudienne" at bounding box center [523, 715] width 126 height 40
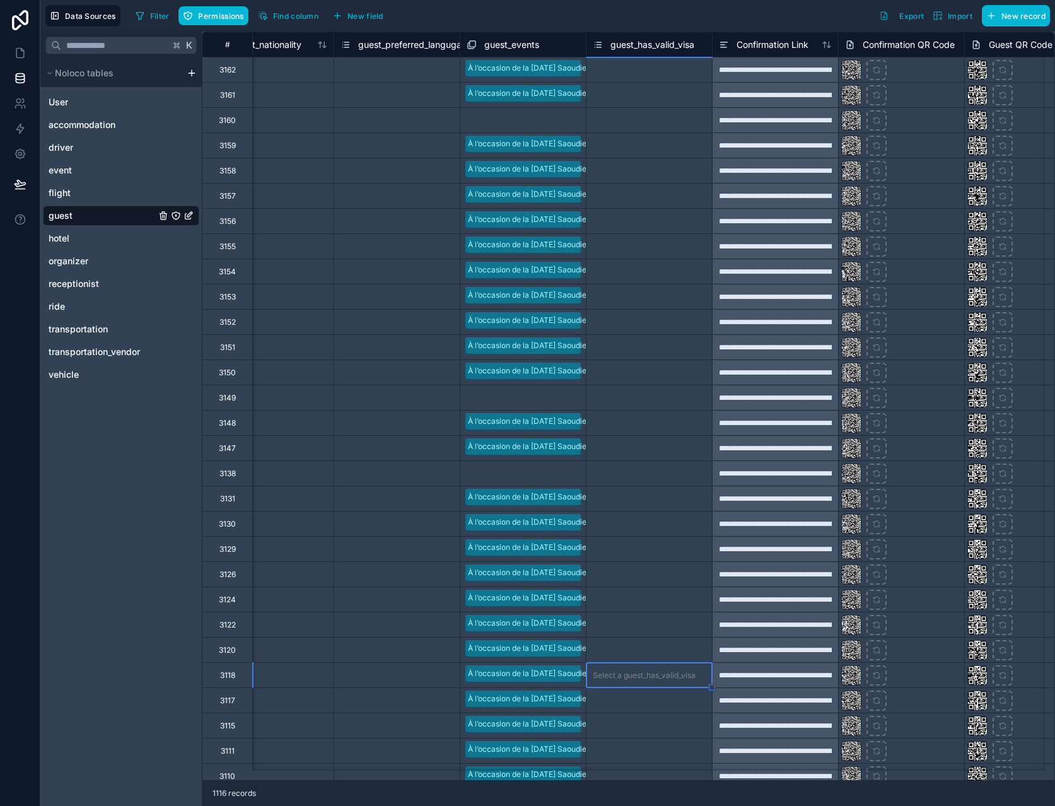
click at [519, 471] on div "Select a guest_events" at bounding box center [506, 474] width 78 height 10
click at [519, 471] on div "Select a guest_events" at bounding box center [507, 474] width 78 height 10
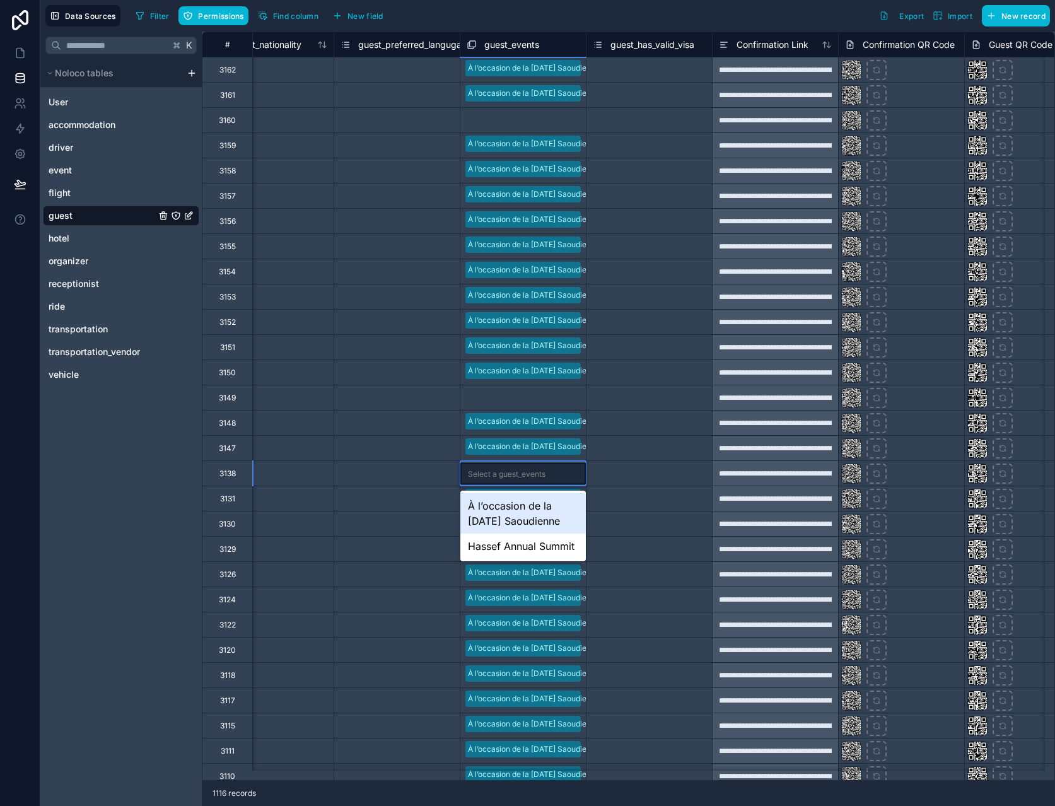
click at [519, 503] on div "À l’occasion de la [DATE] Saoudienne" at bounding box center [523, 513] width 126 height 40
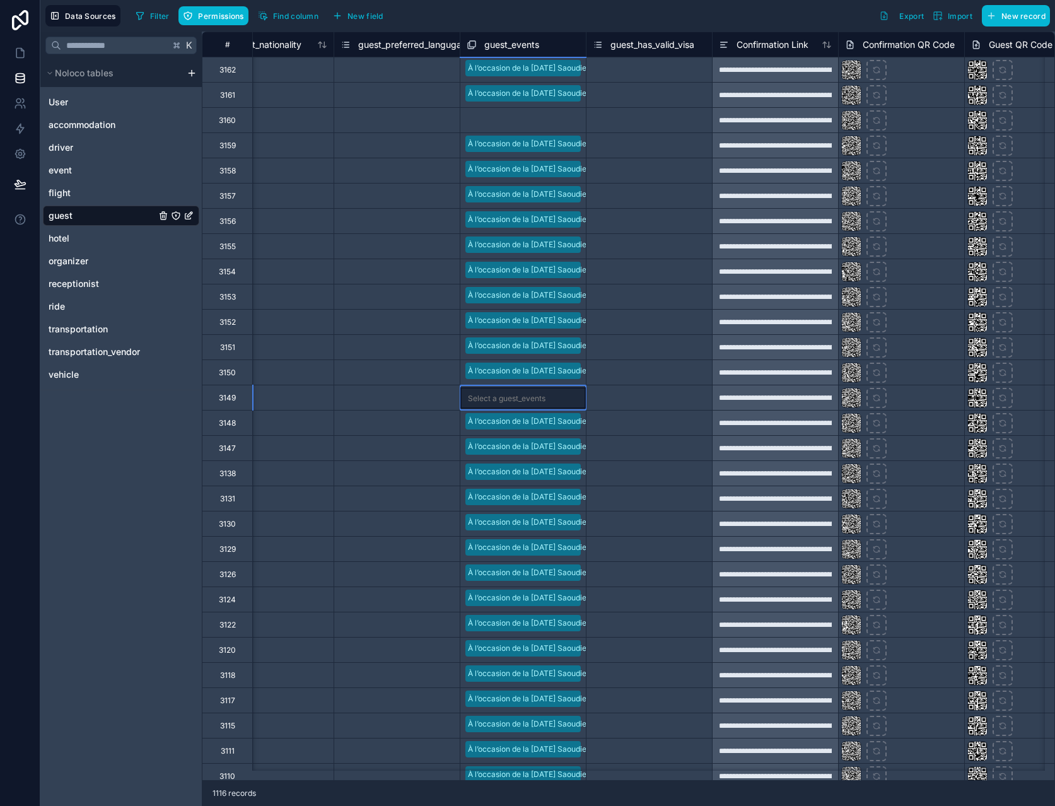
click at [532, 395] on div "Select a guest_events" at bounding box center [507, 399] width 78 height 10
click at [525, 114] on div "Select a guest_events" at bounding box center [523, 120] width 126 height 19
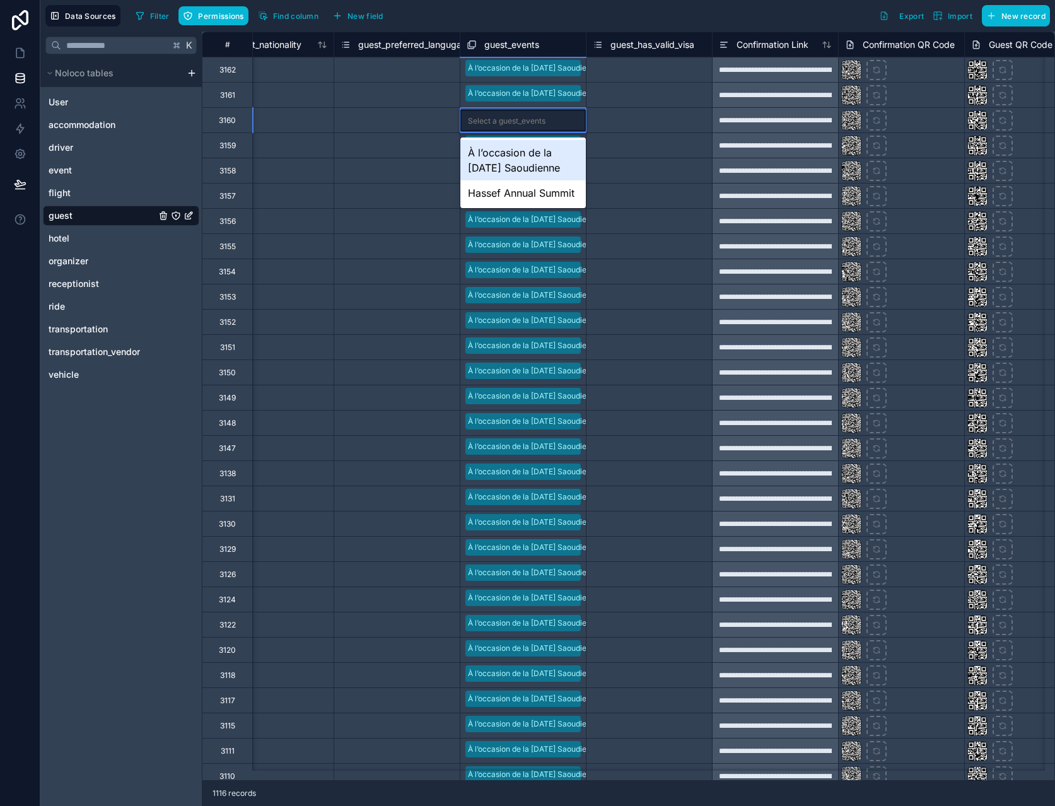
click at [525, 114] on div "Select a guest_events" at bounding box center [523, 120] width 126 height 21
click at [525, 152] on div "À l’occasion de la [DATE] Saoudienne" at bounding box center [523, 160] width 126 height 40
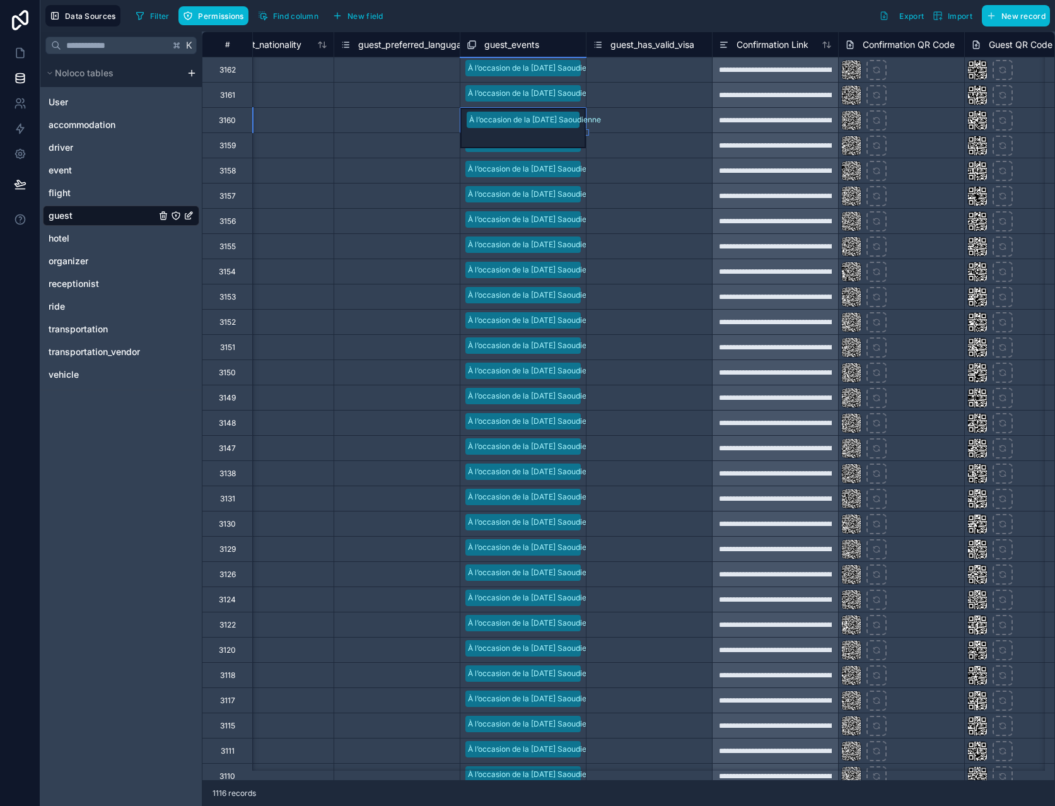
click at [656, 180] on div "Select a guest_has_valid_visa" at bounding box center [650, 170] width 126 height 25
click at [630, 277] on div "Select a guest_has_valid_visa" at bounding box center [650, 272] width 126 height 13
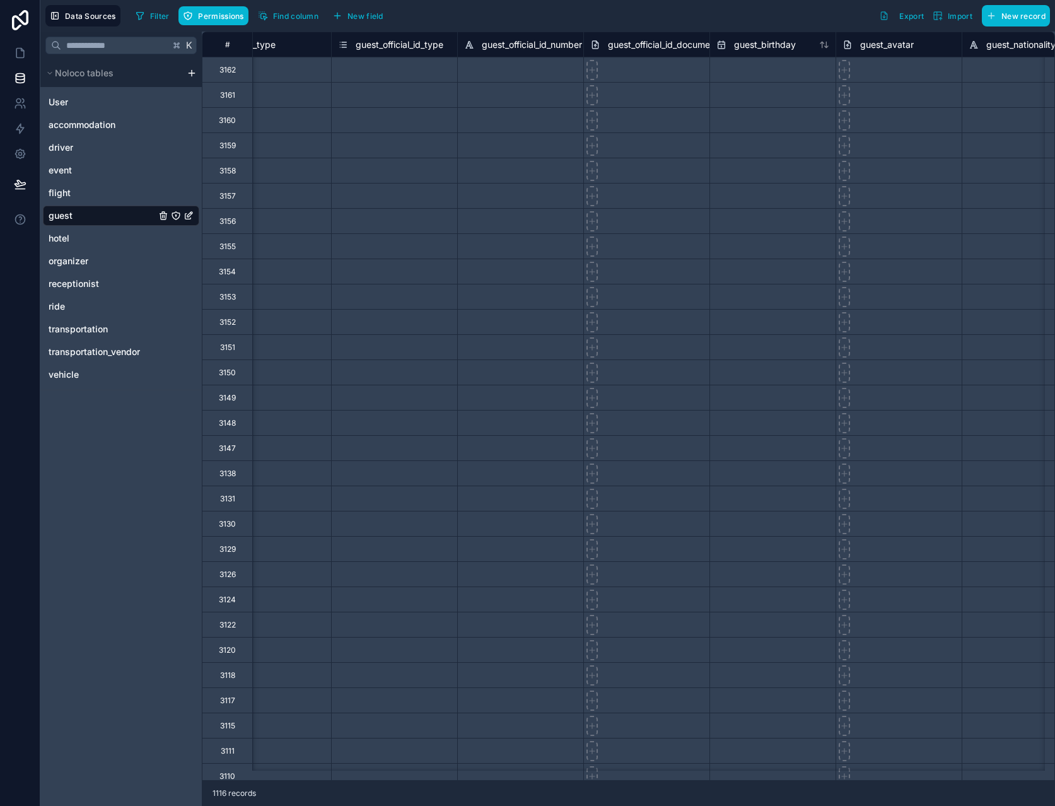
scroll to position [0, 424]
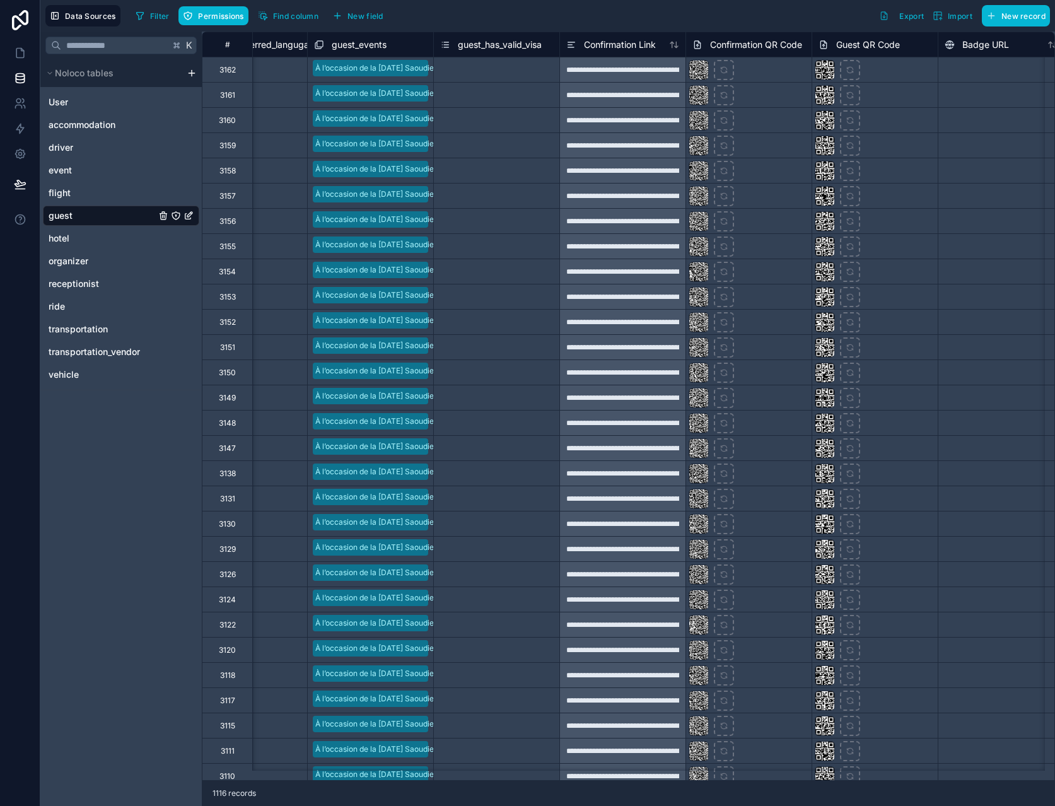
scroll to position [0, 1353]
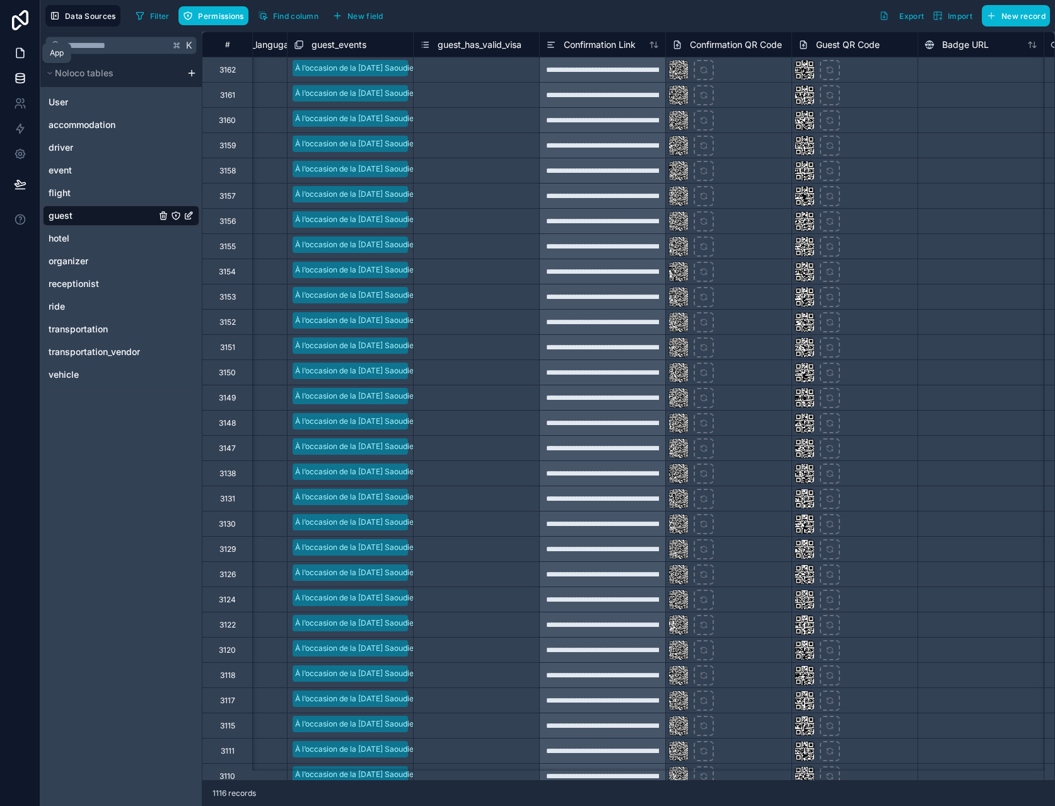
click at [15, 52] on icon at bounding box center [20, 53] width 13 height 13
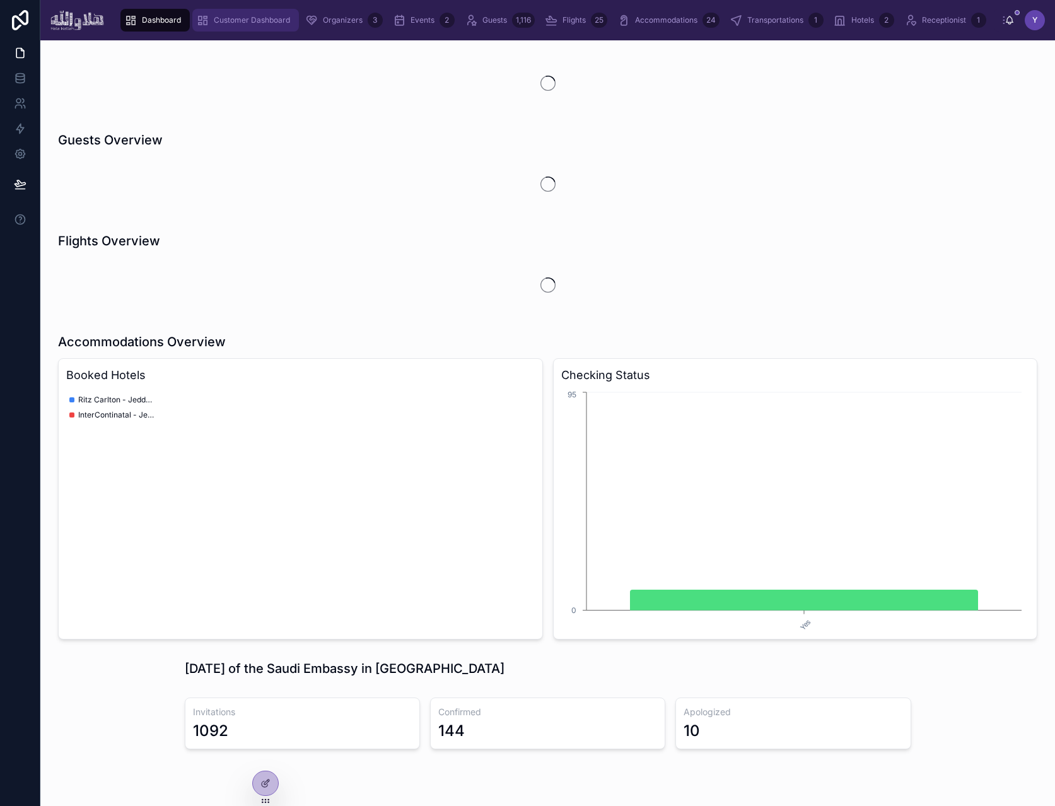
click at [244, 13] on div "Customer Dashboard" at bounding box center [245, 20] width 99 height 20
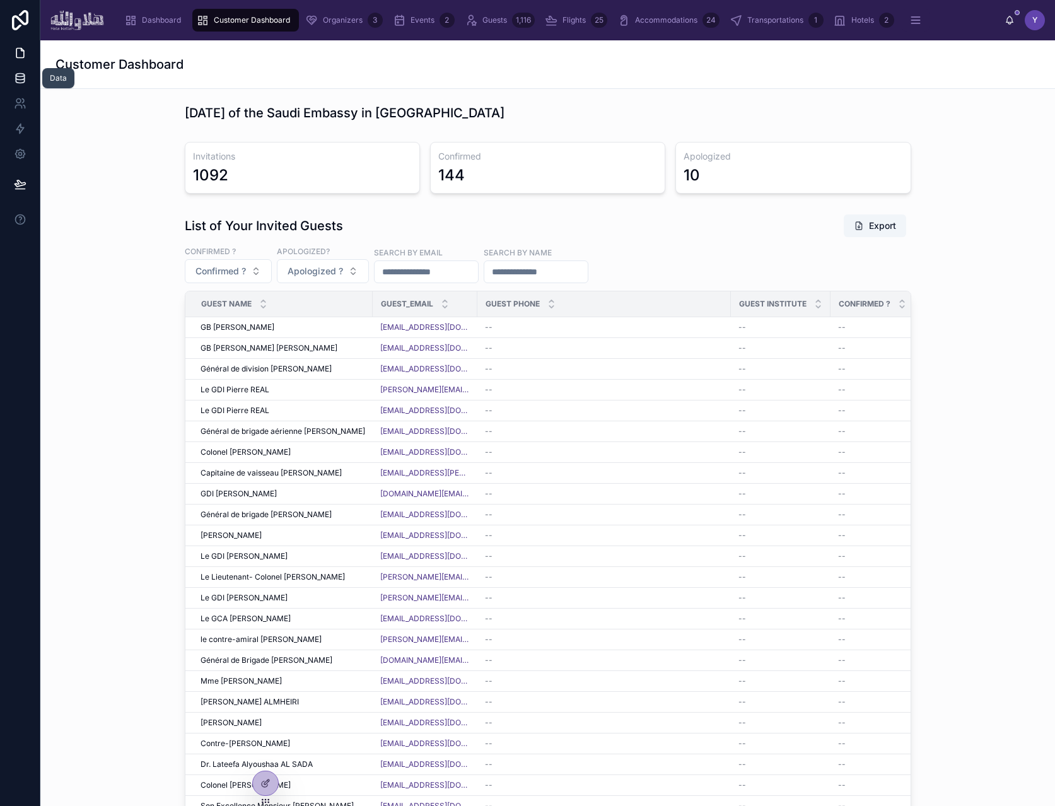
click at [11, 80] on link at bounding box center [20, 78] width 40 height 25
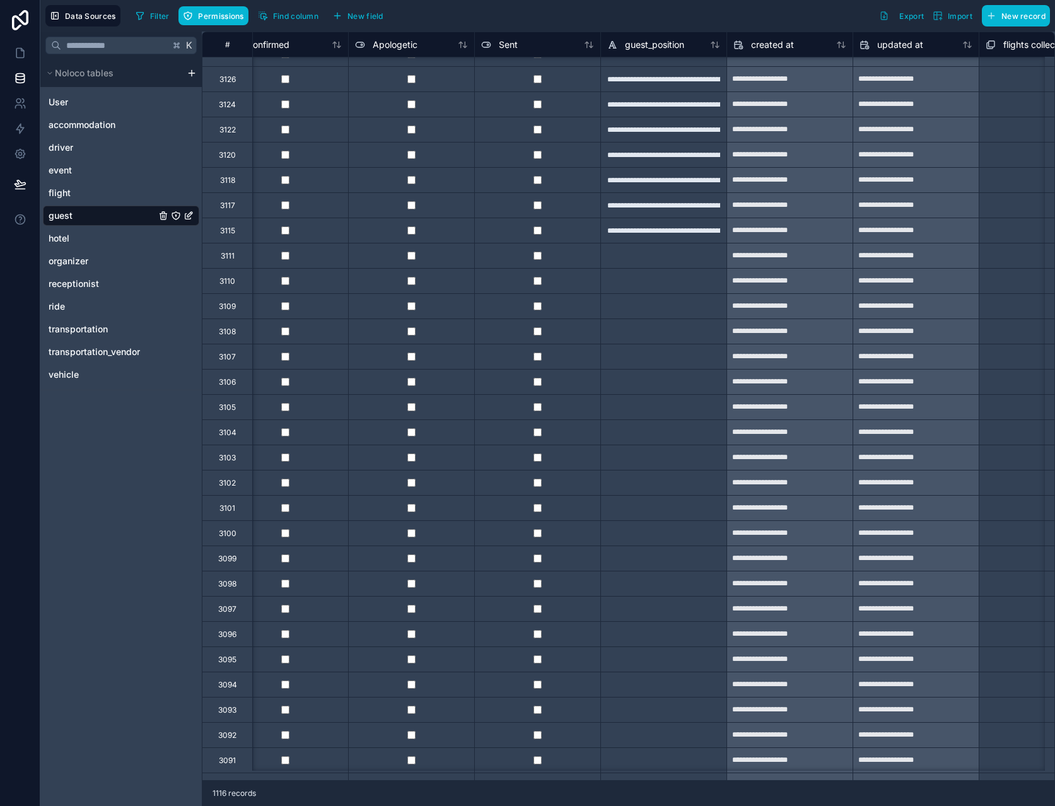
scroll to position [496, 2175]
click at [21, 54] on icon at bounding box center [20, 53] width 13 height 13
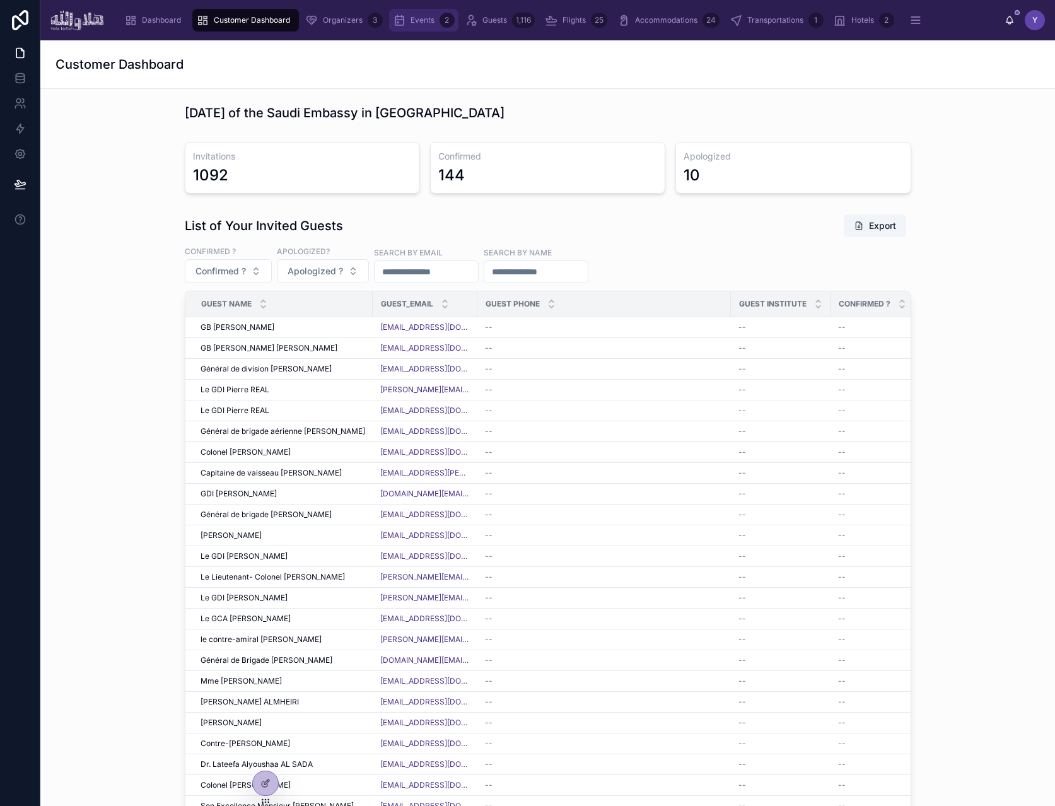
click at [421, 15] on span "Events" at bounding box center [423, 20] width 24 height 10
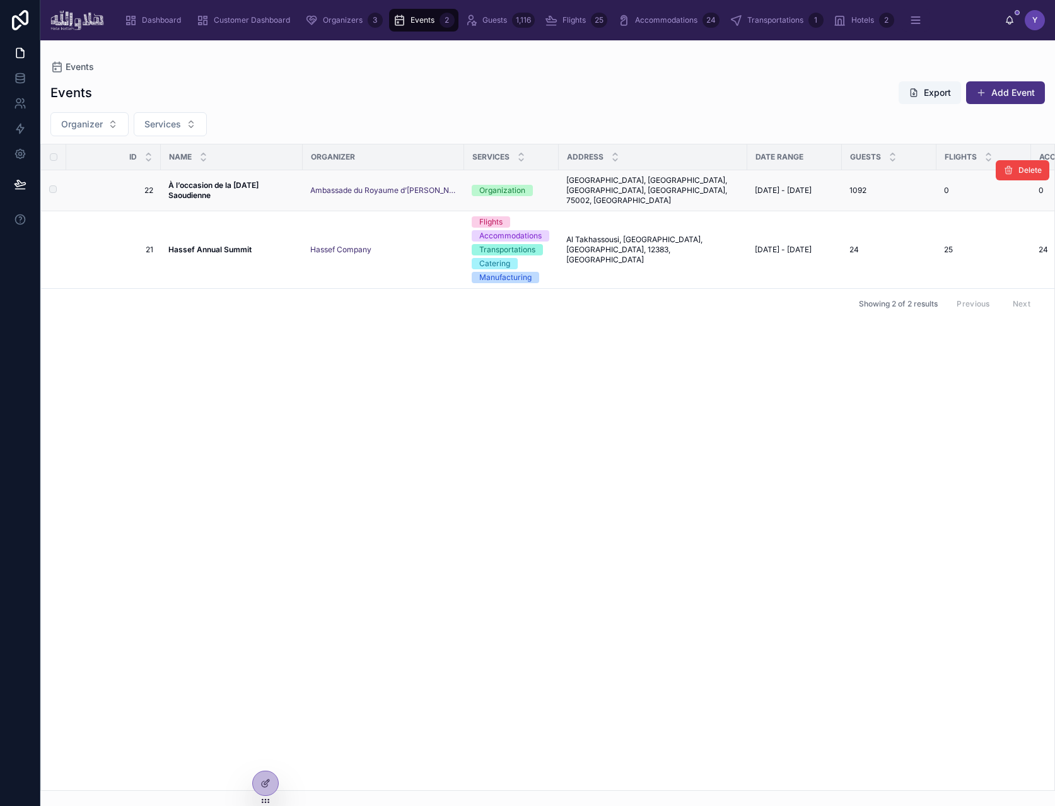
click at [211, 182] on strong "À l’occasion de la Fête Nationale Saoudienne" at bounding box center [214, 190] width 92 height 20
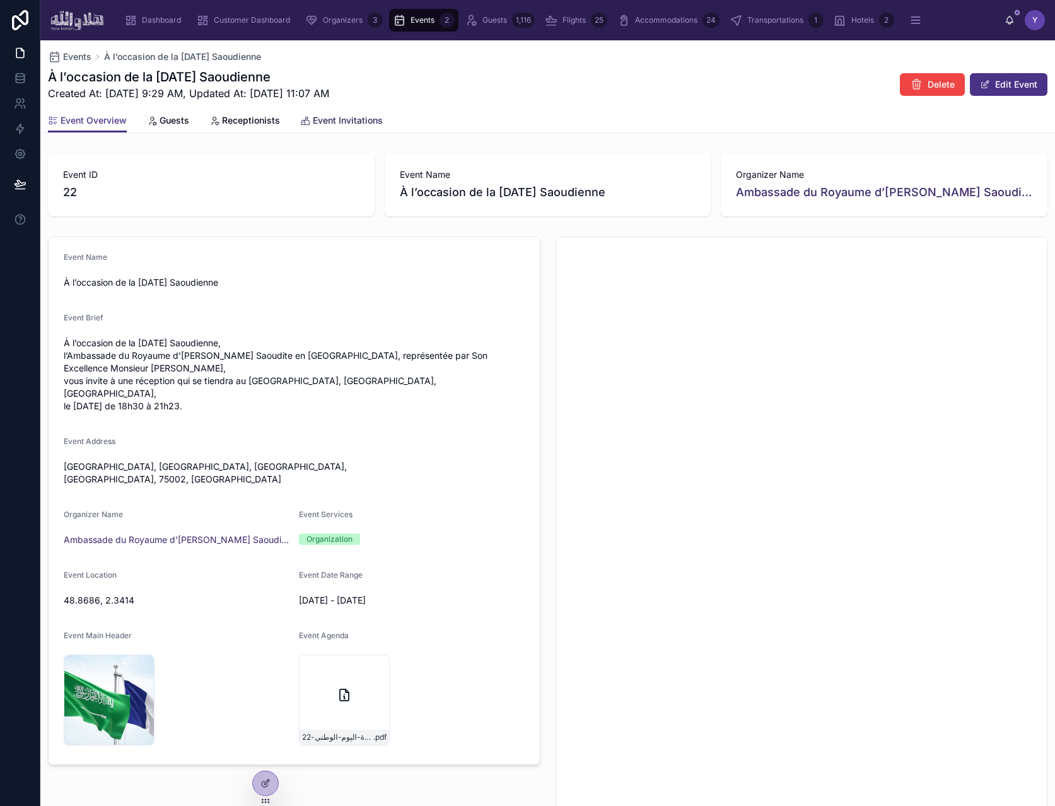
click at [302, 122] on icon at bounding box center [305, 121] width 10 height 10
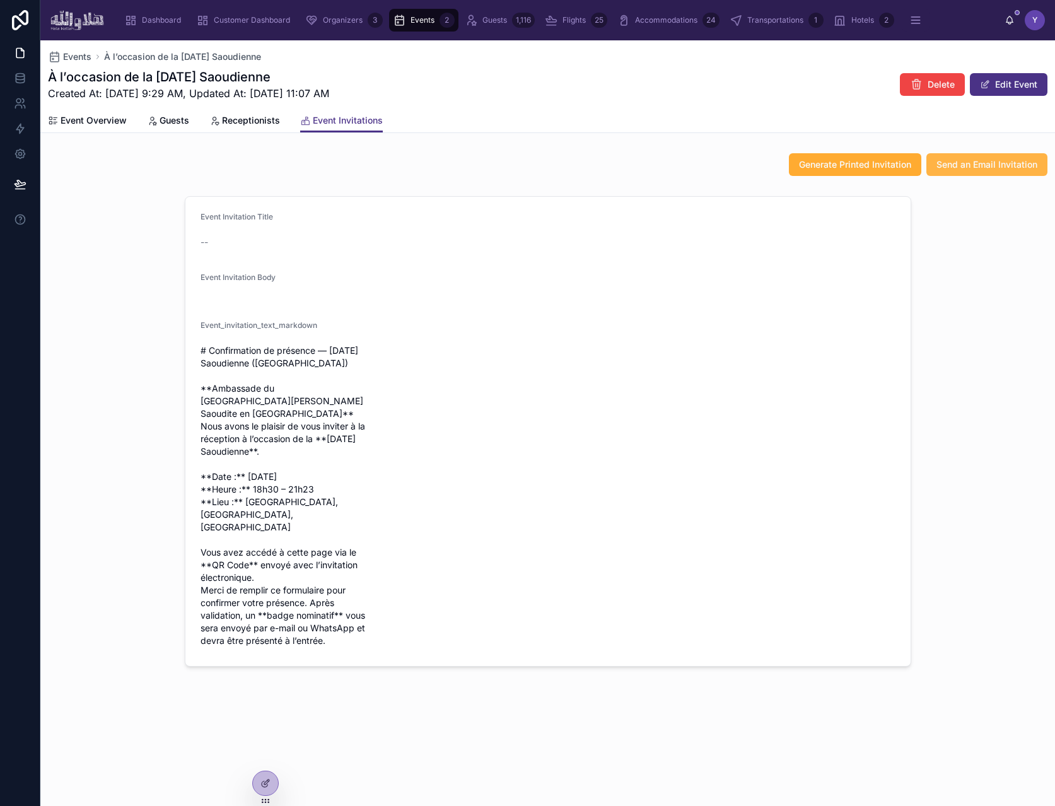
click at [1005, 167] on span "Send an Email Invitation" at bounding box center [987, 164] width 101 height 13
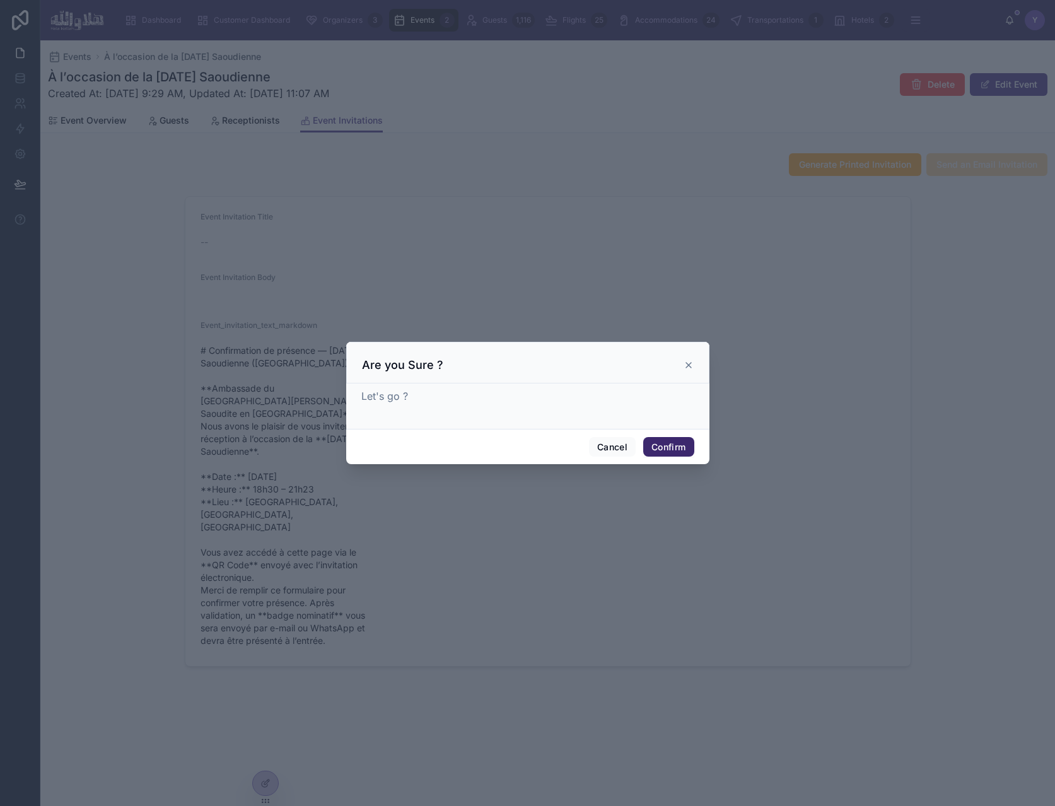
click at [672, 437] on button "Confirm" at bounding box center [668, 447] width 50 height 20
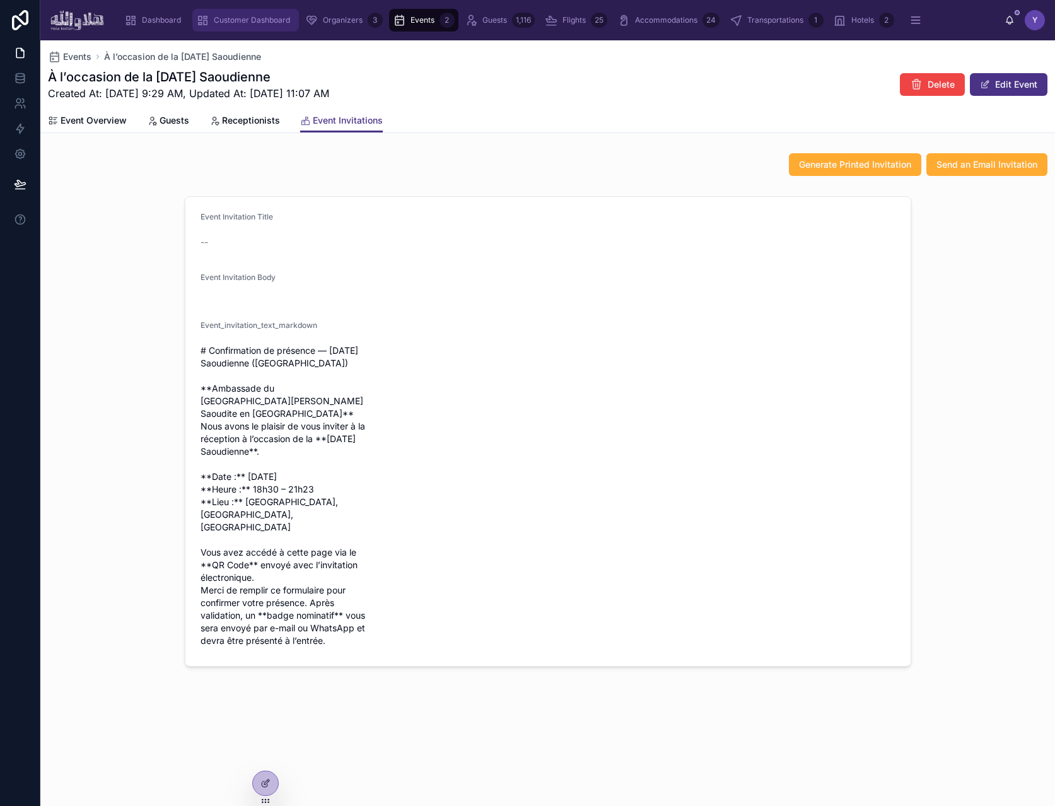
click at [247, 19] on span "Customer Dashboard" at bounding box center [252, 20] width 76 height 10
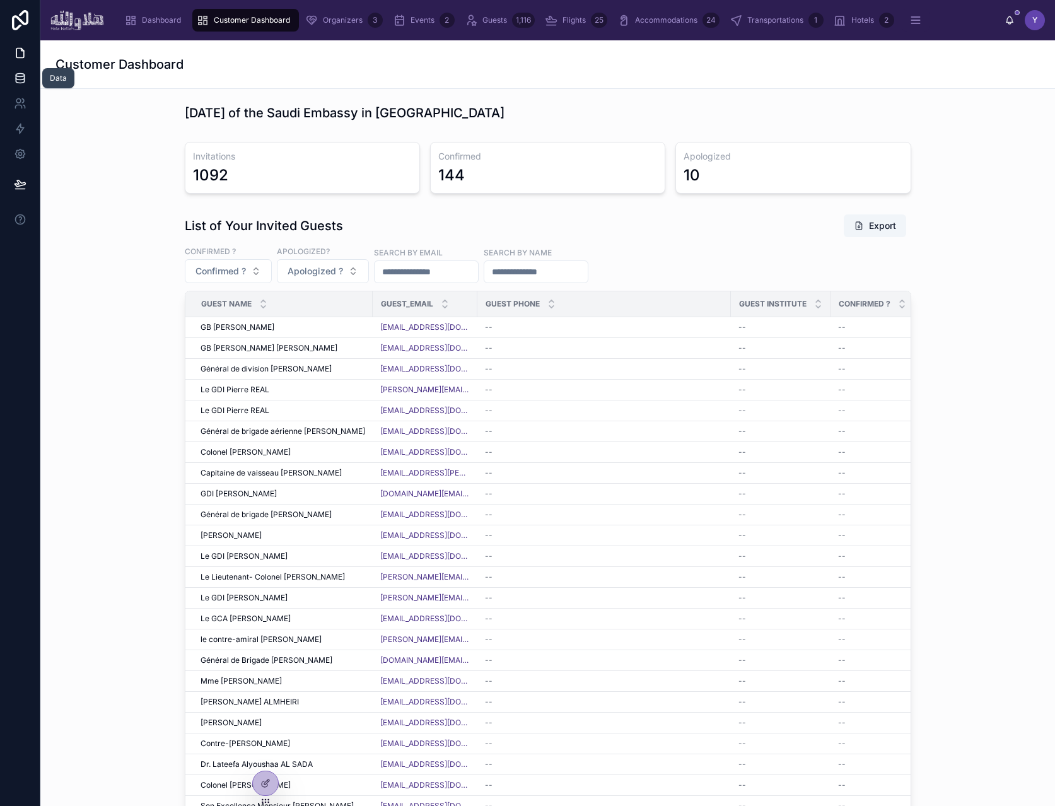
click at [27, 79] on link at bounding box center [20, 78] width 40 height 25
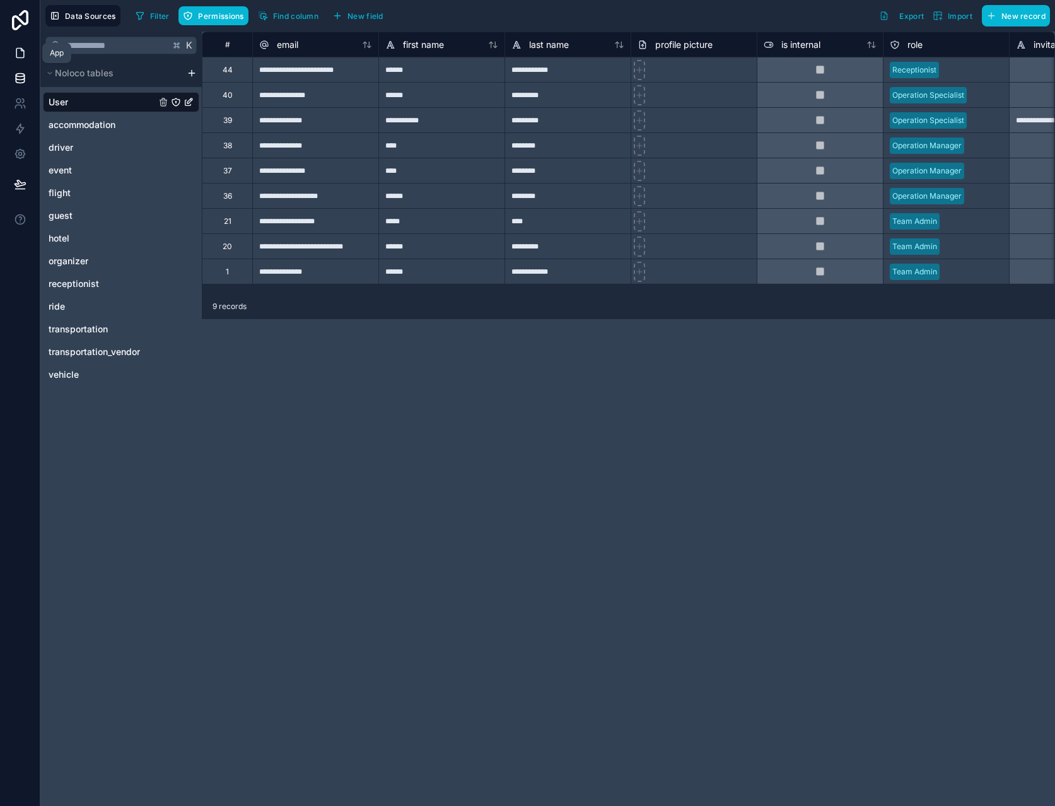
click at [26, 52] on link at bounding box center [20, 52] width 40 height 25
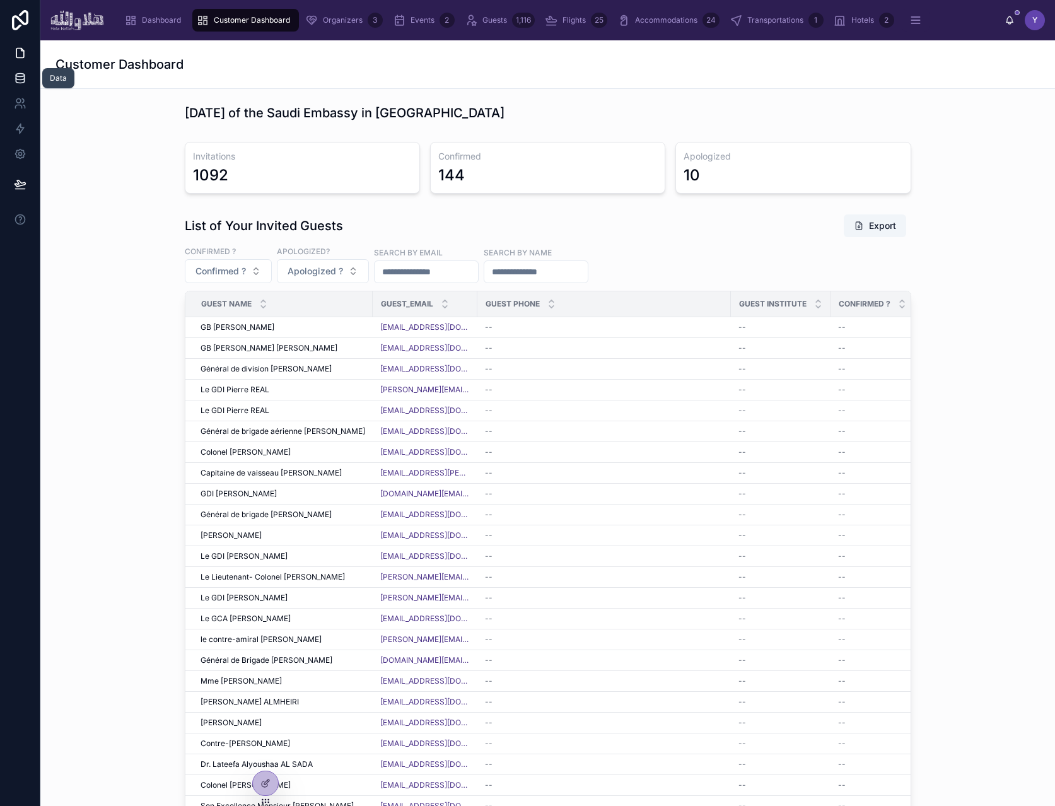
click at [20, 74] on icon at bounding box center [20, 78] width 13 height 13
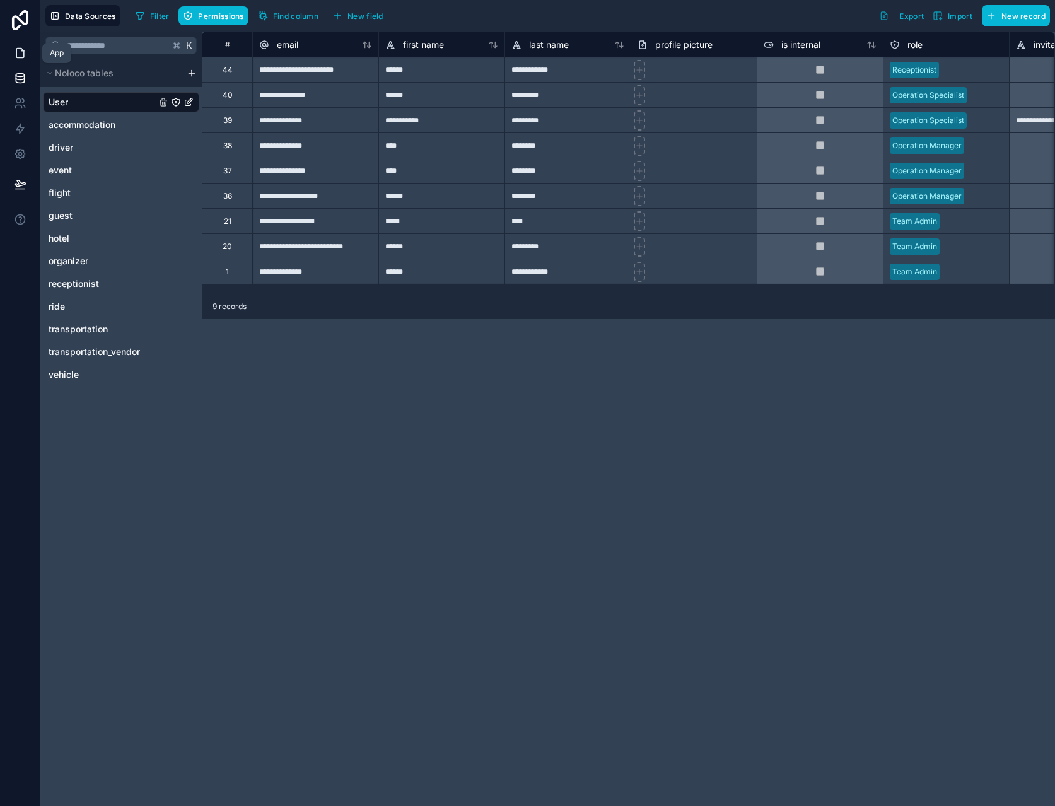
click at [28, 54] on link at bounding box center [20, 52] width 40 height 25
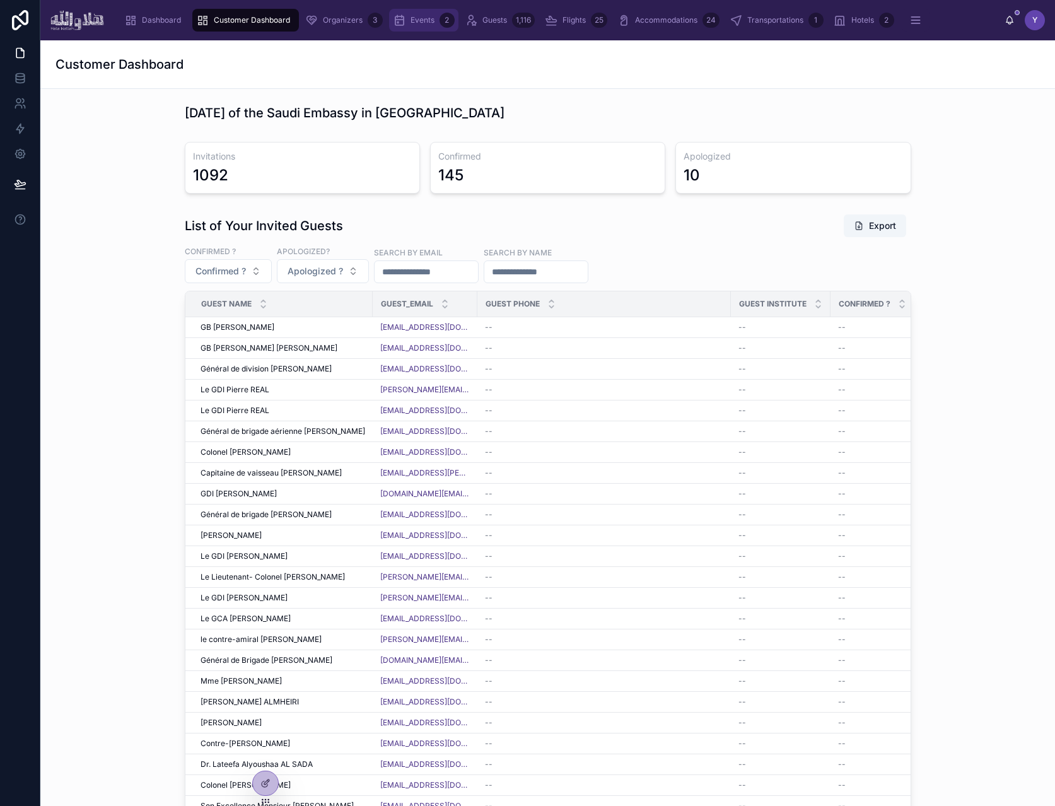
click at [402, 17] on icon "scrollable content" at bounding box center [399, 20] width 13 height 13
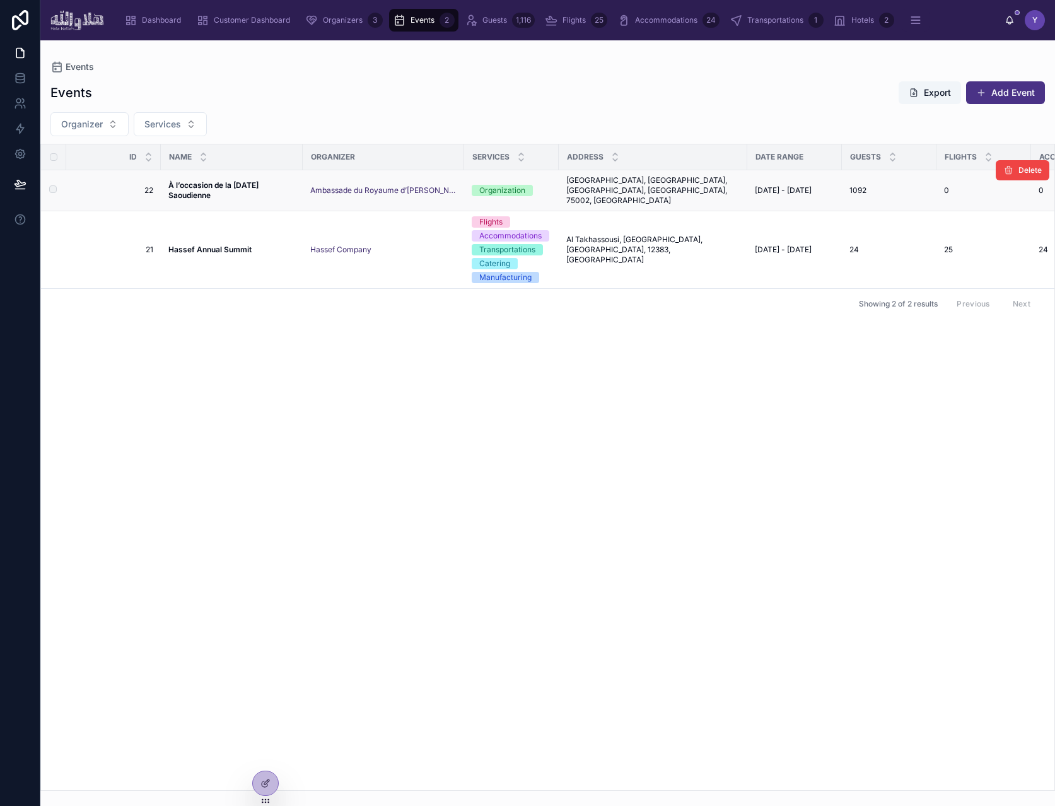
click at [204, 183] on strong "À l’occasion de la [DATE] Saoudienne" at bounding box center [214, 190] width 92 height 20
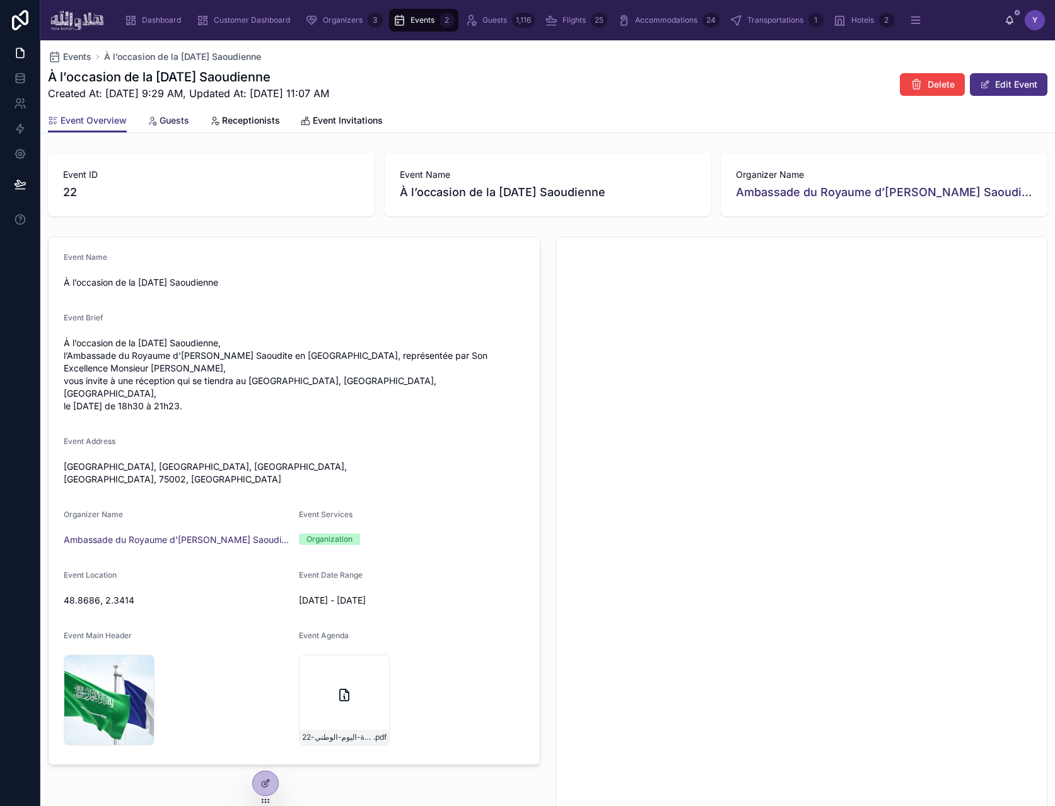
click at [155, 117] on icon at bounding box center [152, 121] width 10 height 10
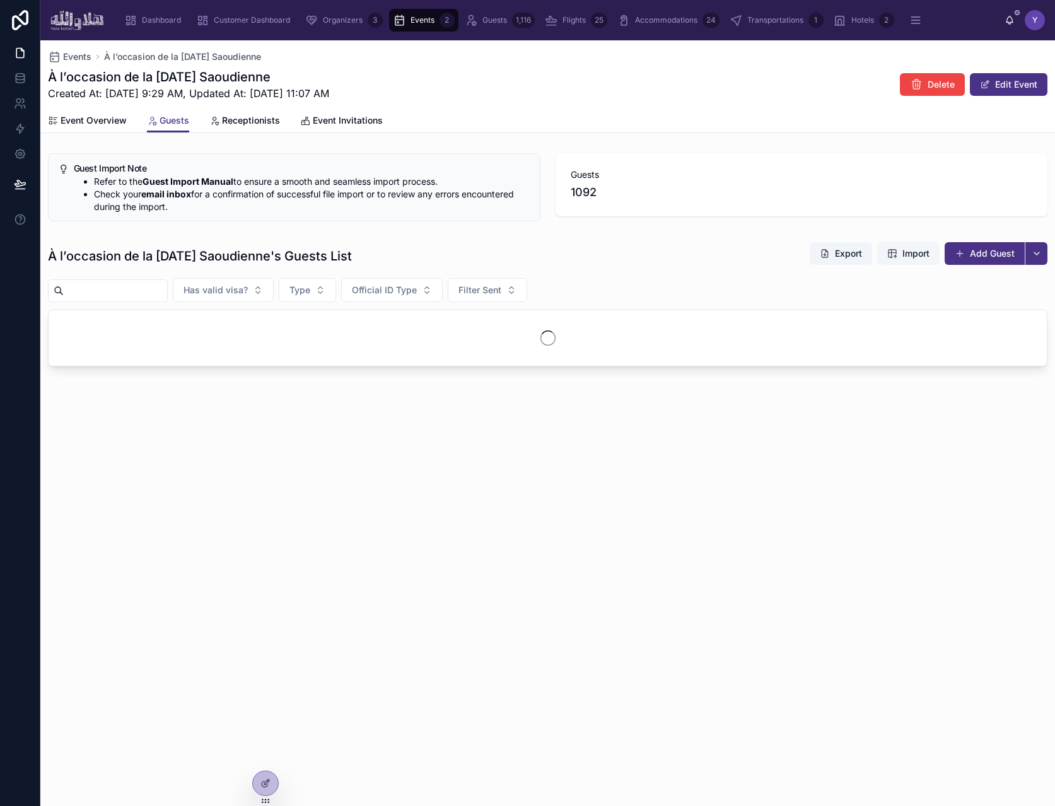
click at [903, 254] on span "Import" at bounding box center [916, 253] width 27 height 13
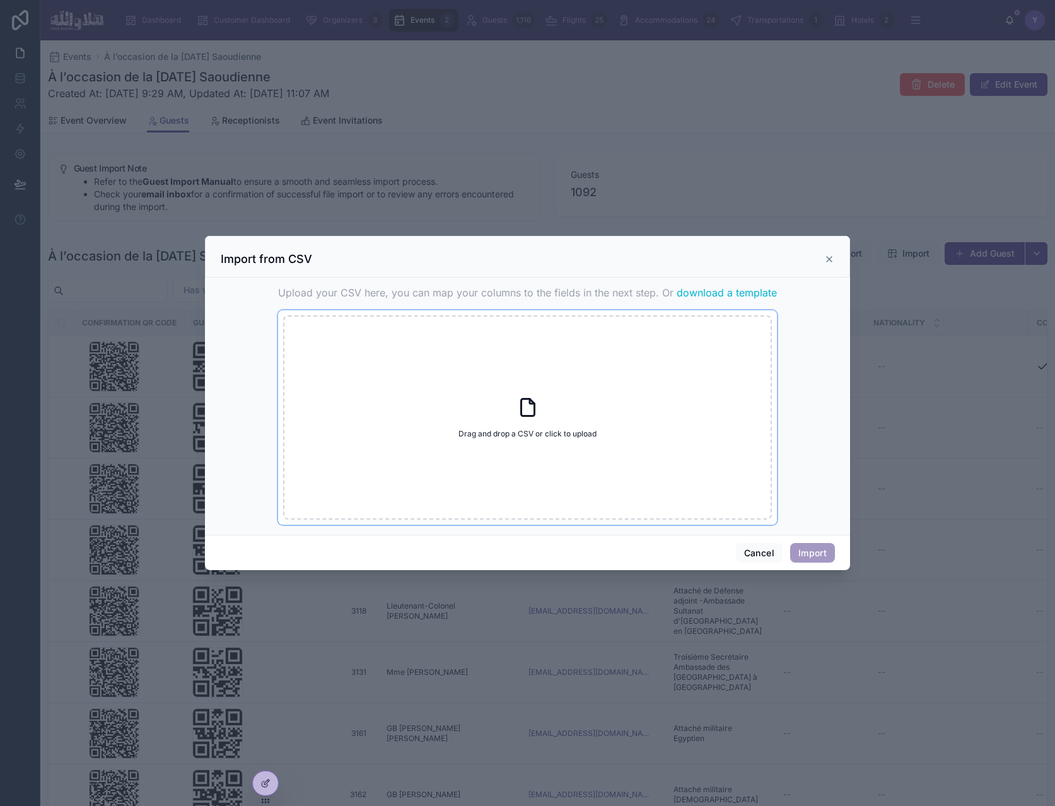
click at [524, 409] on icon at bounding box center [528, 407] width 23 height 23
type input "**********"
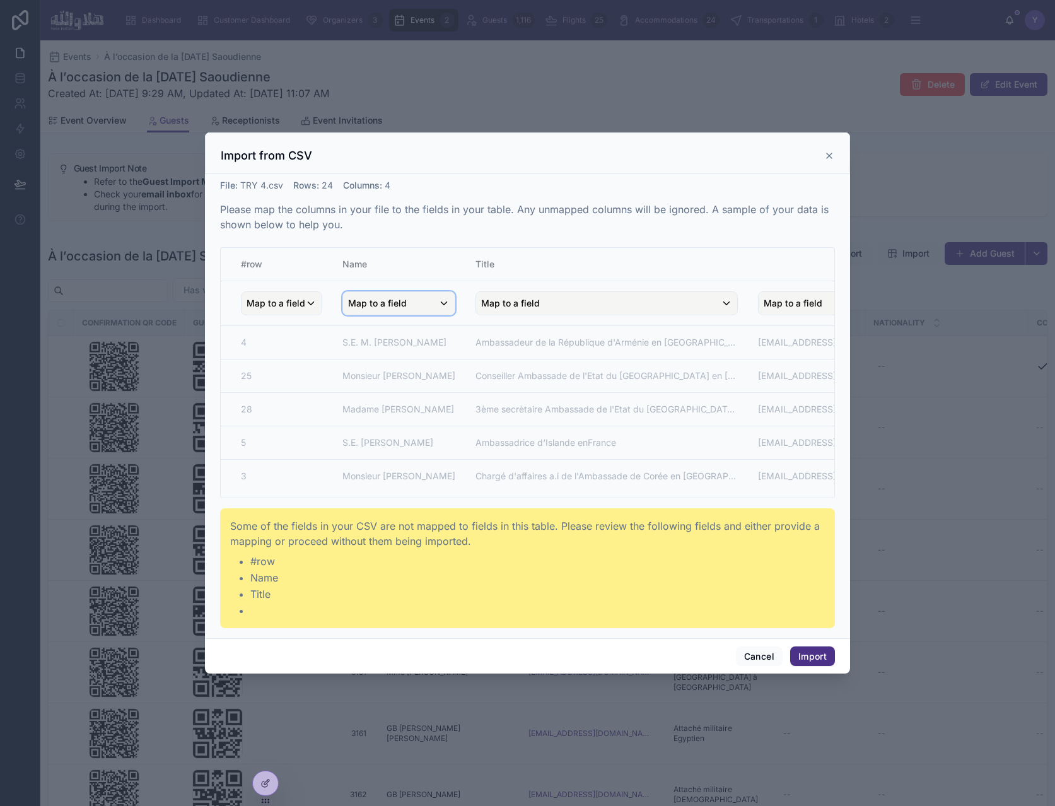
click at [407, 302] on div "Map to a field" at bounding box center [399, 303] width 112 height 23
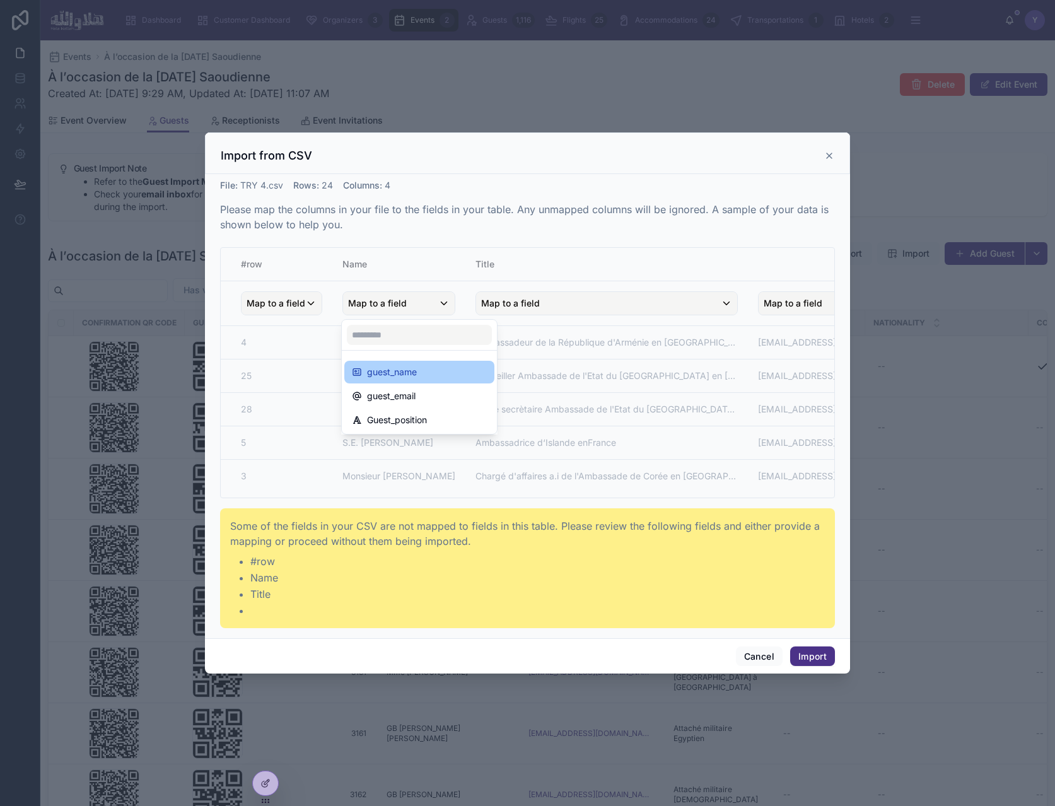
click at [418, 375] on div "guest_name" at bounding box center [419, 372] width 135 height 15
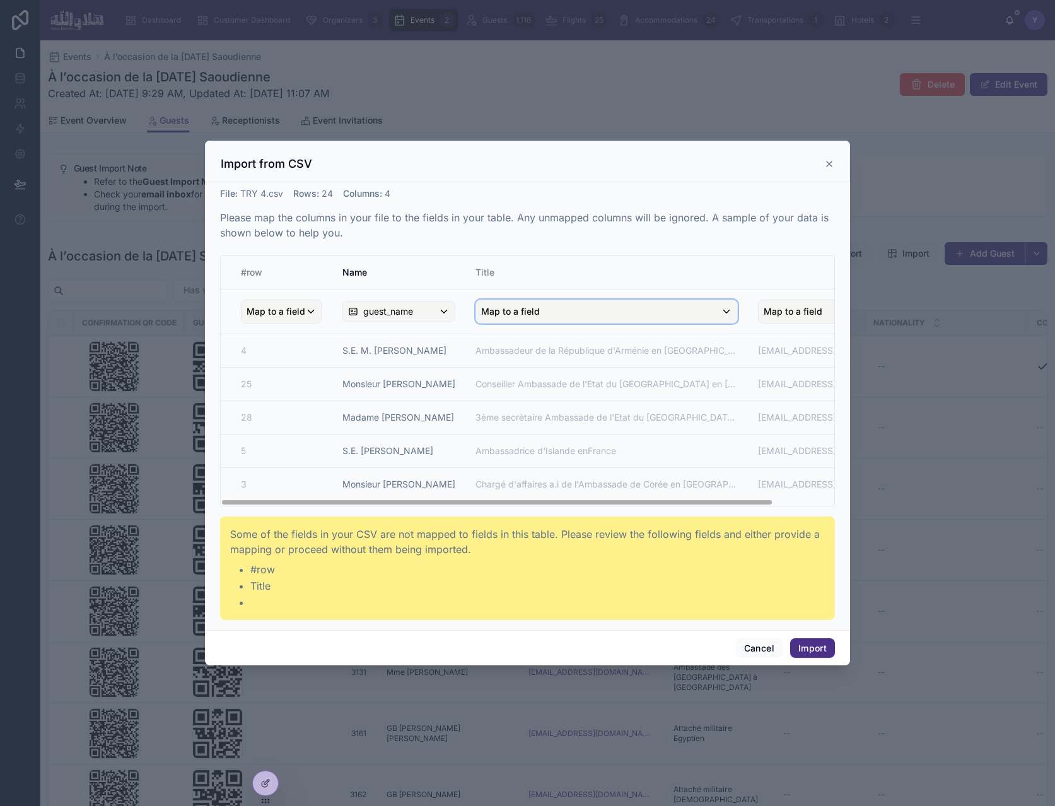
click at [571, 312] on div "Map to a field" at bounding box center [606, 311] width 261 height 23
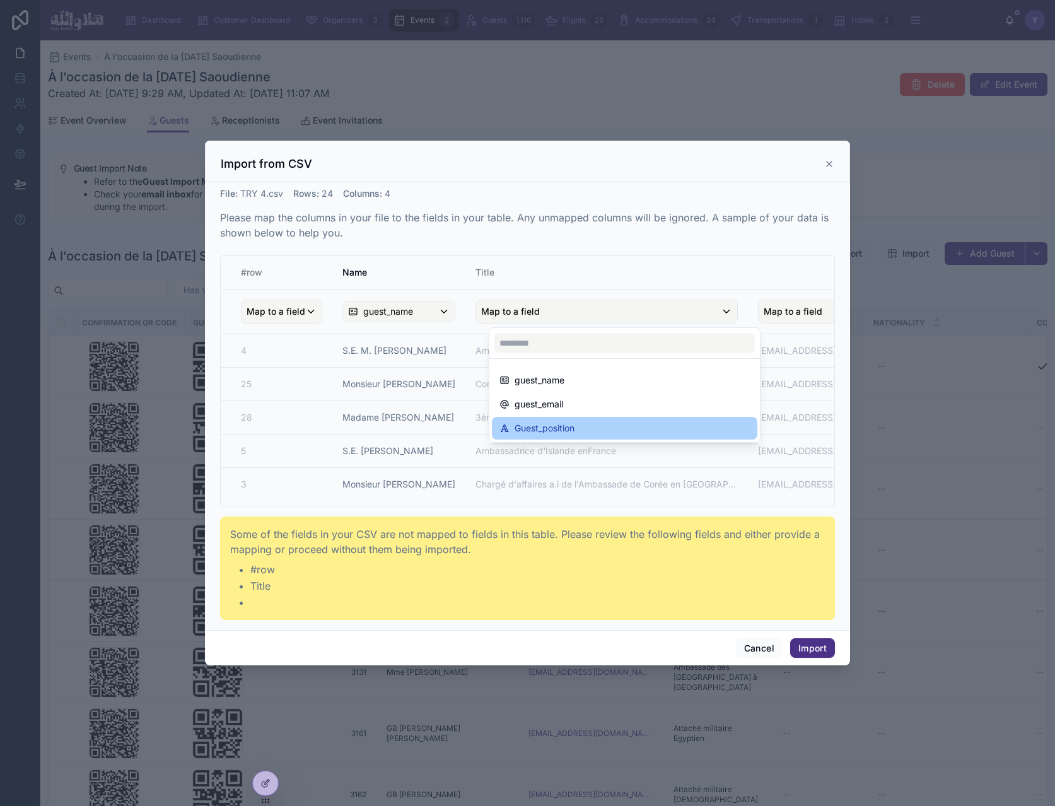
click at [575, 429] on span "Guest_position" at bounding box center [545, 428] width 60 height 15
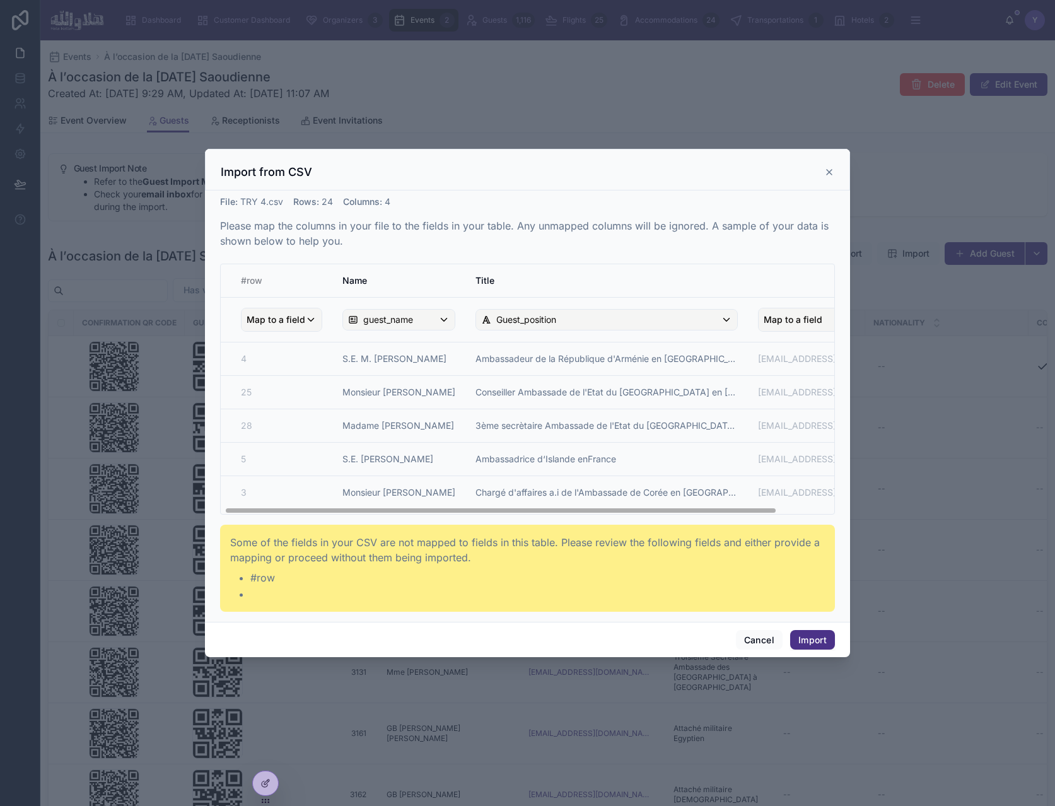
scroll to position [0, 67]
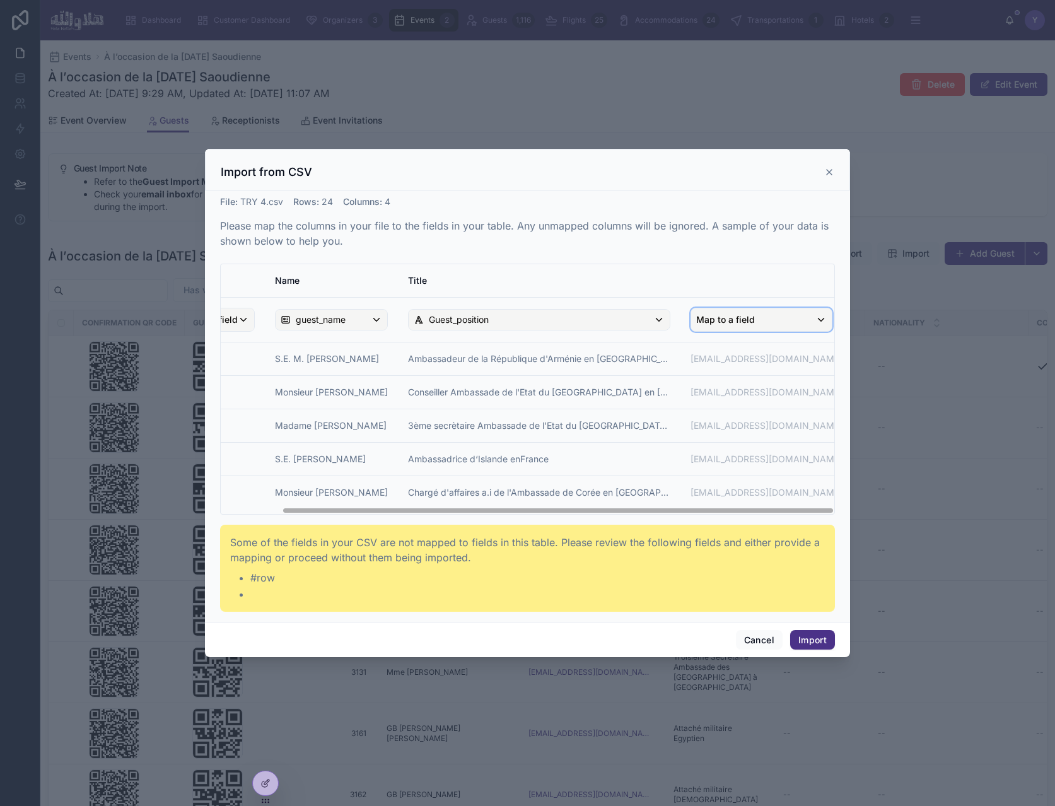
click at [744, 319] on span "Map to a field" at bounding box center [725, 319] width 59 height 23
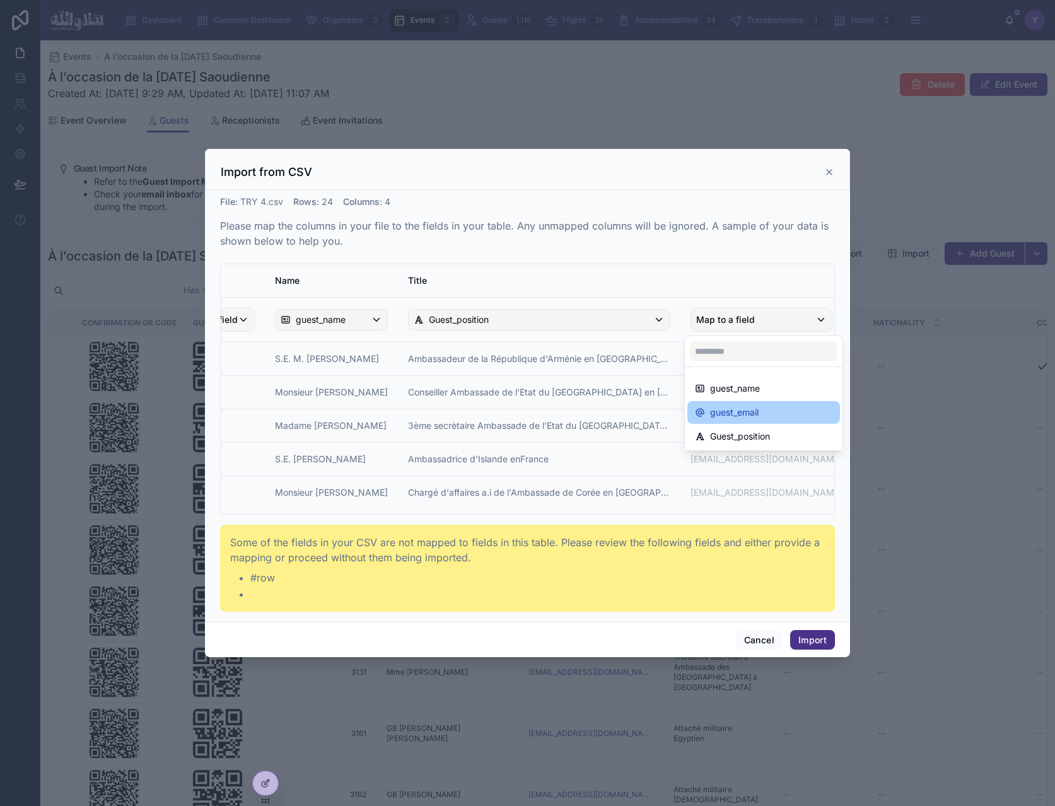
click at [768, 408] on div "guest_email" at bounding box center [764, 412] width 138 height 15
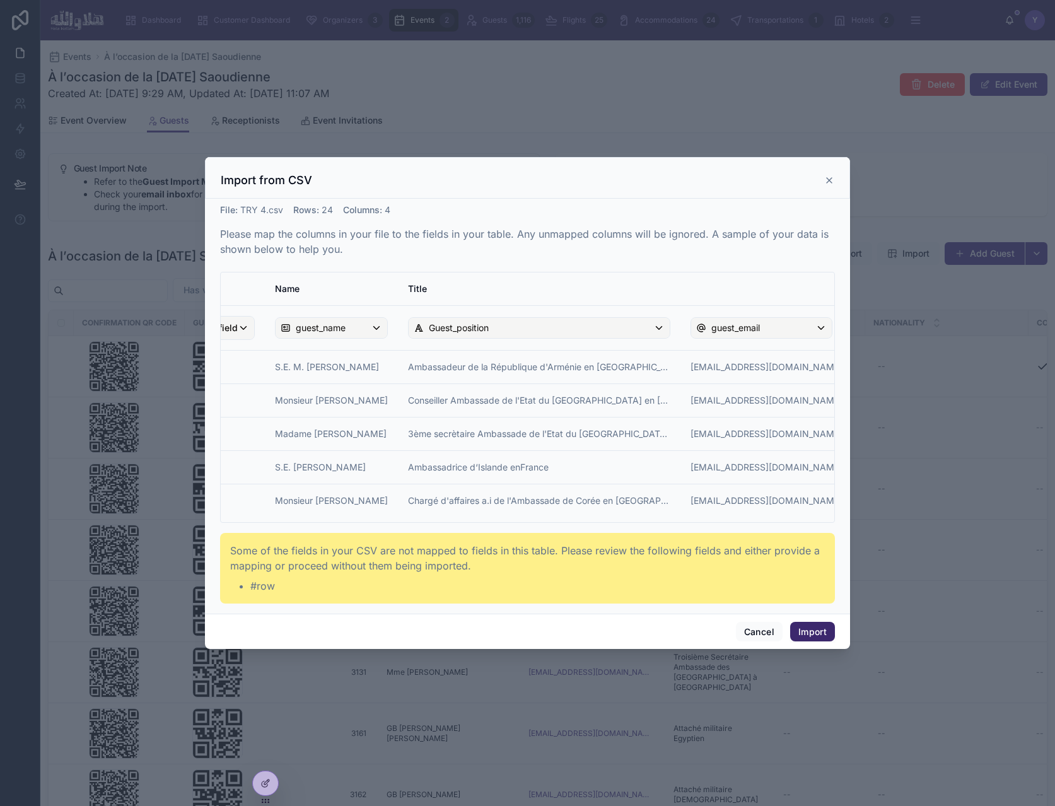
click at [823, 635] on button "Import" at bounding box center [812, 632] width 45 height 20
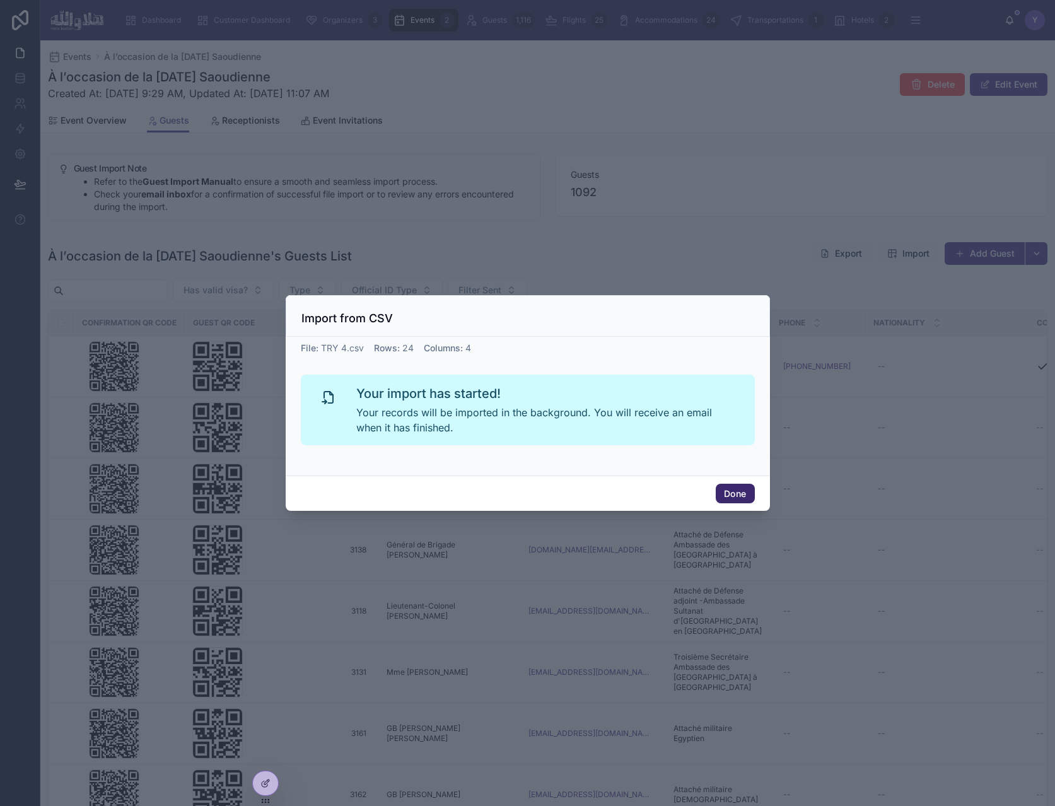
click at [742, 498] on button "Done" at bounding box center [735, 494] width 38 height 20
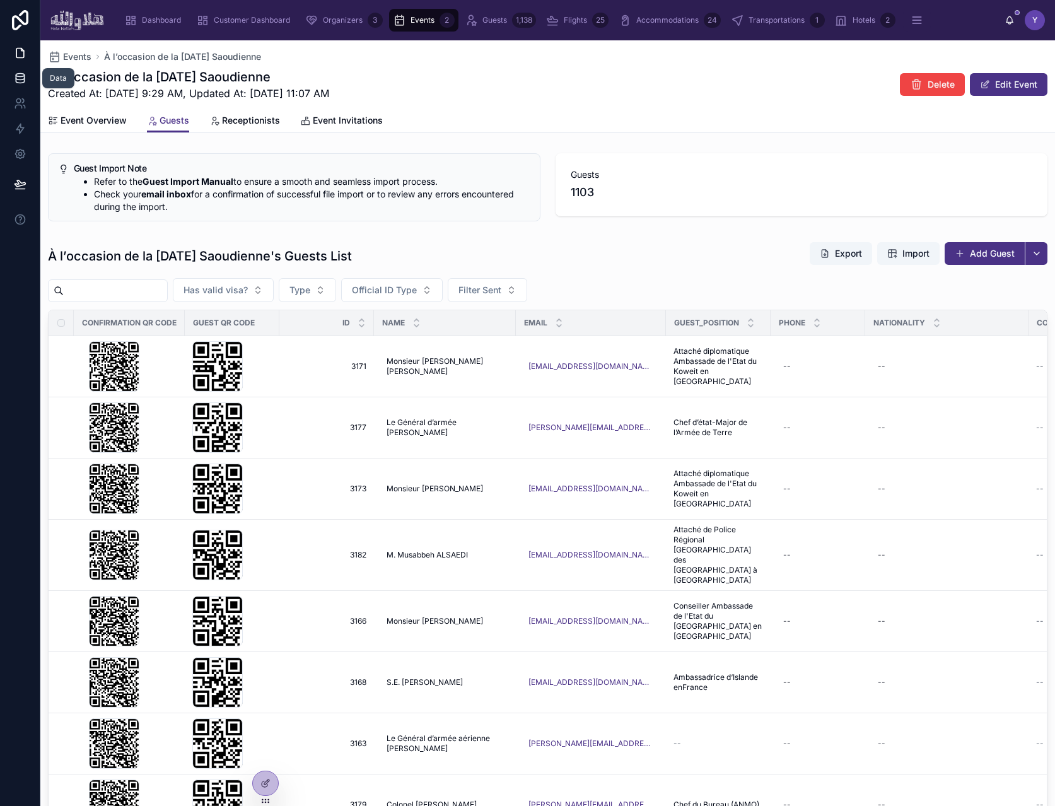
click at [27, 76] on link at bounding box center [20, 78] width 40 height 25
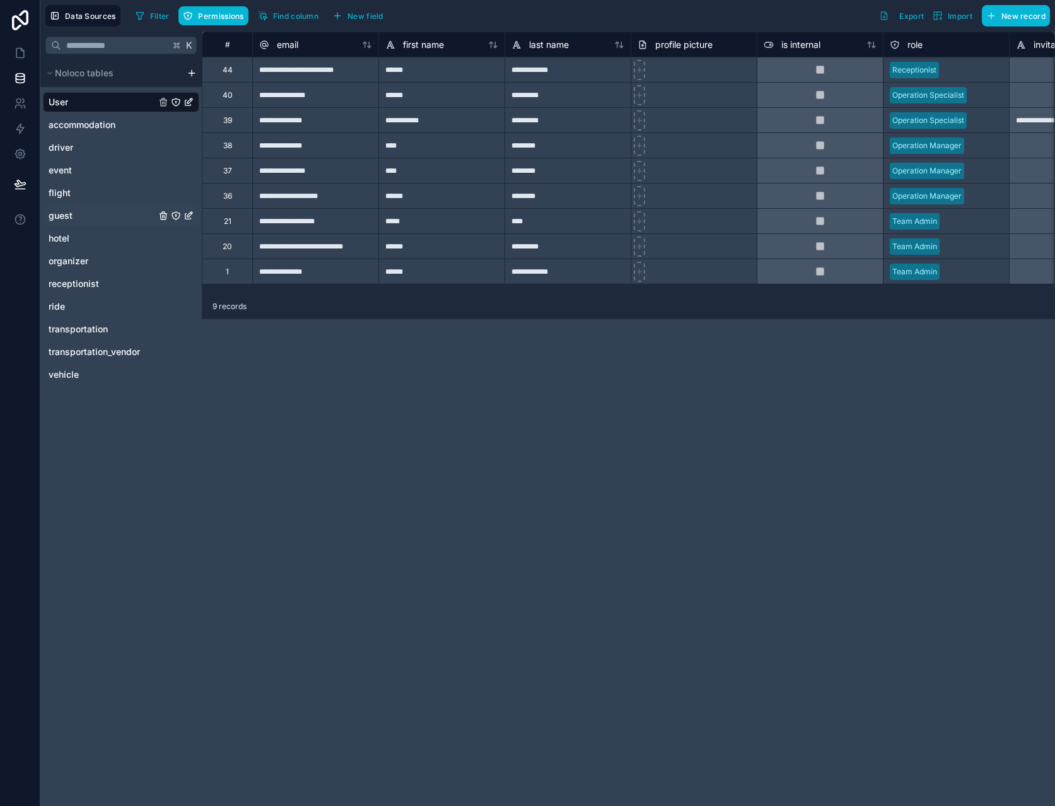
click at [102, 217] on link "guest" at bounding box center [102, 215] width 107 height 13
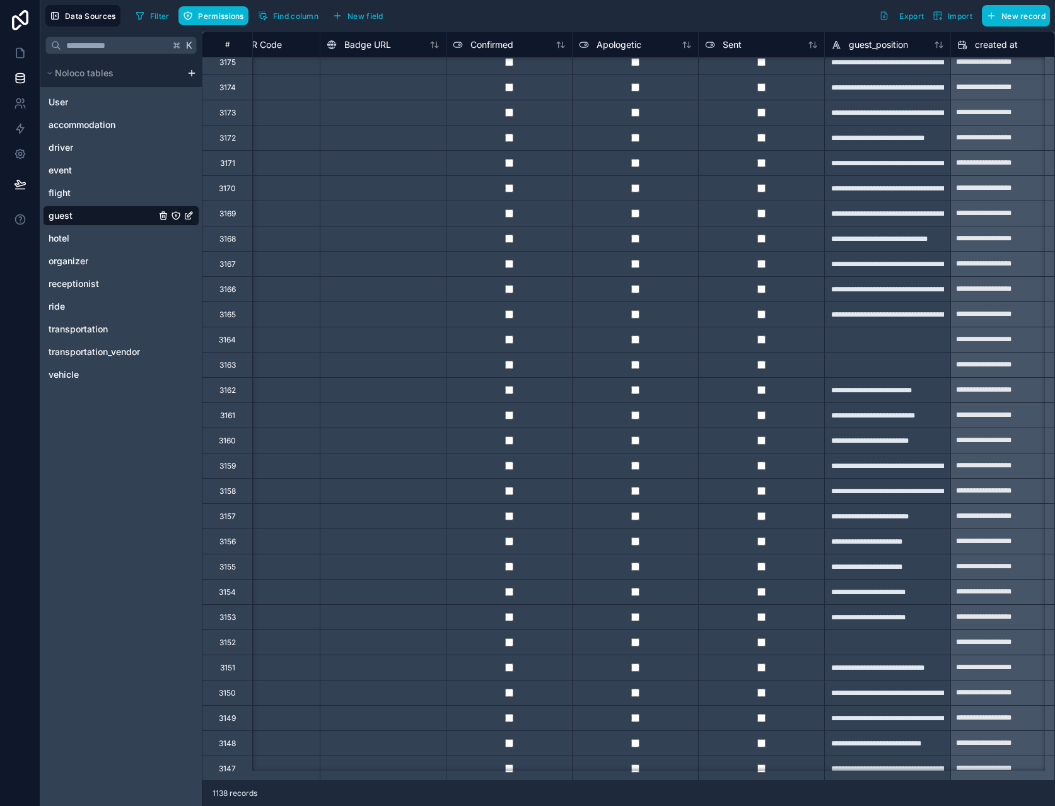
scroll to position [235, 1950]
click at [764, 425] on div at bounding box center [762, 414] width 126 height 25
click at [796, 443] on div at bounding box center [762, 440] width 126 height 25
click at [796, 416] on div at bounding box center [762, 414] width 126 height 25
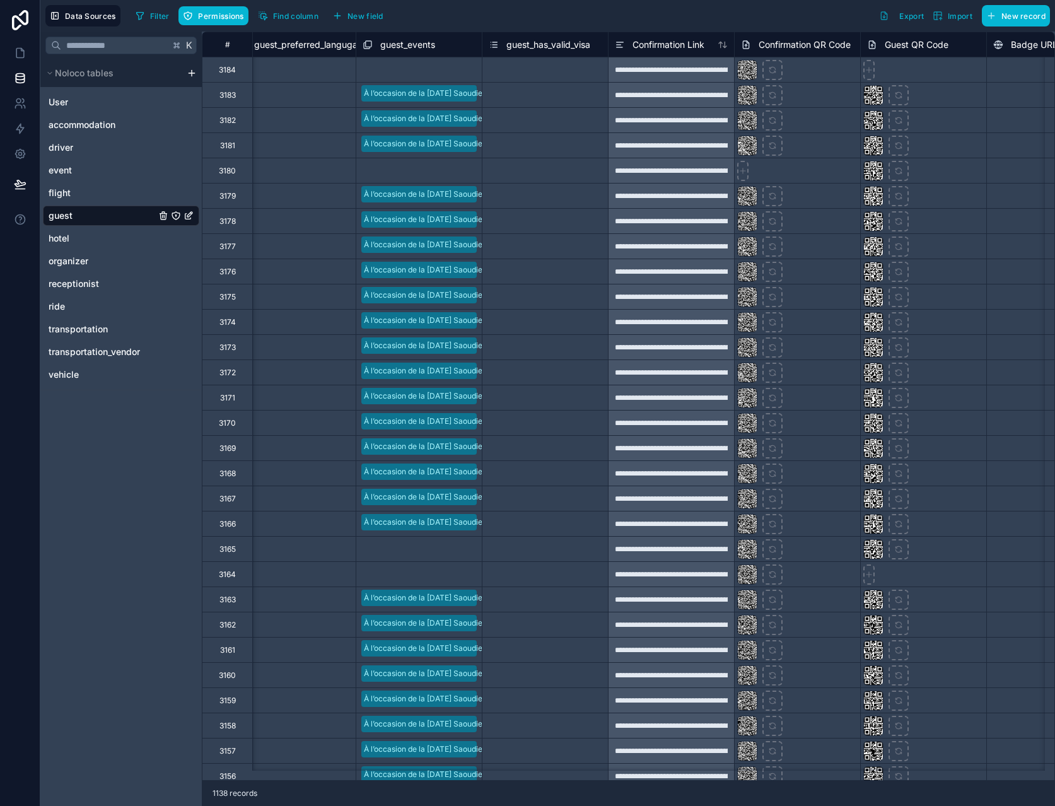
scroll to position [0, 1282]
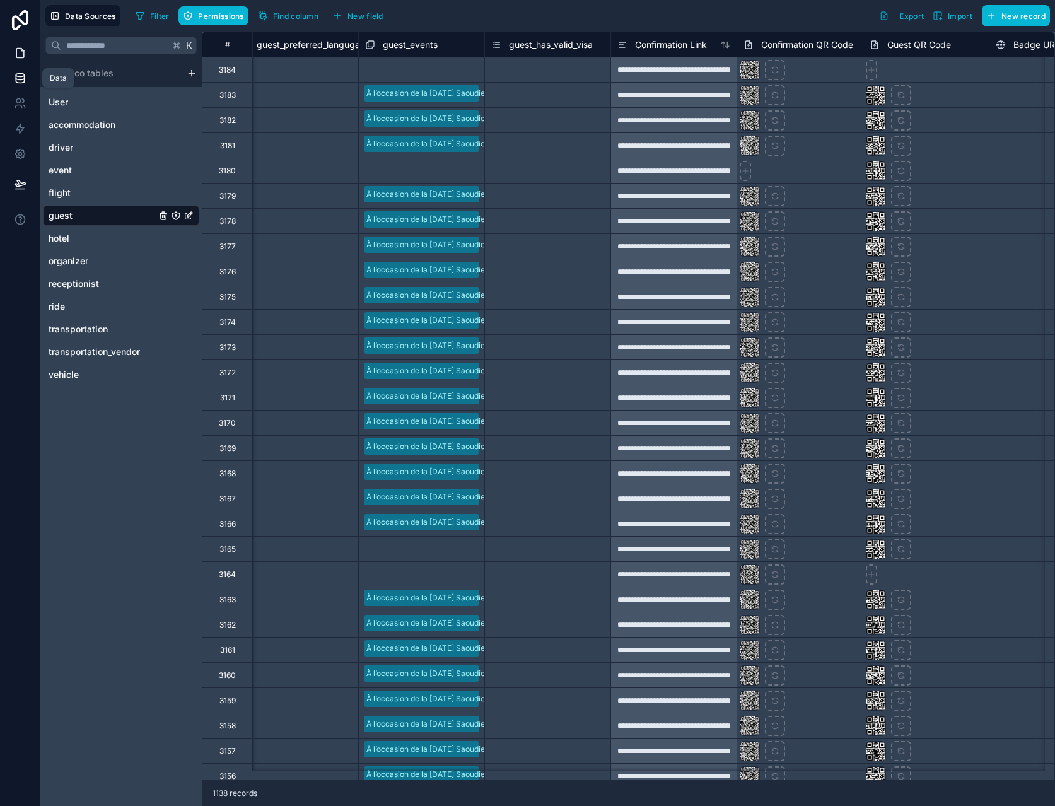
click at [23, 59] on link at bounding box center [20, 52] width 40 height 25
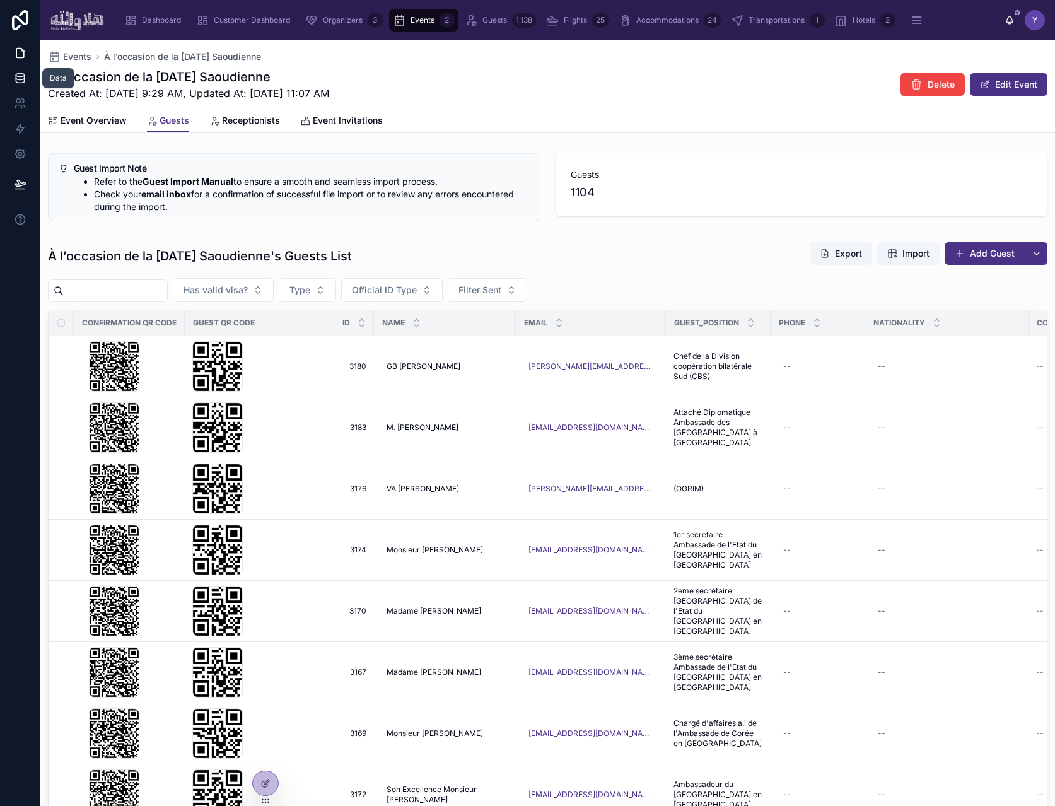
click at [21, 80] on icon at bounding box center [20, 78] width 13 height 13
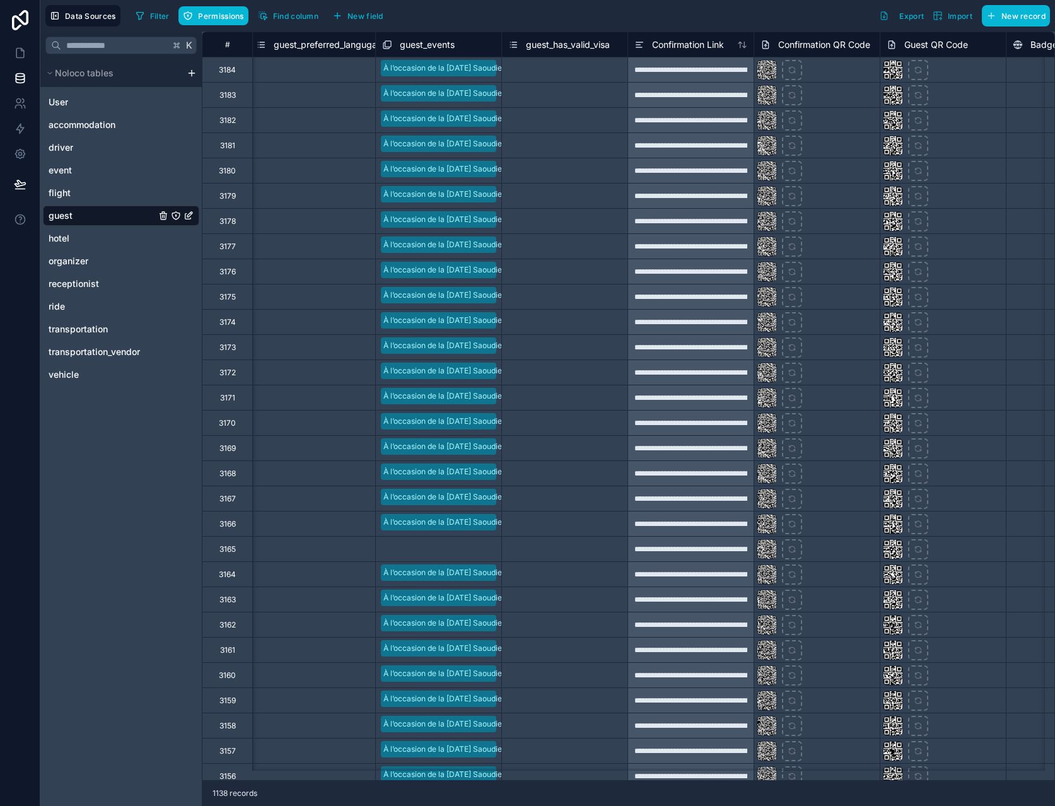
scroll to position [0, 1098]
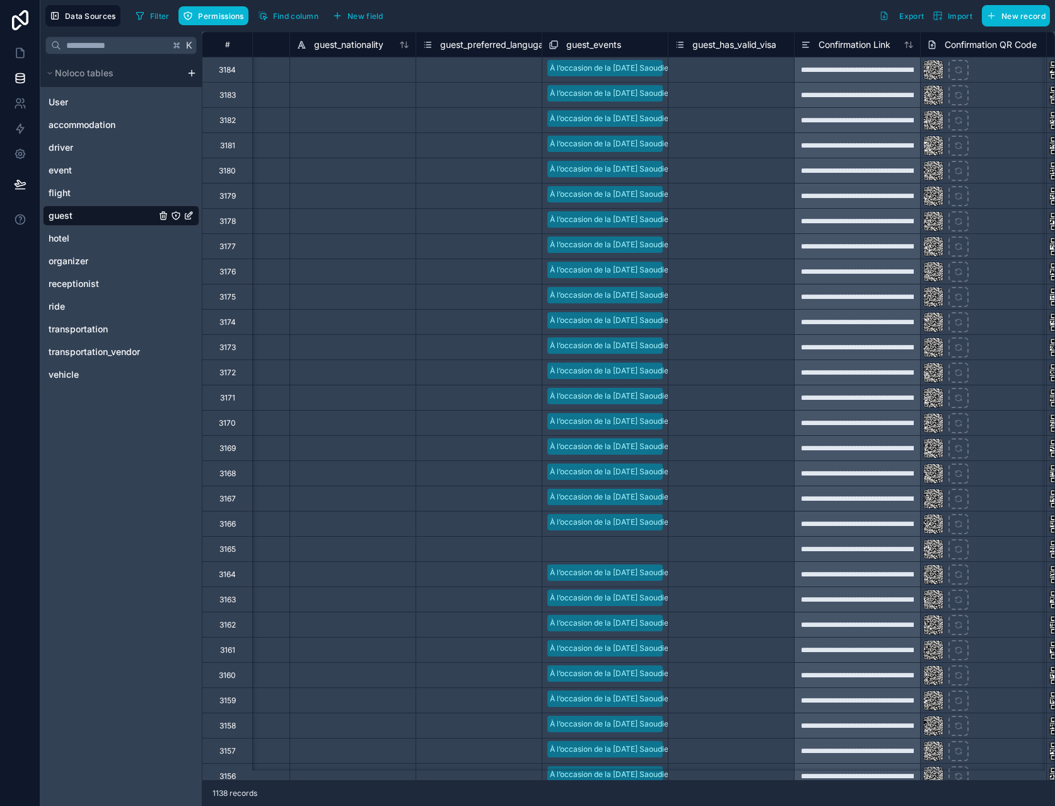
click at [600, 559] on div "Select a guest_events" at bounding box center [605, 549] width 126 height 25
click at [600, 559] on div "Select a guest_events" at bounding box center [605, 549] width 126 height 21
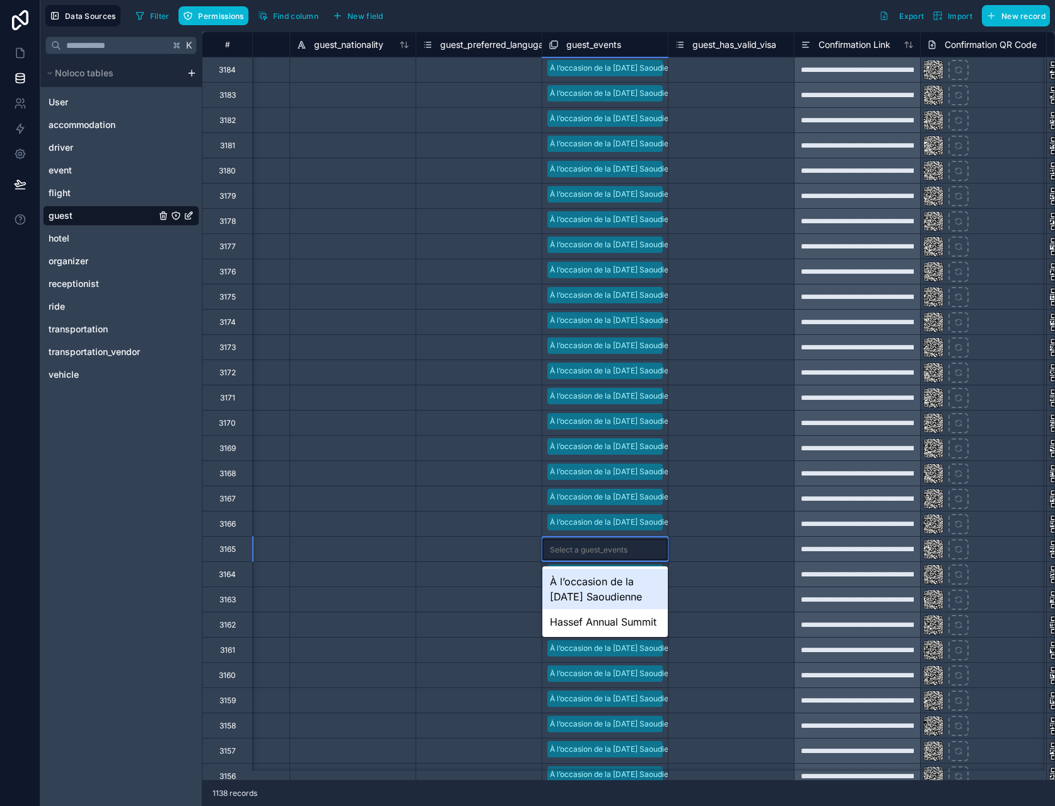
click at [611, 594] on div "À l’occasion de la Fête Nationale Saoudienne" at bounding box center [605, 589] width 126 height 40
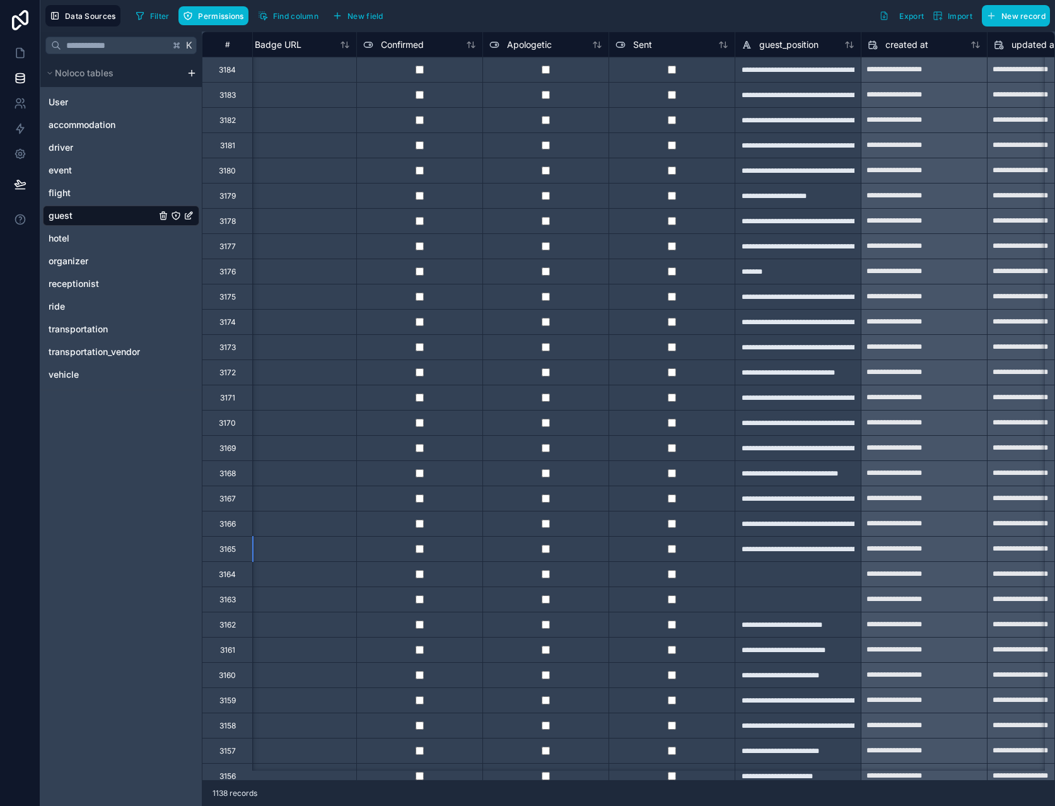
scroll to position [0, 1948]
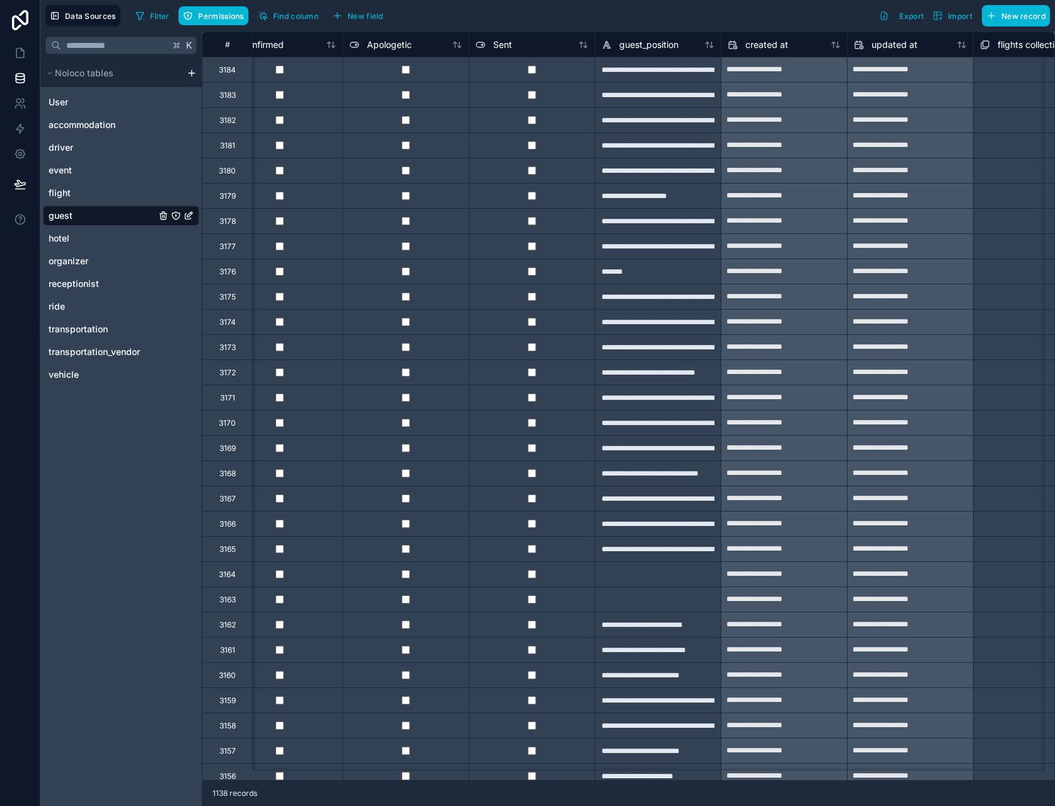
scroll to position [0, 2216]
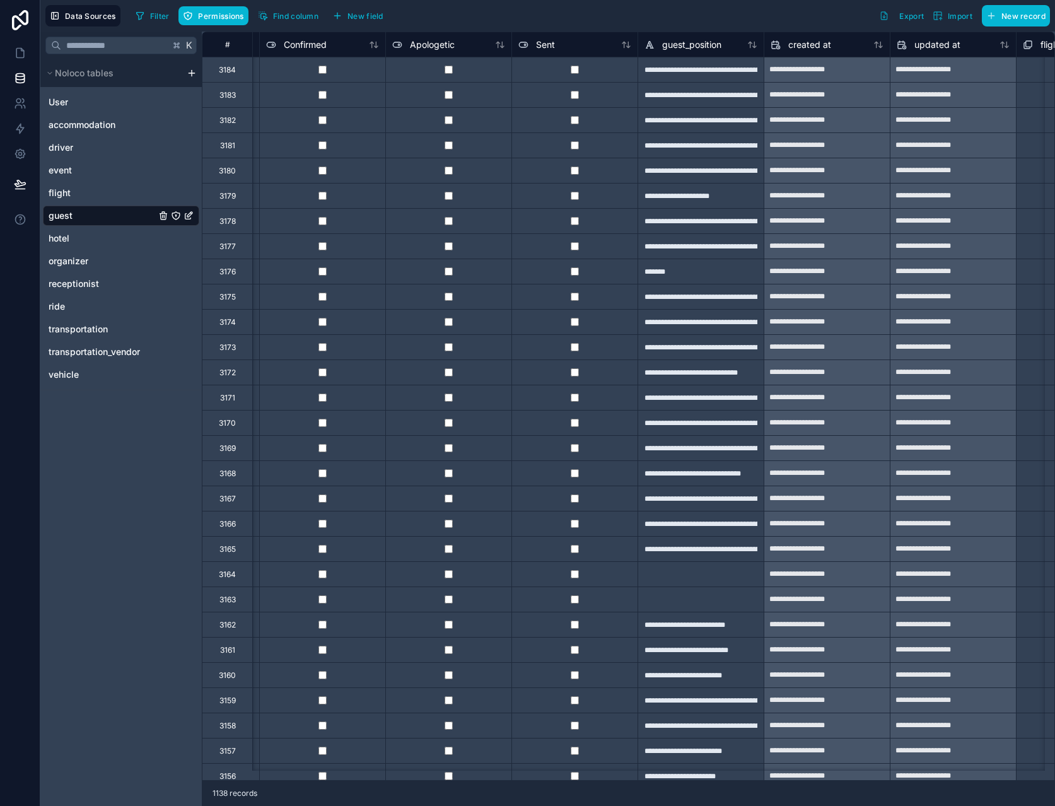
scroll to position [0, 2146]
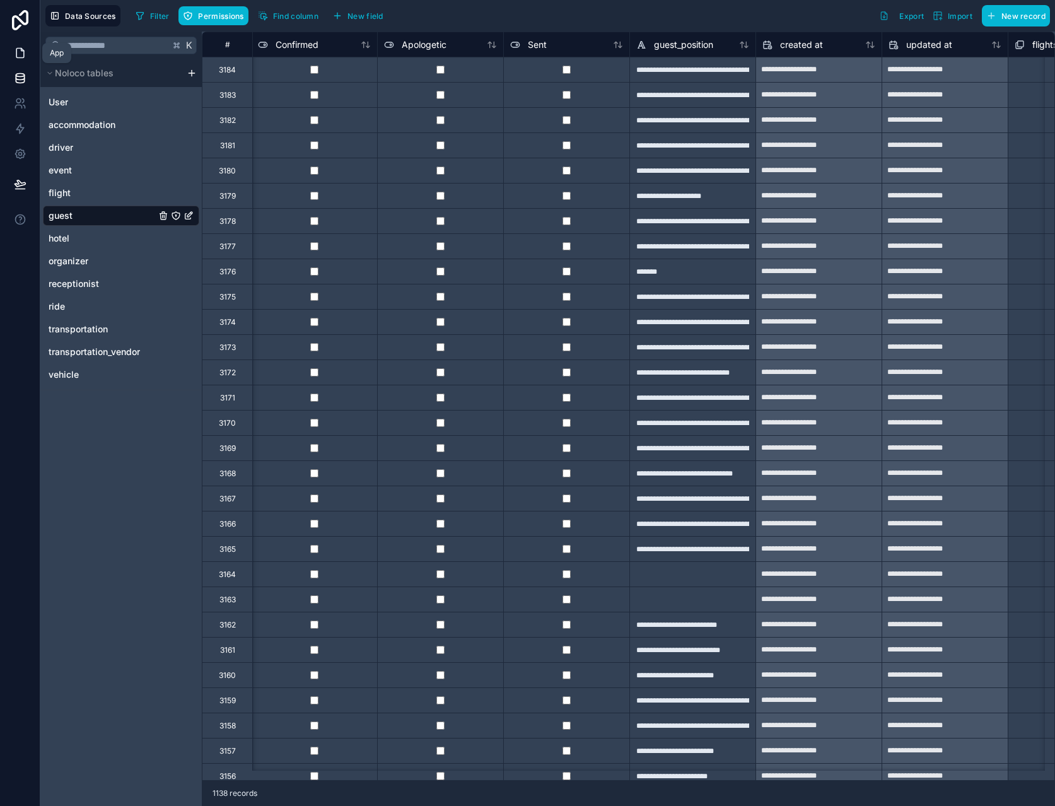
click at [20, 52] on icon at bounding box center [20, 53] width 13 height 13
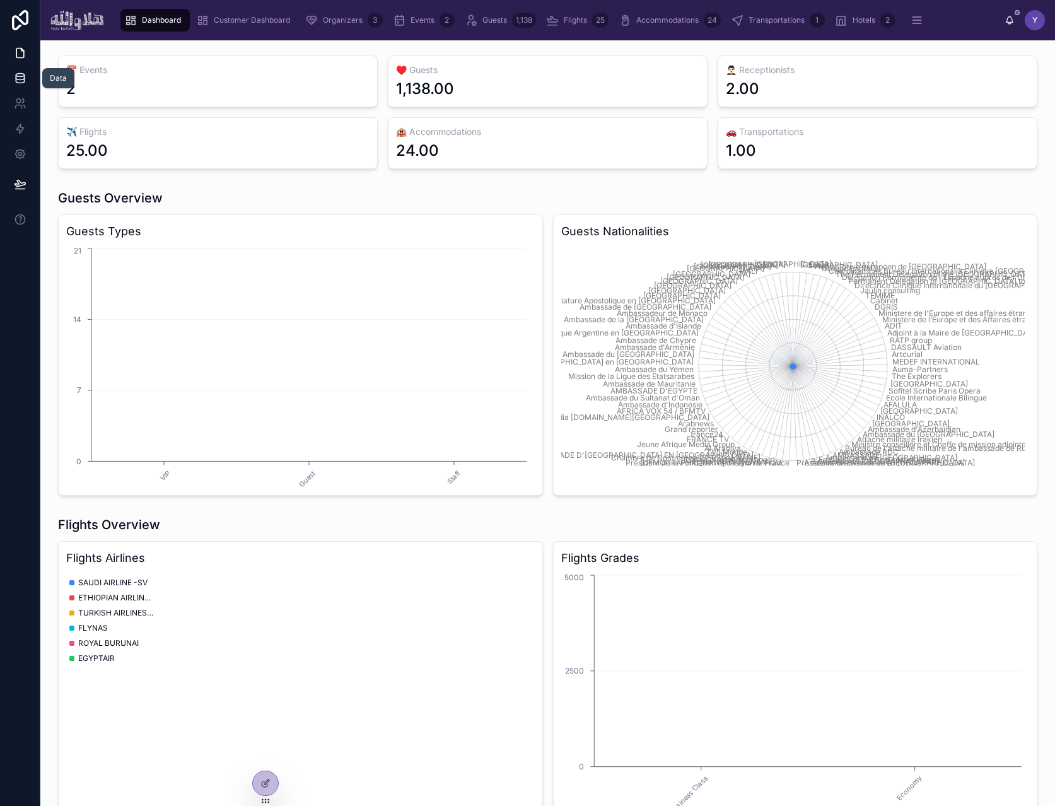
click at [21, 75] on icon at bounding box center [20, 78] width 13 height 13
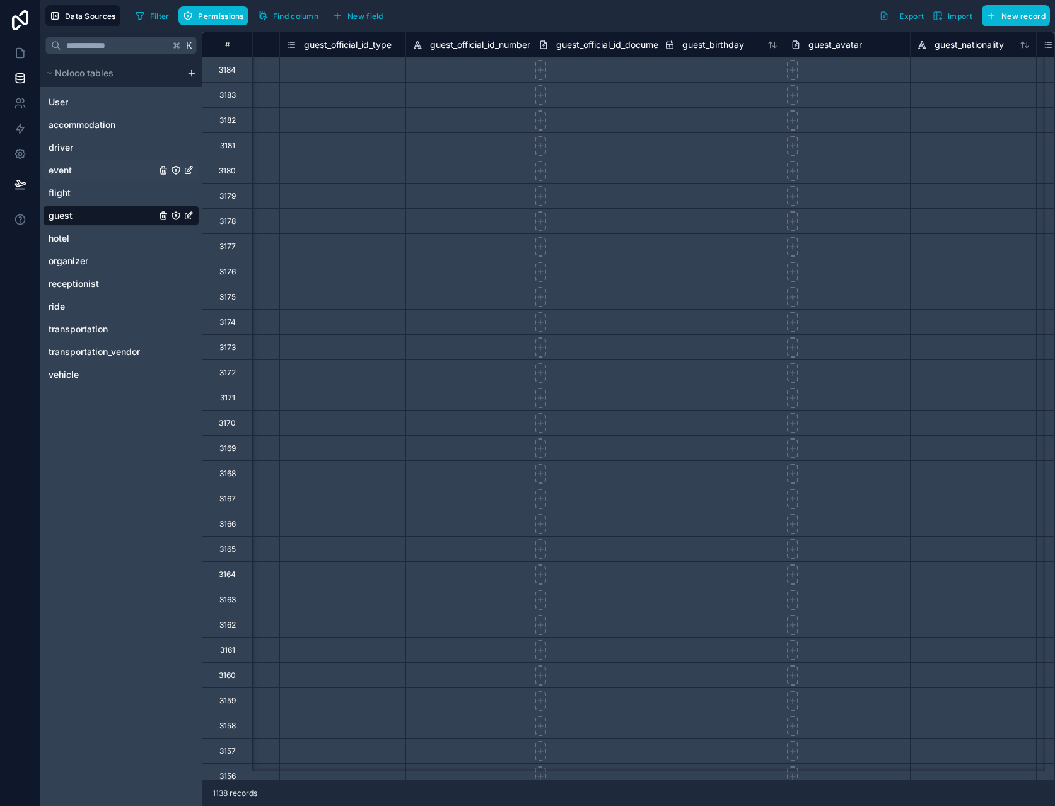
scroll to position [0, 466]
click at [20, 50] on icon at bounding box center [20, 53] width 13 height 13
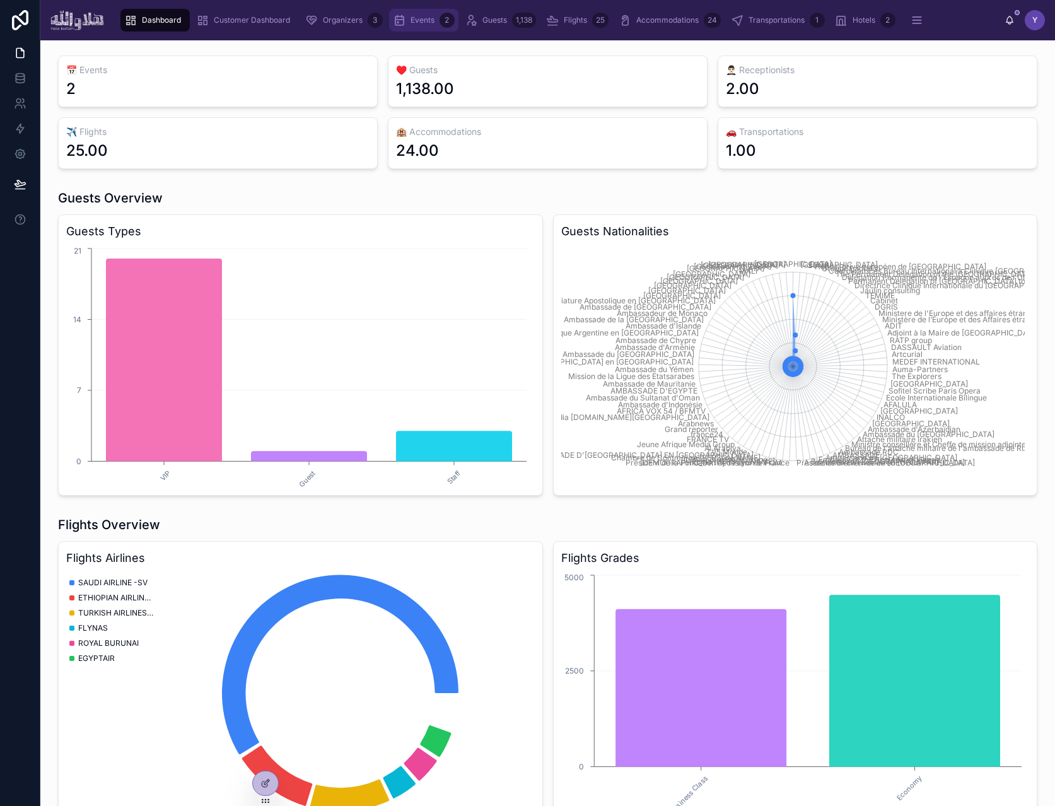
click at [407, 22] on div "Events 2" at bounding box center [424, 20] width 62 height 20
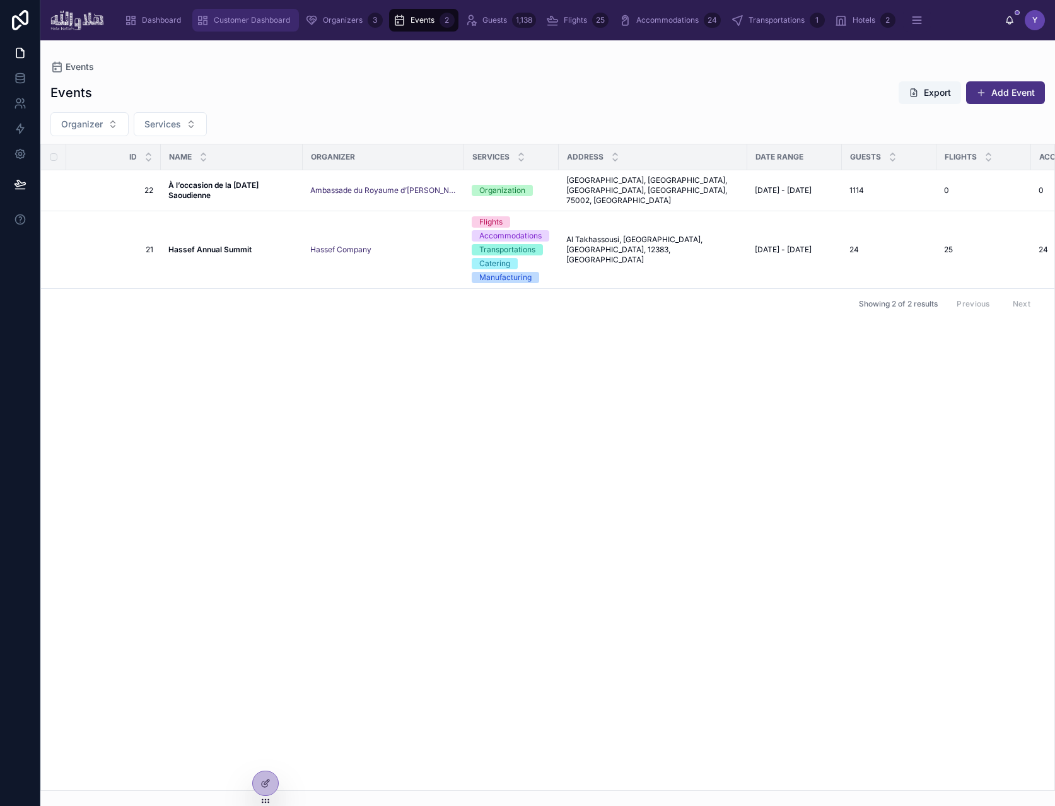
click at [248, 28] on div "Customer Dashboard" at bounding box center [245, 20] width 99 height 20
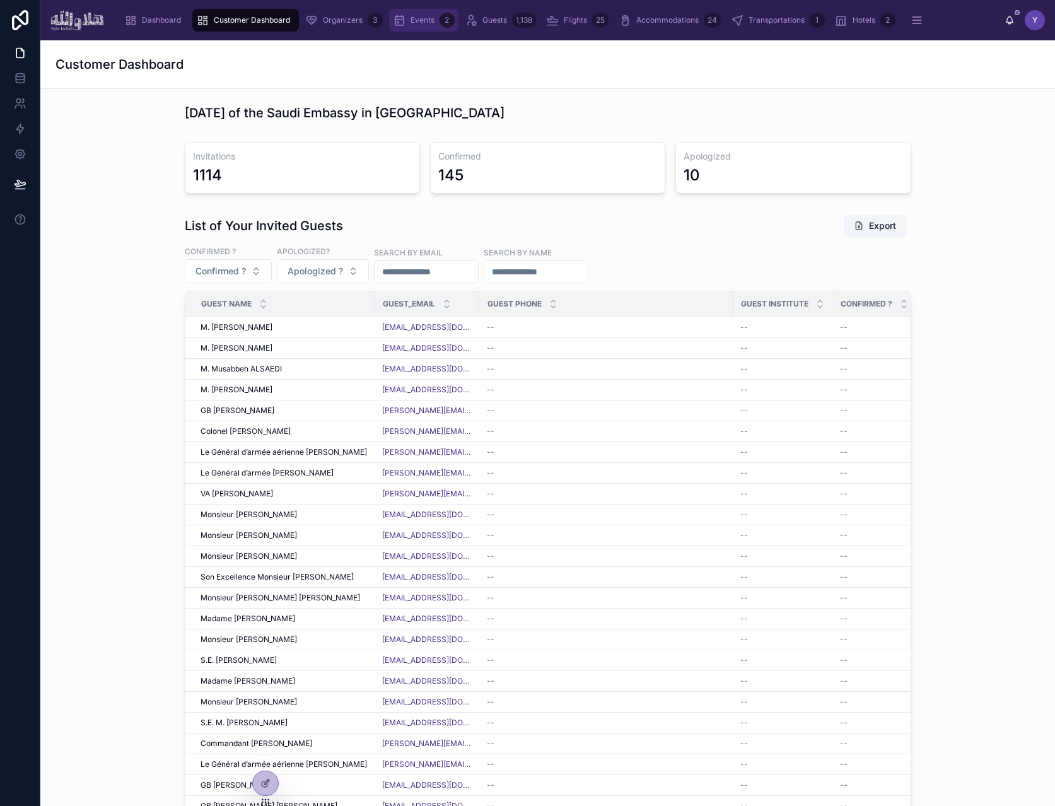
click at [424, 14] on div "Events 2" at bounding box center [424, 20] width 62 height 20
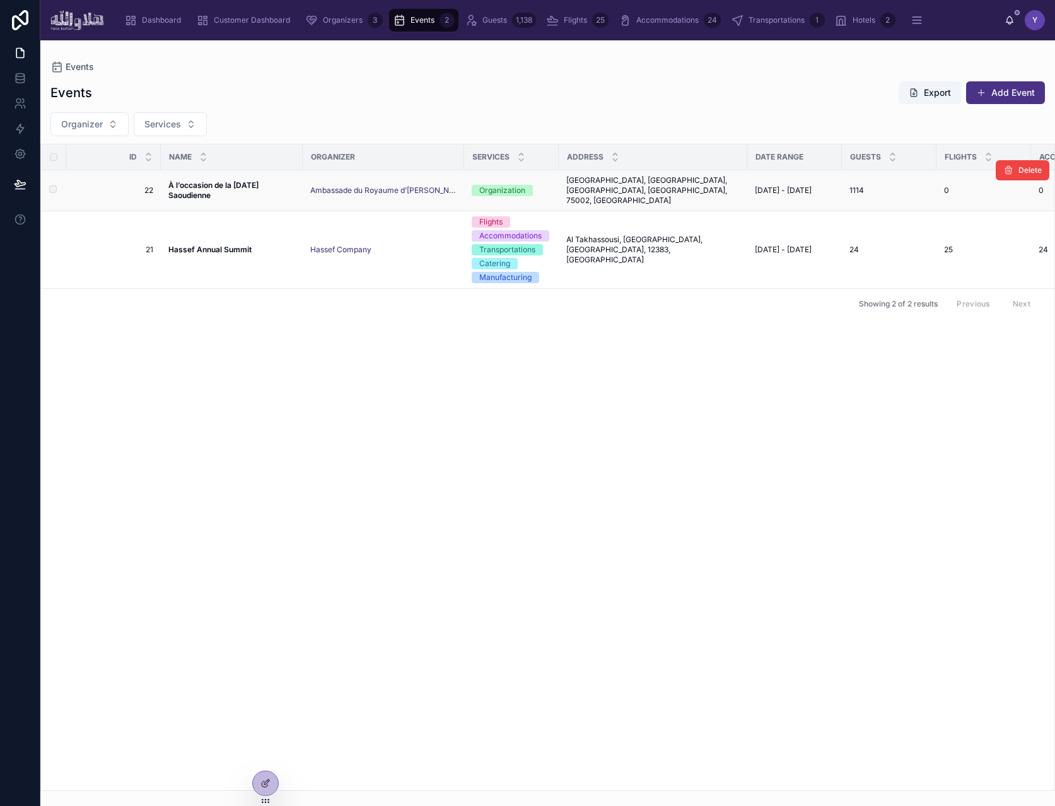
click at [207, 193] on strong "À l’occasion de la [DATE] Saoudienne" at bounding box center [214, 190] width 92 height 20
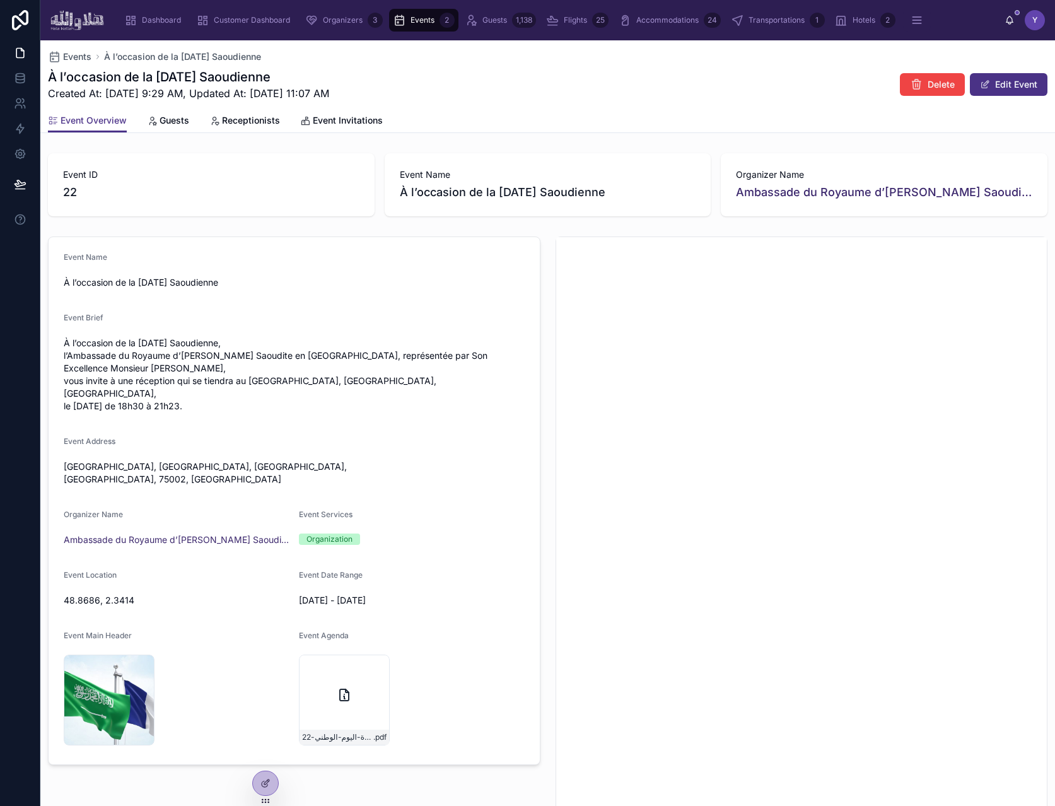
click at [235, 132] on div "Events À l’occasion de la [DATE] Saoudienne À l’occasion de la [DATE] Saoudienn…" at bounding box center [547, 86] width 1015 height 93
click at [235, 124] on span "Receptionists" at bounding box center [251, 120] width 58 height 13
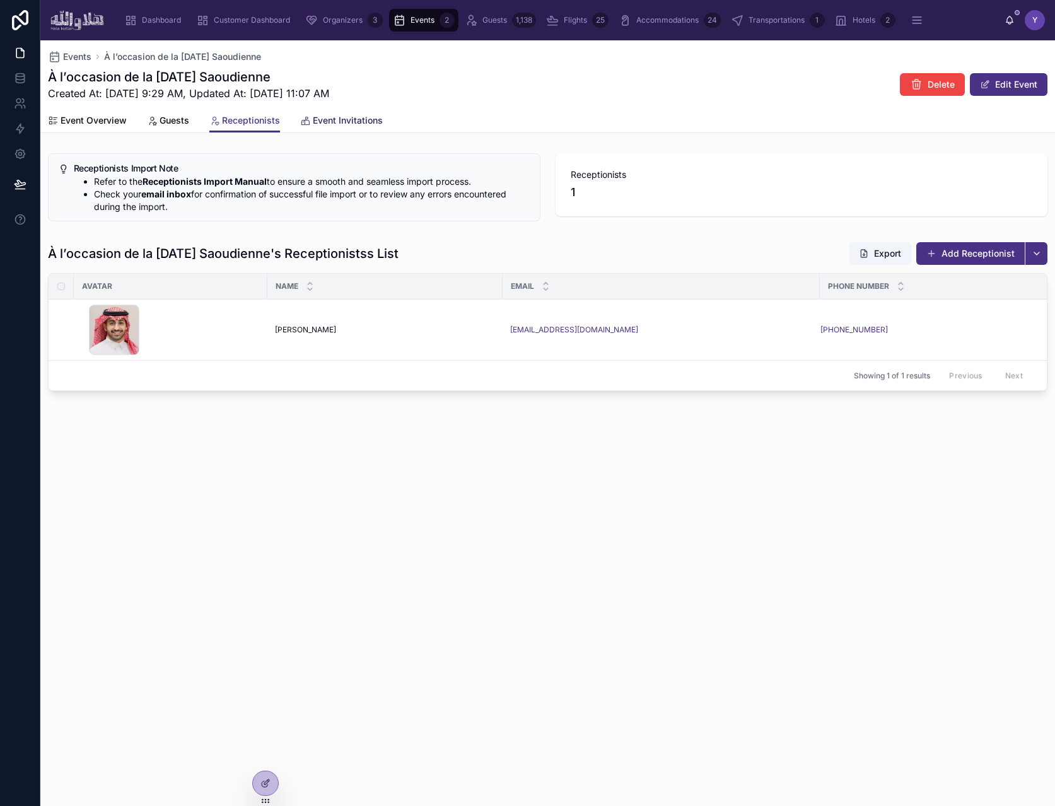
click at [348, 124] on span "Event Invitations" at bounding box center [348, 120] width 70 height 13
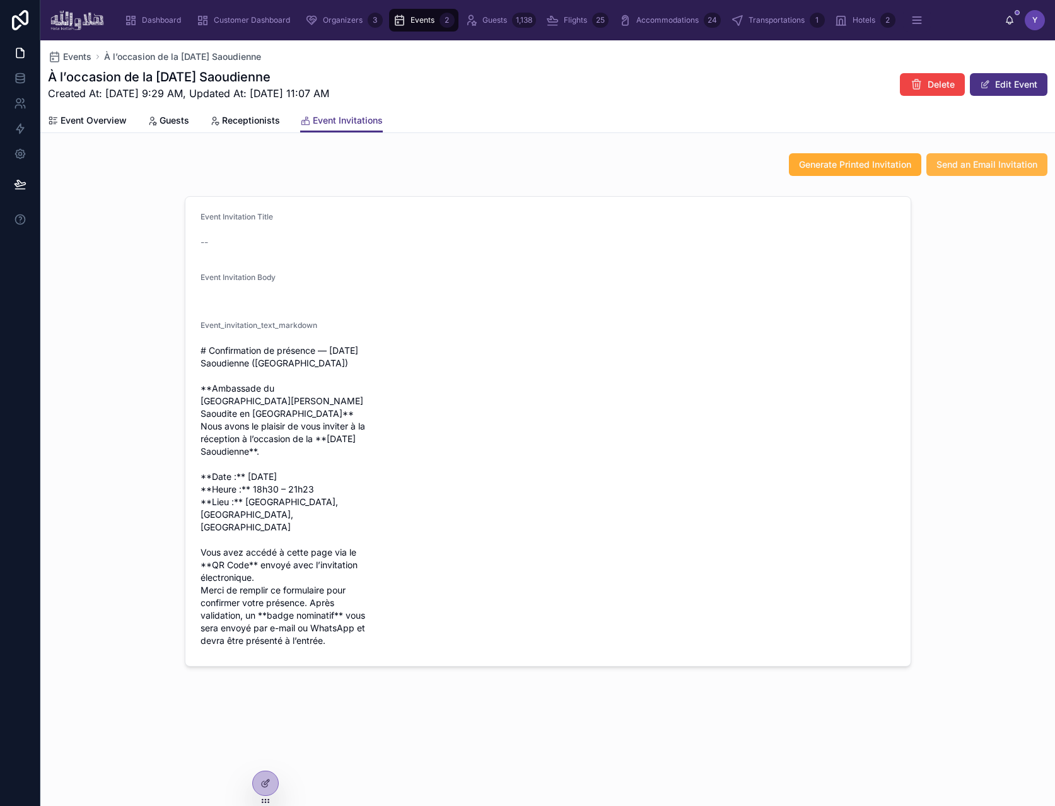
click at [1003, 169] on span "Send an Email Invitation" at bounding box center [987, 164] width 101 height 13
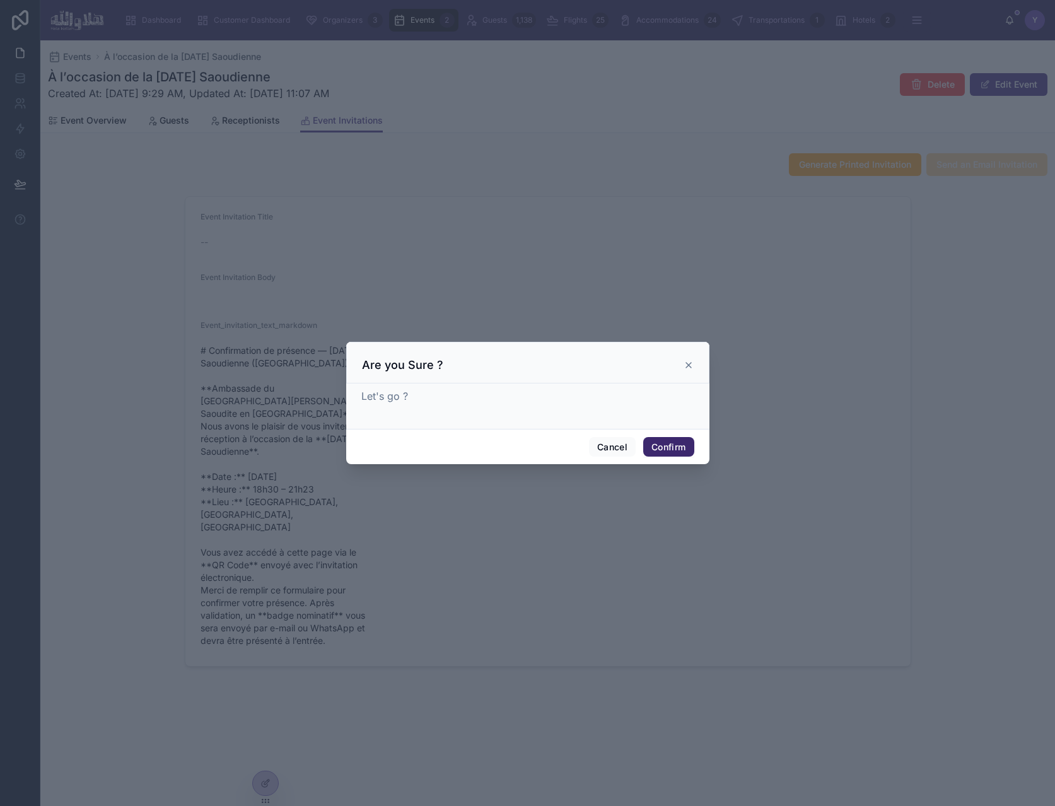
click at [674, 448] on button "Confirm" at bounding box center [668, 447] width 50 height 20
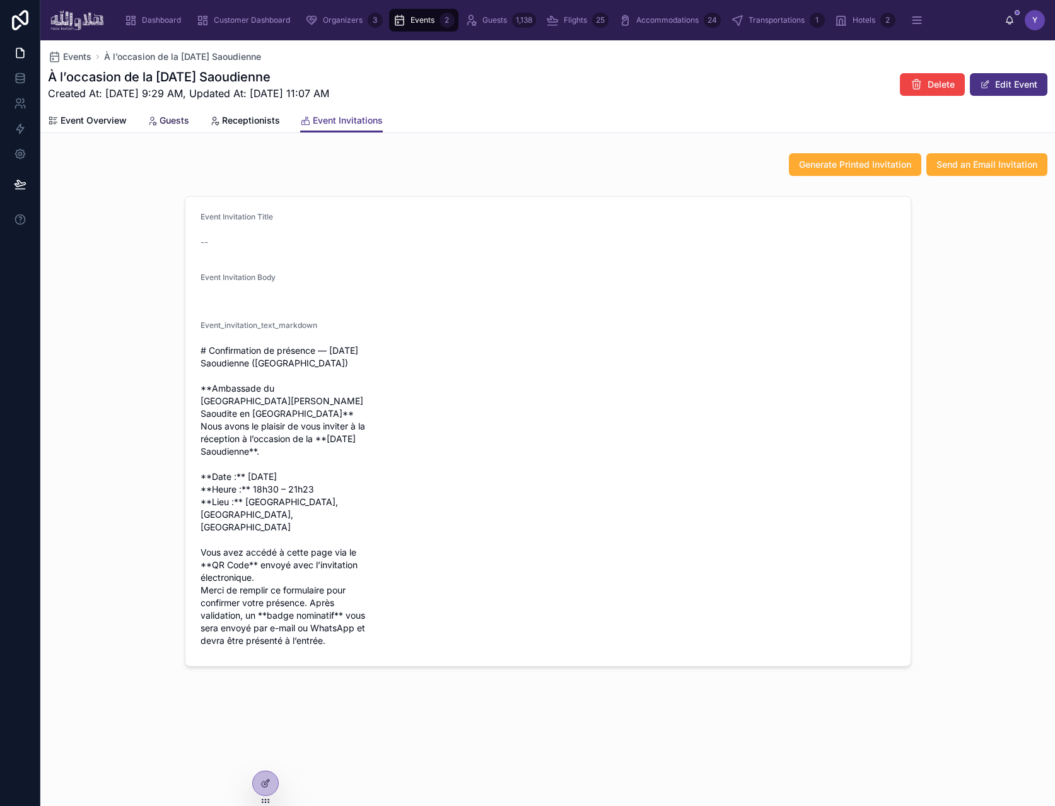
click at [173, 122] on span "Guests" at bounding box center [175, 120] width 30 height 13
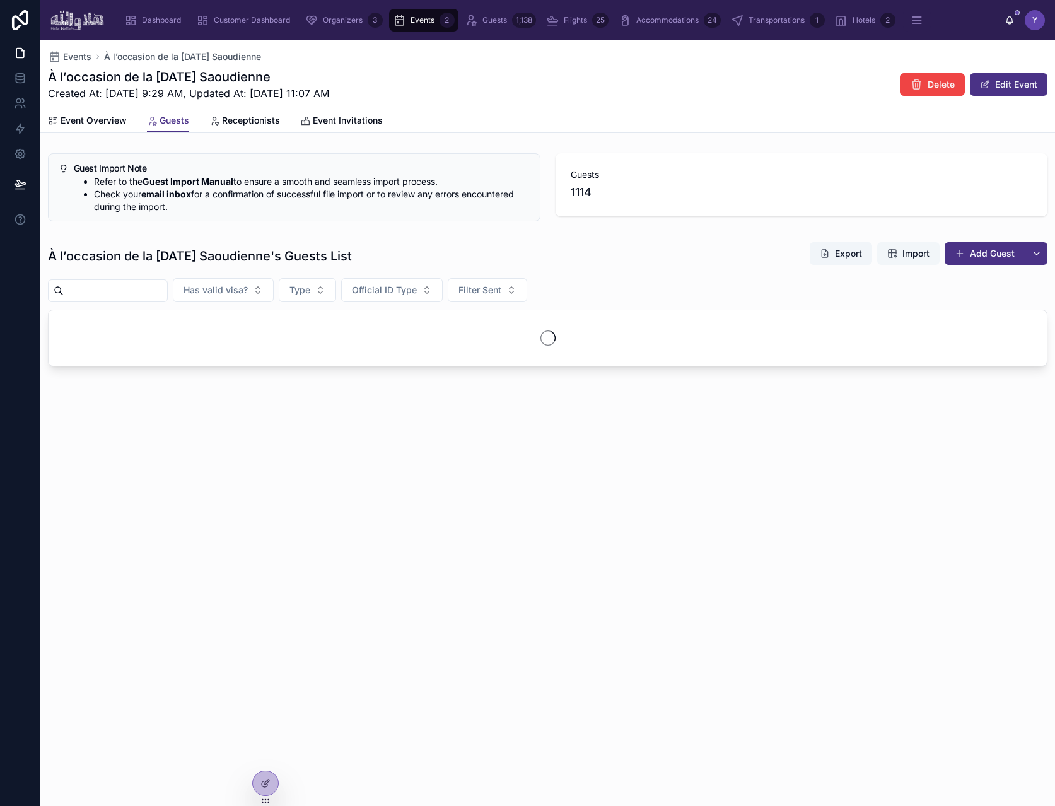
click at [910, 255] on span "Import" at bounding box center [916, 253] width 27 height 13
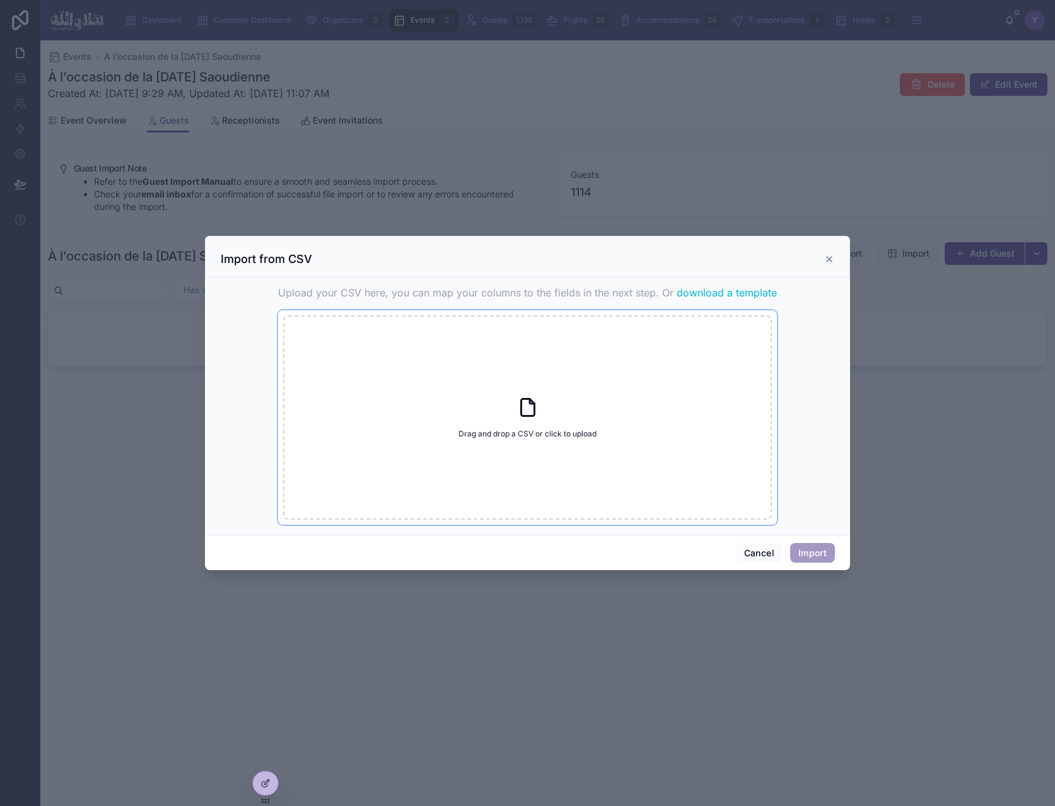
click at [525, 399] on icon at bounding box center [528, 407] width 23 height 23
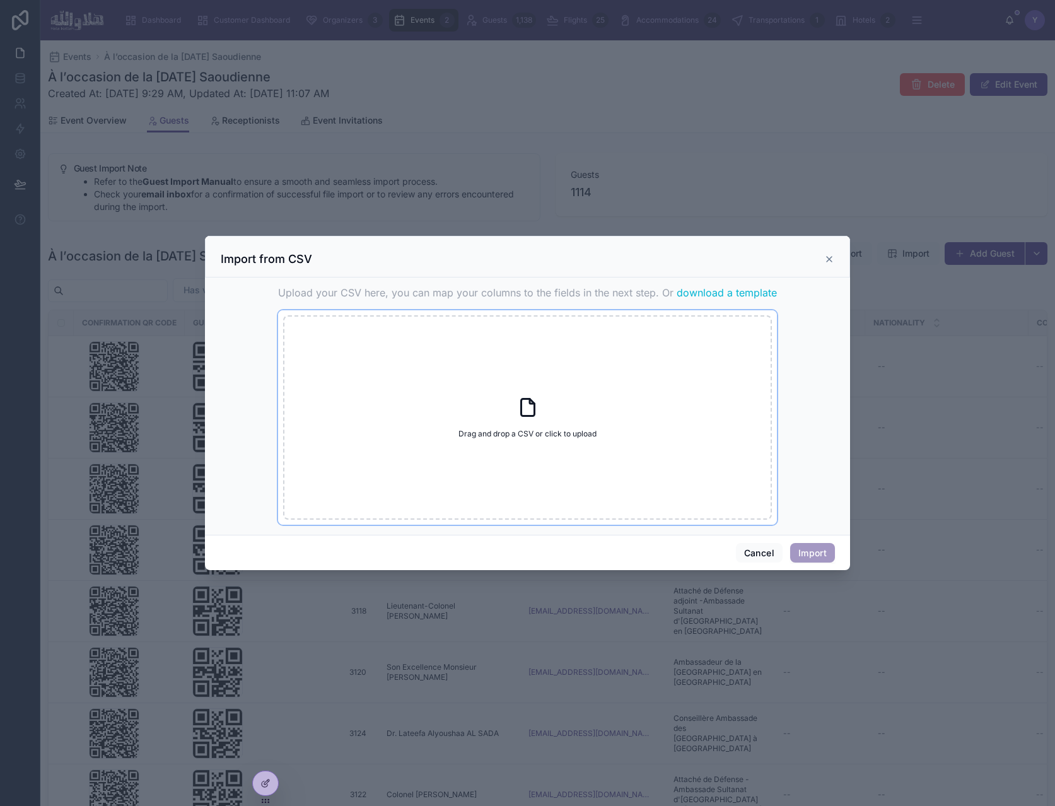
type input "**********"
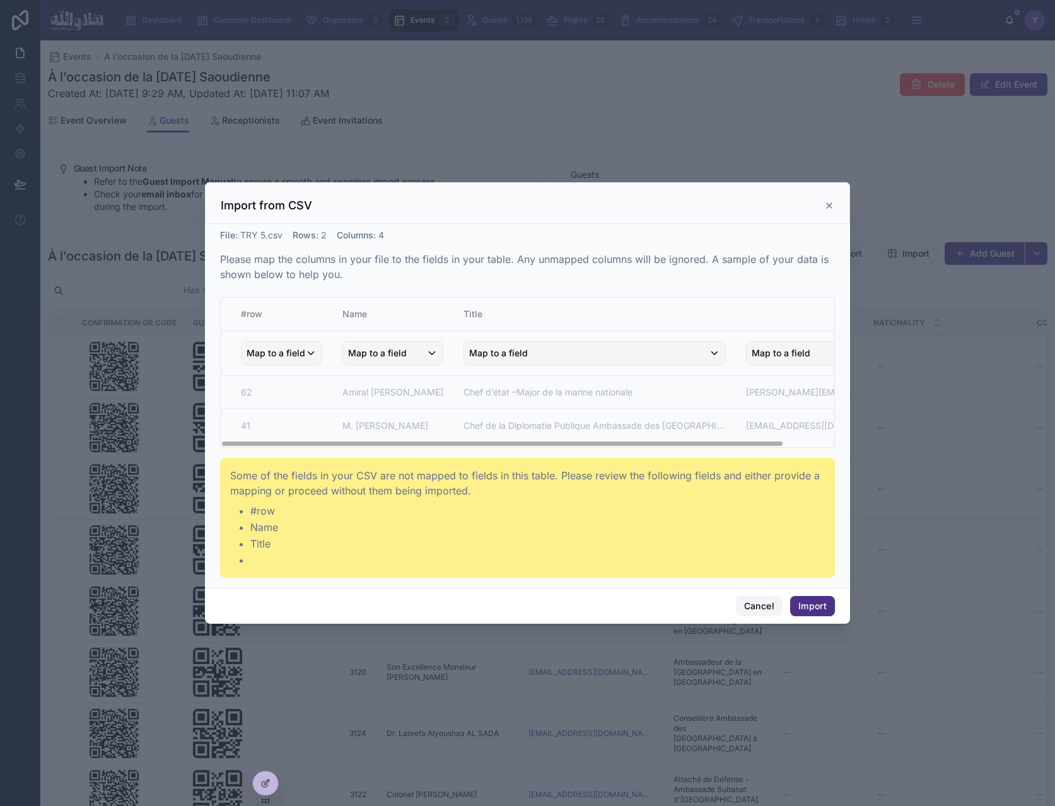
click at [771, 605] on button "Cancel" at bounding box center [759, 606] width 47 height 20
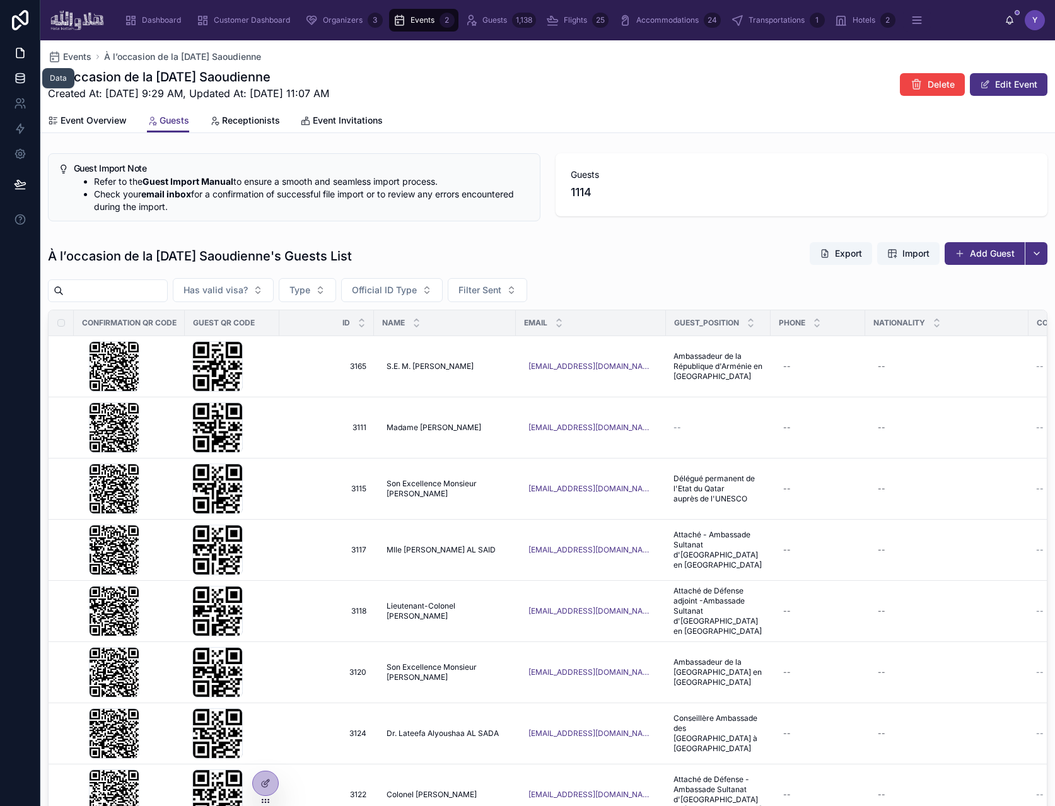
click at [21, 70] on link at bounding box center [20, 78] width 40 height 25
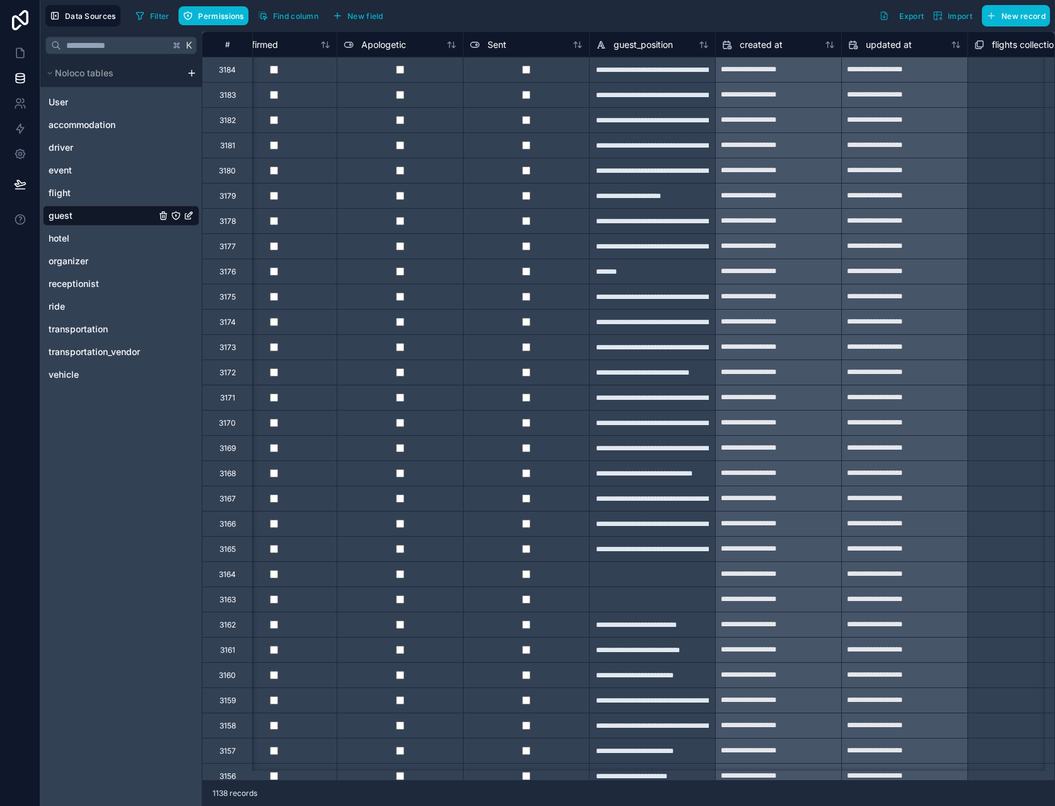
scroll to position [0, 2075]
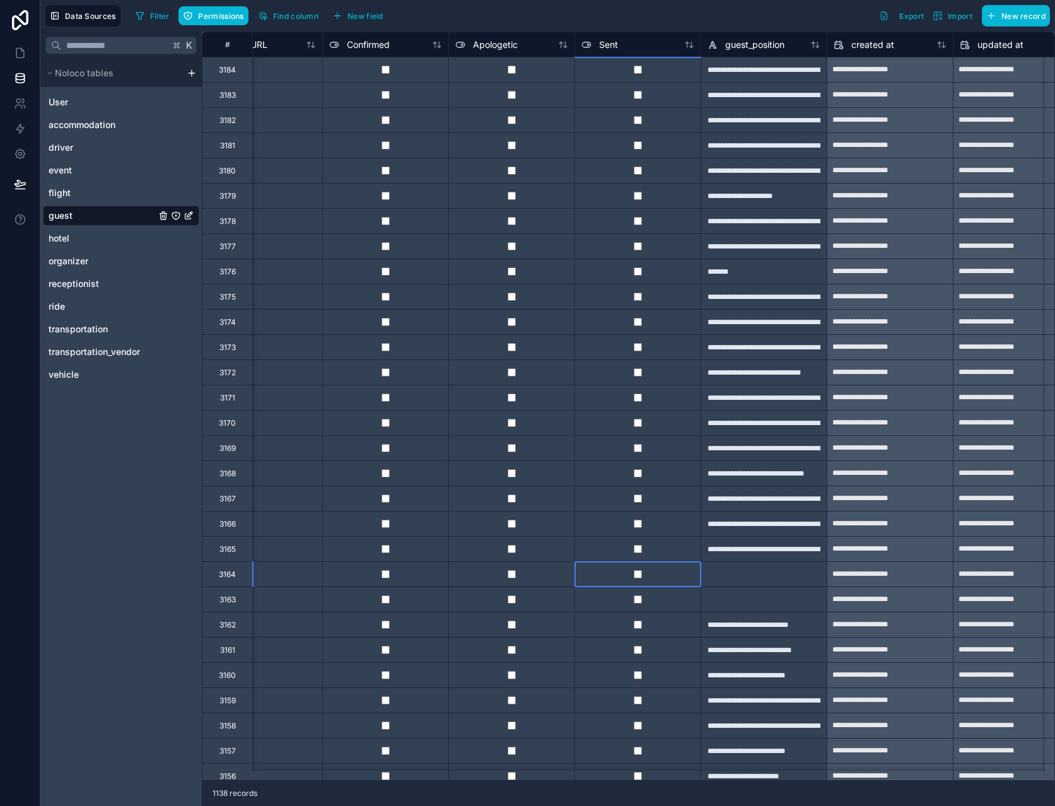
click at [638, 581] on div at bounding box center [638, 573] width 126 height 25
click at [648, 576] on div at bounding box center [638, 573] width 126 height 25
click at [18, 61] on link at bounding box center [20, 52] width 40 height 25
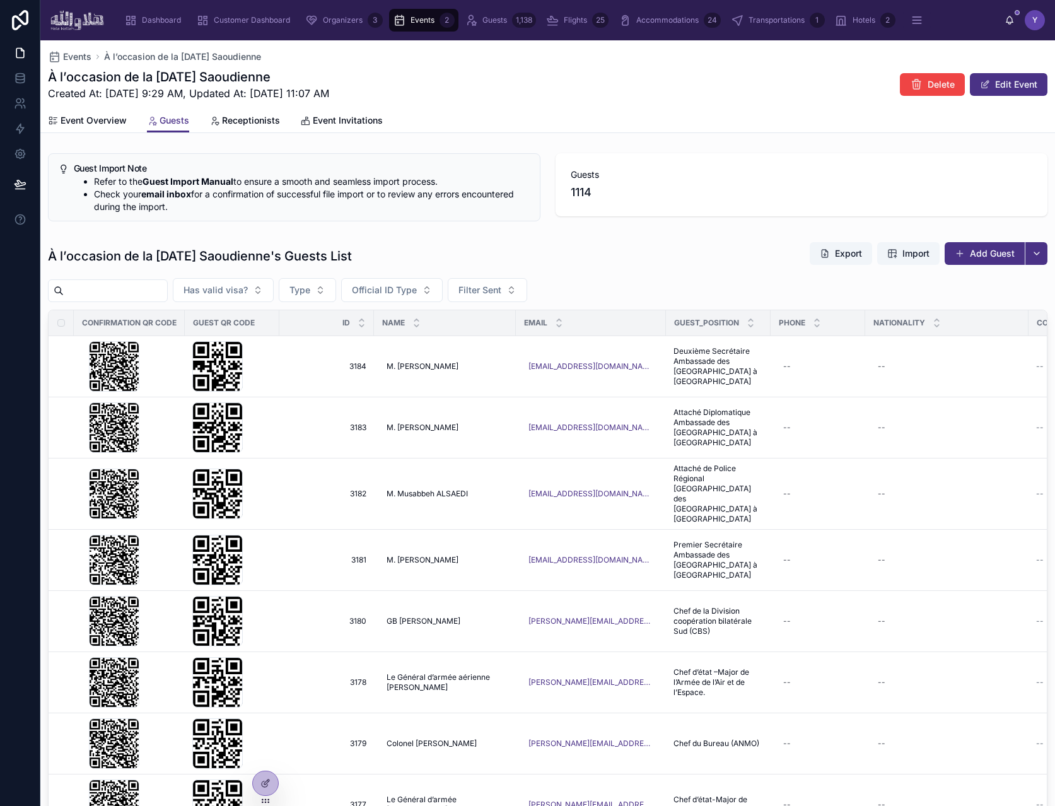
click at [489, 315] on div "name" at bounding box center [445, 323] width 141 height 24
click at [519, 298] on button "Filter Sent" at bounding box center [487, 290] width 79 height 24
click at [523, 365] on div "No" at bounding box center [501, 361] width 151 height 20
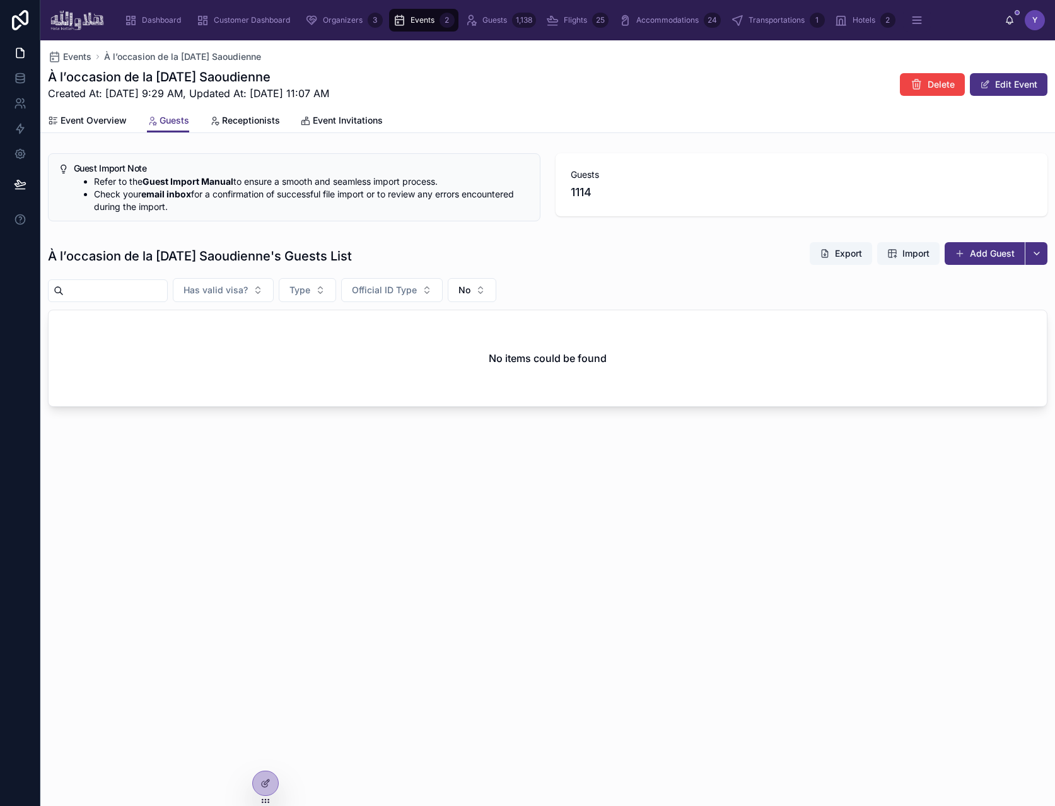
click at [477, 312] on div "No items could be found" at bounding box center [548, 358] width 999 height 96
click at [471, 291] on span "No" at bounding box center [465, 290] width 12 height 13
click at [486, 377] on div "Yes" at bounding box center [486, 382] width 151 height 20
click at [915, 254] on span "Import" at bounding box center [916, 253] width 27 height 13
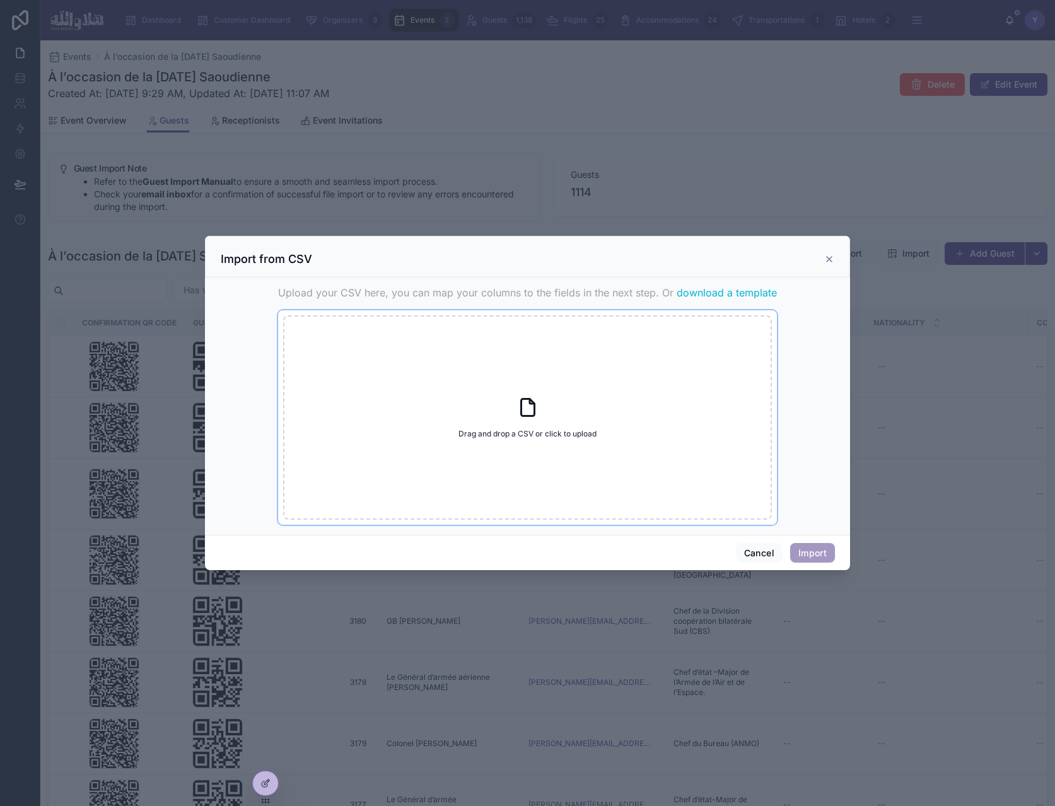
click at [531, 454] on div "Drag and drop a CSV or click to upload Drag and drop a CSV or click to upload" at bounding box center [527, 417] width 489 height 204
type input "**********"
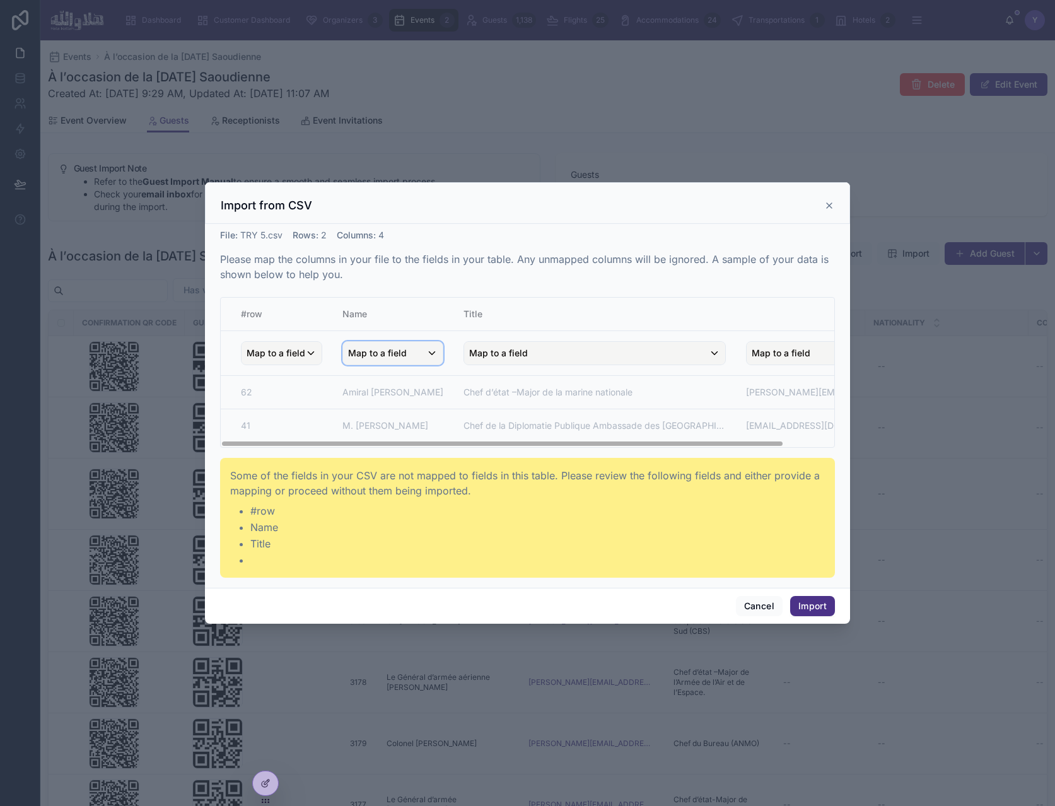
click at [387, 354] on span "Map to a field" at bounding box center [377, 353] width 59 height 23
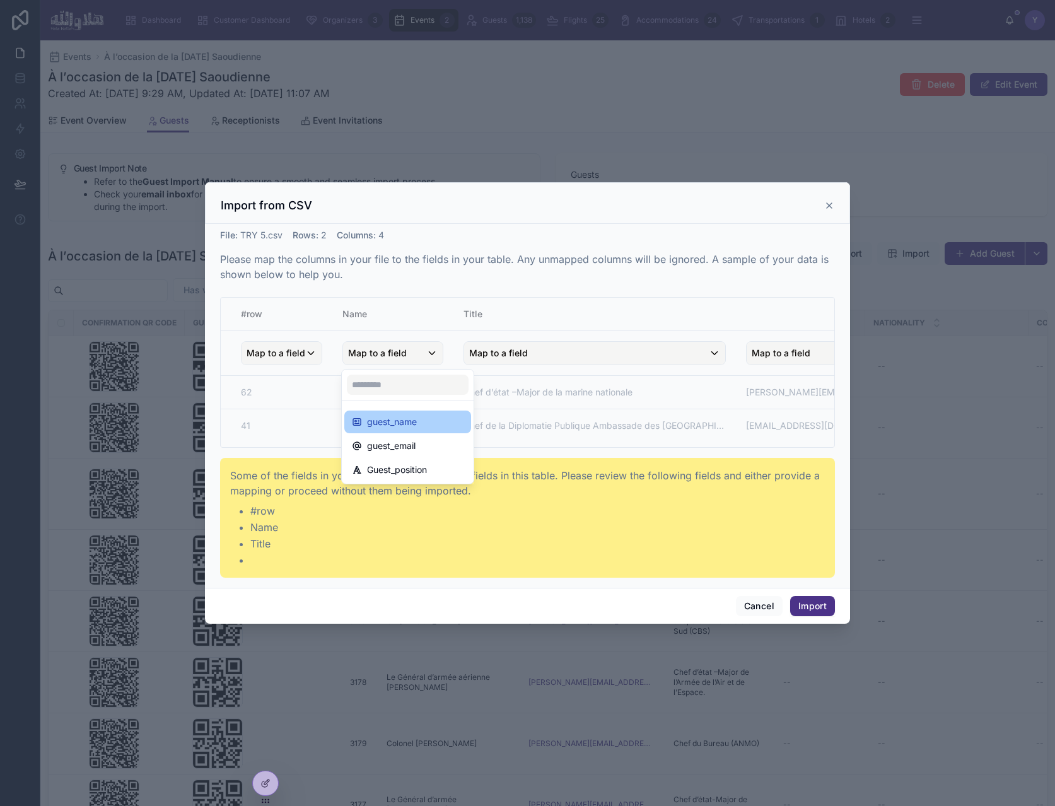
click at [411, 423] on span "guest_name" at bounding box center [392, 421] width 50 height 15
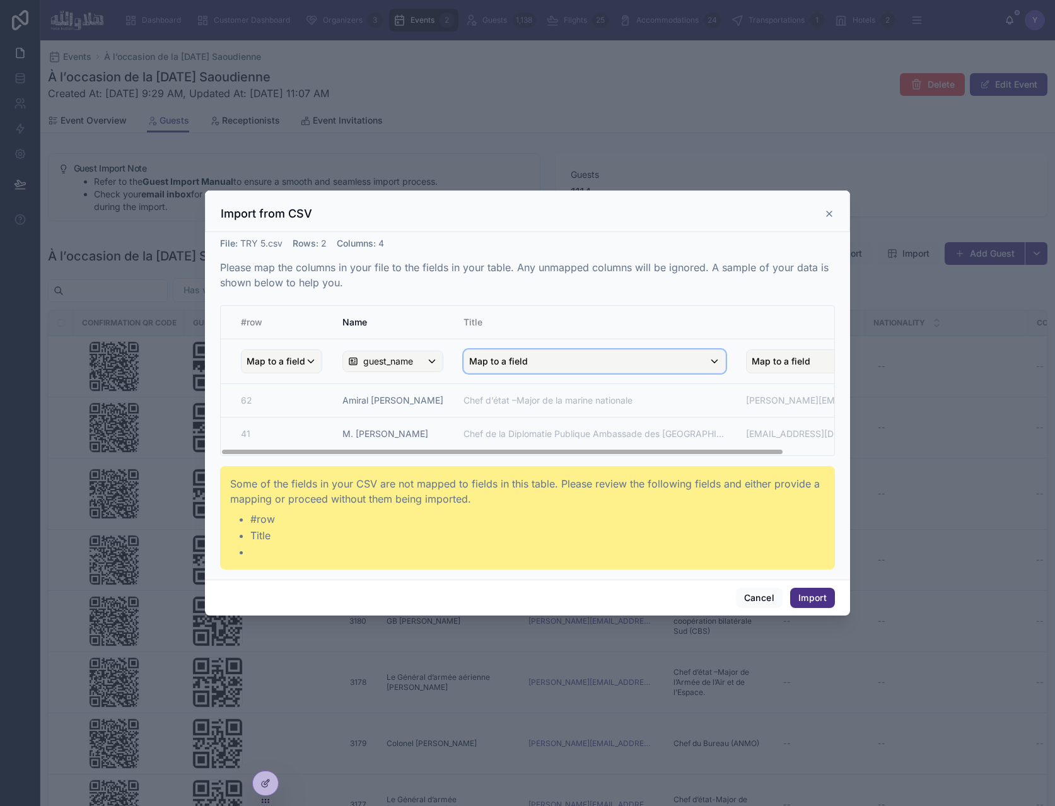
click at [527, 370] on span "Map to a field" at bounding box center [498, 361] width 59 height 23
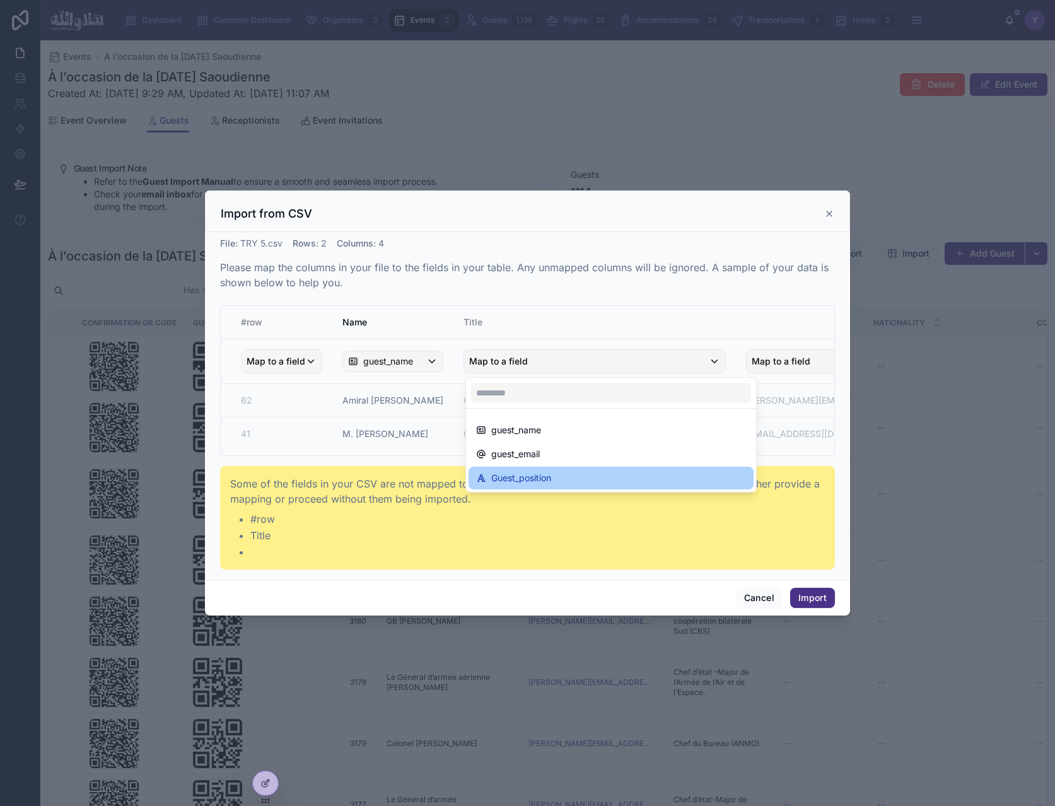
click at [549, 476] on span "Guest_position" at bounding box center [521, 478] width 60 height 15
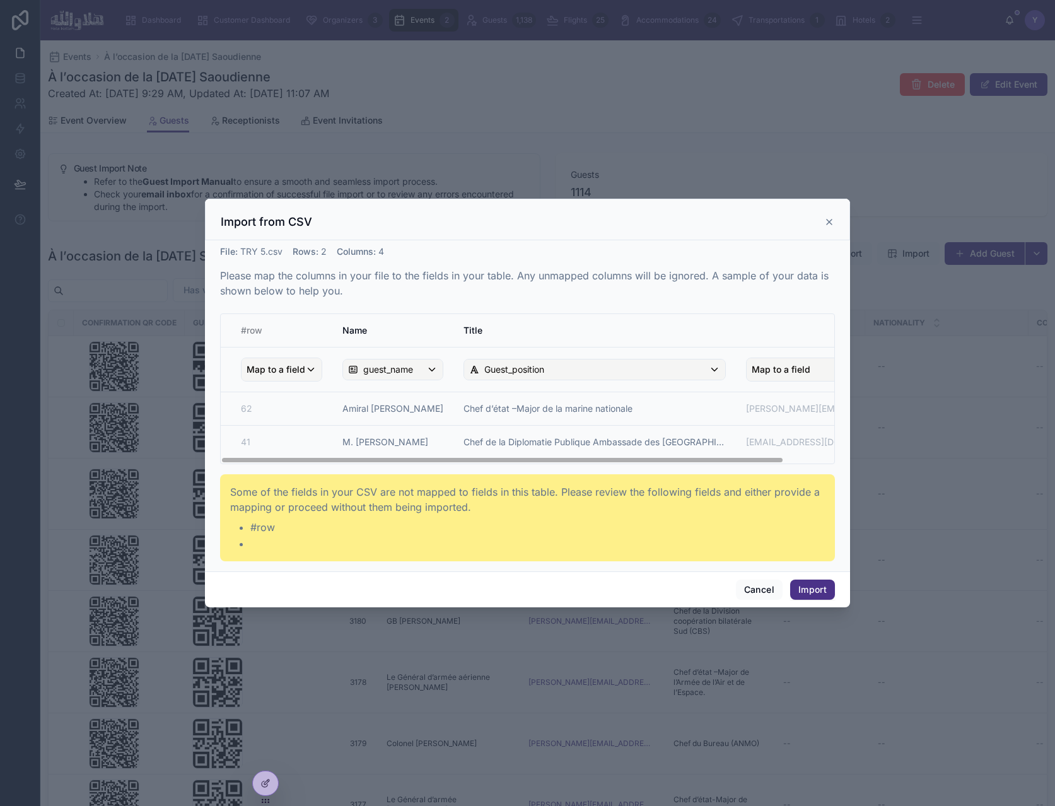
scroll to position [0, 54]
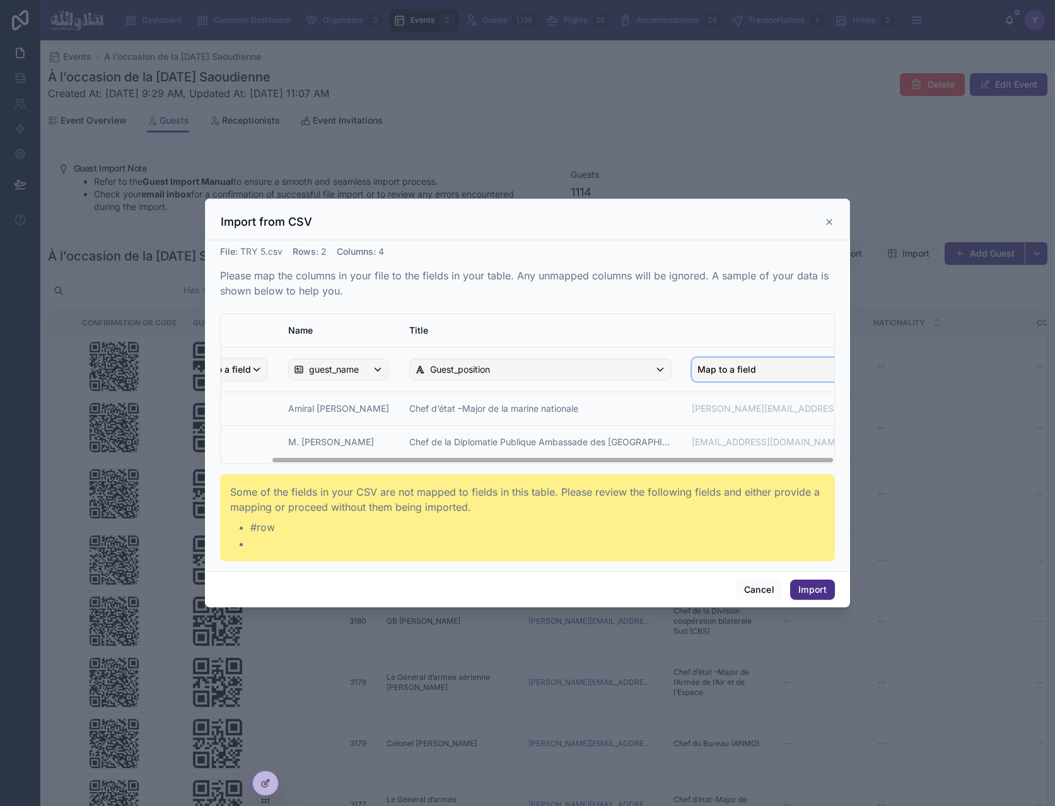
click at [737, 368] on span "Map to a field" at bounding box center [727, 369] width 59 height 23
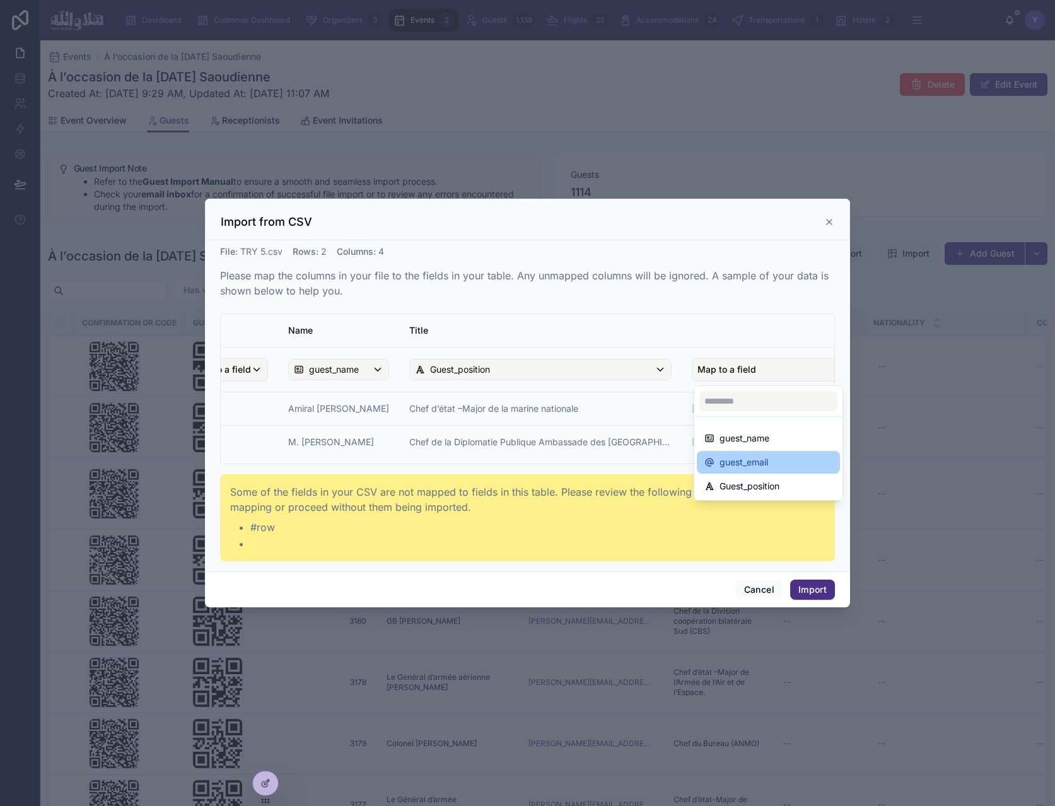
click at [773, 466] on div "guest_email" at bounding box center [769, 462] width 128 height 15
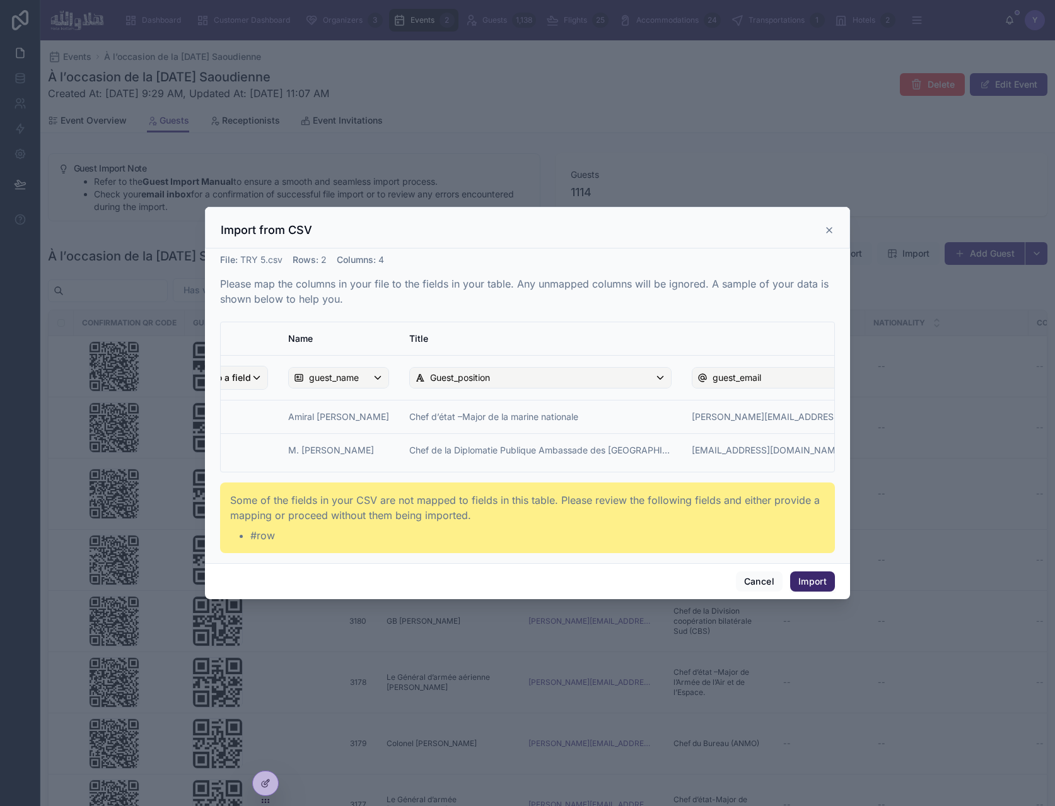
click at [818, 579] on button "Import" at bounding box center [812, 581] width 45 height 20
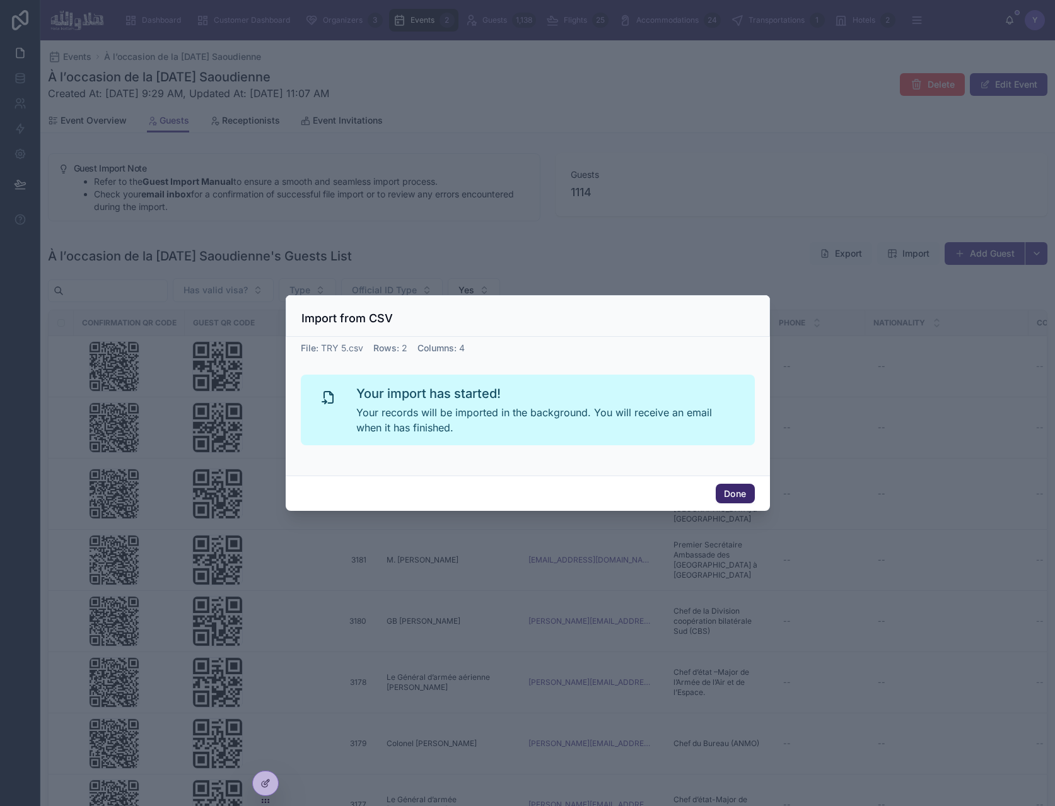
click at [739, 489] on button "Done" at bounding box center [735, 494] width 38 height 20
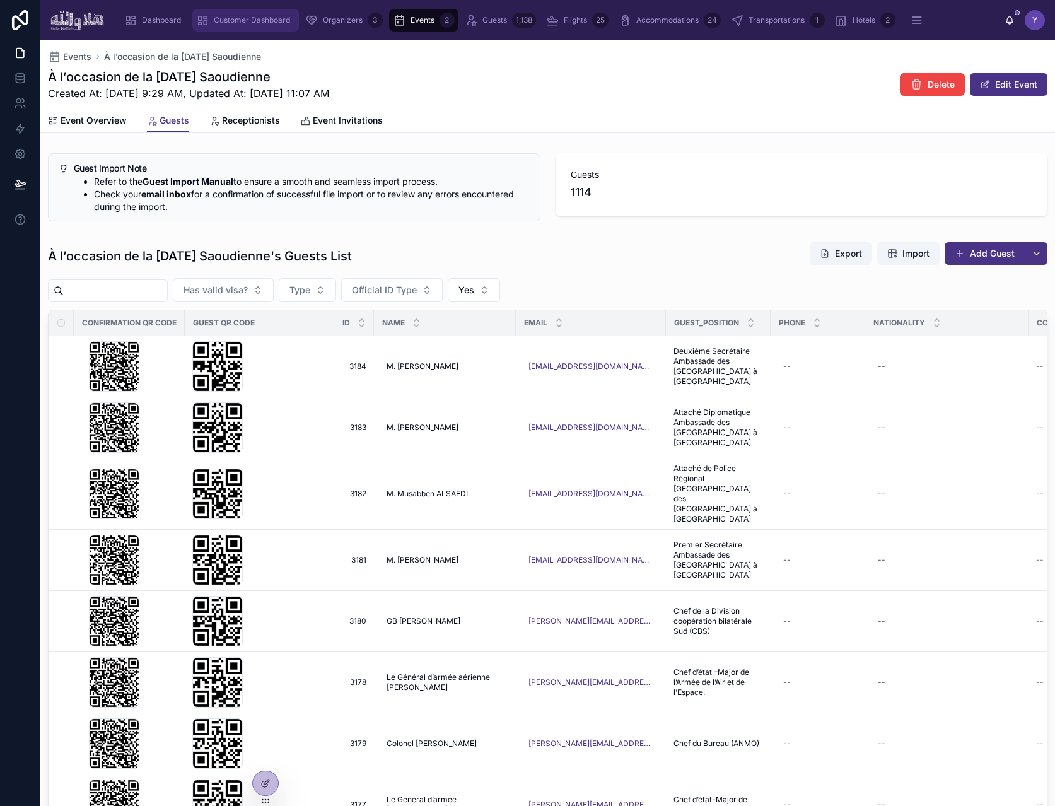
click at [236, 27] on div "Customer Dashboard" at bounding box center [245, 20] width 99 height 20
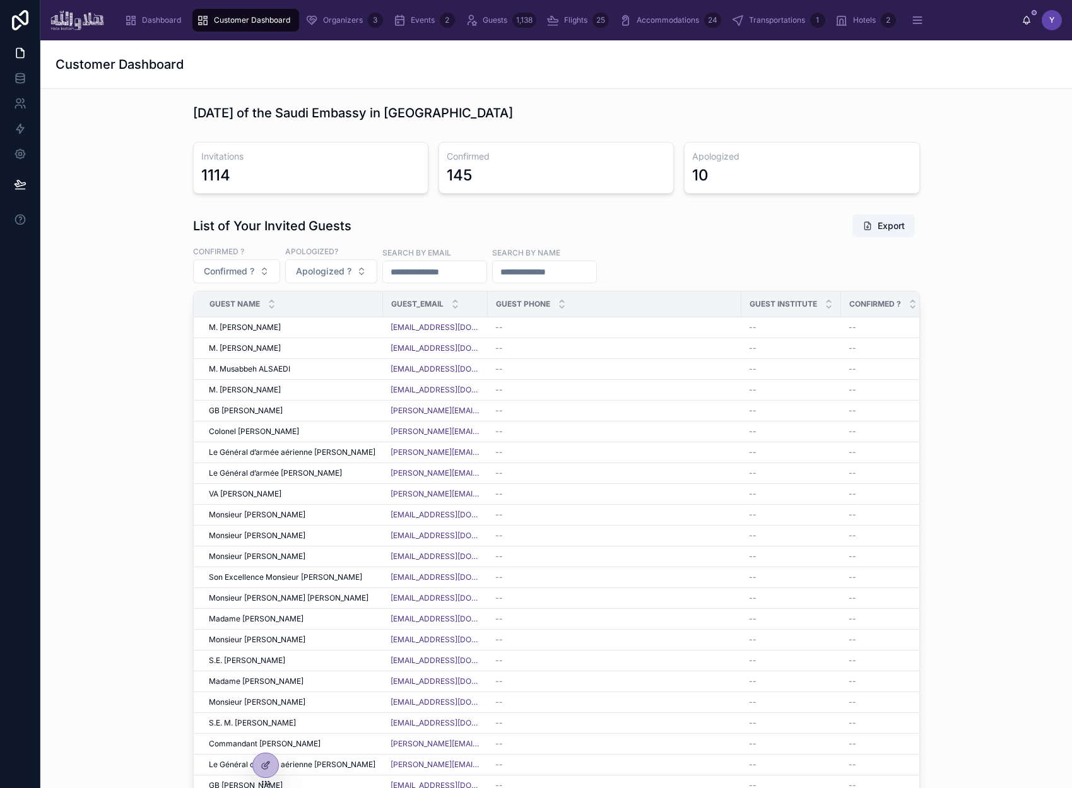
click at [76, 292] on div "List of Your Invited Guests Export Confirmed ? Confirmed ? Apologized? Apologiz…" at bounding box center [555, 548] width 1011 height 679
